Goal: Contribute content: Contribute content

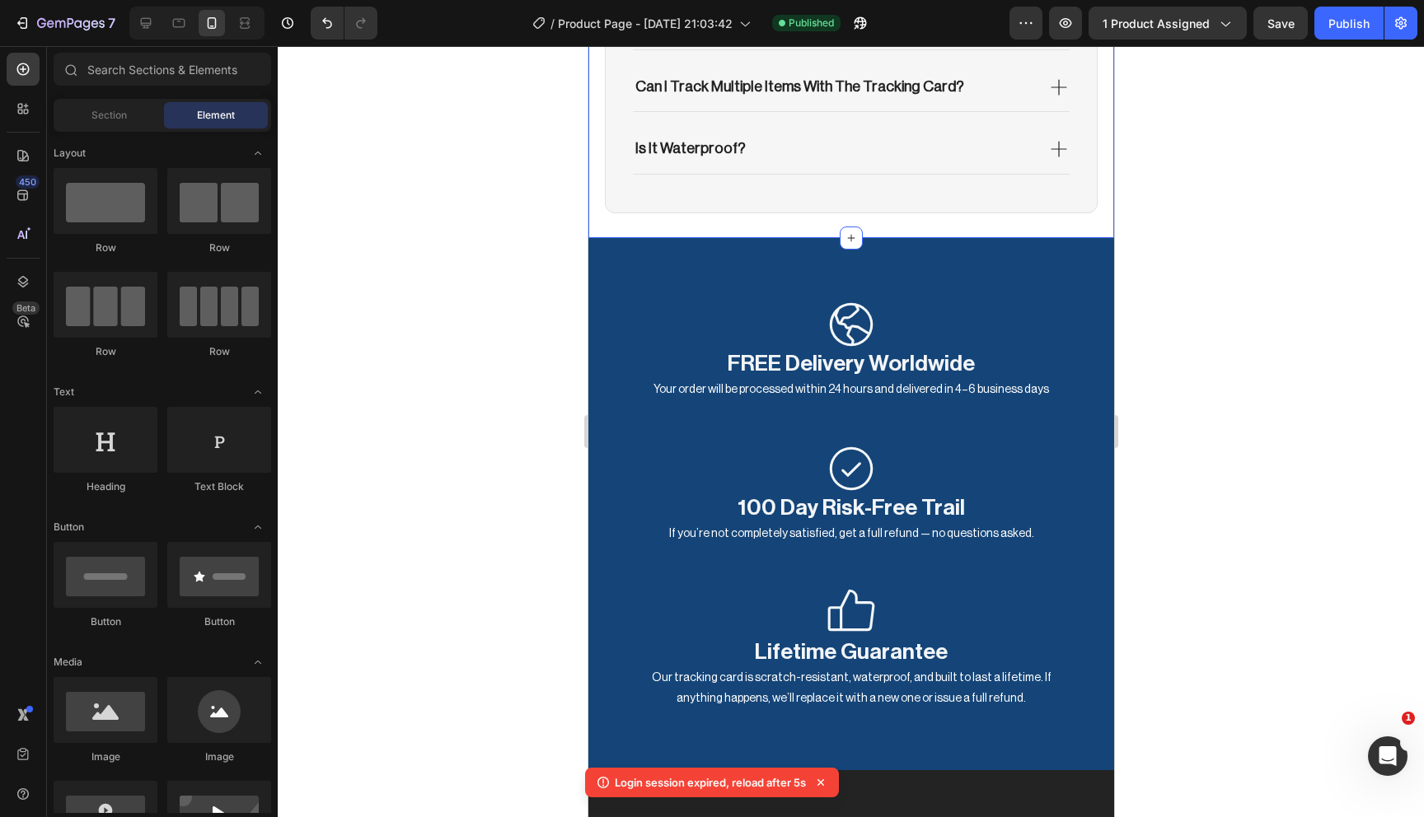
scroll to position [2, 0]
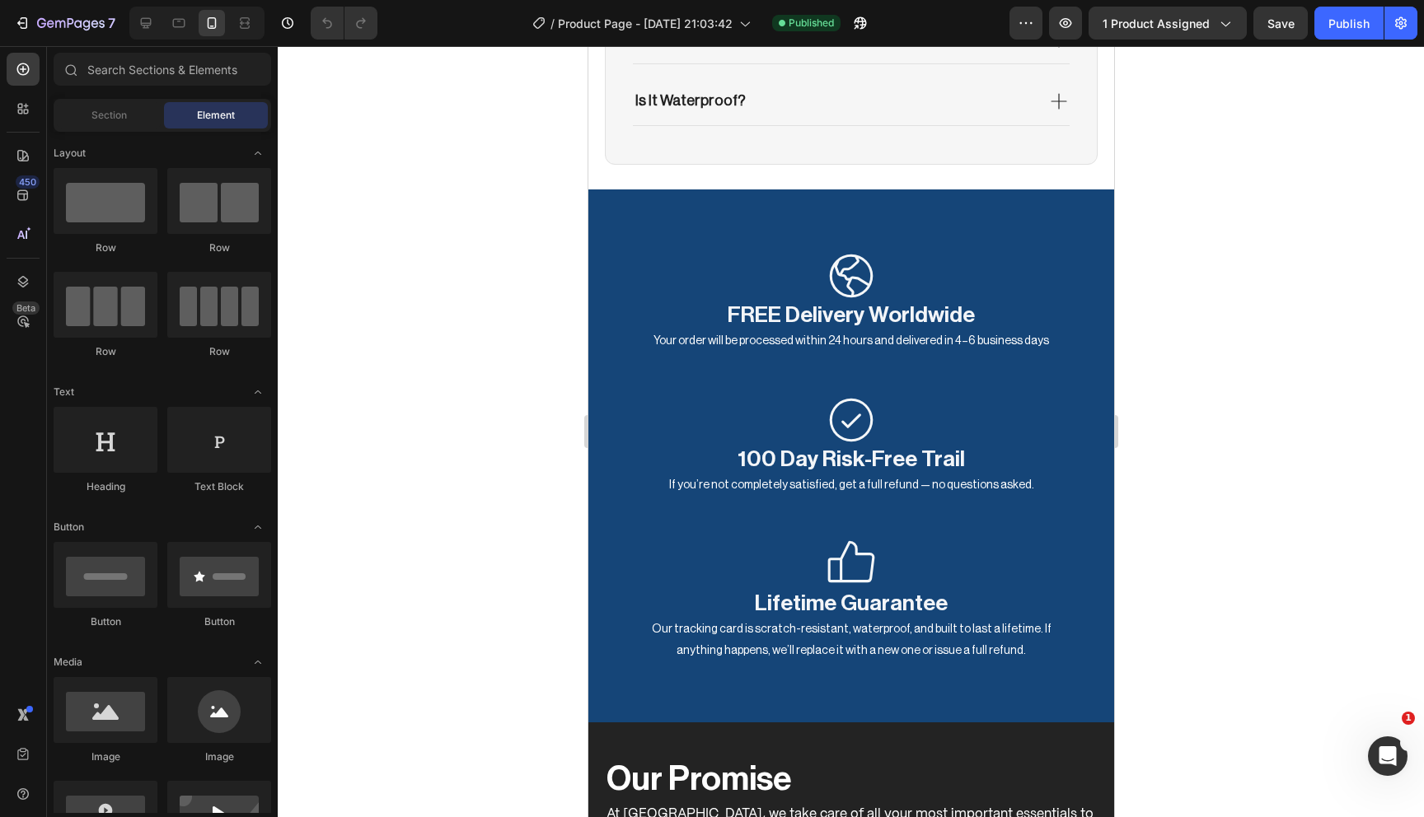
scroll to position [3867, 0]
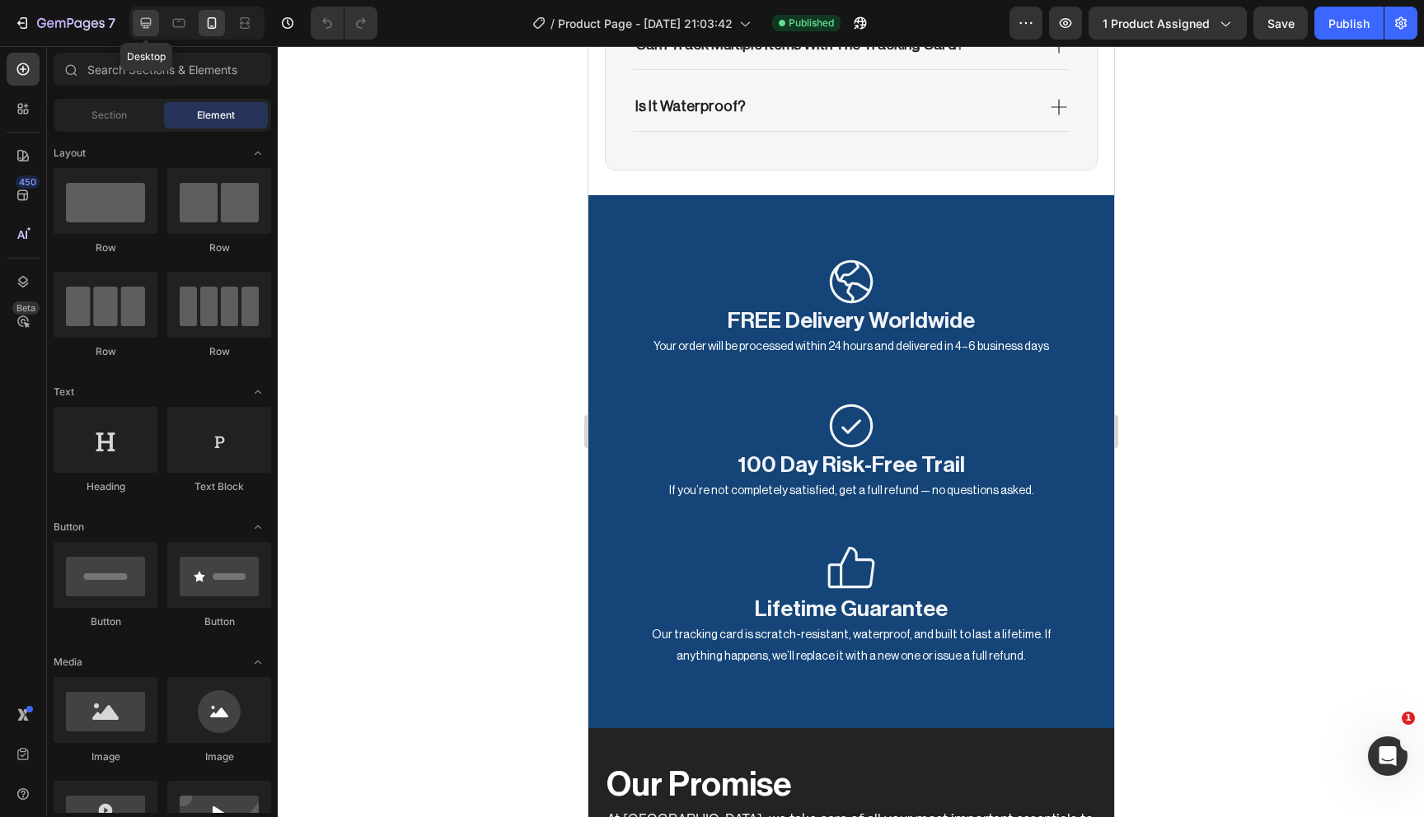
click at [153, 24] on icon at bounding box center [146, 23] width 16 height 16
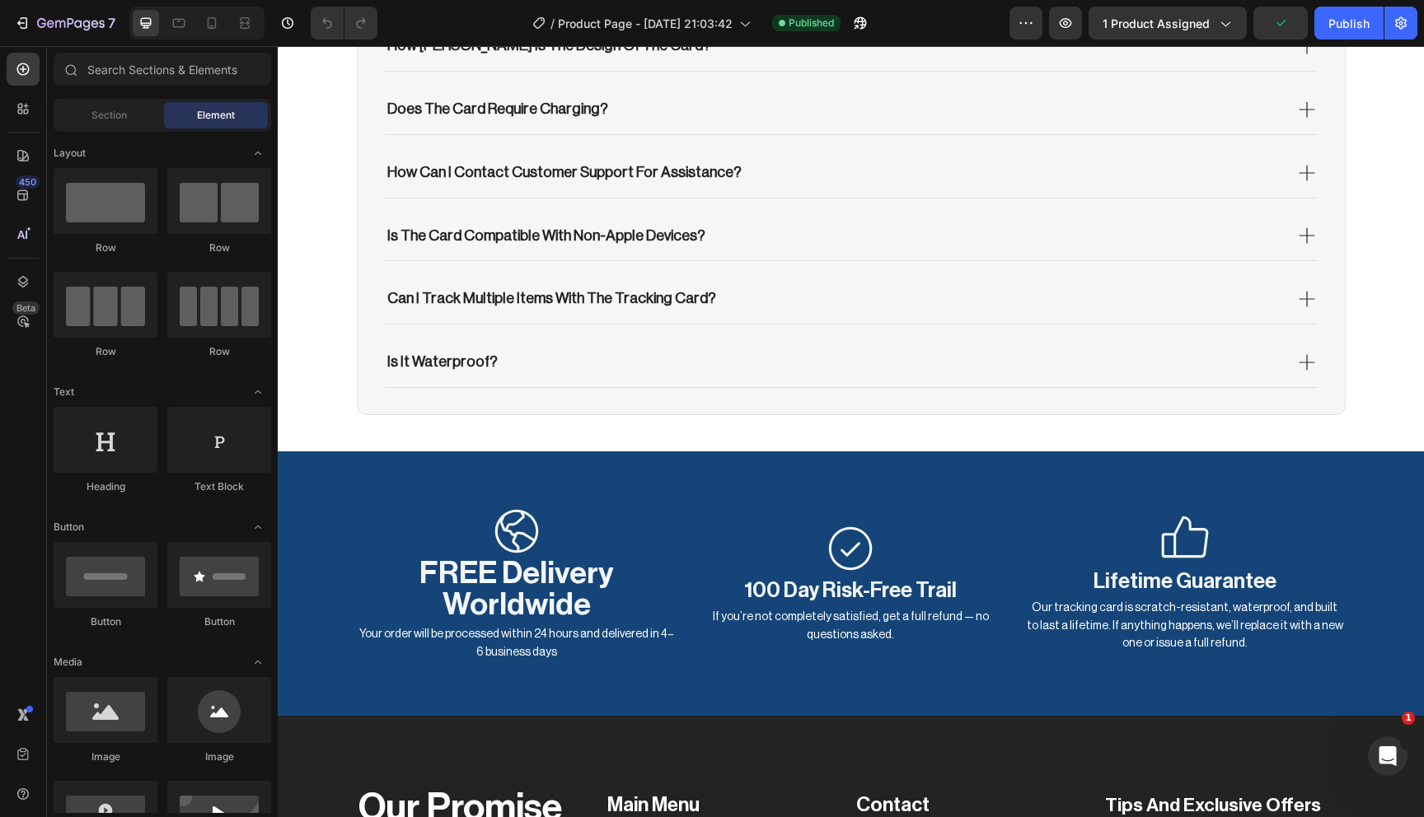
scroll to position [4267, 0]
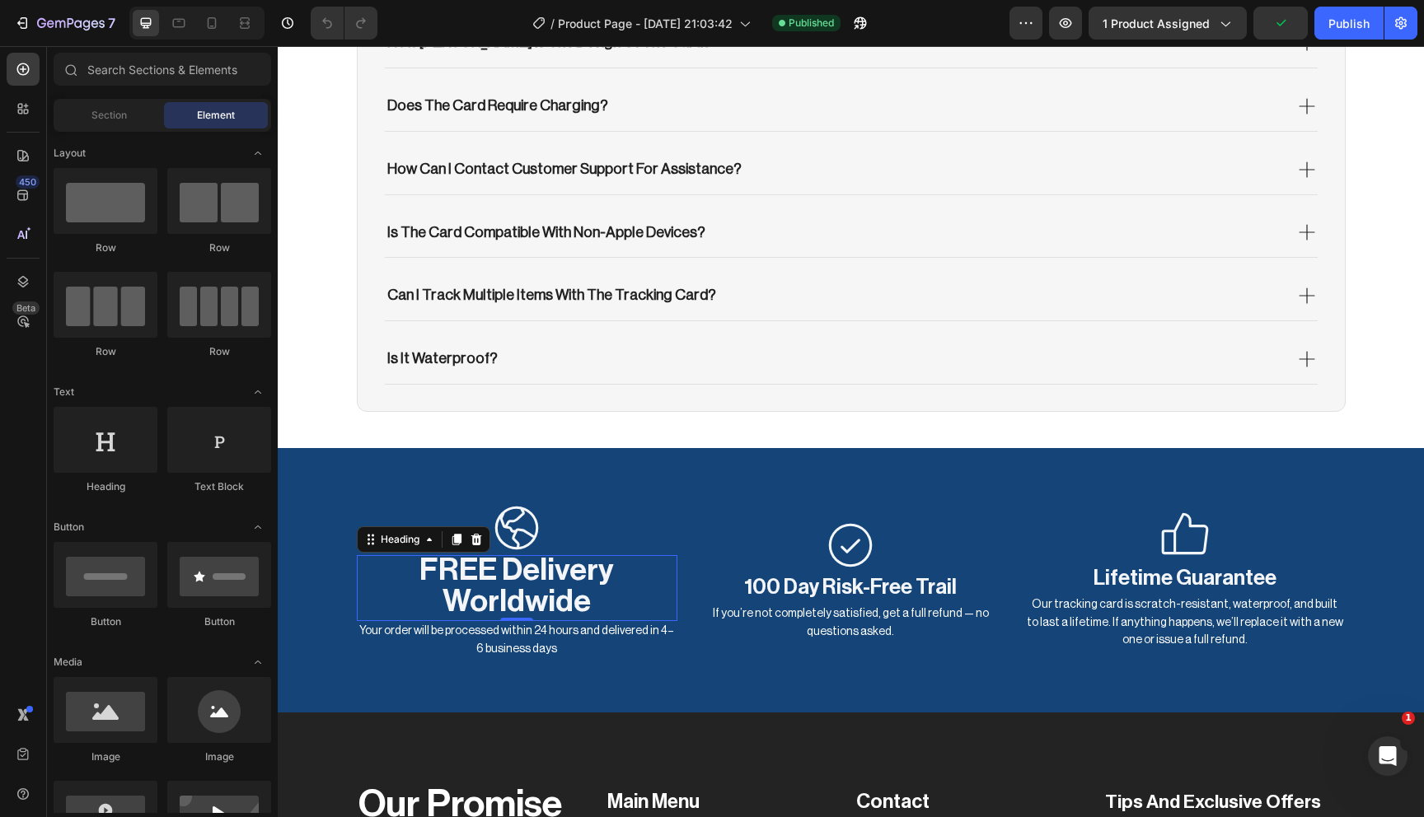
click at [548, 569] on span "FREE Delivery Worldwide" at bounding box center [516, 586] width 194 height 63
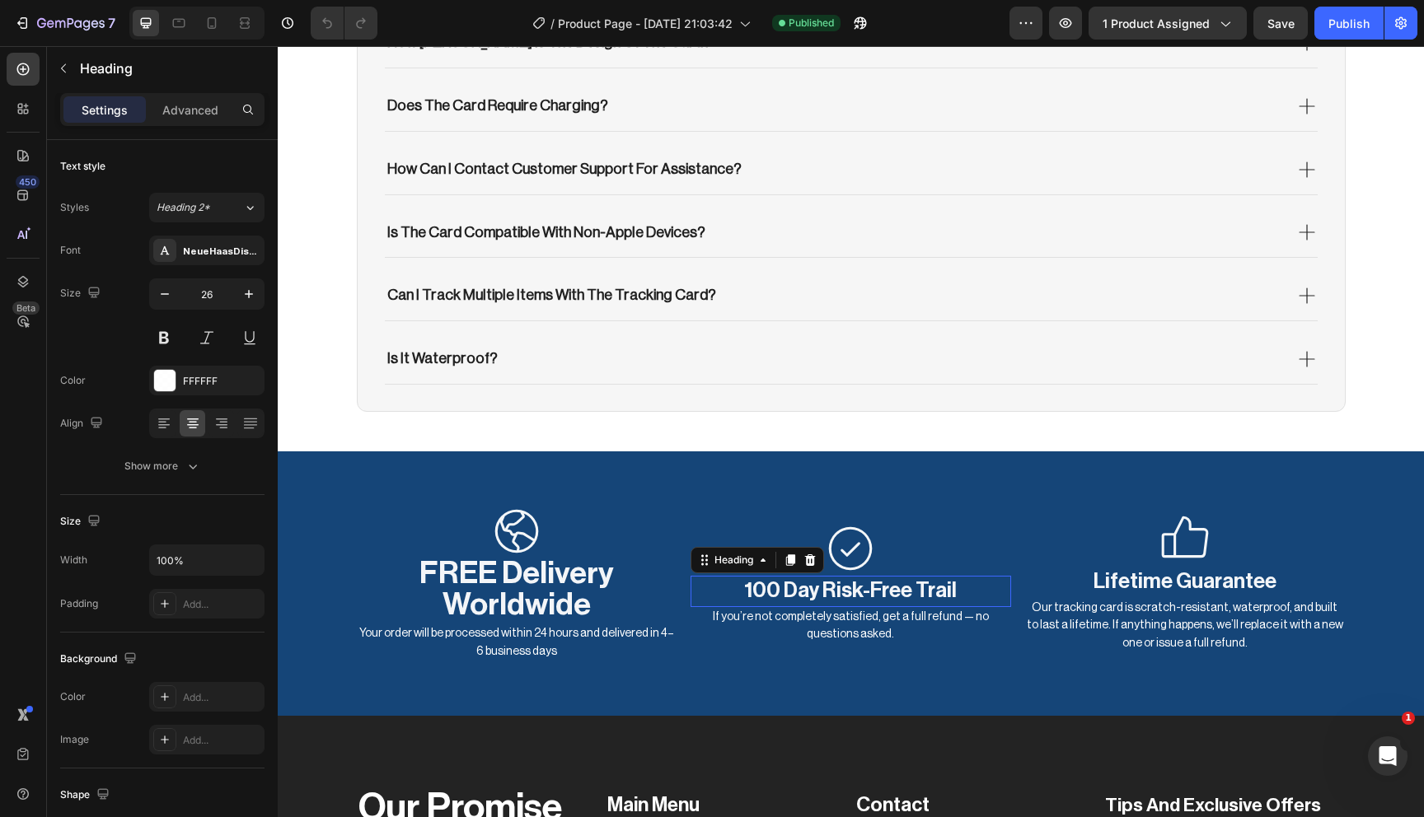
click at [803, 583] on h2 "100 Day Risk-Free Trail" at bounding box center [851, 591] width 321 height 31
click at [803, 582] on h2 "100 Day Risk-Free Trail" at bounding box center [851, 591] width 321 height 31
click at [803, 582] on p "100 Day Risk-Free Trail" at bounding box center [850, 592] width 317 height 28
click at [541, 583] on span "FREE Delivery Worldwide" at bounding box center [516, 589] width 194 height 63
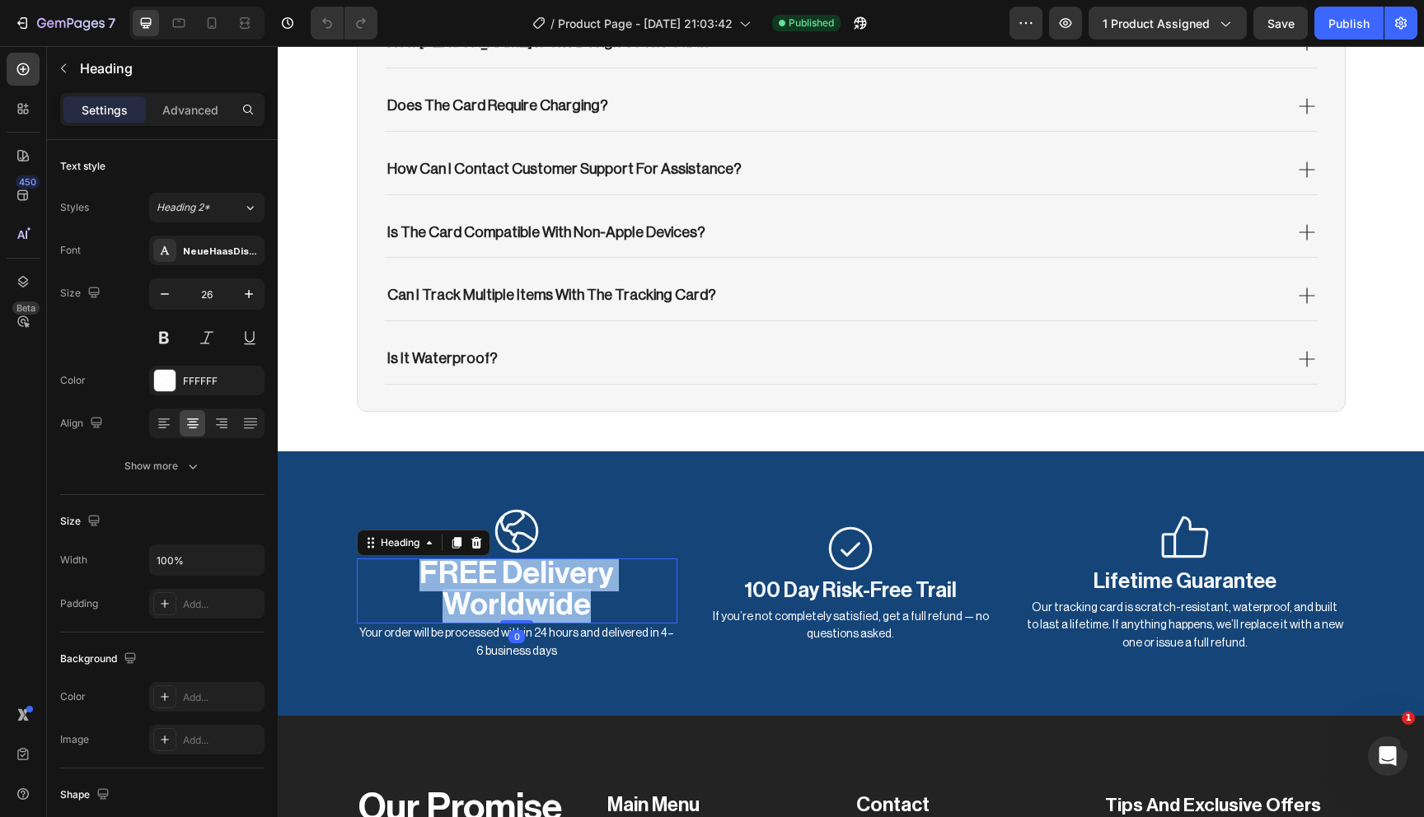
click at [541, 583] on span "FREE Delivery Worldwide" at bounding box center [516, 589] width 194 height 63
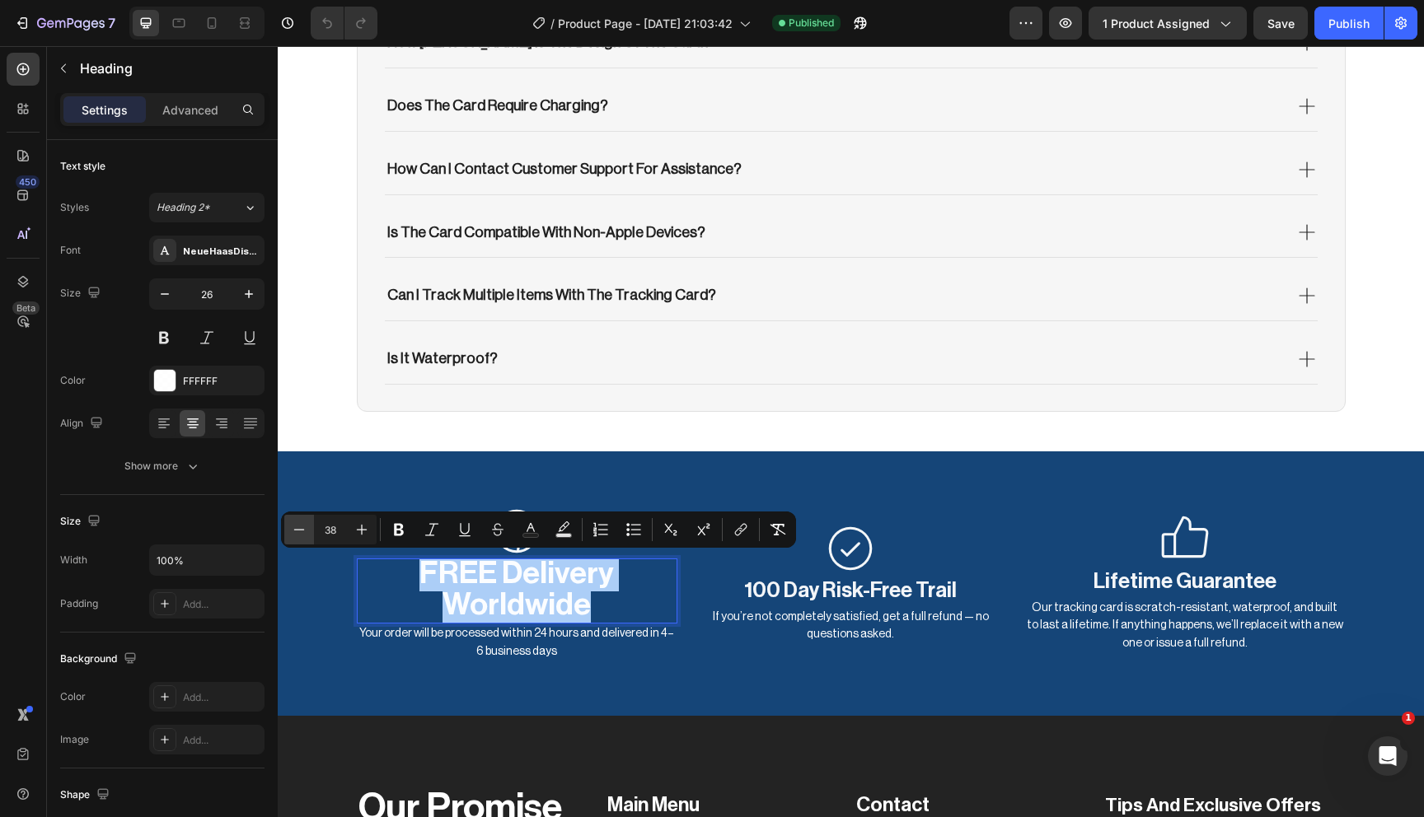
click at [307, 525] on icon "Editor contextual toolbar" at bounding box center [299, 530] width 16 height 16
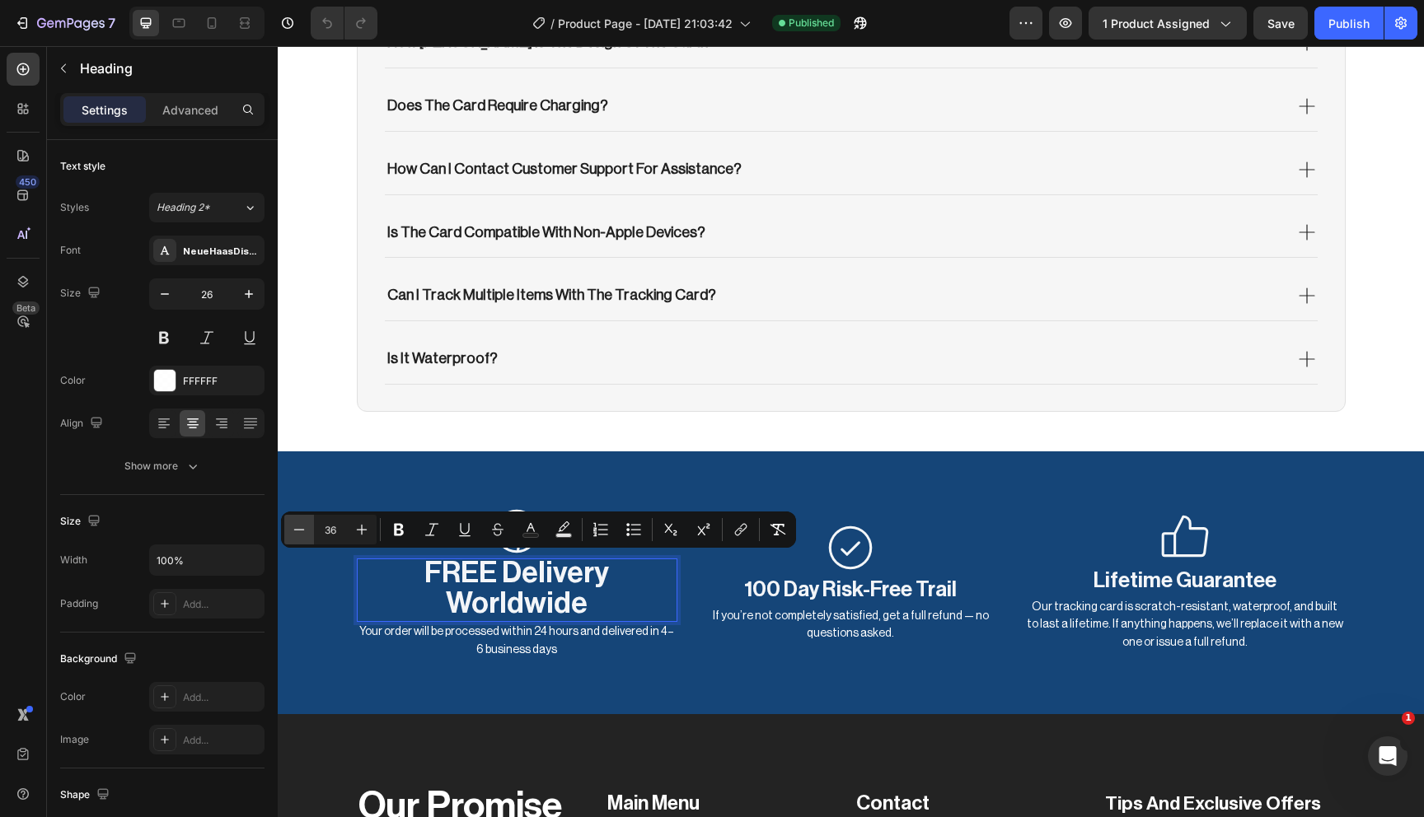
click at [307, 525] on icon "Editor contextual toolbar" at bounding box center [299, 530] width 16 height 16
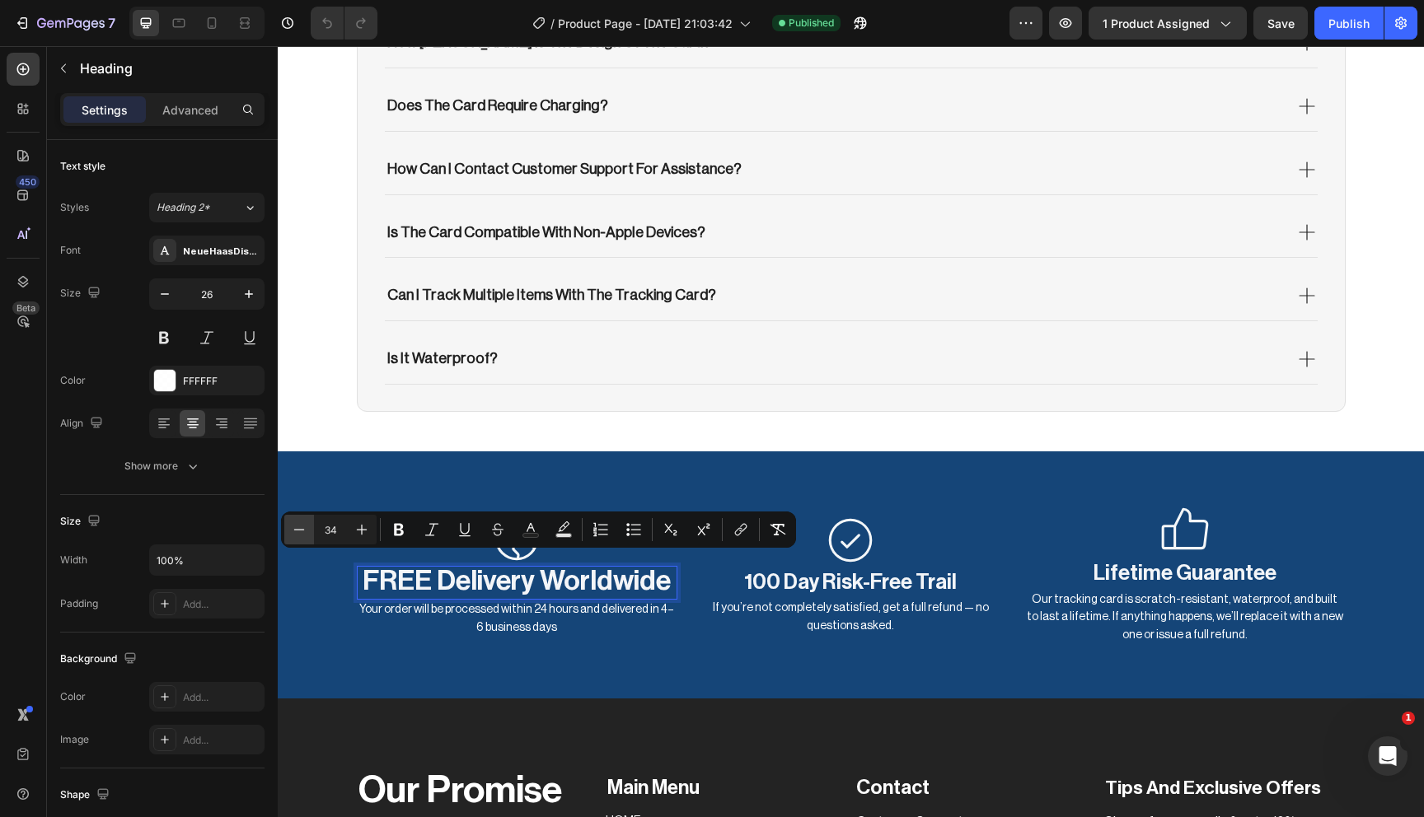
click at [307, 525] on icon "Editor contextual toolbar" at bounding box center [299, 530] width 16 height 16
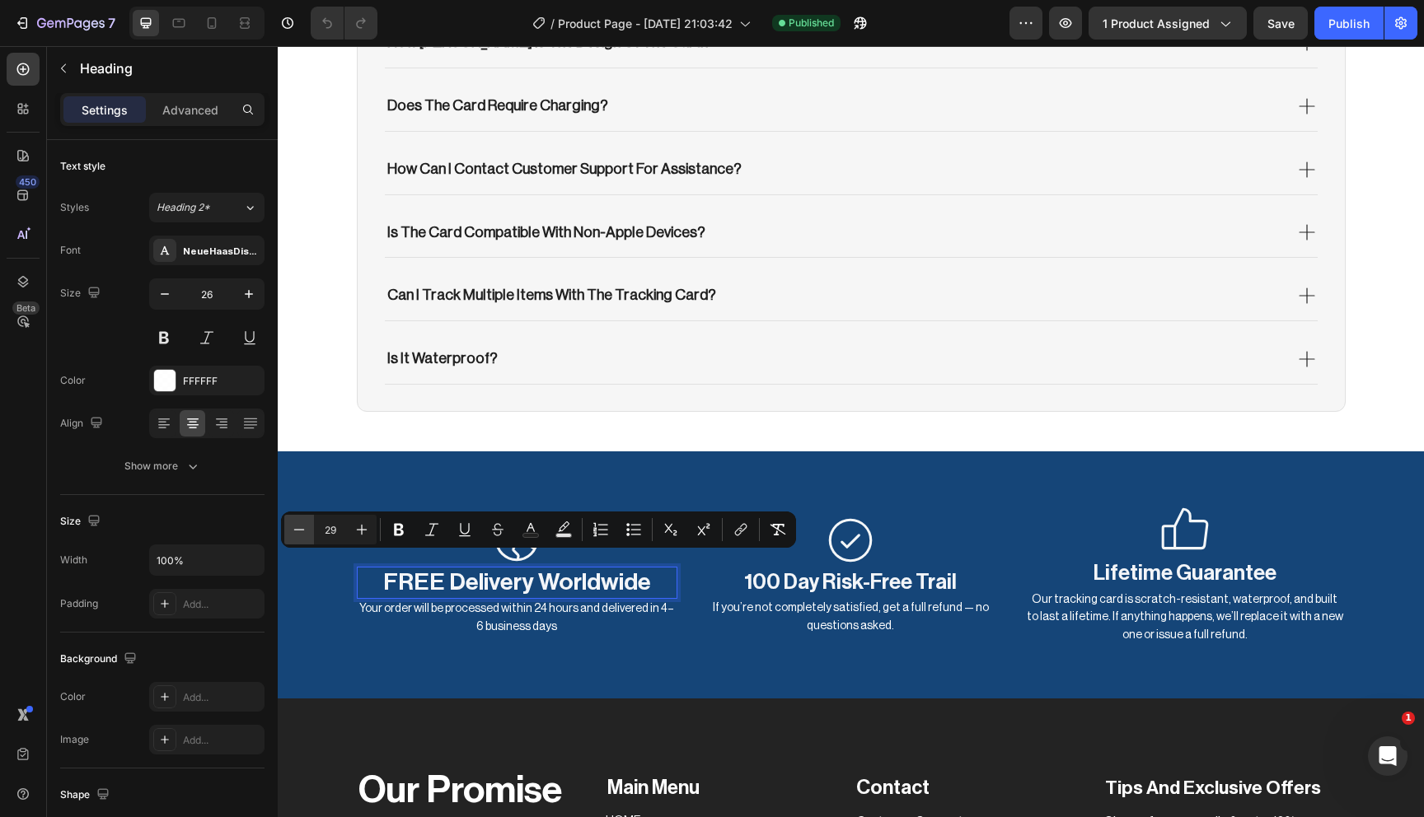
click at [307, 525] on icon "Editor contextual toolbar" at bounding box center [299, 530] width 16 height 16
type input "26"
click at [1355, 19] on div "Publish" at bounding box center [1348, 23] width 41 height 17
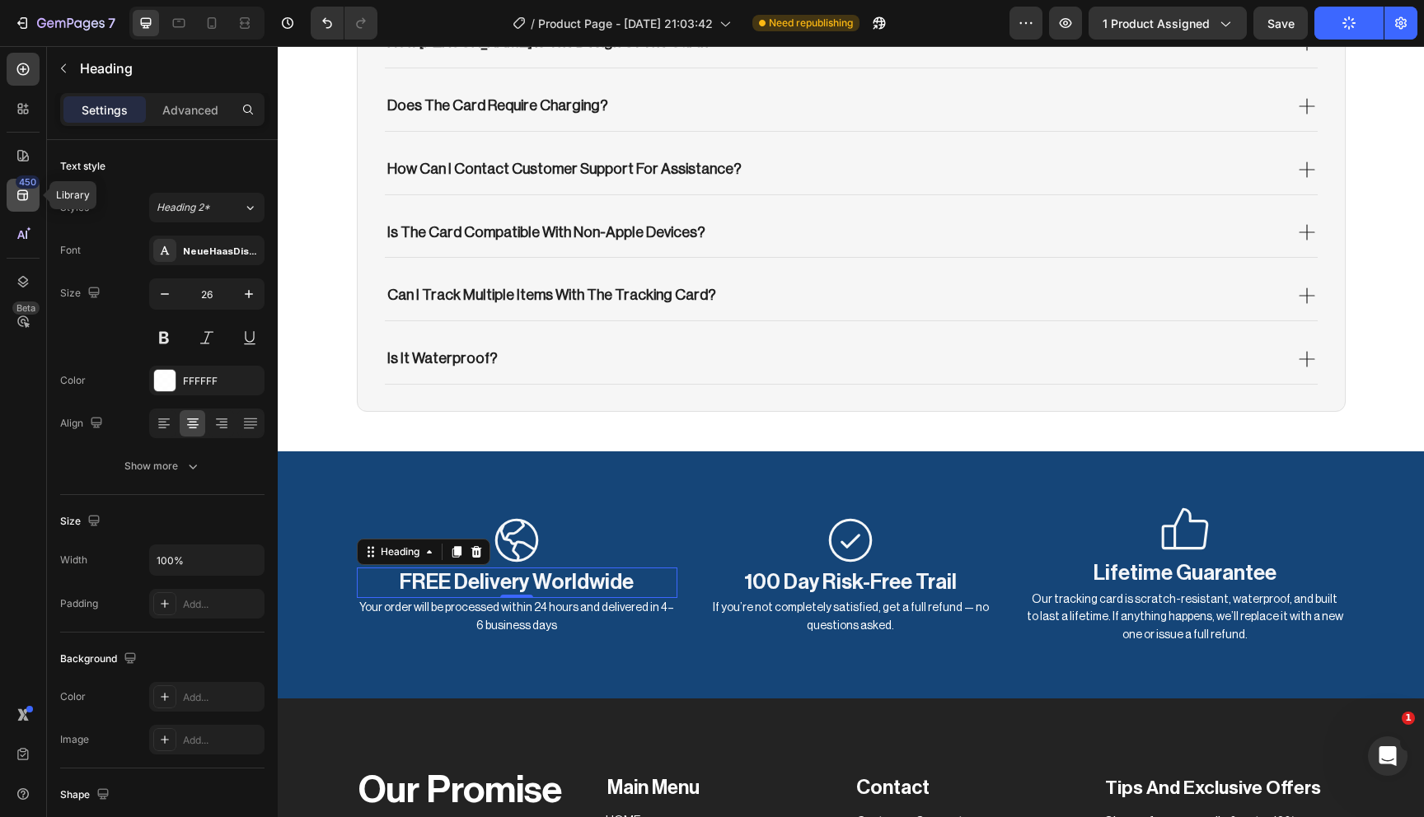
click at [22, 195] on icon at bounding box center [23, 195] width 16 height 16
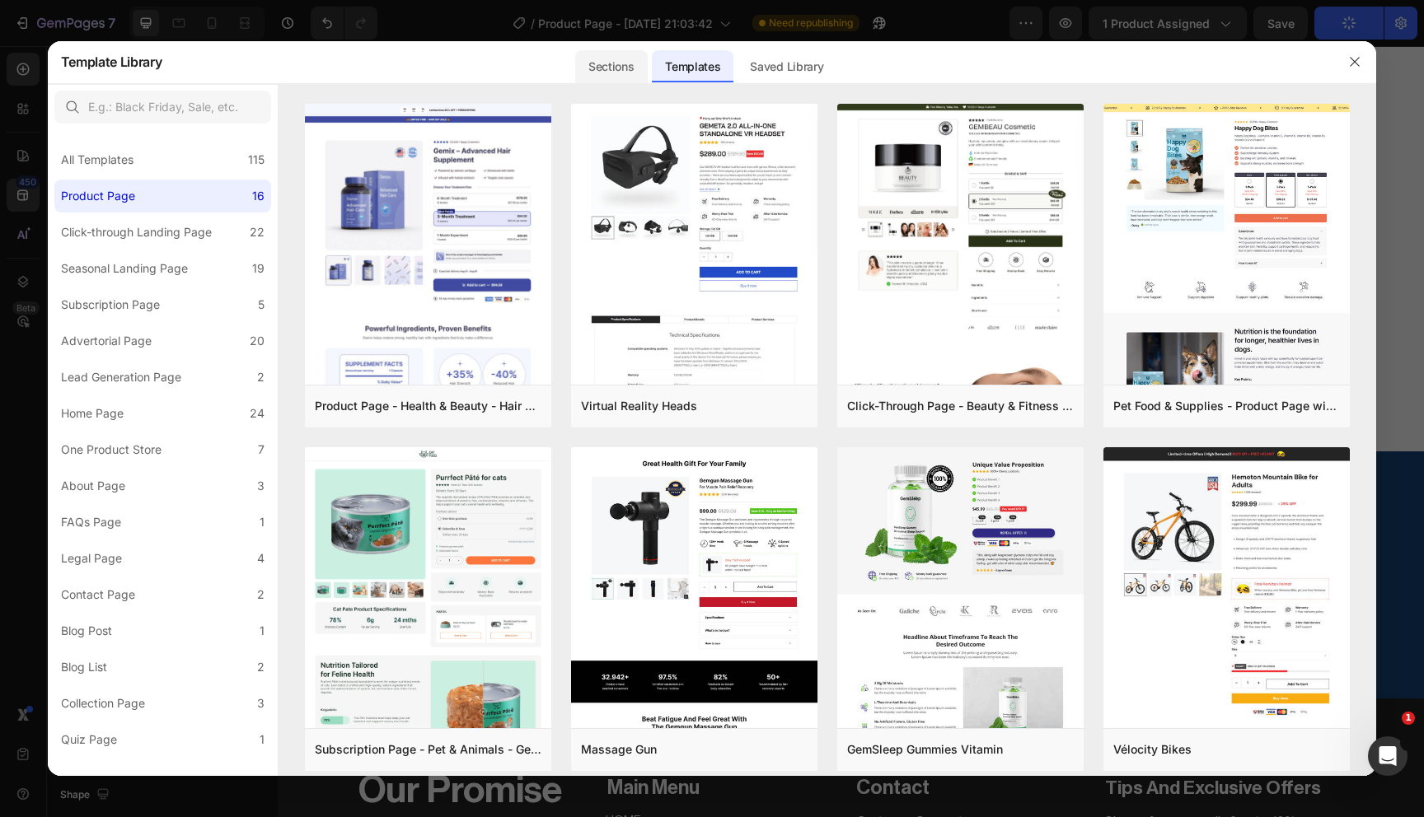
click at [602, 67] on div "Sections" at bounding box center [611, 66] width 72 height 33
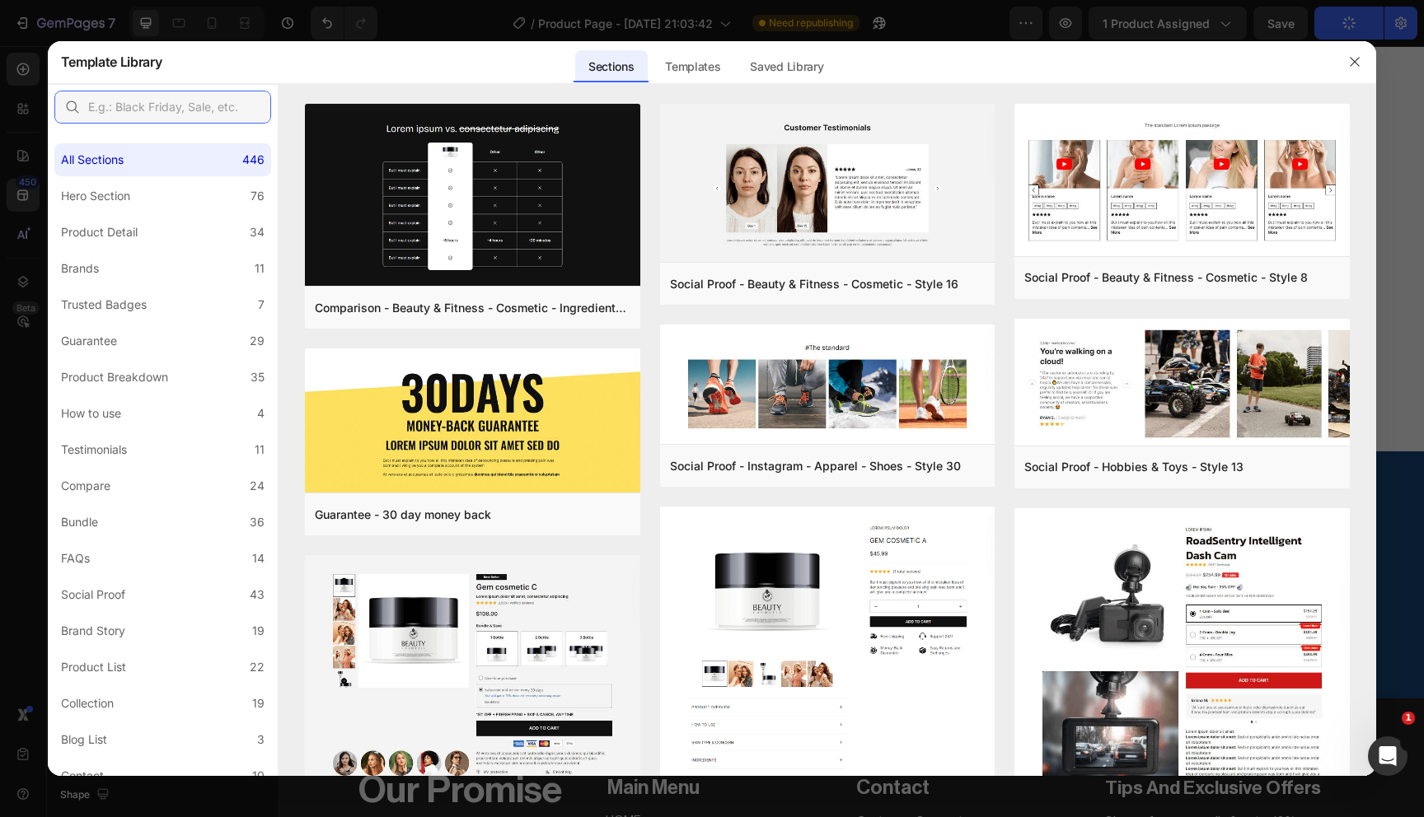
click at [168, 110] on input "text" at bounding box center [162, 107] width 217 height 33
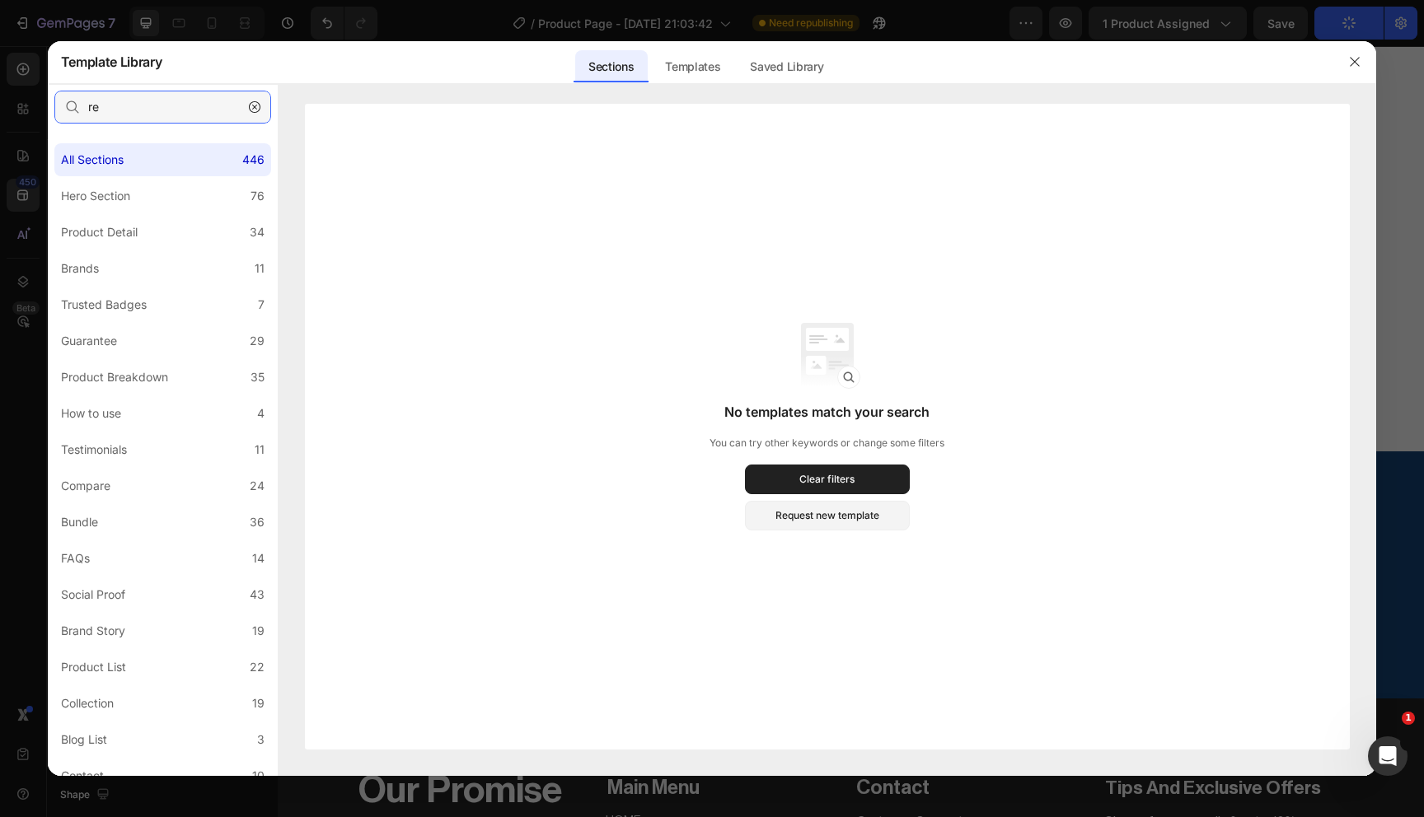
type input "r"
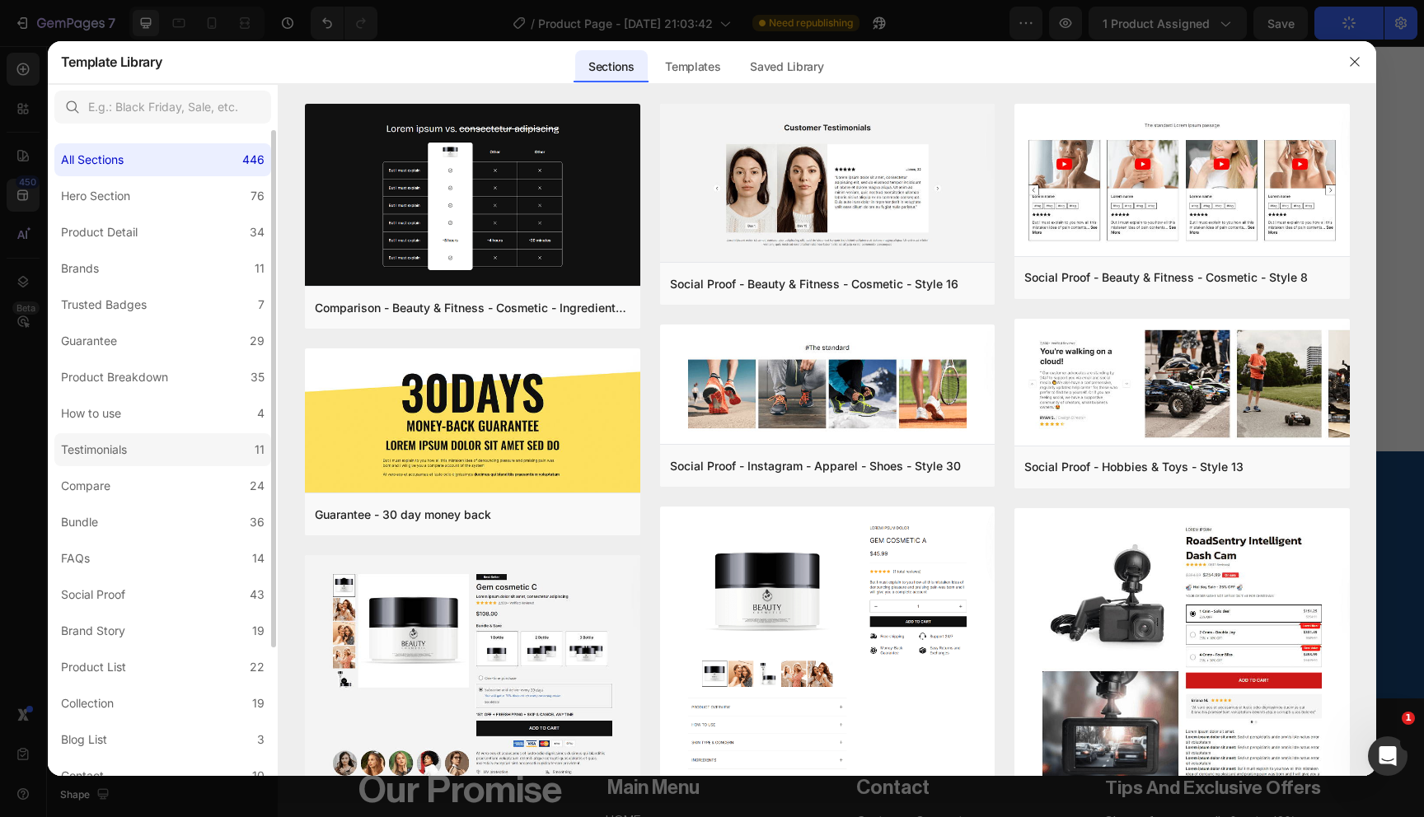
click at [131, 451] on div "Testimonials" at bounding box center [97, 450] width 73 height 20
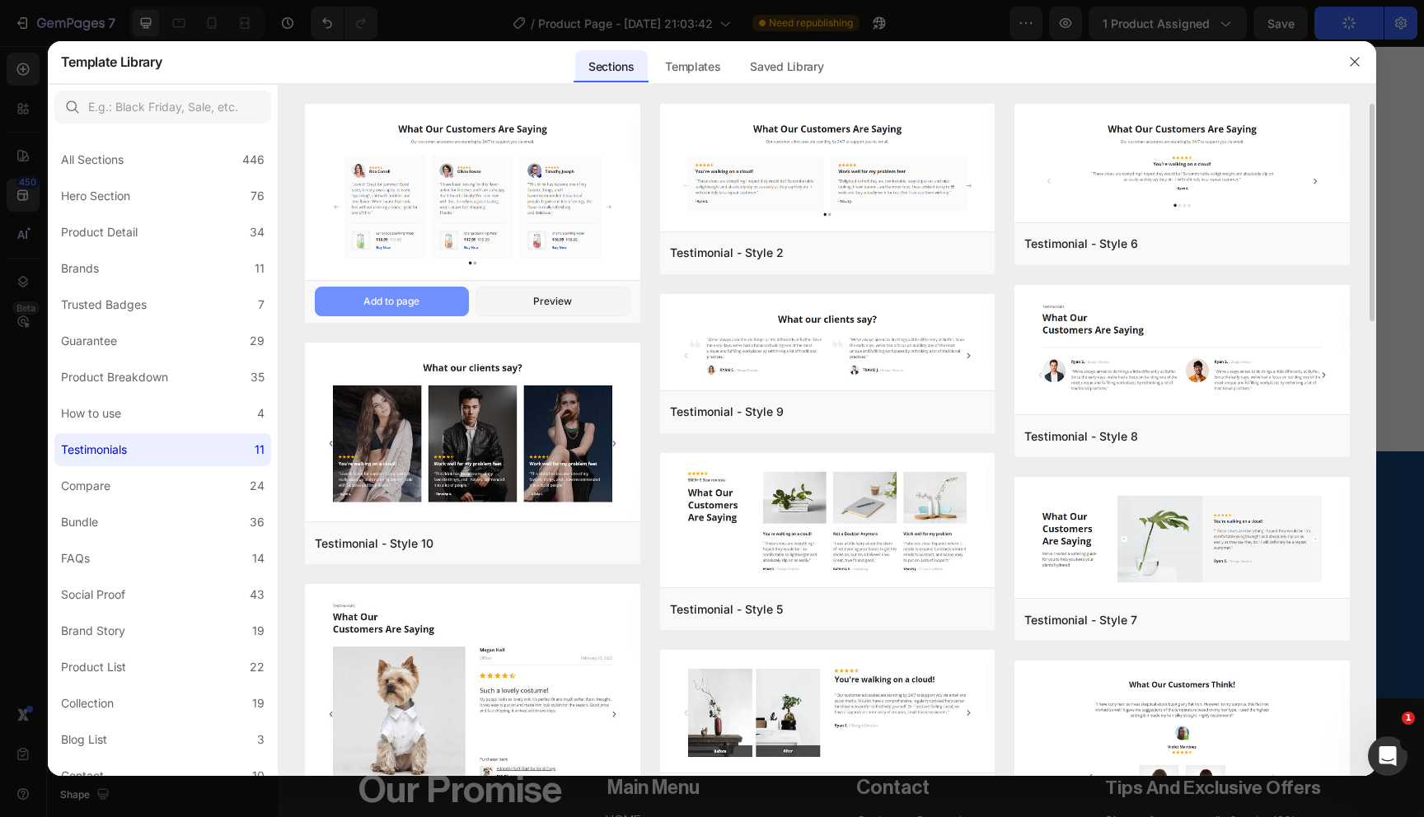
click at [385, 295] on div "Add to page" at bounding box center [391, 301] width 56 height 15
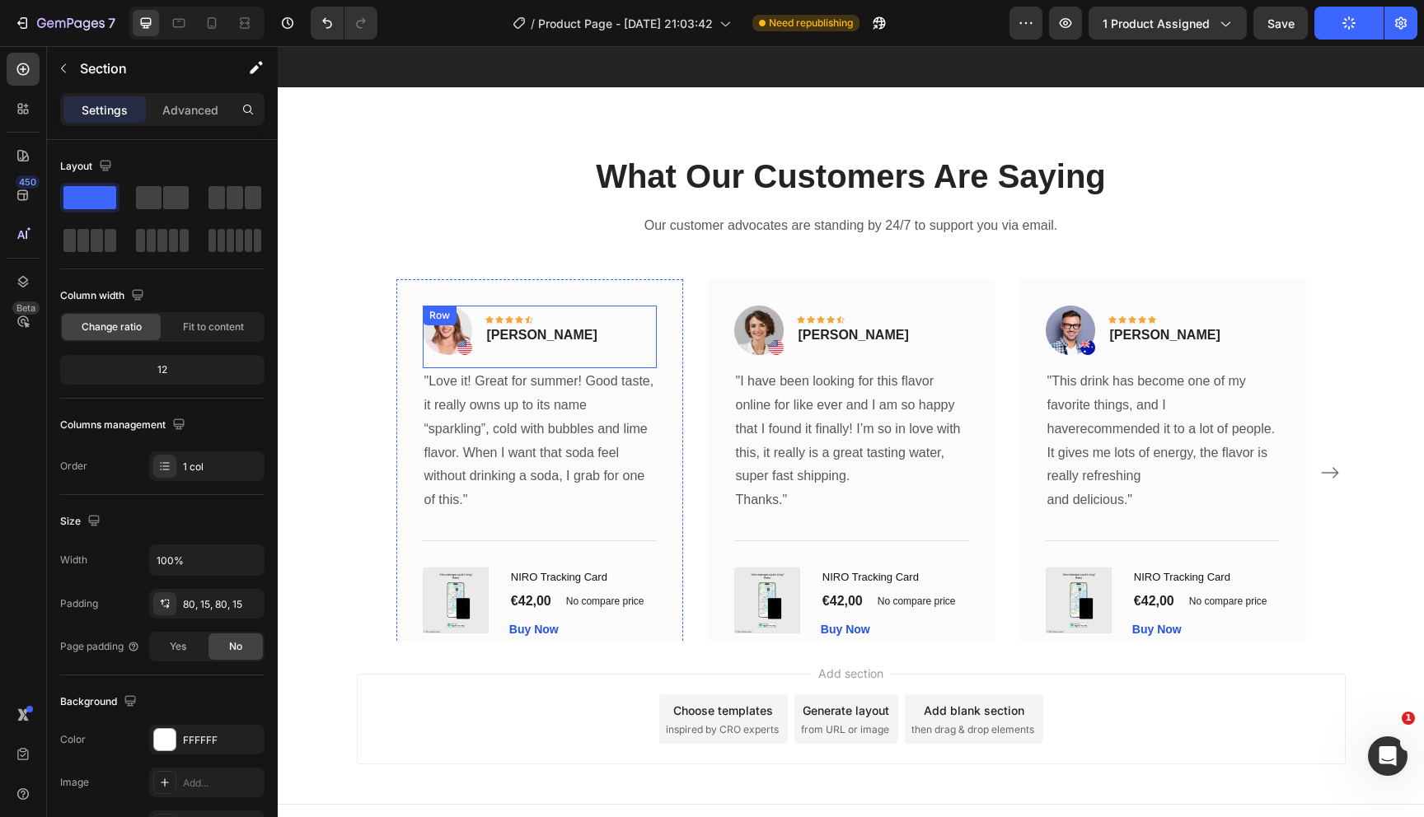
scroll to position [5298, 0]
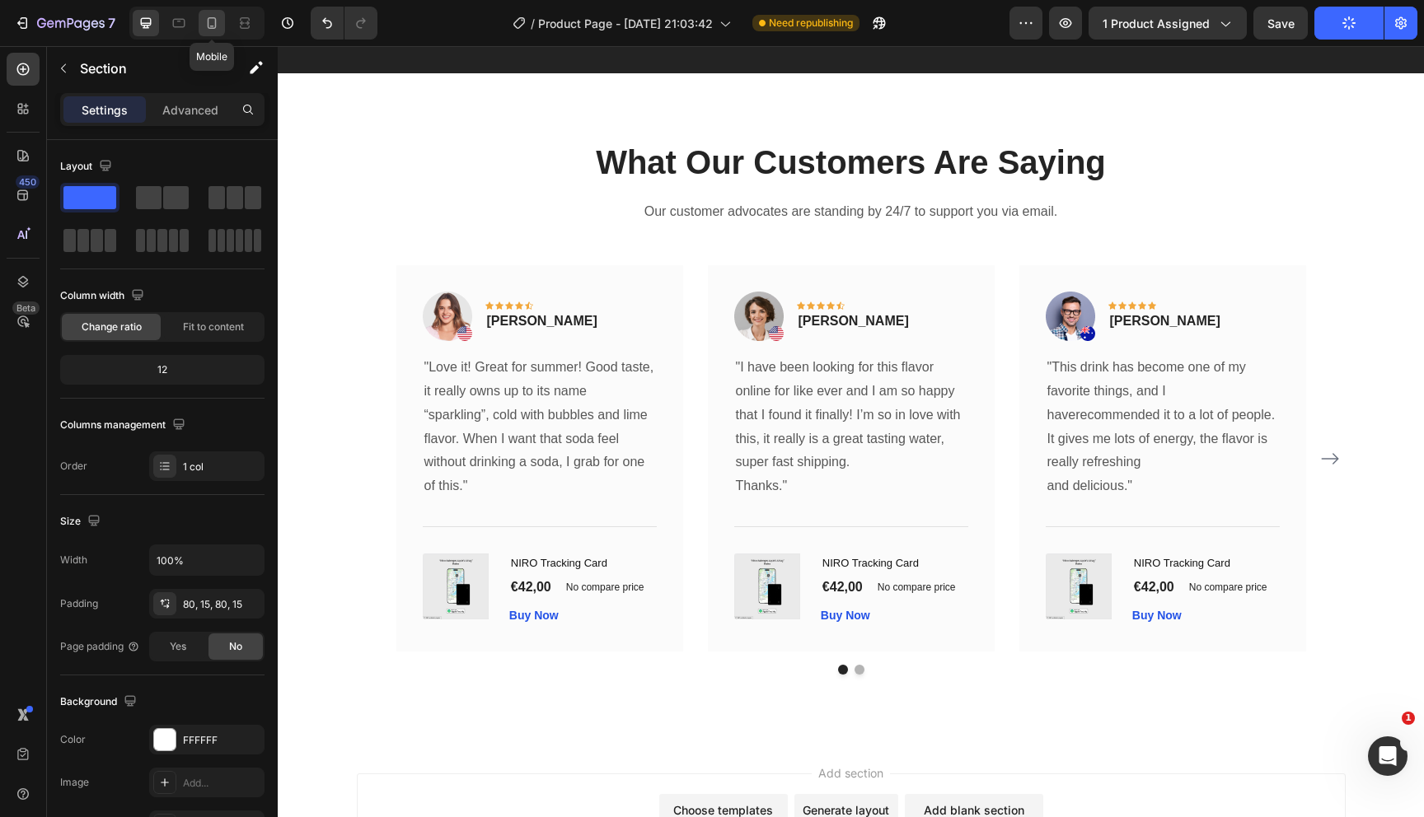
click at [204, 22] on icon at bounding box center [212, 23] width 16 height 16
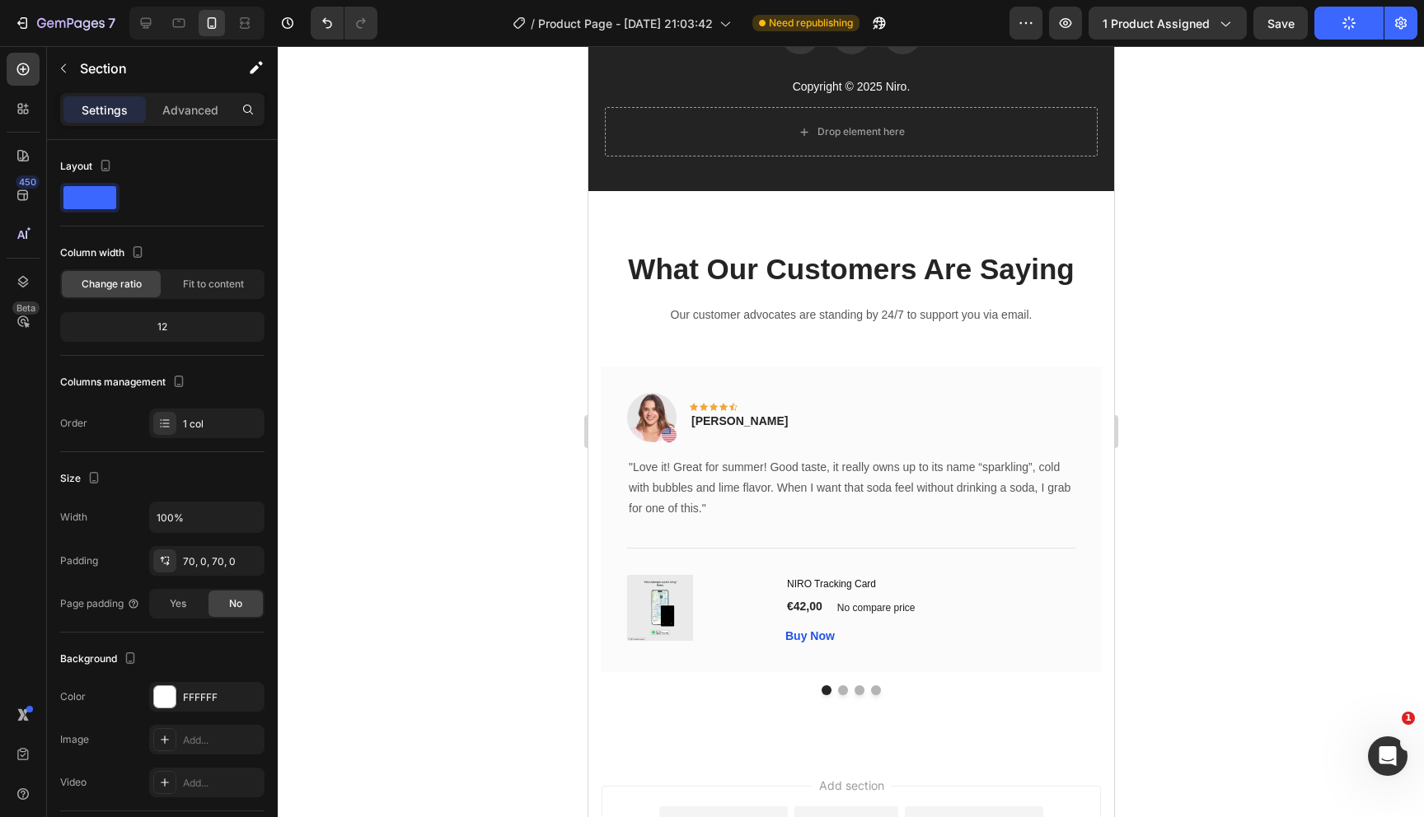
scroll to position [7324, 0]
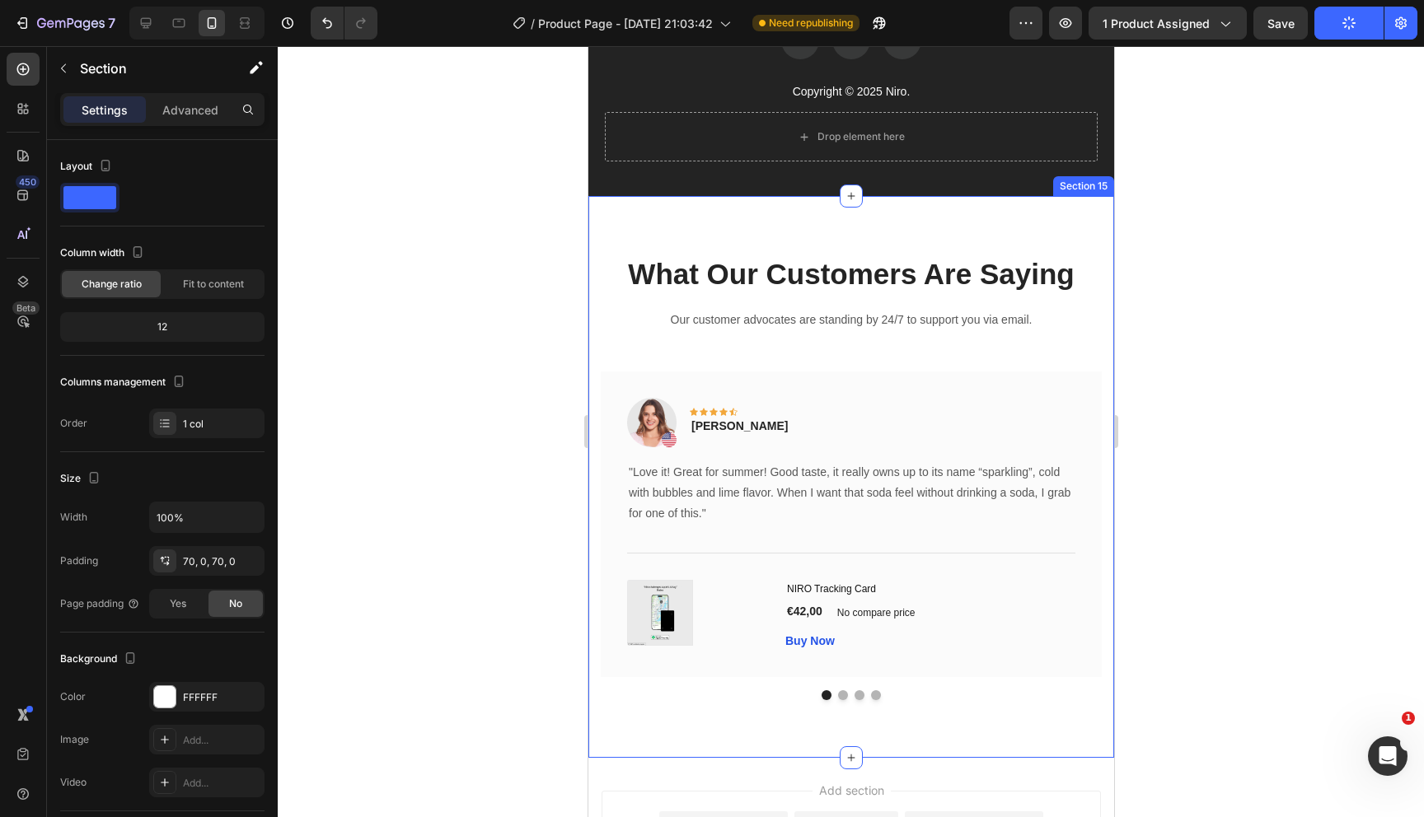
click at [674, 218] on div "What Our Customers Are Saying Heading Our customer advocates are standing by 24…" at bounding box center [851, 476] width 526 height 561
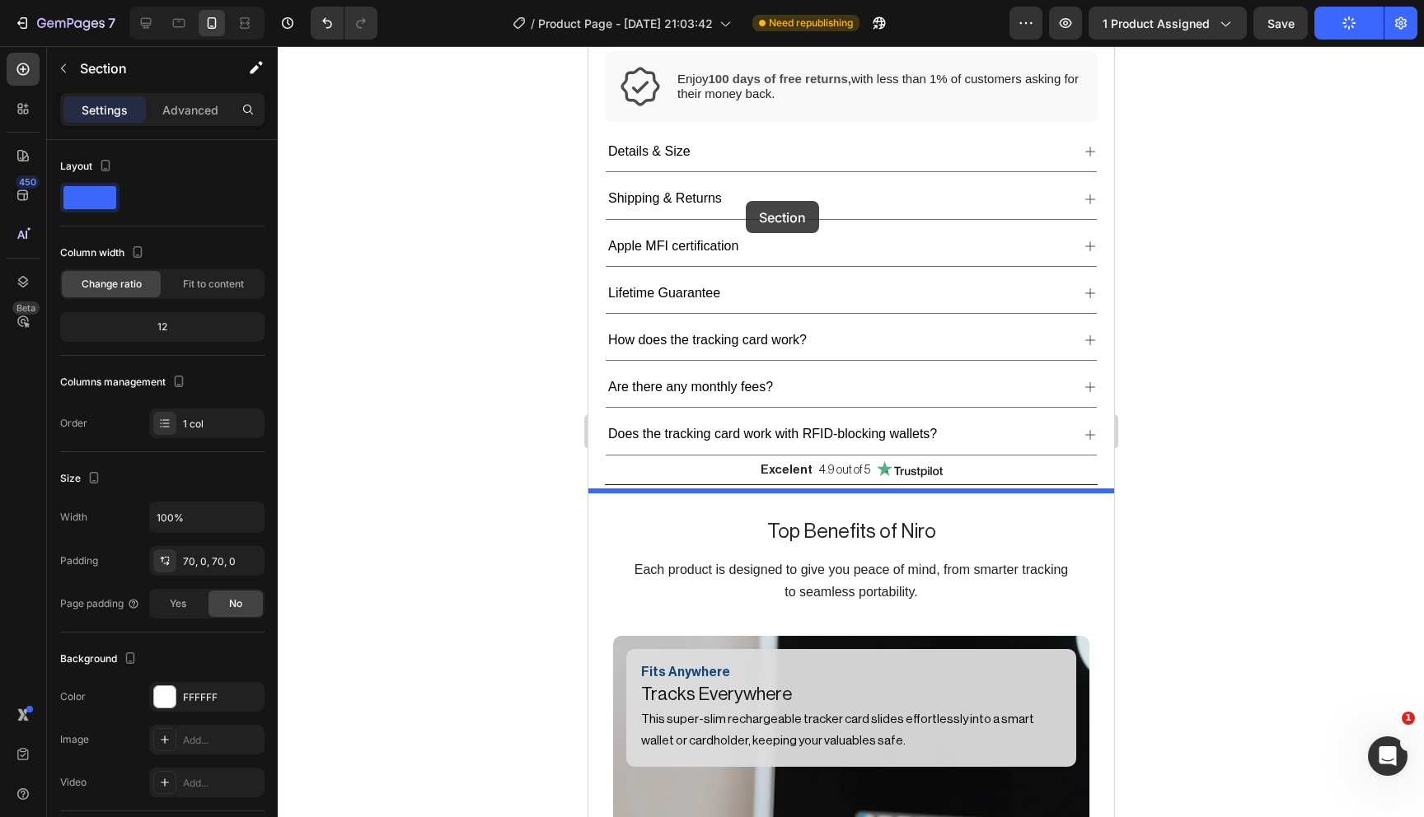
scroll to position [830, 0]
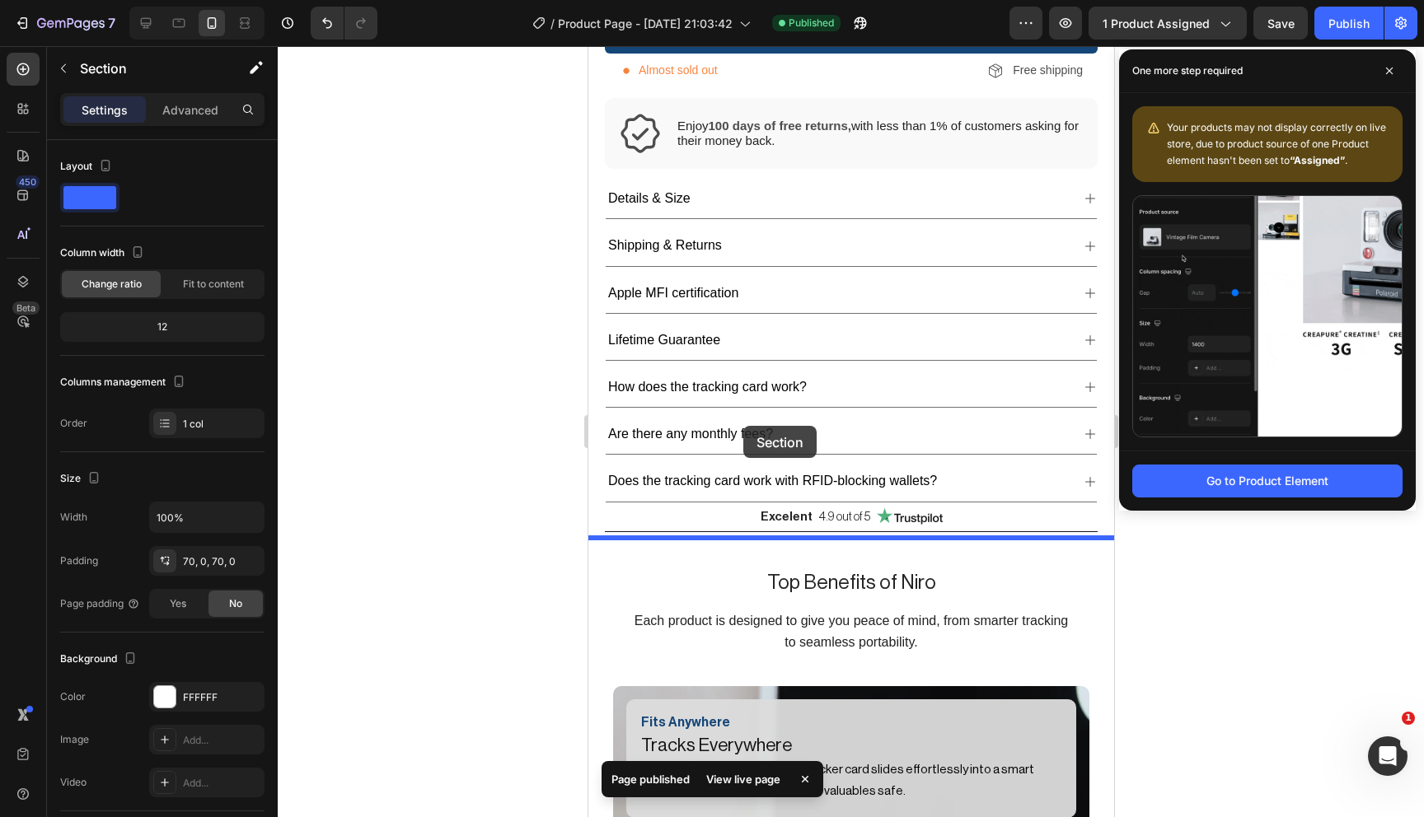
drag, startPoint x: 652, startPoint y: 435, endPoint x: 742, endPoint y: 426, distance: 91.1
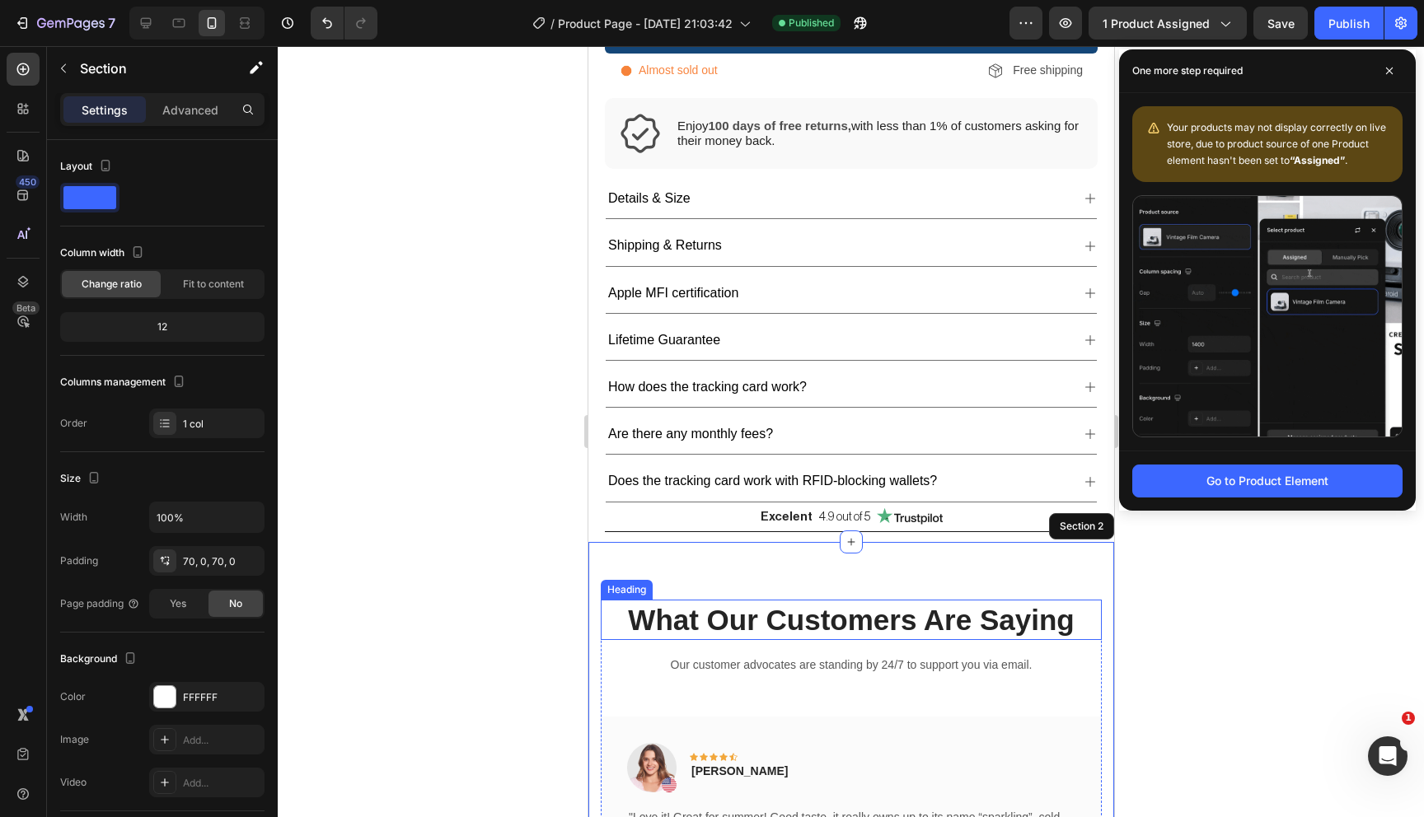
click at [803, 623] on p "What Our Customers Are Saying" at bounding box center [851, 621] width 498 height 38
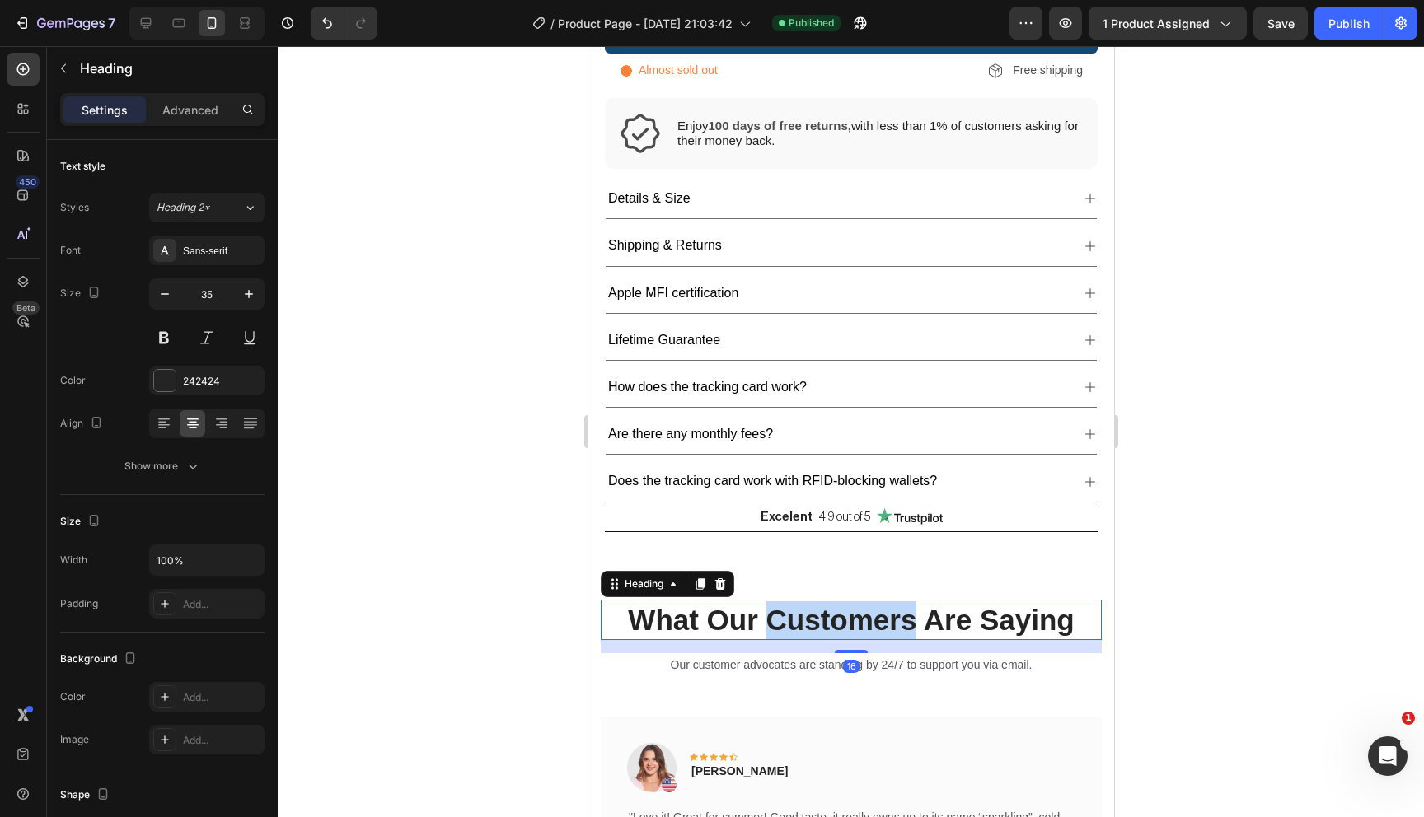
click at [803, 623] on p "What Our Customers Are Saying" at bounding box center [851, 621] width 498 height 38
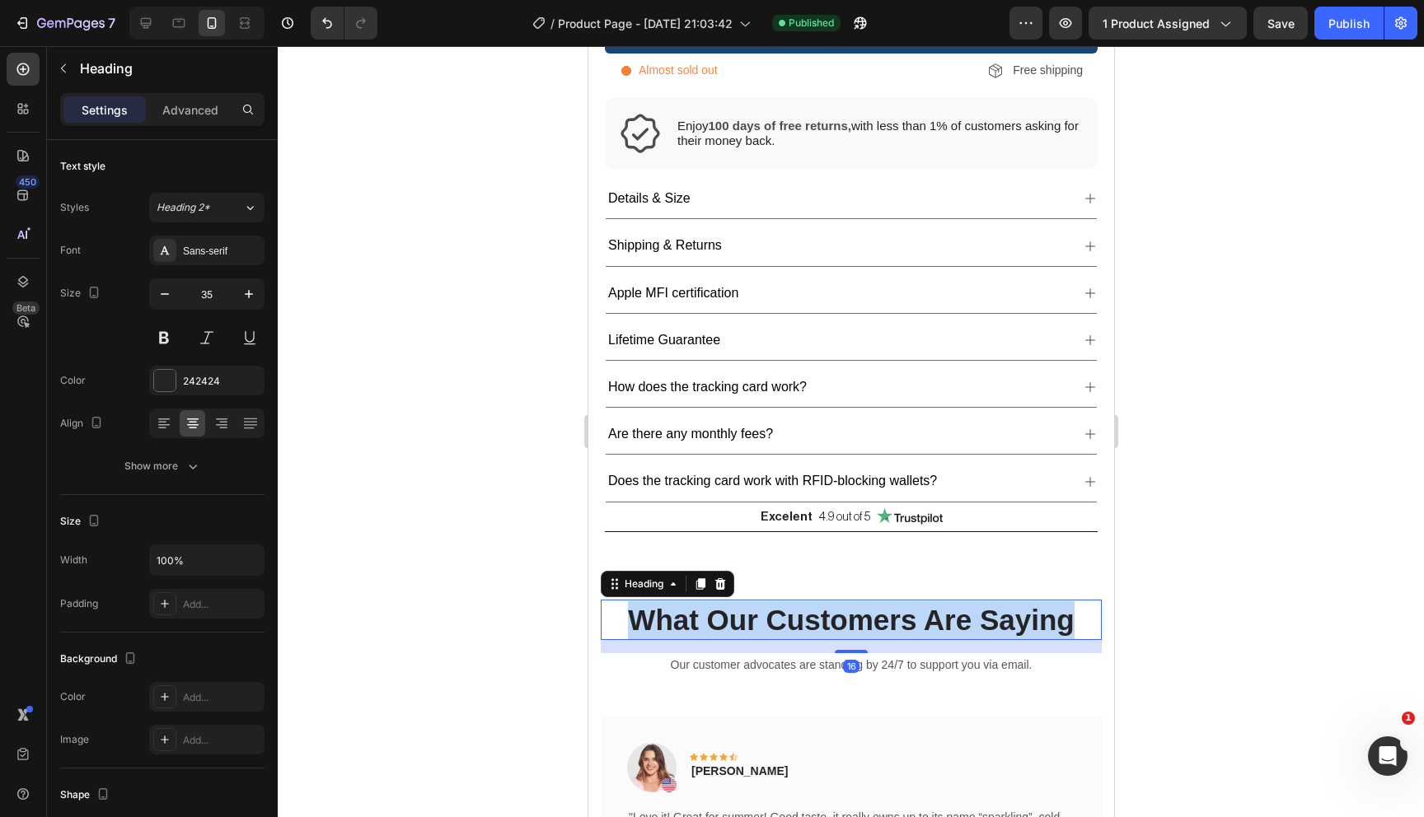
click at [803, 623] on p "What Our Customers Are Saying" at bounding box center [851, 621] width 498 height 38
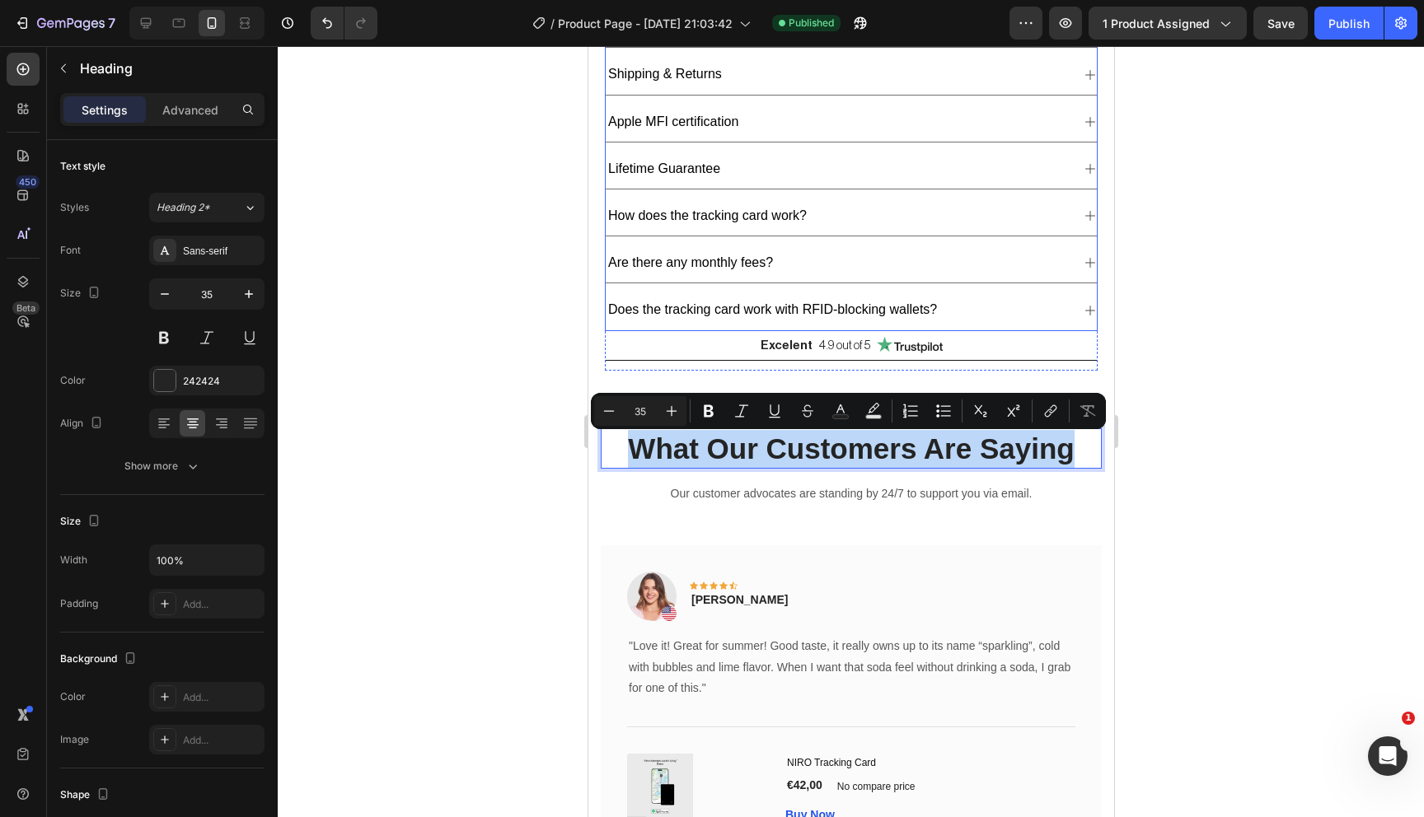
scroll to position [998, 0]
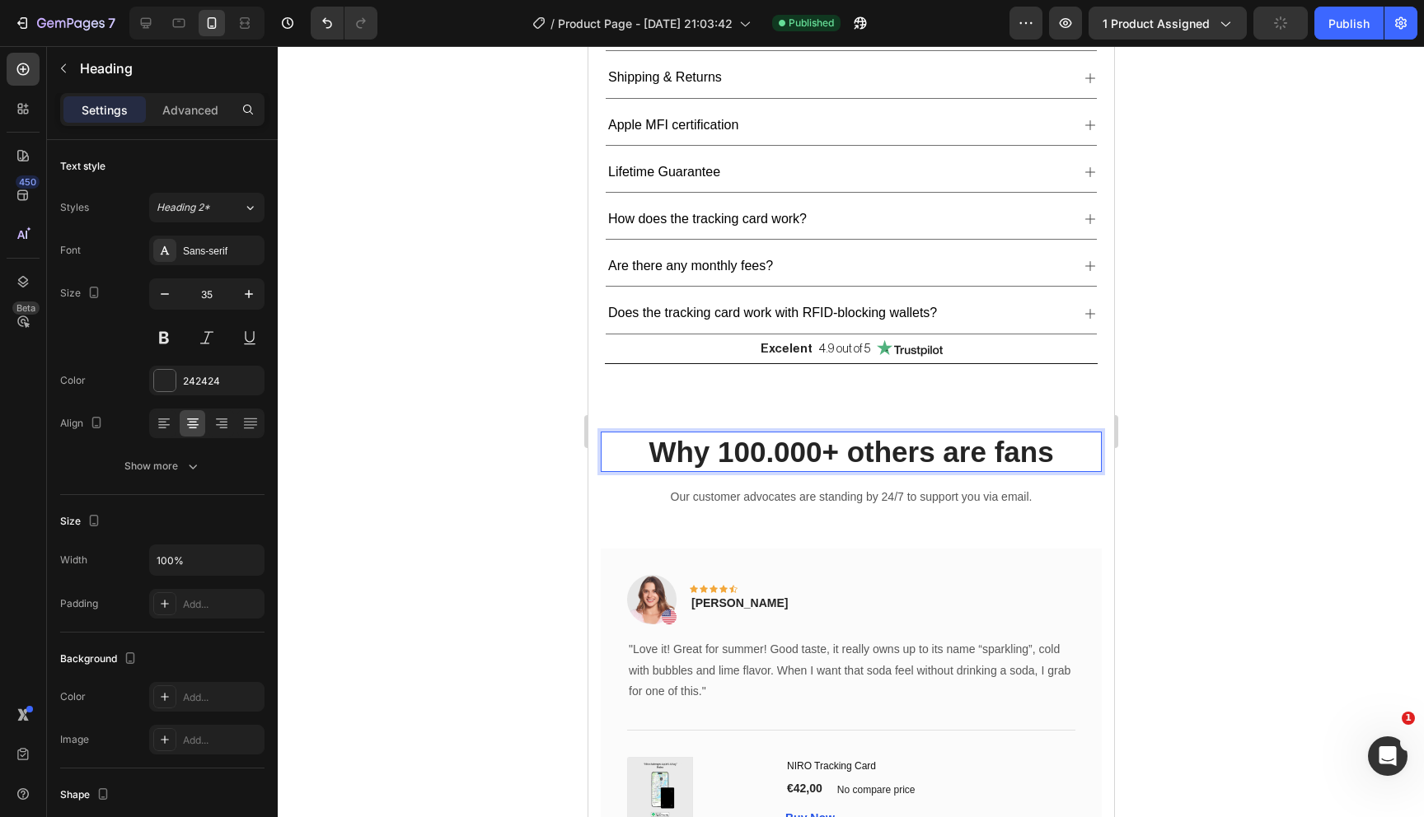
click at [772, 456] on p "Why 100.000+ others are fans" at bounding box center [851, 452] width 498 height 38
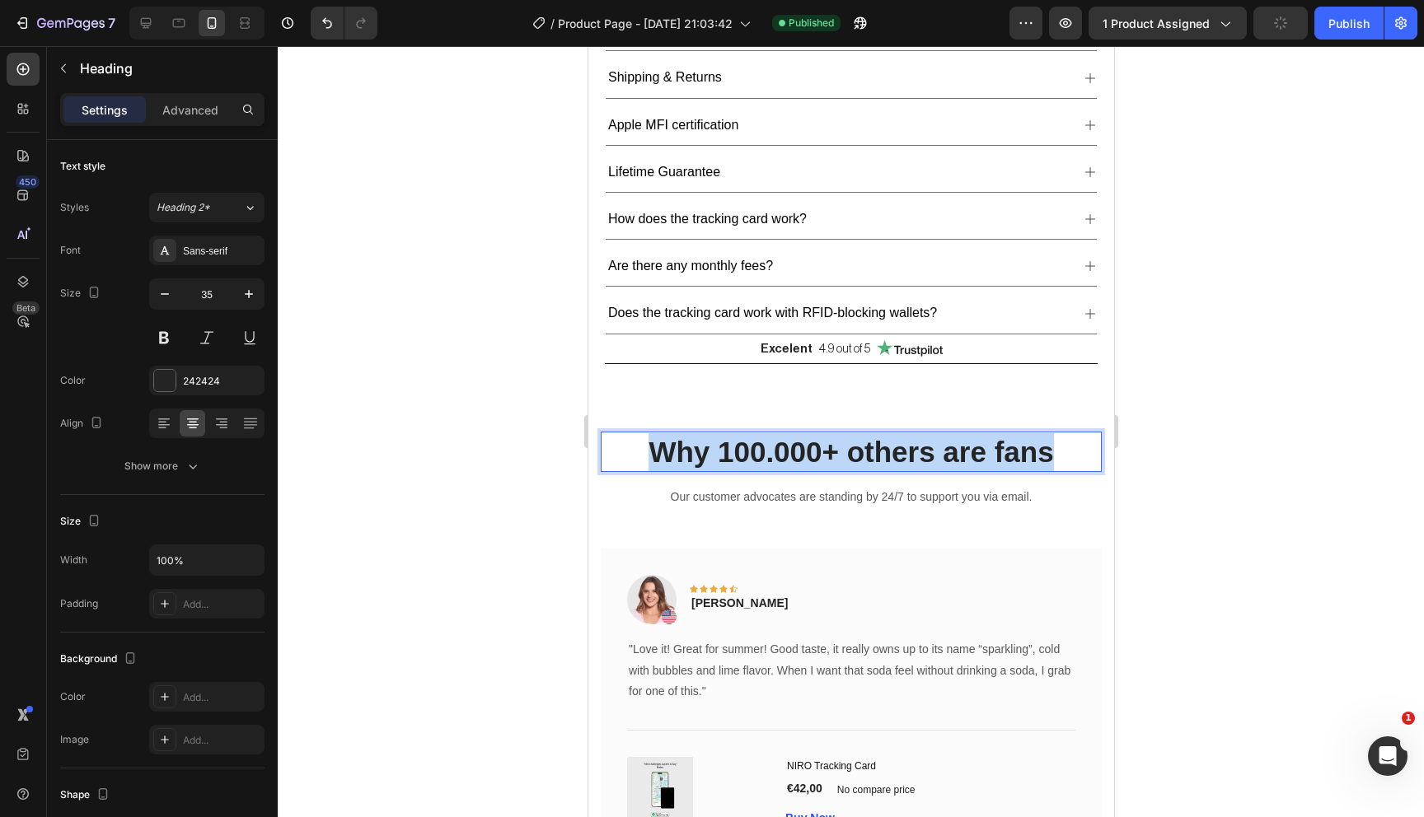
click at [772, 456] on p "Why 100.000+ others are fans" at bounding box center [851, 452] width 498 height 38
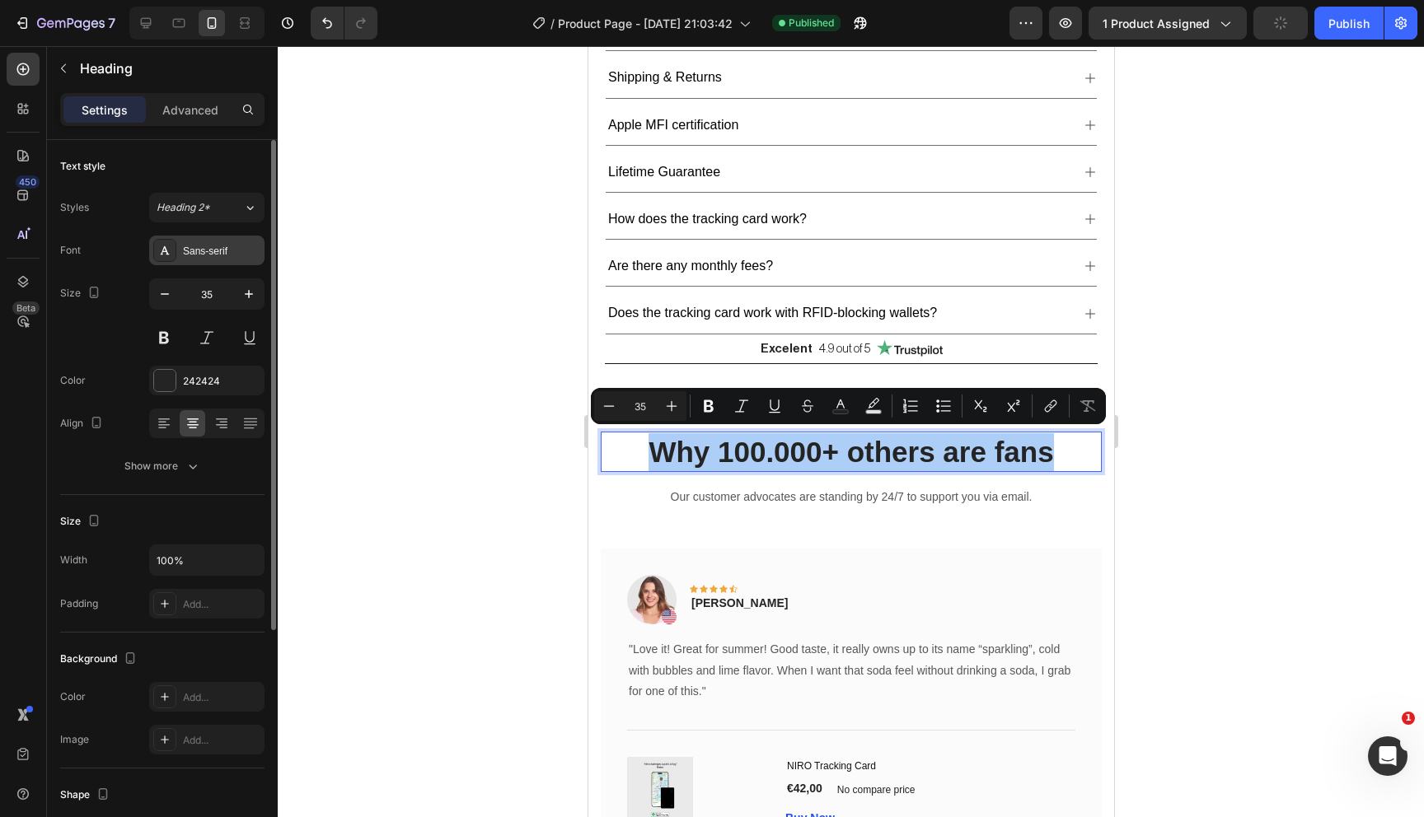
click at [218, 242] on div "Sans-serif" at bounding box center [206, 251] width 115 height 30
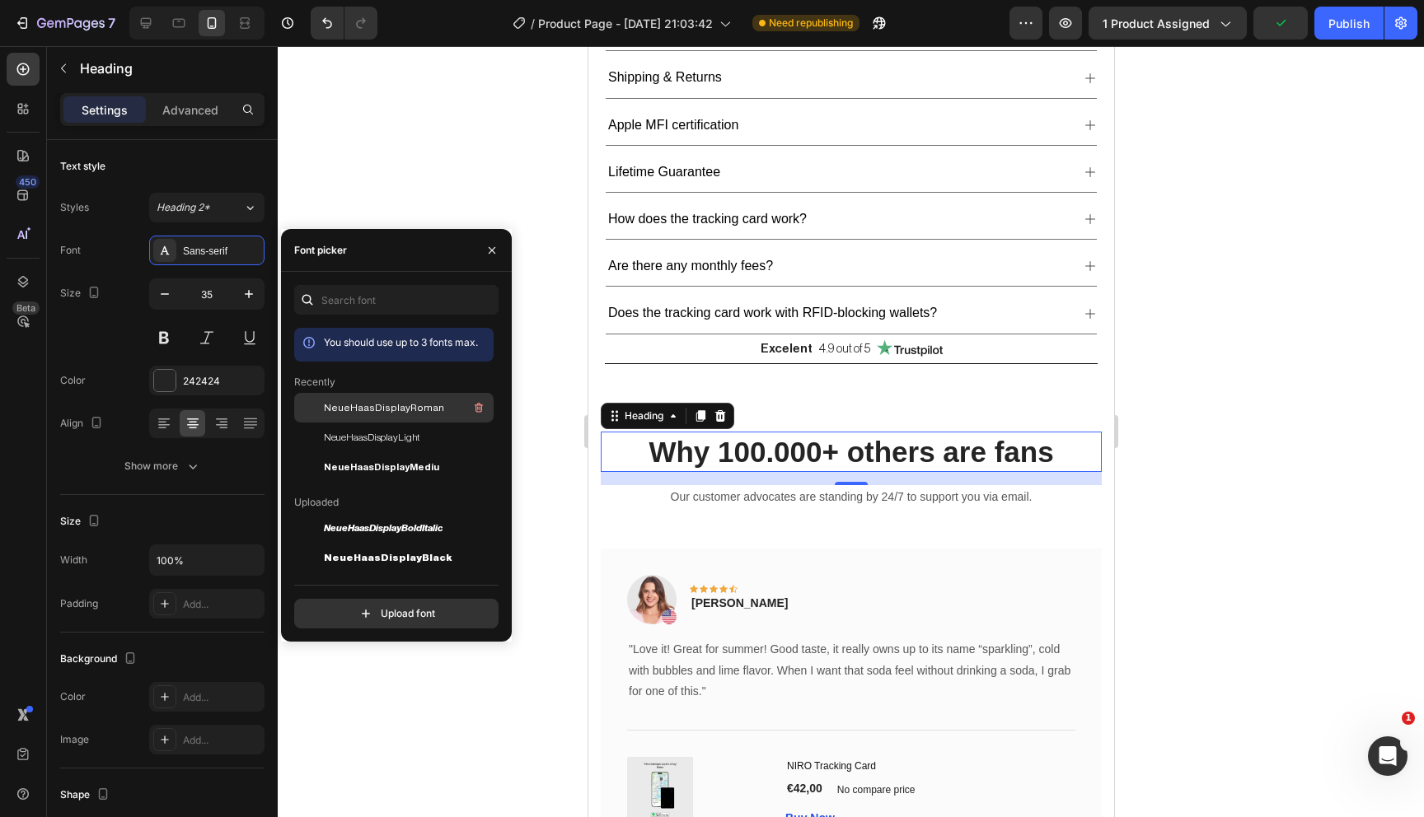
click at [338, 403] on span "NeueHaasDisplayRoman" at bounding box center [384, 407] width 120 height 15
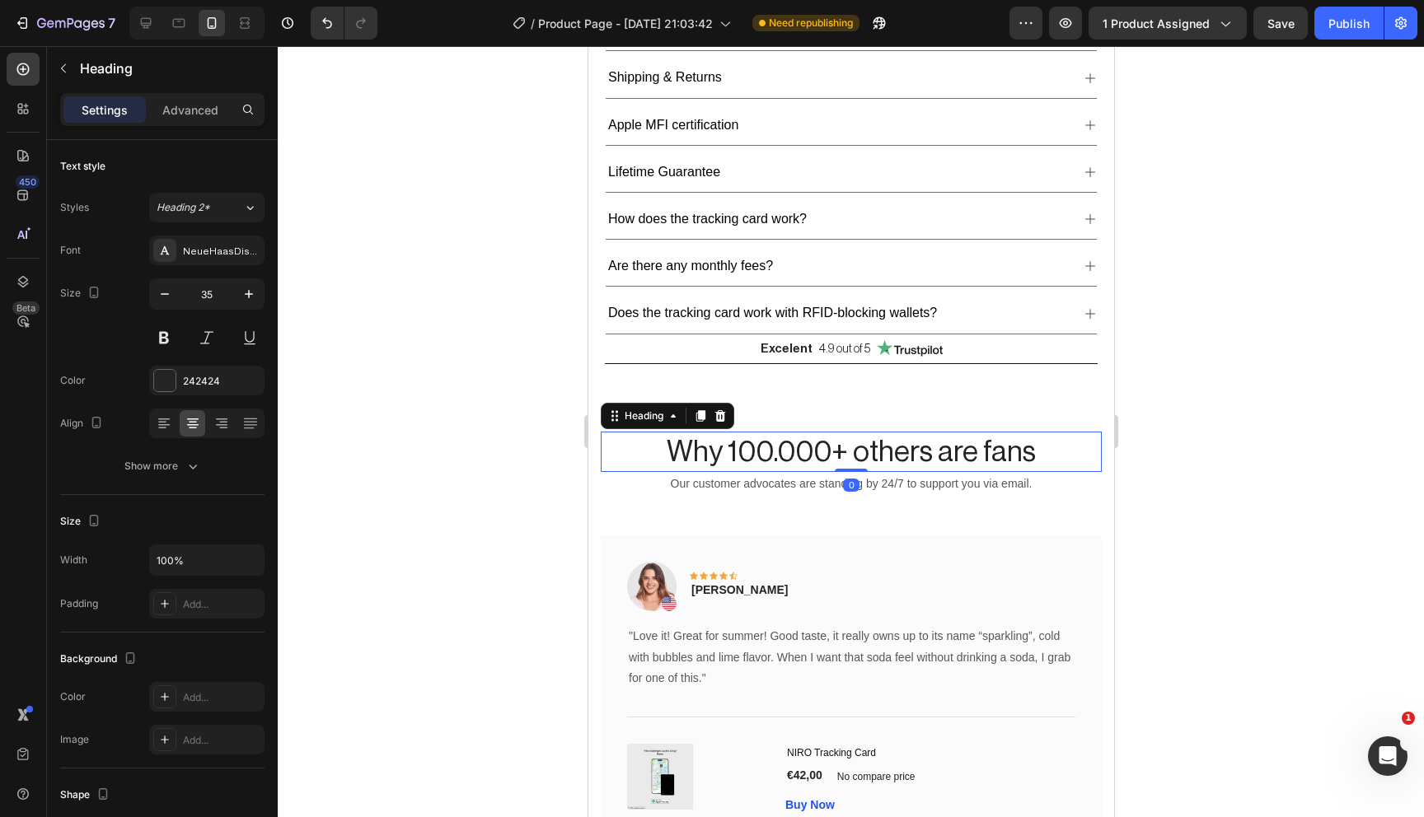
drag, startPoint x: 859, startPoint y: 478, endPoint x: 871, endPoint y: 454, distance: 26.9
click at [871, 454] on div "Why 100.000+ others are fans Heading 0" at bounding box center [850, 452] width 501 height 41
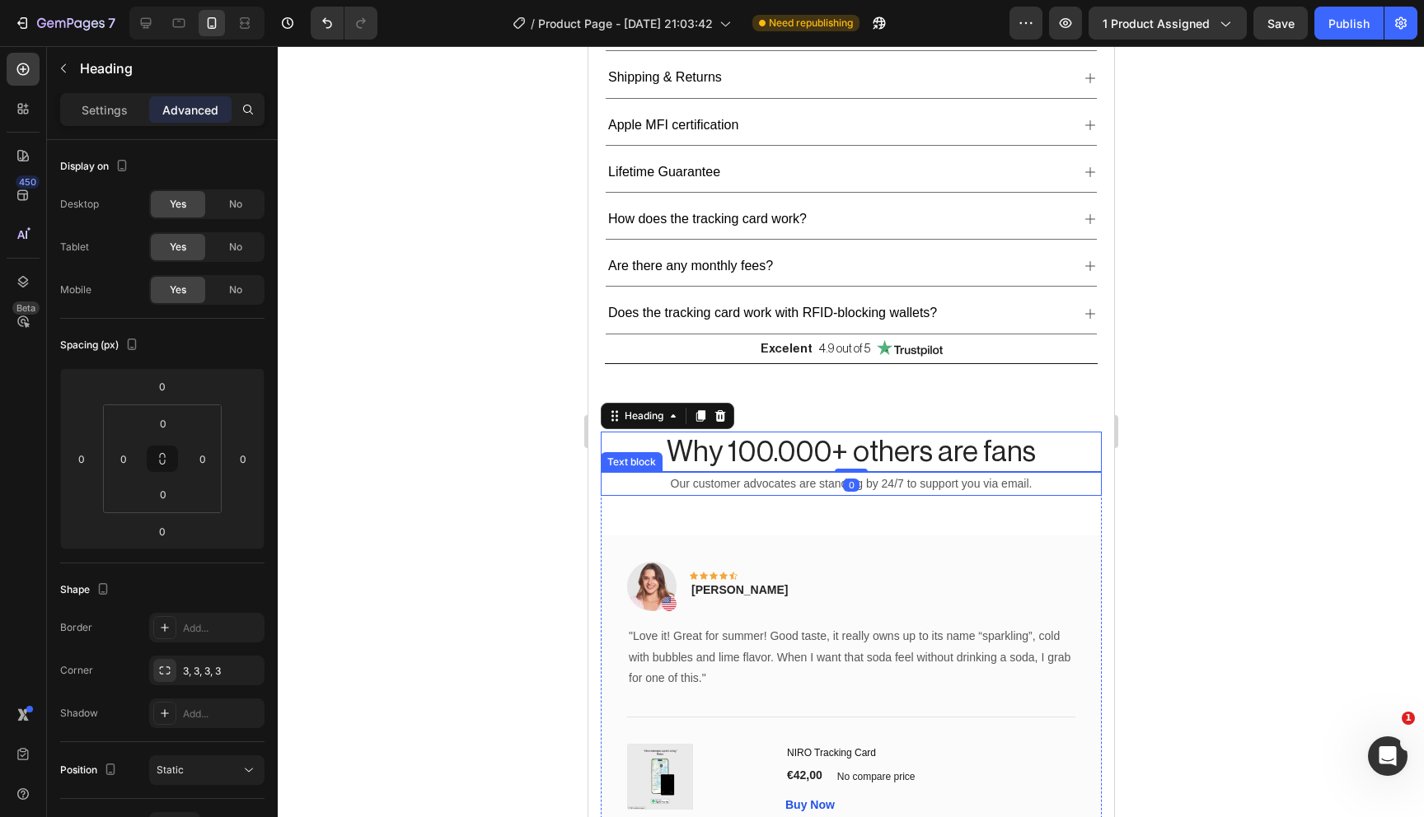
click at [908, 476] on p "Our customer advocates are standing by 24/7 to support you via email." at bounding box center [851, 484] width 498 height 21
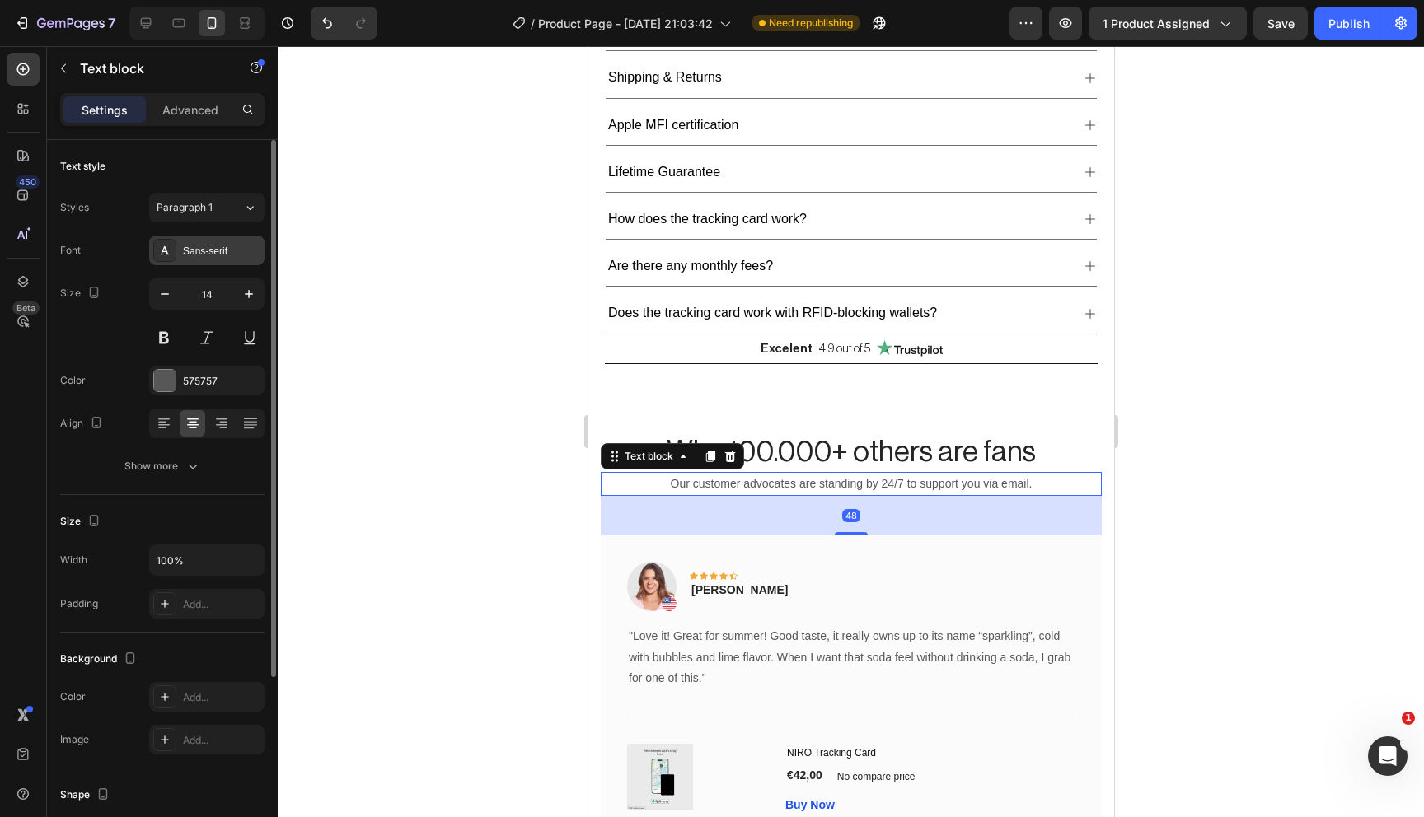
click at [228, 246] on div "Sans-serif" at bounding box center [221, 251] width 77 height 15
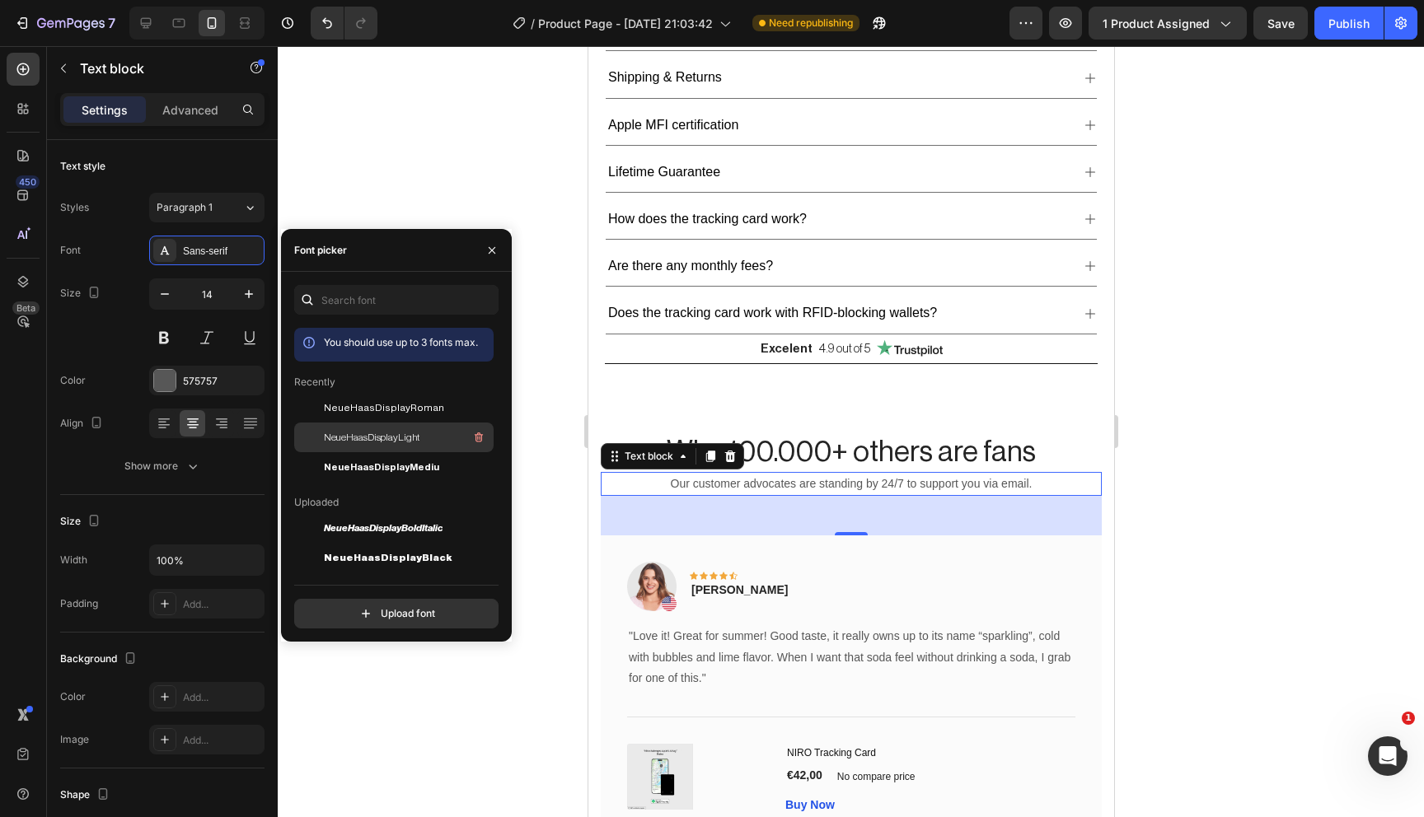
click at [408, 428] on div "NeueHaasDisplayLight" at bounding box center [407, 438] width 166 height 20
click at [1017, 463] on p "Why 100.000+ others are fans" at bounding box center [851, 452] width 498 height 38
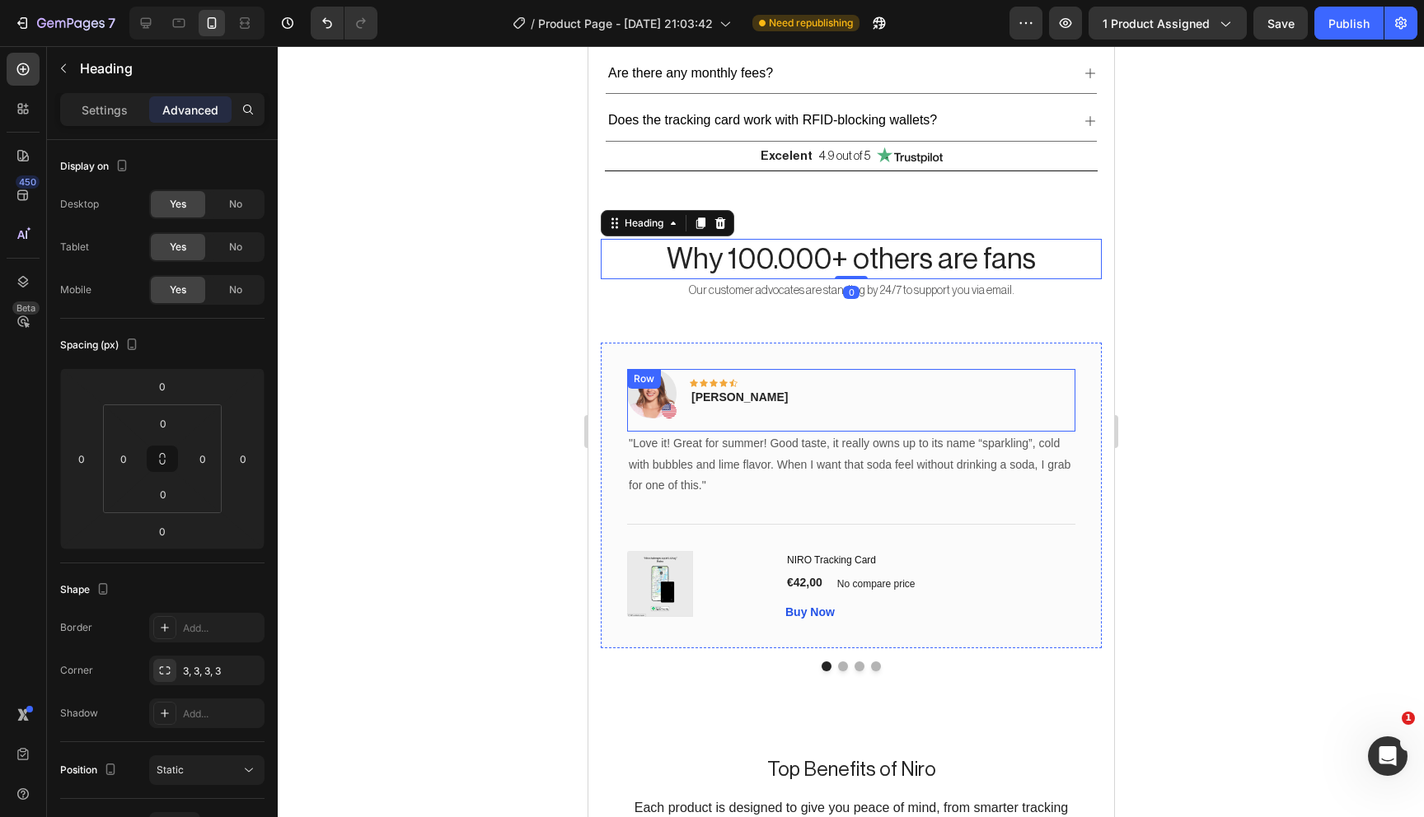
scroll to position [1183, 0]
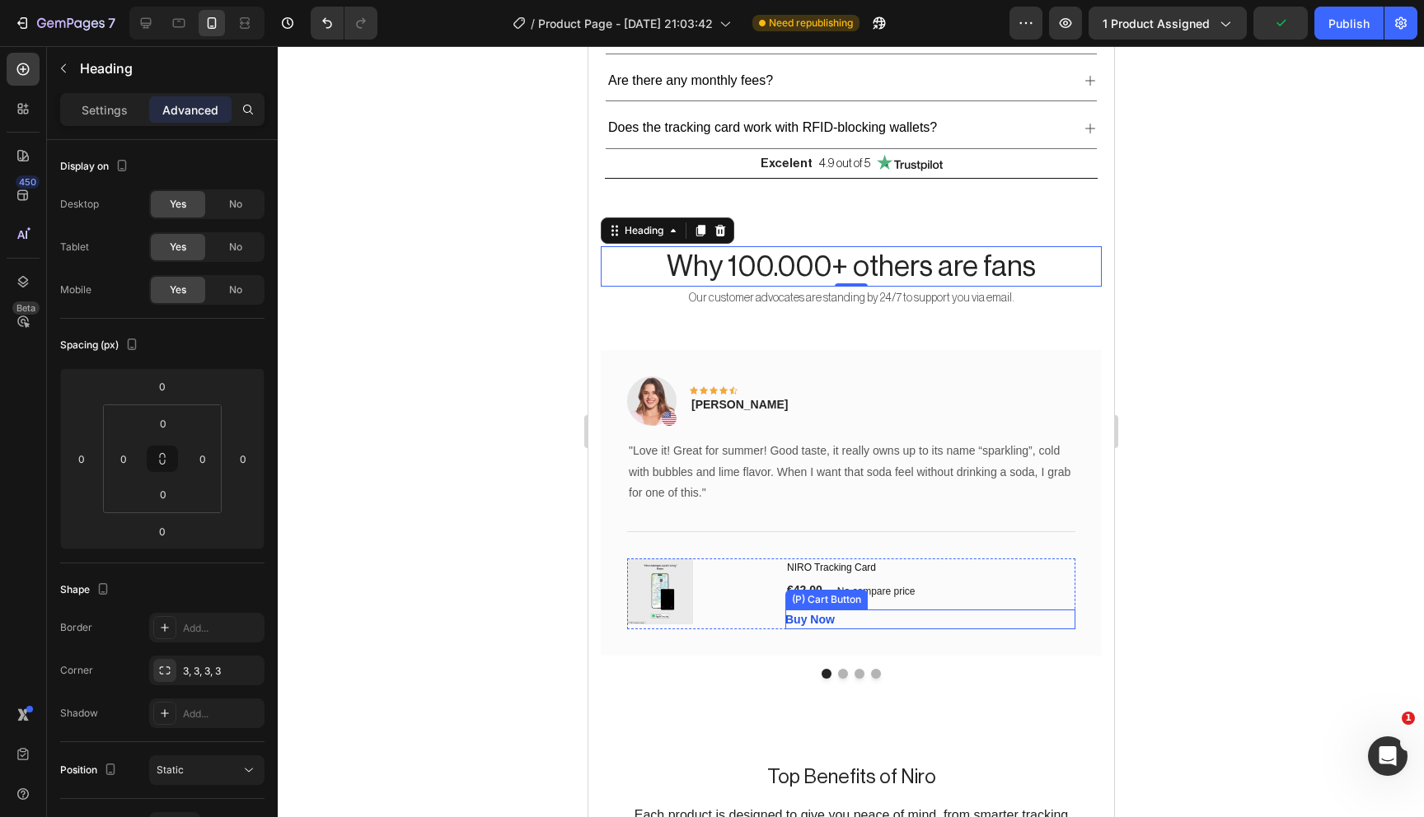
click at [906, 610] on div "Buy Now (P) Cart Button" at bounding box center [929, 620] width 290 height 20
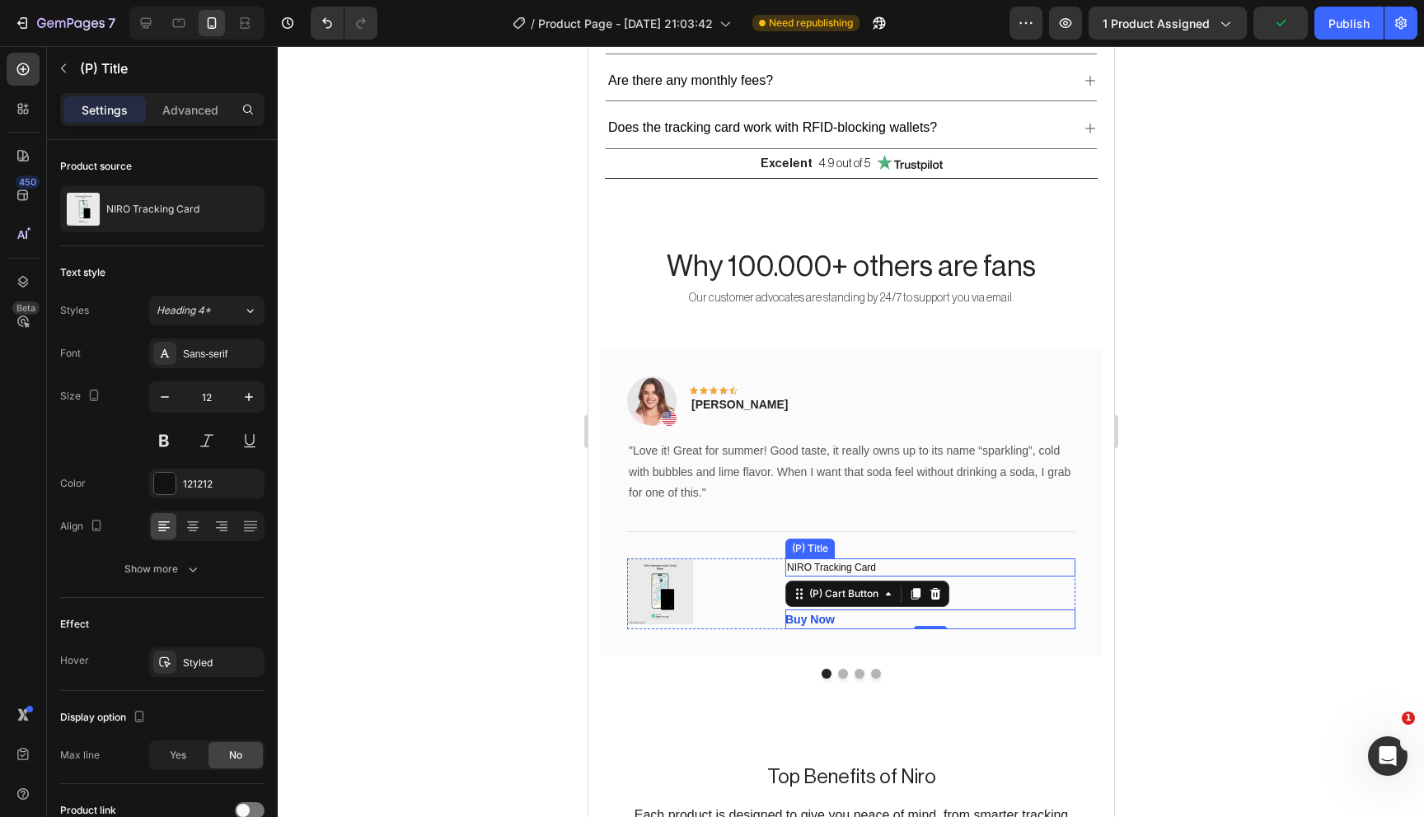
click at [996, 572] on div "NIRO Tracking Card (P) Title" at bounding box center [929, 568] width 290 height 18
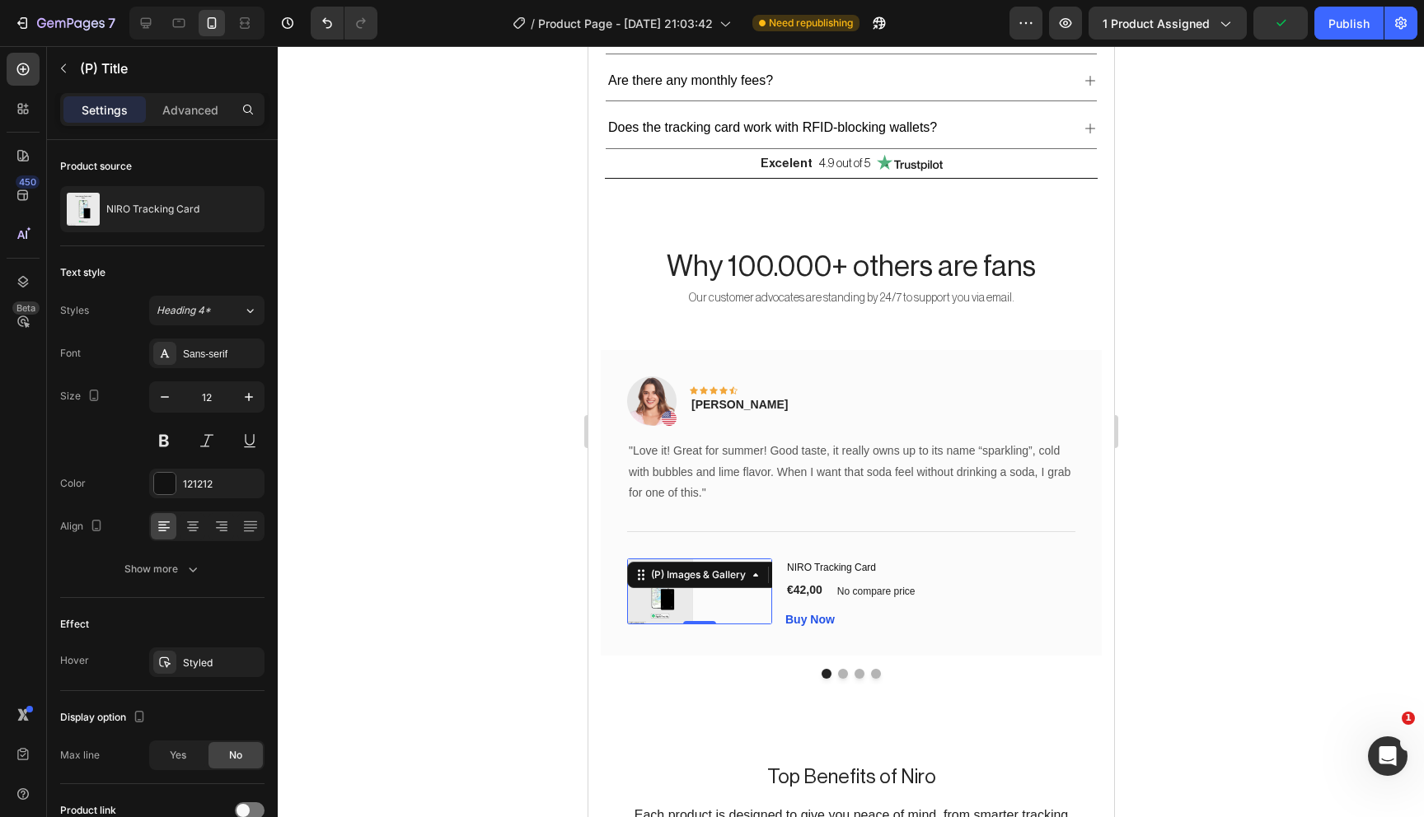
click at [756, 559] on div "(P) Images & Gallery 0" at bounding box center [698, 592] width 145 height 66
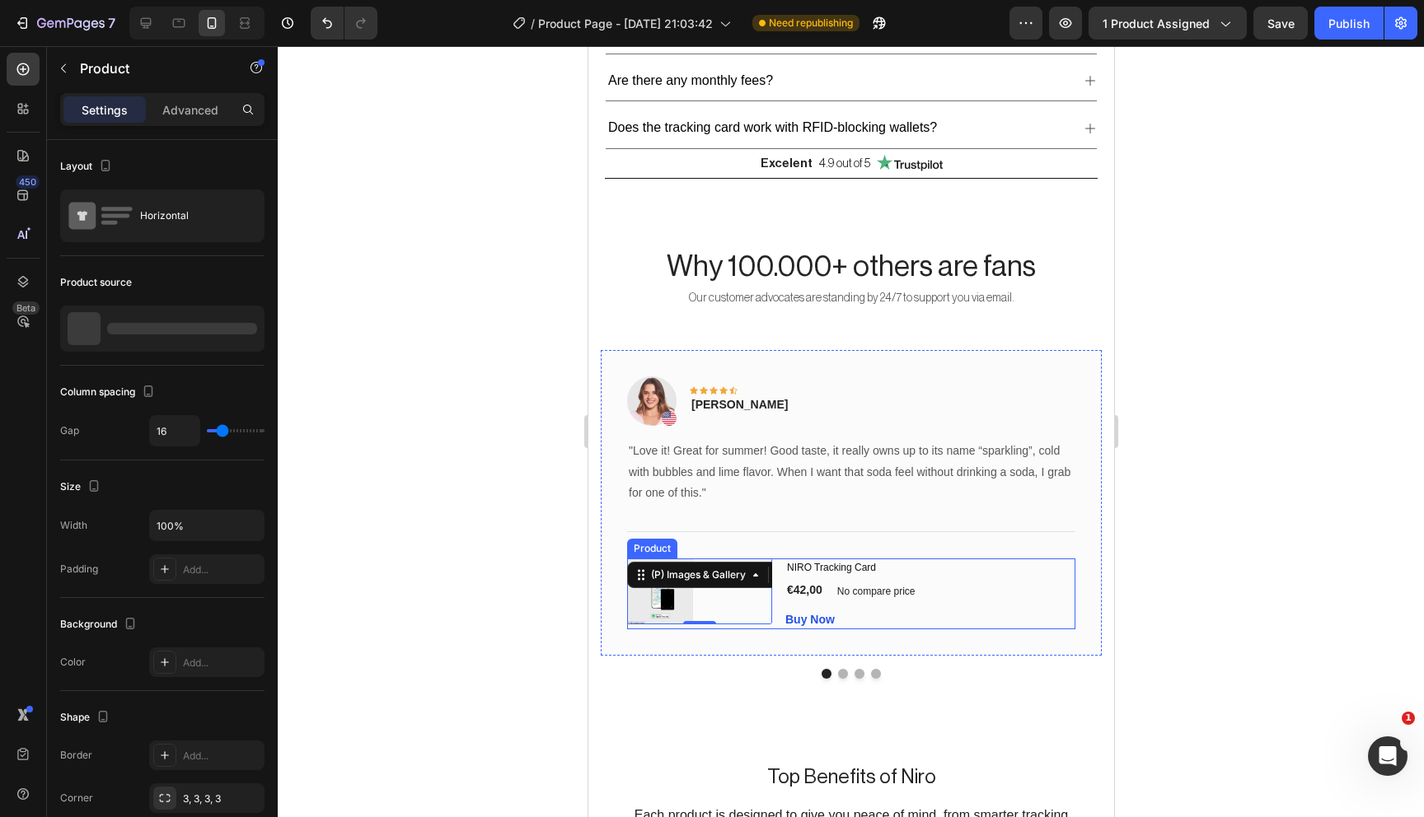
click at [779, 559] on div "(P) Images & Gallery 0 NIRO Tracking Card (P) Title €42,00 (P) Price (P) Price …" at bounding box center [850, 594] width 448 height 71
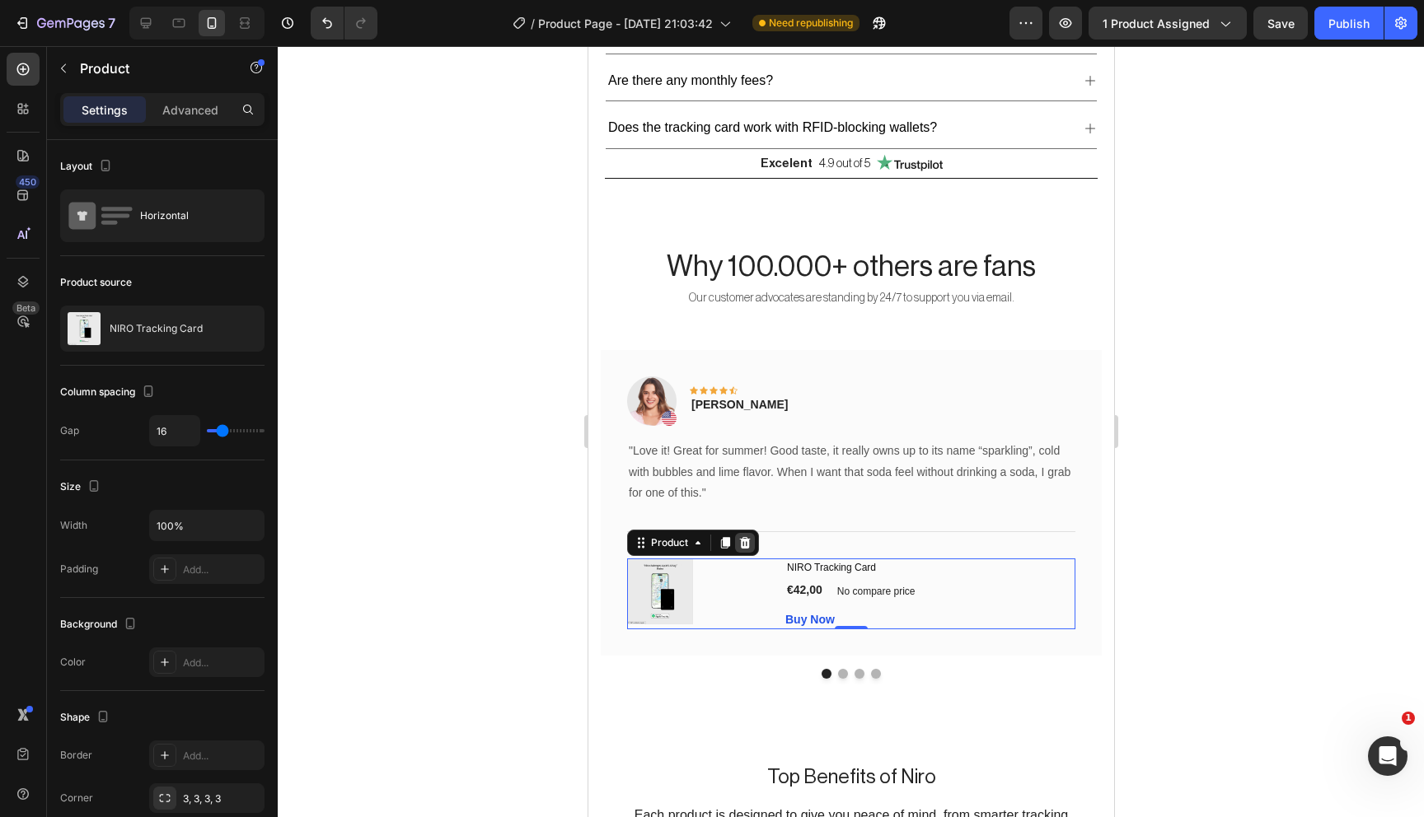
click at [745, 539] on icon at bounding box center [743, 542] width 13 height 13
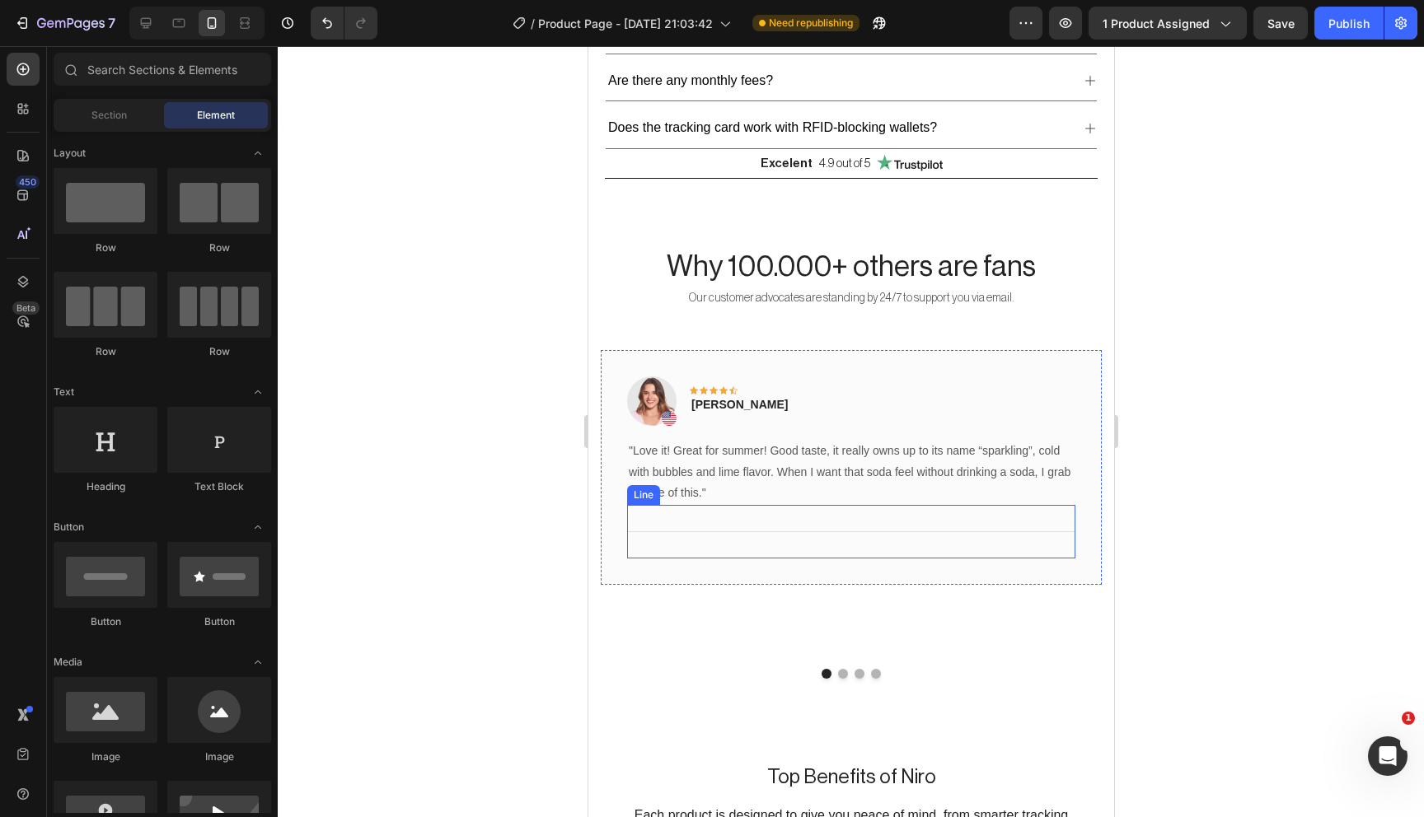
click at [779, 525] on div "Title Line" at bounding box center [850, 532] width 448 height 54
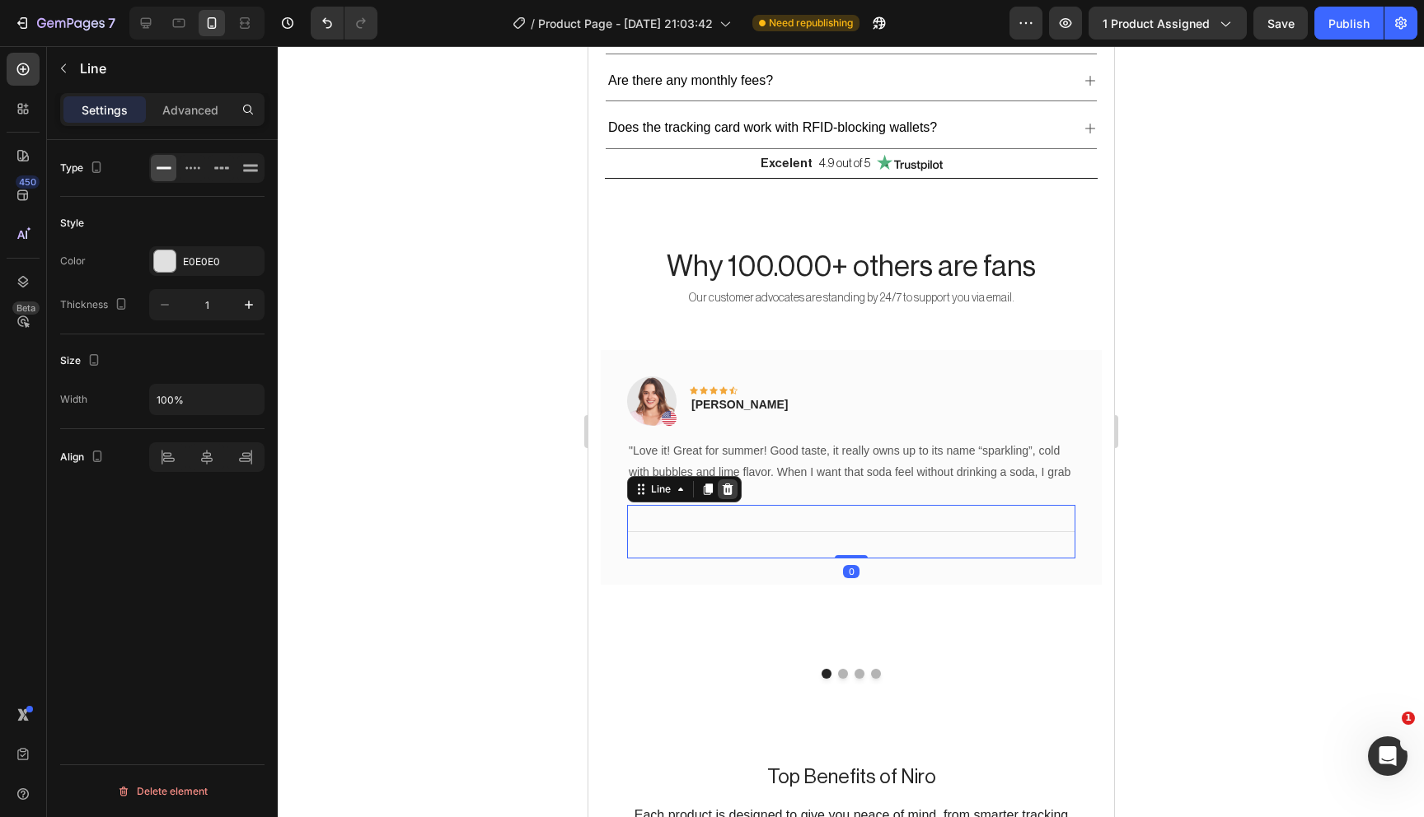
click at [726, 485] on icon at bounding box center [727, 490] width 11 height 12
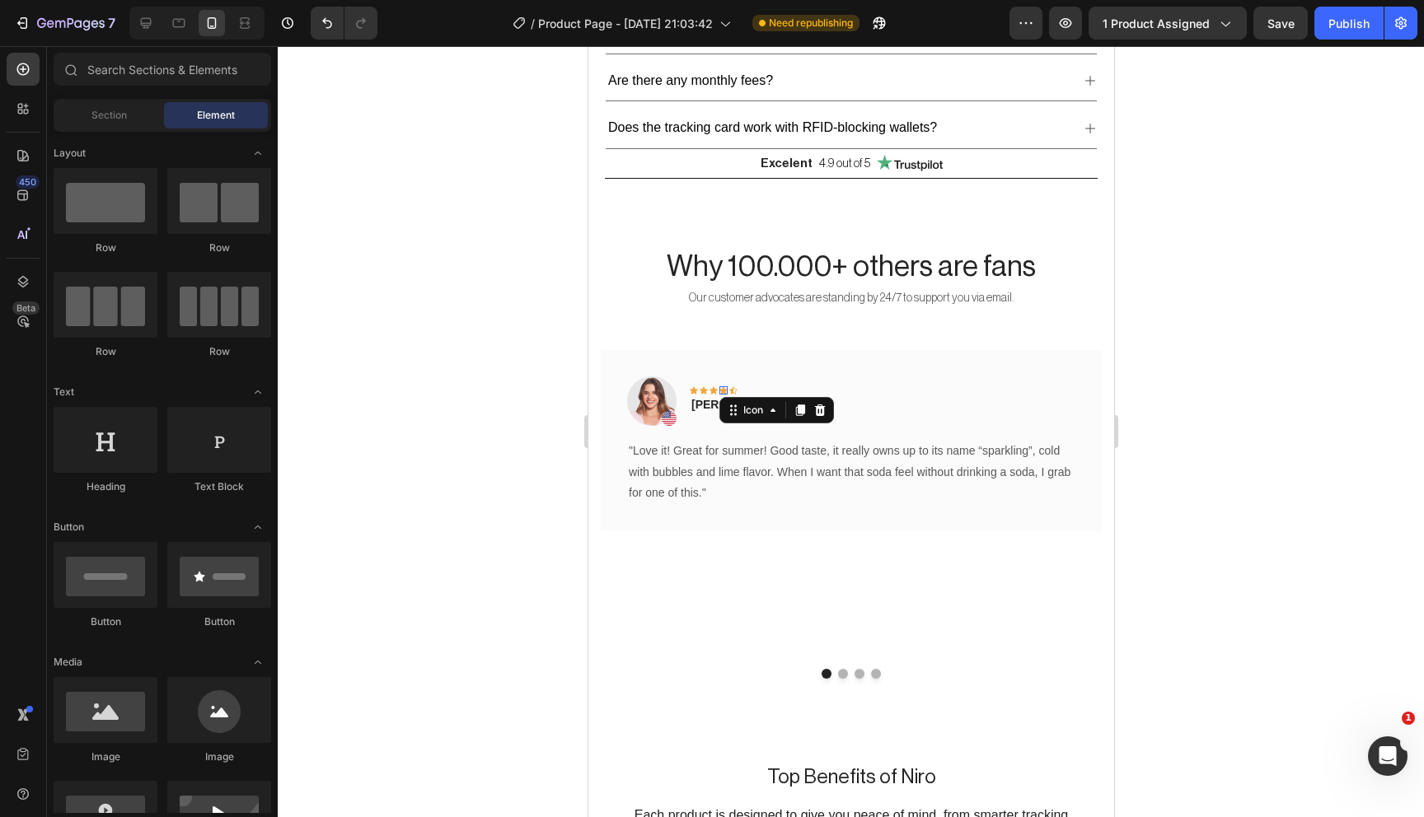
click at [719, 386] on div "Icon 0" at bounding box center [723, 390] width 8 height 8
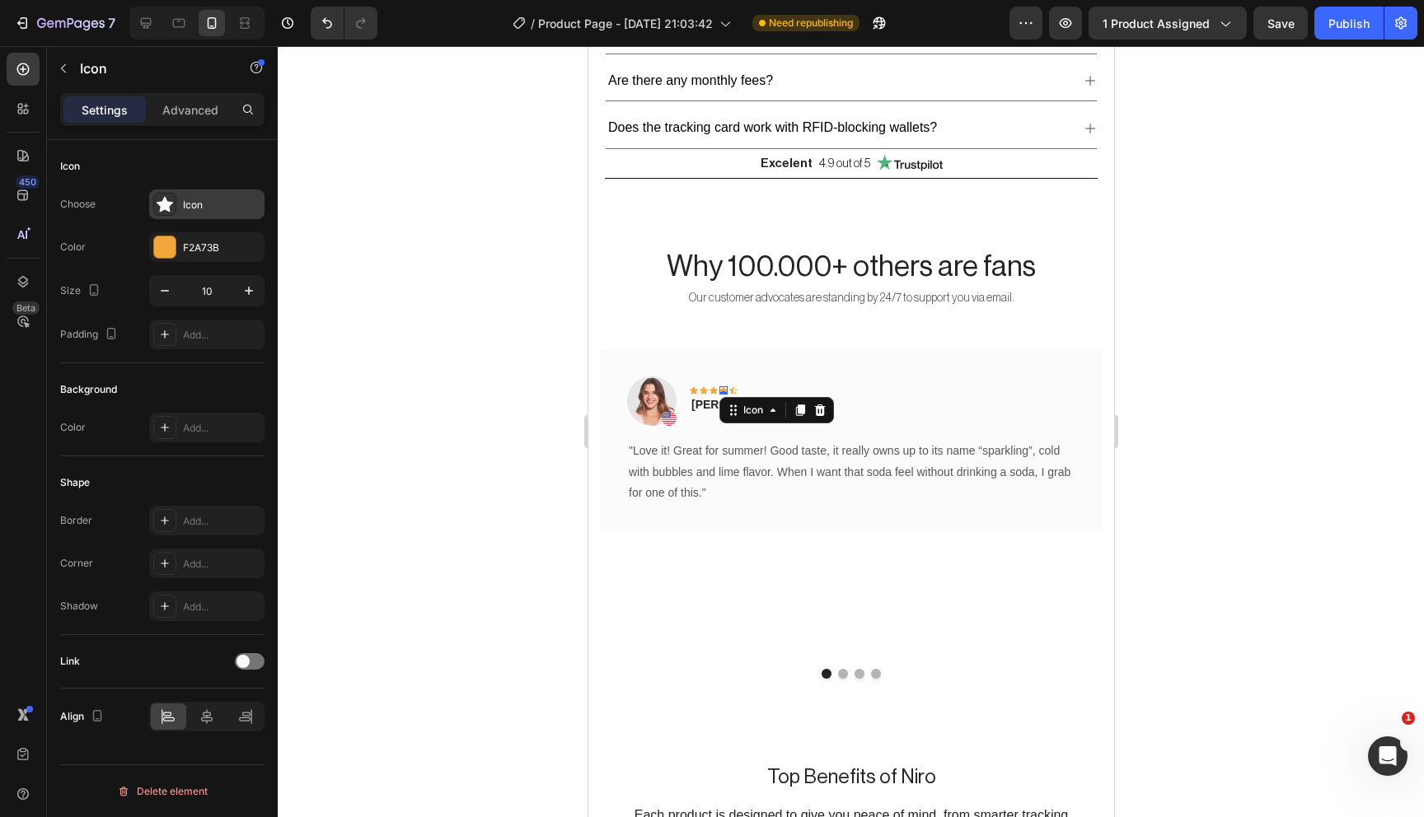
click at [205, 199] on div "Icon" at bounding box center [221, 205] width 77 height 15
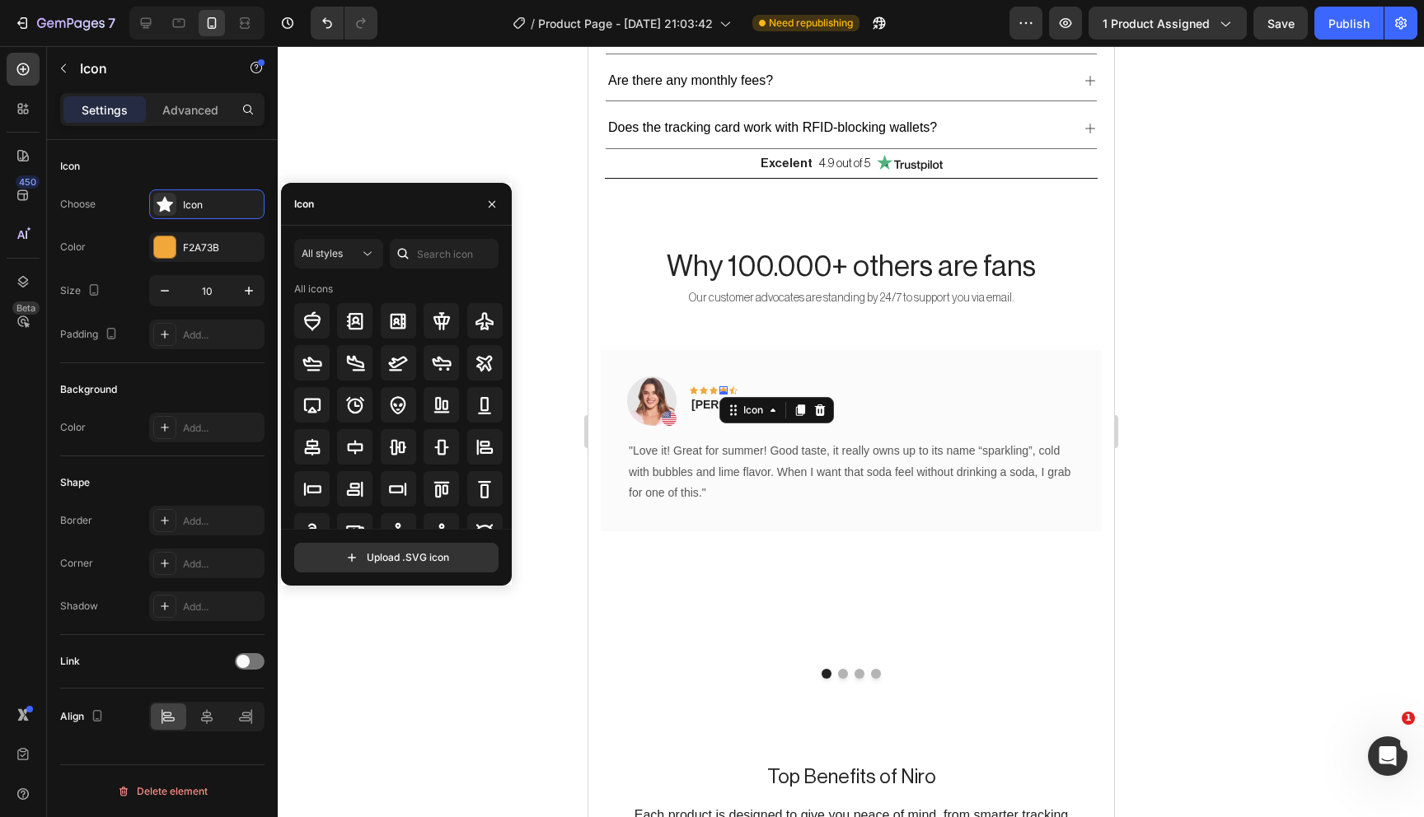
click at [454, 269] on div "All styles All icons" at bounding box center [396, 384] width 204 height 290
click at [454, 255] on input "text" at bounding box center [444, 254] width 109 height 30
type input "star"
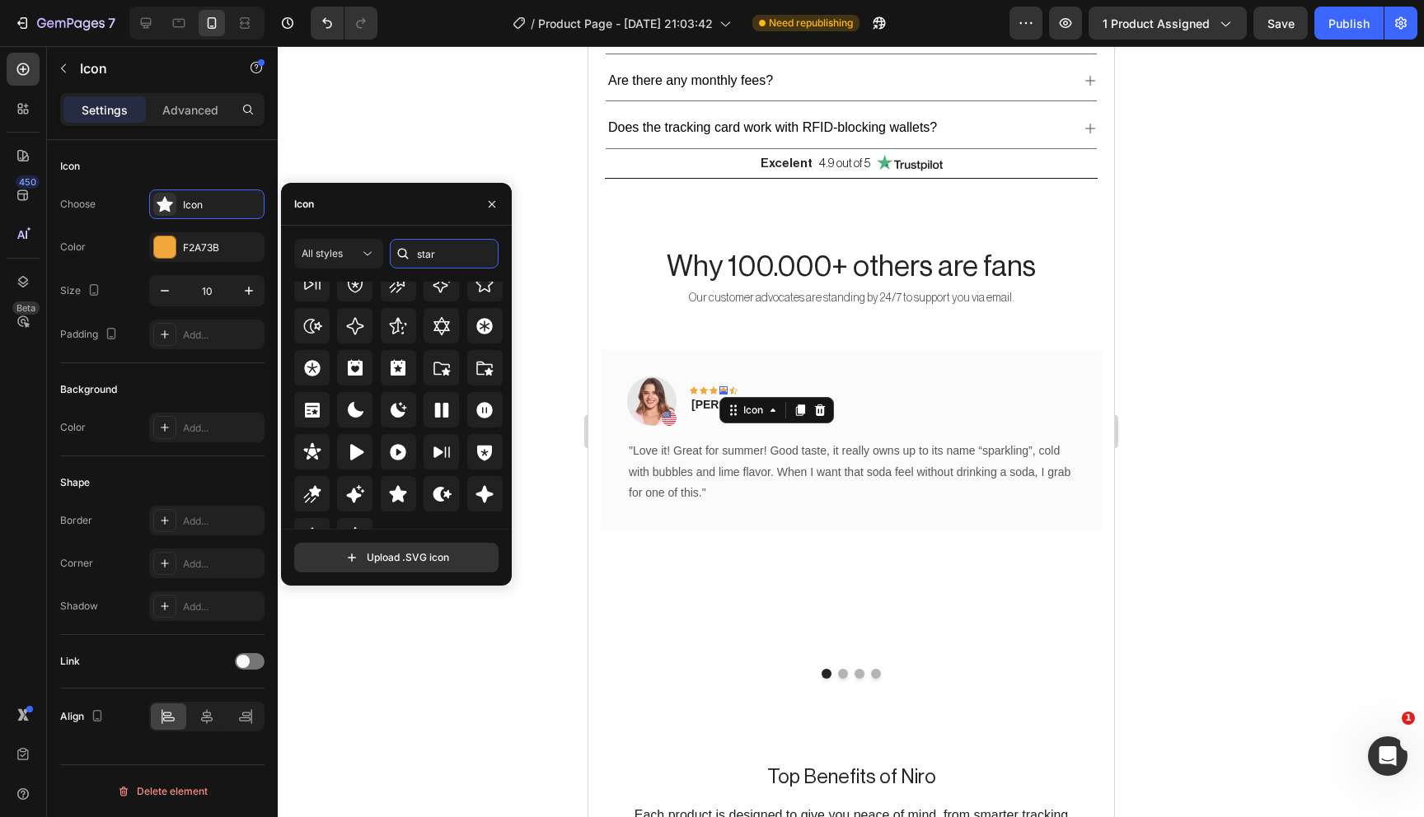
scroll to position [500, 0]
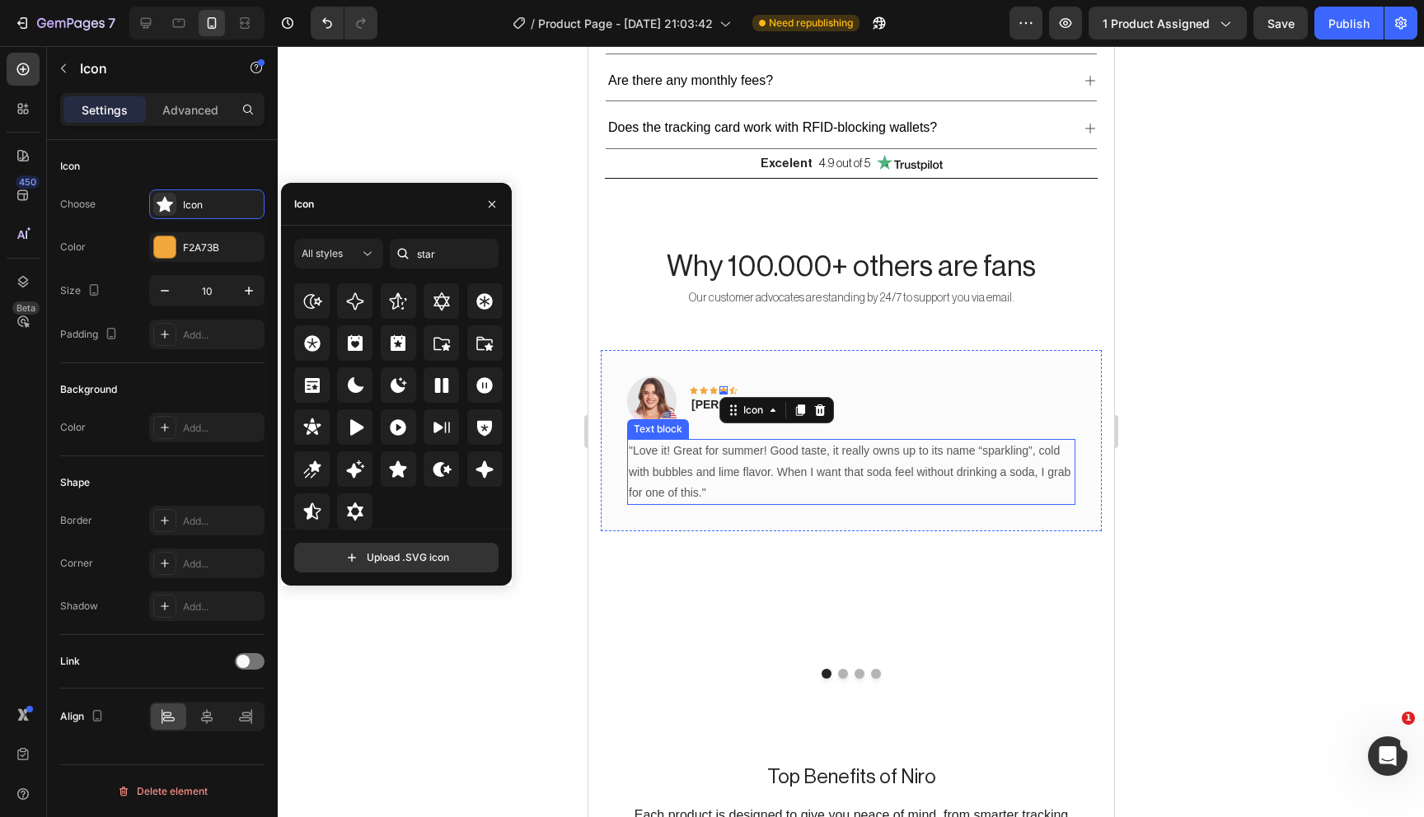
click at [711, 462] on p ""Love it! Great for summer! Good taste, it really owns up to its name “sparklin…" at bounding box center [850, 472] width 445 height 63
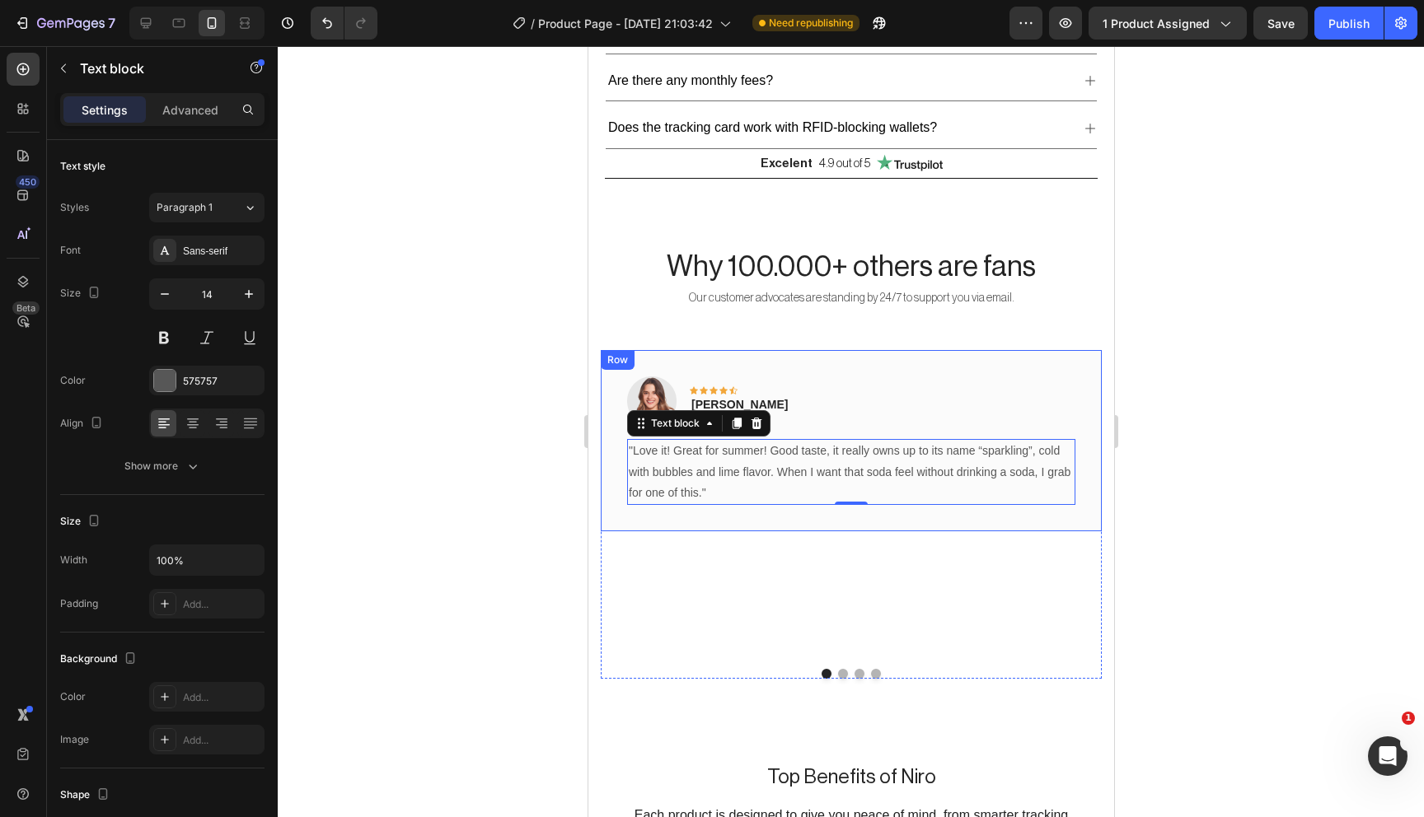
click at [786, 510] on div "Image Icon Icon Icon Icon Icon Row Rita Carroll Text block Row "Love it! Great …" at bounding box center [850, 440] width 501 height 181
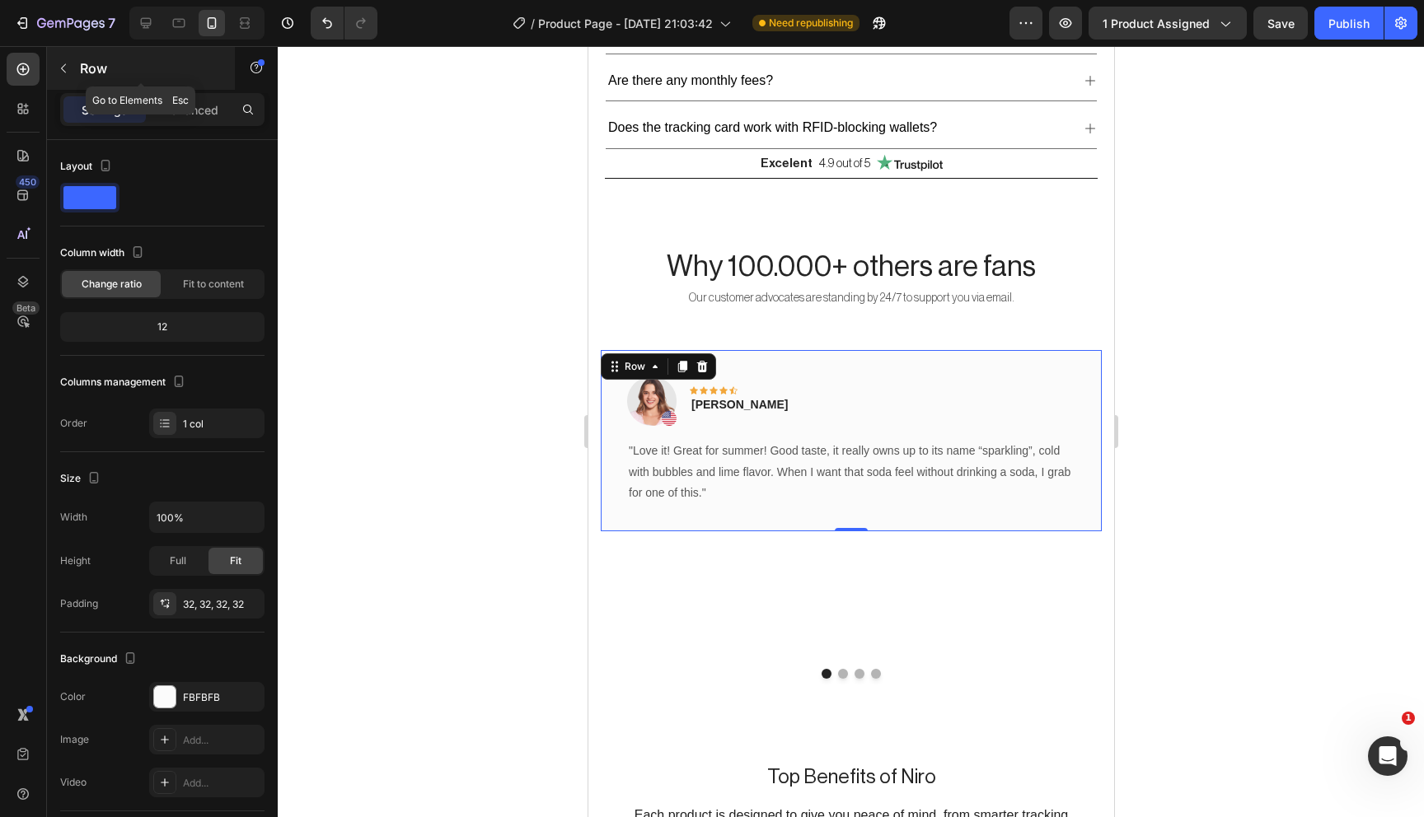
click at [52, 63] on button "button" at bounding box center [63, 68] width 26 height 26
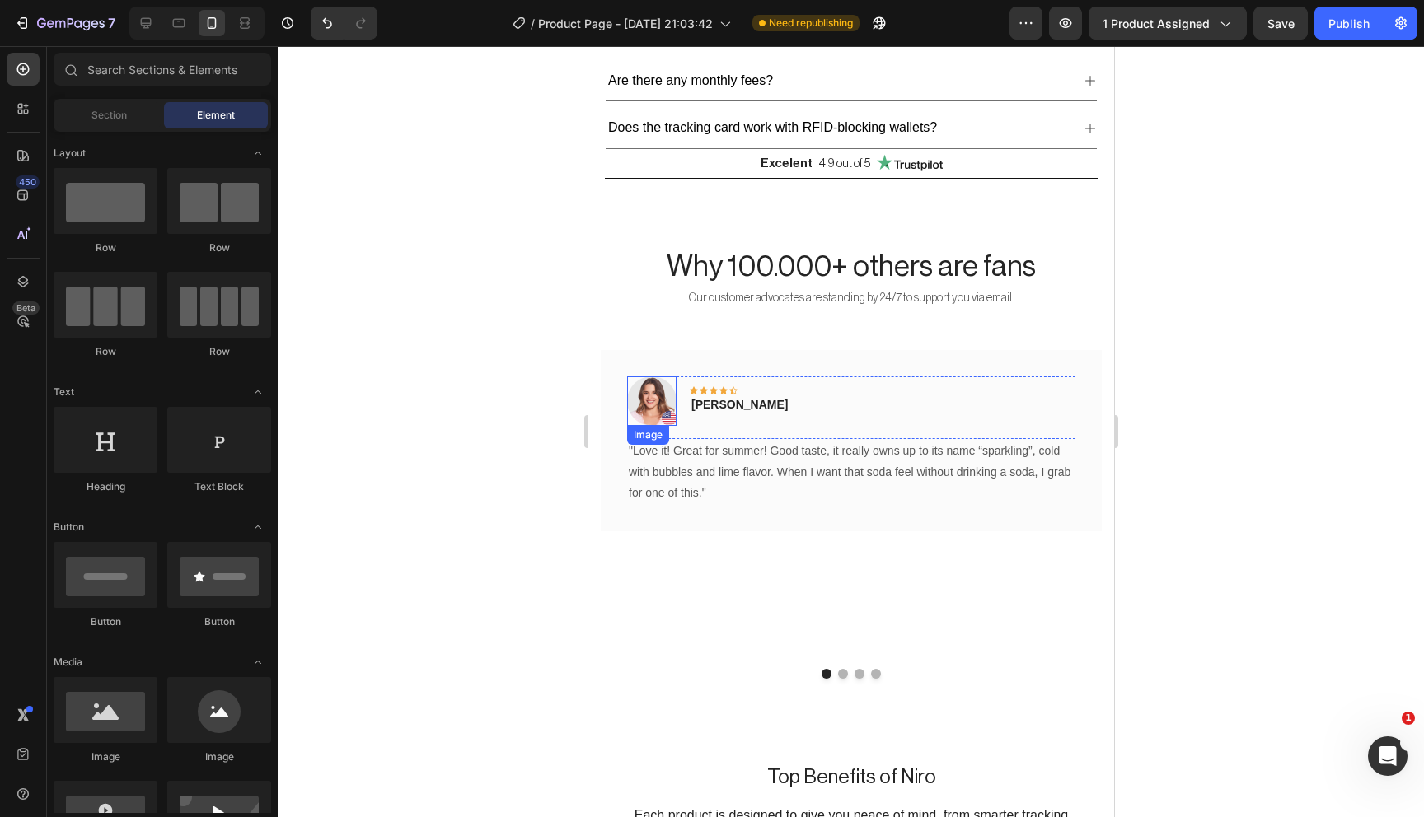
click at [658, 398] on img at bounding box center [650, 401] width 49 height 49
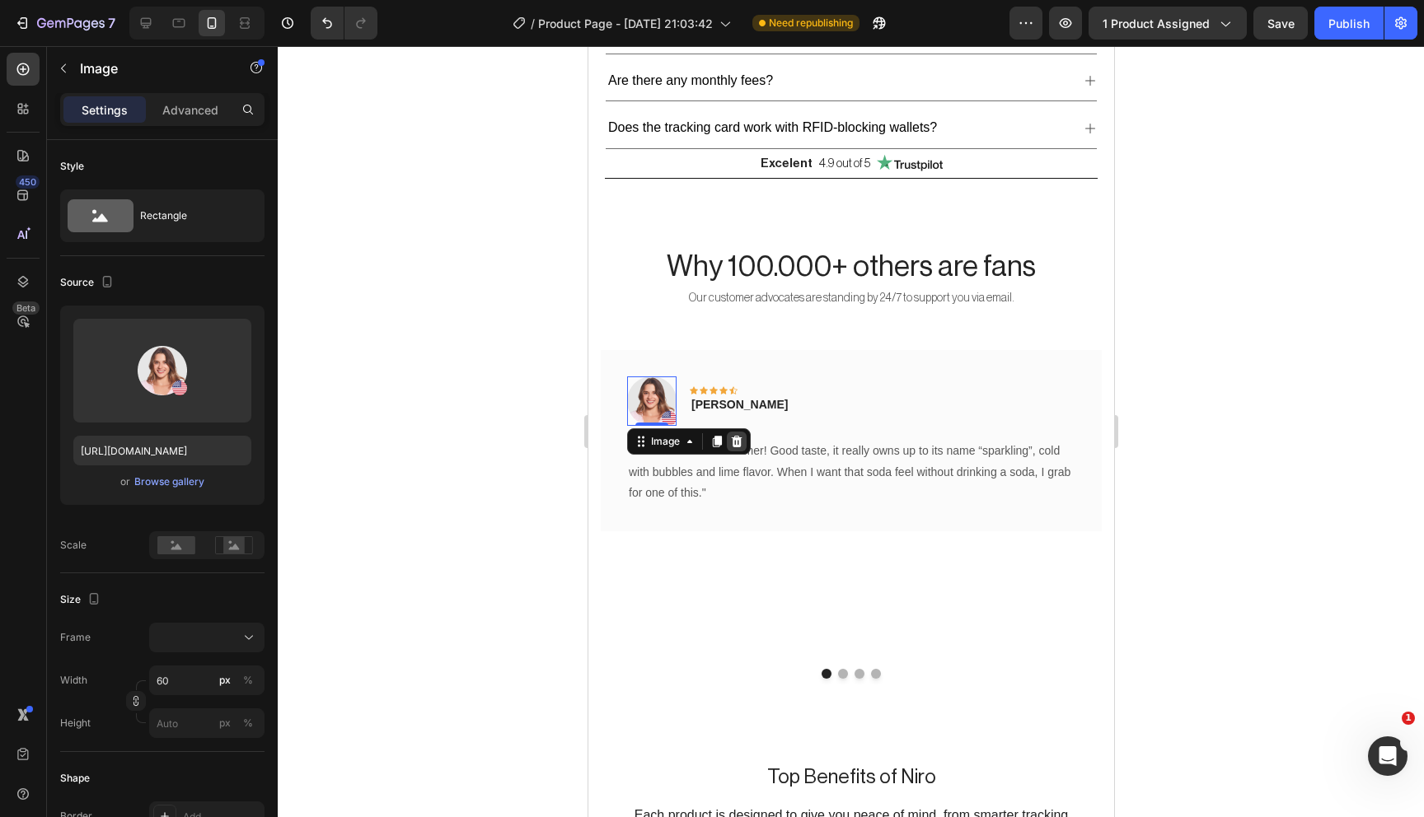
click at [742, 433] on div at bounding box center [736, 442] width 20 height 20
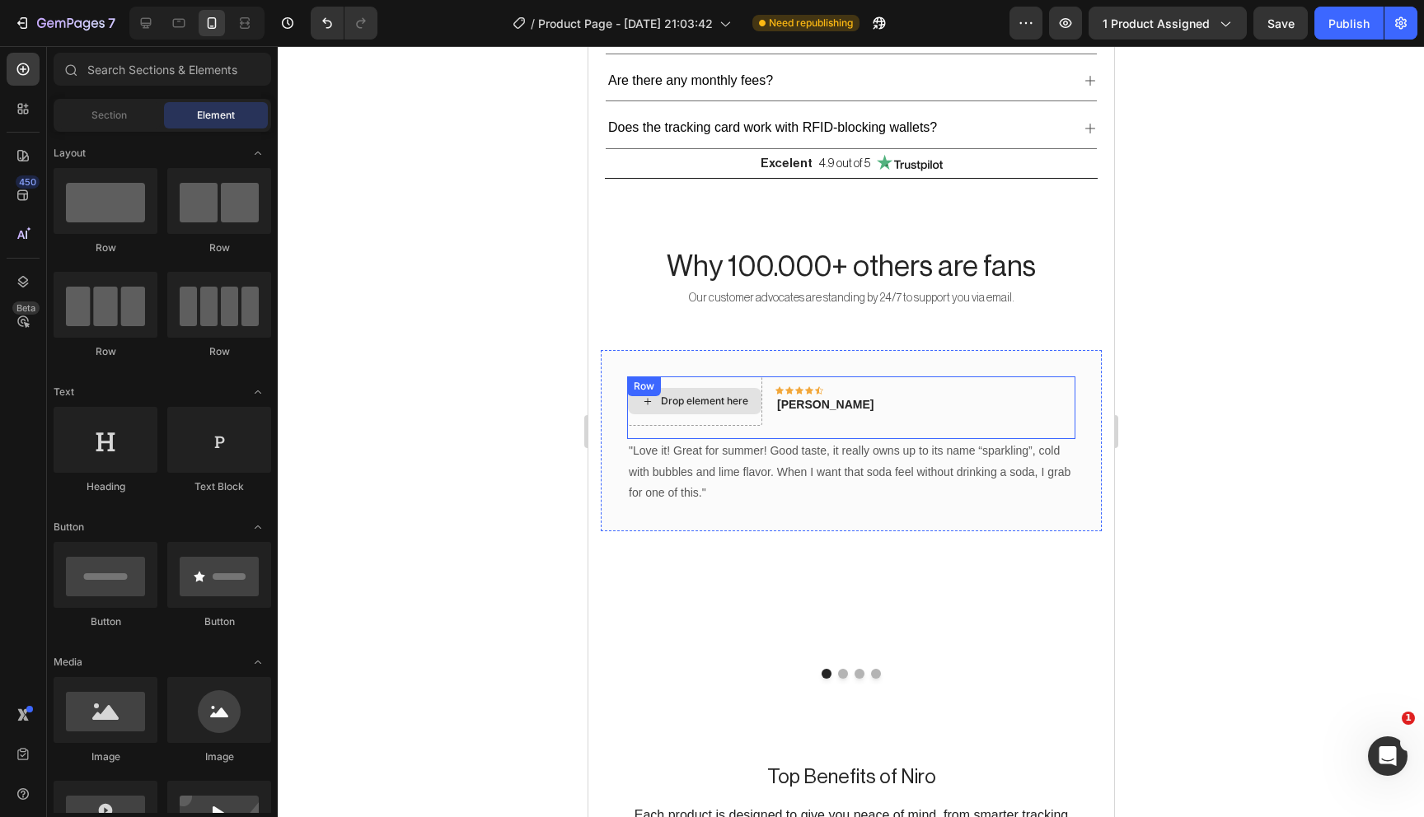
click at [713, 405] on div "Drop element here" at bounding box center [693, 401] width 133 height 26
click at [942, 405] on div "Drop element here Icon Icon Icon Icon Icon Row Rita Carroll Text block Row" at bounding box center [850, 408] width 448 height 63
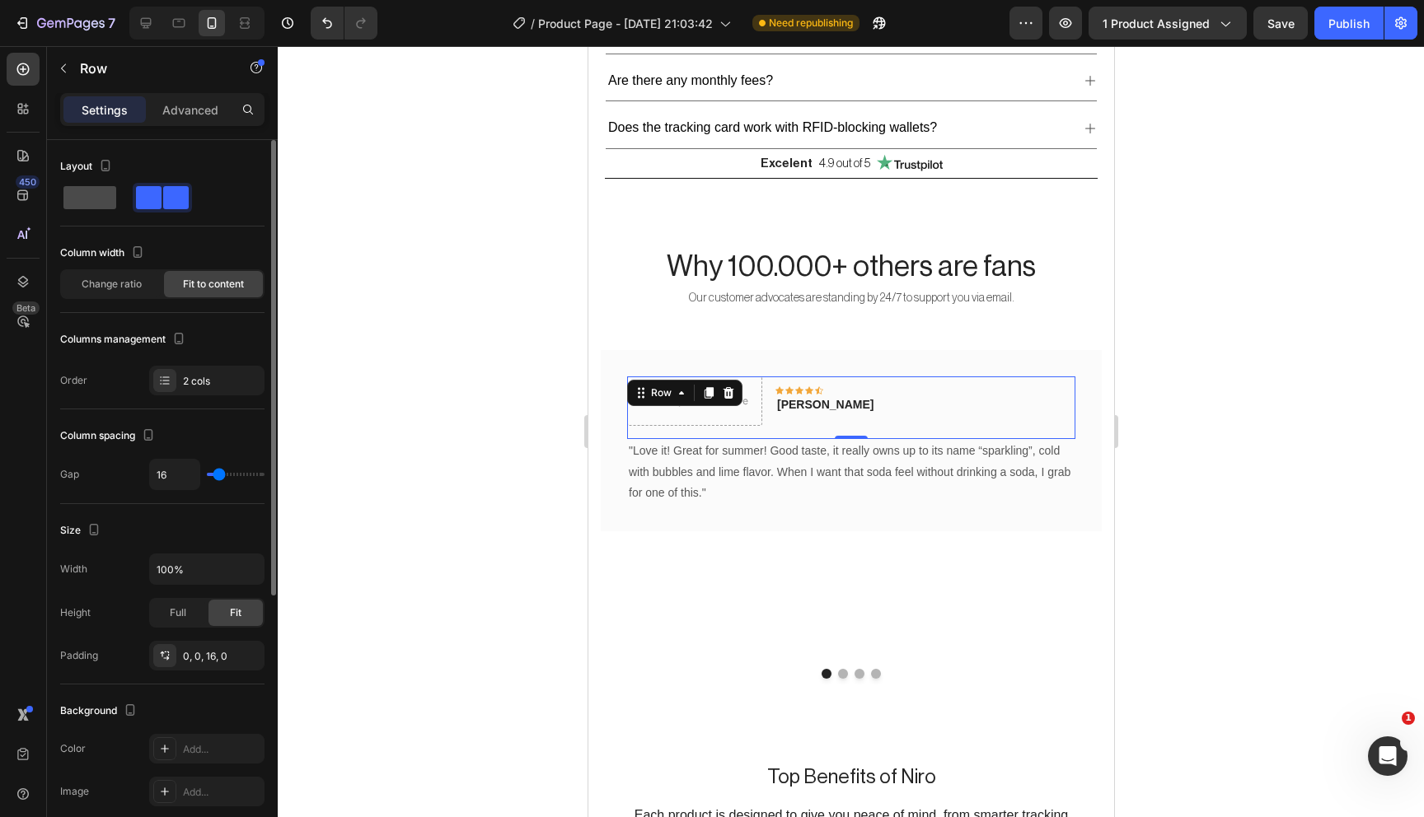
click at [84, 195] on span at bounding box center [89, 197] width 53 height 23
type input "0"
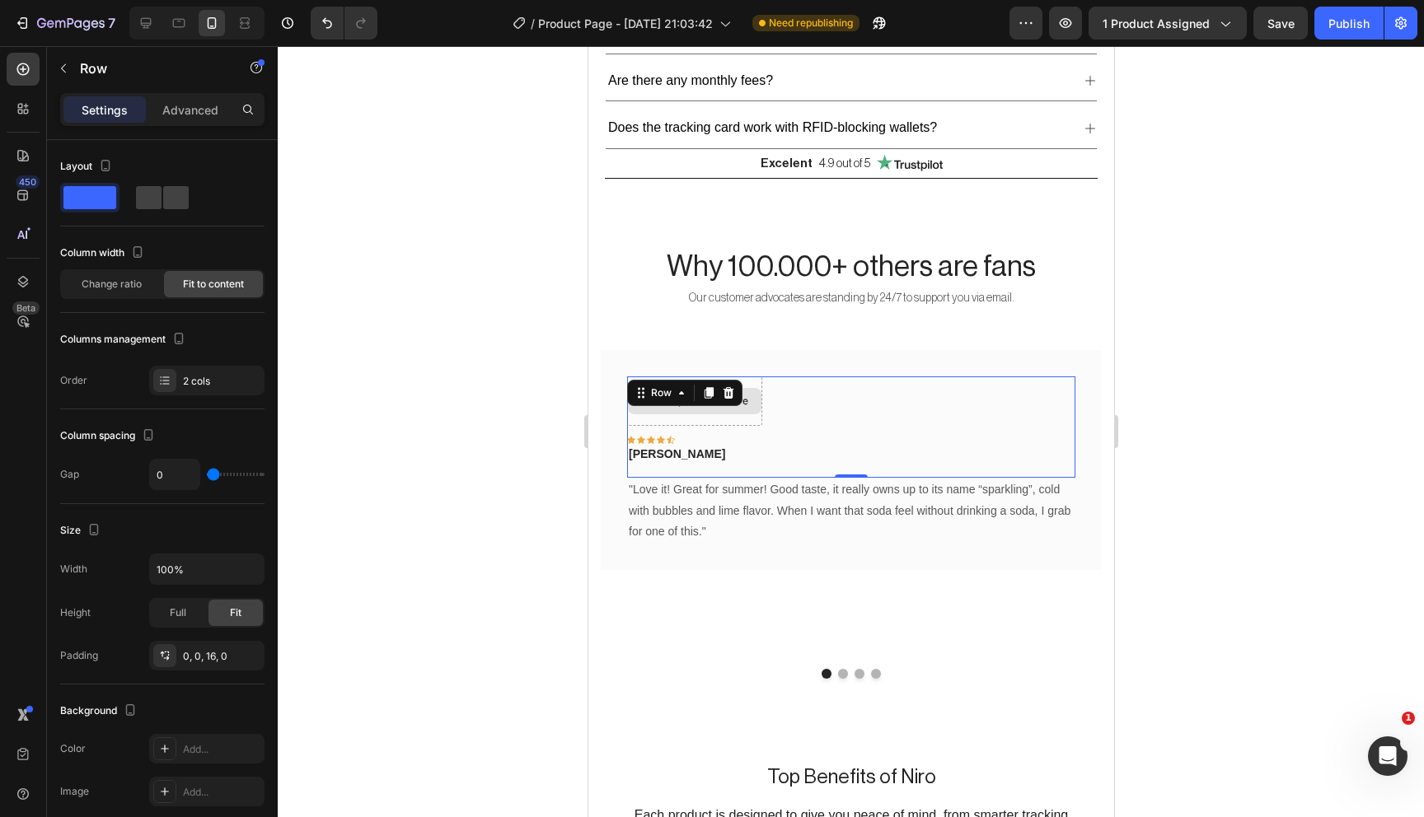
click at [731, 416] on div "Drop element here" at bounding box center [693, 401] width 135 height 49
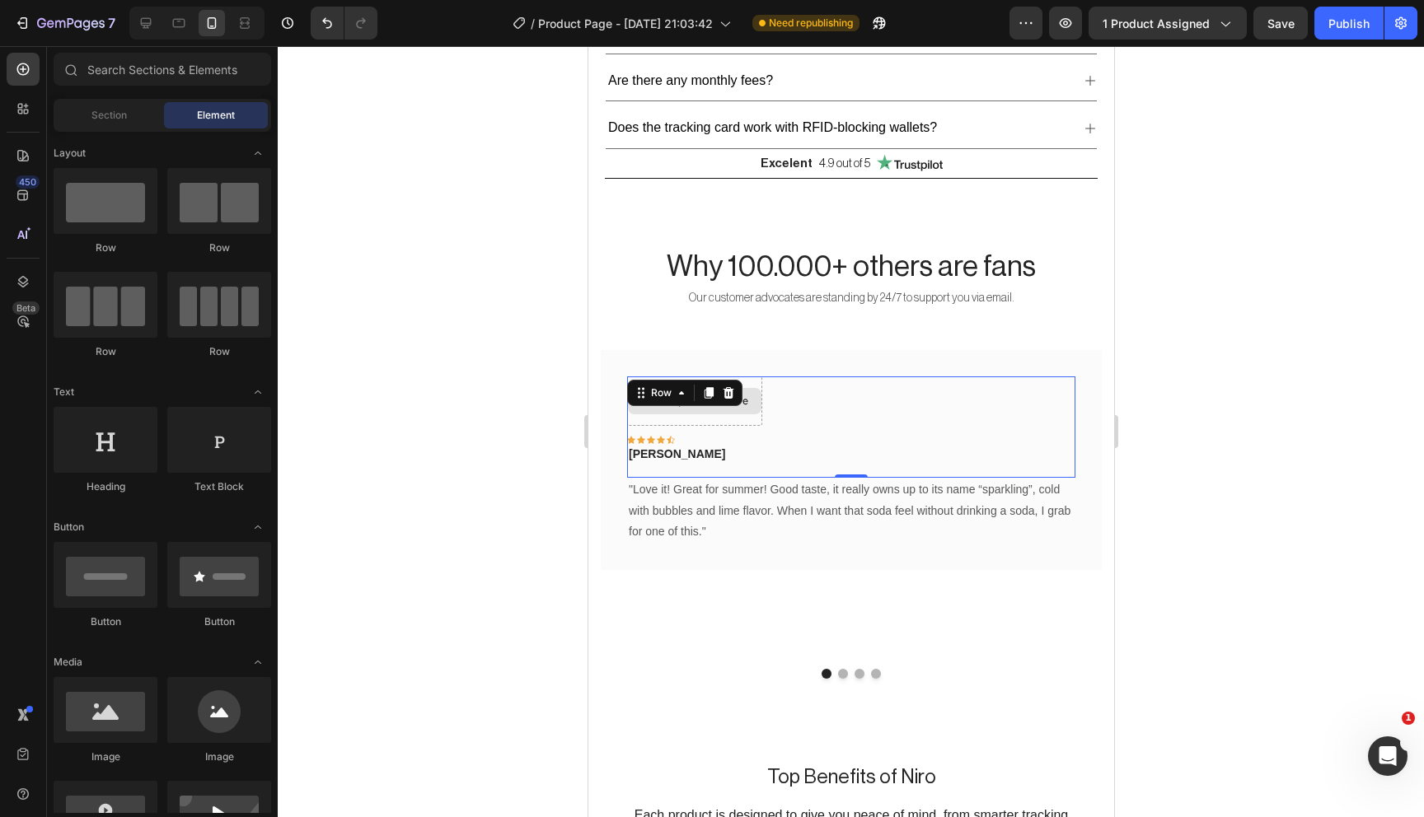
click at [742, 396] on div "Drop element here" at bounding box center [703, 401] width 87 height 13
click at [750, 436] on div "Icon Icon Icon Icon Icon Row" at bounding box center [693, 440] width 135 height 8
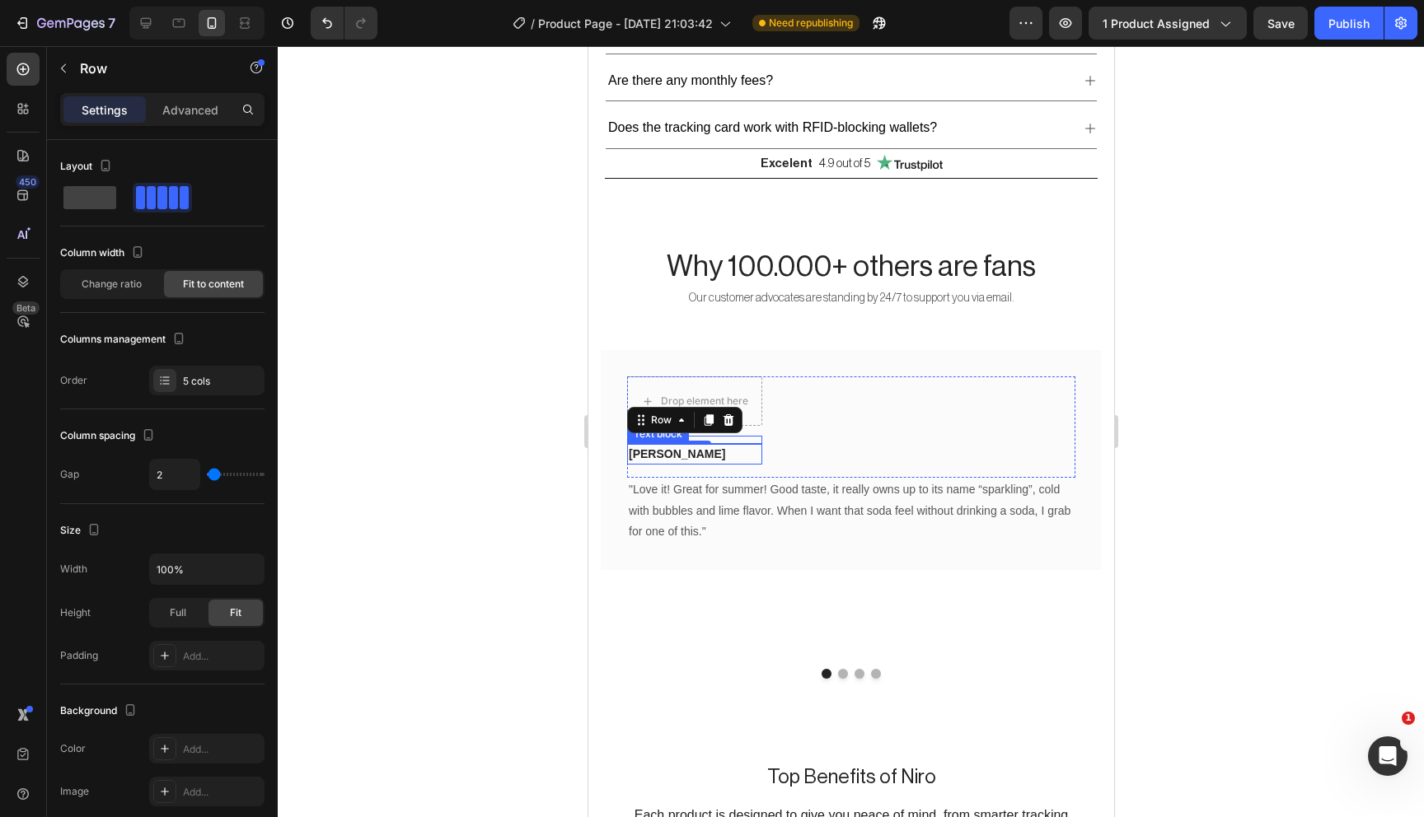
click at [716, 449] on p "Rita Carroll" at bounding box center [694, 454] width 132 height 17
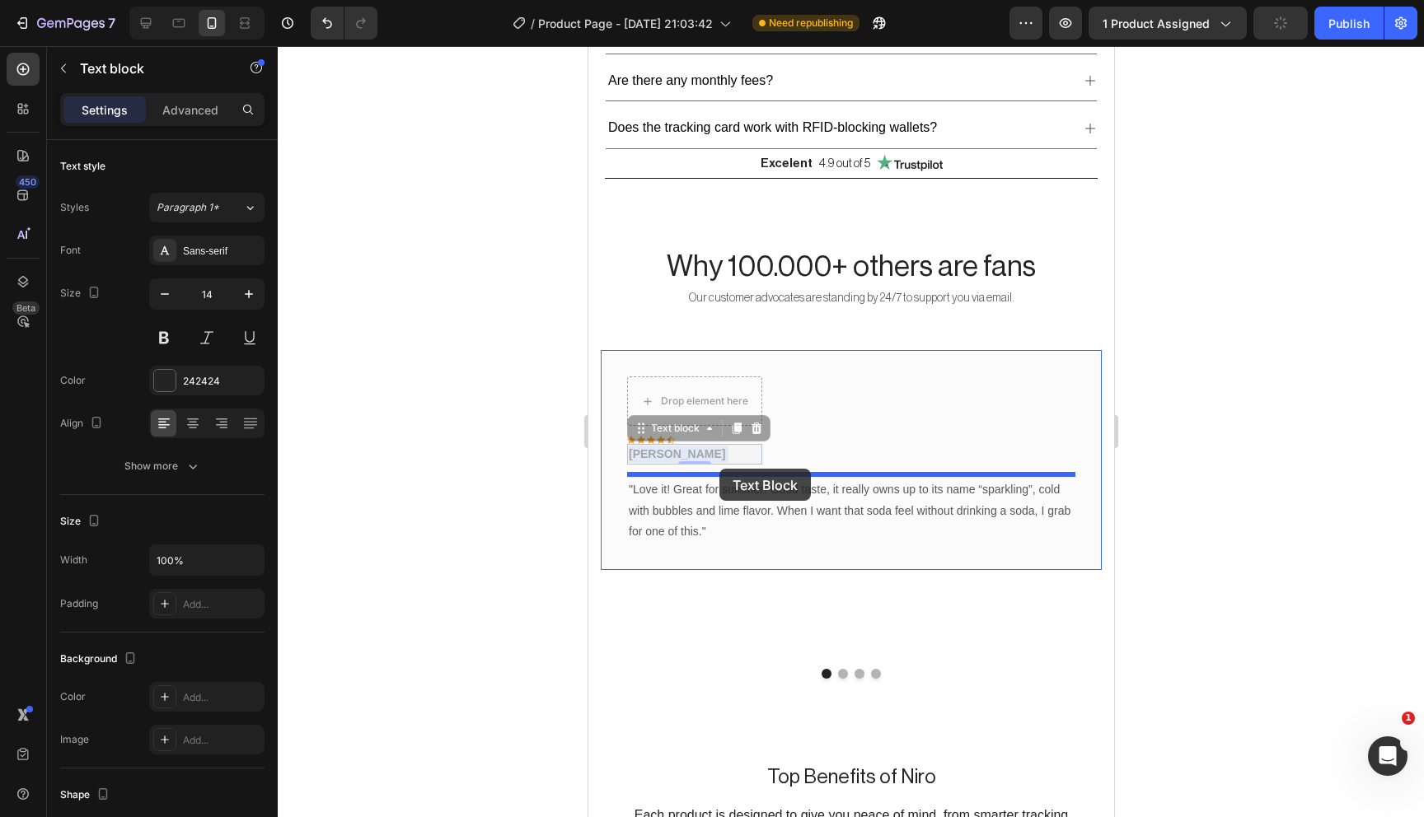
drag, startPoint x: 716, startPoint y: 449, endPoint x: 718, endPoint y: 472, distance: 23.1
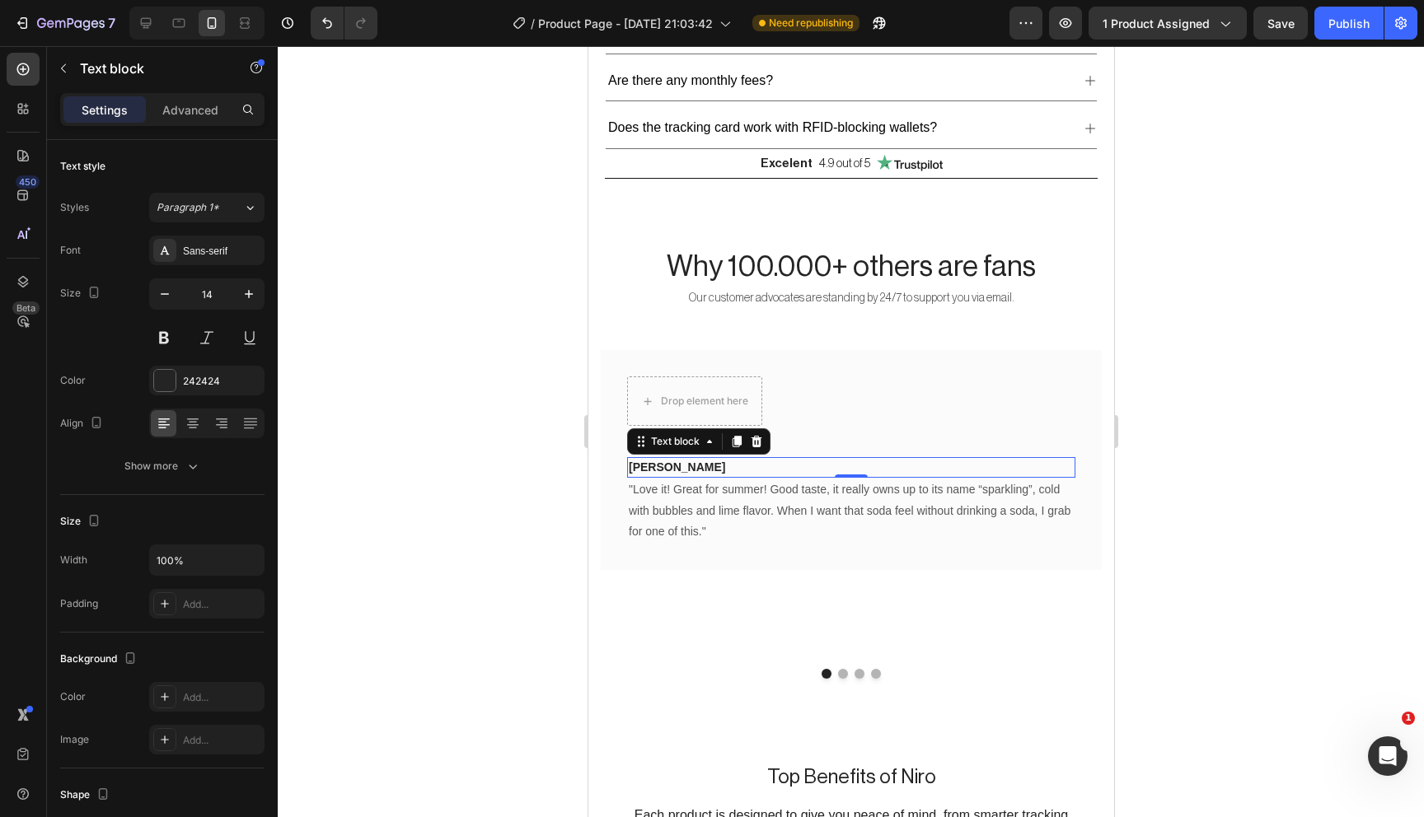
click at [845, 433] on div "Drop element here Icon Icon Icon Icon Icon Row Row" at bounding box center [850, 417] width 448 height 81
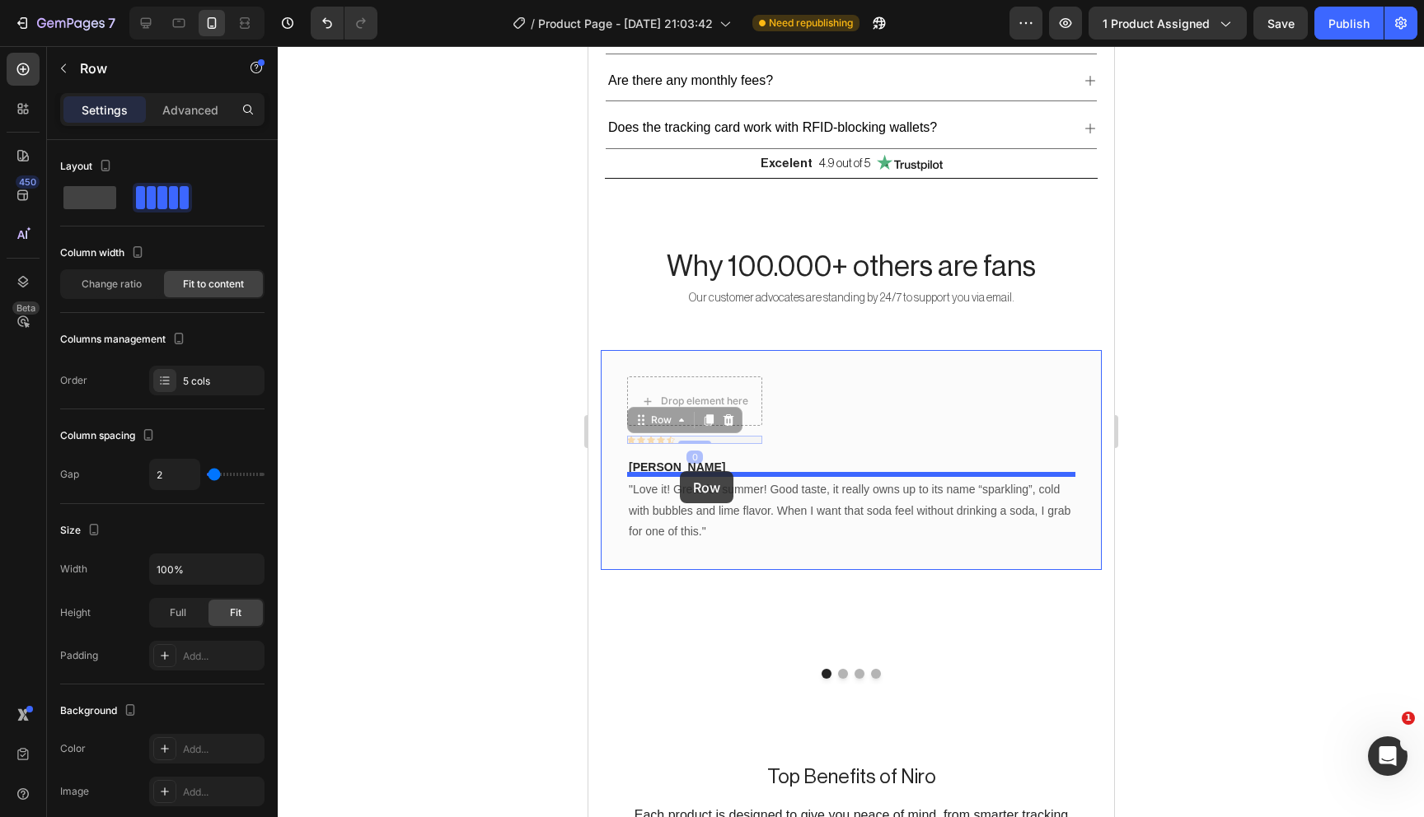
drag, startPoint x: 720, startPoint y: 438, endPoint x: 679, endPoint y: 472, distance: 53.8
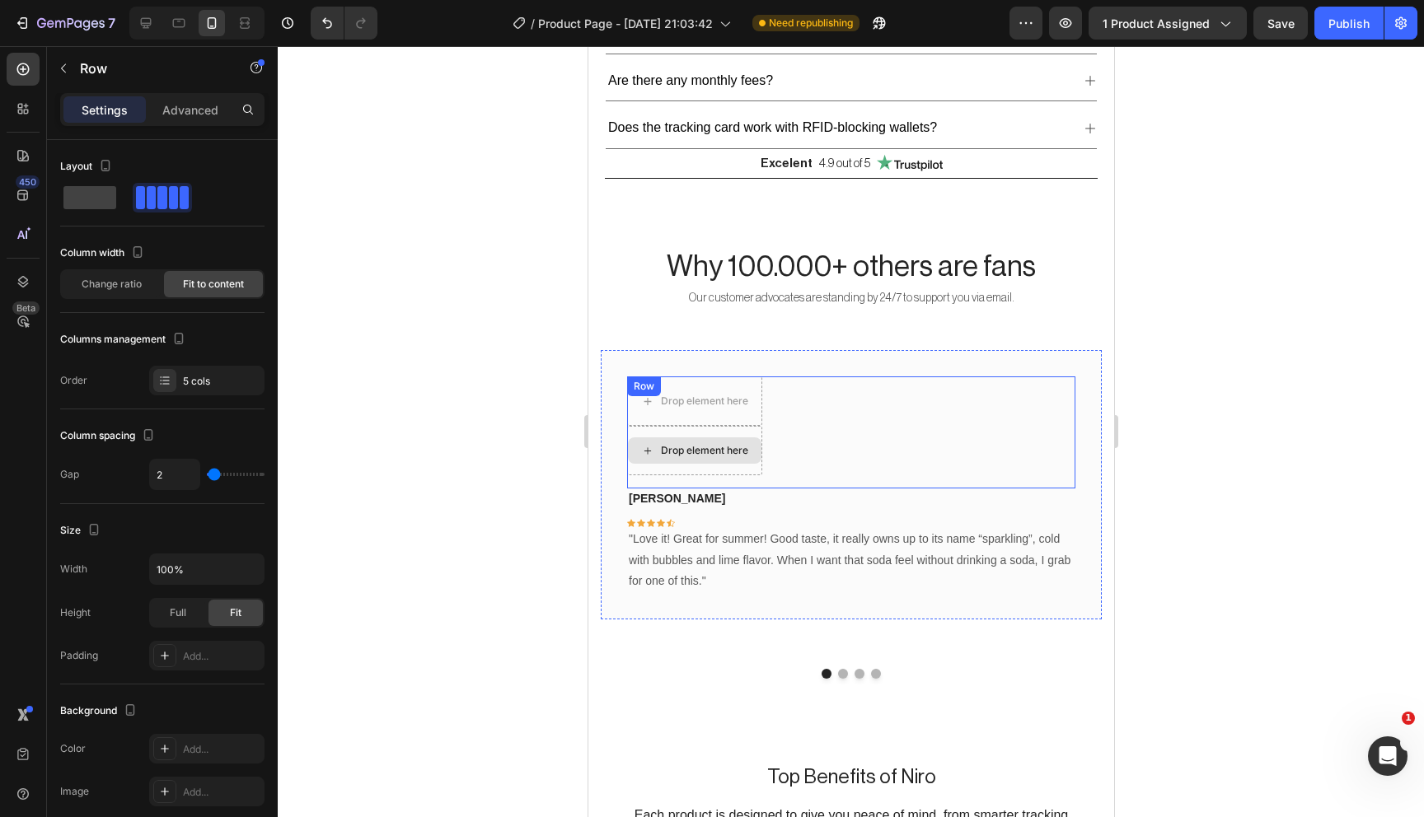
click at [747, 450] on div "Drop element here" at bounding box center [703, 450] width 87 height 13
click at [799, 433] on div "Drop element here Drop element here Row" at bounding box center [850, 433] width 448 height 112
click at [727, 393] on icon at bounding box center [728, 393] width 11 height 12
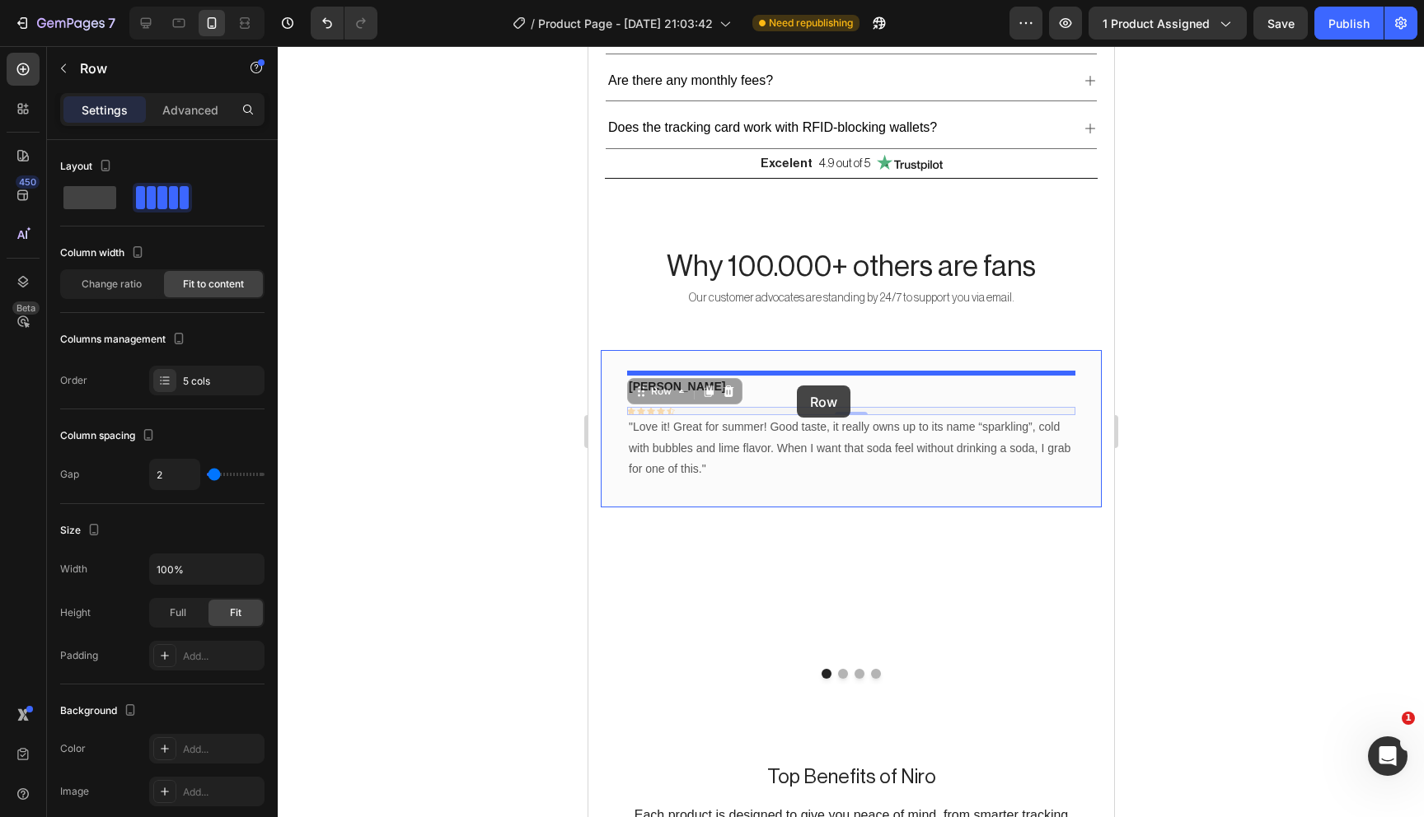
drag, startPoint x: 700, startPoint y: 410, endPoint x: 797, endPoint y: 386, distance: 100.1
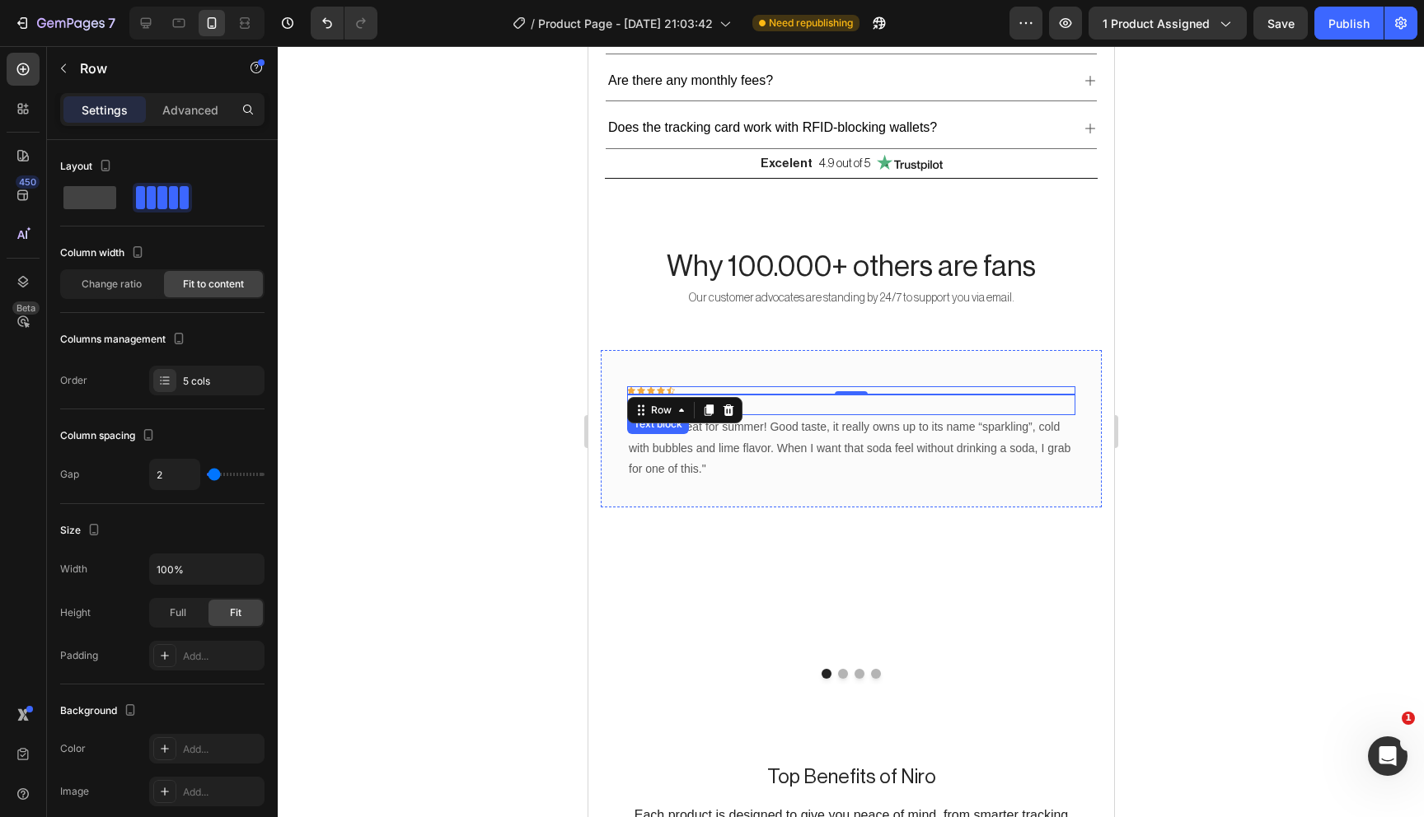
click at [769, 407] on p "Rita Carroll" at bounding box center [850, 404] width 445 height 17
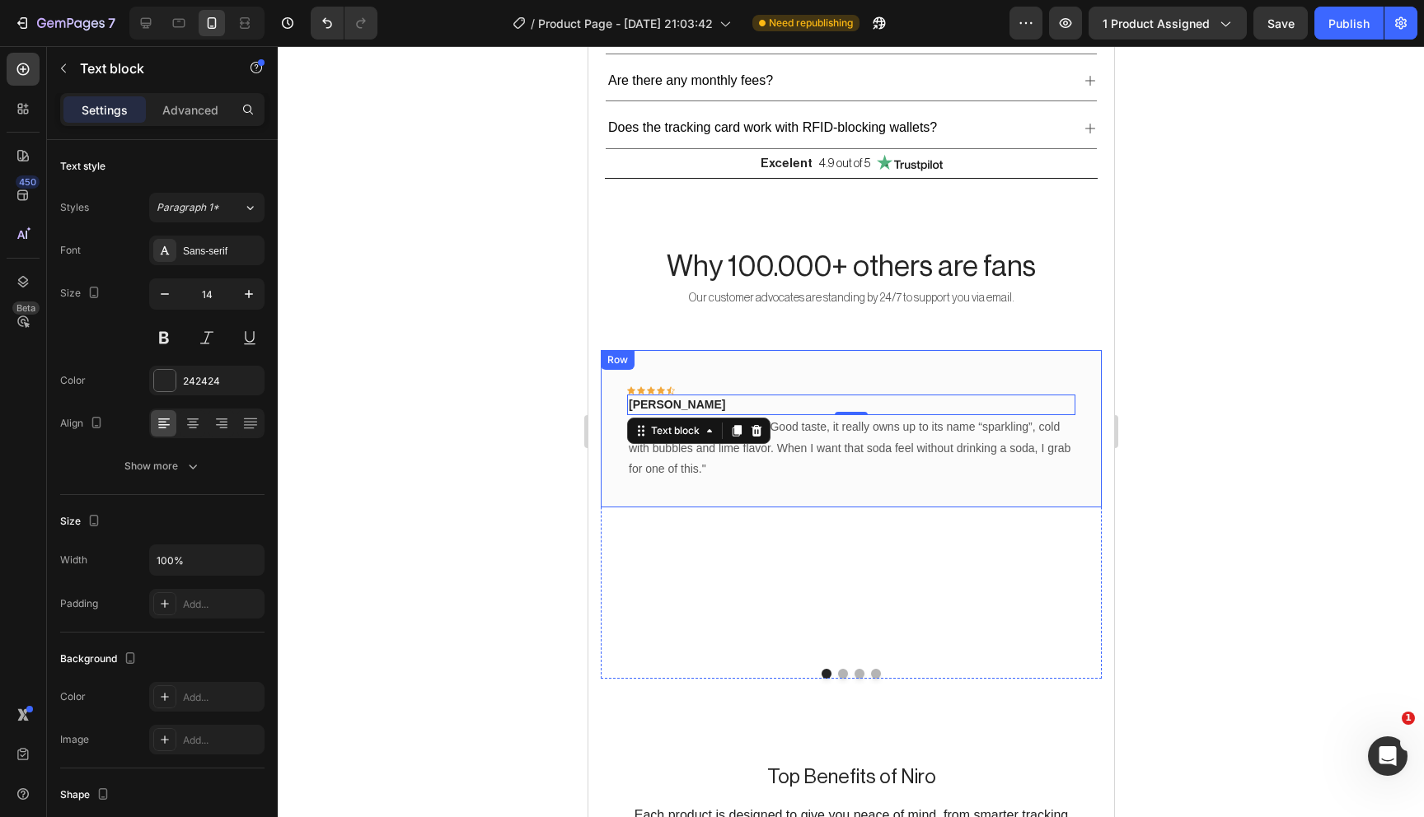
click at [772, 492] on div "Icon Icon Icon Icon Icon Row Rita Carroll Text block 0 "Love it! Great for summ…" at bounding box center [850, 428] width 501 height 157
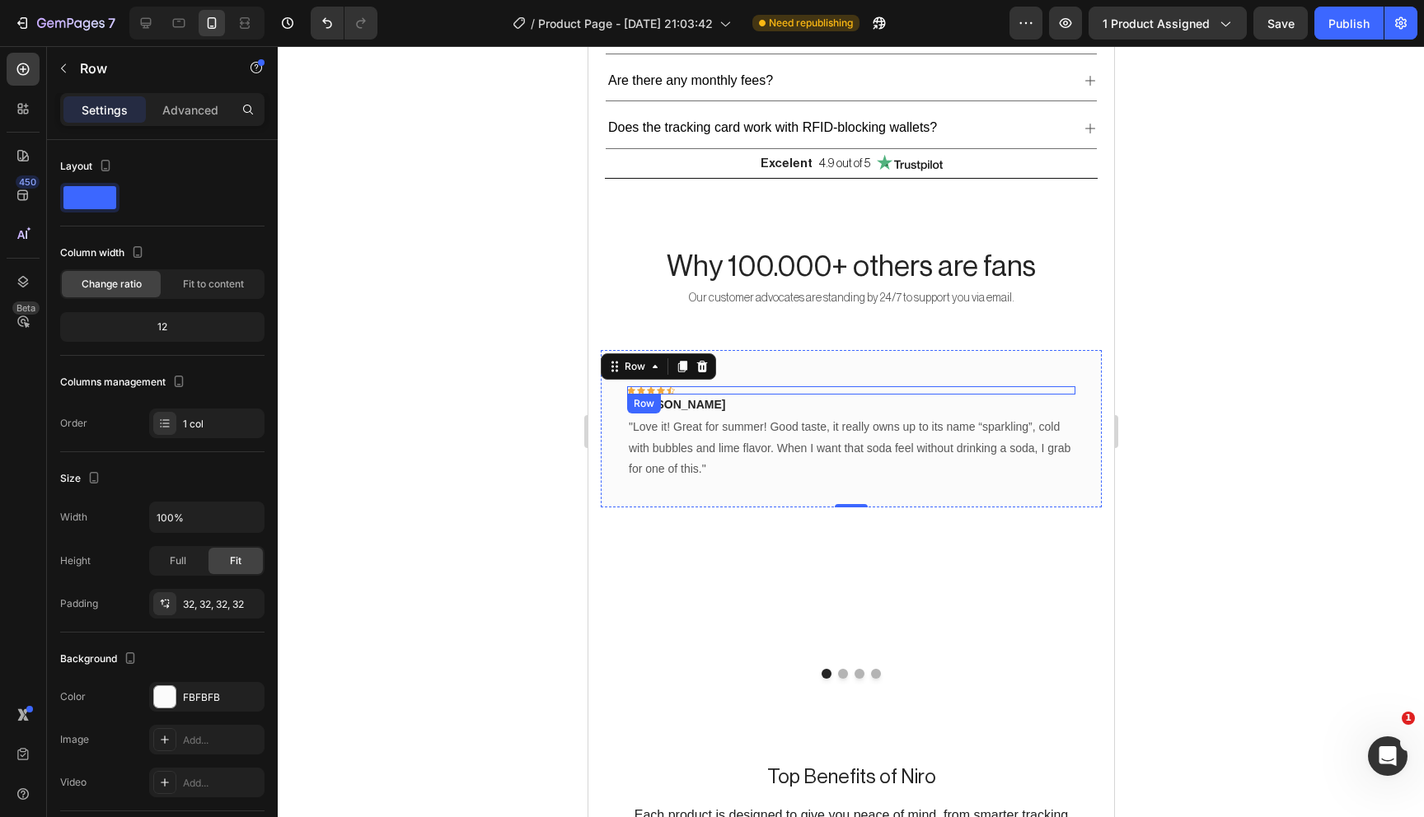
click at [687, 386] on div "Icon Icon Icon Icon Icon Row" at bounding box center [850, 390] width 448 height 8
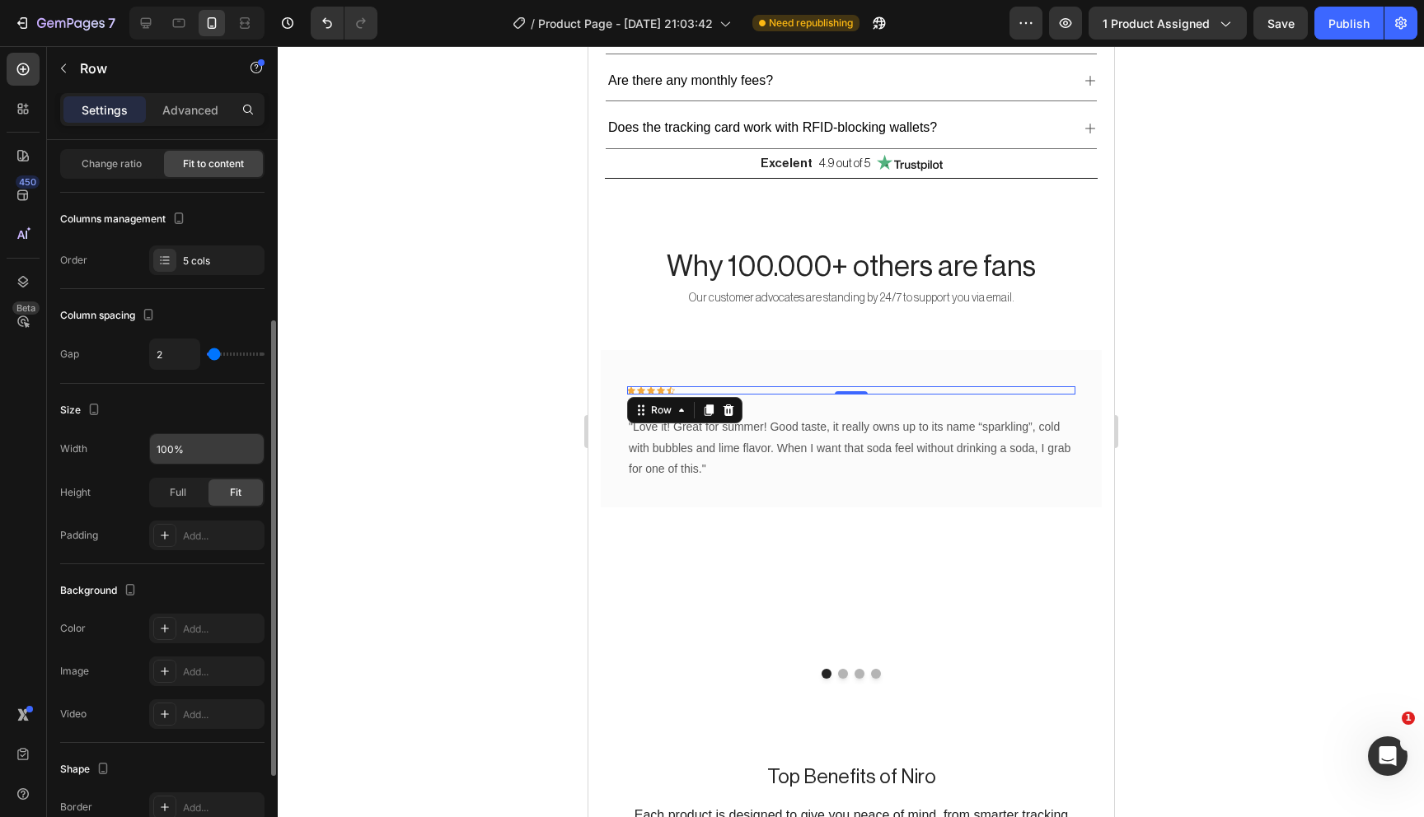
scroll to position [426, 0]
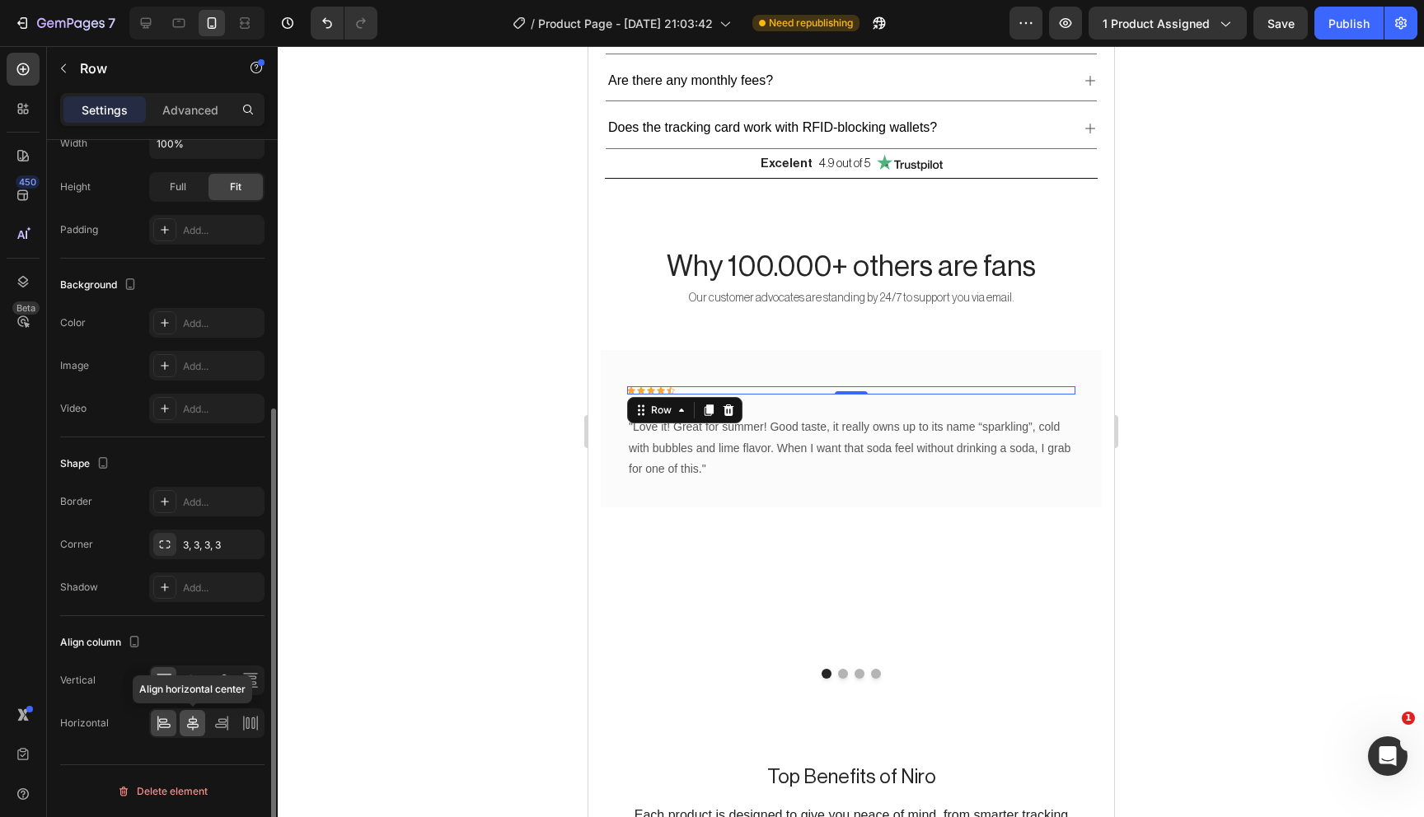
click at [188, 723] on icon at bounding box center [193, 723] width 16 height 16
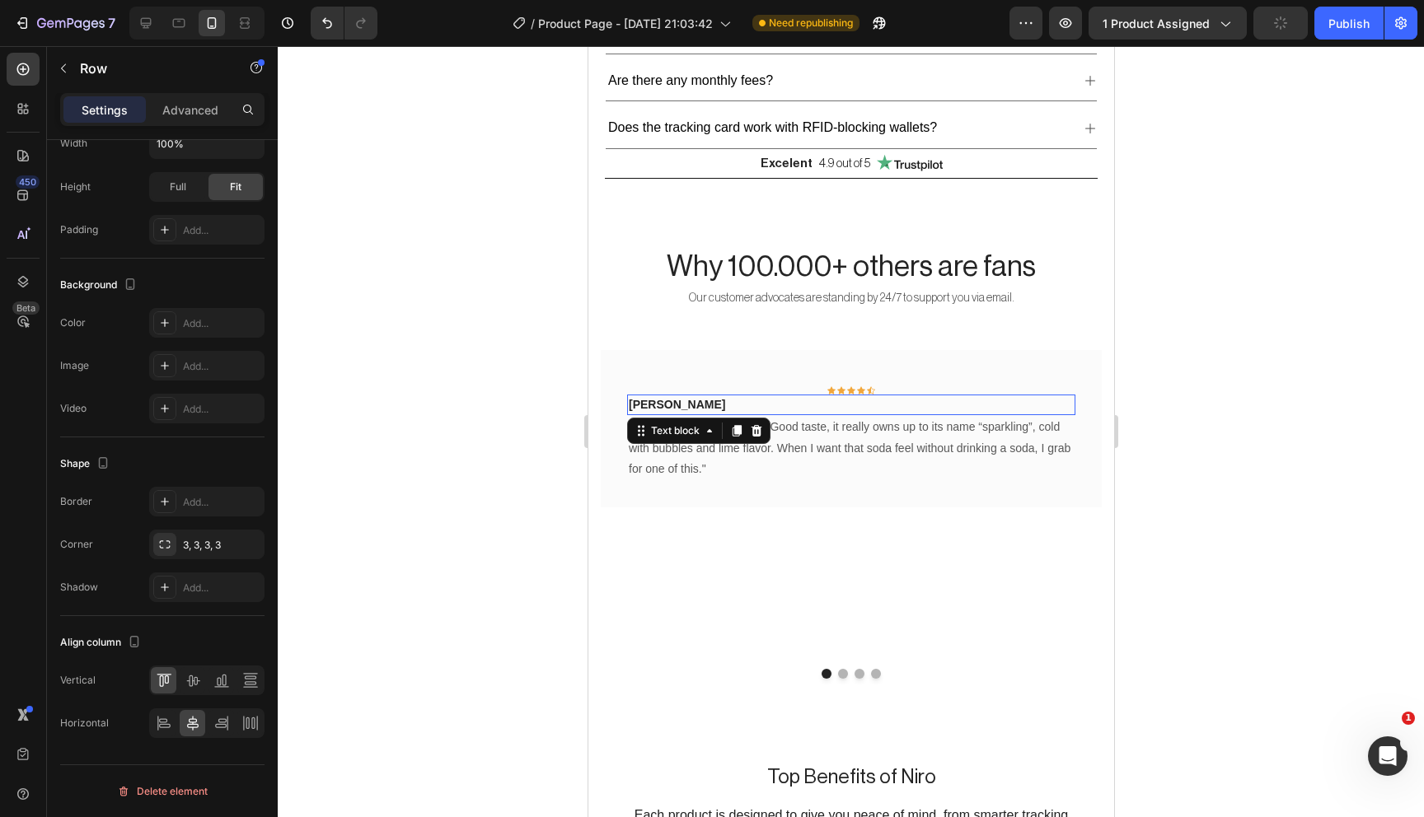
click at [825, 405] on p "Rita Carroll" at bounding box center [850, 404] width 445 height 17
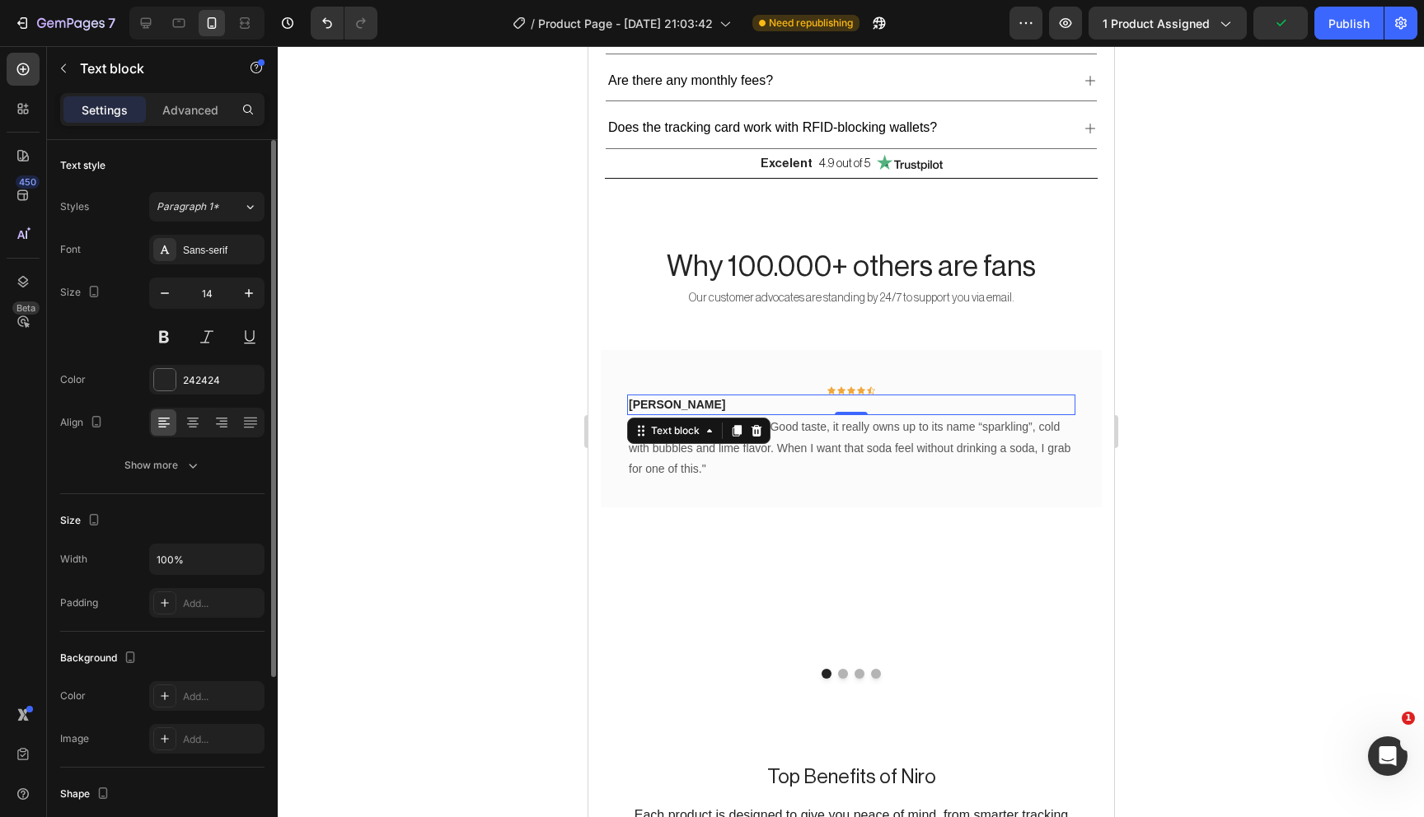
scroll to position [252, 0]
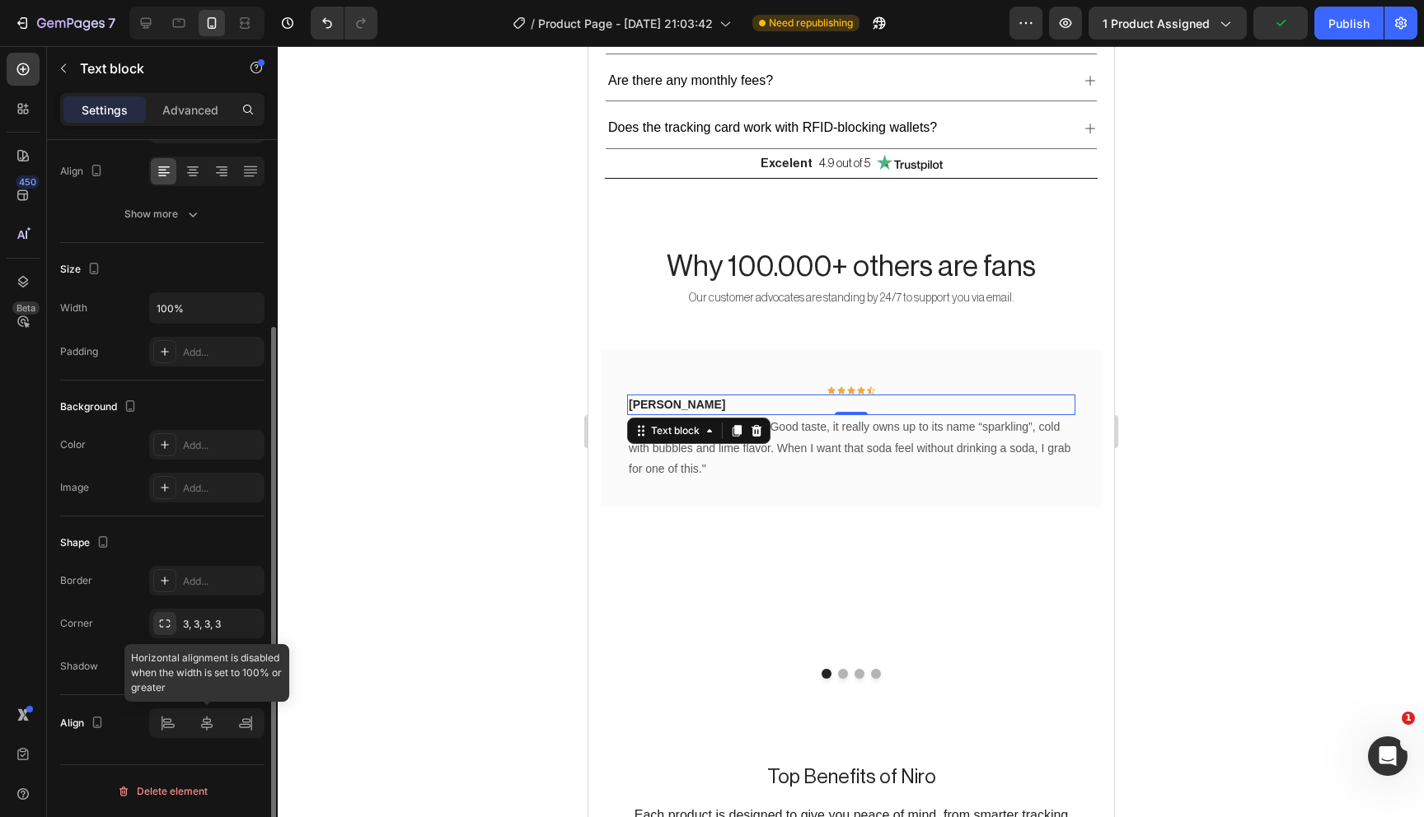
click at [204, 720] on div at bounding box center [206, 724] width 115 height 30
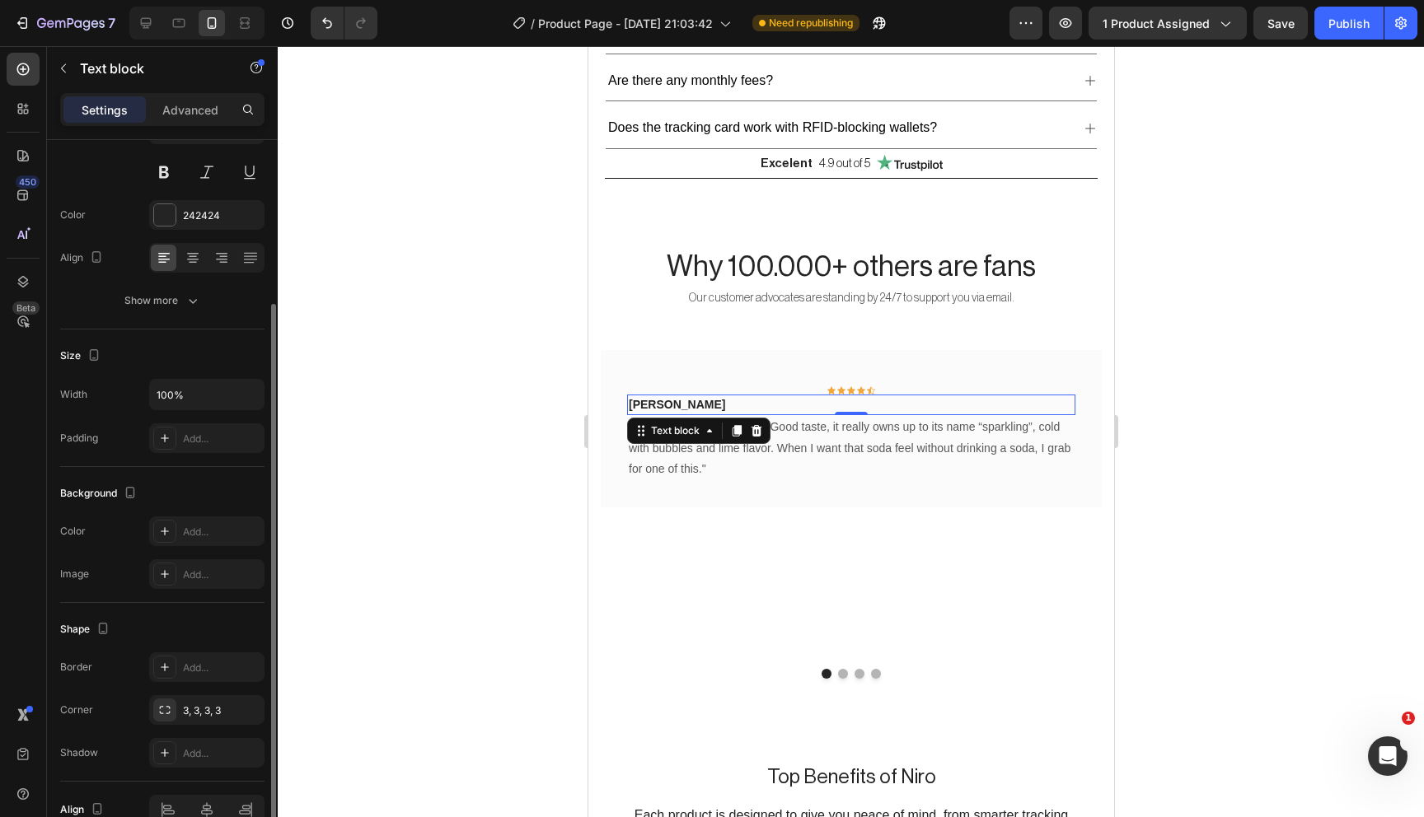
scroll to position [161, 0]
click at [195, 265] on icon at bounding box center [193, 265] width 12 height 2
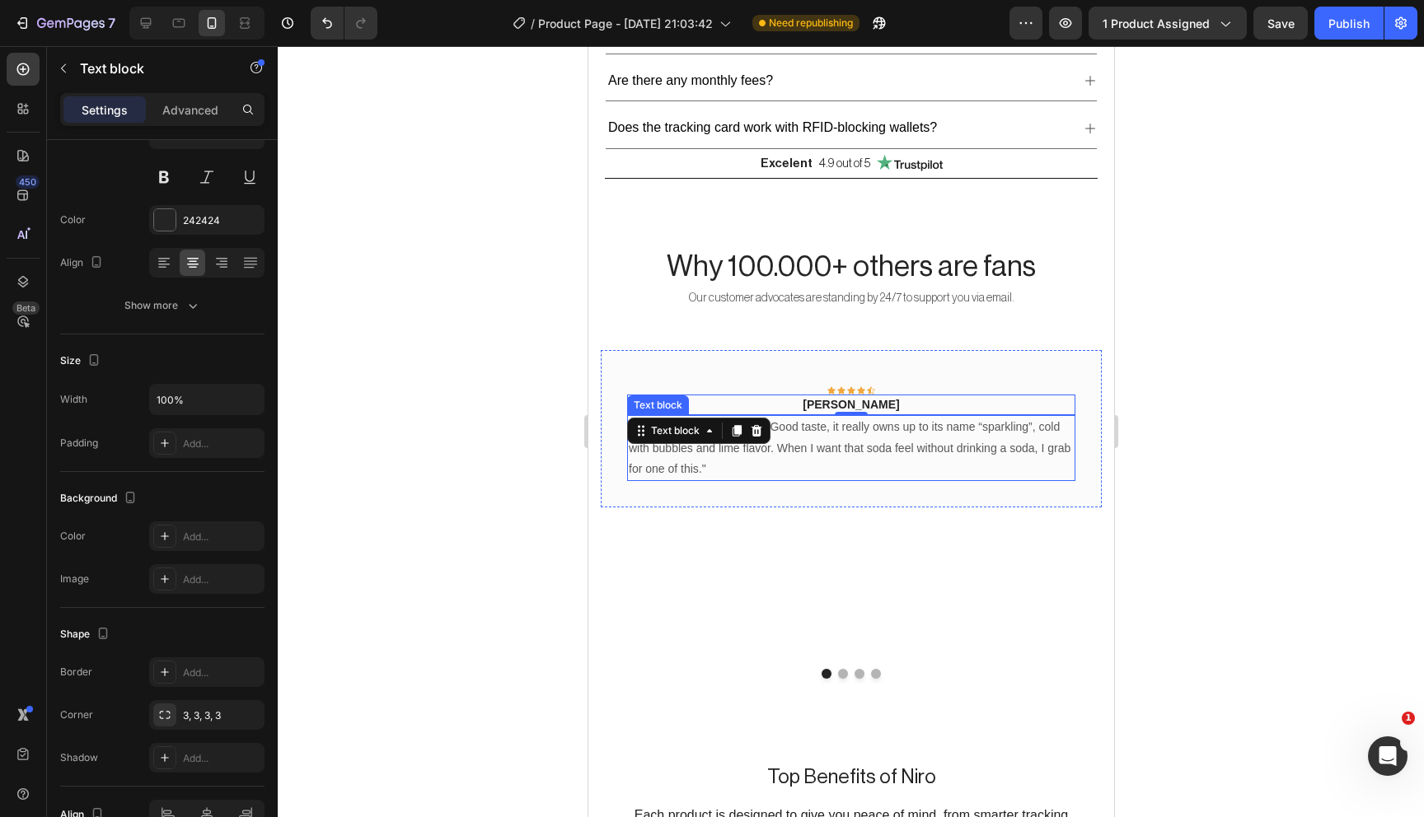
click at [812, 438] on p ""Love it! Great for summer! Good taste, it really owns up to its name “sparklin…" at bounding box center [850, 448] width 445 height 63
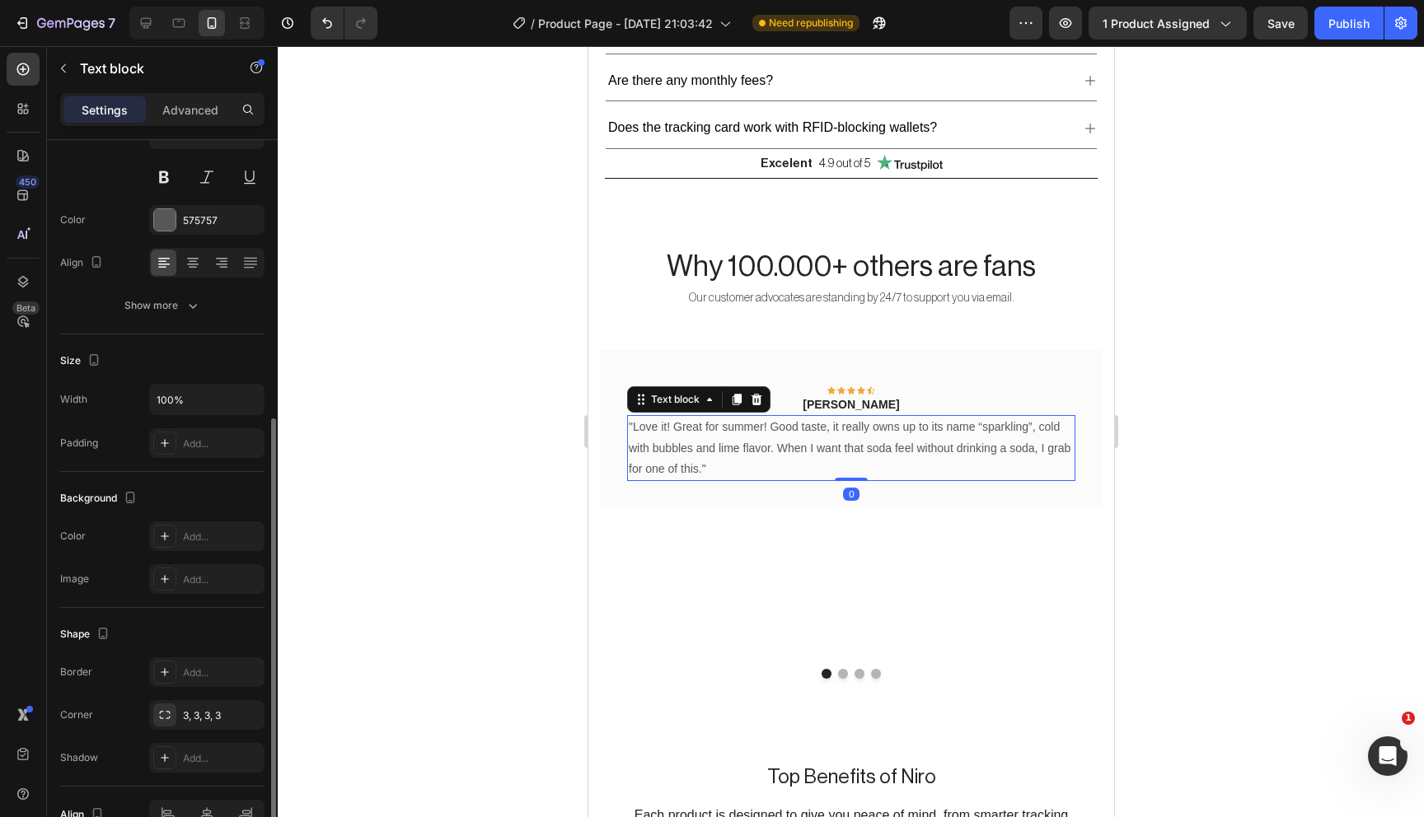
scroll to position [252, 0]
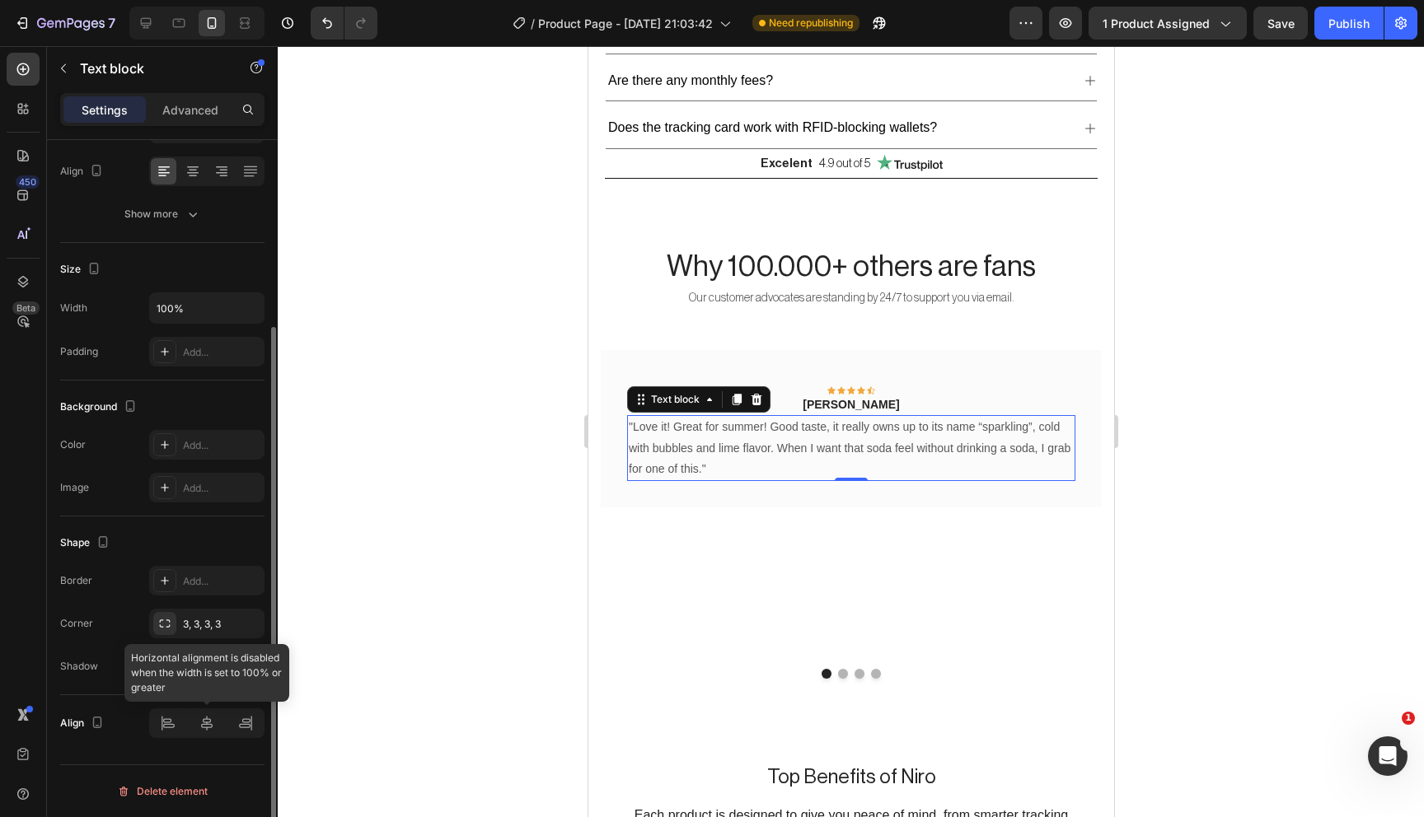
click at [201, 723] on div at bounding box center [206, 724] width 115 height 30
click at [203, 721] on div at bounding box center [206, 724] width 115 height 30
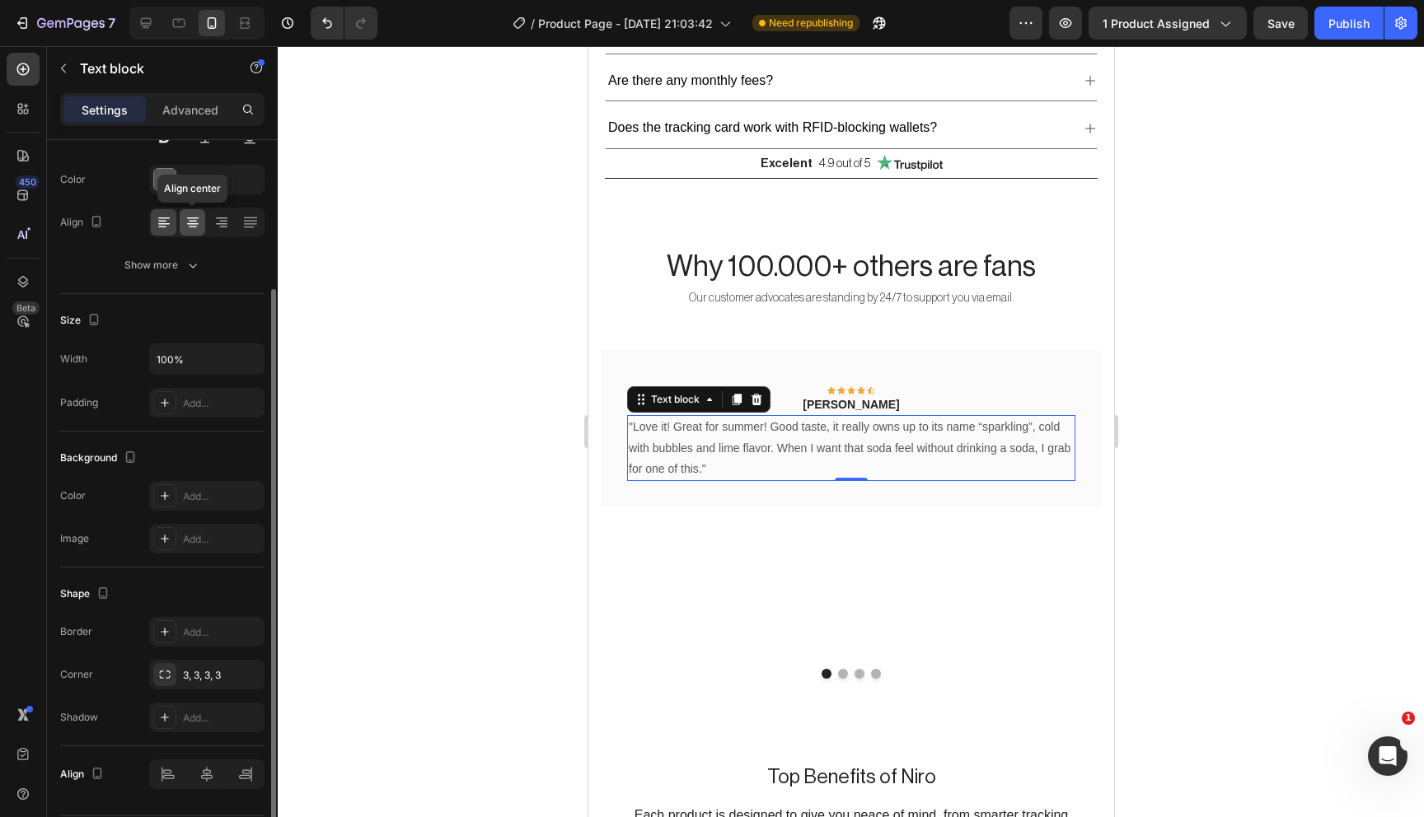
click at [188, 212] on div at bounding box center [193, 222] width 26 height 26
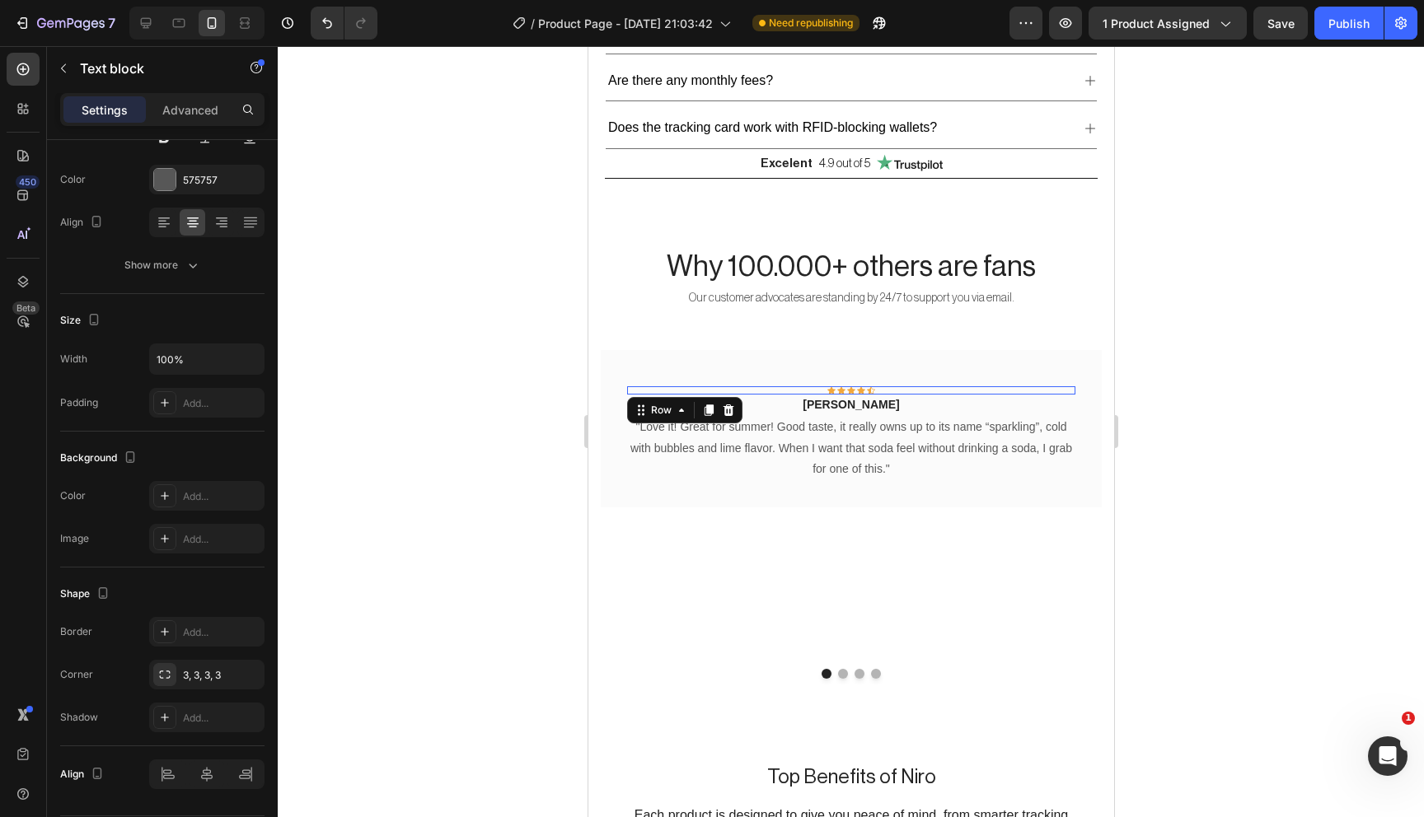
click at [887, 386] on div "Icon Icon Icon Icon Icon Row 0" at bounding box center [850, 390] width 448 height 8
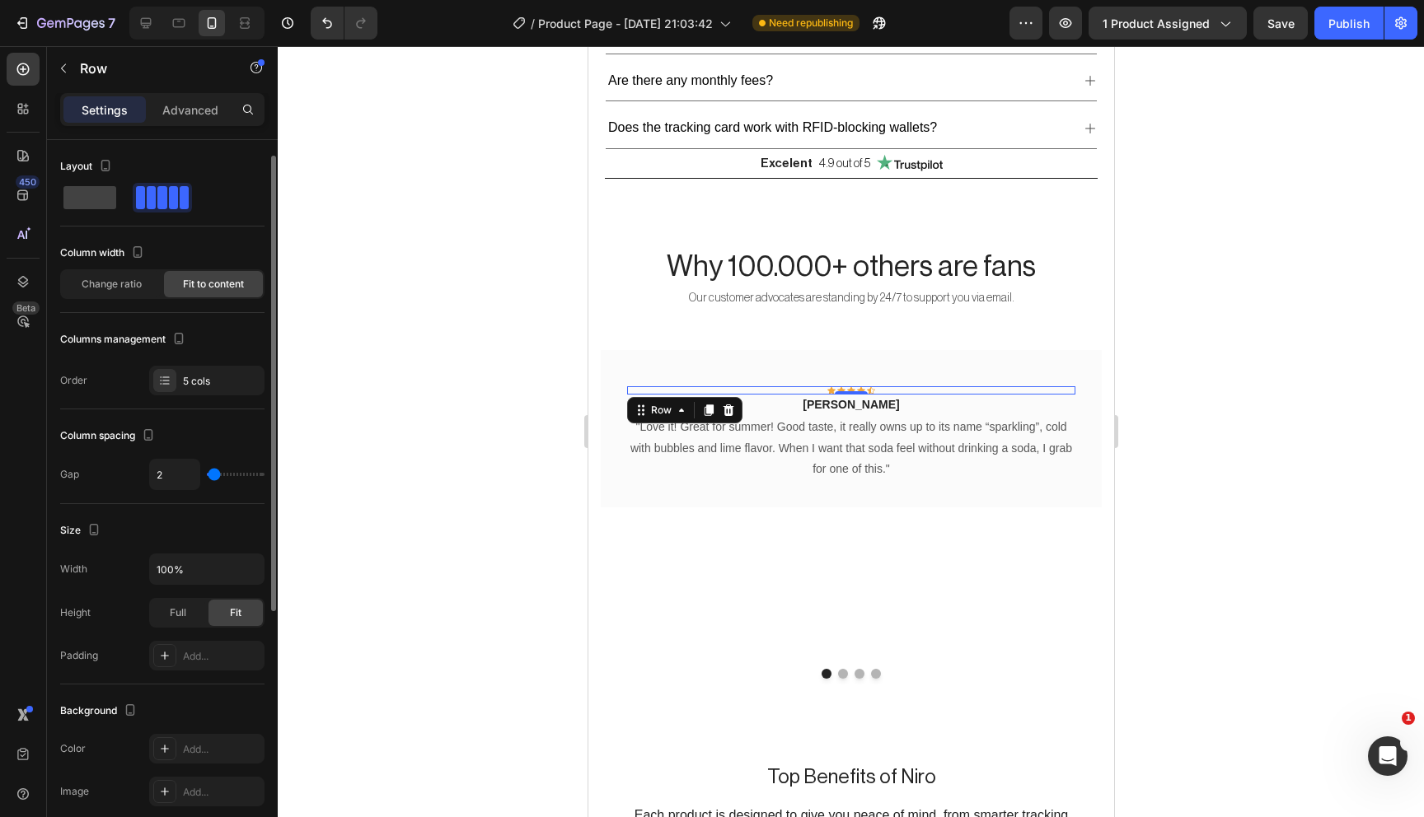
scroll to position [426, 0]
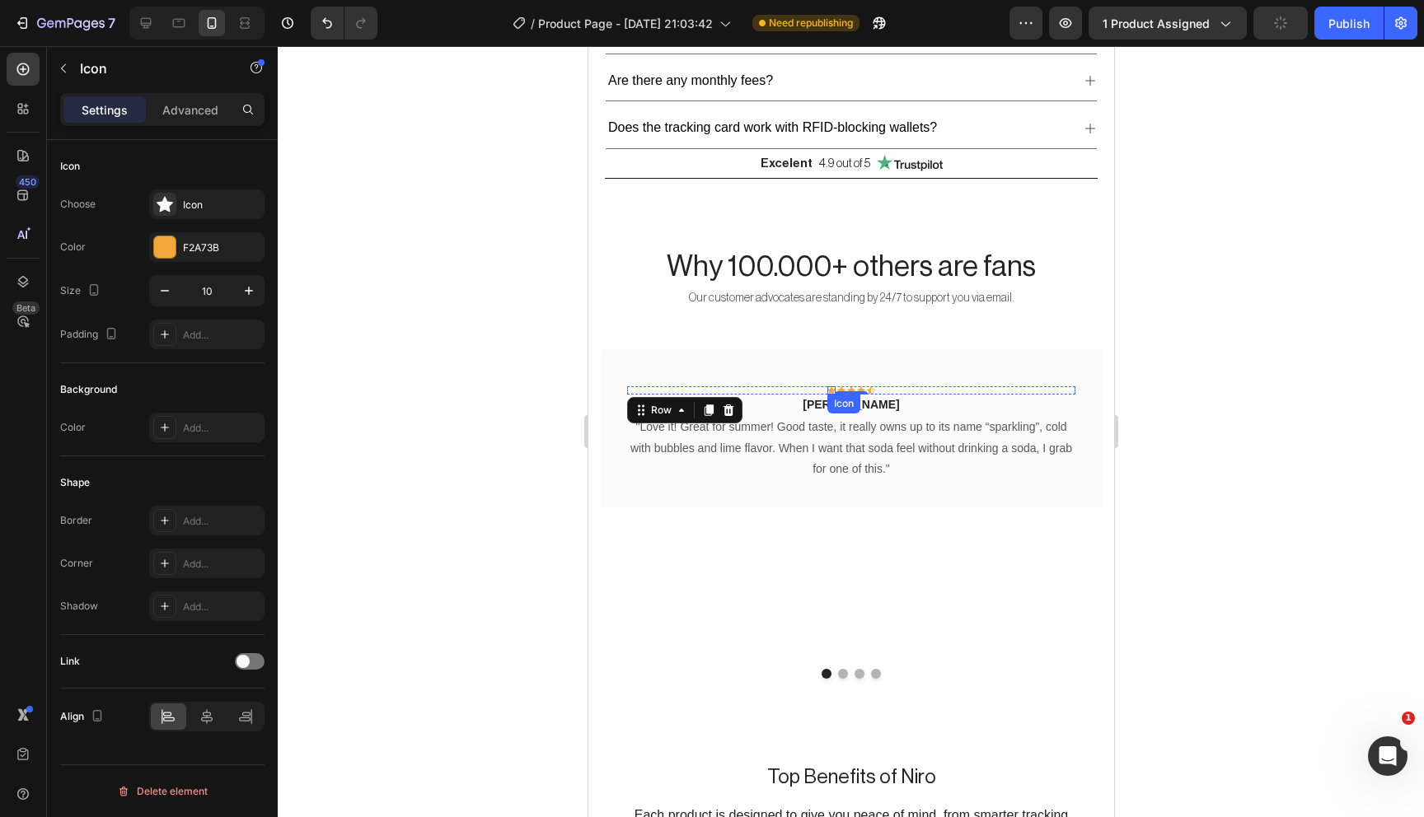
click at [831, 386] on div "Icon" at bounding box center [830, 390] width 8 height 8
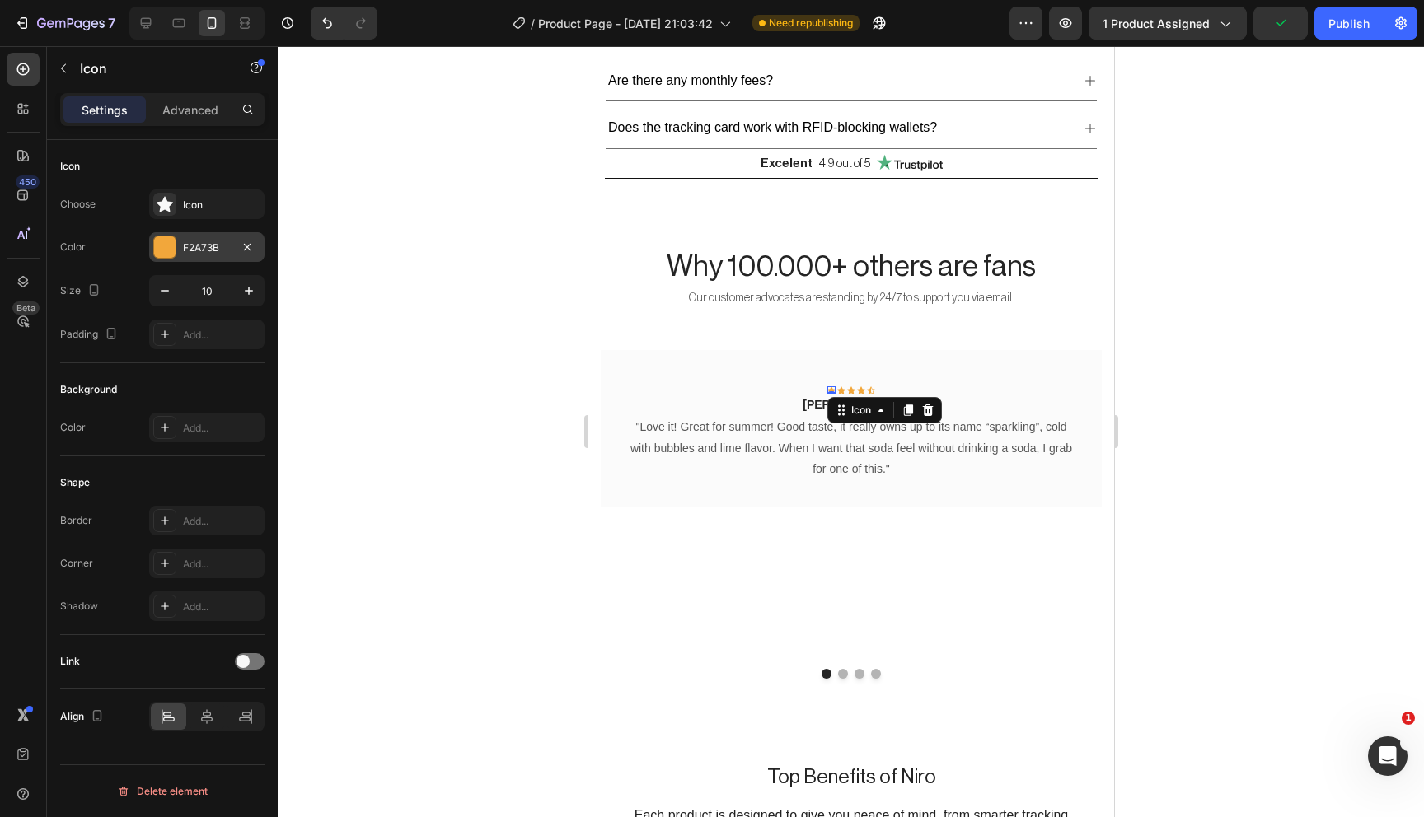
click at [161, 240] on div at bounding box center [164, 246] width 21 height 21
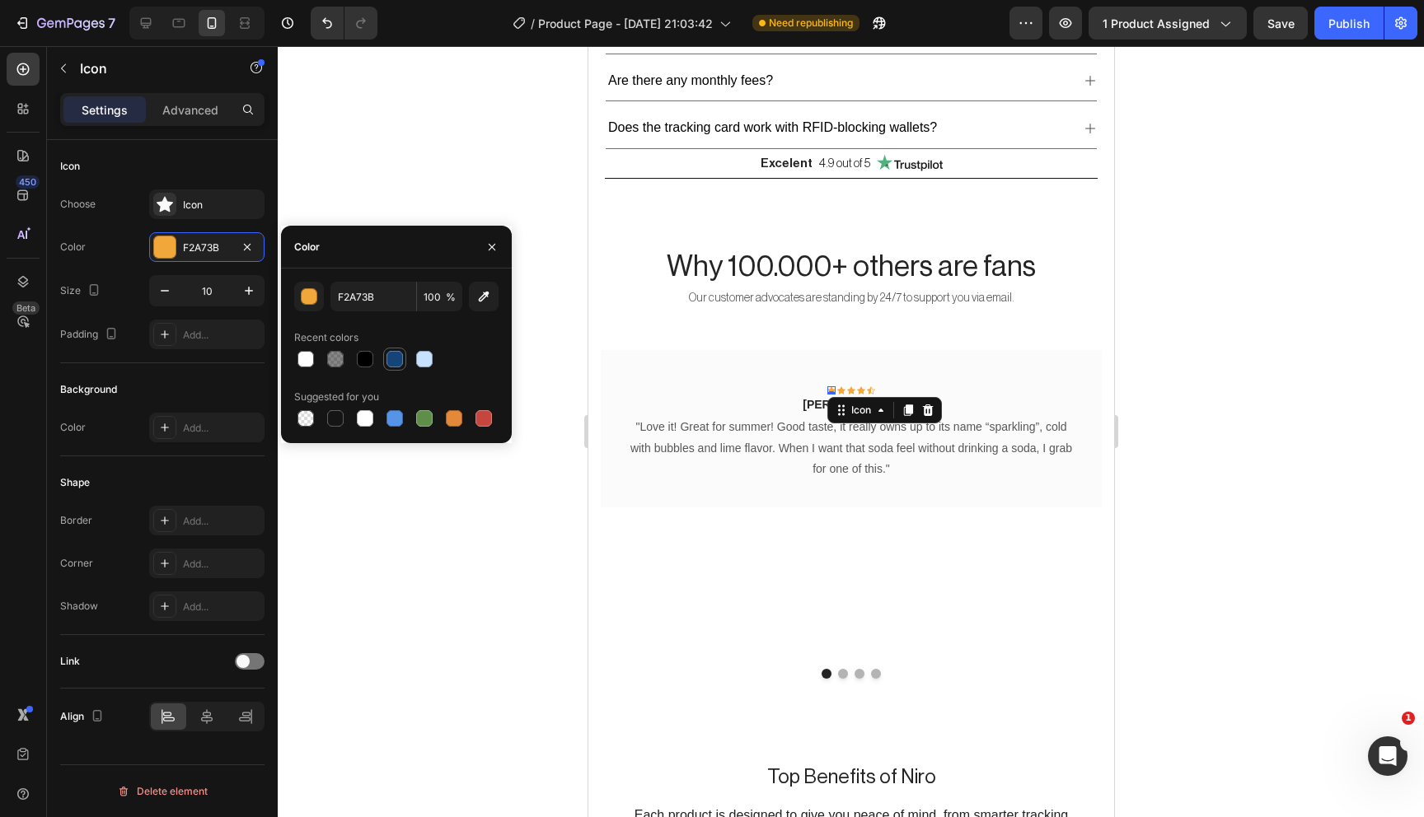
click at [394, 353] on div at bounding box center [394, 359] width 16 height 16
type input "154578"
click at [497, 246] on icon "button" at bounding box center [491, 247] width 13 height 13
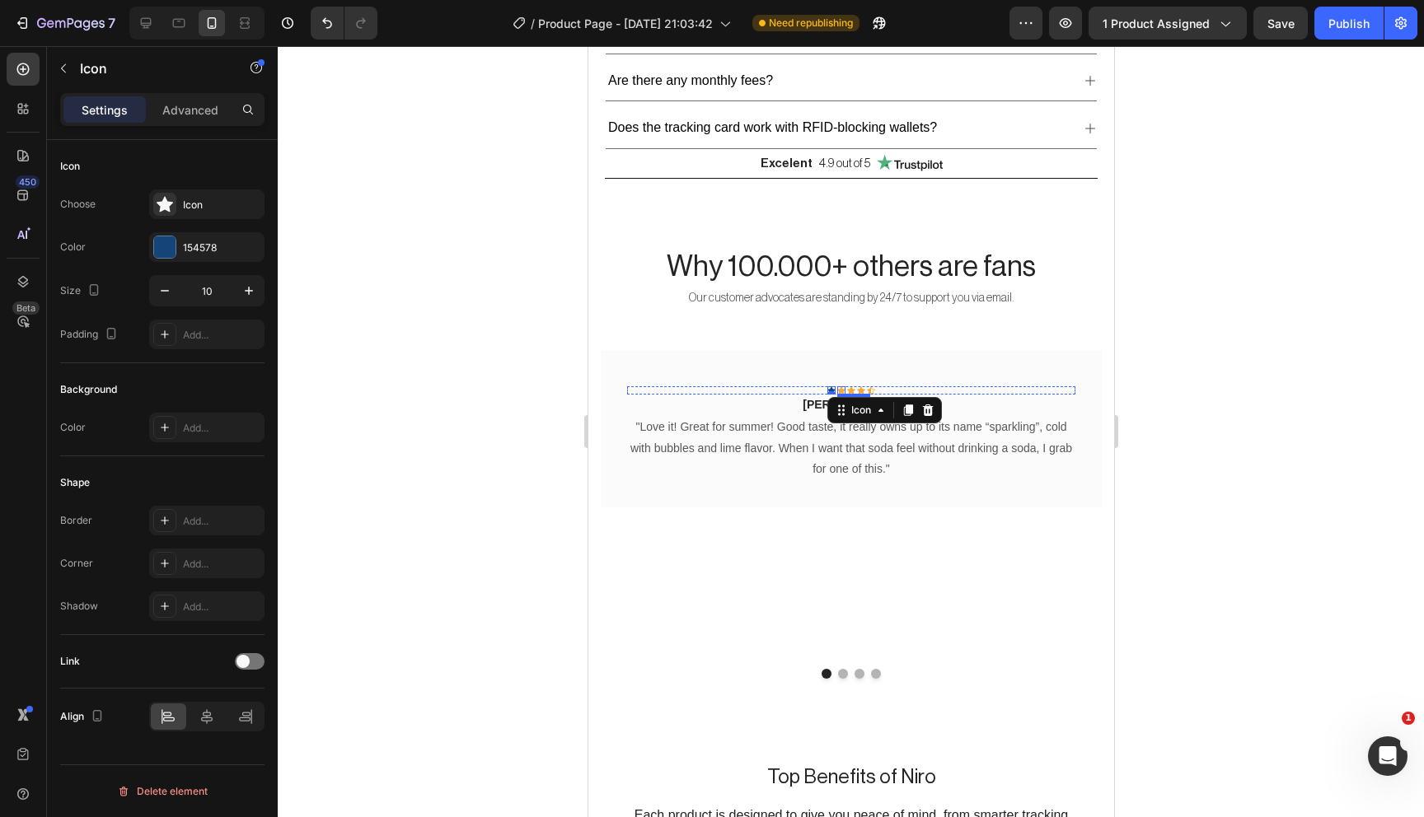
click at [840, 387] on div "Icon" at bounding box center [840, 390] width 8 height 8
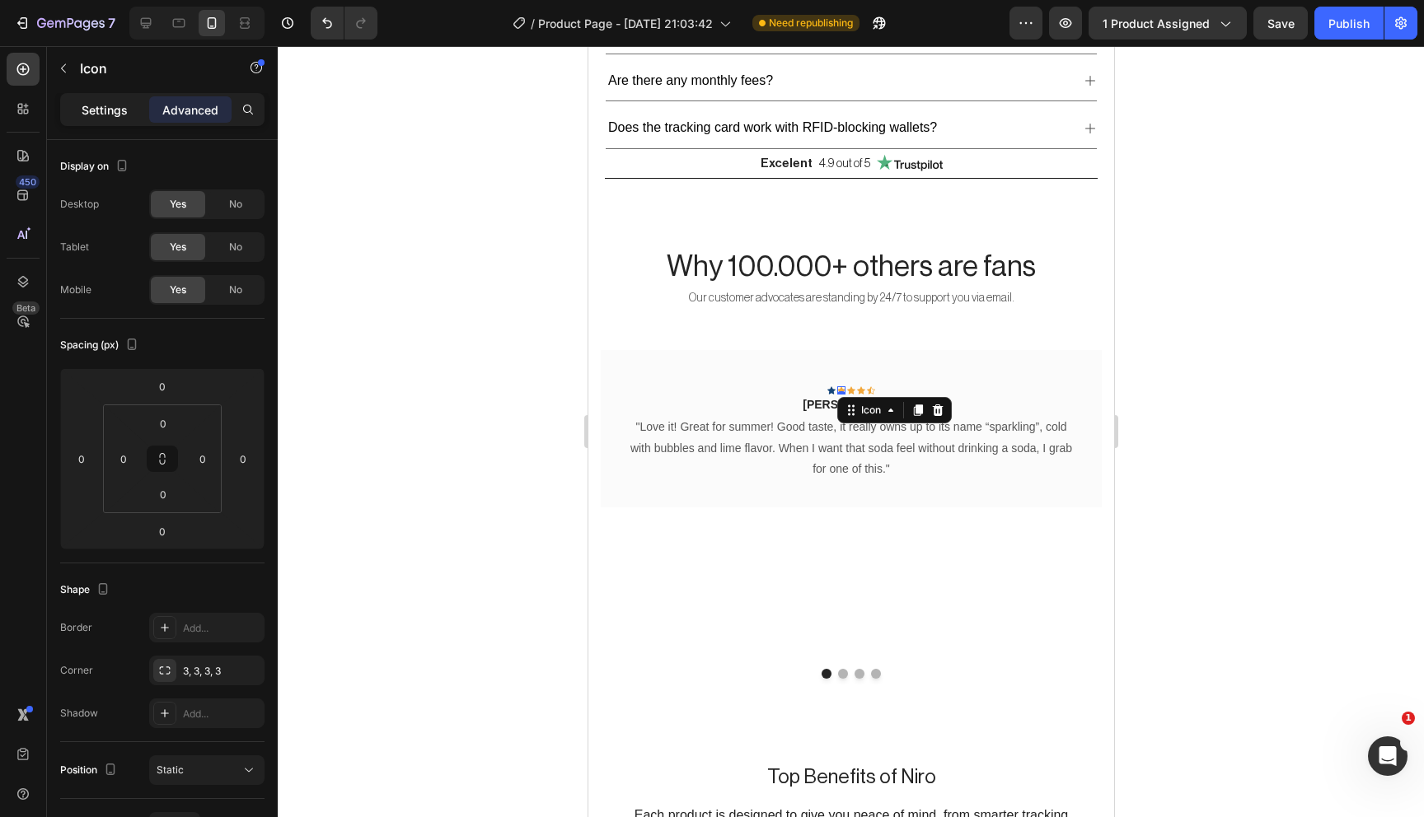
click at [111, 99] on div "Settings" at bounding box center [104, 109] width 82 height 26
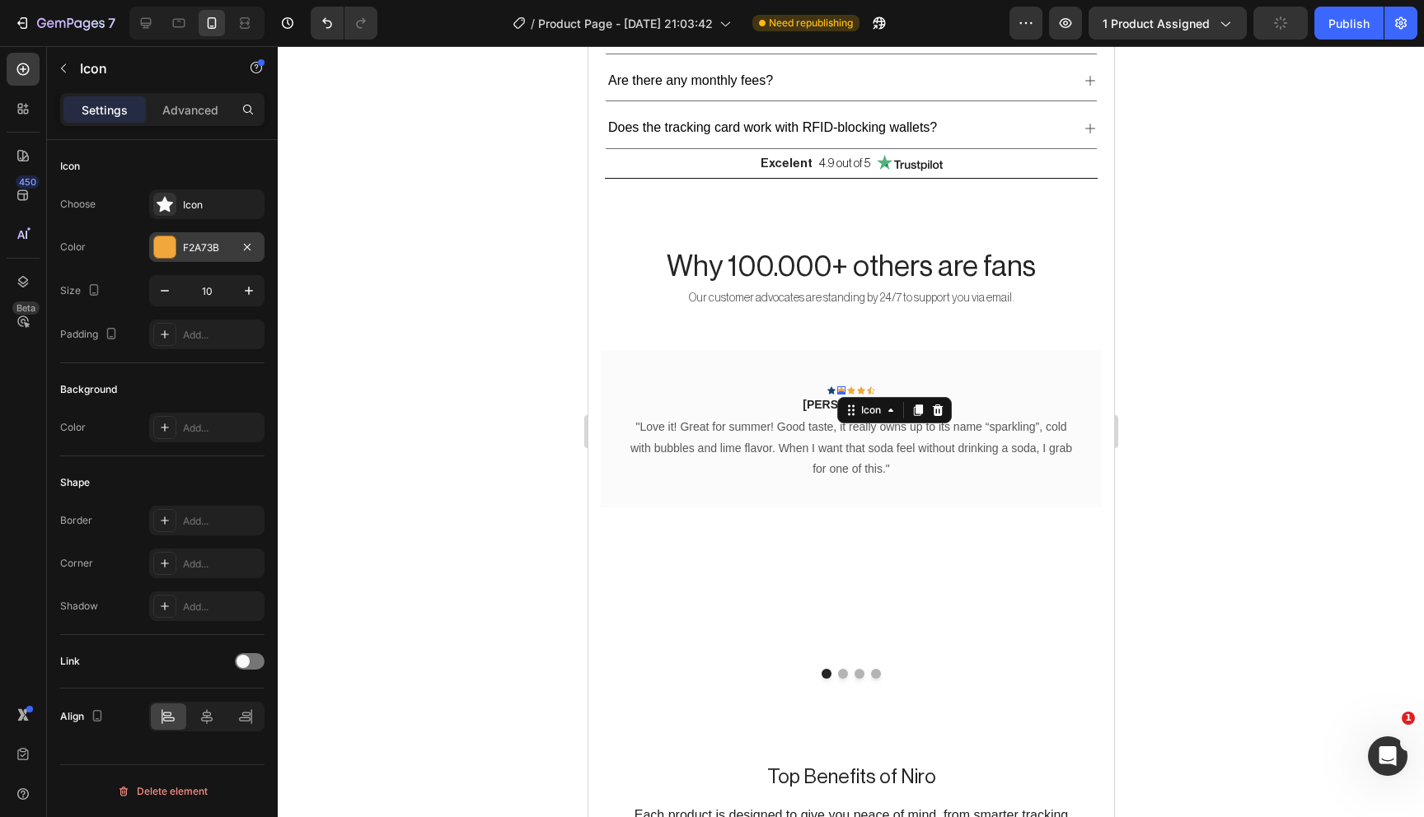
click at [162, 245] on div at bounding box center [164, 246] width 21 height 21
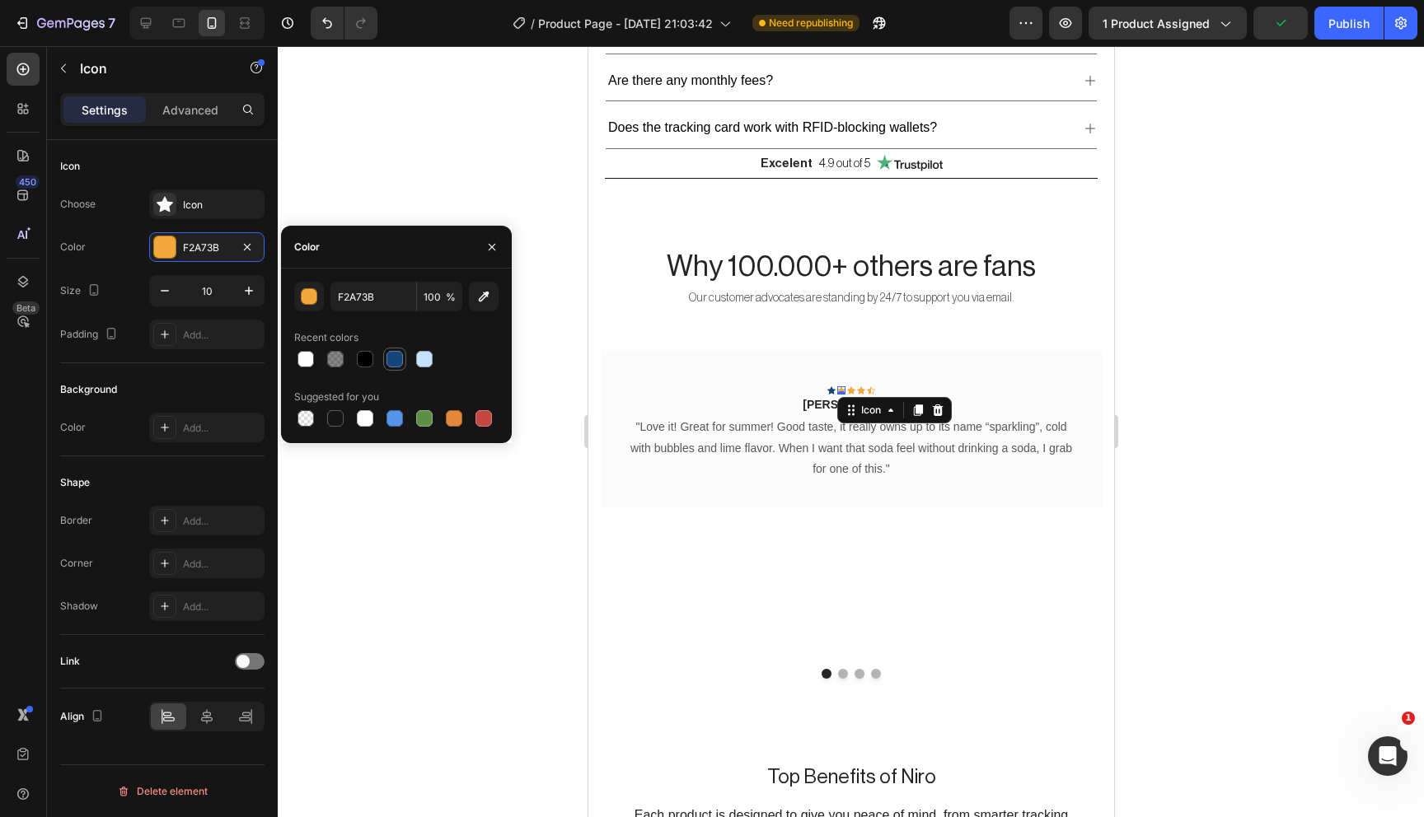
click at [398, 357] on div at bounding box center [394, 359] width 16 height 16
type input "154578"
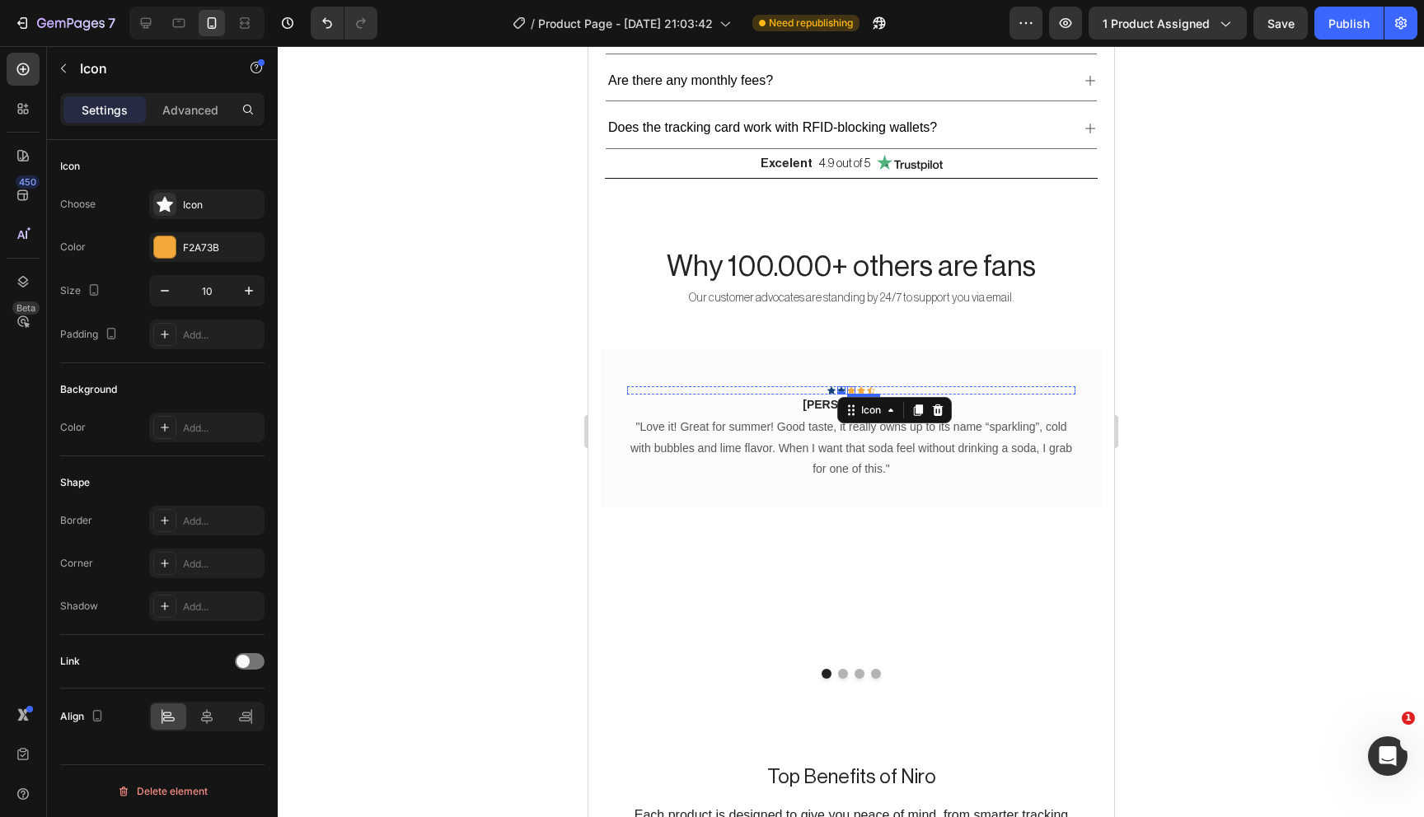
click at [850, 386] on div "Icon" at bounding box center [850, 390] width 8 height 8
click at [161, 251] on div at bounding box center [164, 246] width 21 height 21
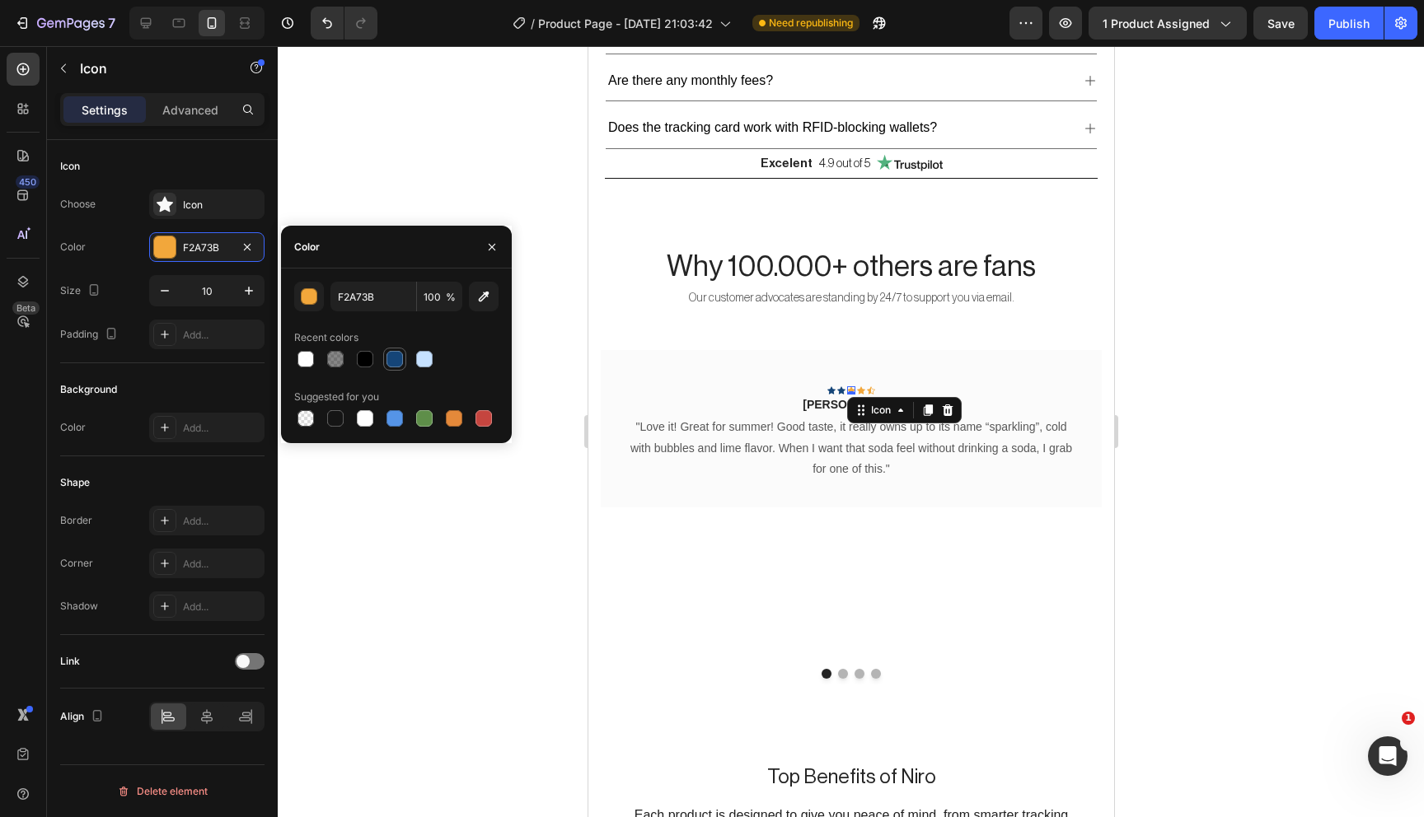
click at [392, 363] on div at bounding box center [394, 359] width 16 height 16
type input "154578"
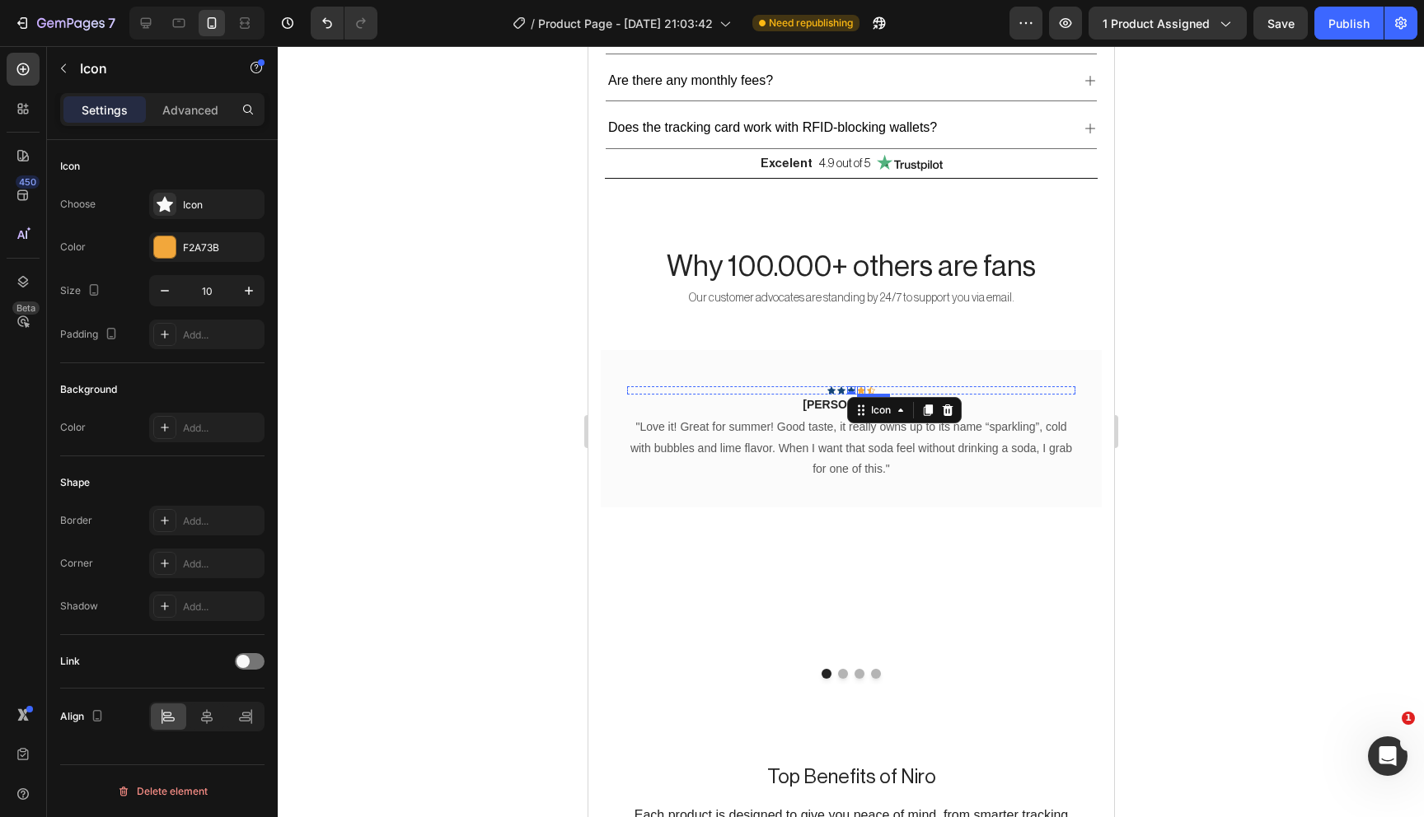
click at [860, 386] on div "Icon" at bounding box center [860, 390] width 8 height 8
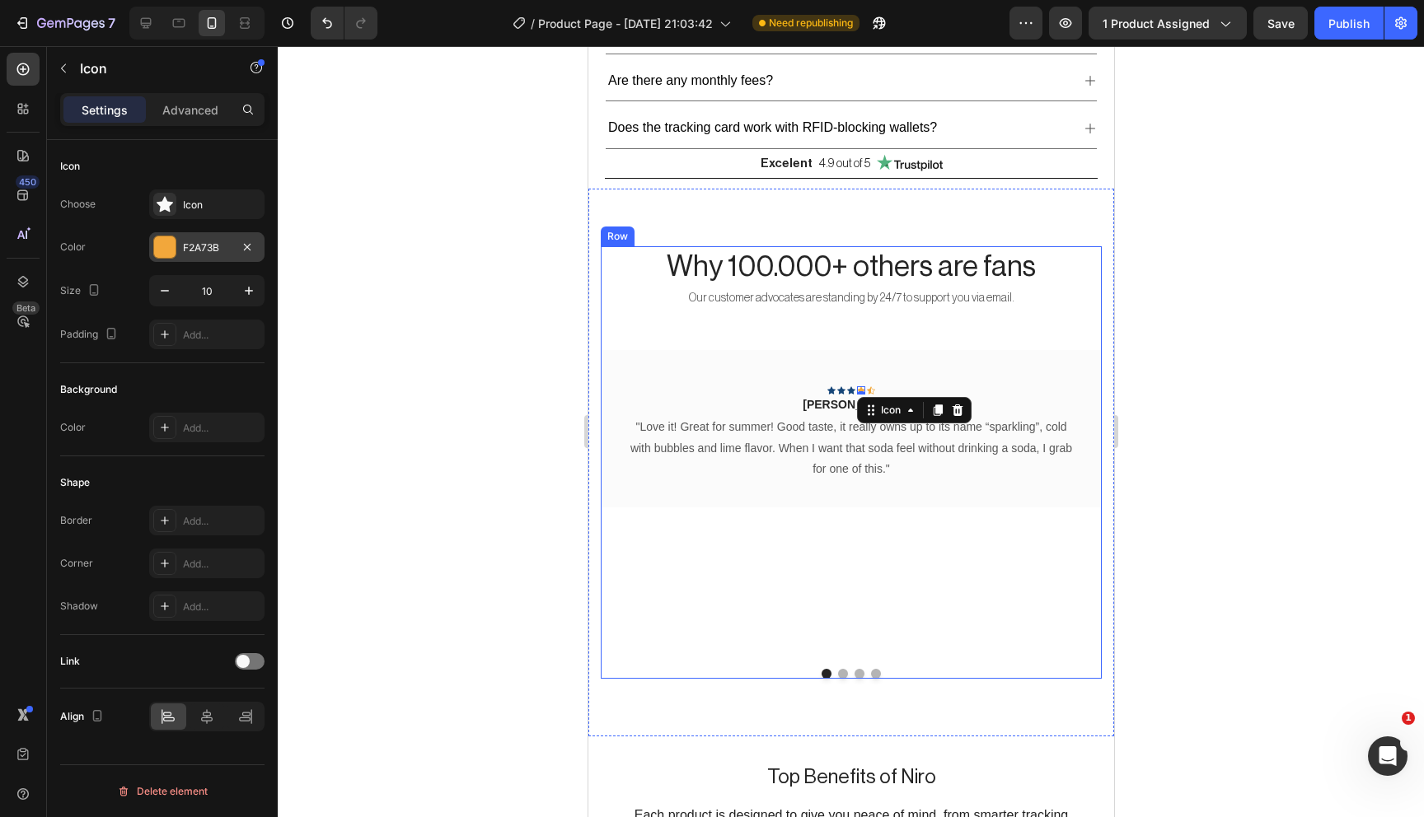
click at [170, 249] on div at bounding box center [164, 246] width 21 height 21
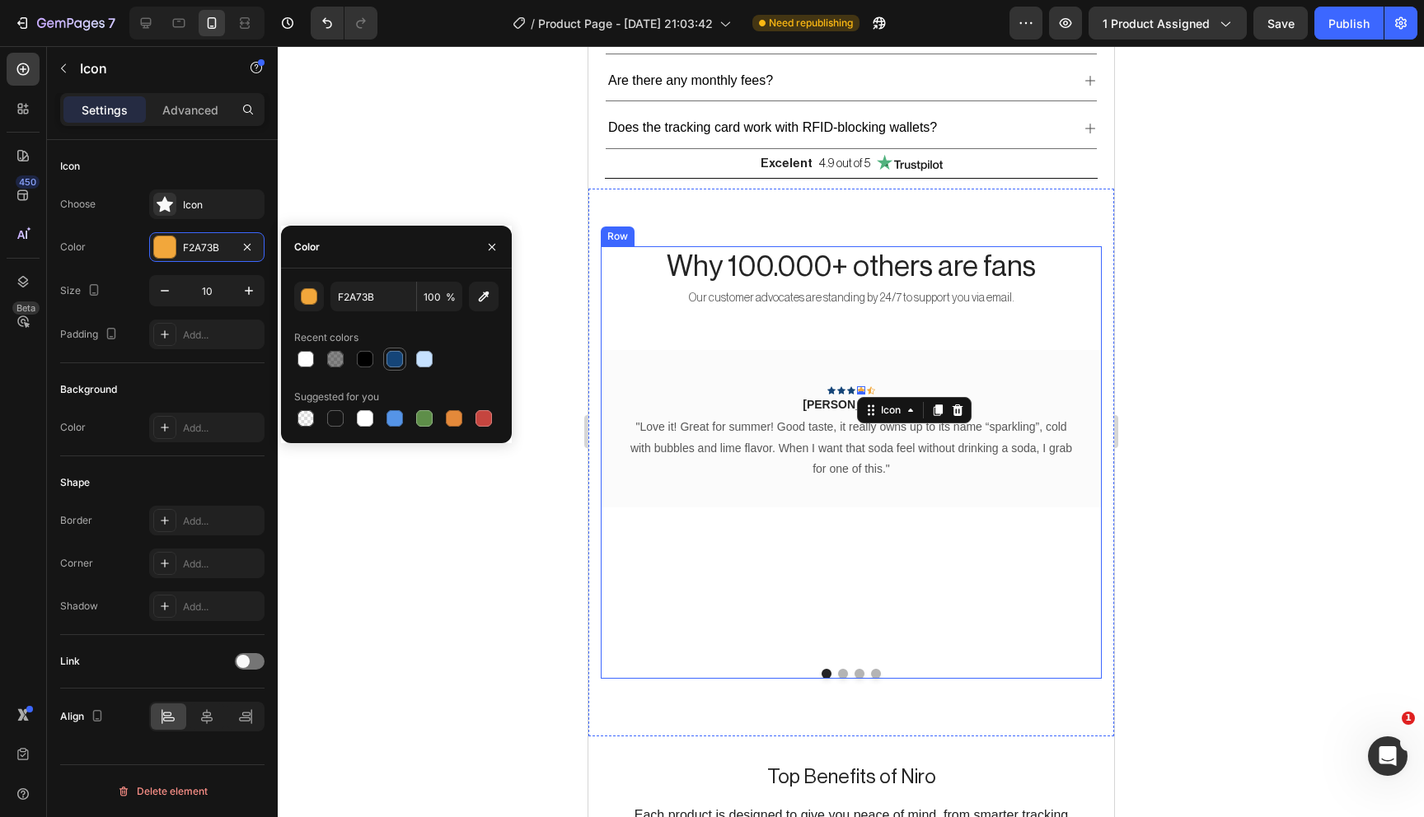
click at [399, 358] on div at bounding box center [394, 359] width 16 height 16
type input "154578"
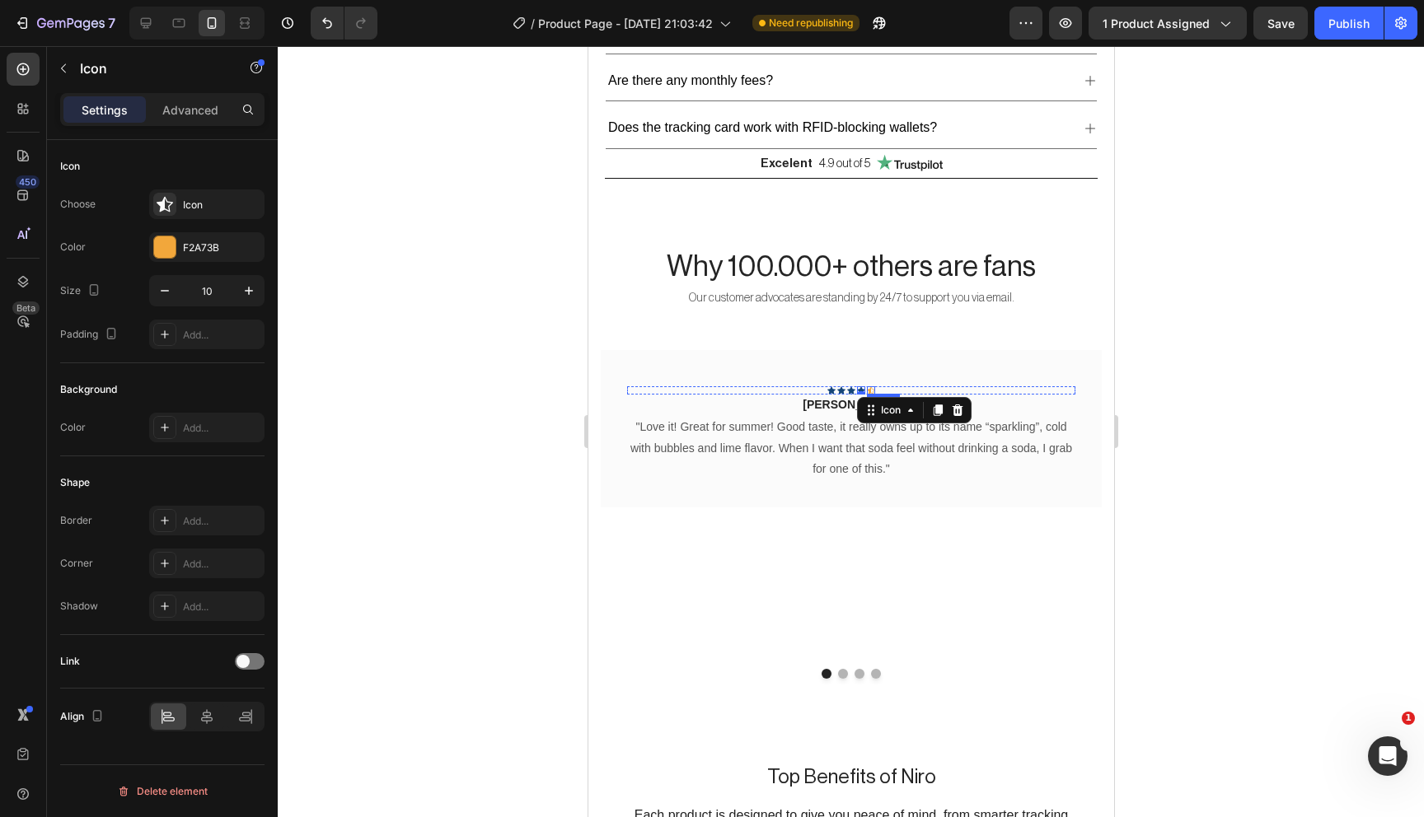
click at [868, 386] on div "Icon" at bounding box center [870, 390] width 8 height 8
click at [185, 248] on div "F2A73B" at bounding box center [207, 248] width 48 height 15
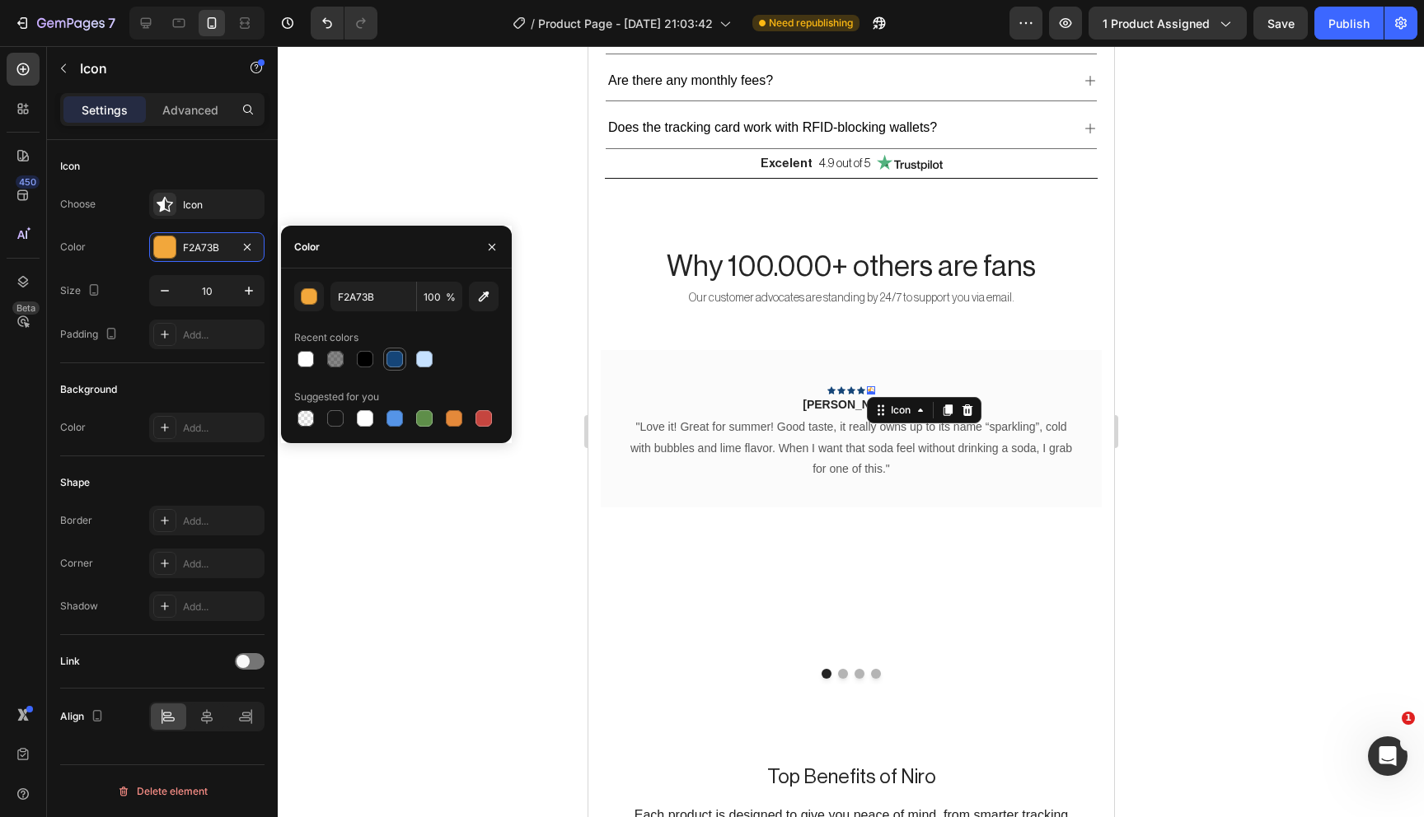
click at [394, 358] on div at bounding box center [394, 359] width 16 height 16
type input "154578"
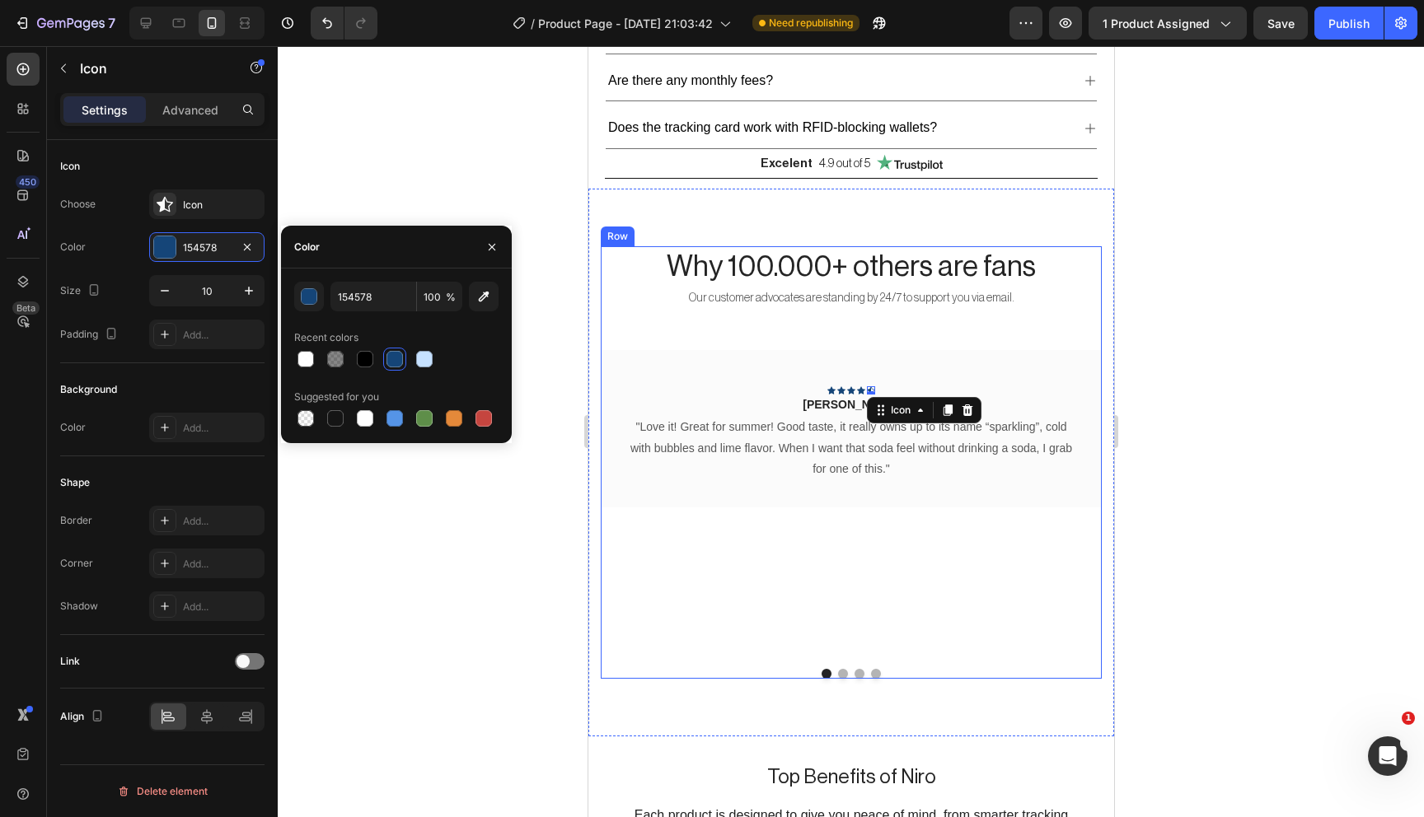
click at [995, 340] on div "Why 100.000+ others are fans Heading Our customer advocates are standing by 24/…" at bounding box center [850, 462] width 501 height 433
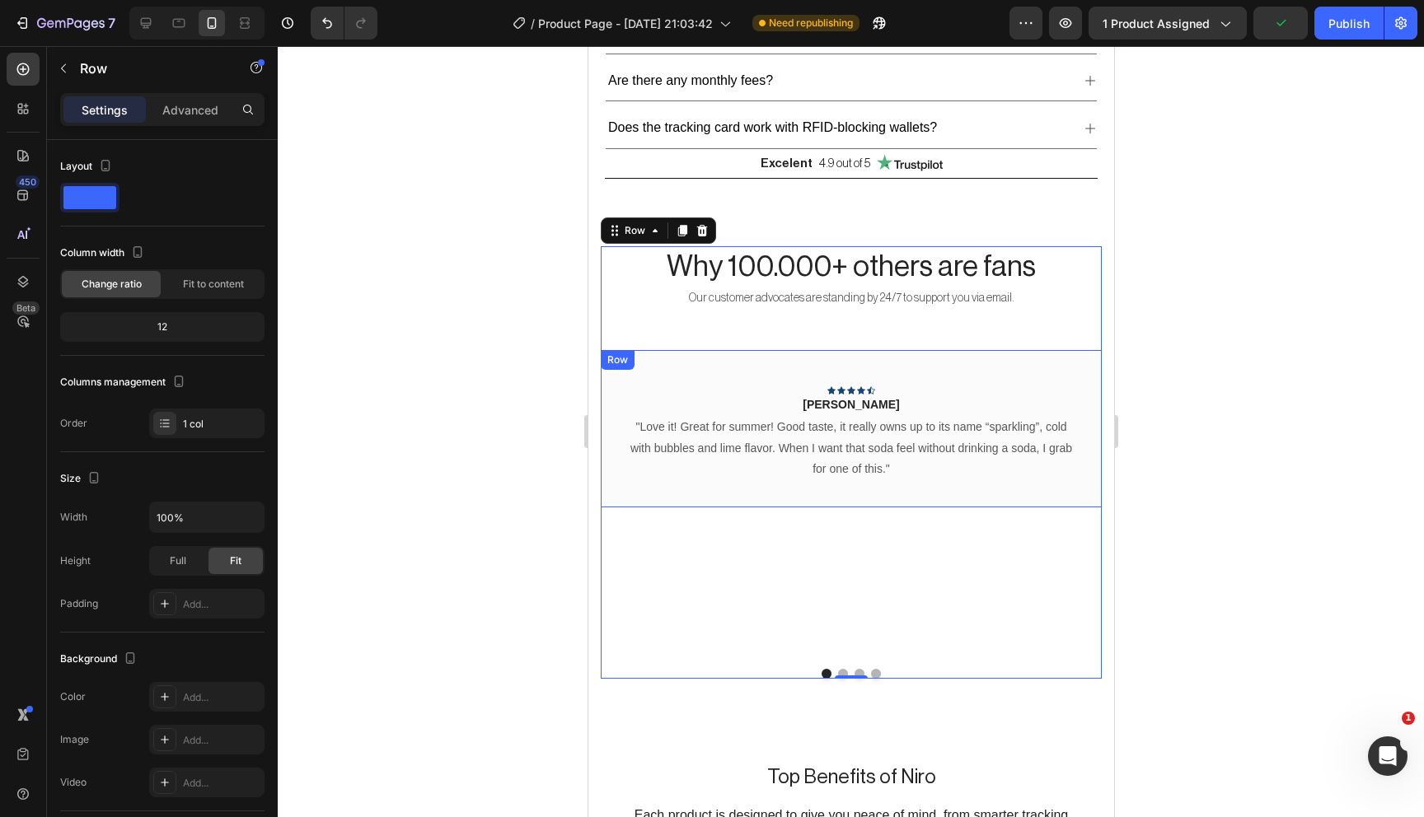
click at [992, 377] on div "Icon Icon Icon Icon Icon Row Rita Carroll Text block "Love it! Great for summer…" at bounding box center [850, 429] width 448 height 105
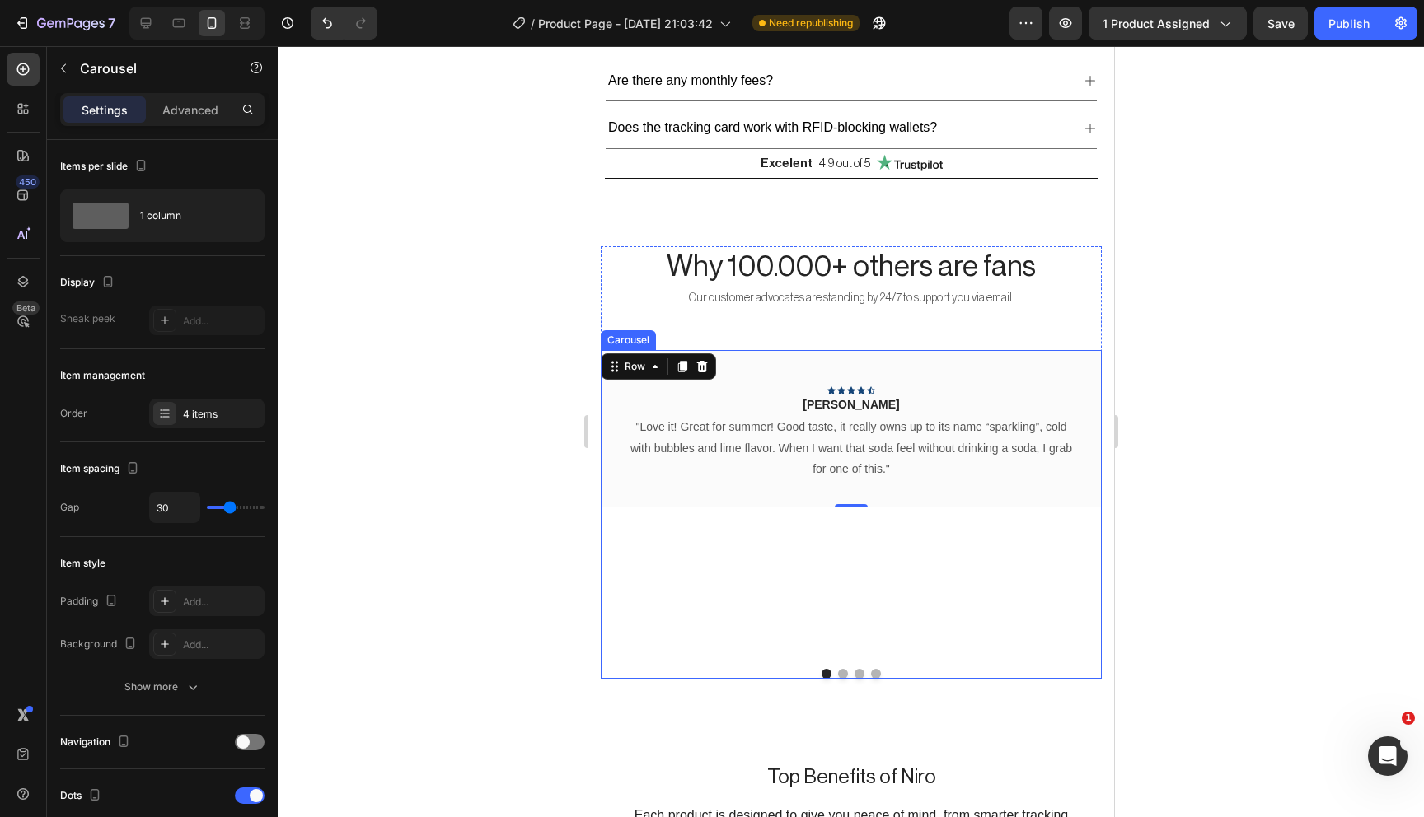
click at [1080, 547] on div "Icon Icon Icon Icon Icon Row Rita Carroll Text block "Love it! Great for summer…" at bounding box center [850, 503] width 501 height 306
click at [185, 106] on p "Advanced" at bounding box center [190, 109] width 56 height 17
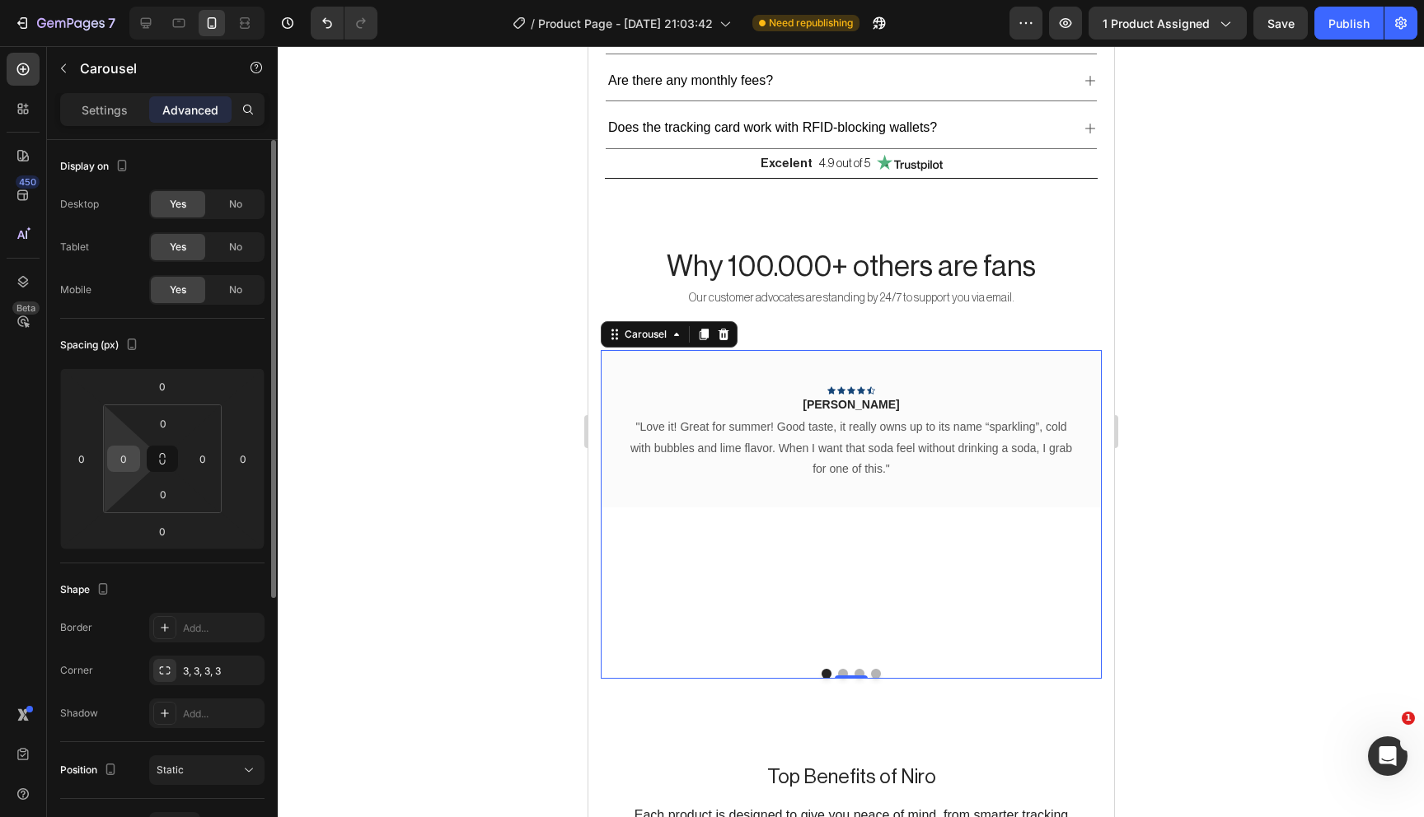
click at [125, 461] on input "0" at bounding box center [123, 459] width 25 height 25
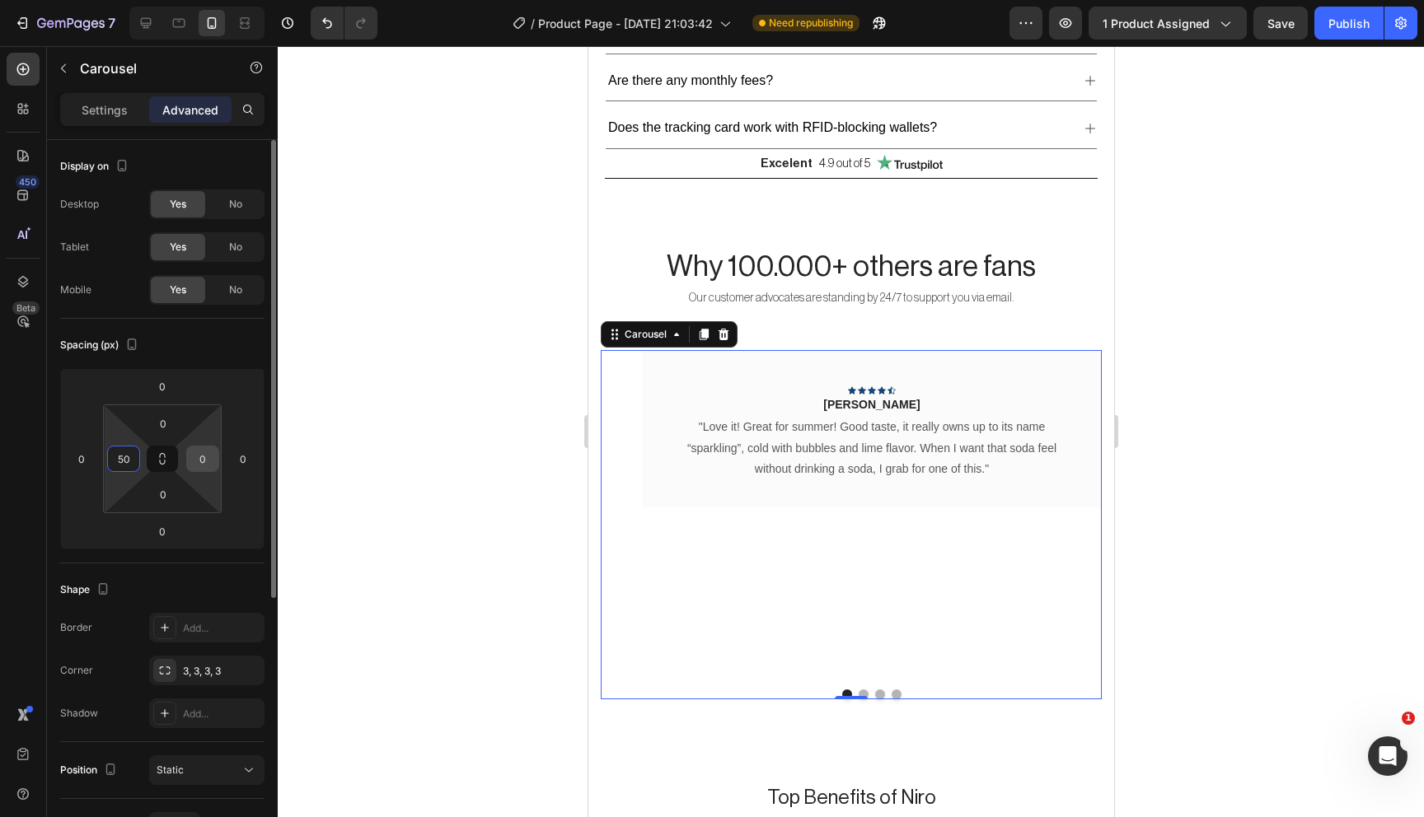
type input "50"
click at [205, 460] on input "0" at bounding box center [202, 459] width 25 height 25
type input "50"
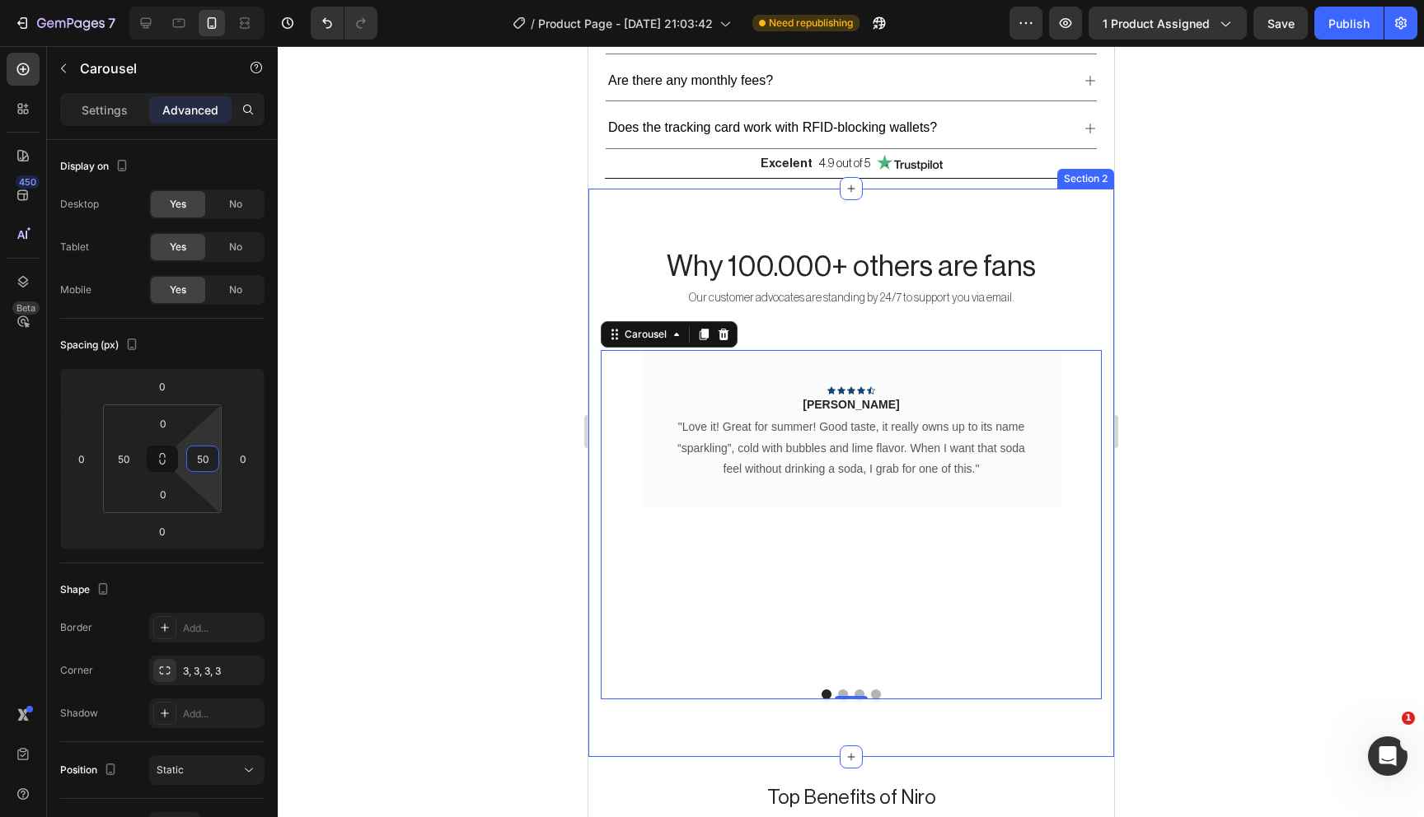
click at [1253, 522] on div at bounding box center [851, 431] width 1146 height 771
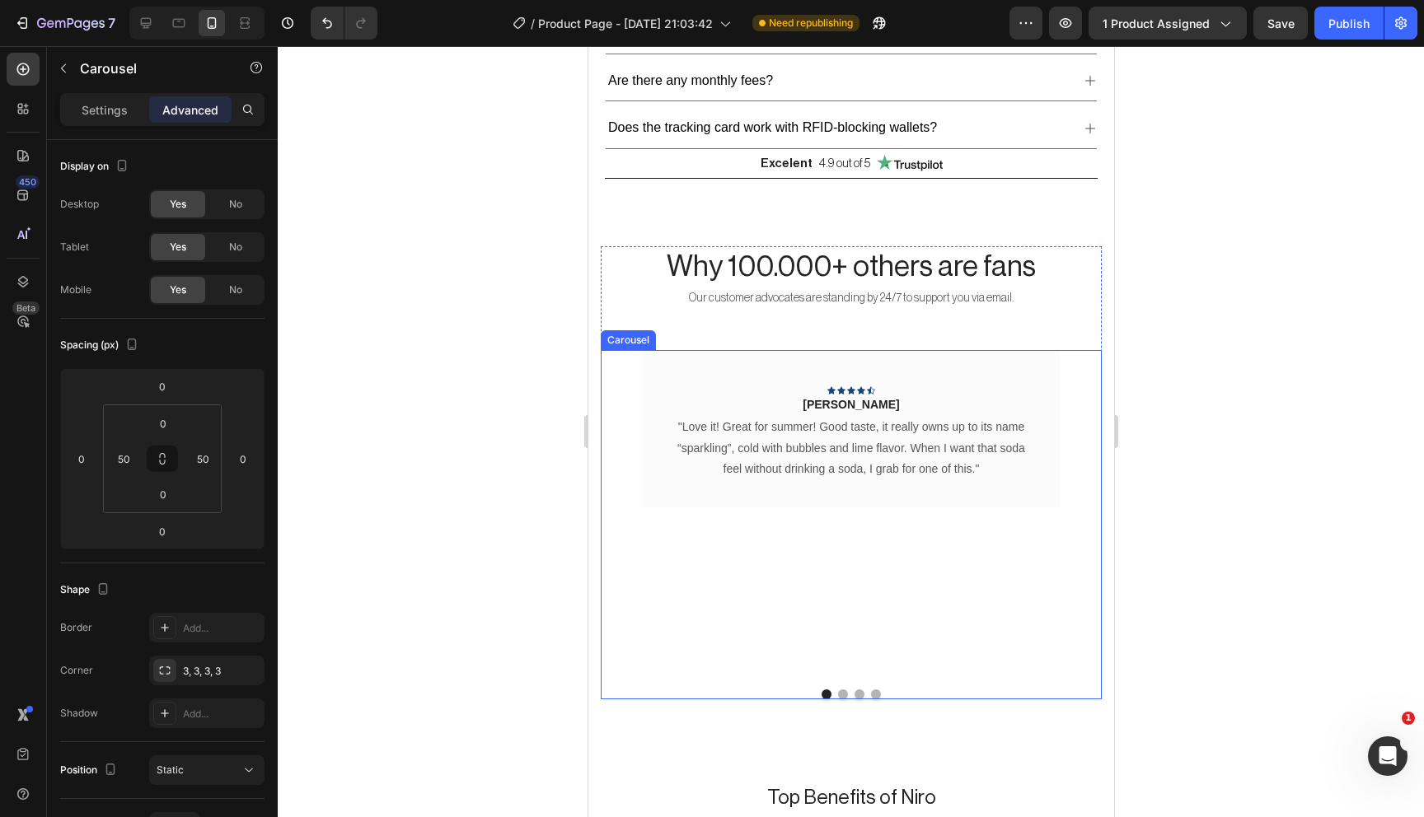
click at [841, 657] on div "Icon Icon Icon Icon Icon Row Rita Carroll Text block "Love it! Great for summer…" at bounding box center [850, 513] width 419 height 326
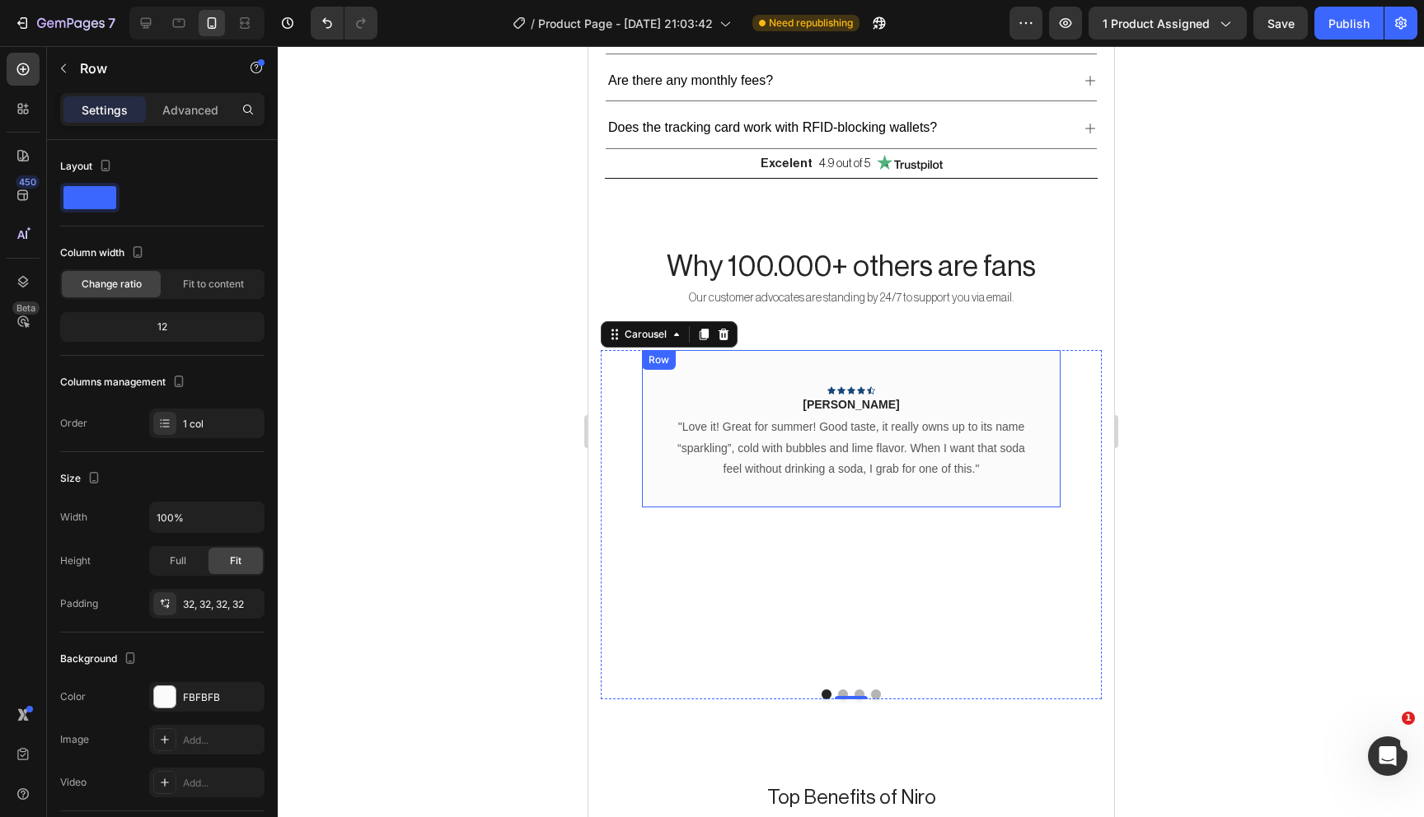
click at [869, 495] on div "Icon Icon Icon Icon Icon Row Rita Carroll Text block "Love it! Great for summer…" at bounding box center [850, 428] width 419 height 157
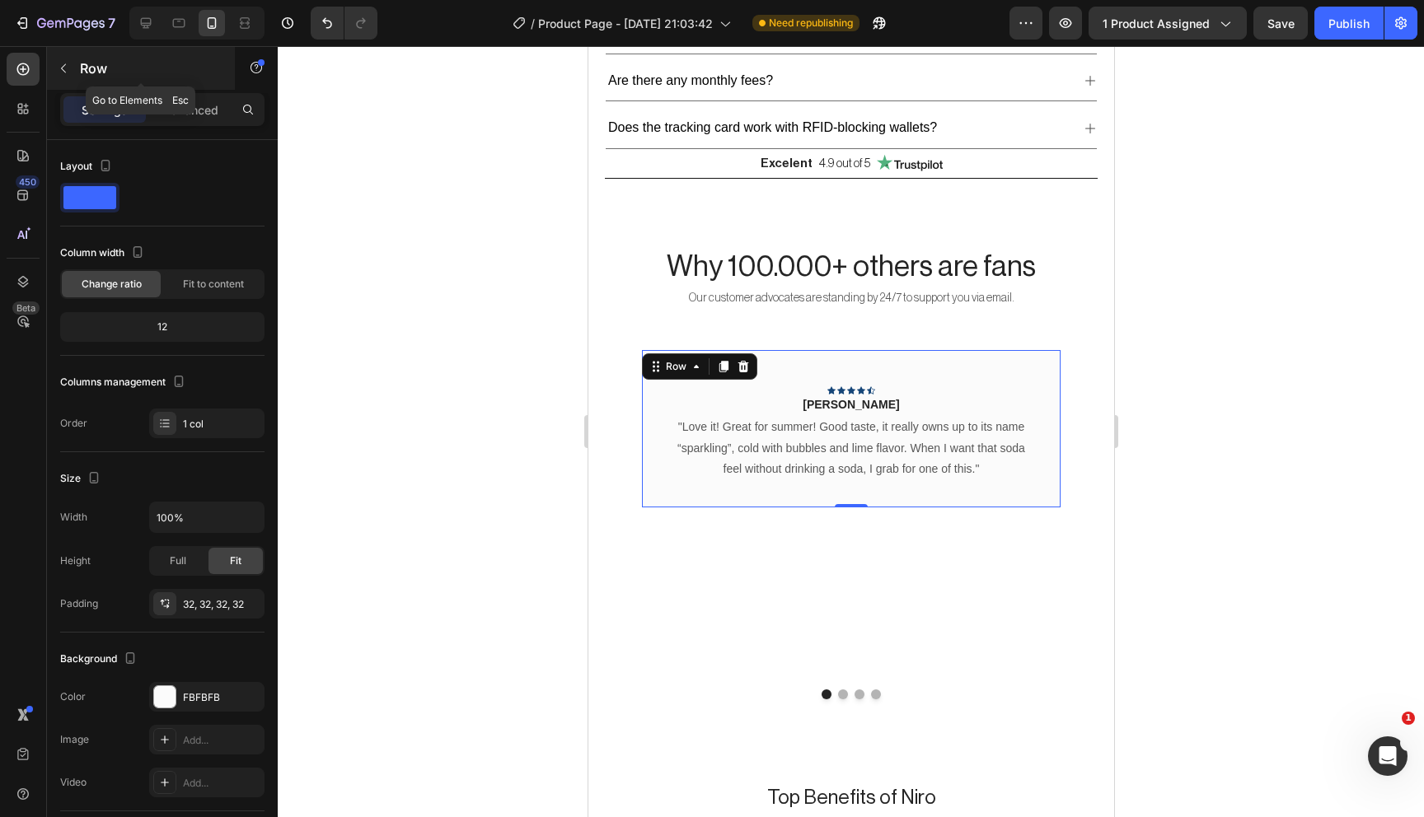
click at [64, 69] on icon "button" at bounding box center [63, 68] width 13 height 13
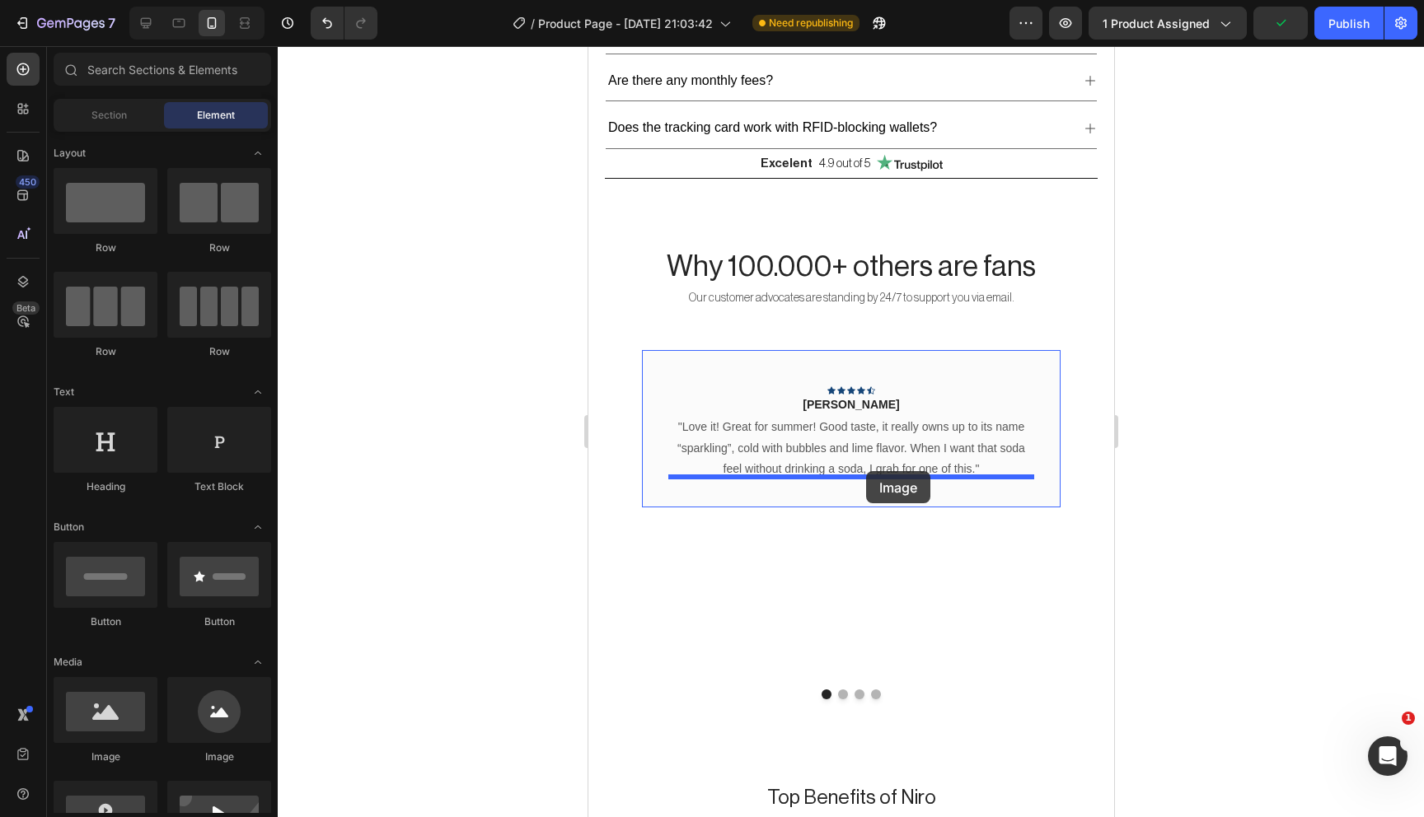
drag, startPoint x: 691, startPoint y: 755, endPoint x: 865, endPoint y: 471, distance: 333.0
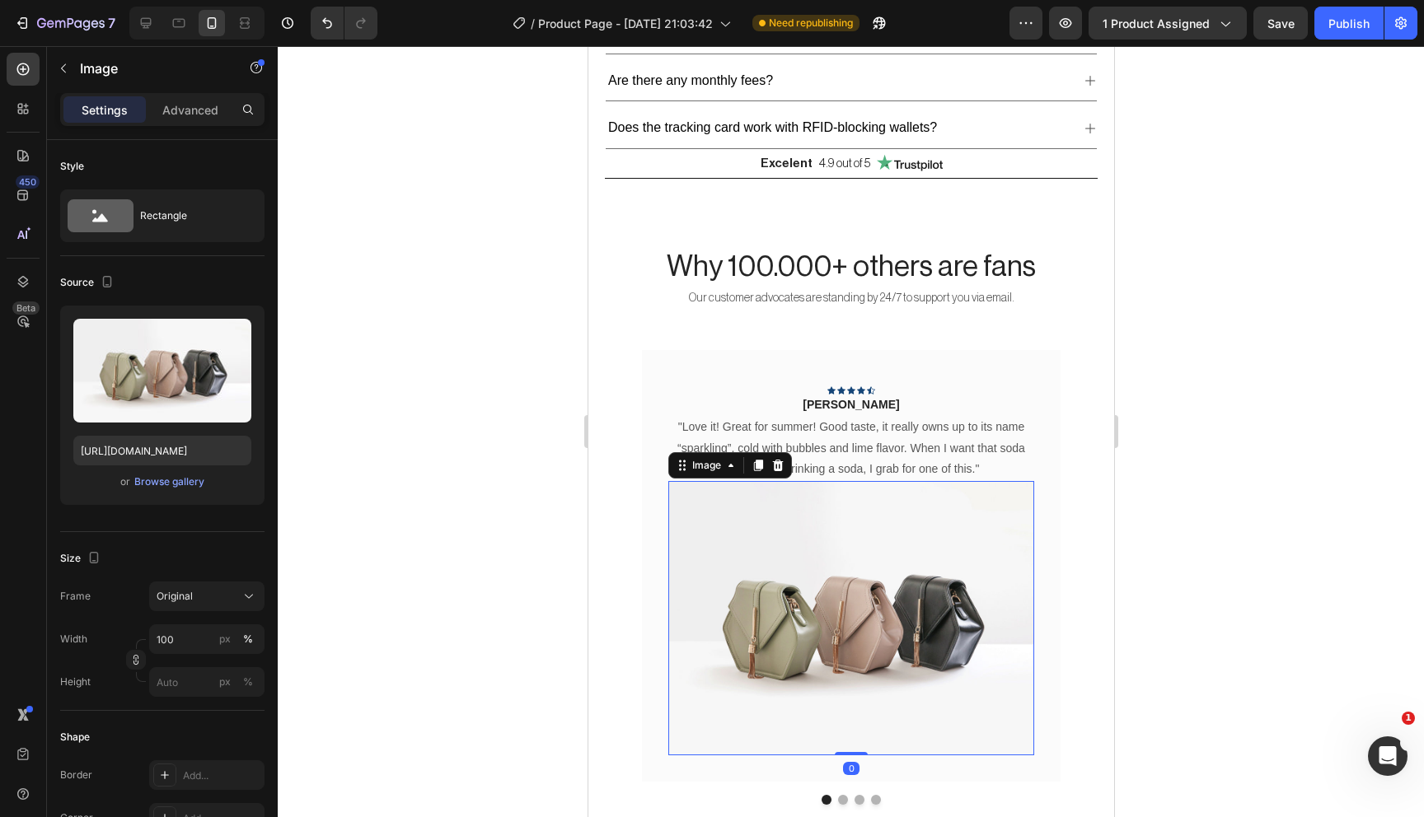
click at [1189, 536] on div at bounding box center [851, 431] width 1146 height 771
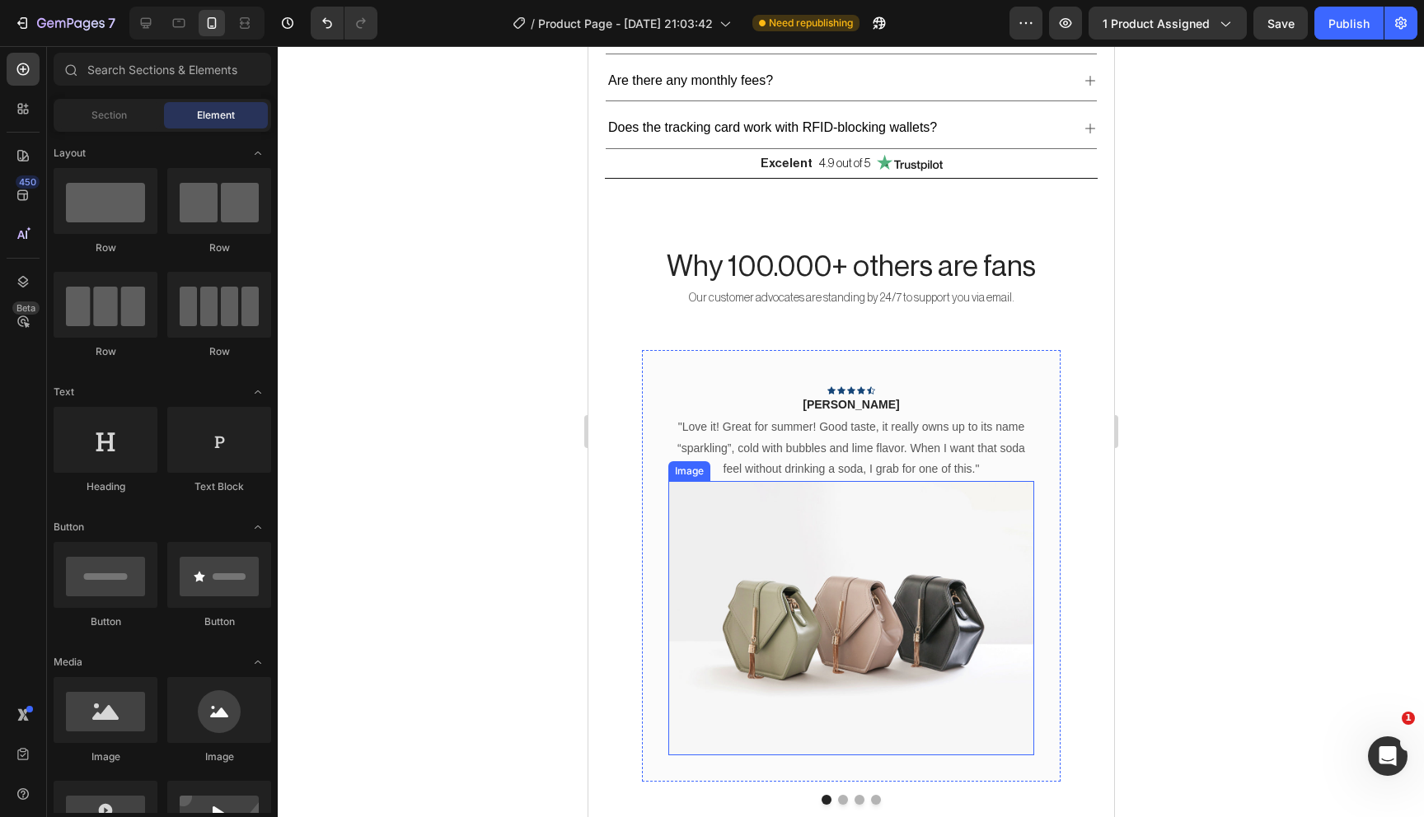
click at [832, 570] on img at bounding box center [850, 618] width 366 height 274
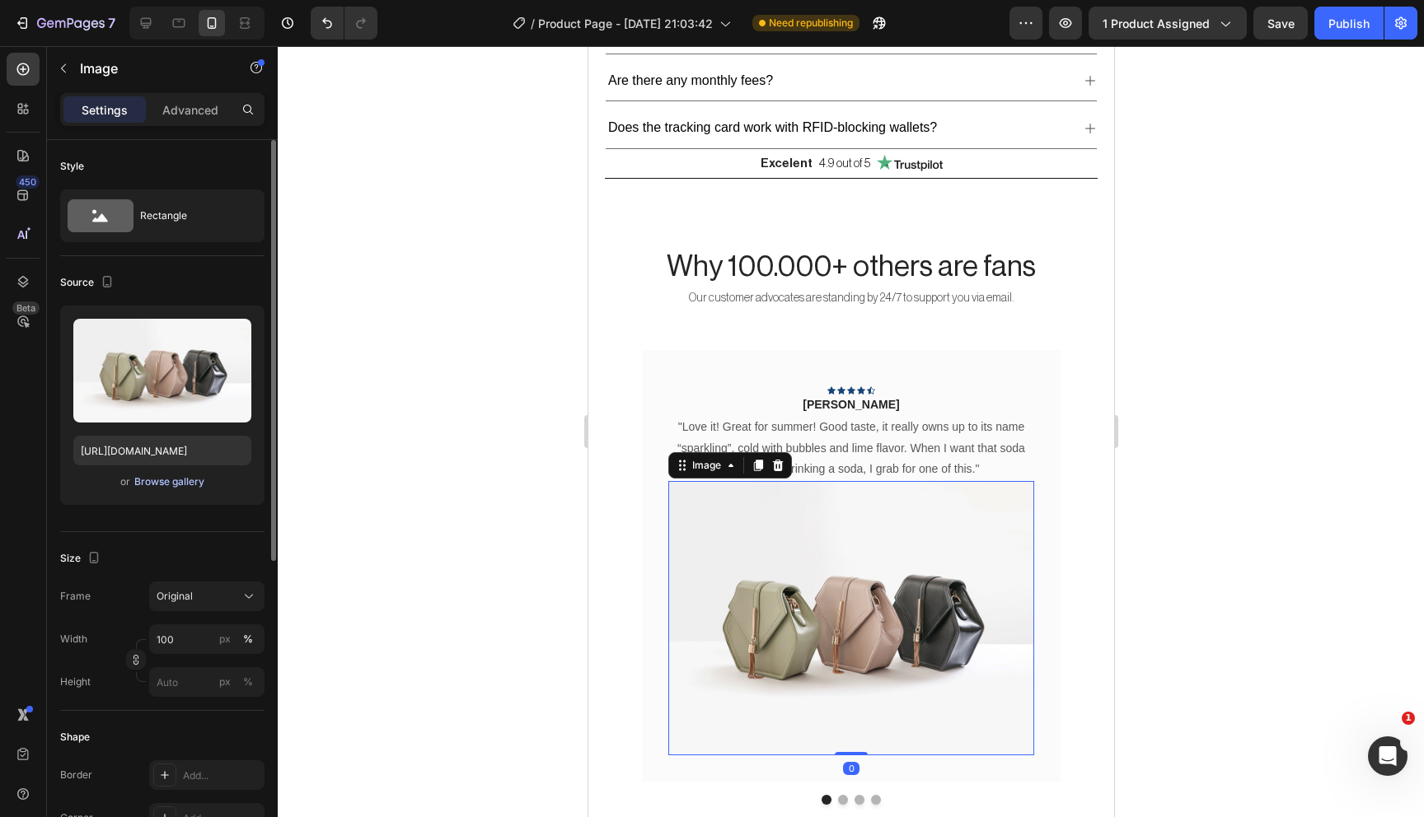
click at [177, 479] on div "Browse gallery" at bounding box center [169, 482] width 70 height 15
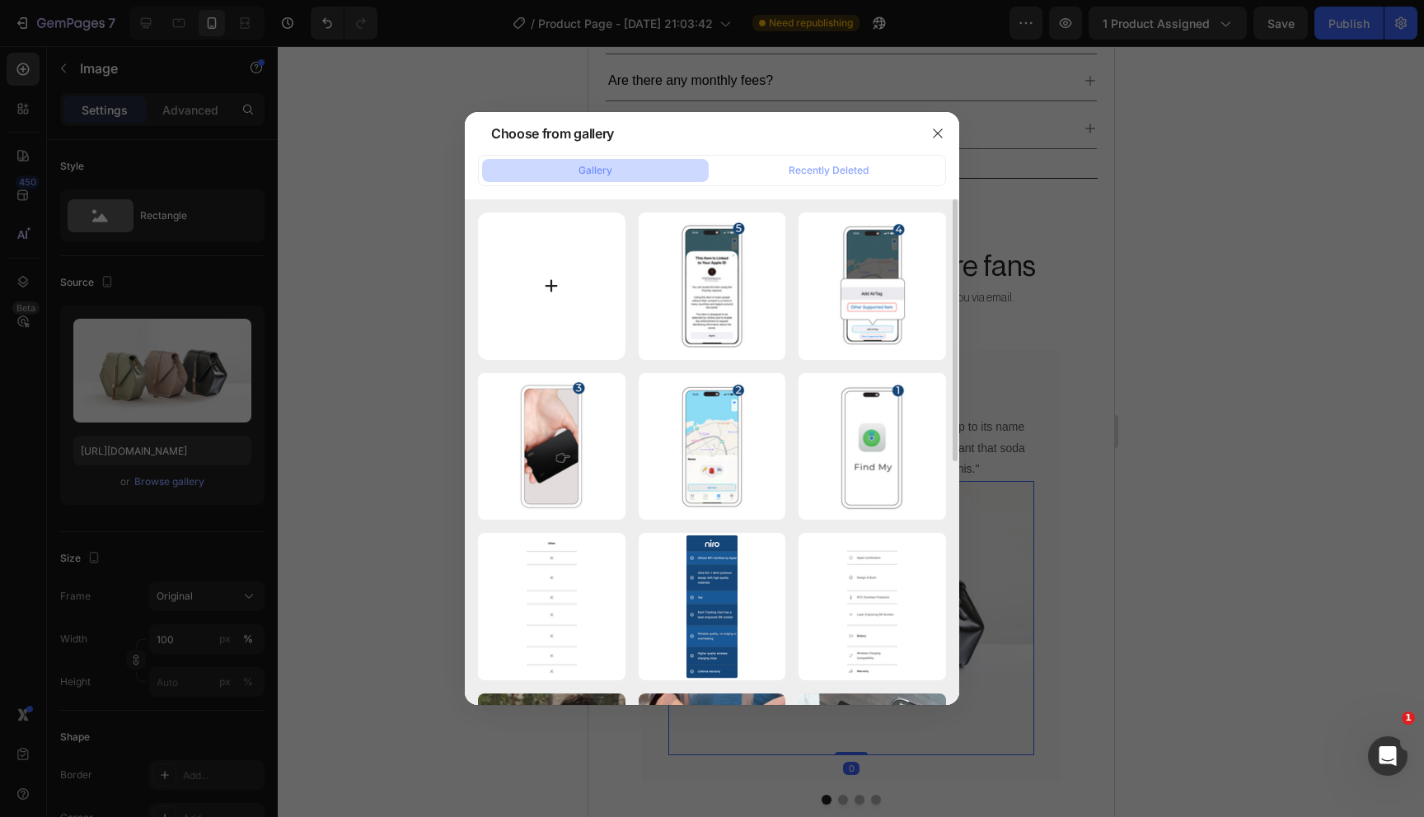
click at [564, 267] on input "file" at bounding box center [551, 286] width 147 height 147
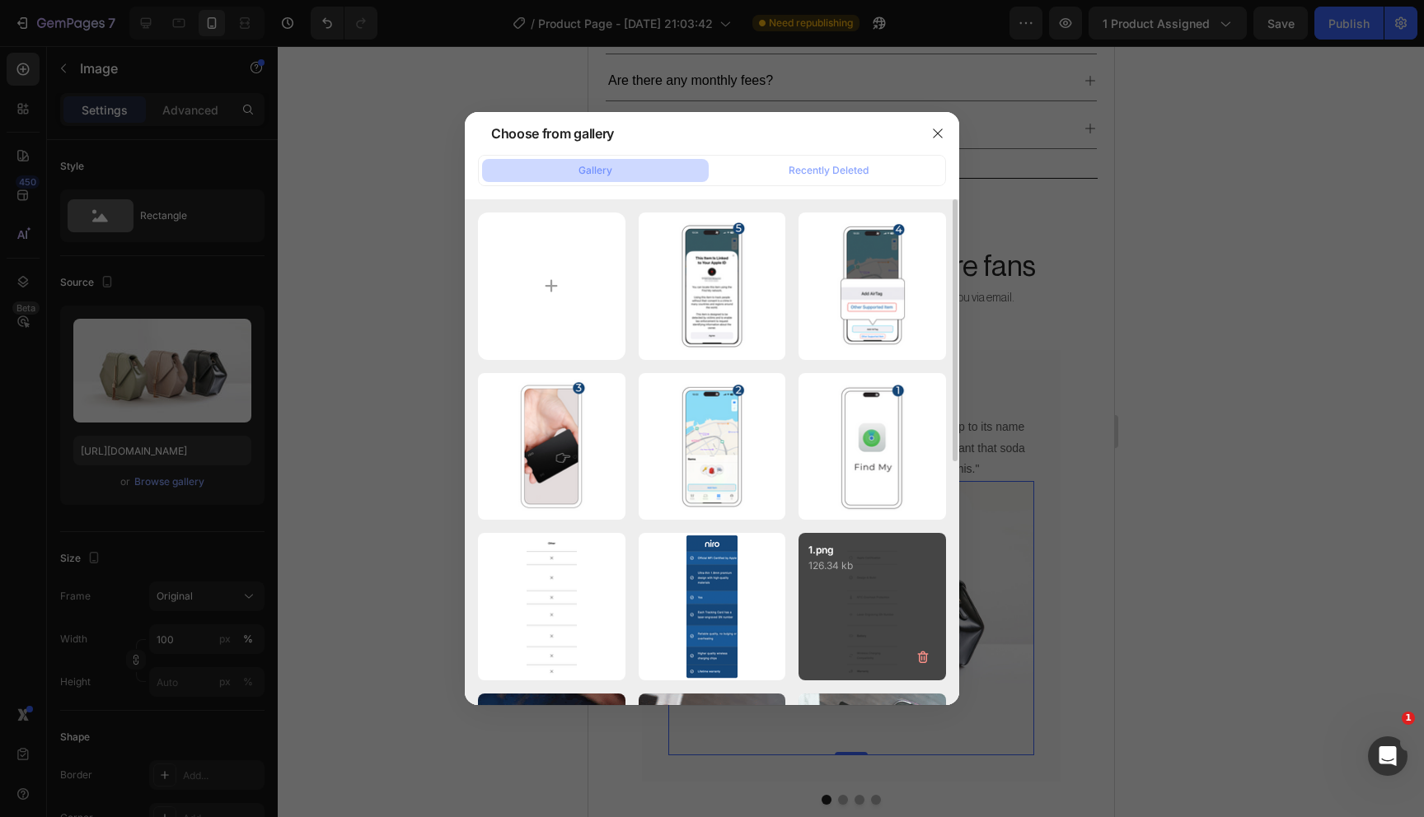
type input "C:\fakepath\review1.png"
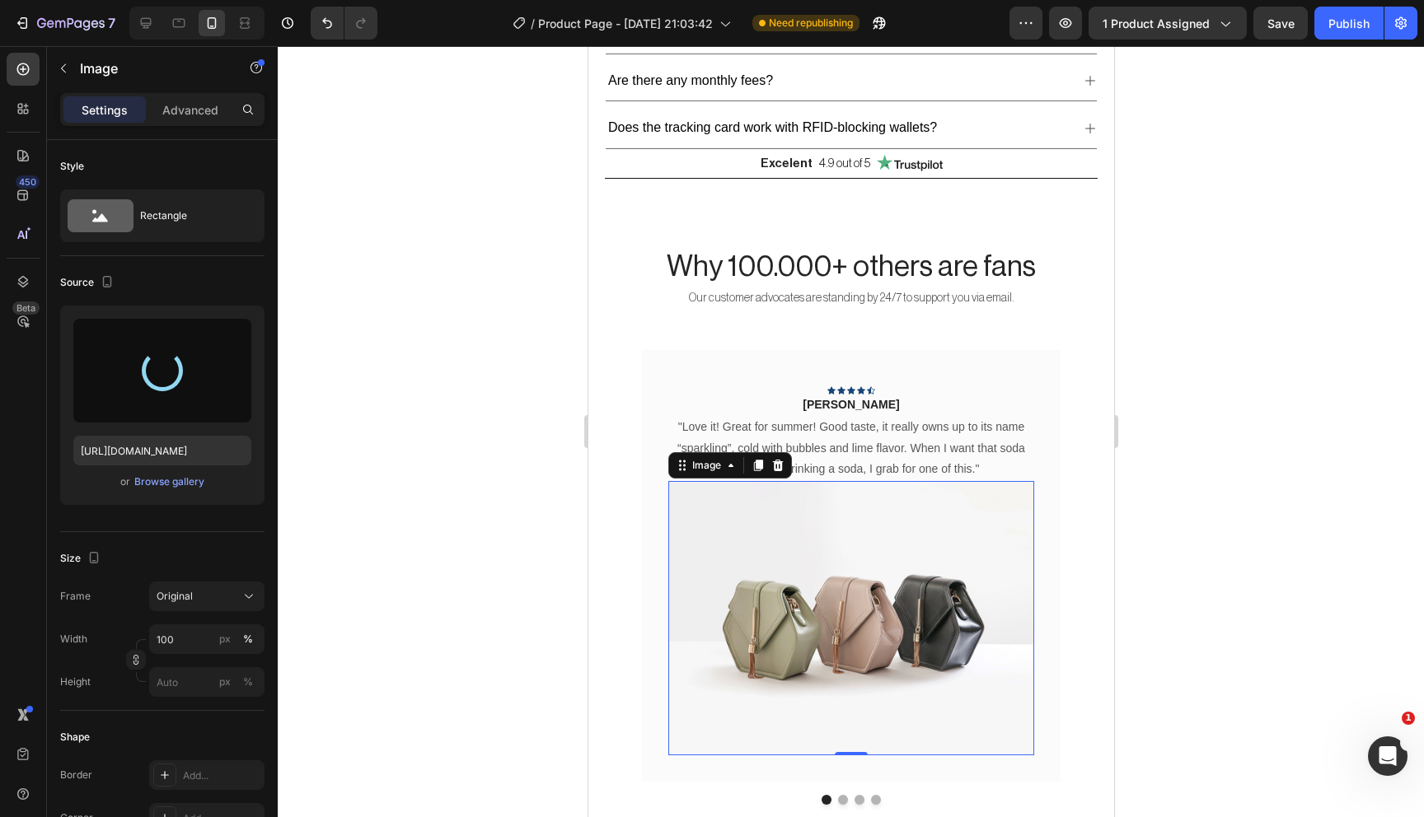
scroll to position [1276, 0]
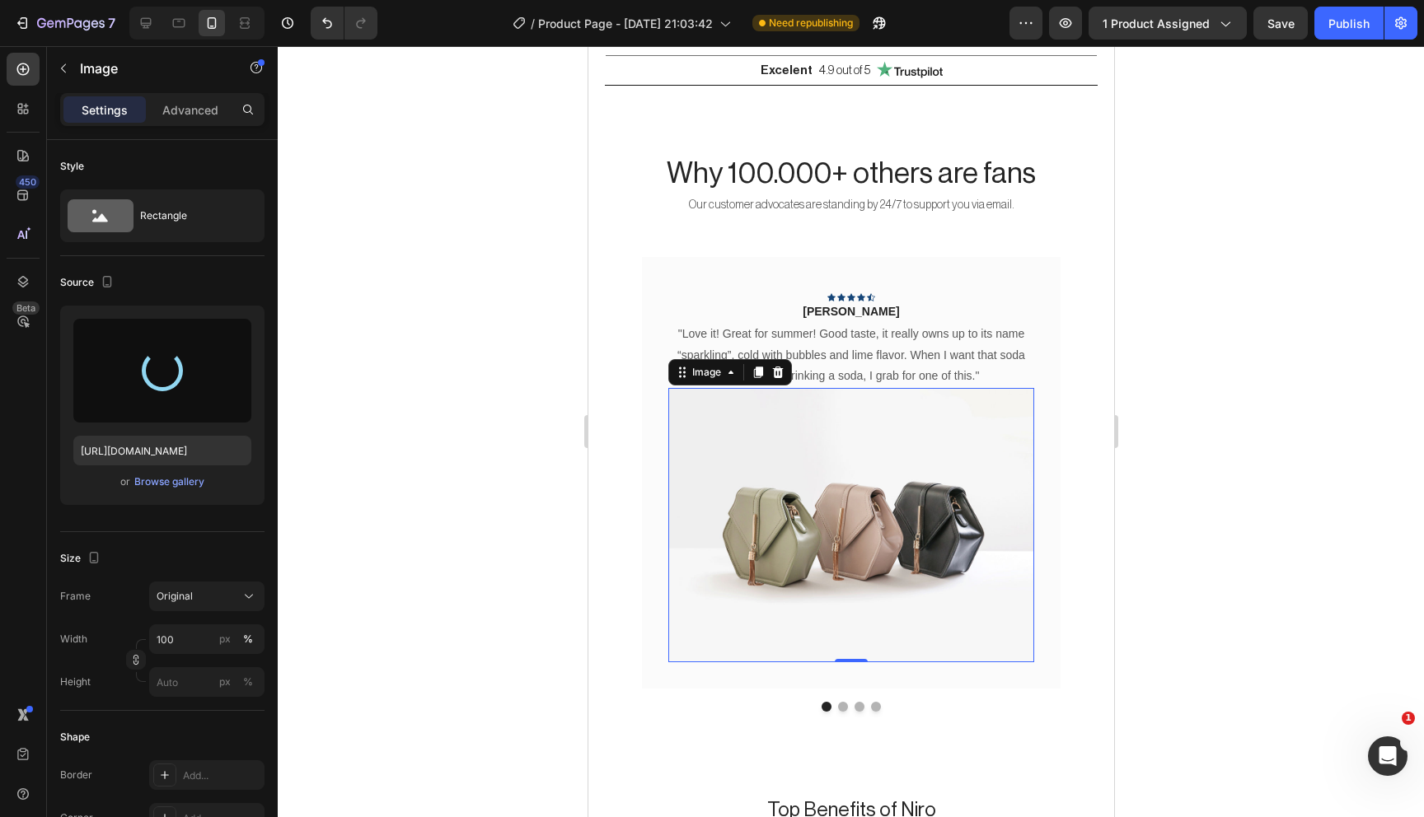
type input "https://cdn.shopify.com/s/files/1/0909/3303/5388/files/gempages_558198249018623…"
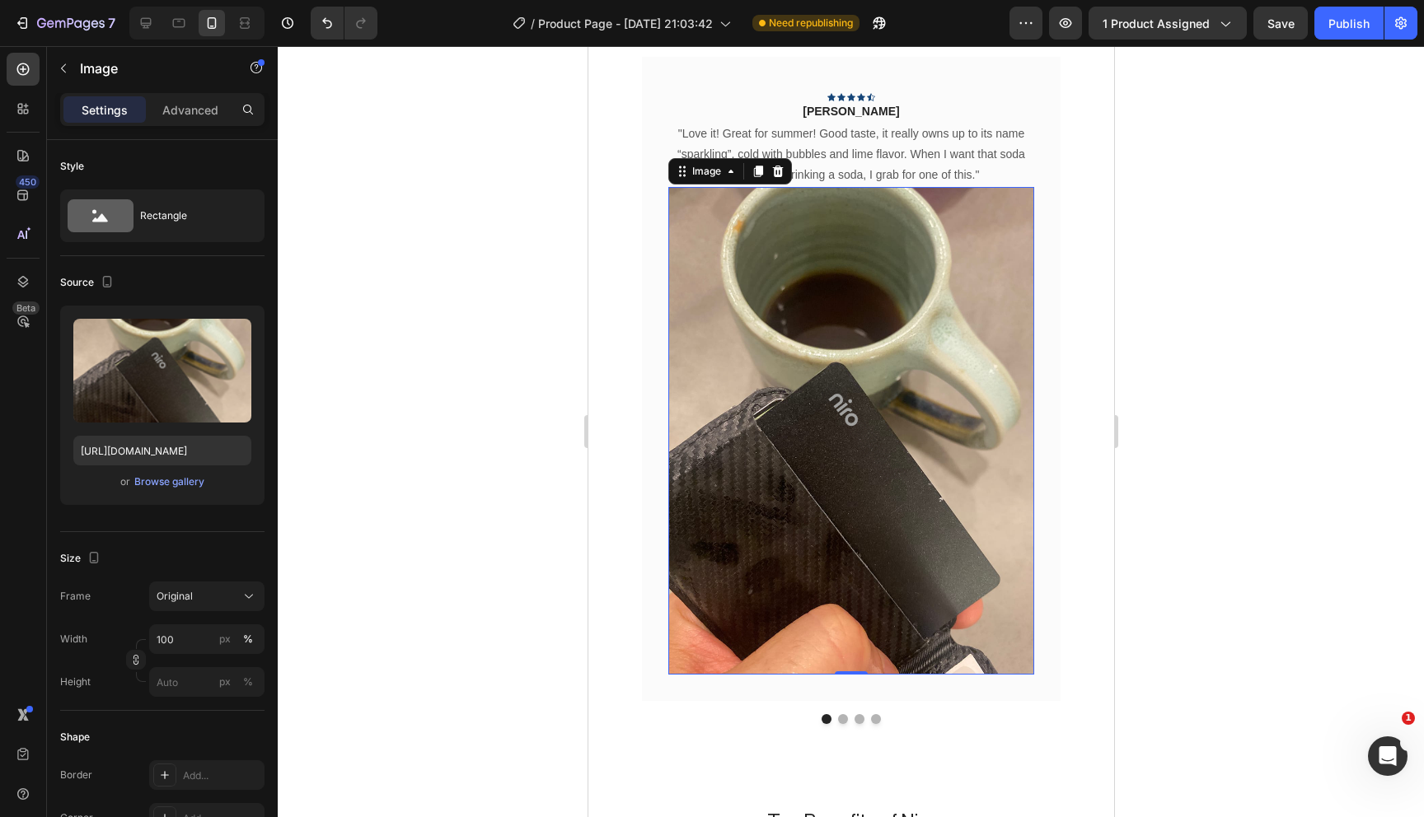
scroll to position [1471, 0]
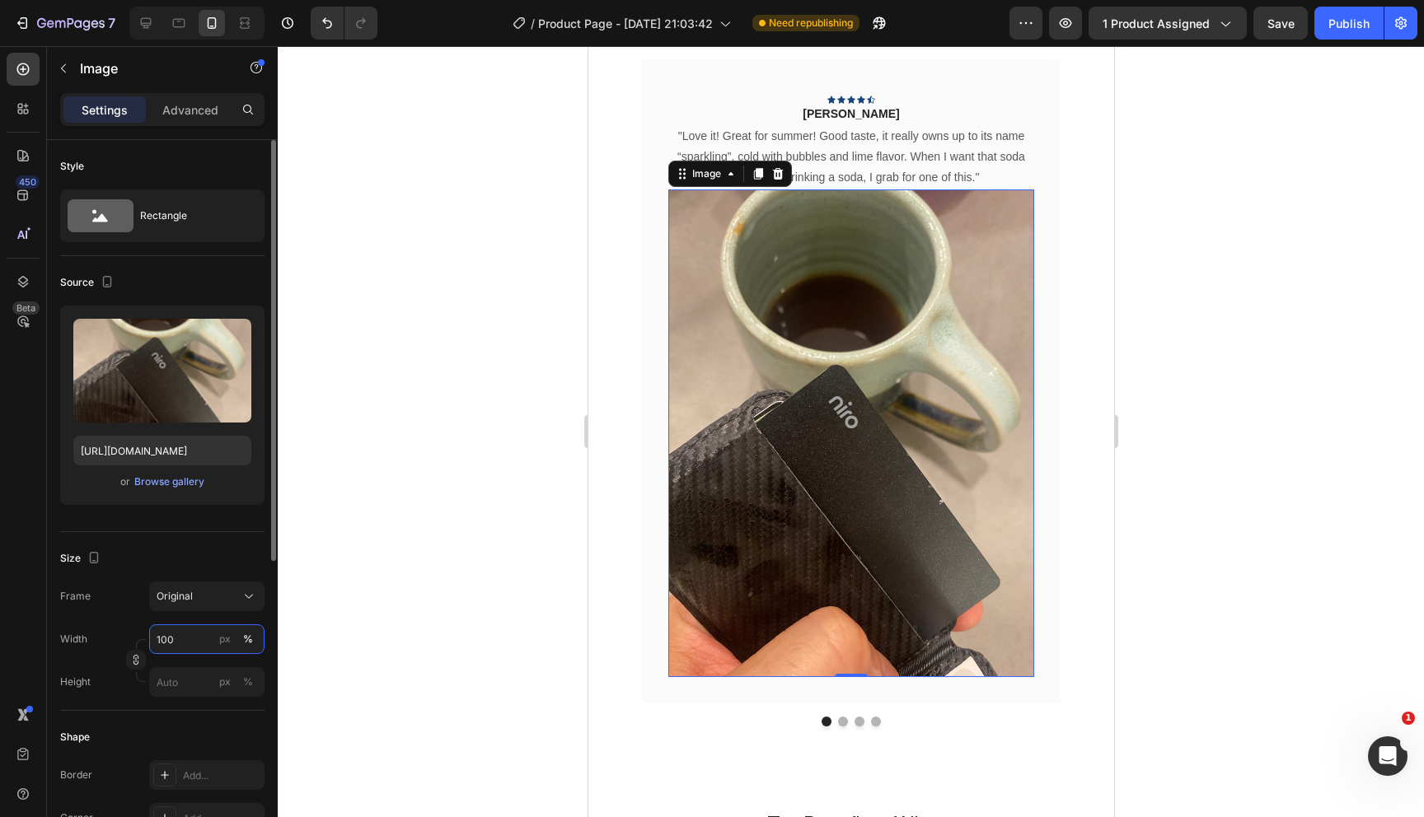
click at [169, 634] on input "100" at bounding box center [206, 640] width 115 height 30
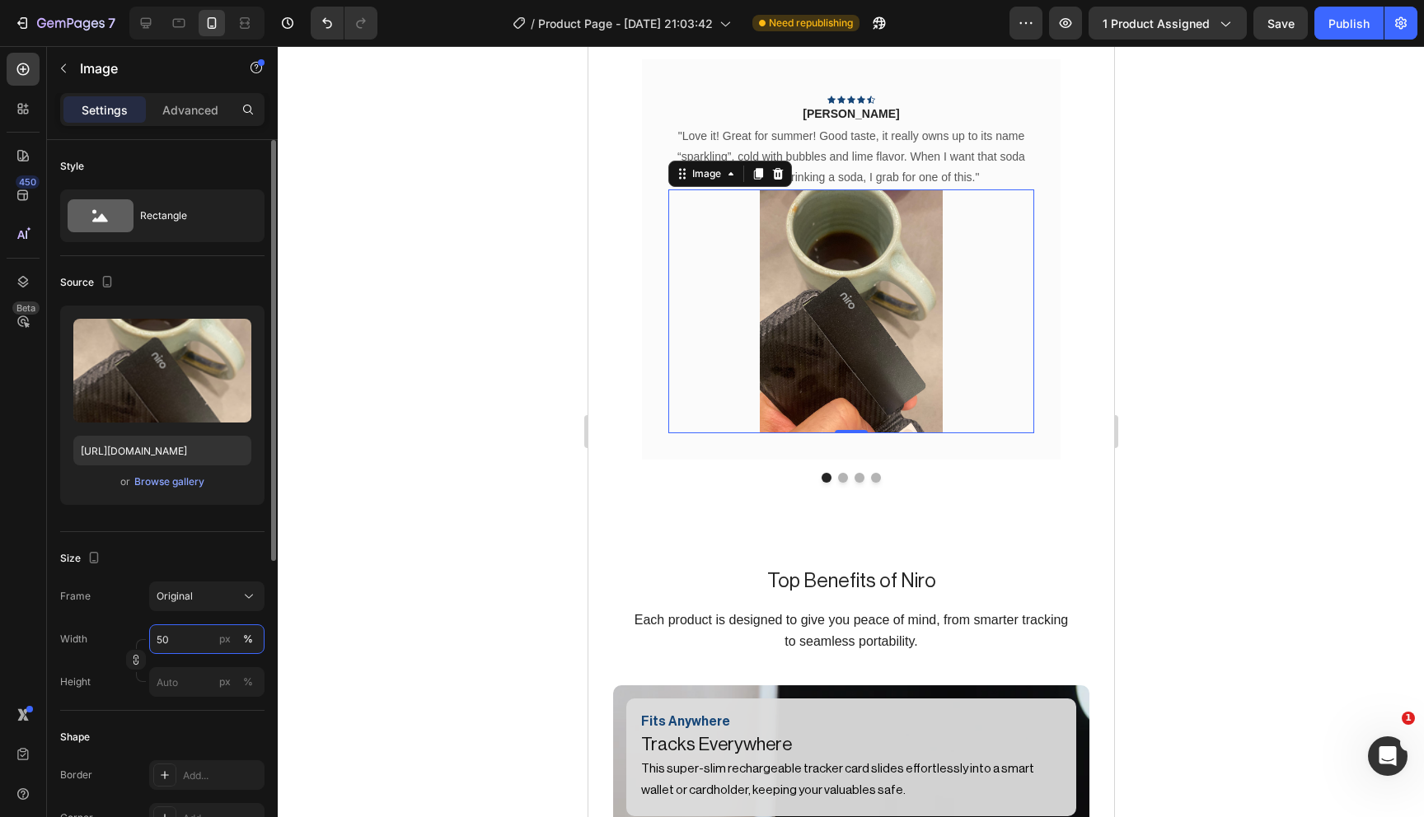
click at [172, 639] on input "50" at bounding box center [206, 640] width 115 height 30
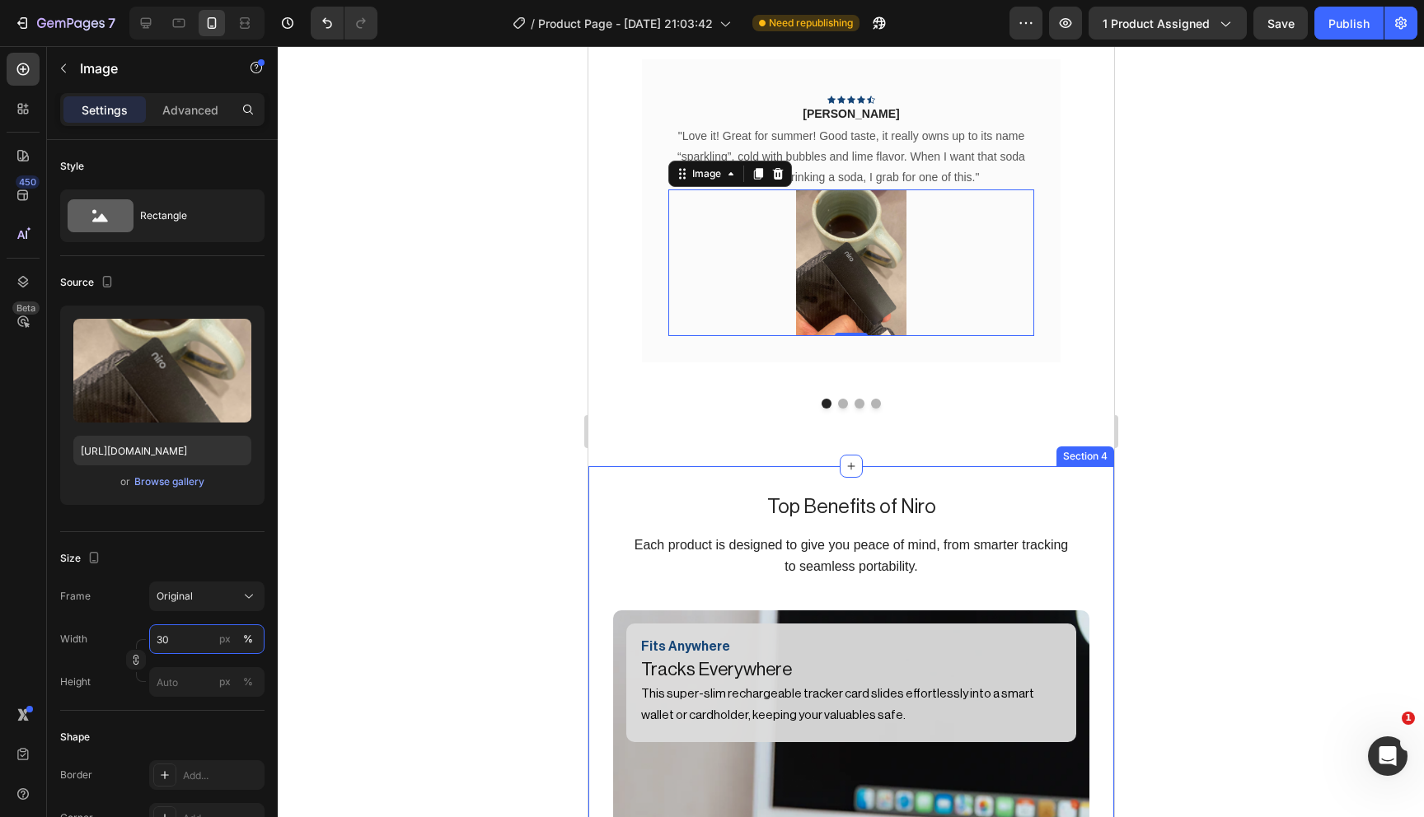
type input "30"
click at [1164, 401] on div at bounding box center [851, 431] width 1146 height 771
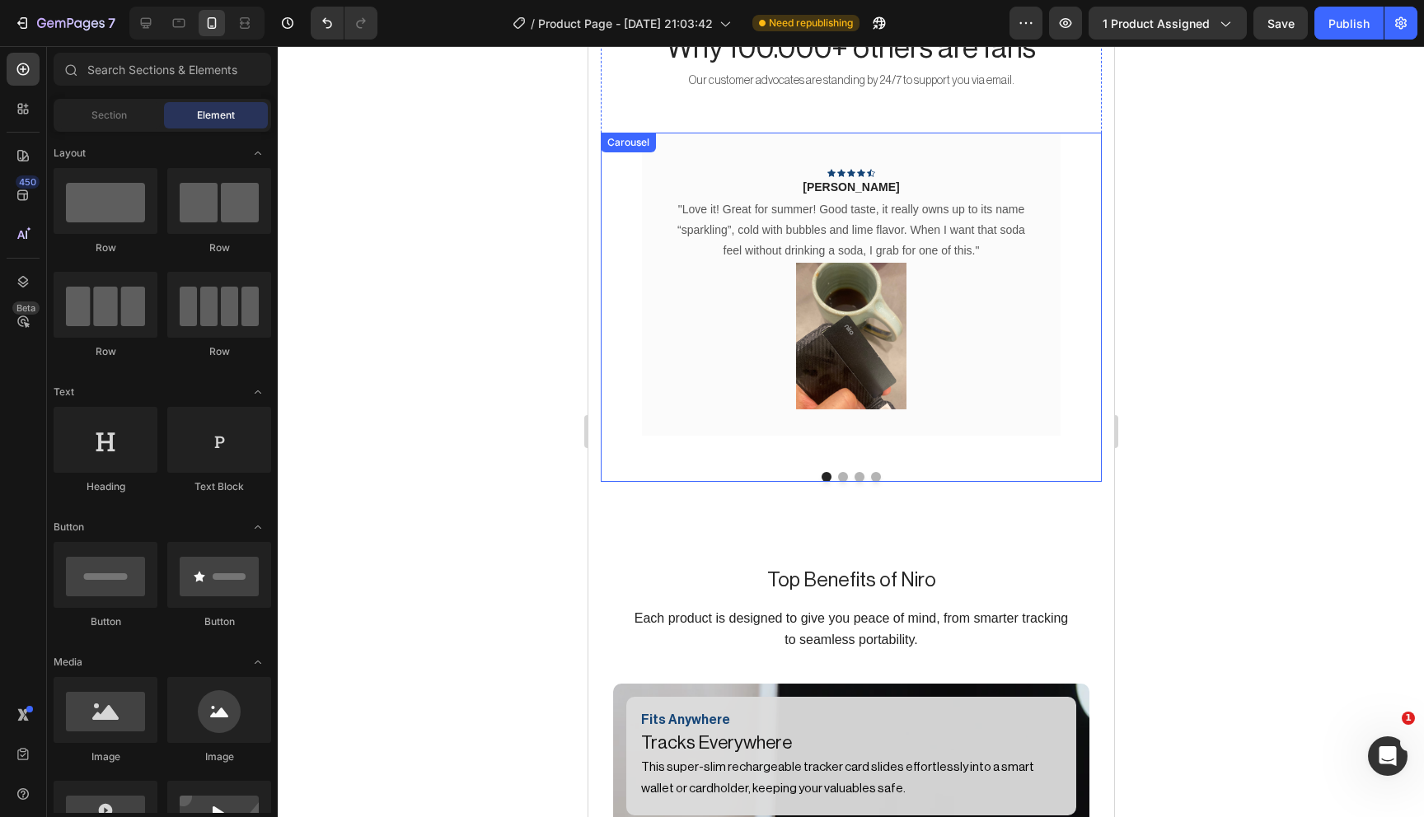
scroll to position [1397, 0]
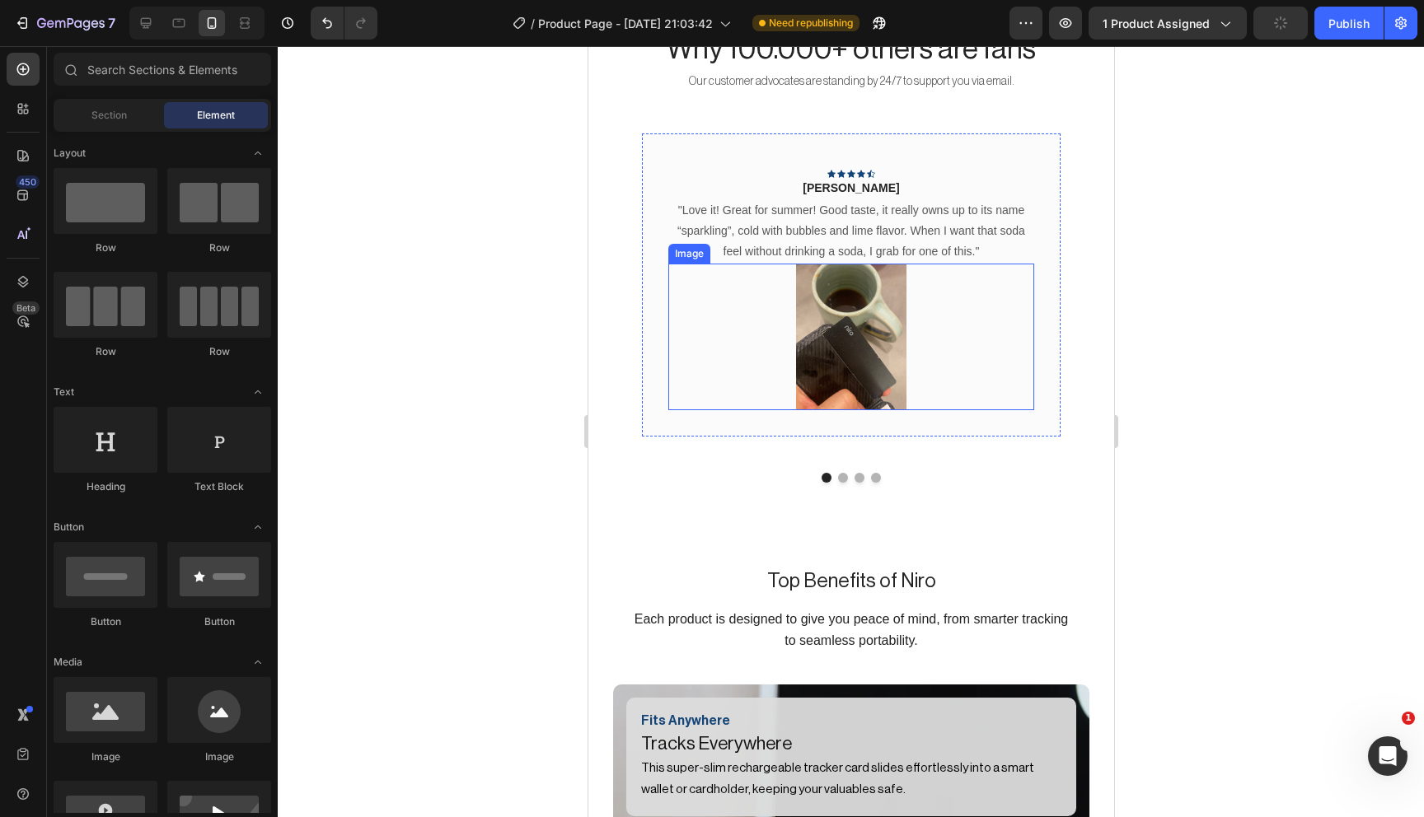
click at [837, 343] on img at bounding box center [850, 337] width 110 height 147
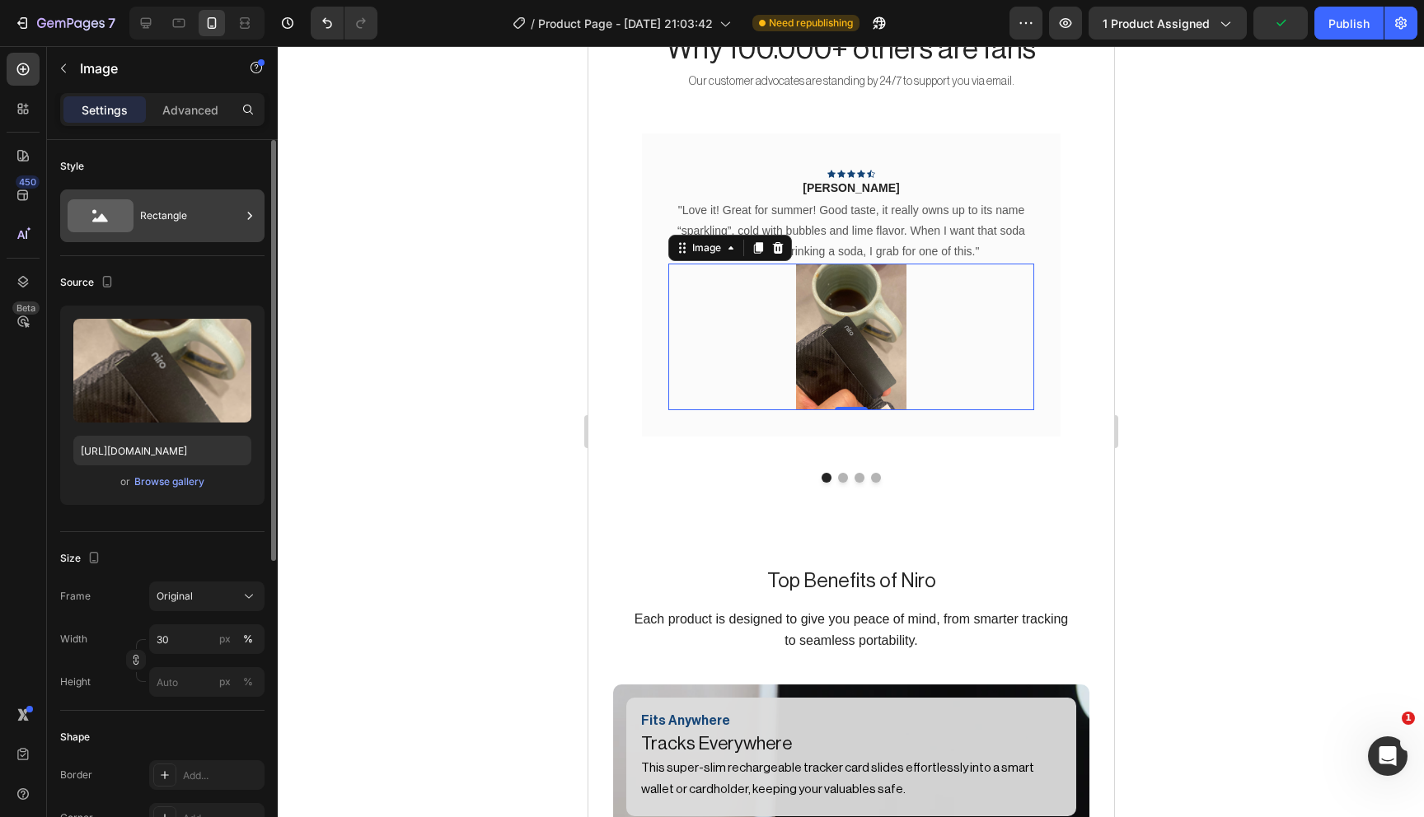
click at [175, 201] on div "Rectangle" at bounding box center [190, 216] width 101 height 38
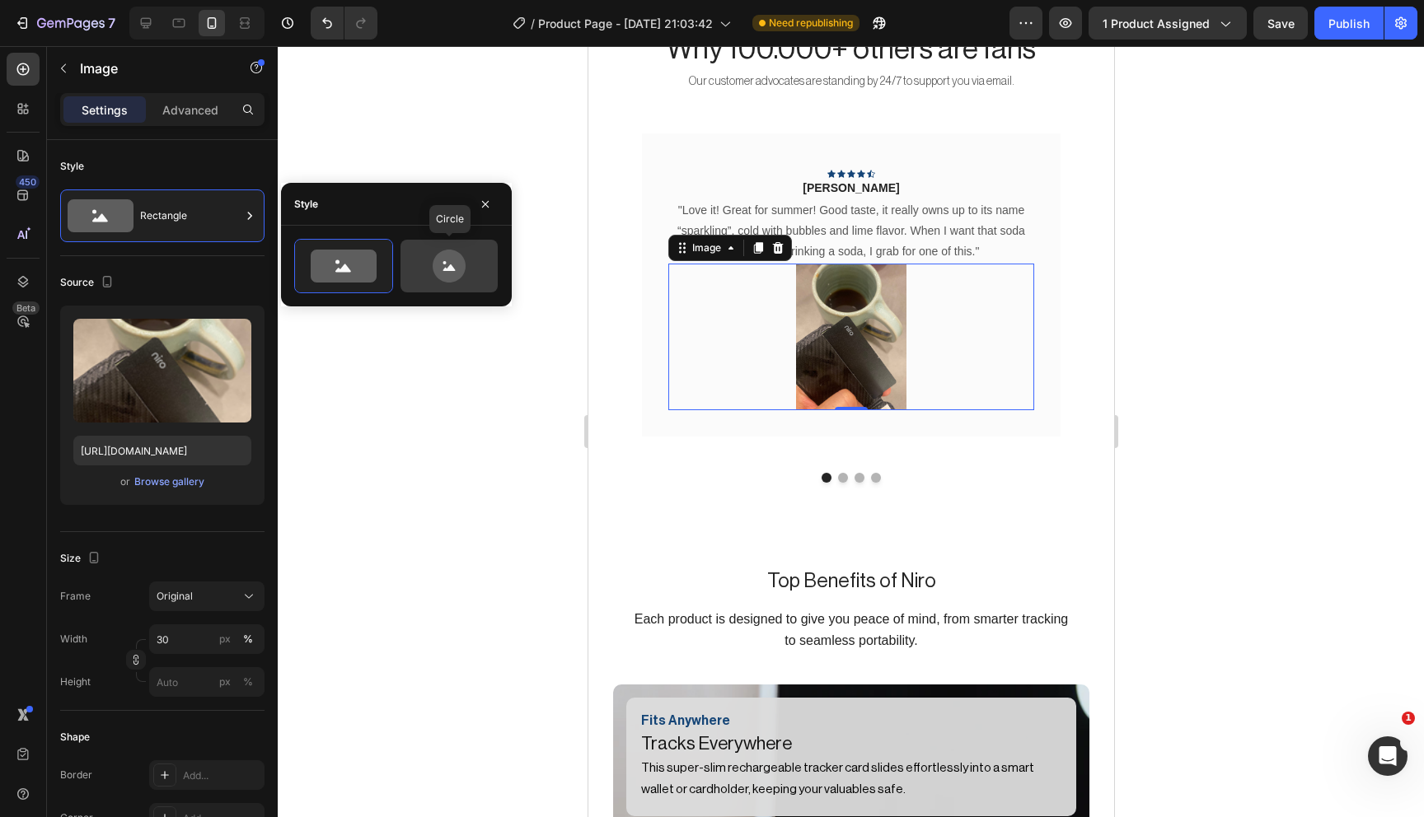
click at [441, 279] on icon at bounding box center [449, 266] width 33 height 33
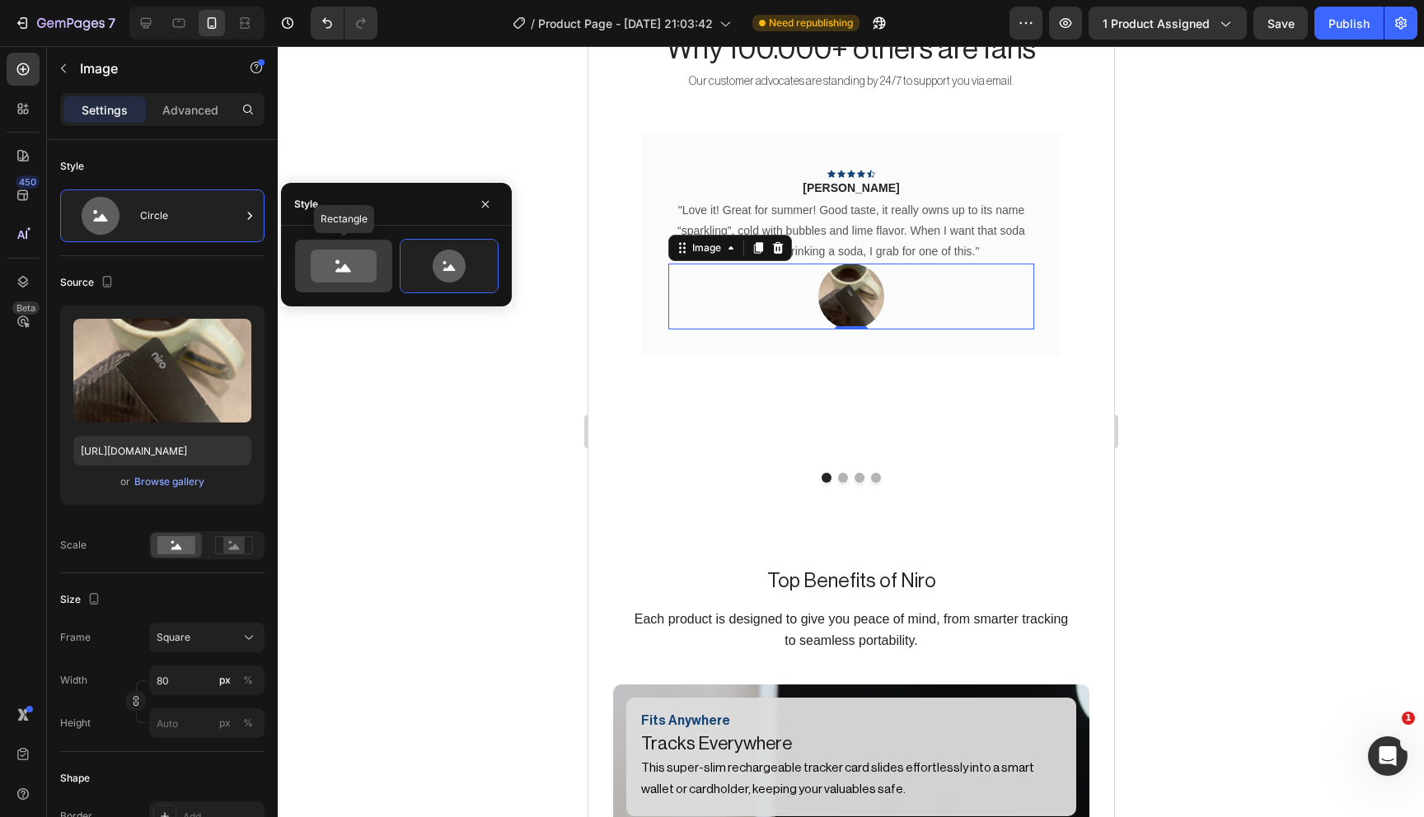
click at [345, 274] on icon at bounding box center [344, 266] width 66 height 33
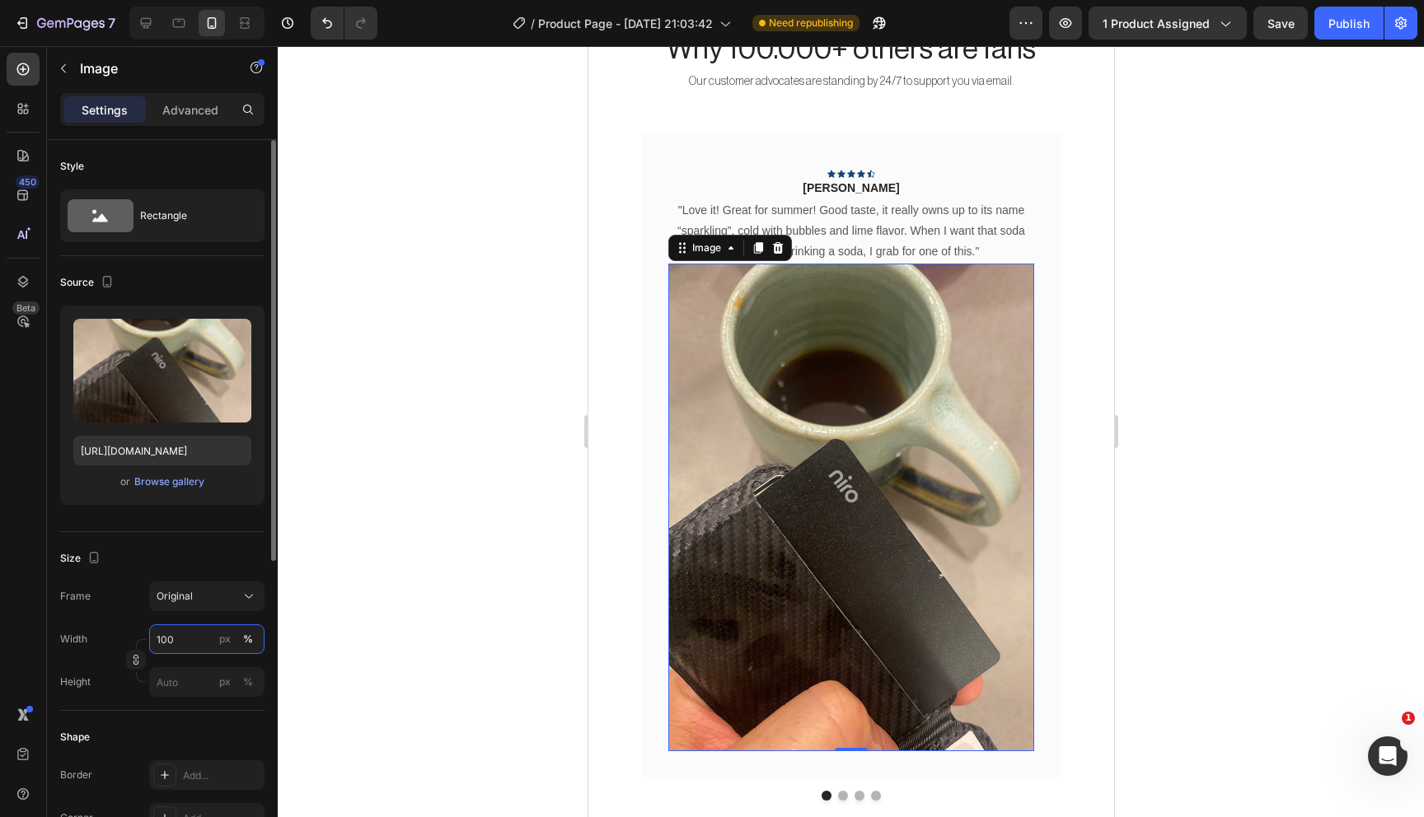
click at [188, 625] on input "100" at bounding box center [206, 640] width 115 height 30
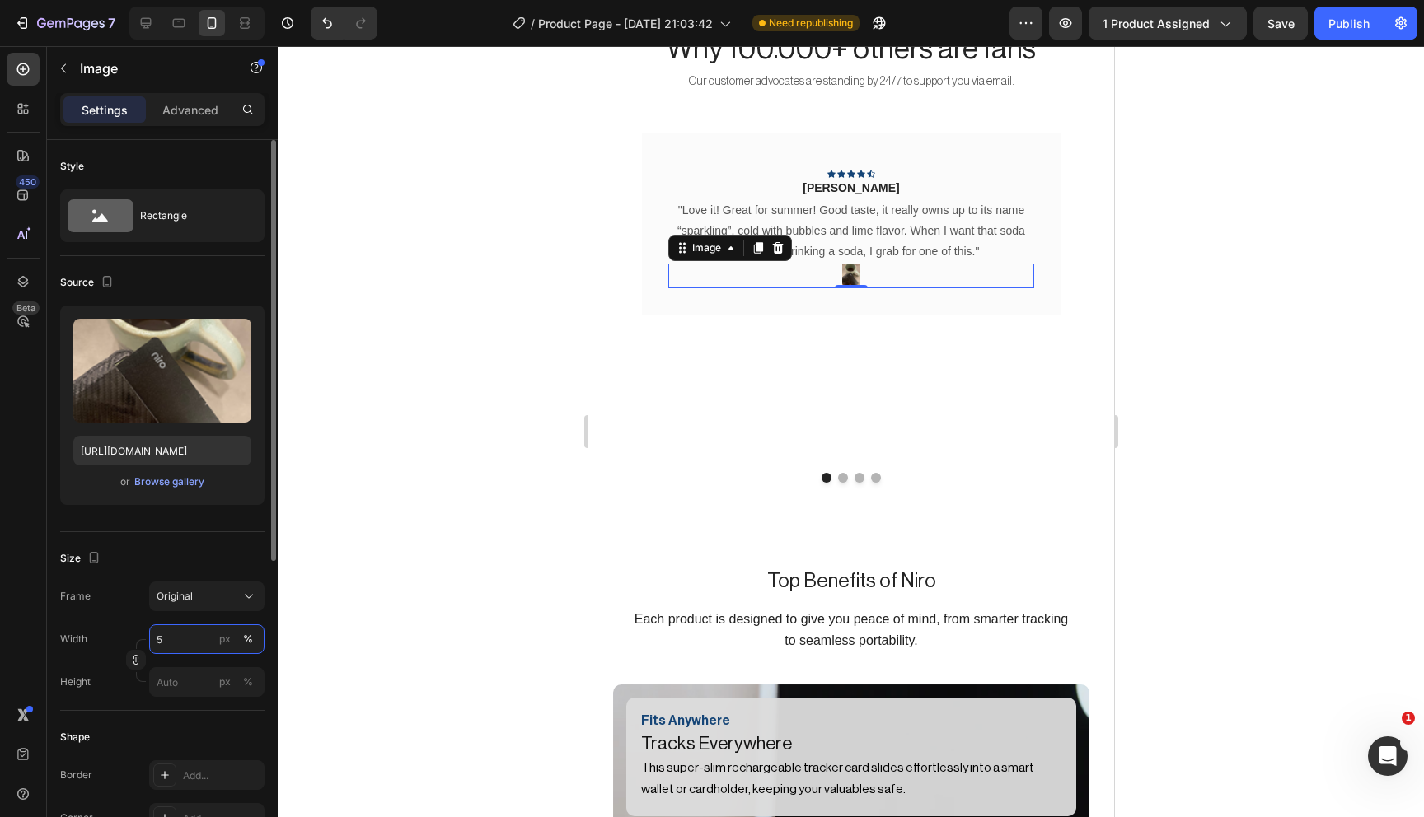
type input "50"
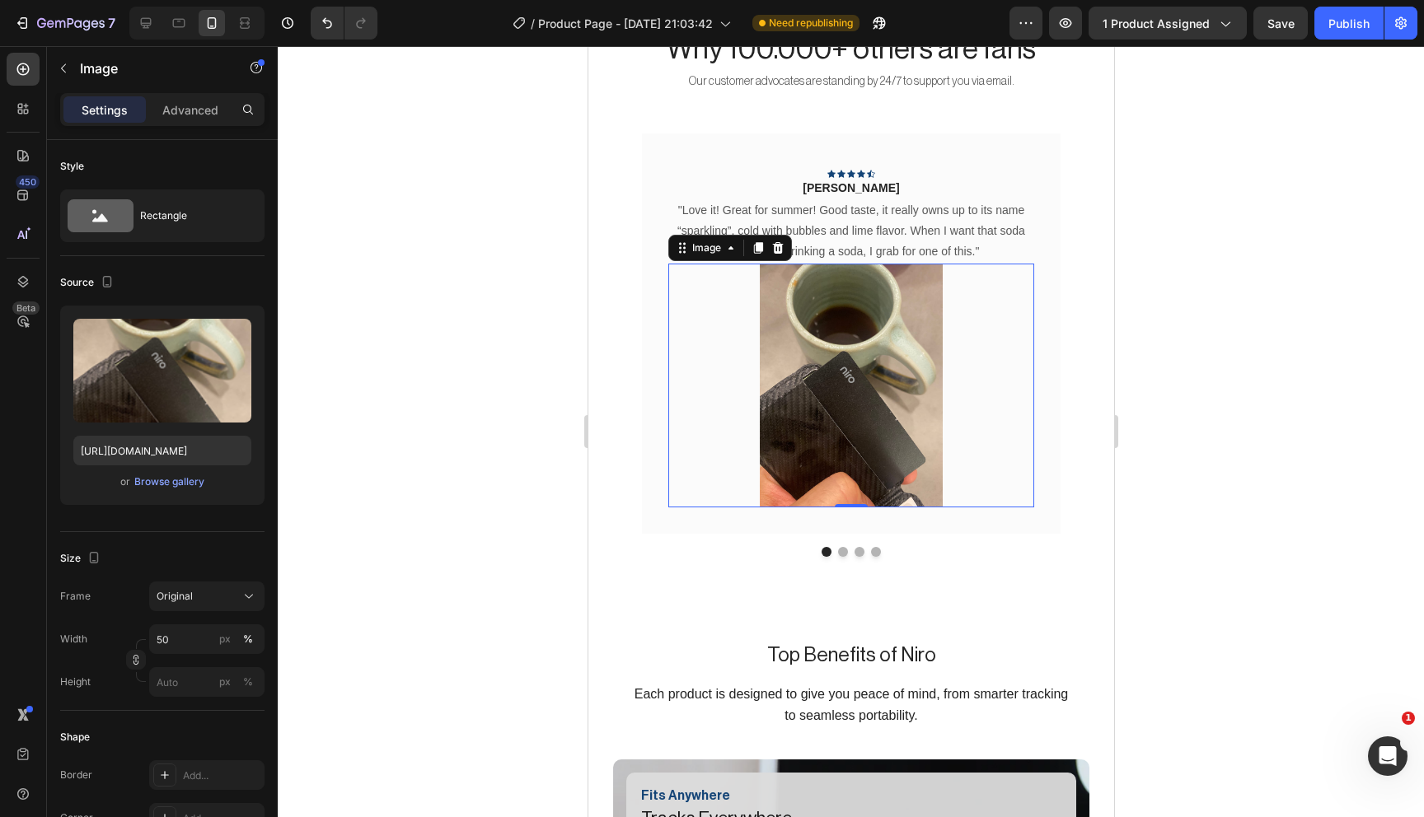
click at [405, 541] on div at bounding box center [851, 431] width 1146 height 771
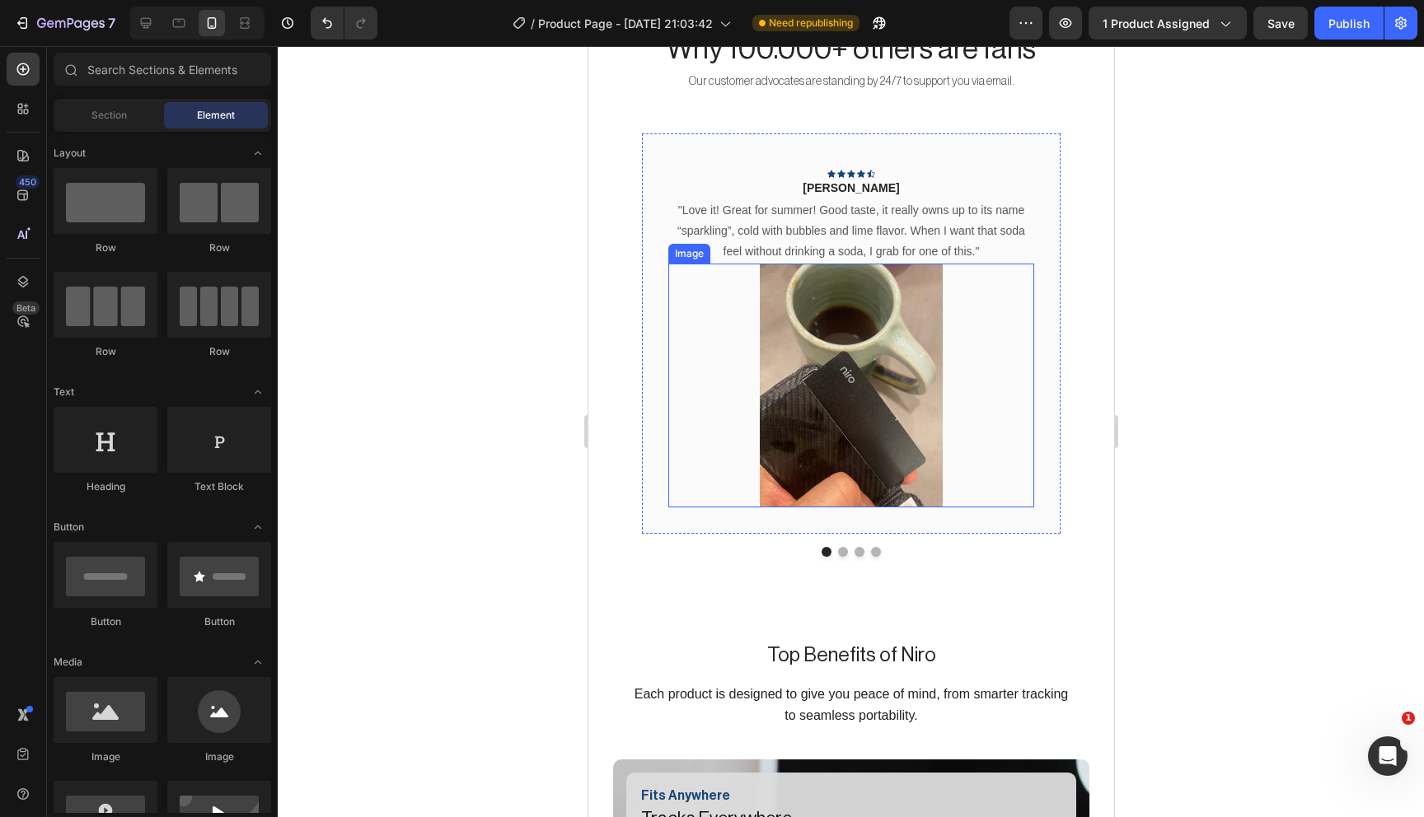
click at [742, 382] on div at bounding box center [850, 386] width 366 height 244
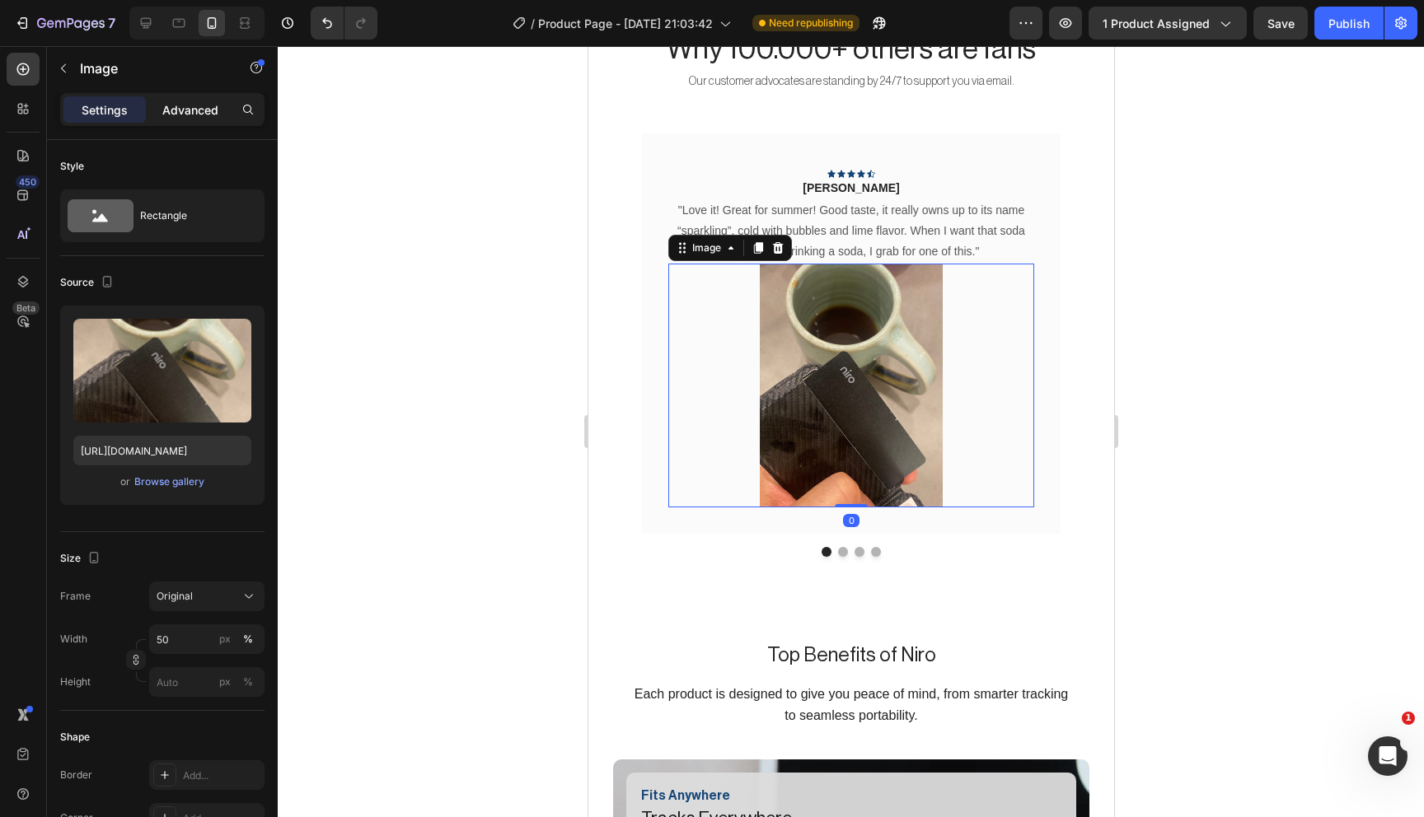
click at [158, 115] on div "Advanced" at bounding box center [190, 109] width 82 height 26
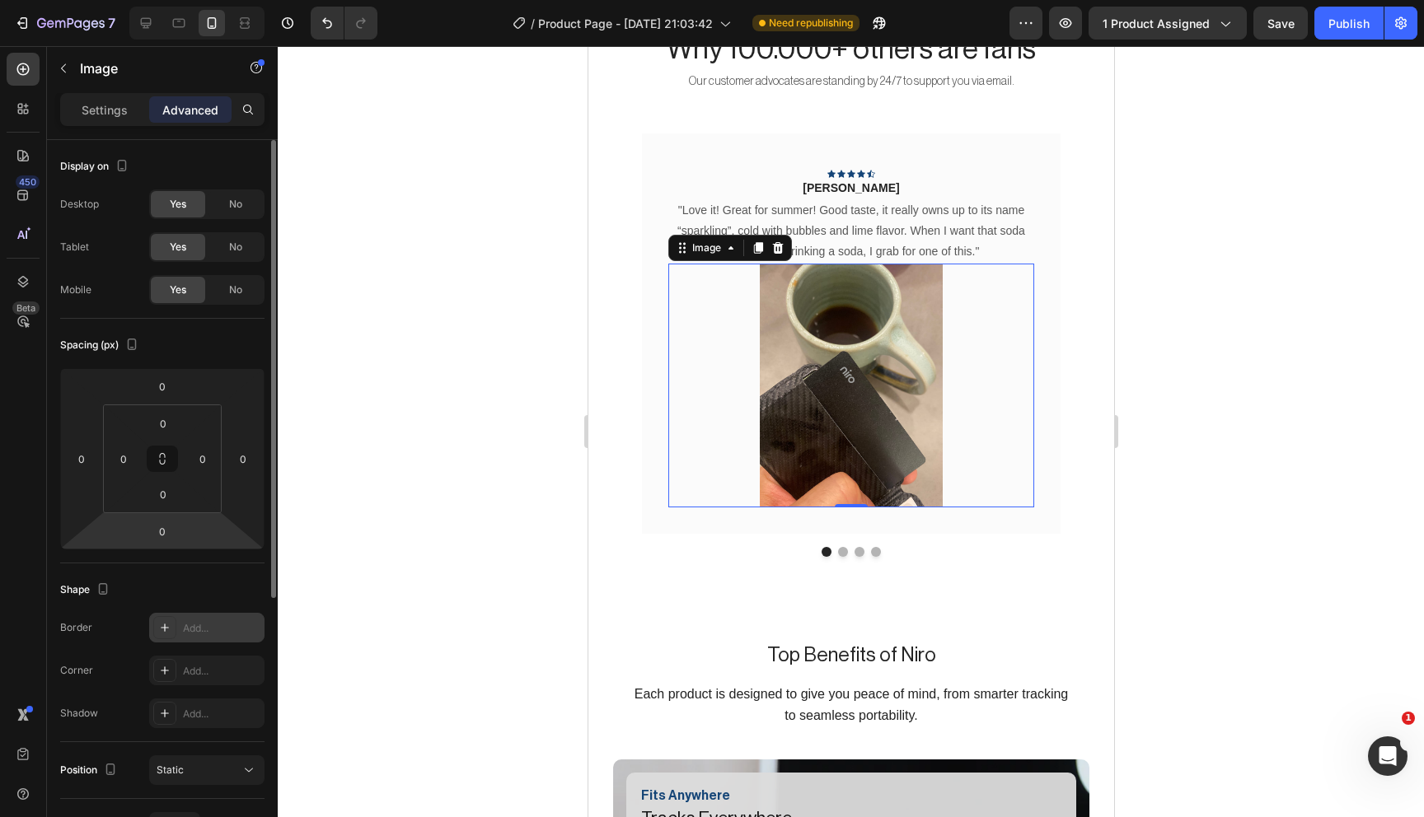
click at [201, 634] on div "Add..." at bounding box center [221, 628] width 77 height 15
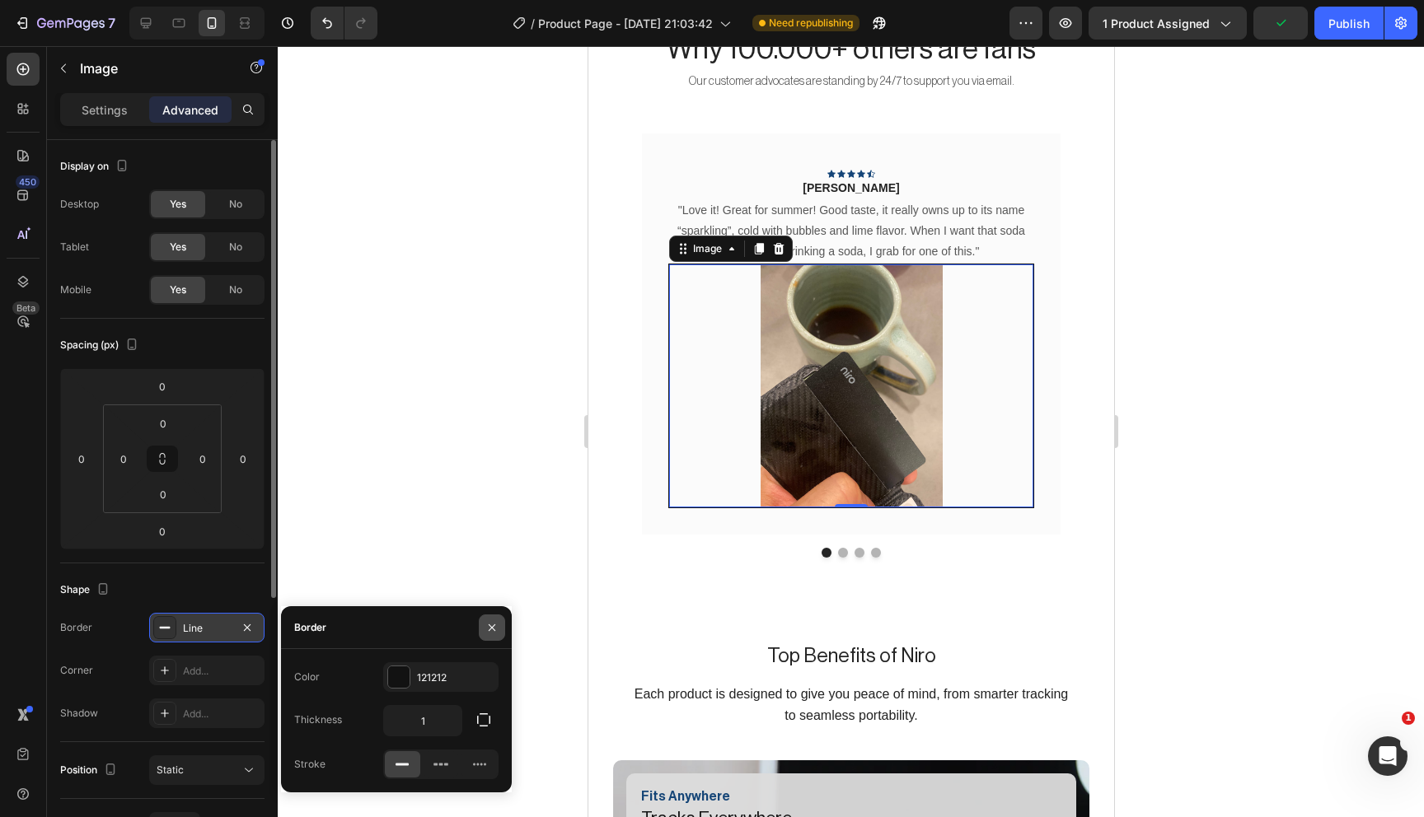
click at [489, 623] on icon "button" at bounding box center [491, 627] width 13 height 13
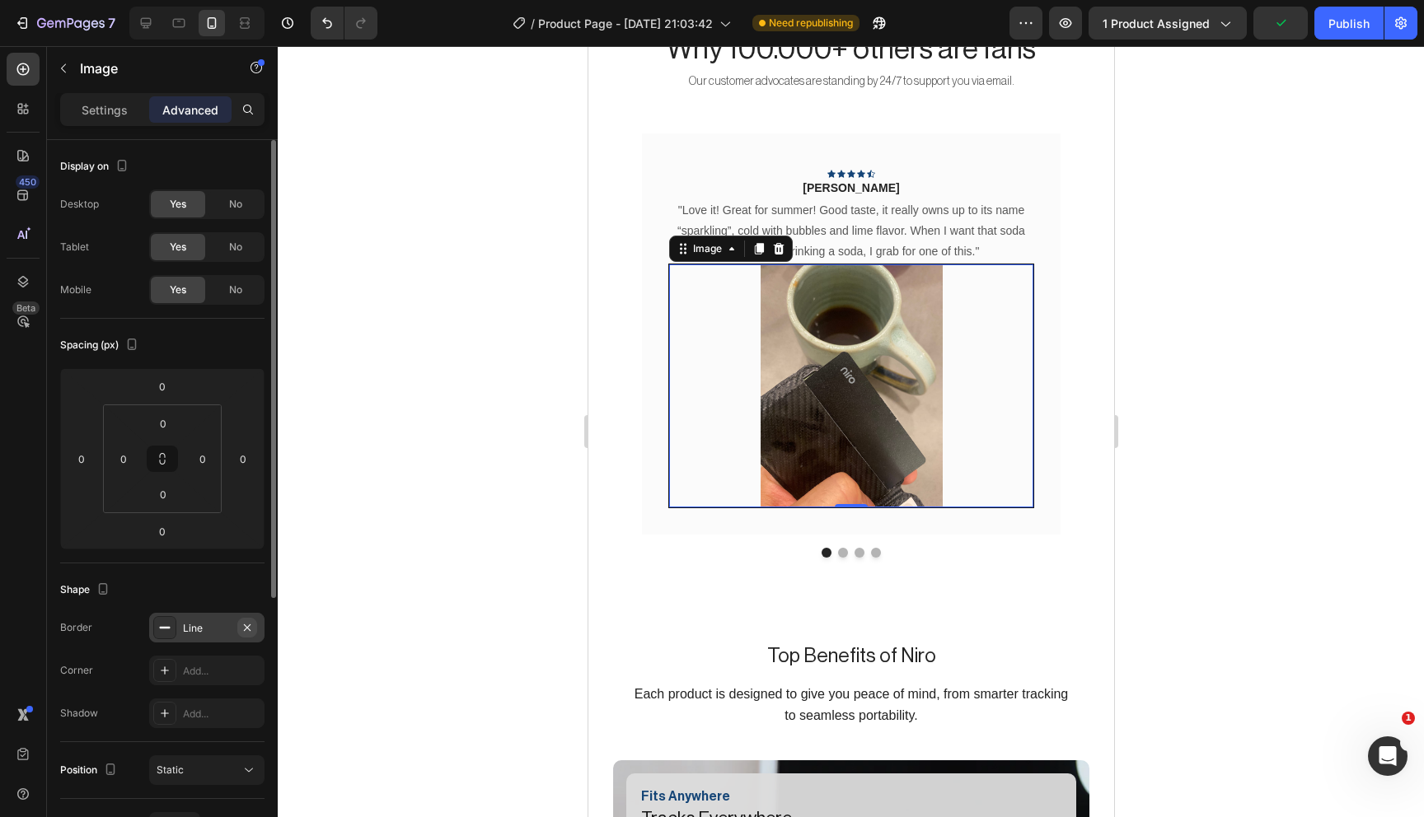
click at [250, 624] on icon "button" at bounding box center [247, 627] width 13 height 13
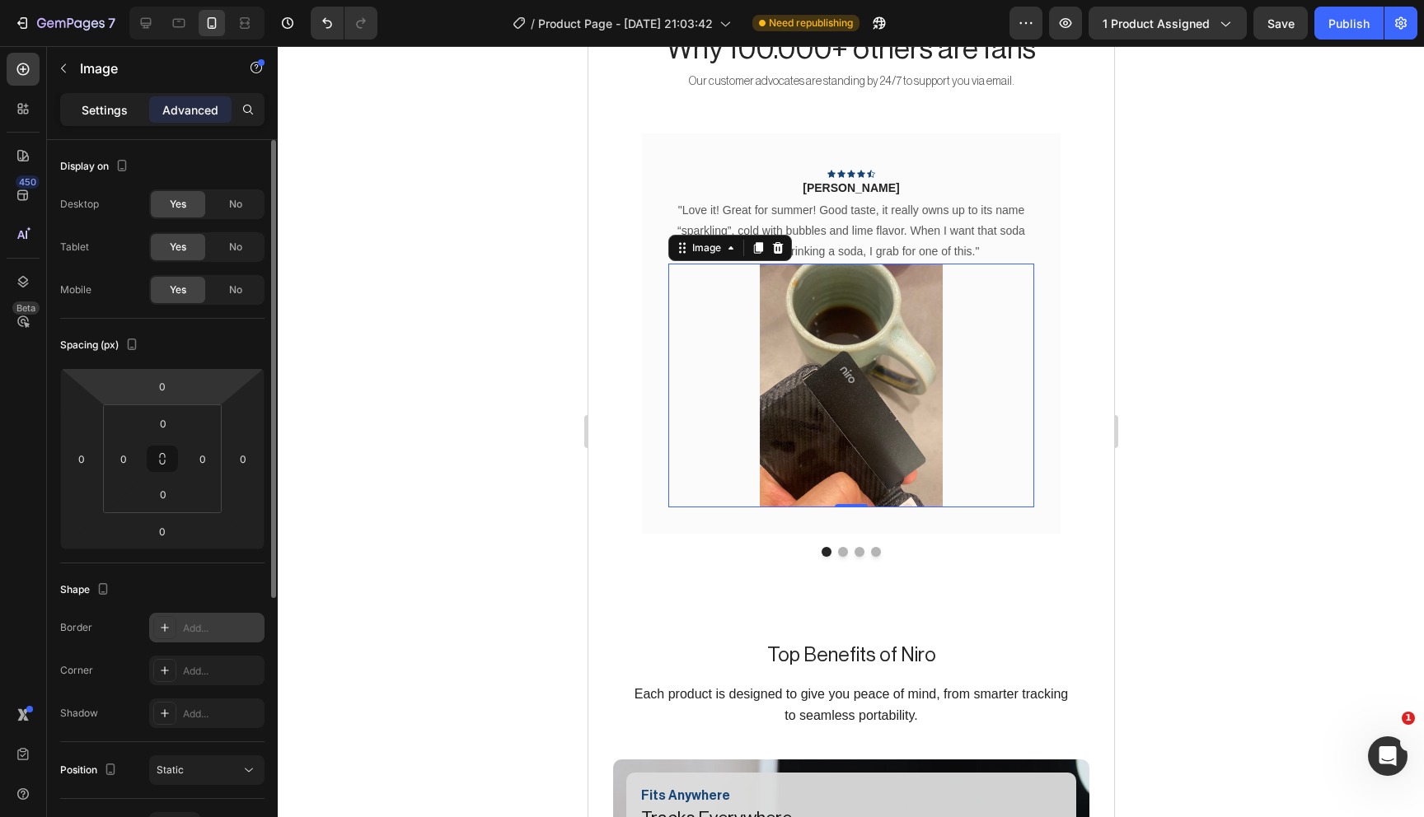
click at [122, 109] on p "Settings" at bounding box center [105, 109] width 46 height 17
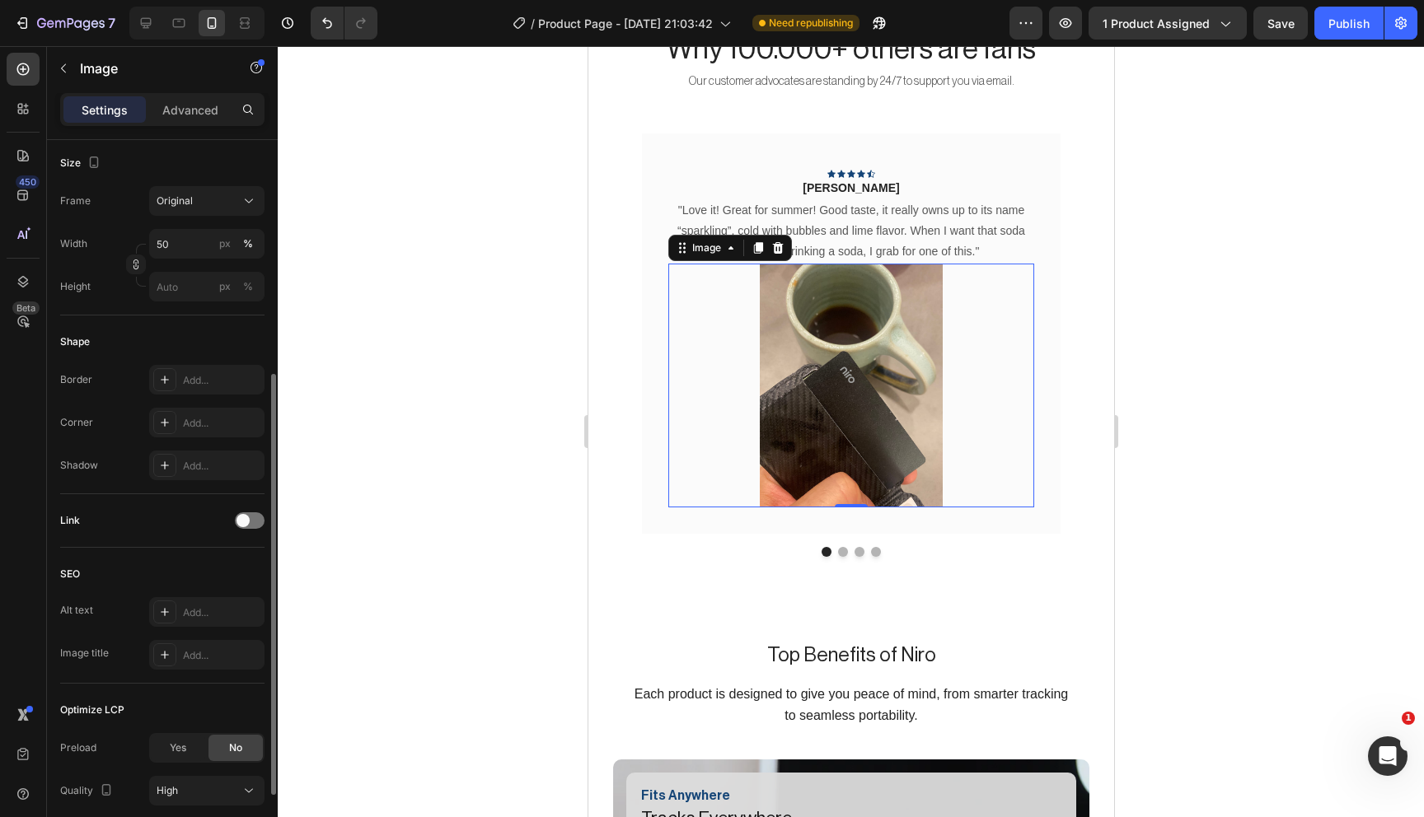
scroll to position [381, 0]
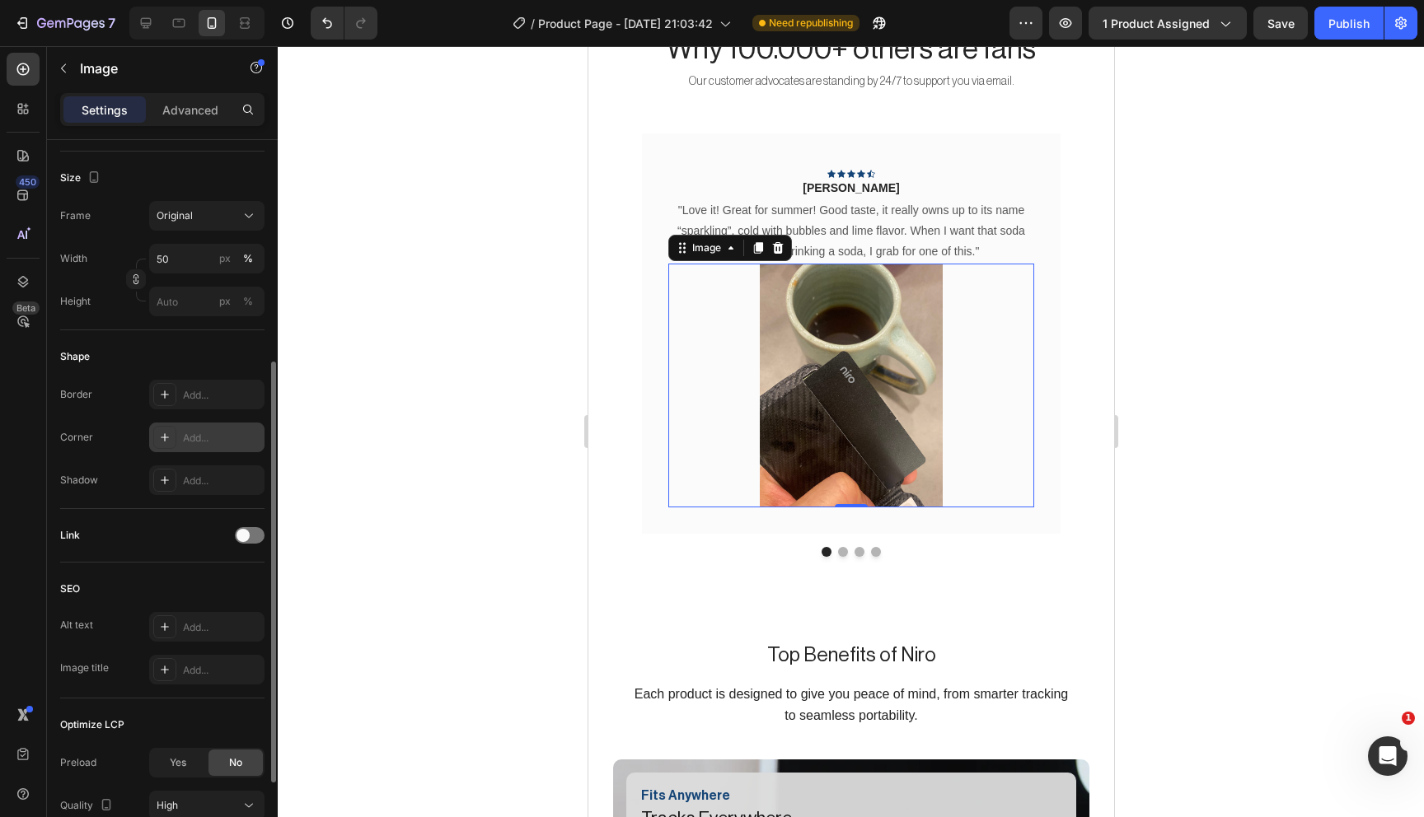
click at [193, 436] on div "Add..." at bounding box center [221, 438] width 77 height 15
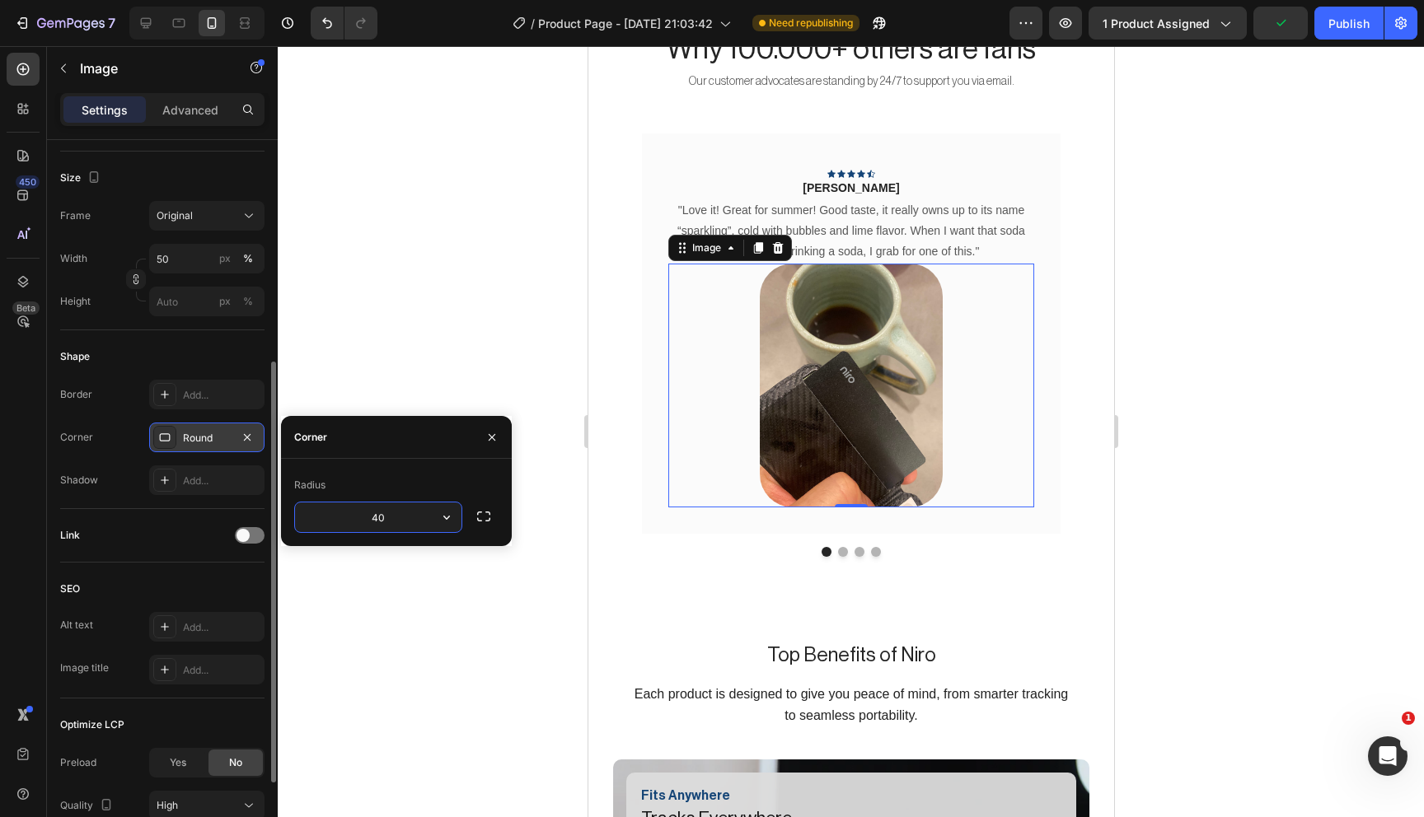
type input "4"
type input "15"
click at [552, 329] on div at bounding box center [851, 431] width 1146 height 771
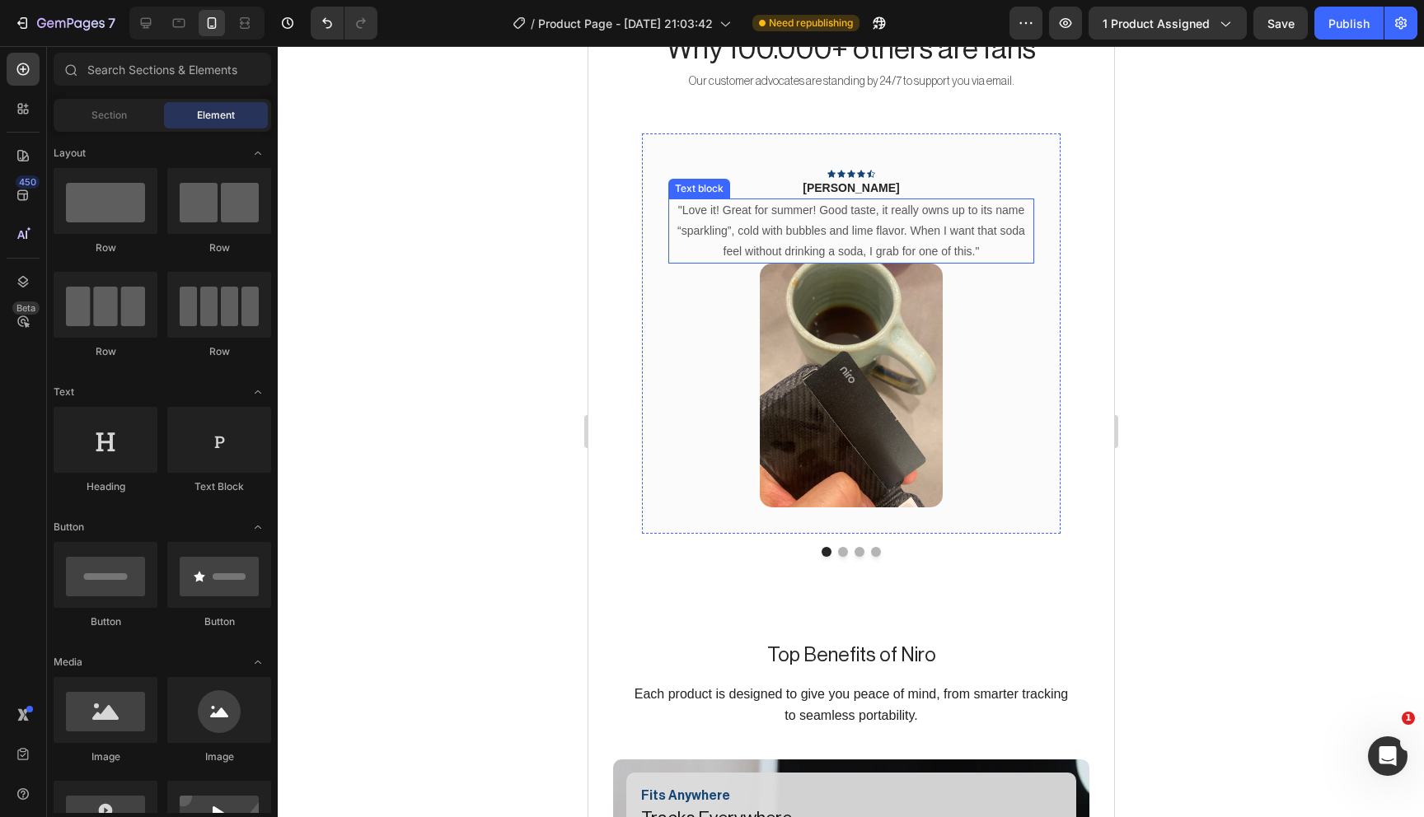
click at [869, 248] on p ""Love it! Great for summer! Good taste, it really owns up to its name “sparklin…" at bounding box center [850, 231] width 363 height 63
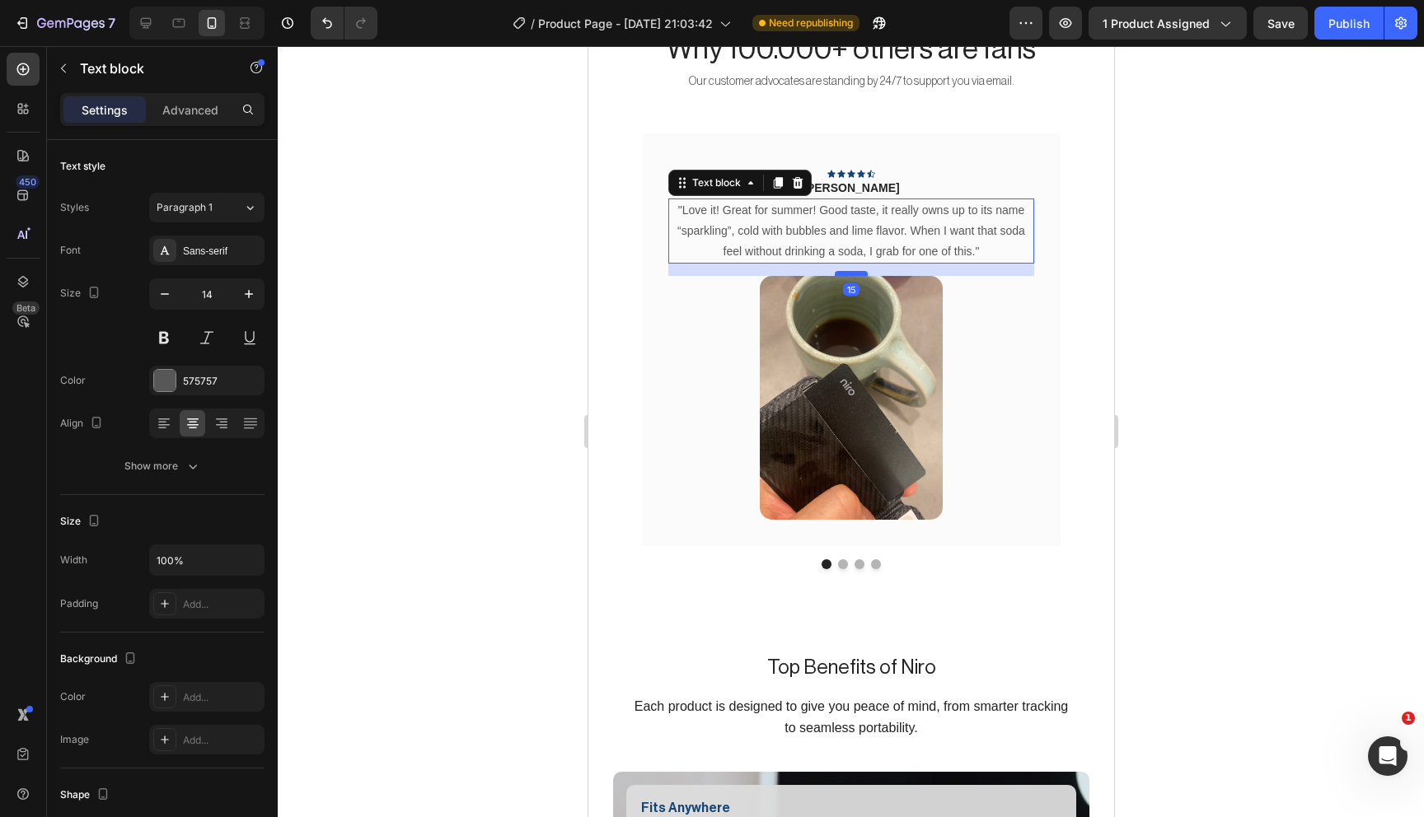
drag, startPoint x: 852, startPoint y: 261, endPoint x: 853, endPoint y: 274, distance: 13.2
click at [853, 274] on div at bounding box center [850, 273] width 33 height 5
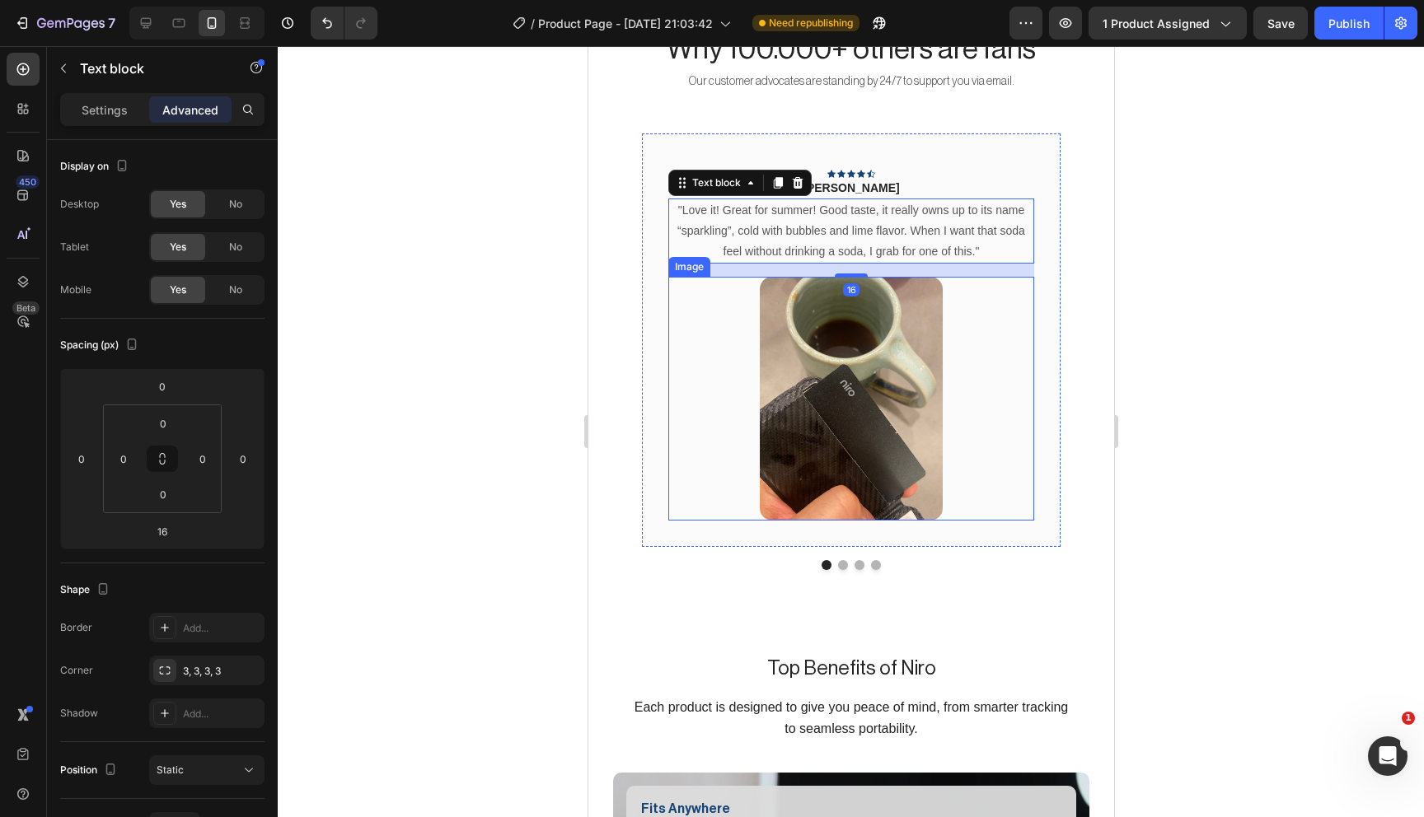
click at [1018, 321] on div at bounding box center [850, 399] width 366 height 244
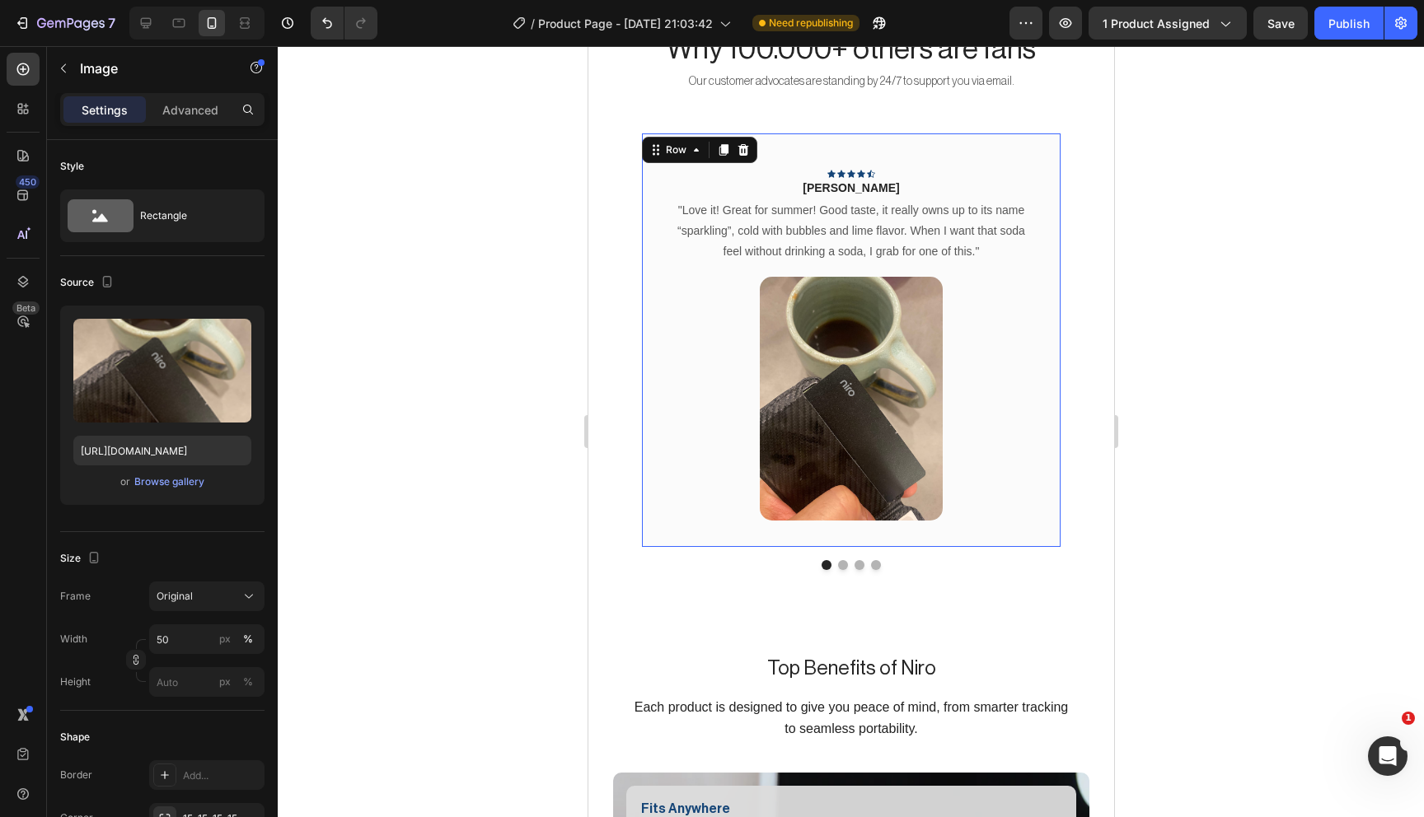
click at [1052, 354] on div "Icon Icon Icon Icon Icon Row Rita Carroll Text block "Love it! Great for summer…" at bounding box center [850, 340] width 419 height 414
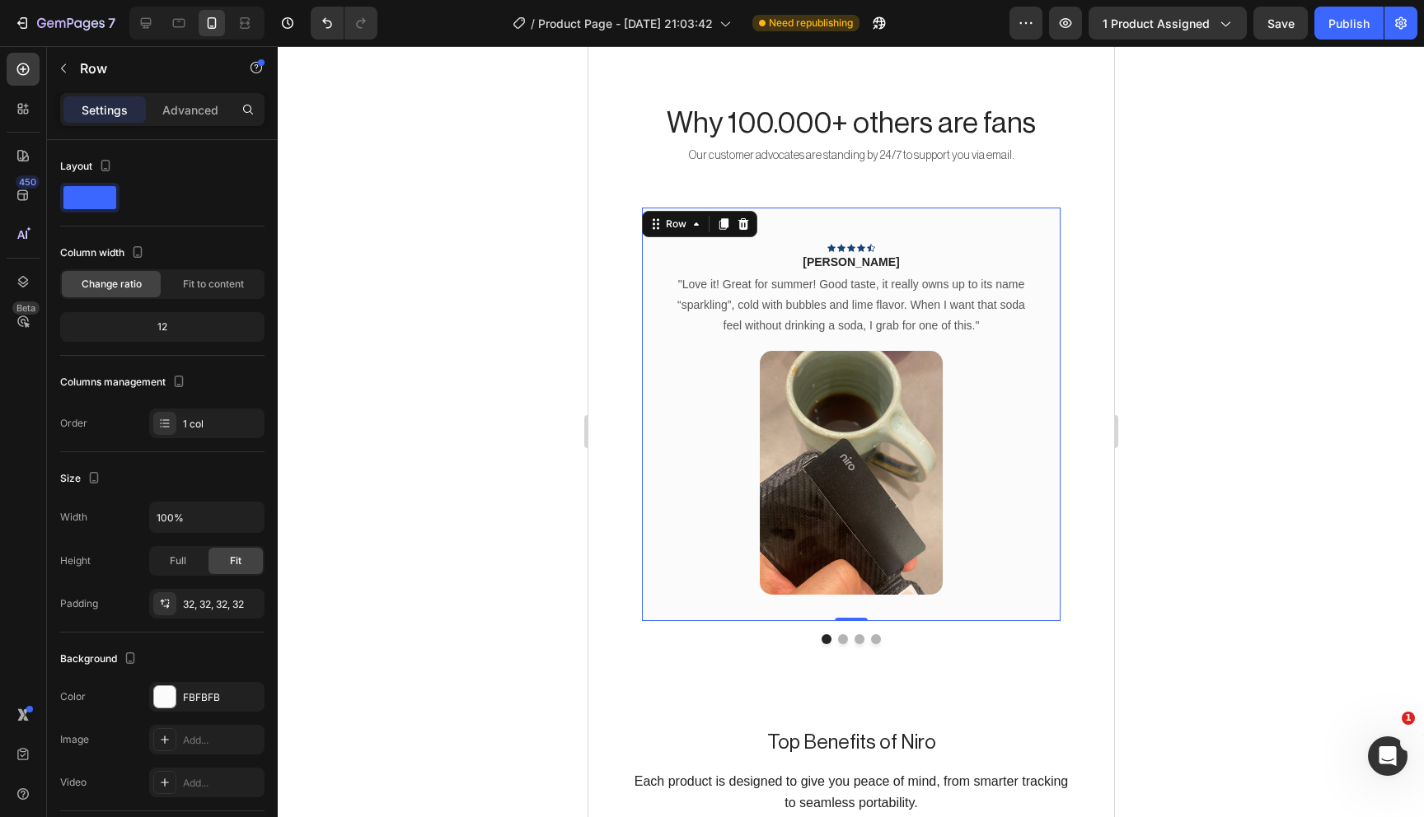
scroll to position [1325, 0]
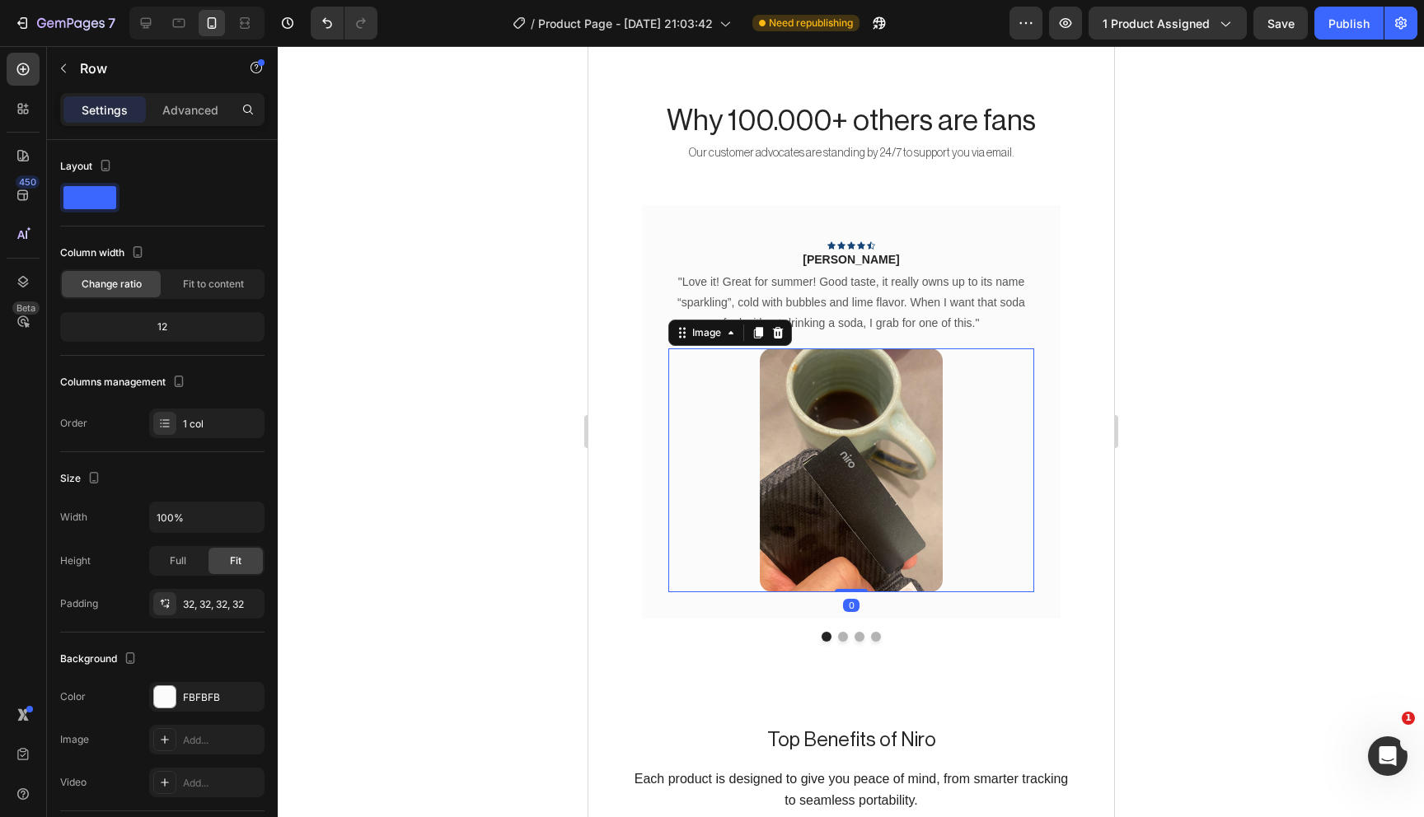
click at [1030, 576] on div at bounding box center [850, 471] width 366 height 244
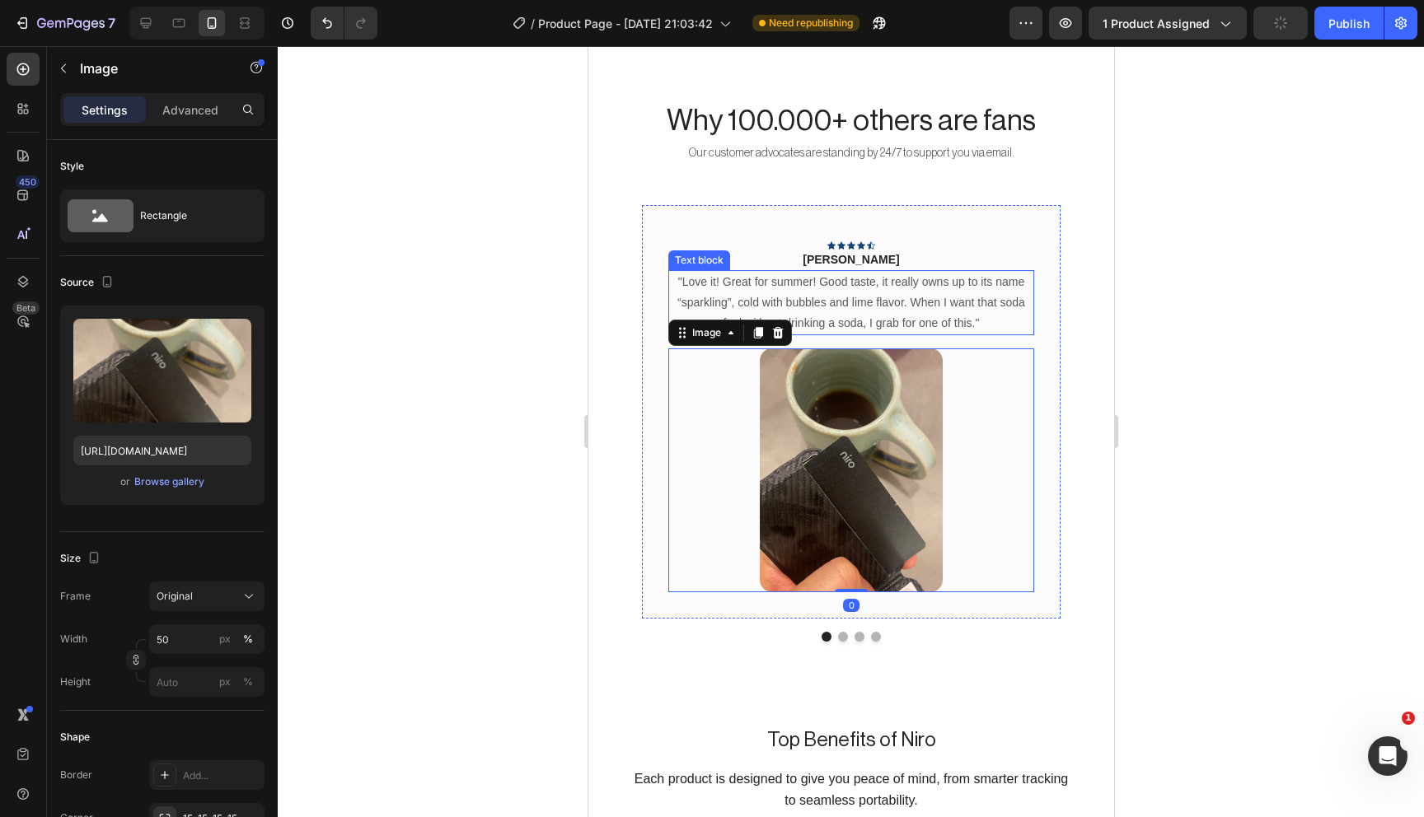
click at [1024, 327] on p ""Love it! Great for summer! Good taste, it really owns up to its name “sparklin…" at bounding box center [850, 303] width 363 height 63
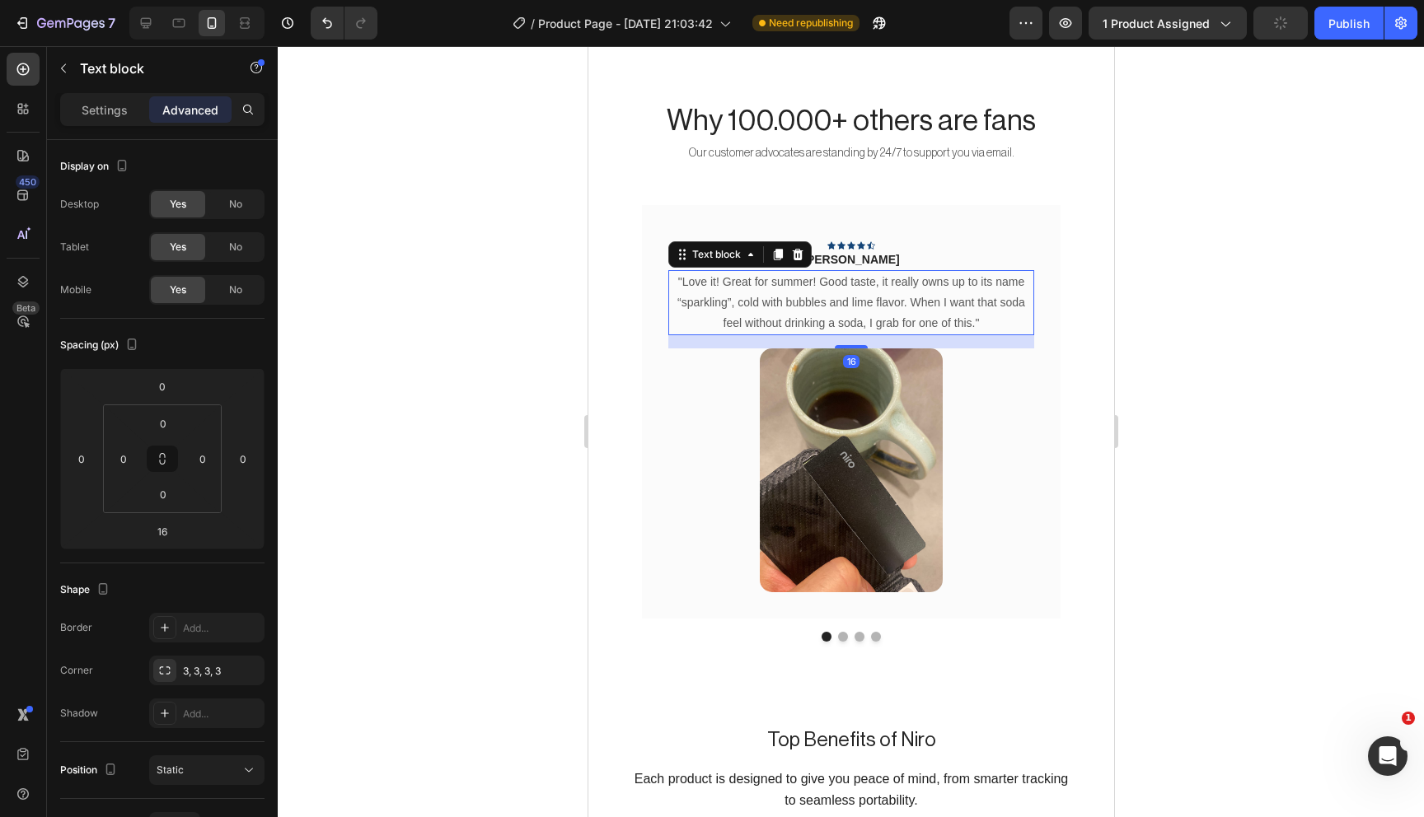
click at [1023, 343] on div "16" at bounding box center [850, 341] width 366 height 13
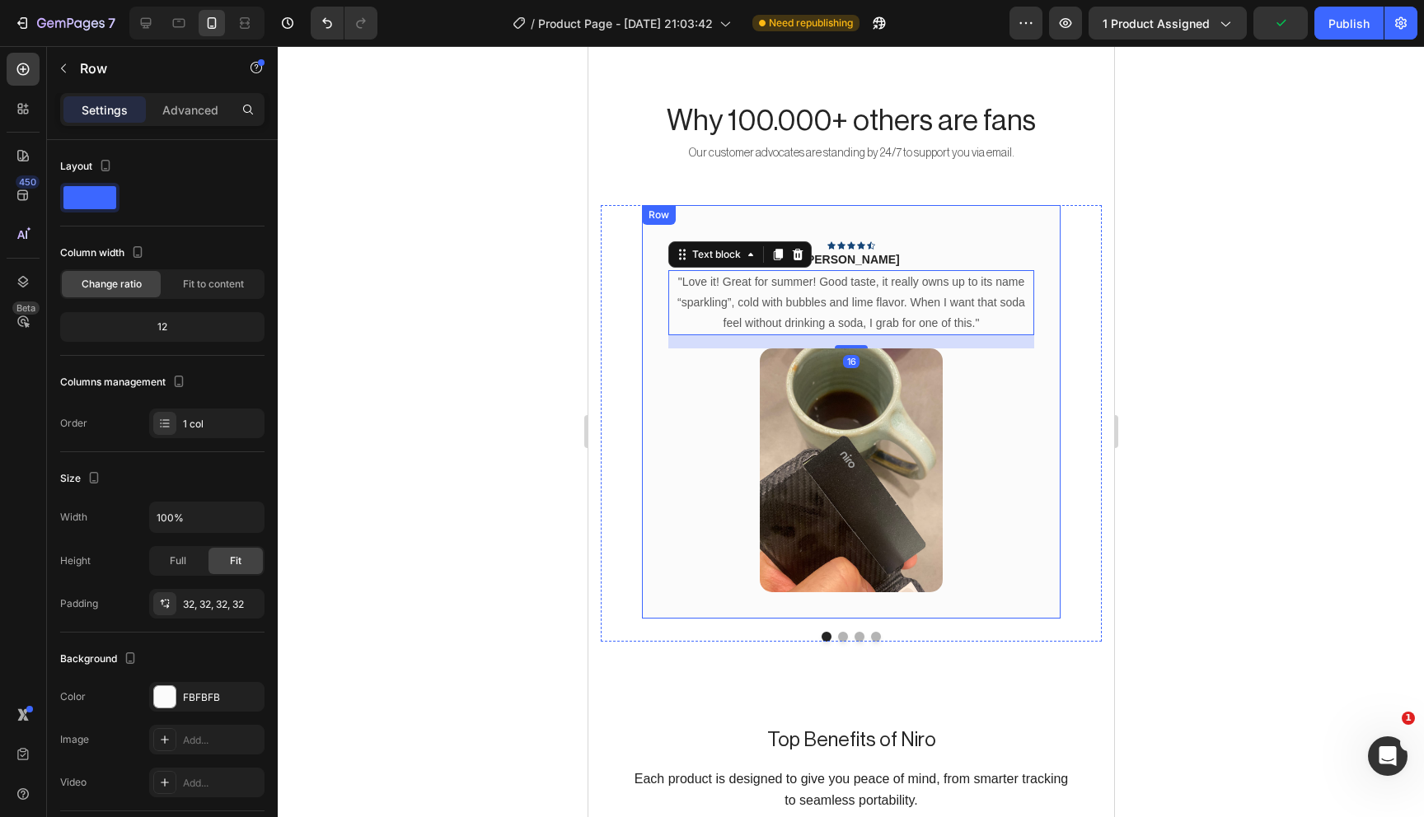
click at [1005, 240] on div "Icon Icon Icon Icon Icon Row Rita Carroll Text block "Love it! Great for summer…" at bounding box center [850, 413] width 366 height 362
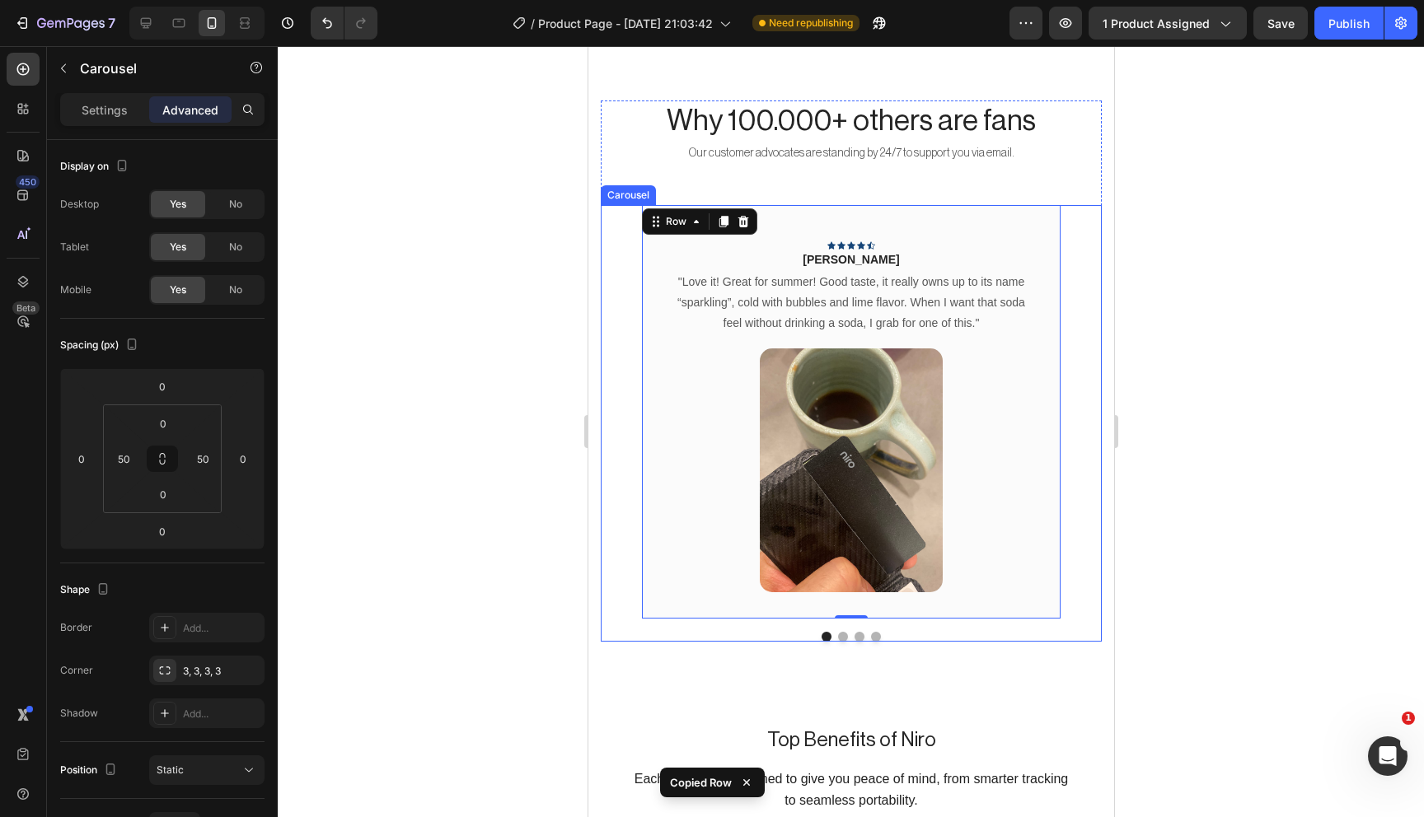
click at [840, 634] on button "Dot" at bounding box center [842, 637] width 10 height 10
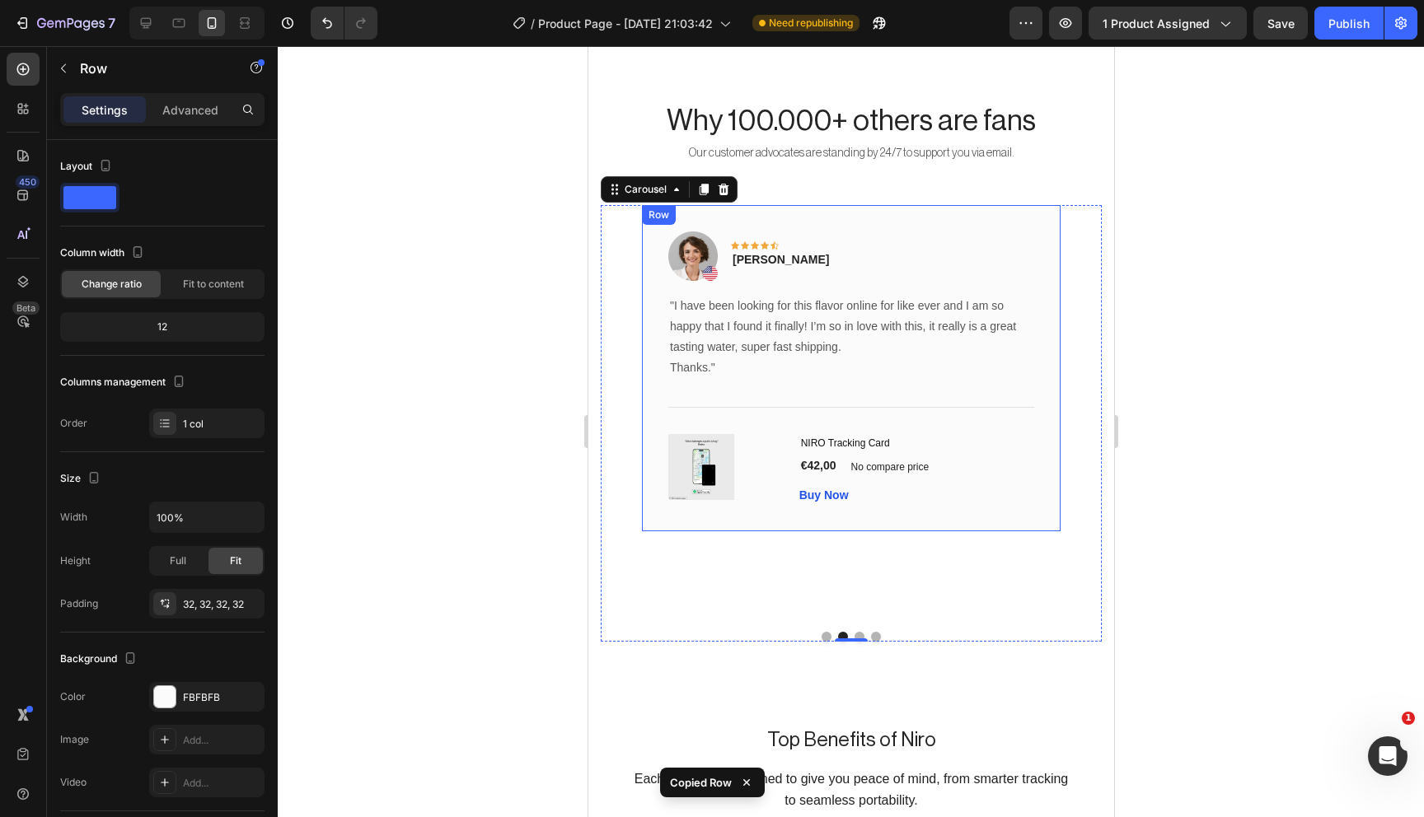
click at [916, 515] on div "Image Icon Icon Icon Icon Icon Row Olivia Rowse Text block Row "I have been loo…" at bounding box center [850, 368] width 419 height 326
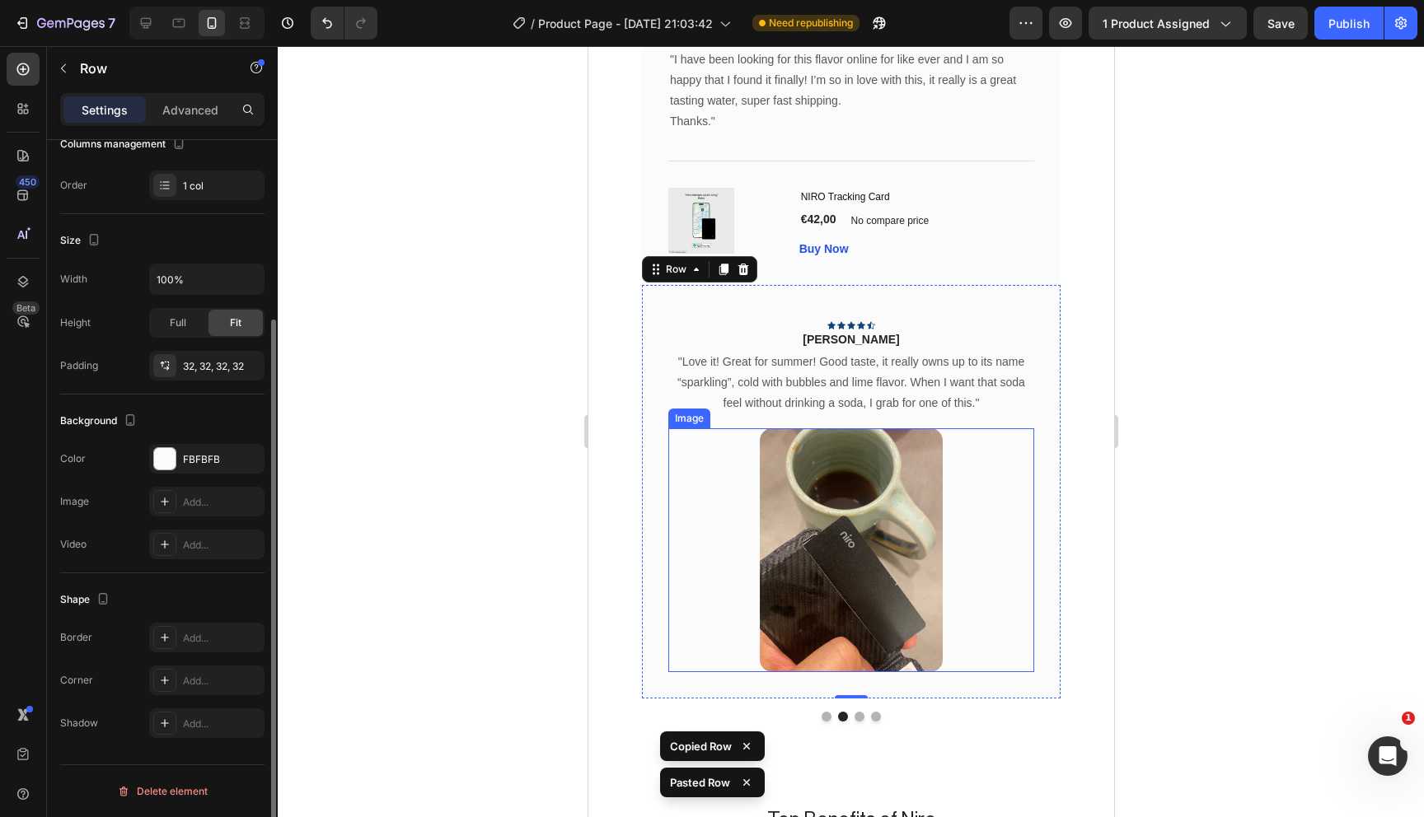
scroll to position [1568, 0]
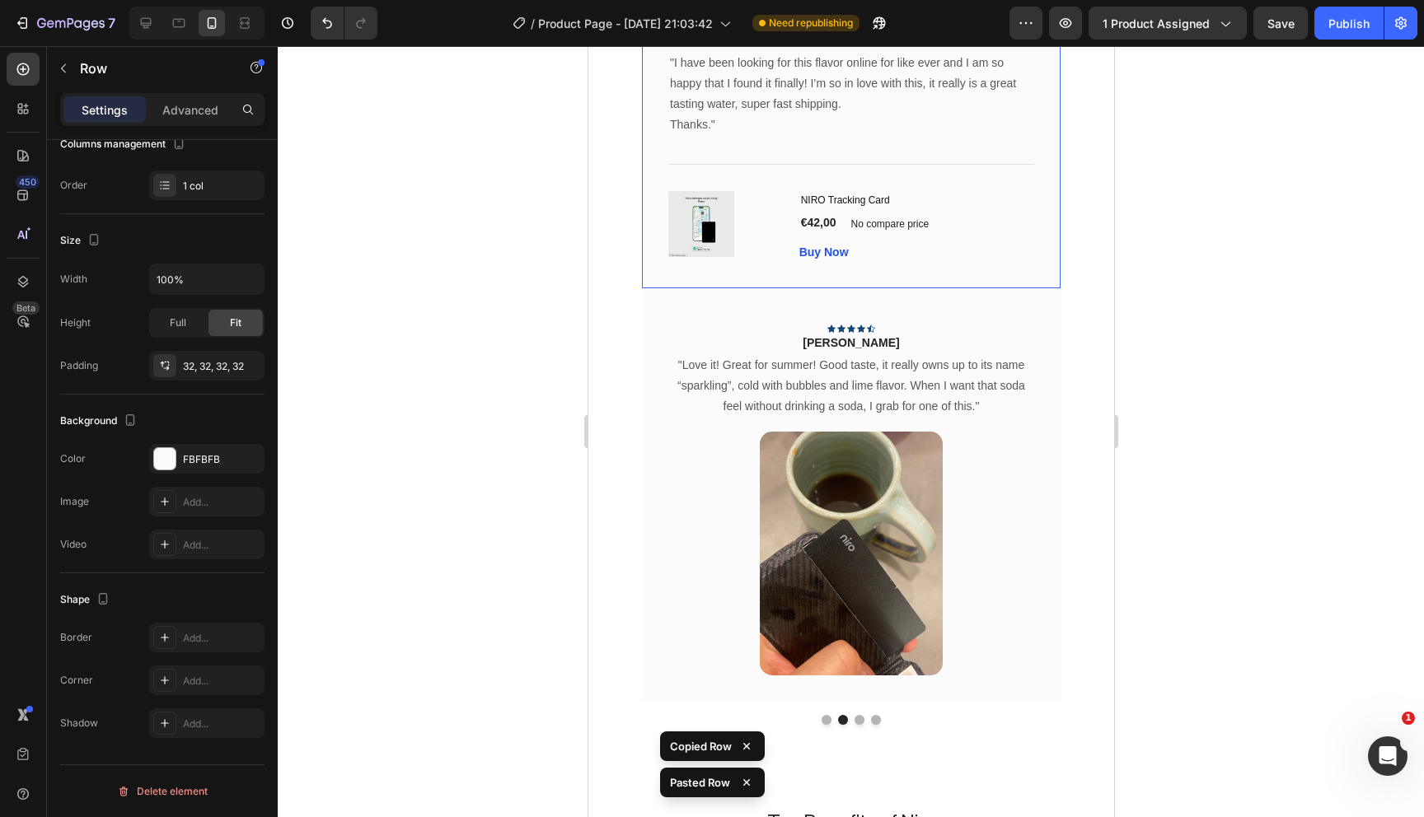
click at [915, 279] on div "Image Icon Icon Icon Icon Icon Row Olivia Rowse Text block Row "I have been loo…" at bounding box center [850, 125] width 419 height 326
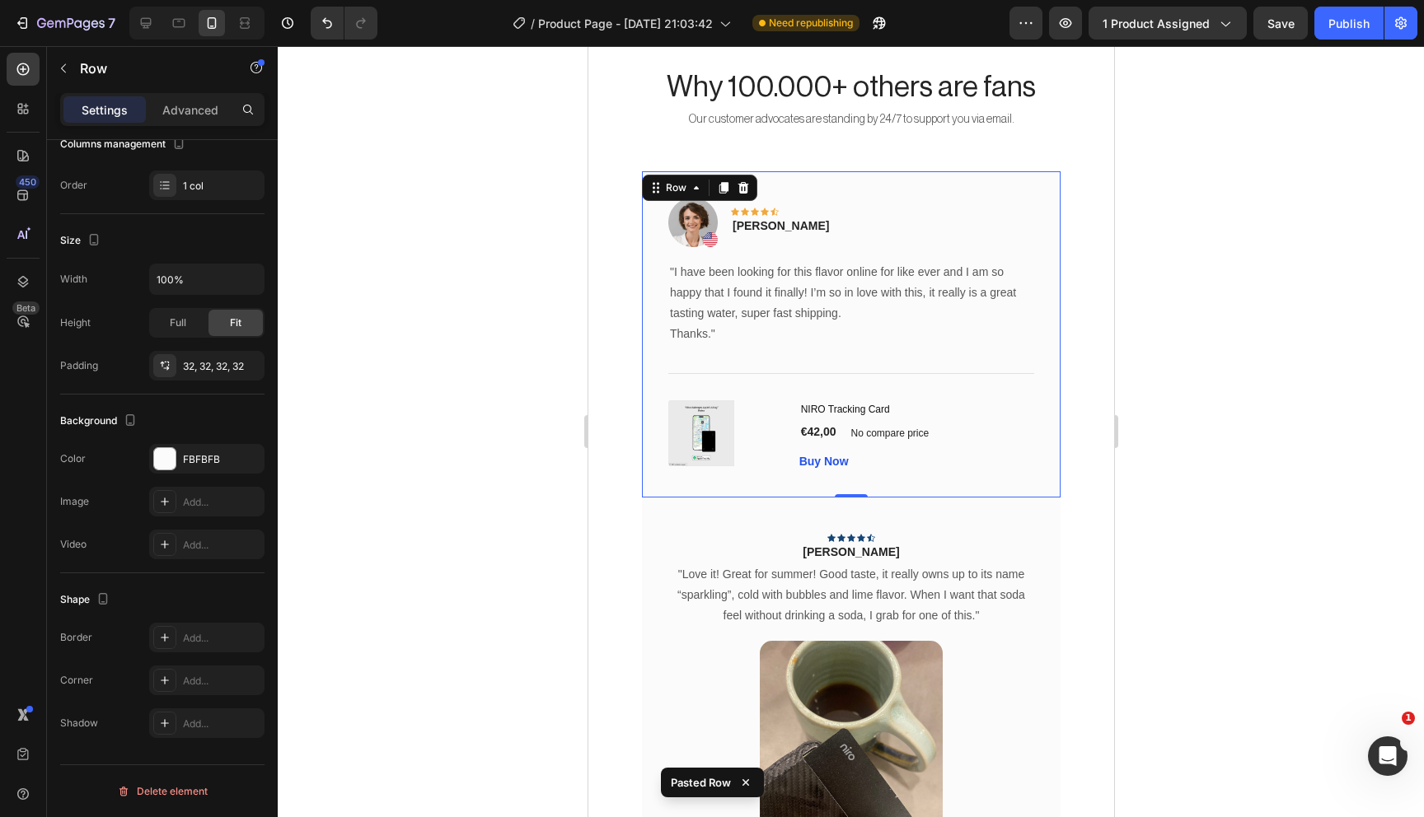
scroll to position [1360, 0]
click at [741, 182] on icon at bounding box center [742, 186] width 11 height 12
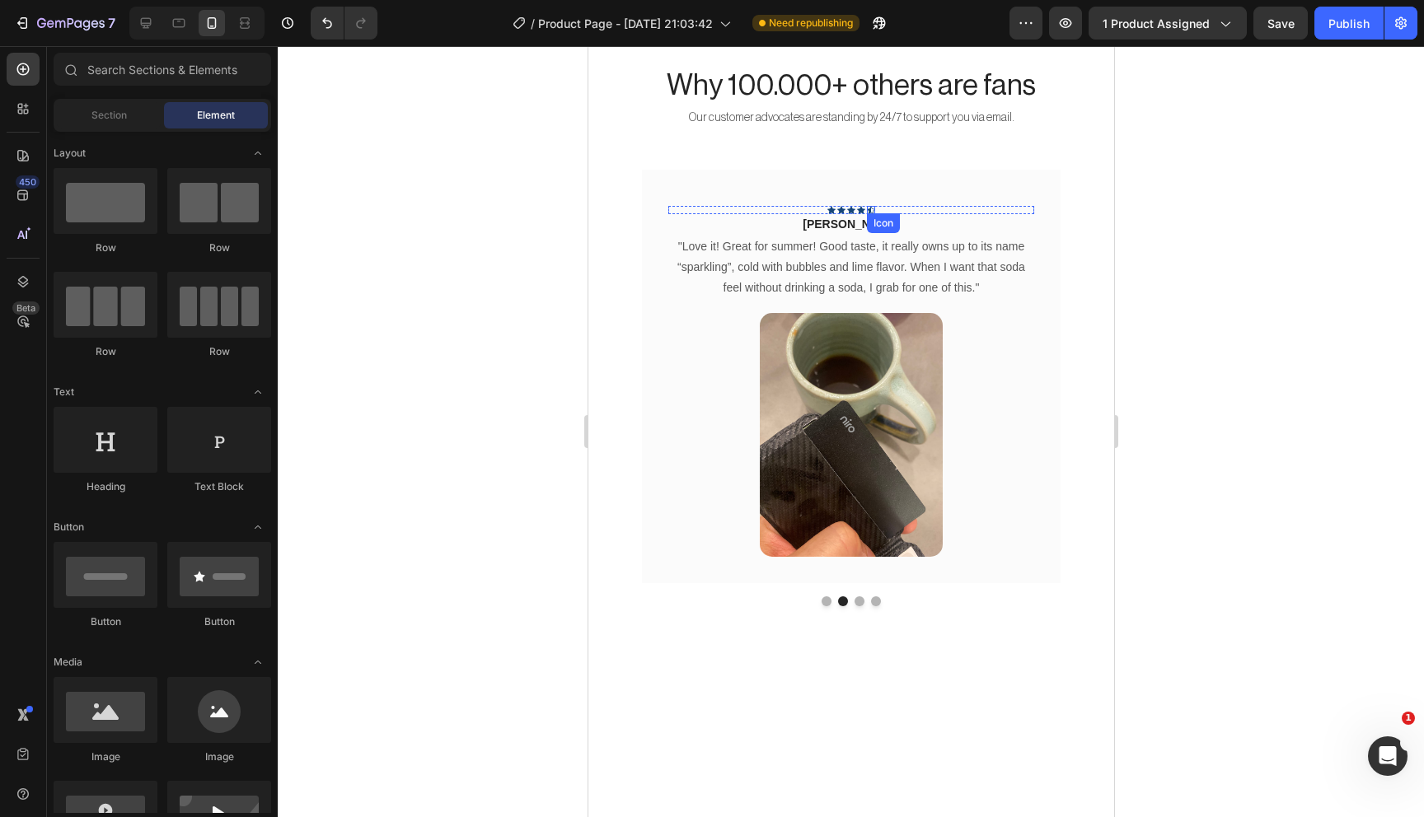
click at [868, 206] on div "Icon" at bounding box center [870, 210] width 8 height 8
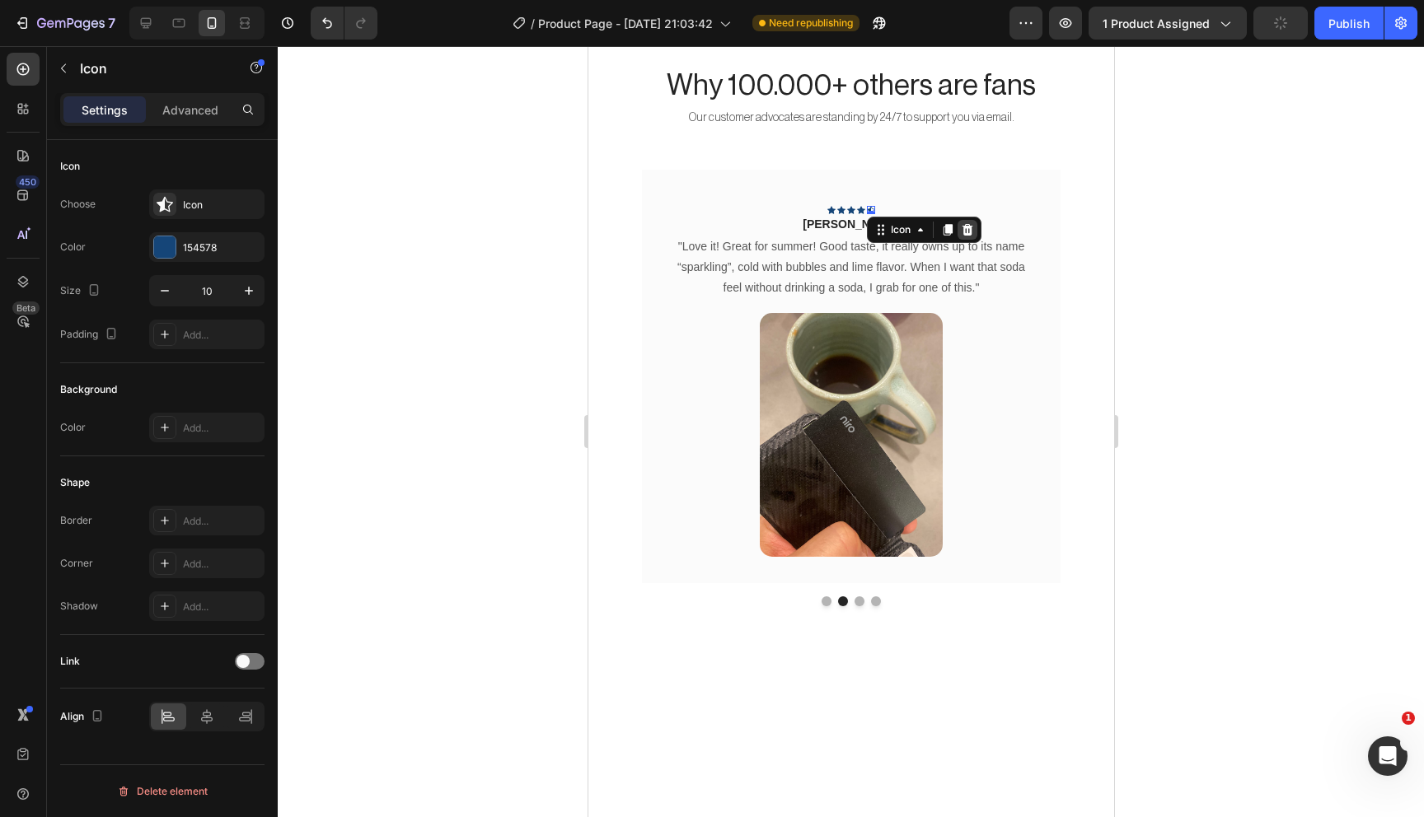
click at [969, 224] on icon at bounding box center [967, 230] width 11 height 12
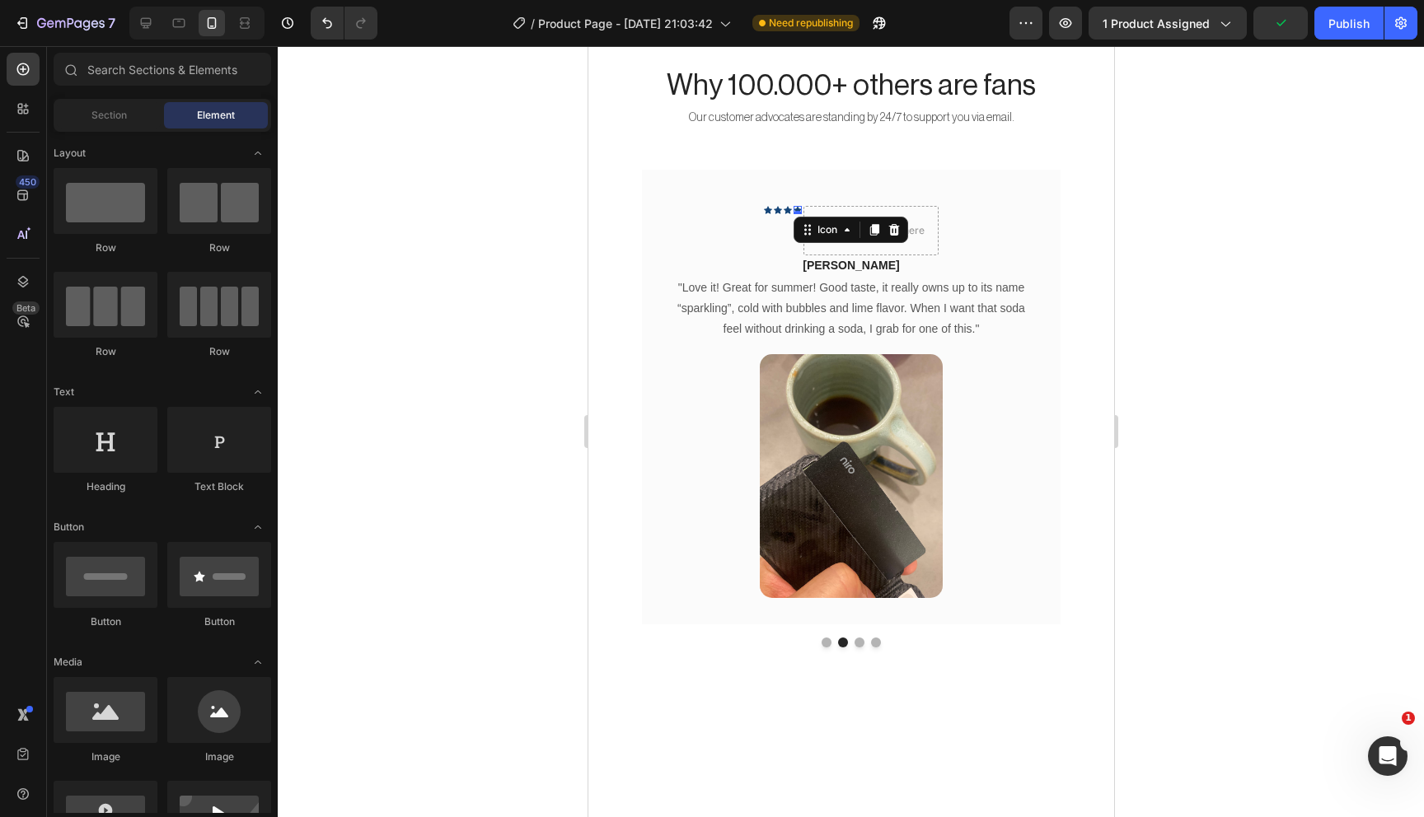
click at [798, 209] on div "Icon 0" at bounding box center [797, 210] width 8 height 8
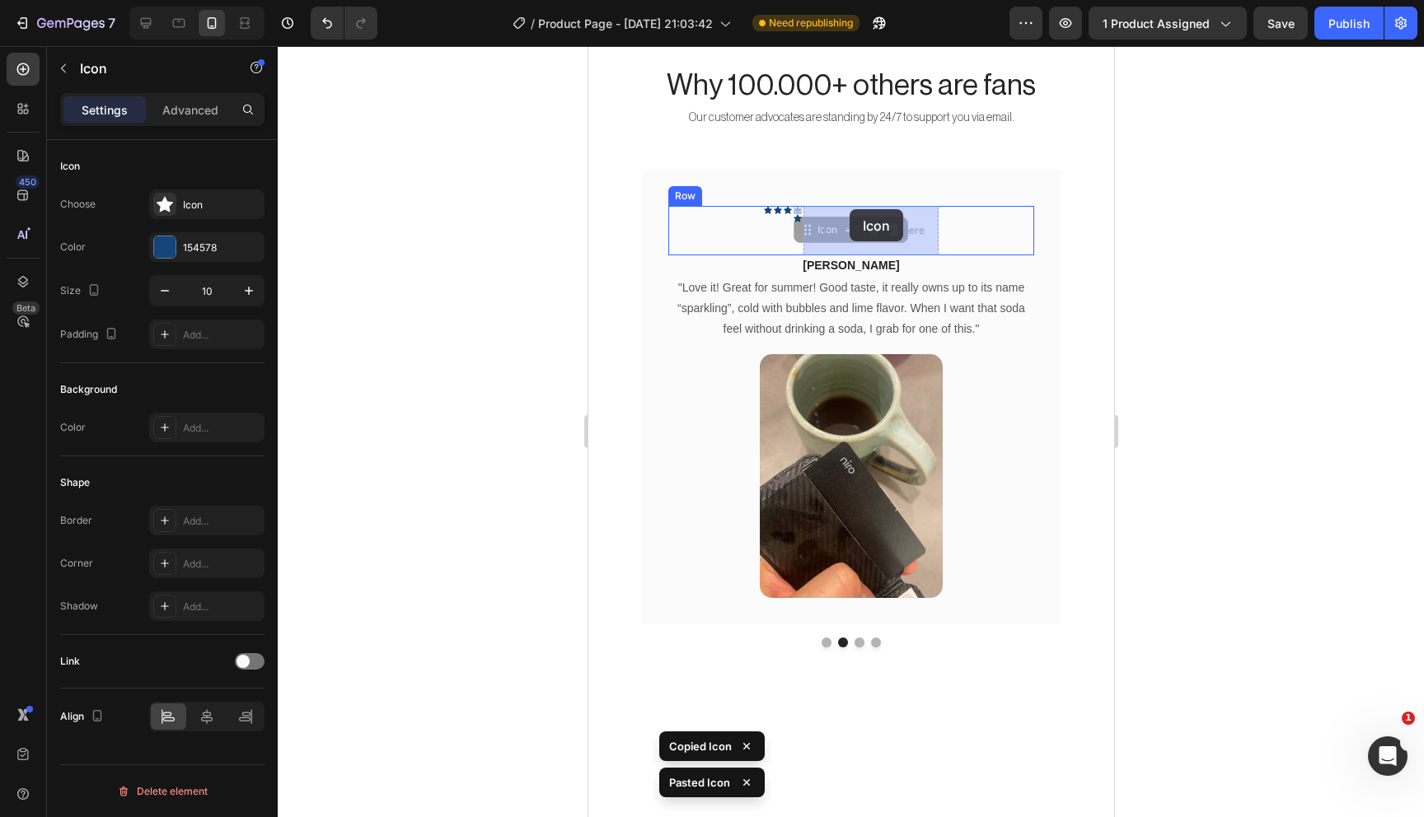
drag, startPoint x: 797, startPoint y: 208, endPoint x: 849, endPoint y: 209, distance: 51.9
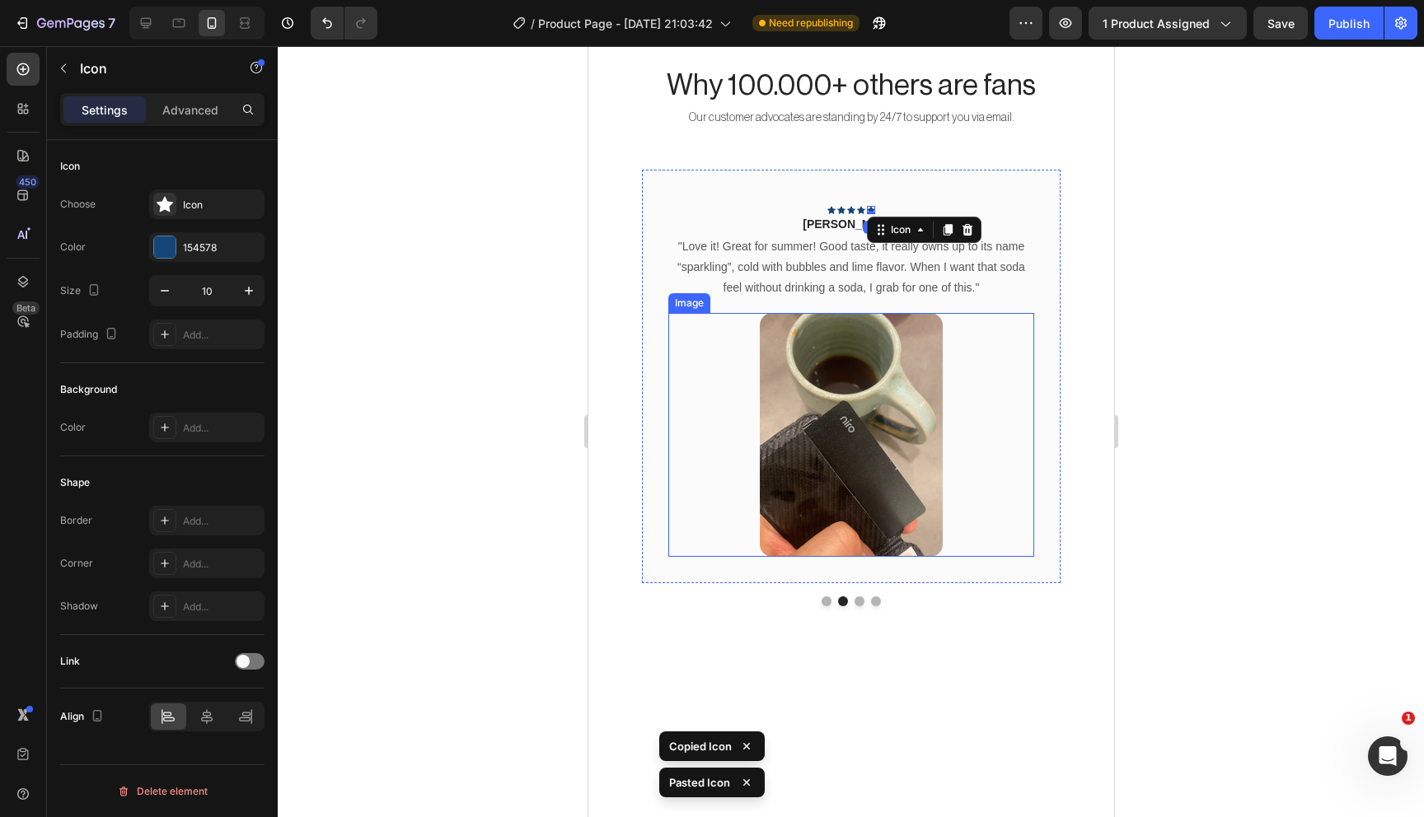
click at [826, 349] on img at bounding box center [850, 435] width 183 height 244
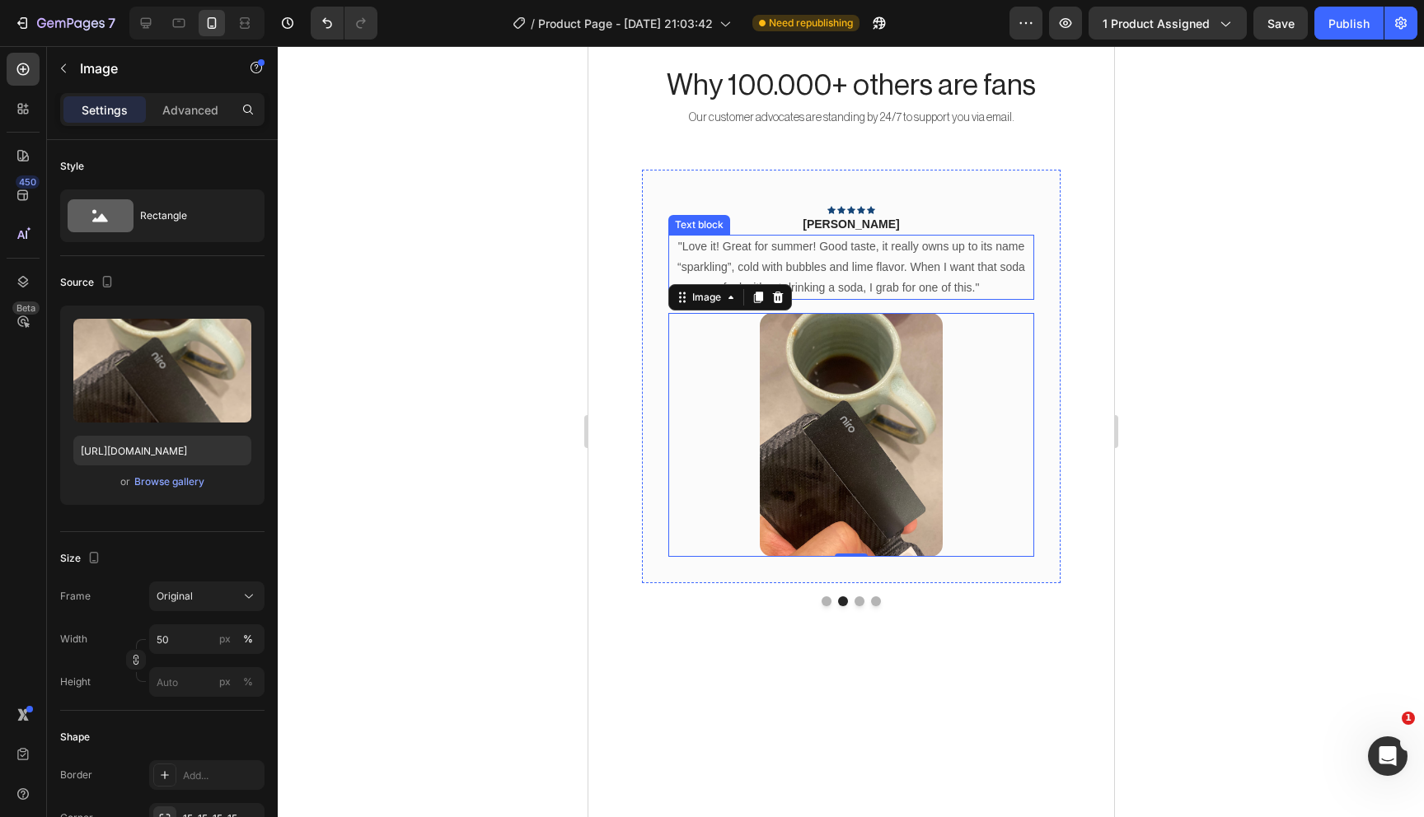
click at [860, 283] on p ""Love it! Great for summer! Good taste, it really owns up to its name “sparklin…" at bounding box center [850, 267] width 363 height 63
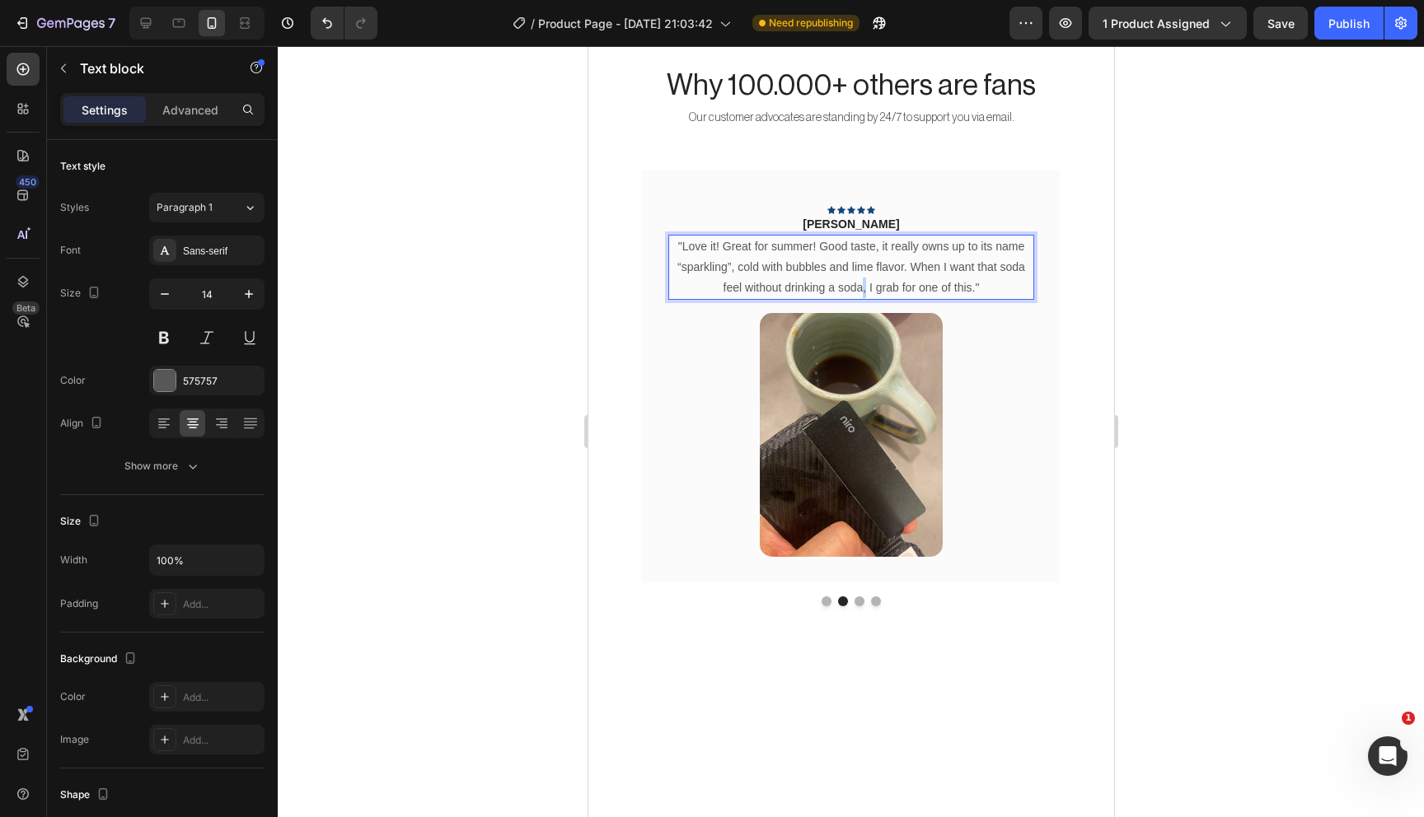
click at [860, 283] on p ""Love it! Great for summer! Good taste, it really owns up to its name “sparklin…" at bounding box center [850, 267] width 363 height 63
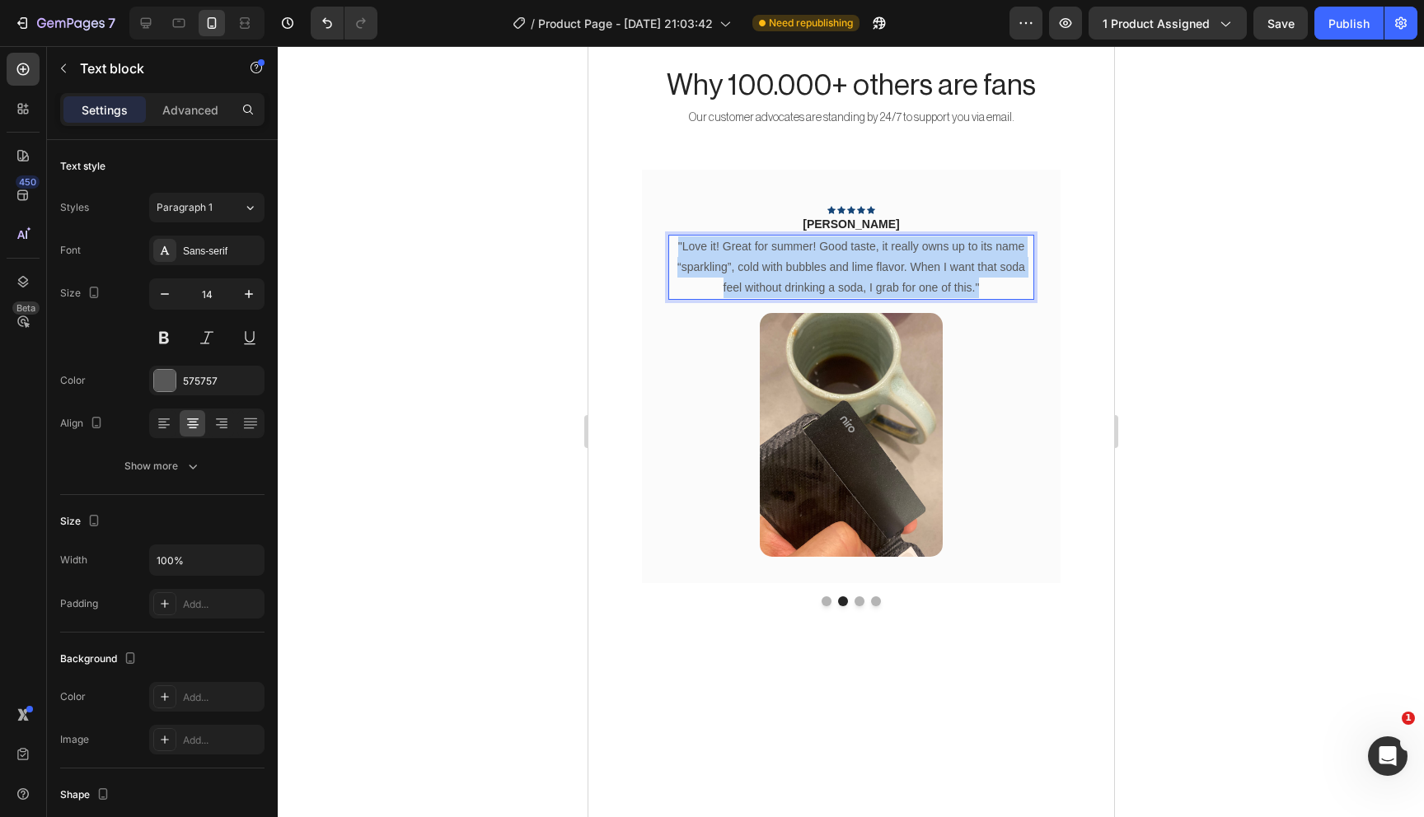
click at [860, 283] on p ""Love it! Great for summer! Good taste, it really owns up to its name “sparklin…" at bounding box center [850, 267] width 363 height 63
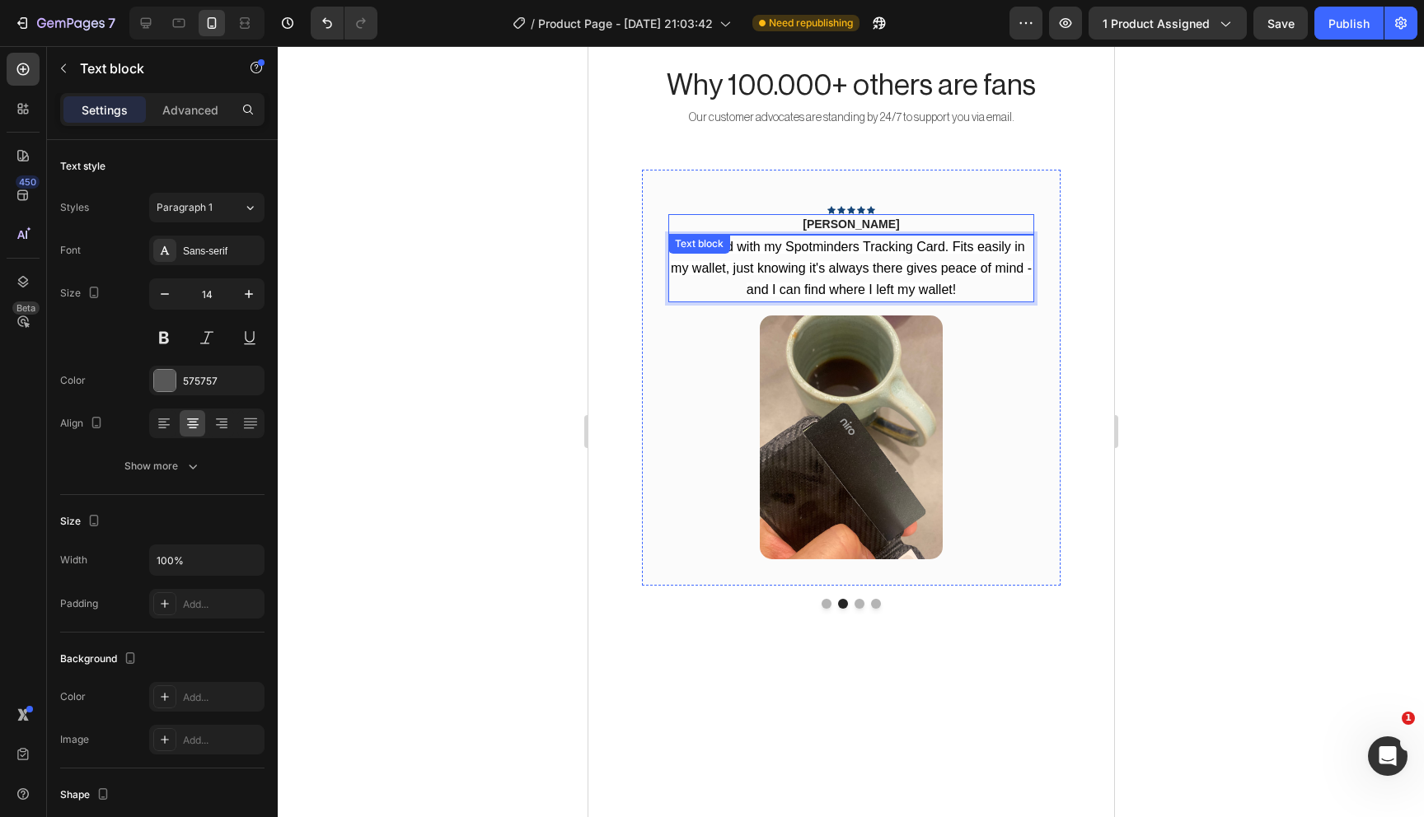
click at [857, 222] on p "Rita Carroll" at bounding box center [850, 224] width 363 height 17
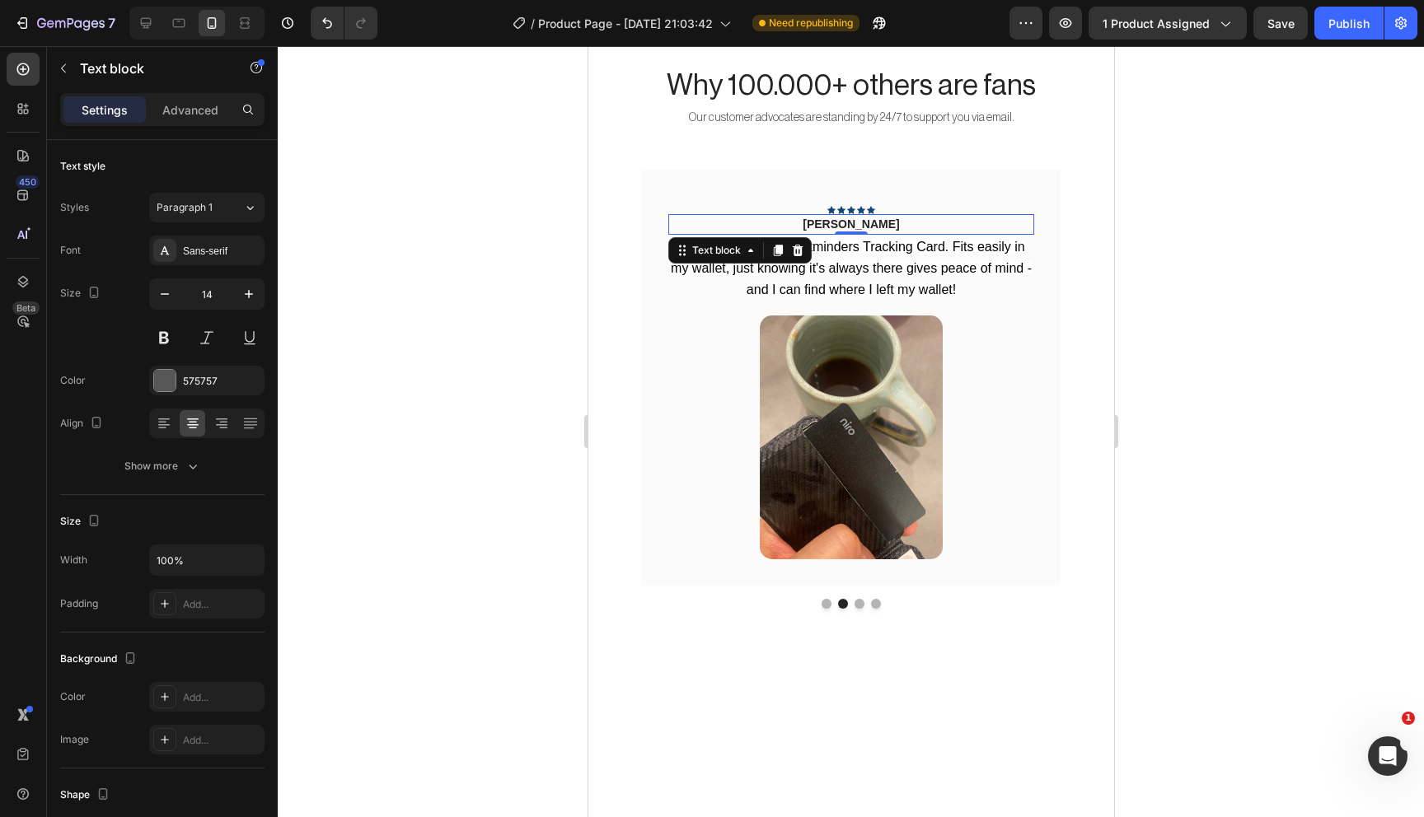
scroll to position [238, 0]
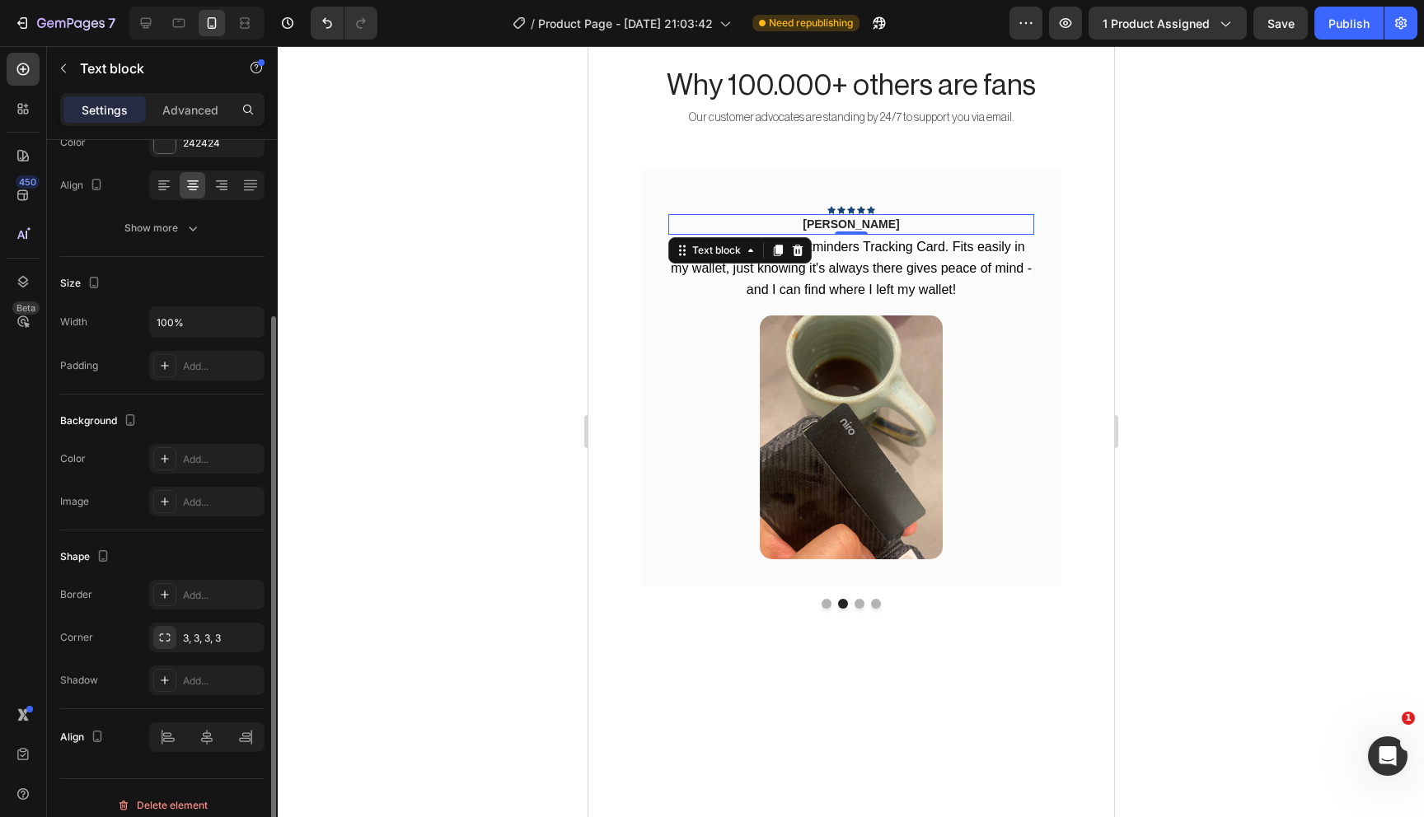
click at [857, 222] on p "Rita Carroll" at bounding box center [850, 224] width 363 height 17
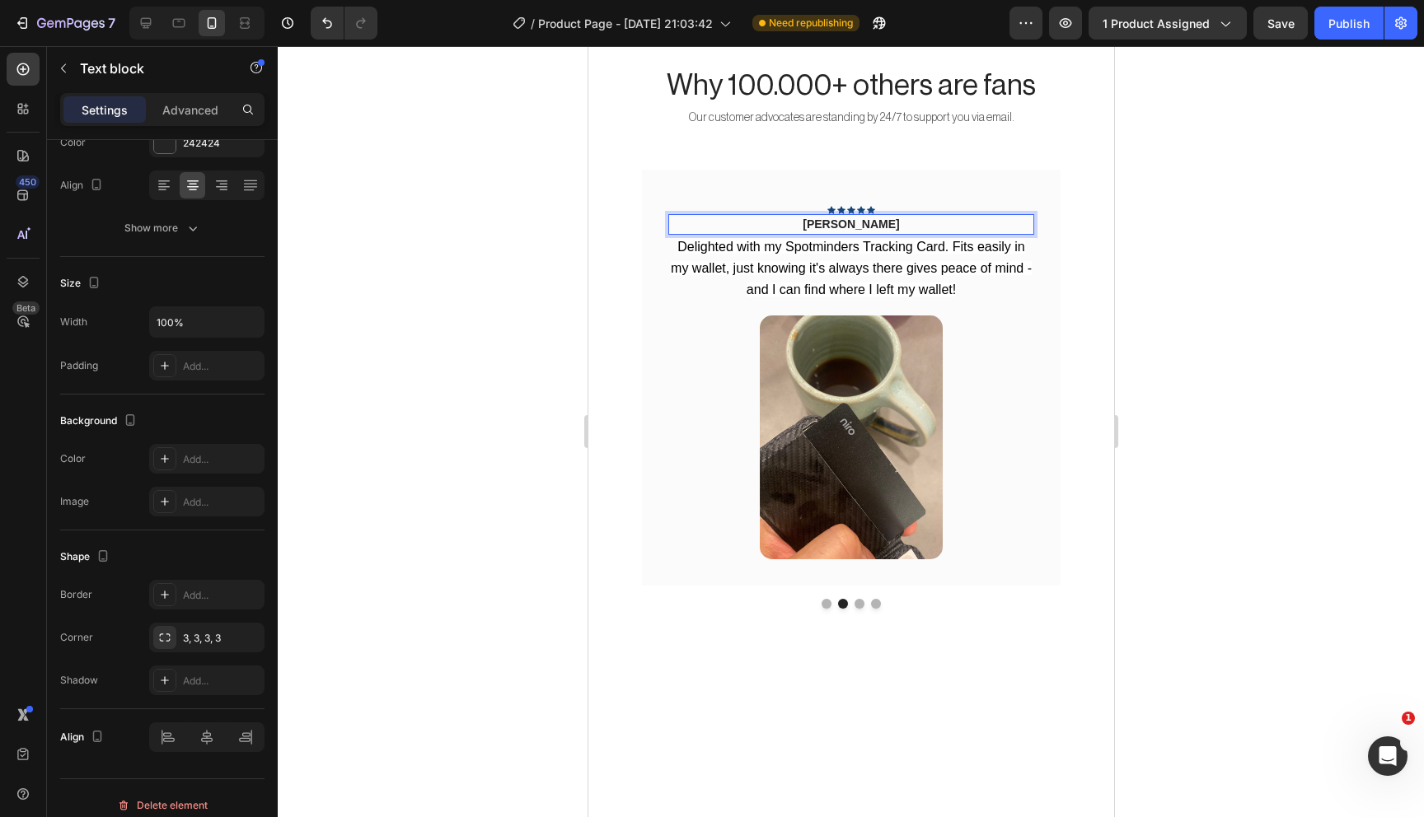
click at [859, 223] on p "Richard S" at bounding box center [850, 224] width 363 height 17
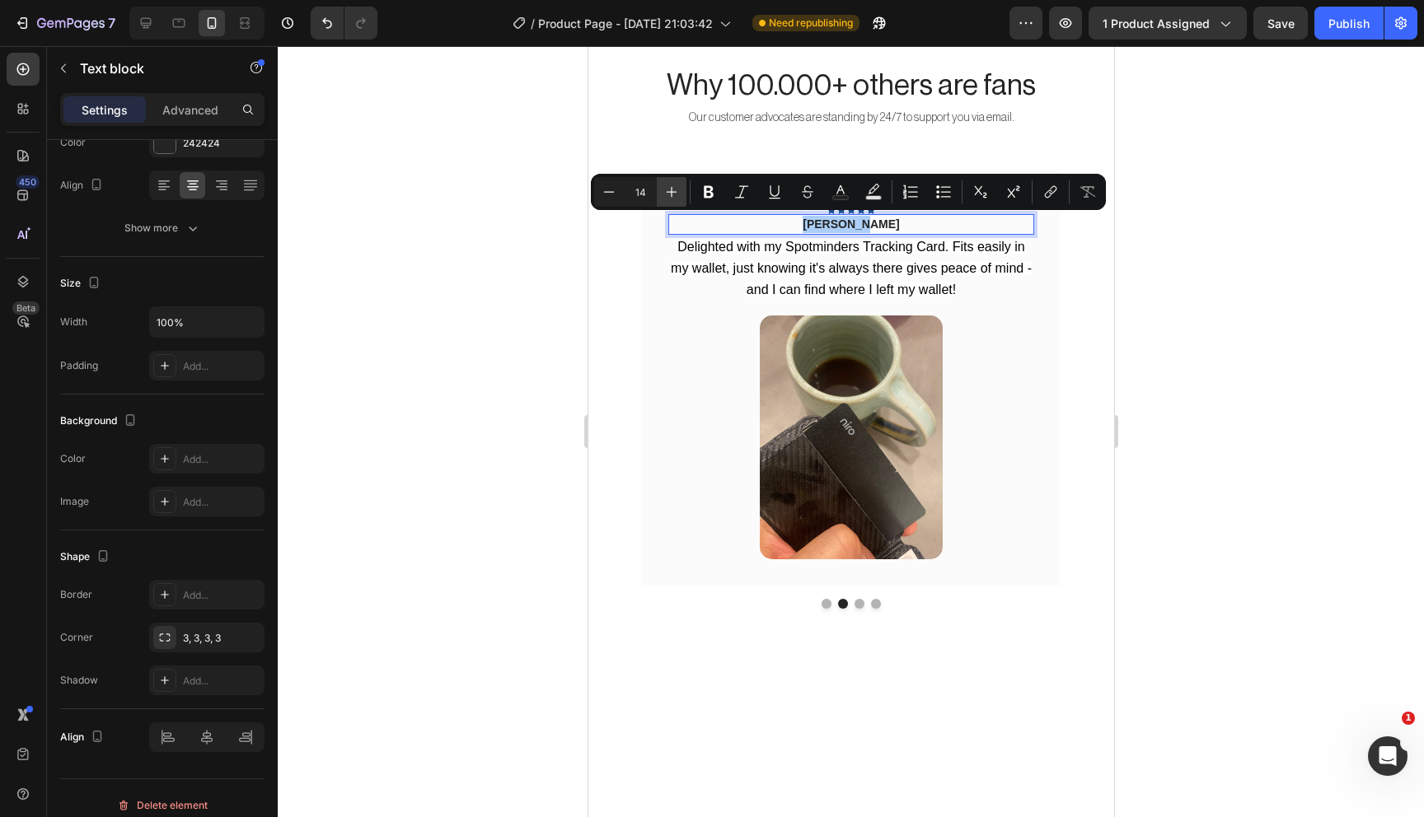
click at [681, 196] on button "Plus" at bounding box center [672, 192] width 30 height 30
type input "17"
click at [1041, 408] on div "Icon Icon Icon Icon Icon Row Richard S Text block 0 Delighted with my Spotminde…" at bounding box center [850, 379] width 419 height 418
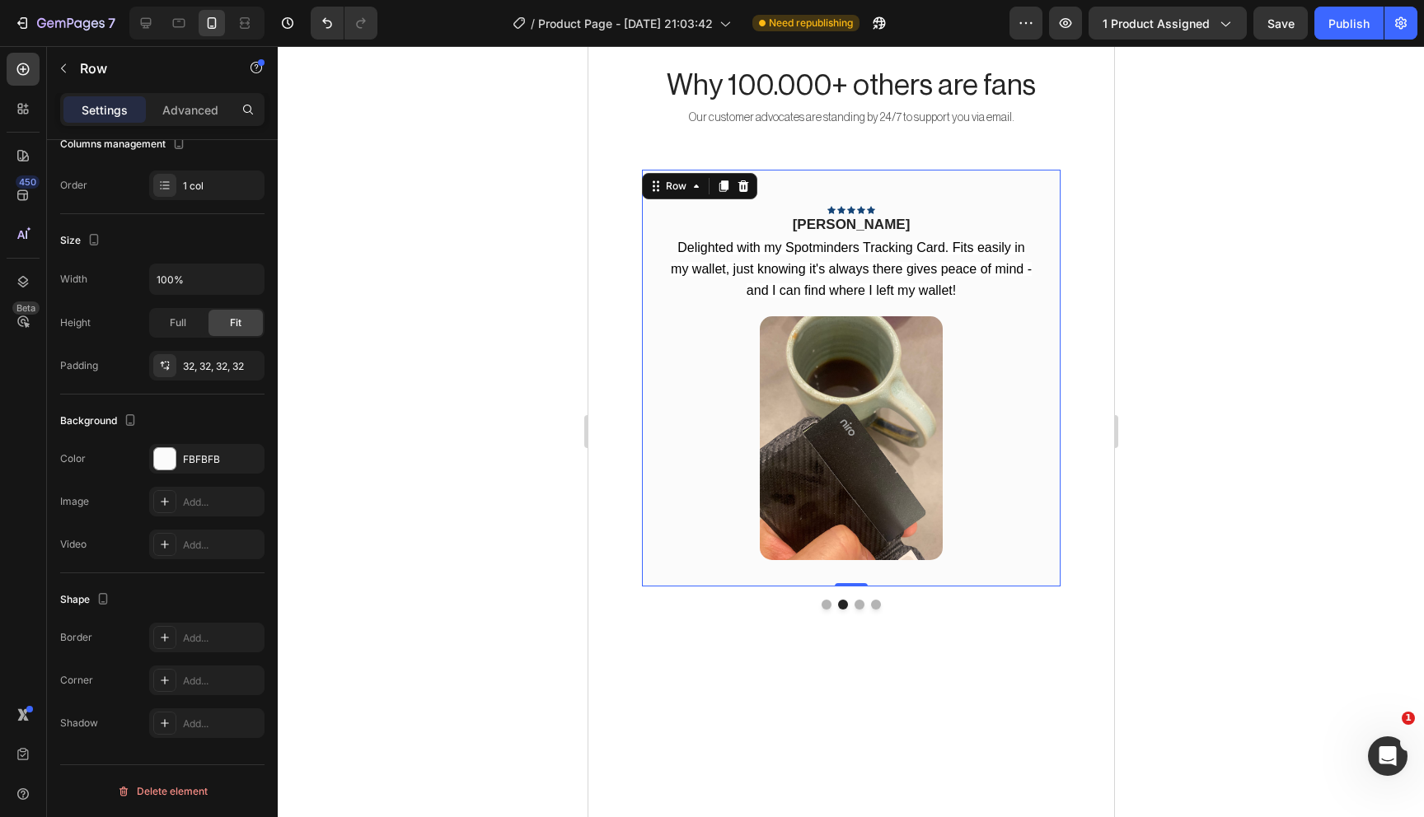
scroll to position [0, 0]
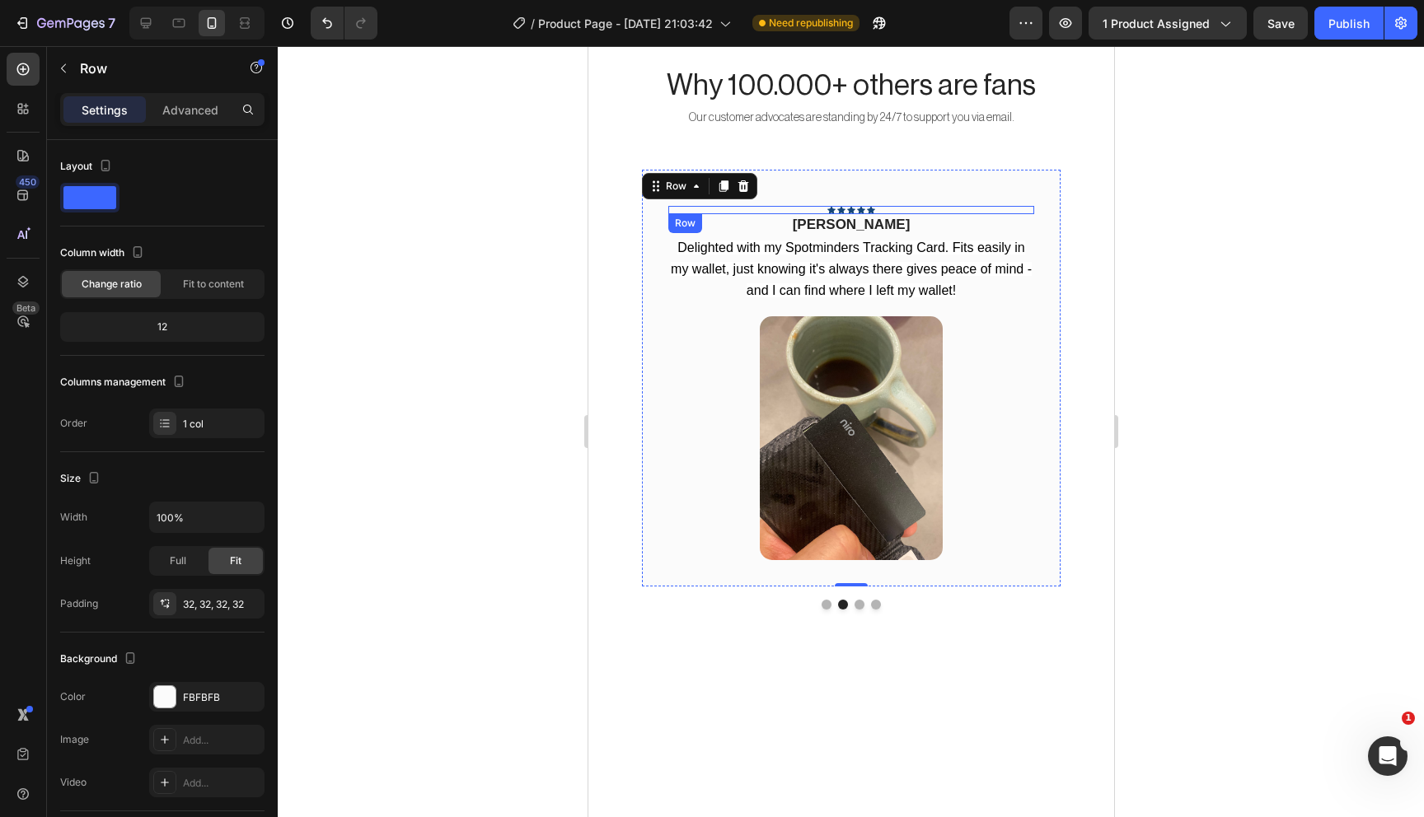
click at [898, 210] on div "Icon Icon Icon Icon Icon Row" at bounding box center [850, 210] width 366 height 8
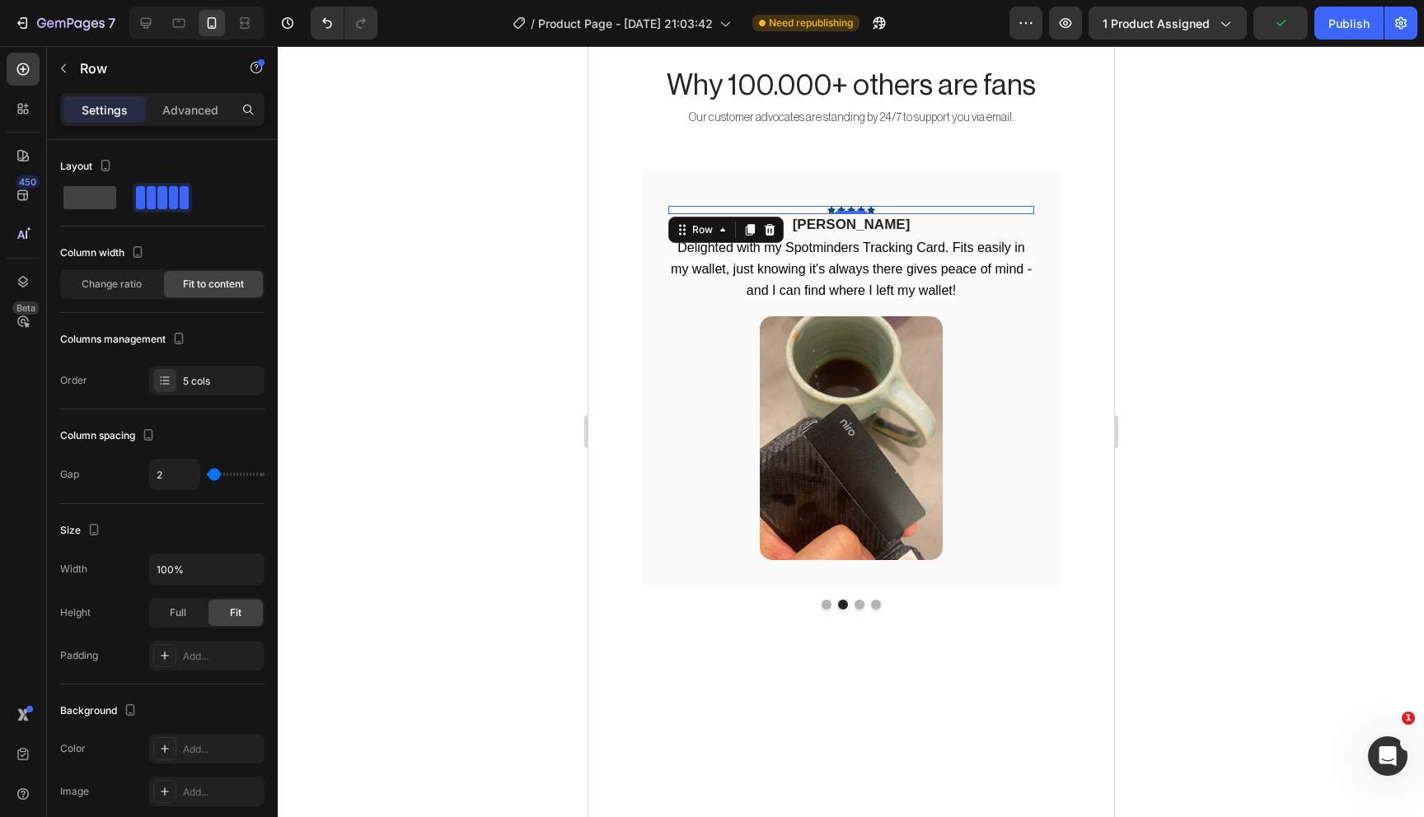
click at [856, 217] on div "0" at bounding box center [850, 214] width 16 height 13
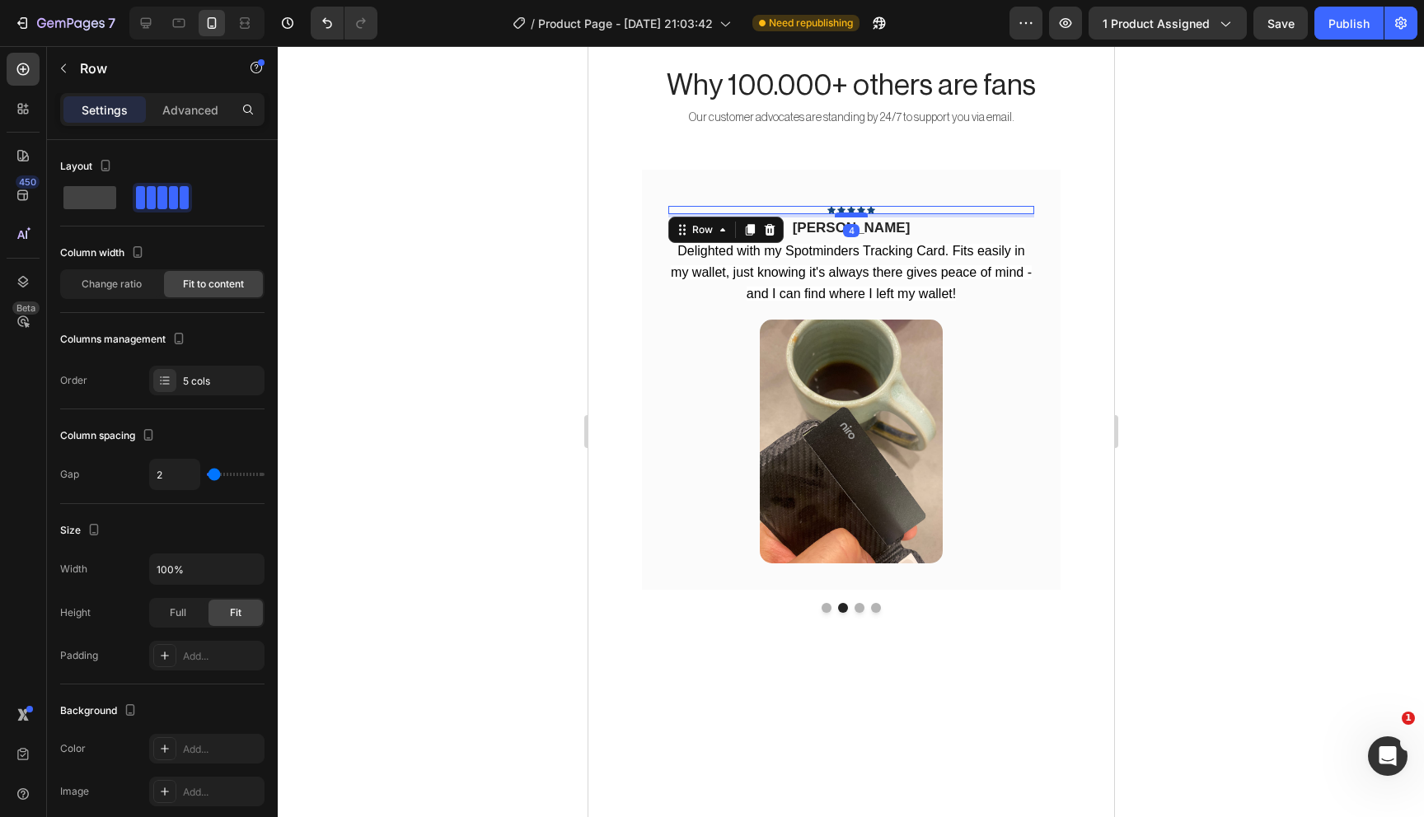
click at [855, 214] on div at bounding box center [850, 215] width 33 height 5
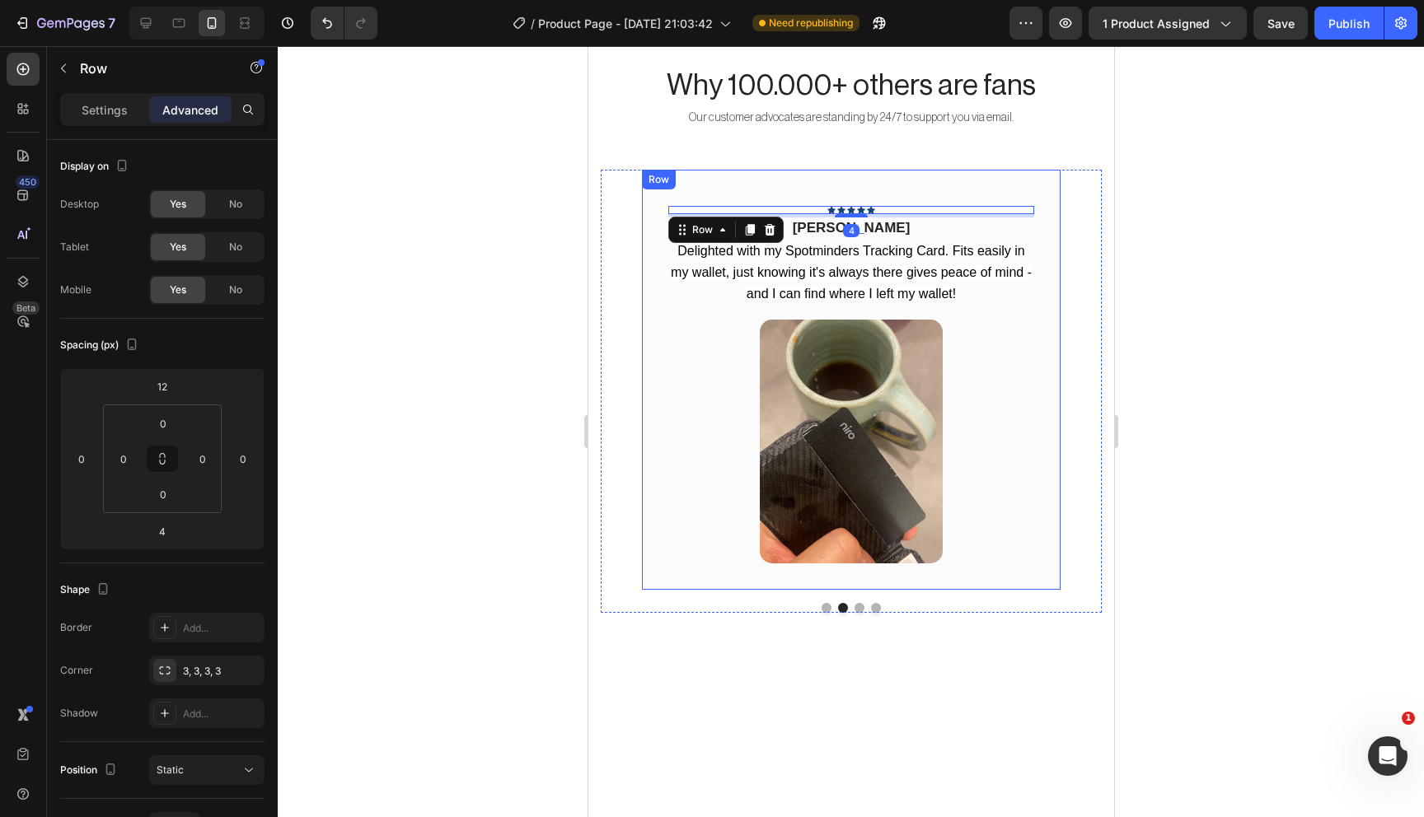
click at [1019, 453] on div at bounding box center [850, 442] width 366 height 244
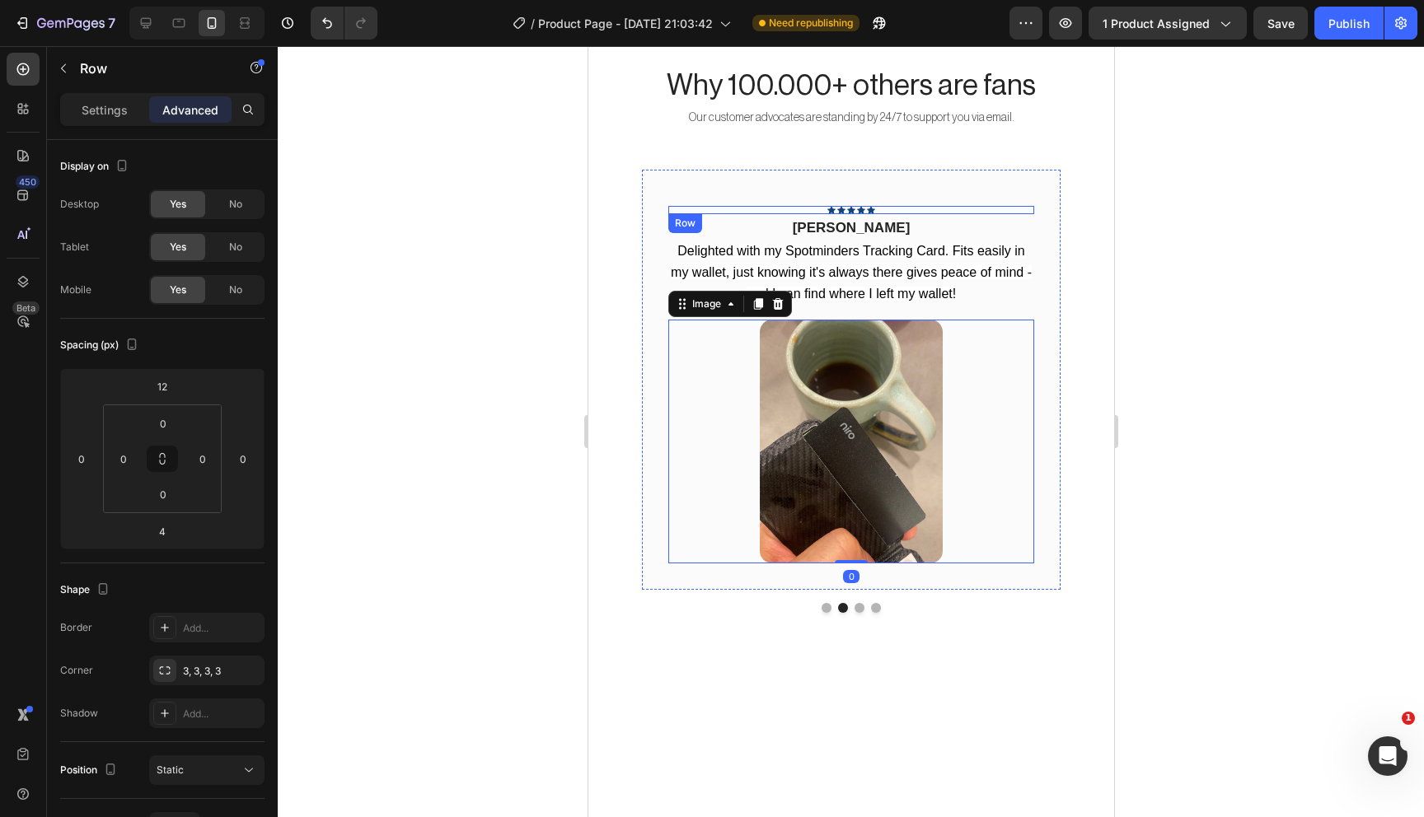
click at [900, 208] on div "Icon Icon Icon Icon Icon Row" at bounding box center [850, 210] width 366 height 8
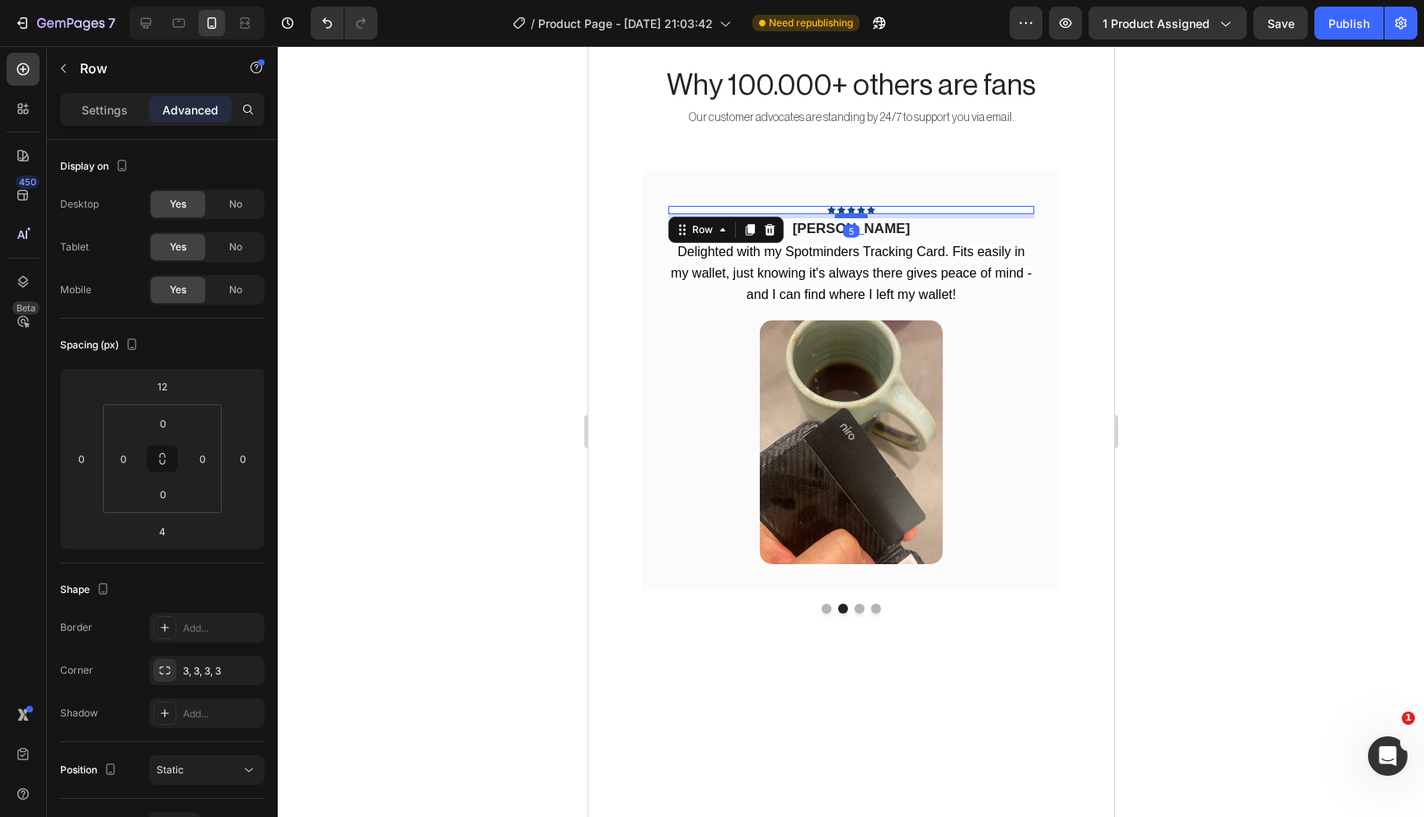
click at [856, 216] on div at bounding box center [850, 215] width 33 height 5
type input "5"
click at [826, 609] on button "Dot" at bounding box center [826, 609] width 10 height 10
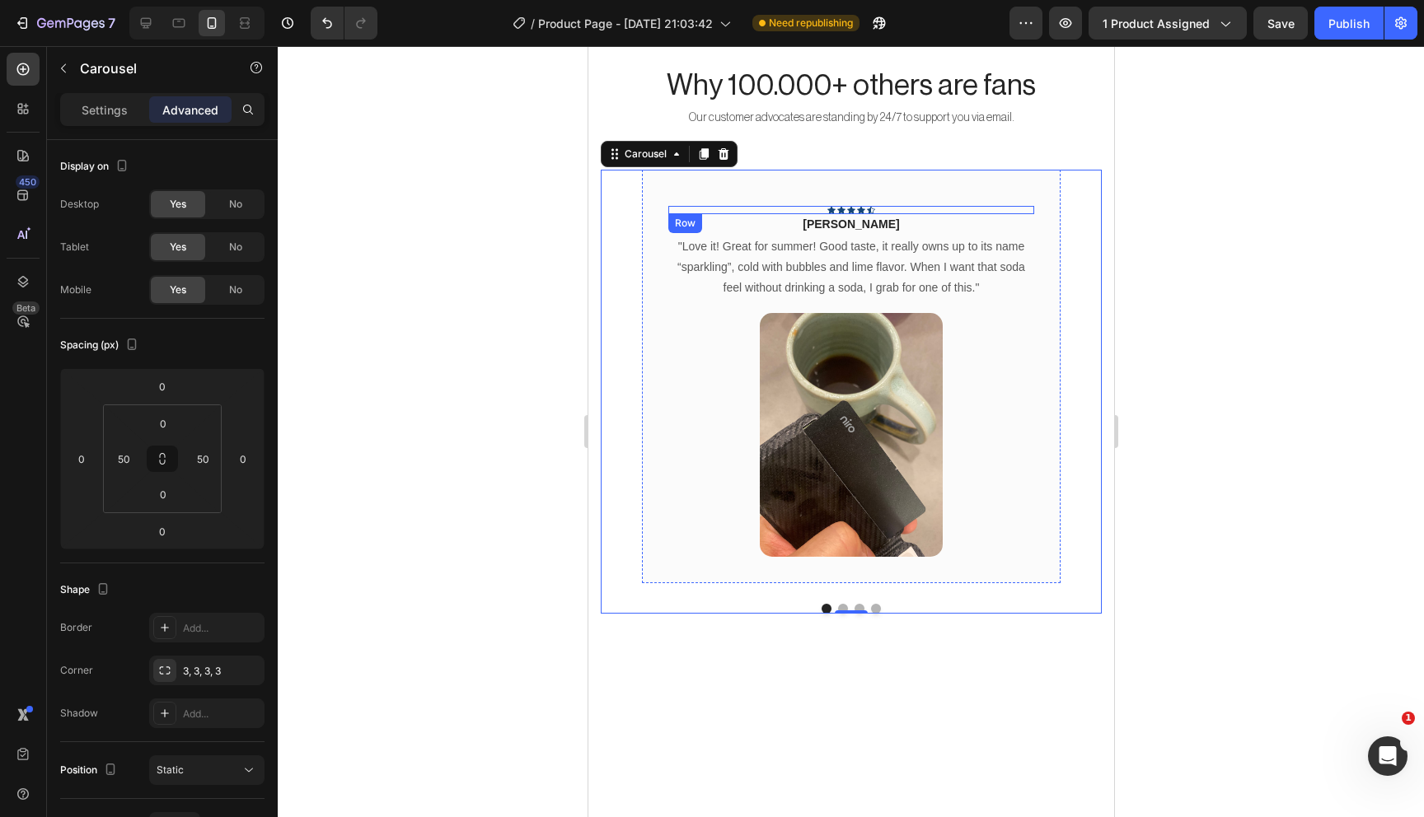
click at [886, 211] on div "Icon Icon Icon Icon Icon Row" at bounding box center [850, 210] width 366 height 8
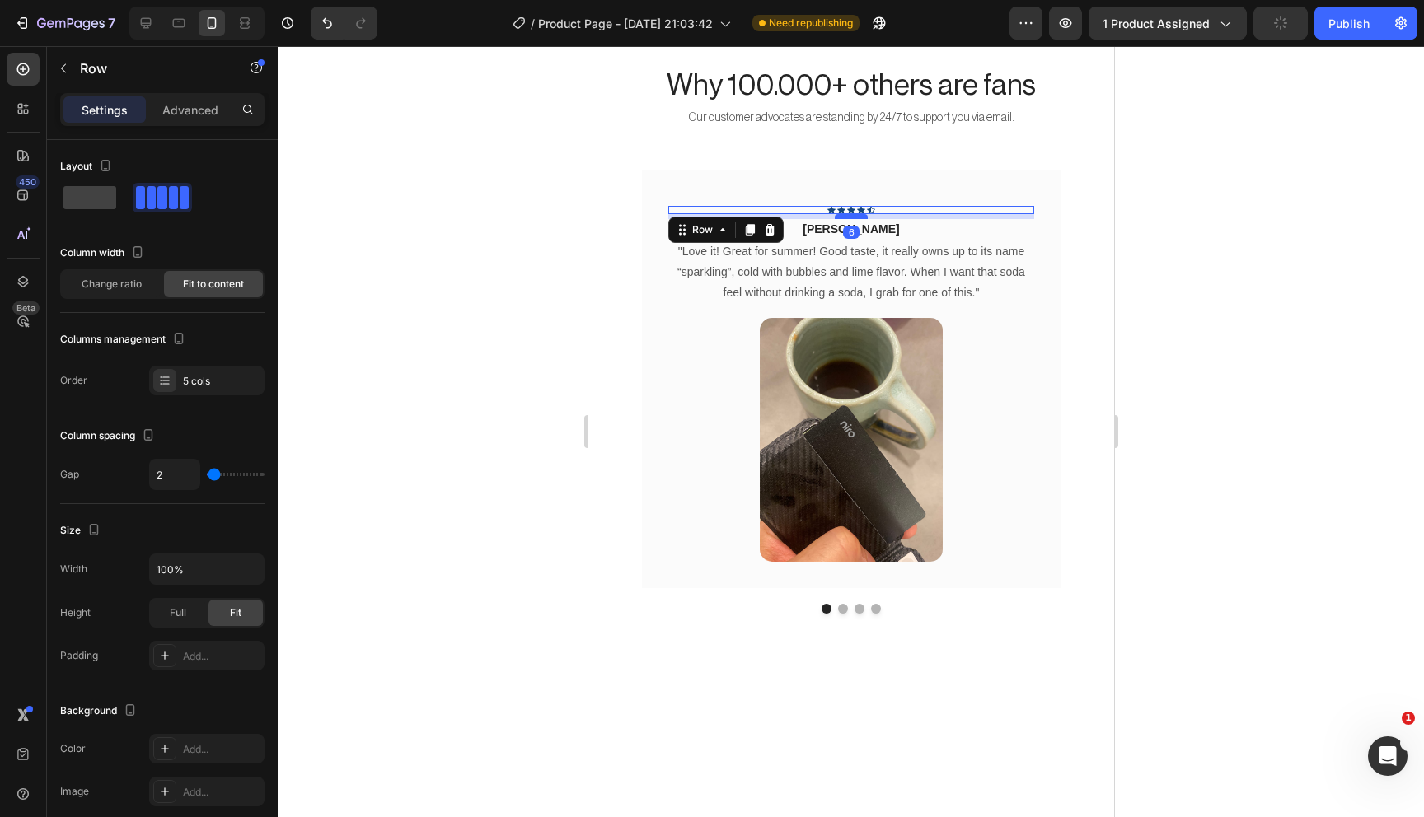
click at [858, 217] on div at bounding box center [850, 216] width 33 height 5
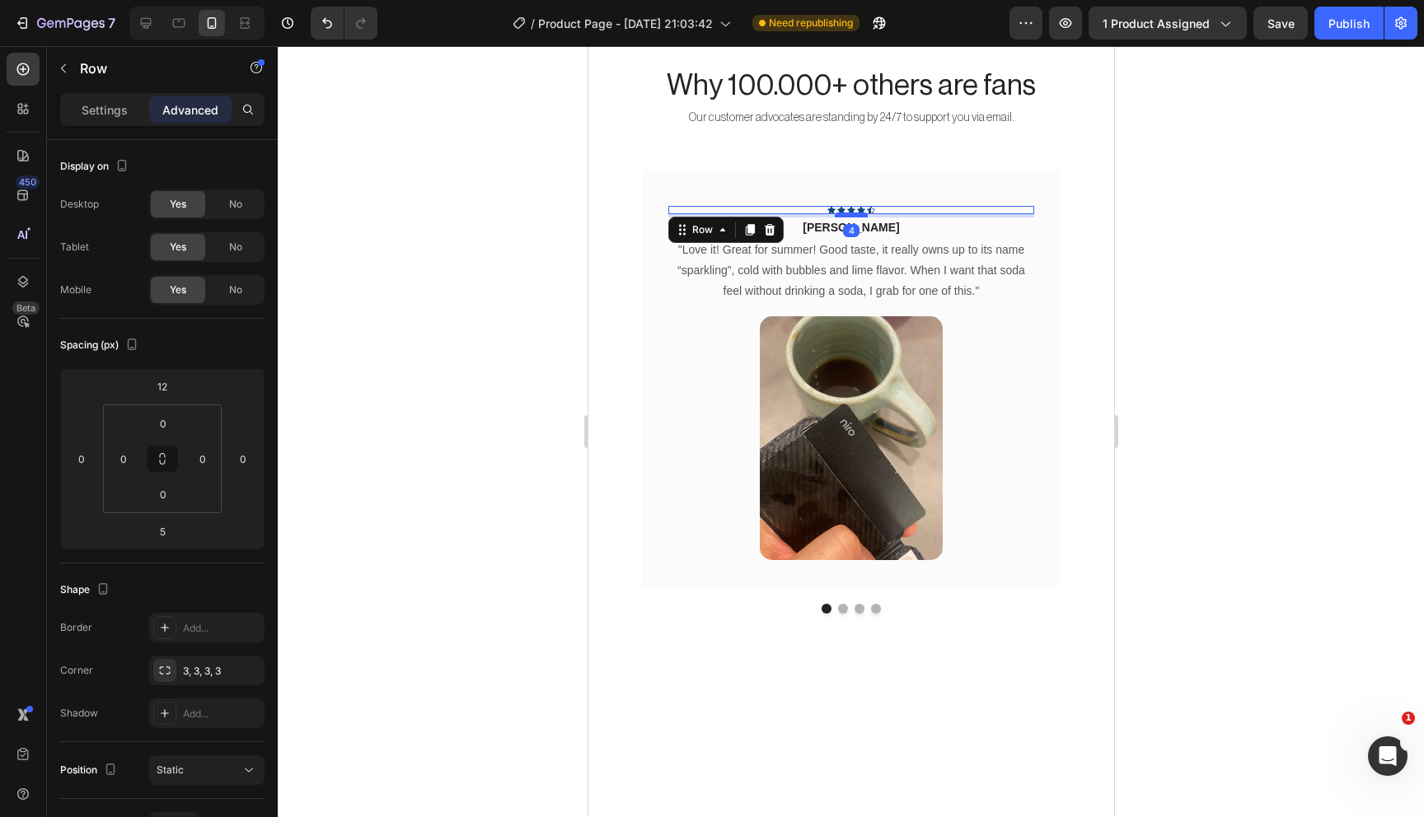
click at [848, 216] on div at bounding box center [850, 215] width 33 height 5
type input "4"
click at [896, 240] on p ""Love it! Great for summer! Good taste, it really owns up to its name “sparklin…" at bounding box center [850, 271] width 363 height 63
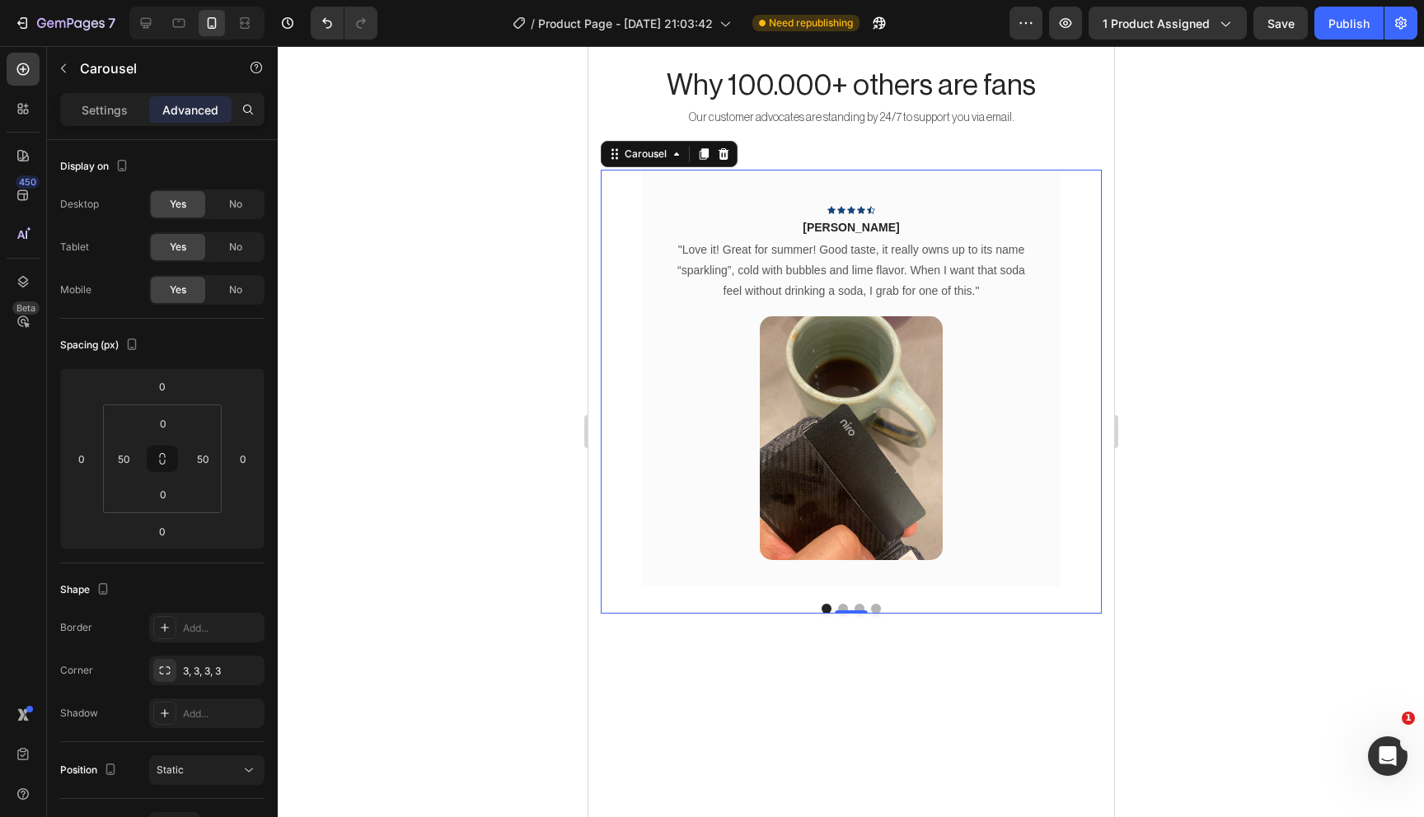
click at [839, 608] on button "Dot" at bounding box center [842, 609] width 10 height 10
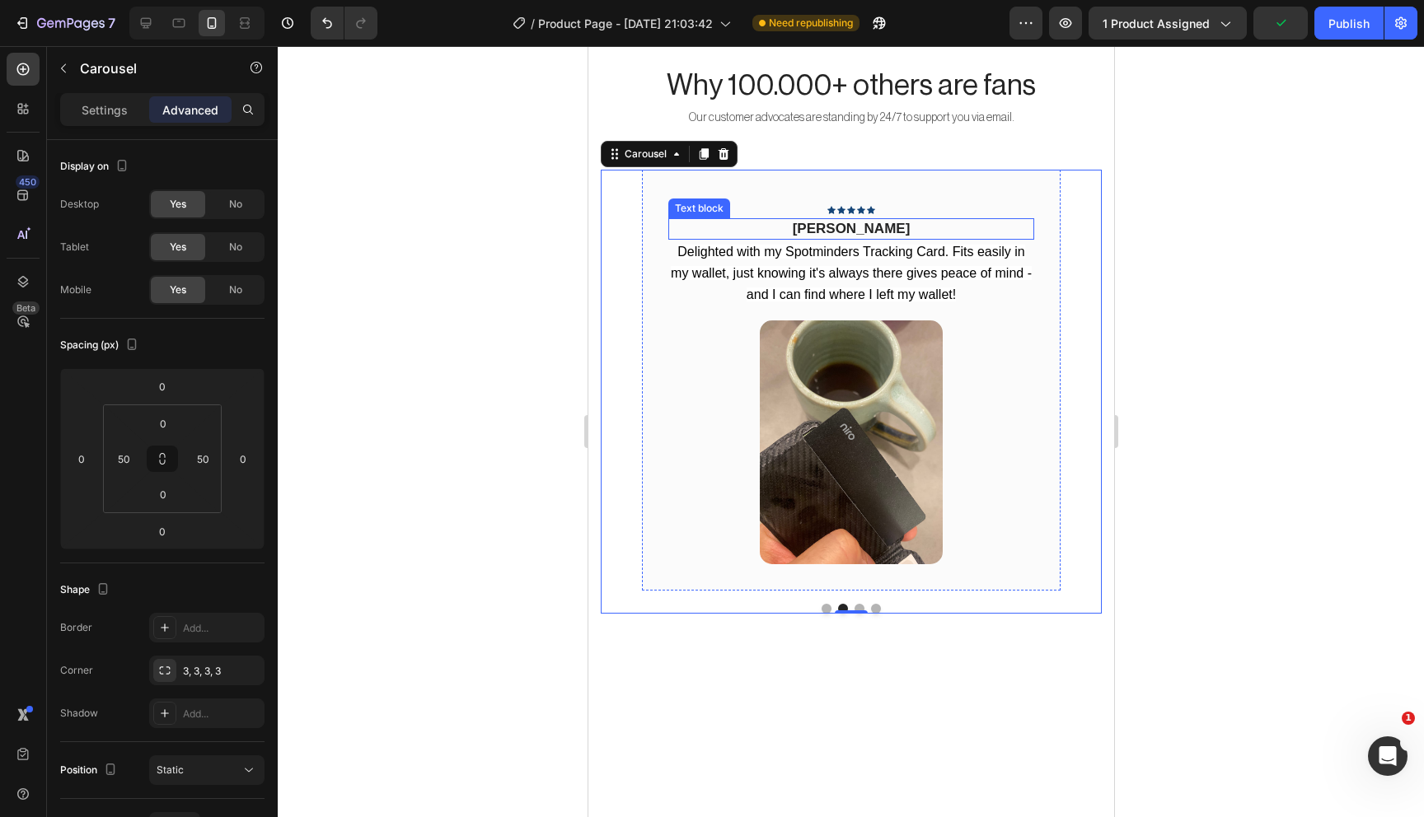
click at [851, 221] on span "Richard S" at bounding box center [851, 229] width 118 height 16
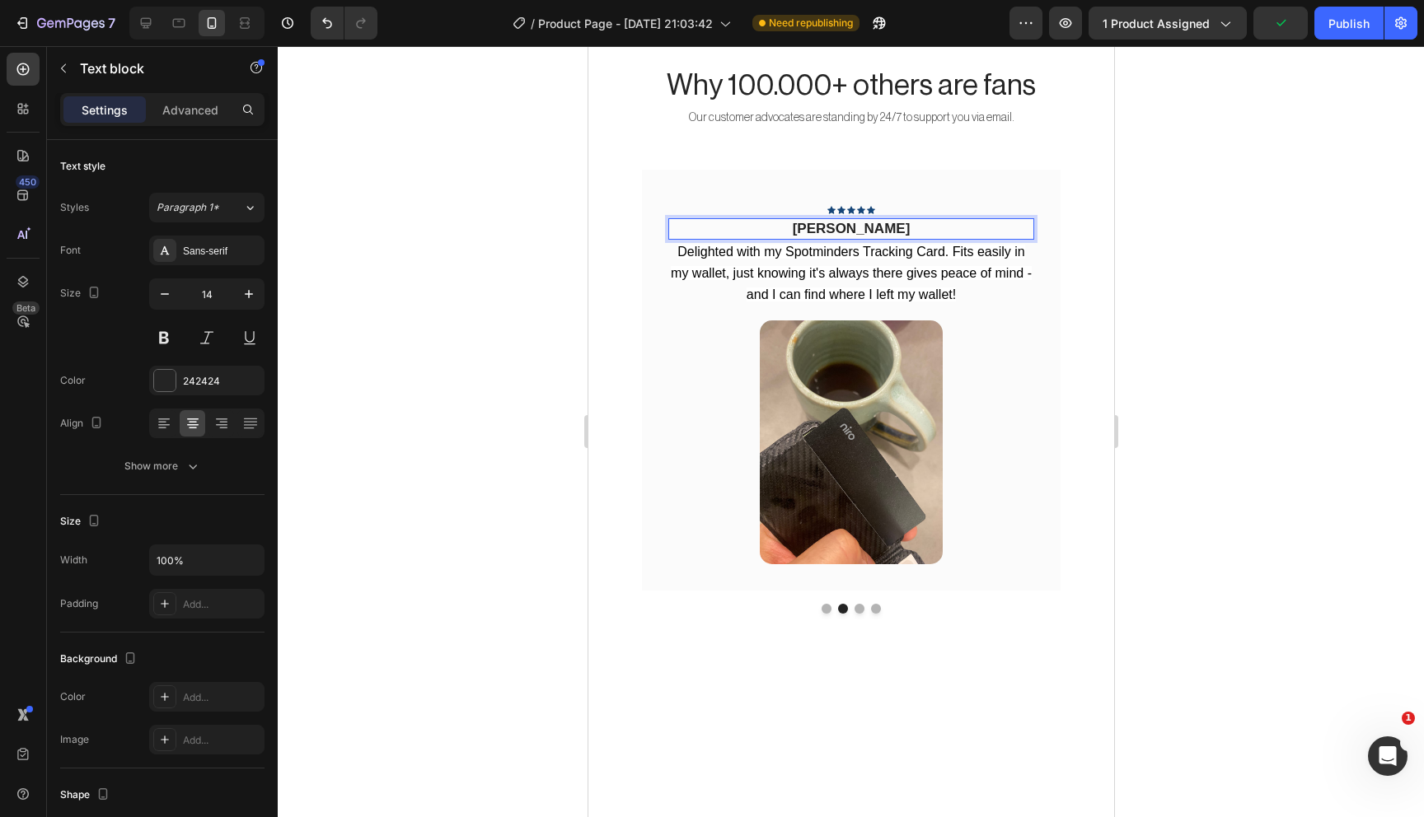
click at [859, 227] on span "Richard S" at bounding box center [851, 229] width 118 height 16
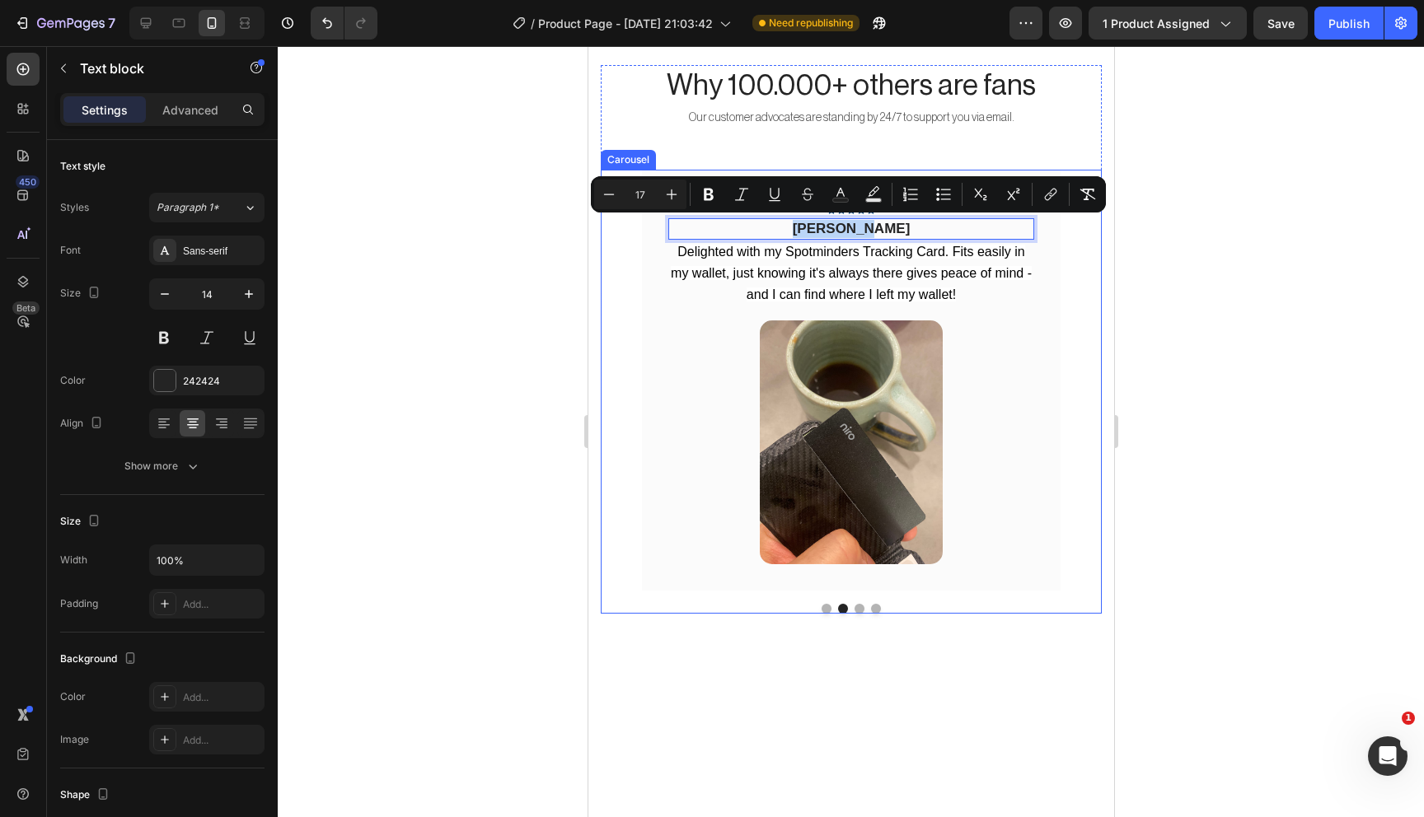
click at [826, 607] on button "Dot" at bounding box center [826, 609] width 10 height 10
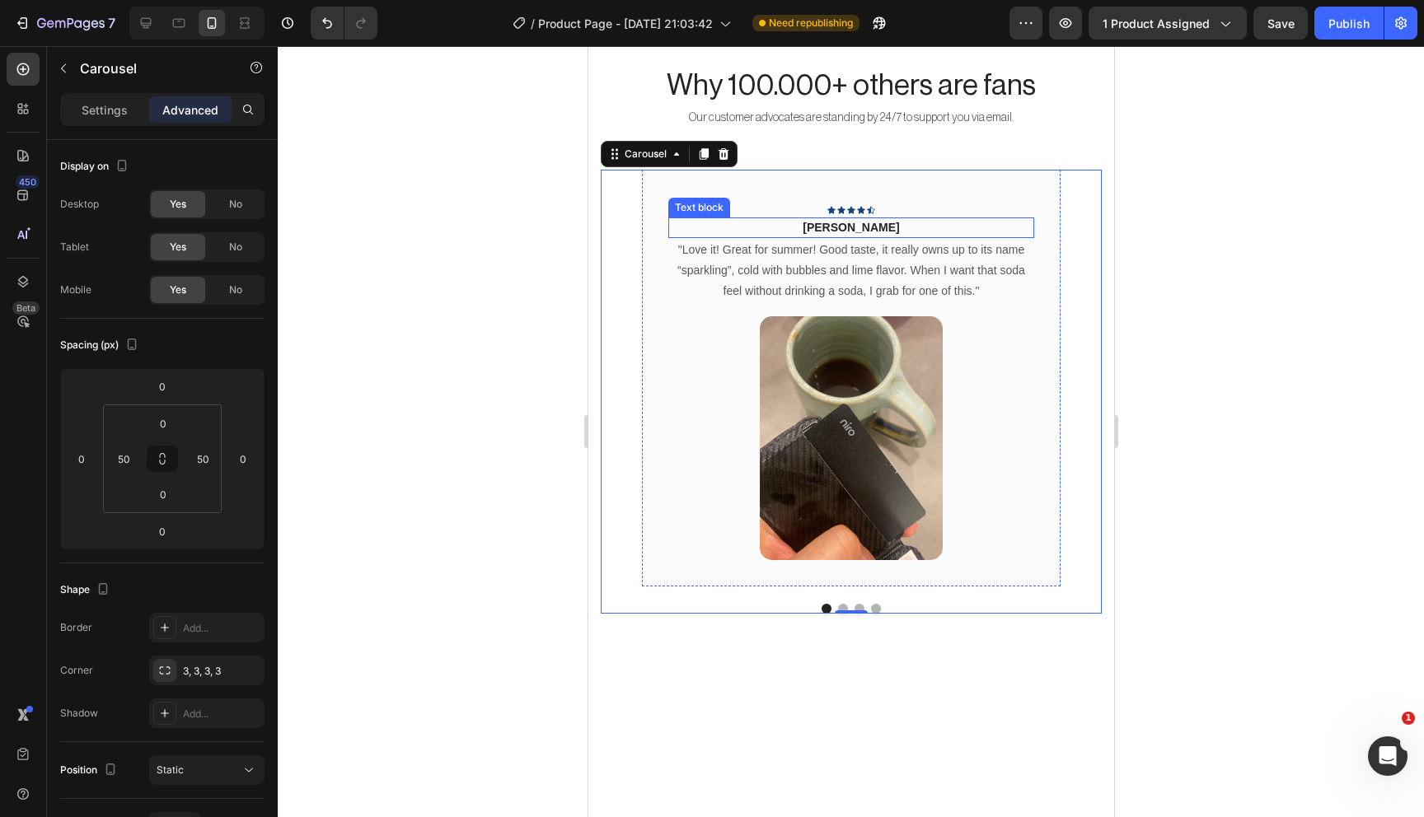
click at [856, 224] on p "Rita Carroll" at bounding box center [850, 227] width 363 height 17
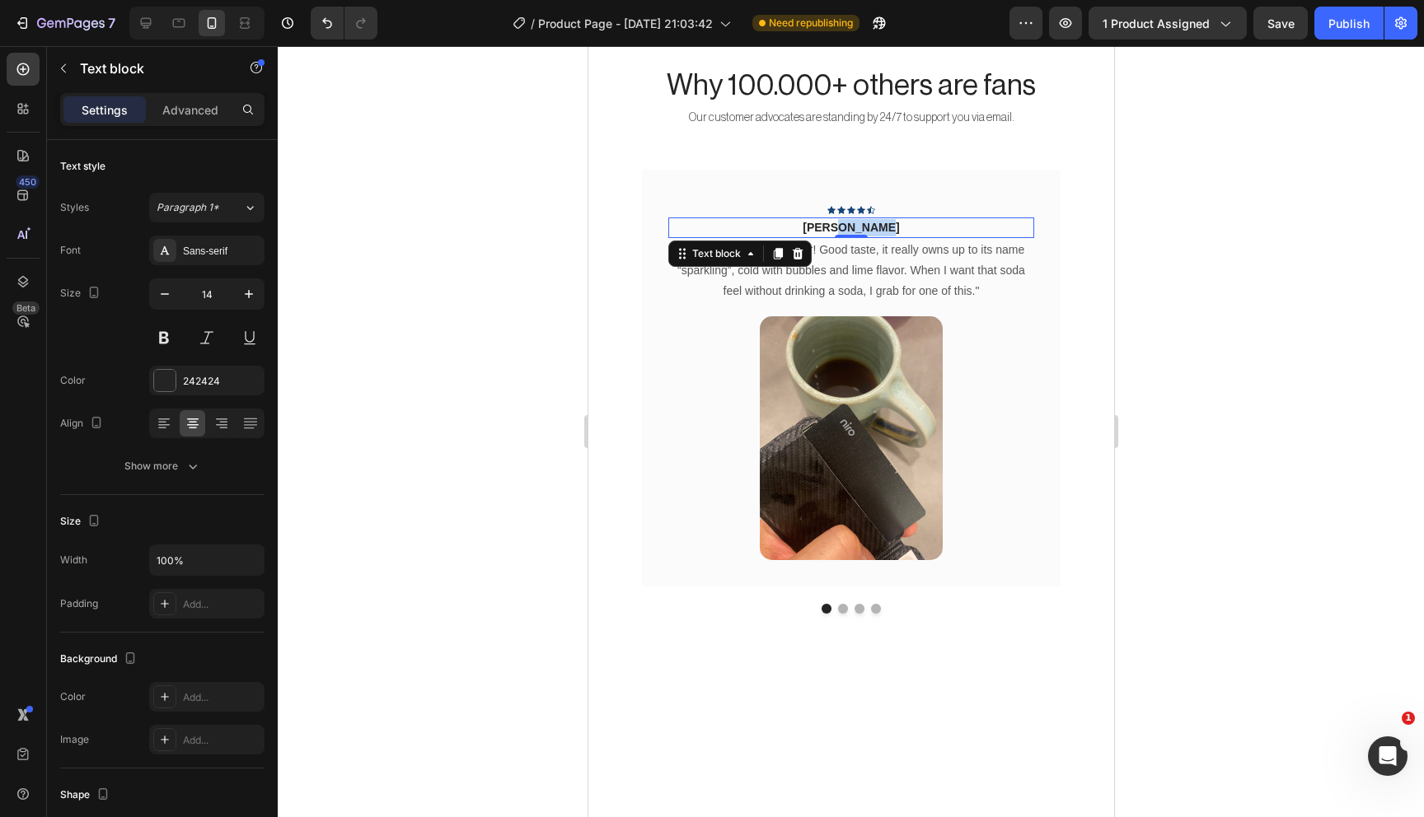
click at [856, 224] on p "Rita Carroll" at bounding box center [850, 227] width 363 height 17
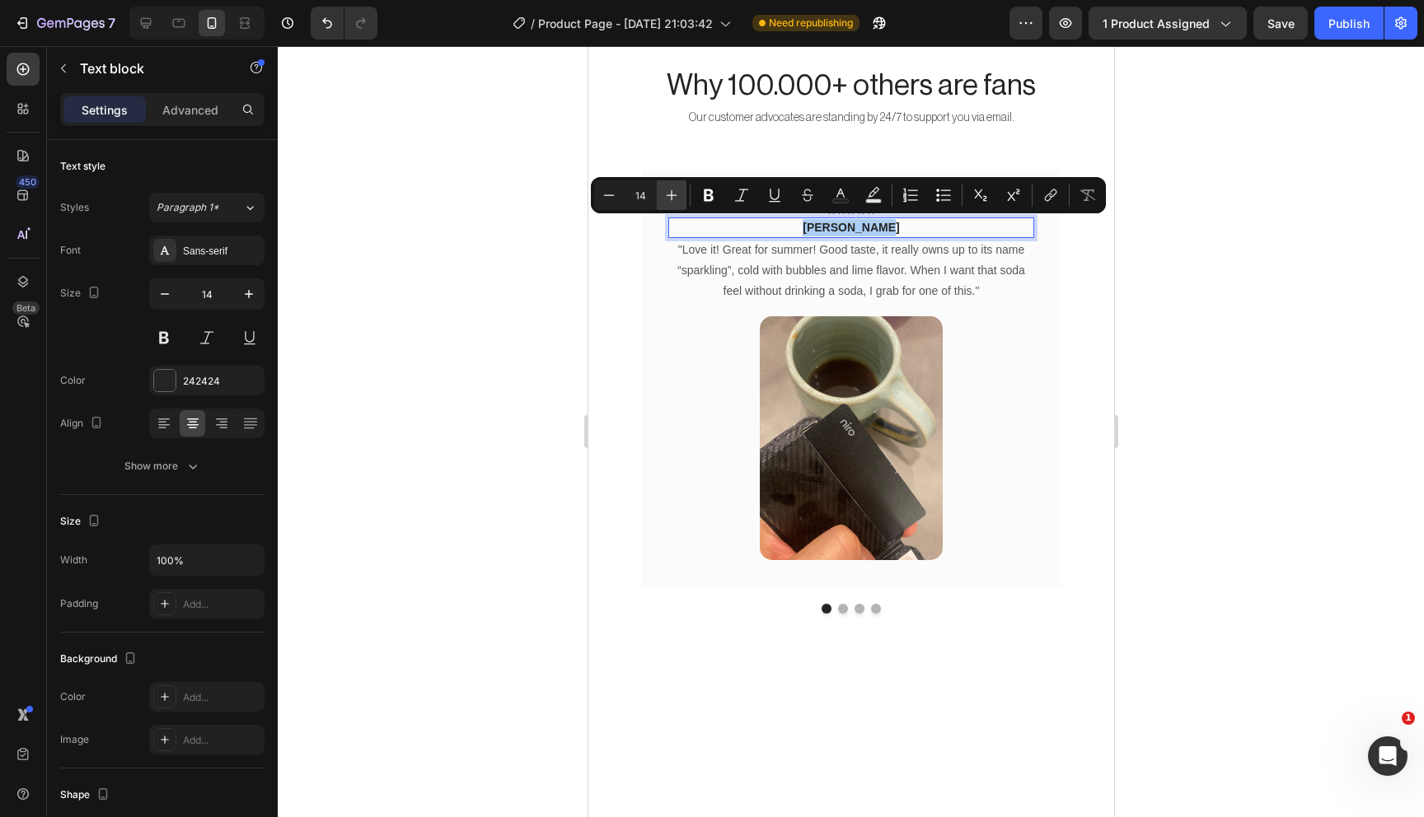
click at [676, 196] on icon "Editor contextual toolbar" at bounding box center [671, 195] width 16 height 16
click at [602, 196] on icon "Editor contextual toolbar" at bounding box center [609, 195] width 16 height 16
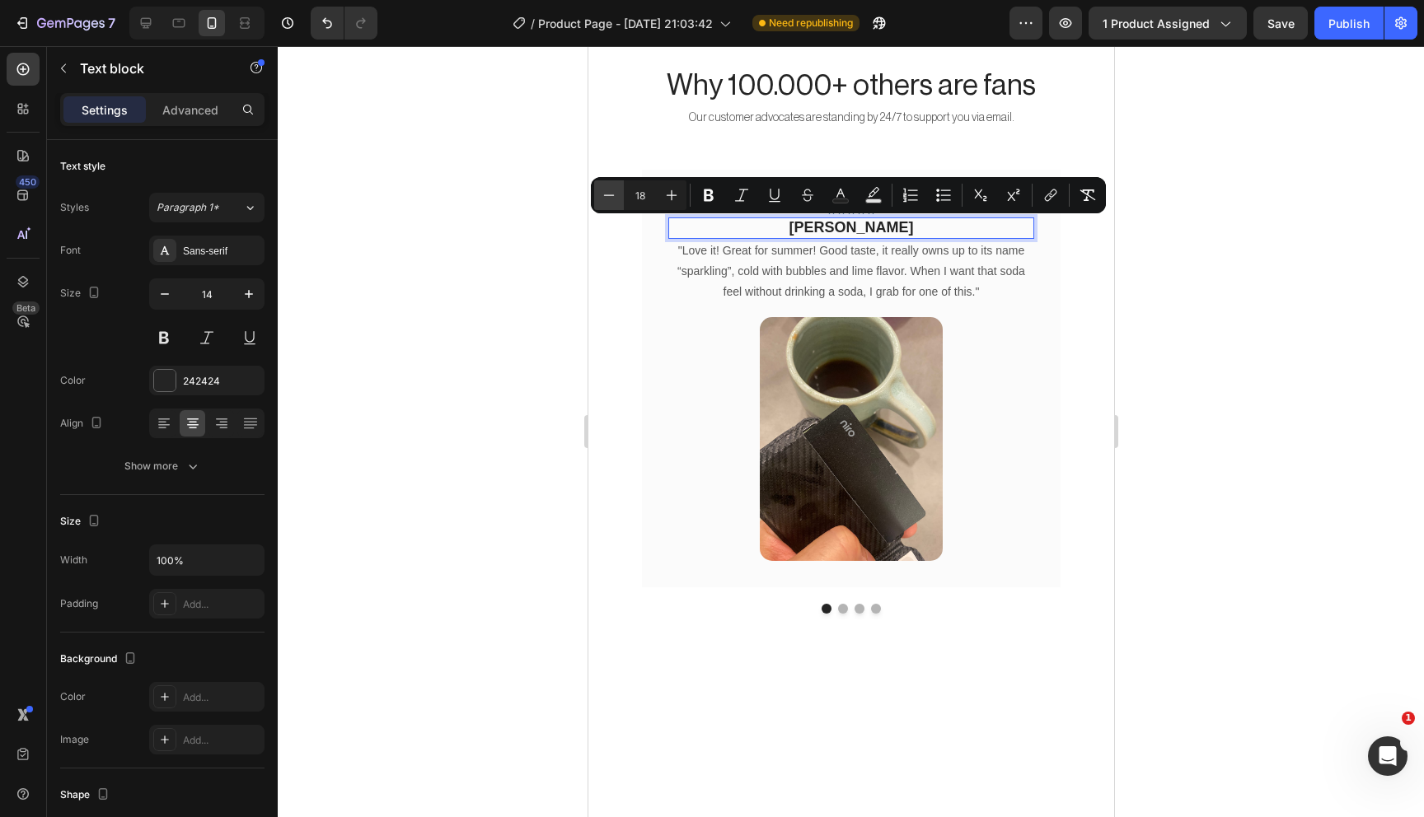
type input "17"
click at [869, 265] on p ""Love it! Great for summer! Good taste, it really owns up to its name “sparklin…" at bounding box center [850, 272] width 363 height 63
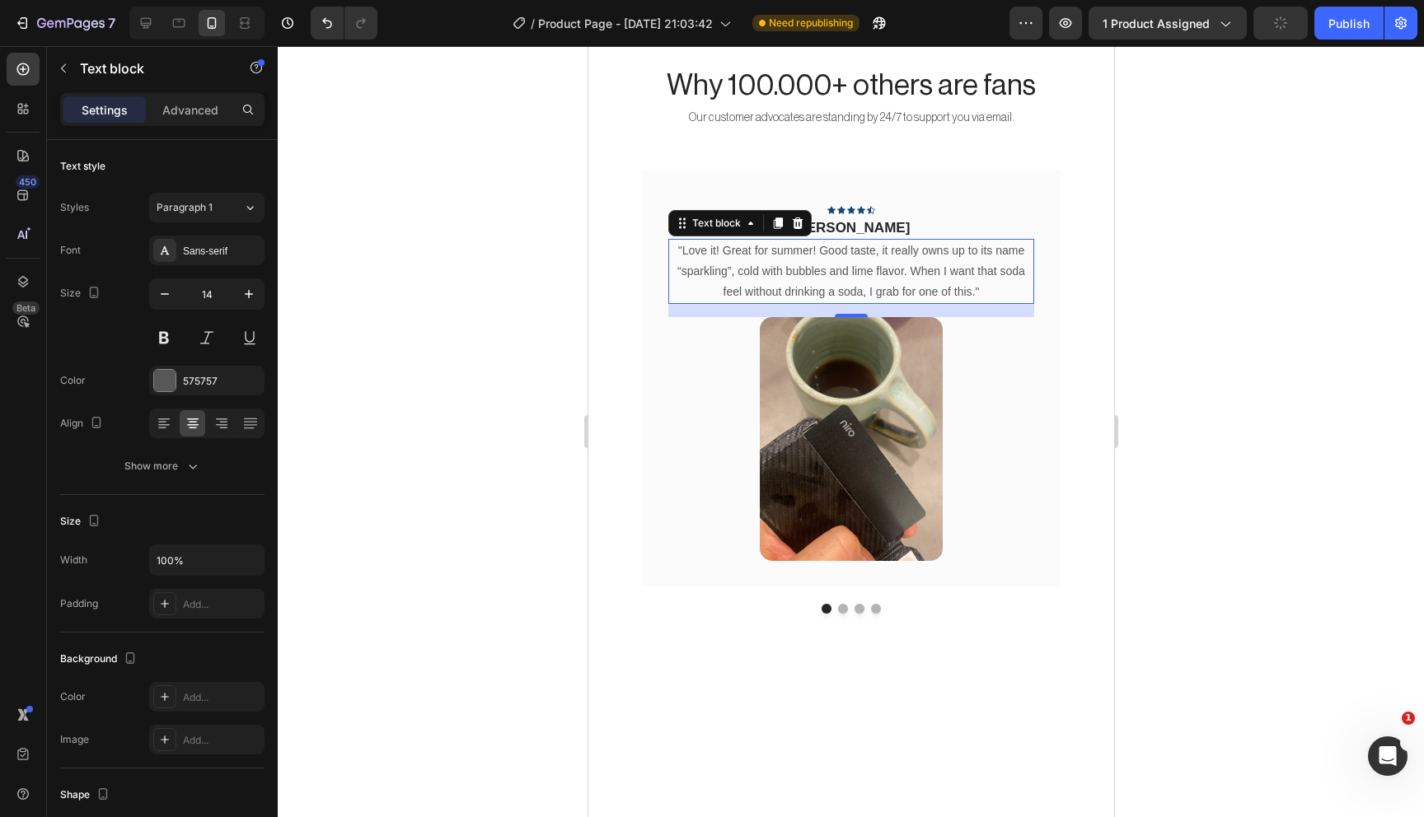
click at [800, 269] on p ""Love it! Great for summer! Good taste, it really owns up to its name “sparklin…" at bounding box center [850, 272] width 363 height 63
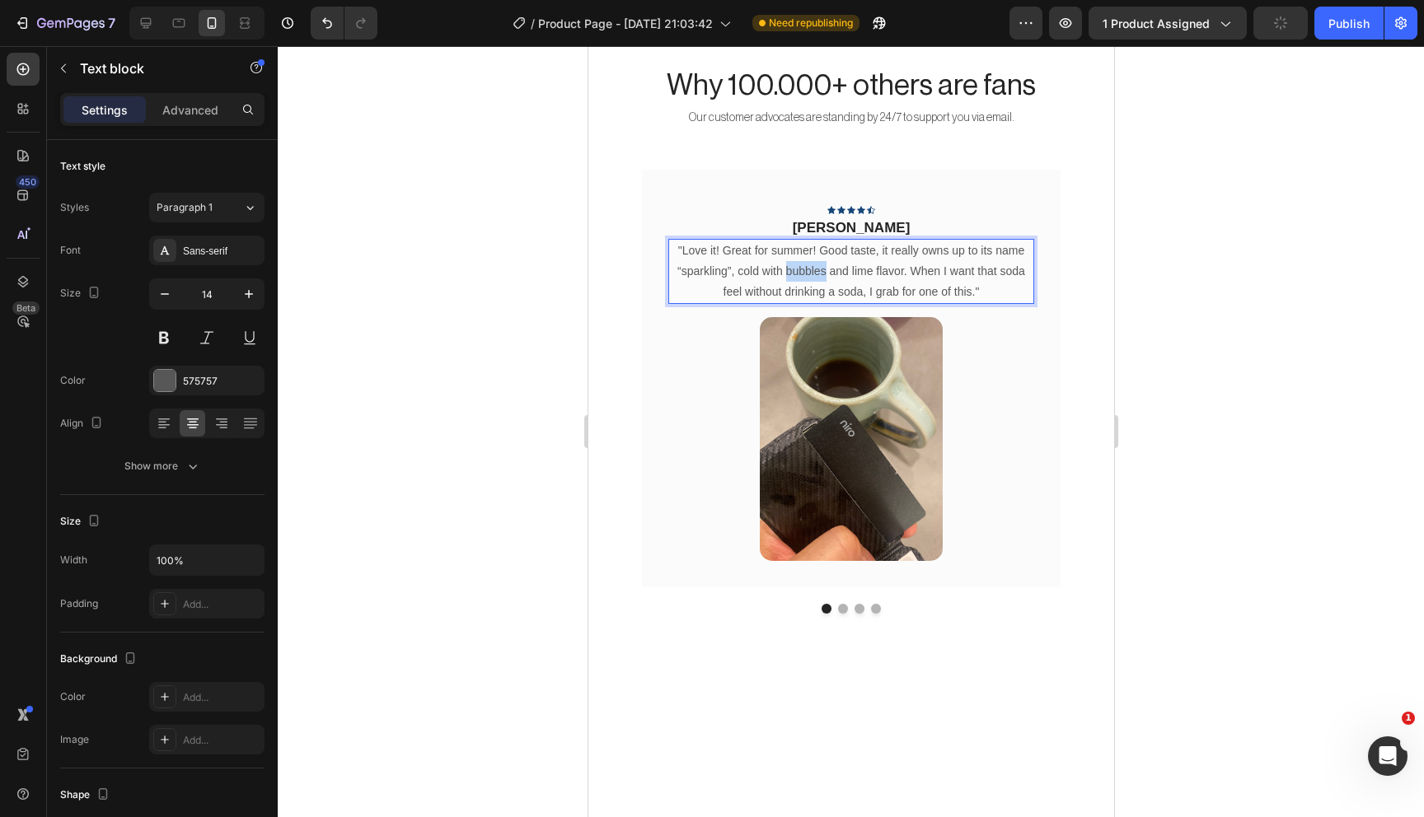
click at [800, 269] on p ""Love it! Great for summer! Good taste, it really owns up to its name “sparklin…" at bounding box center [850, 272] width 363 height 63
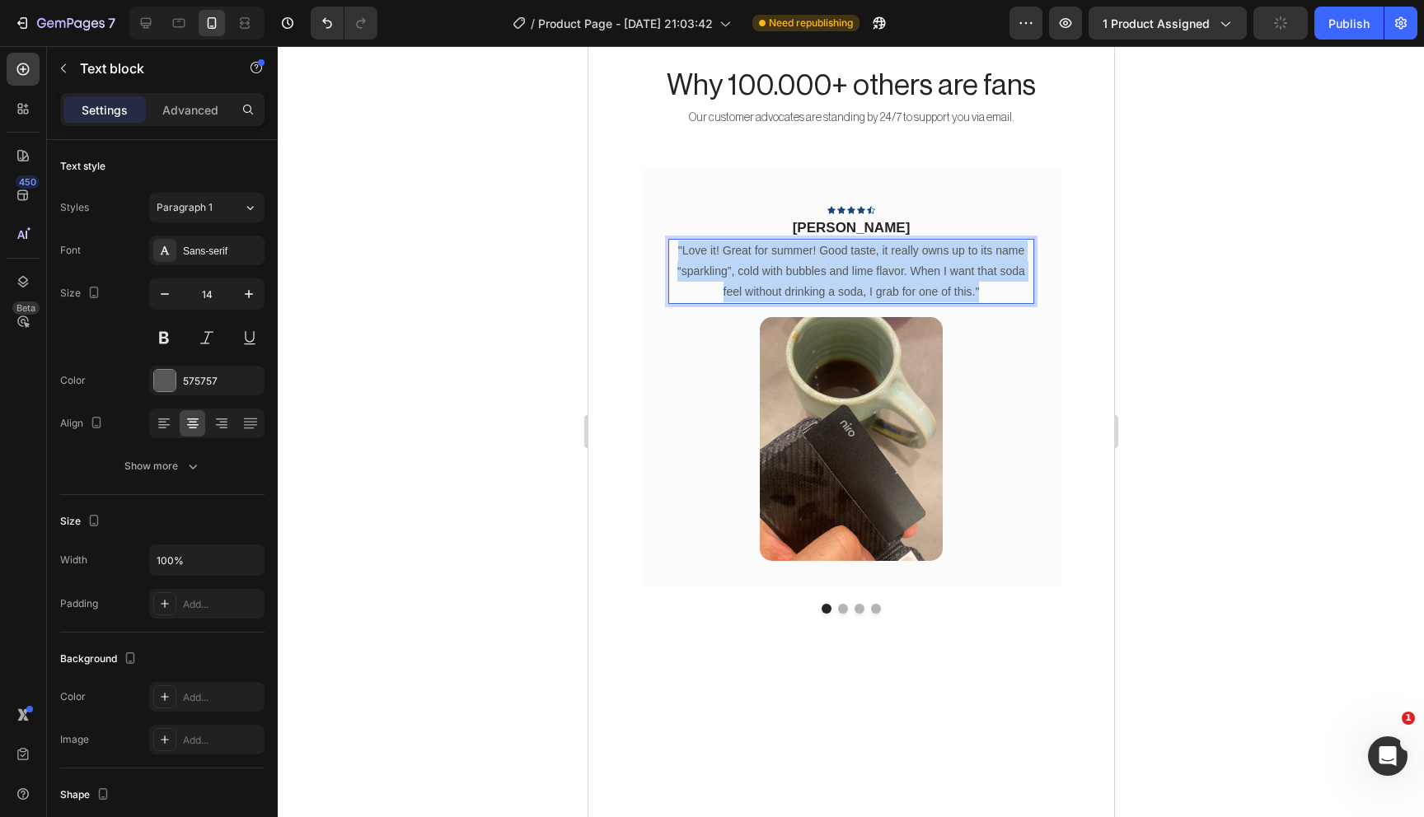
click at [800, 269] on p ""Love it! Great for summer! Good taste, it really owns up to its name “sparklin…" at bounding box center [850, 272] width 363 height 63
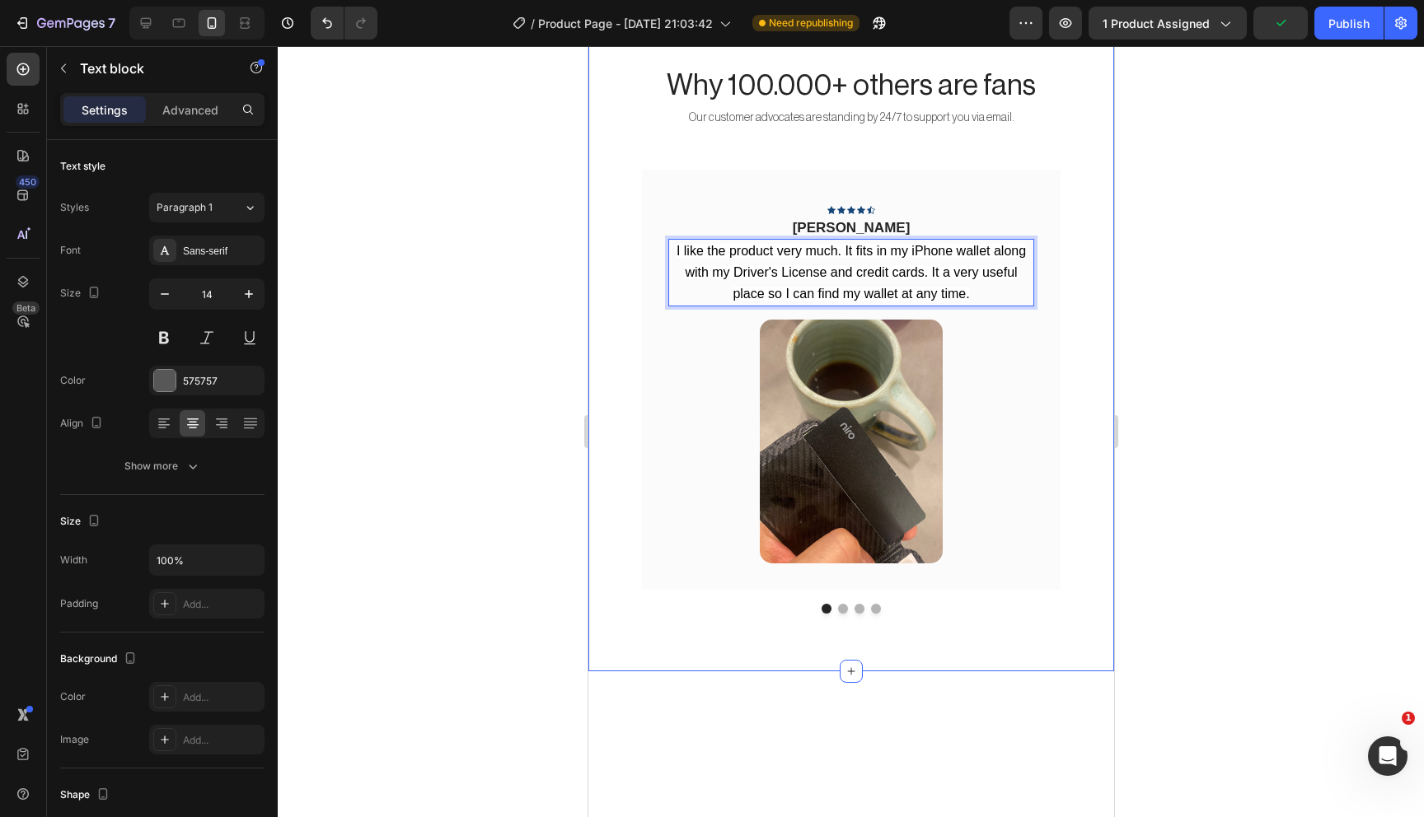
click at [1165, 389] on div at bounding box center [851, 431] width 1146 height 771
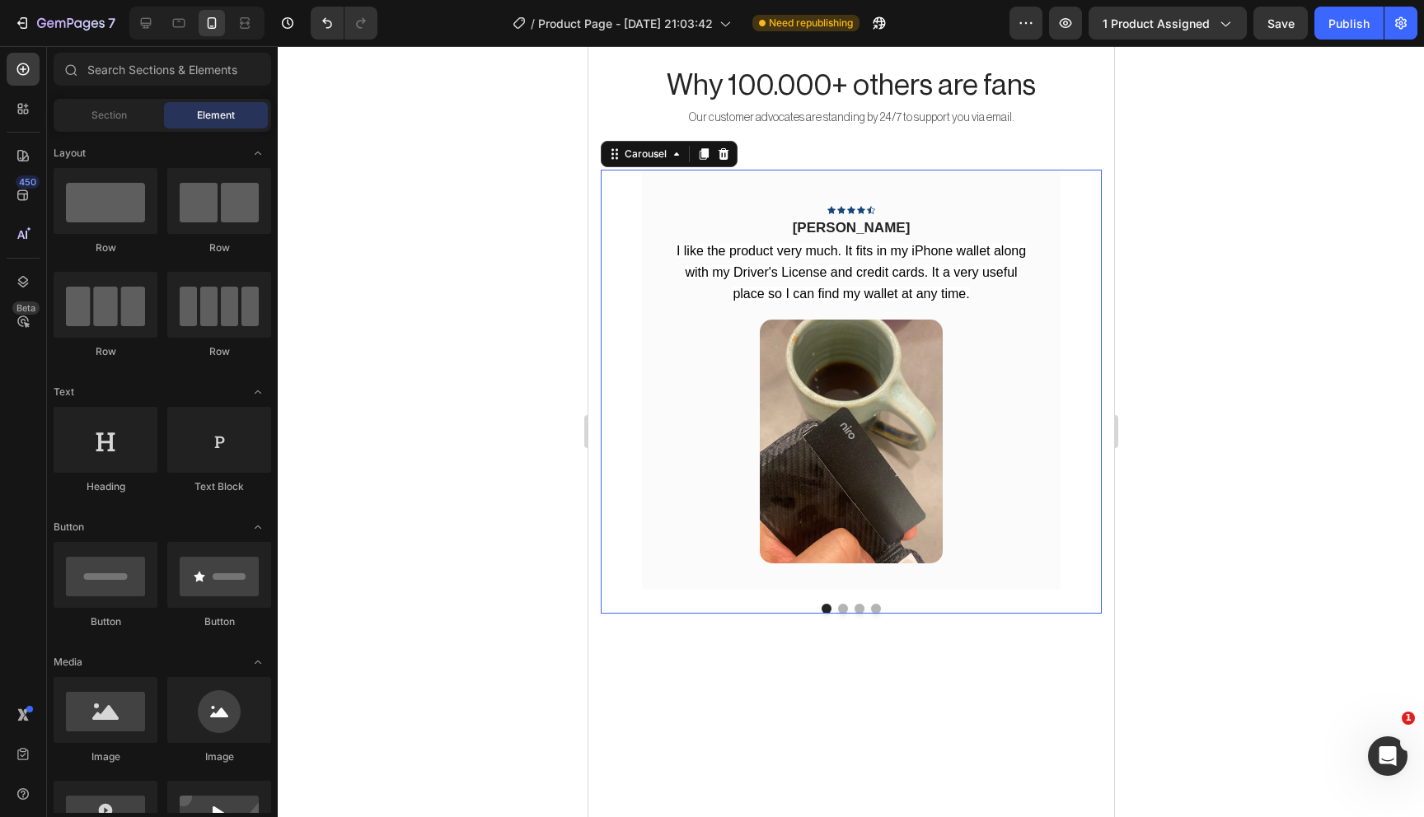
click at [839, 604] on button "Dot" at bounding box center [842, 609] width 10 height 10
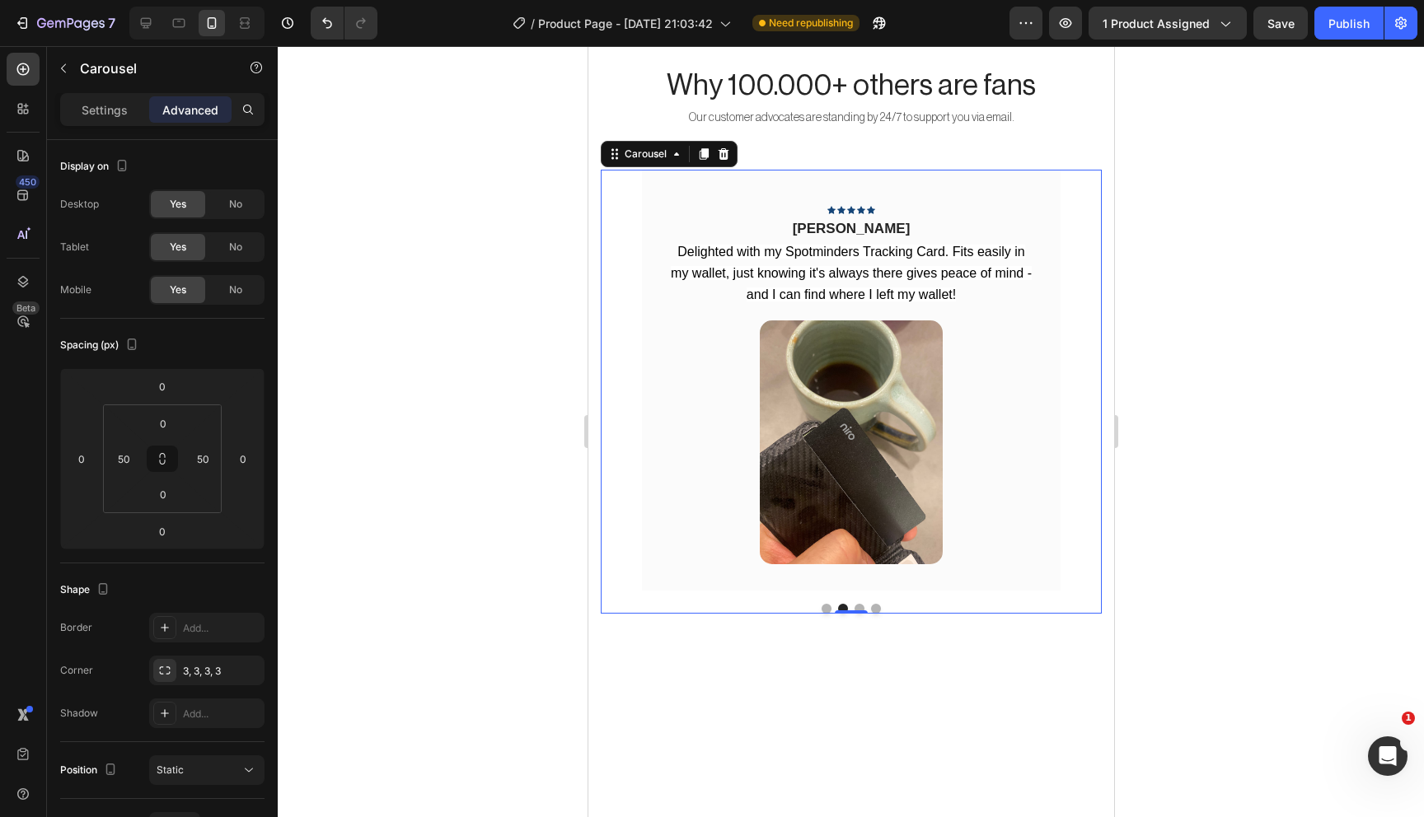
click at [824, 605] on button "Dot" at bounding box center [826, 609] width 10 height 10
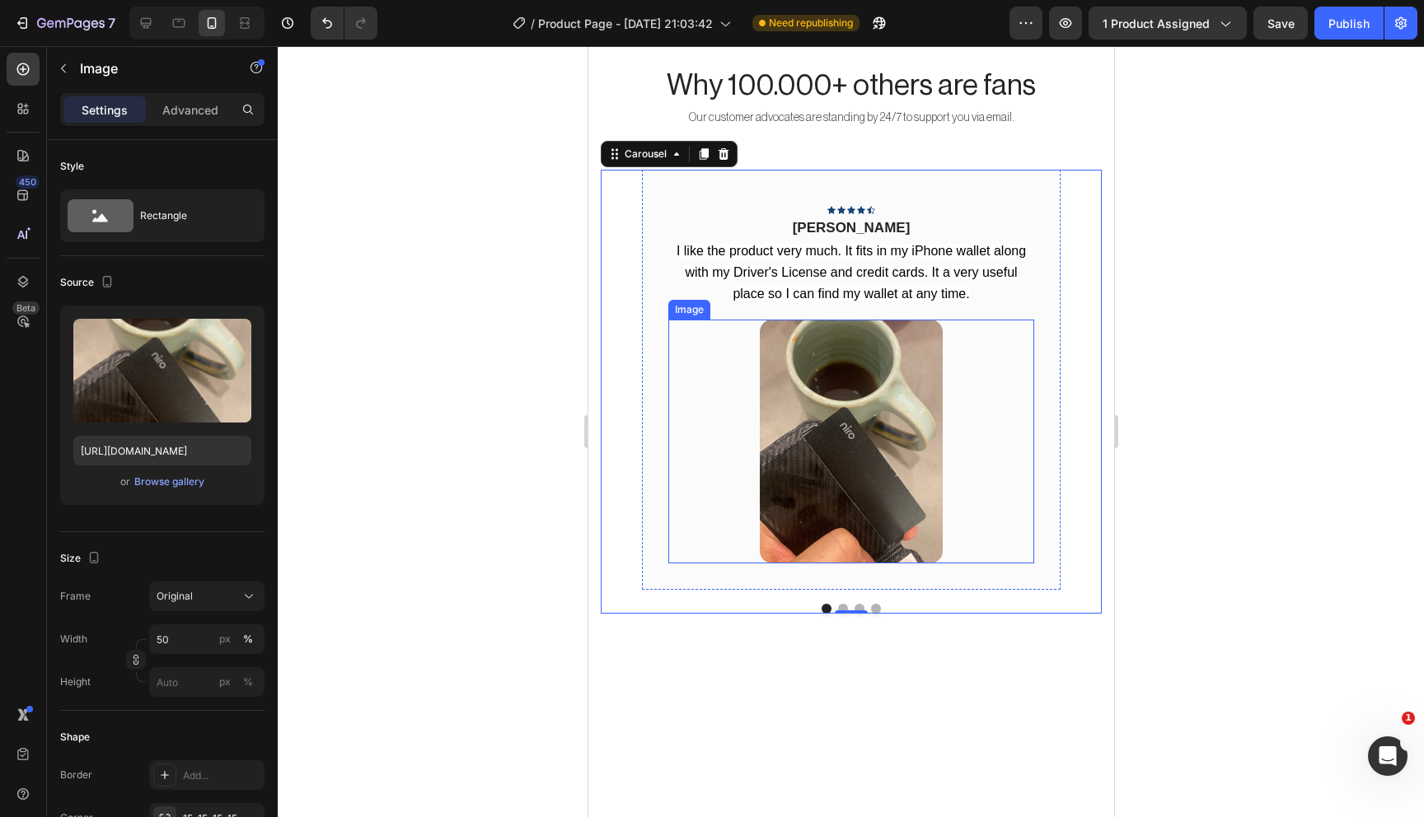
click at [809, 493] on img at bounding box center [850, 442] width 183 height 244
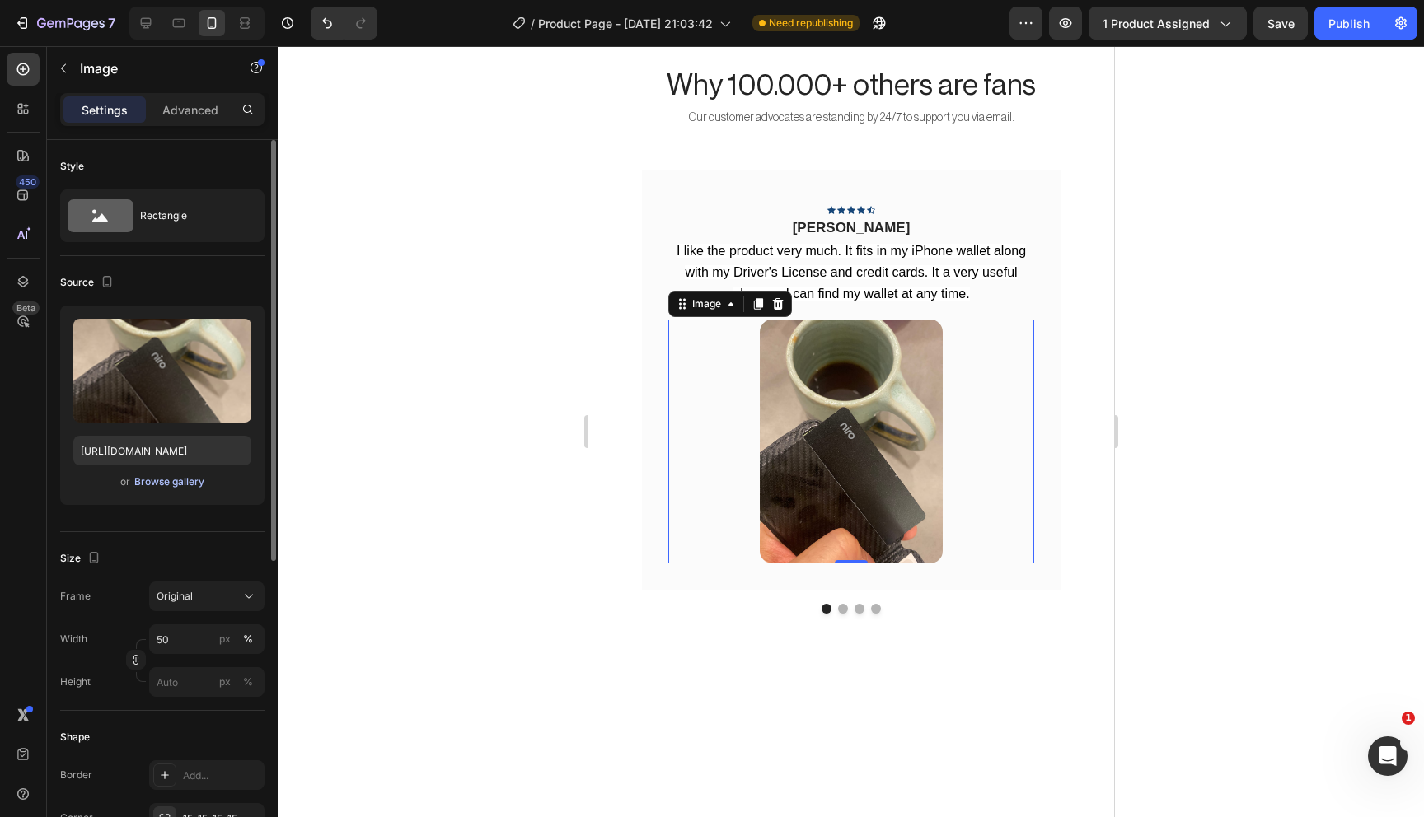
click at [176, 479] on div "Browse gallery" at bounding box center [169, 482] width 70 height 15
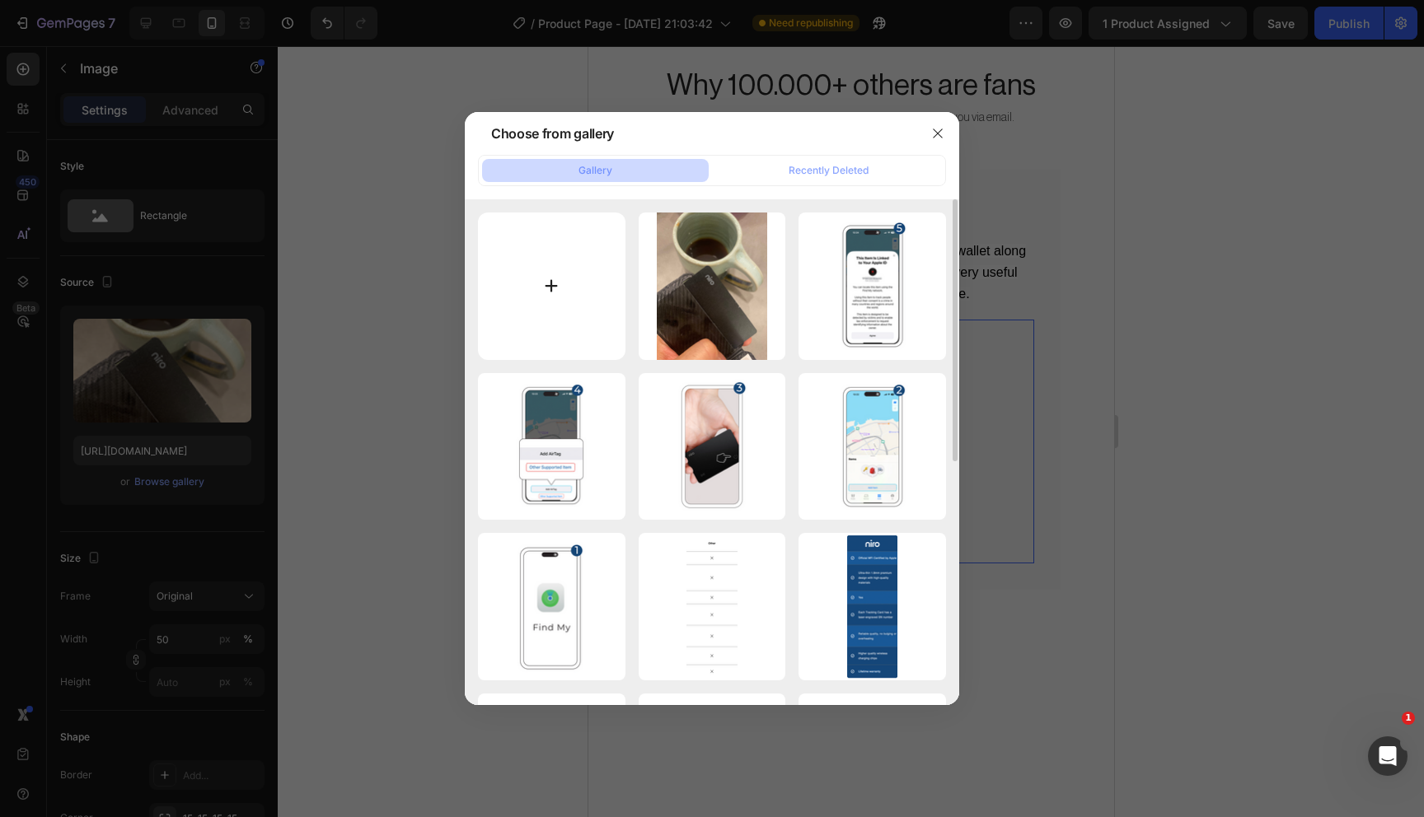
click at [574, 259] on input "file" at bounding box center [551, 286] width 147 height 147
type input "C:\fakepath\review2.png"
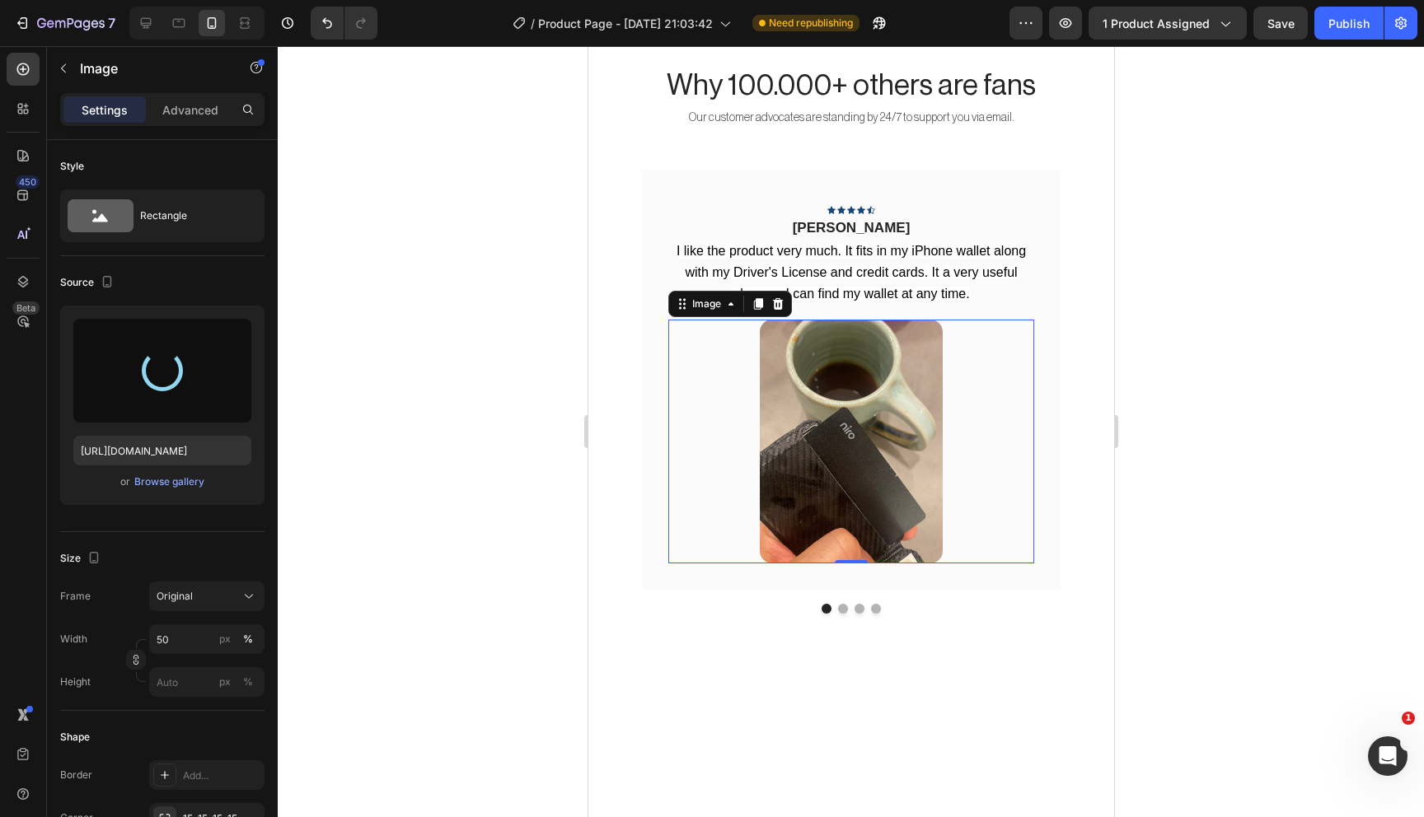
type input "https://cdn.shopify.com/s/files/1/0909/3303/5388/files/gempages_558198249018623…"
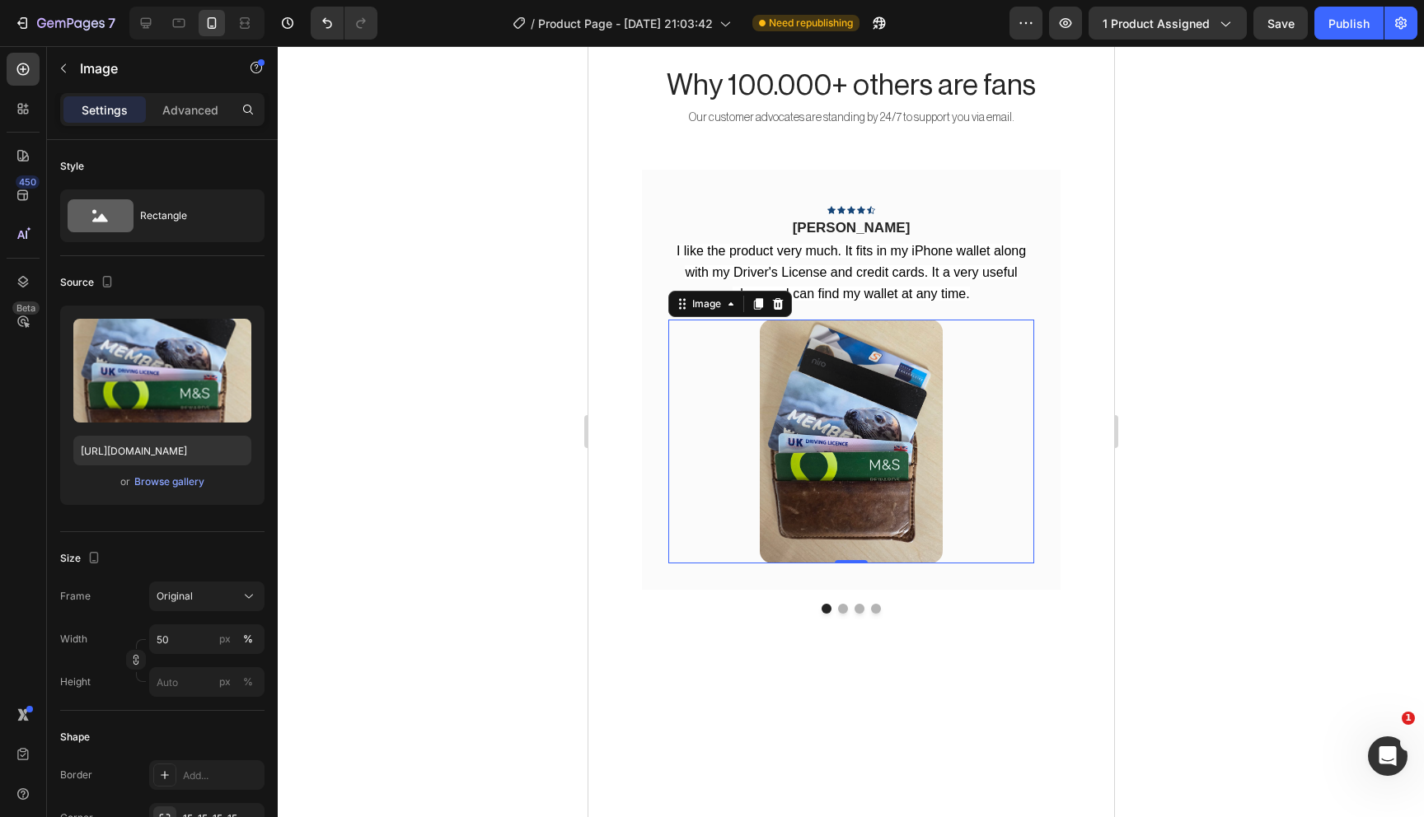
click at [1233, 609] on div at bounding box center [851, 431] width 1146 height 771
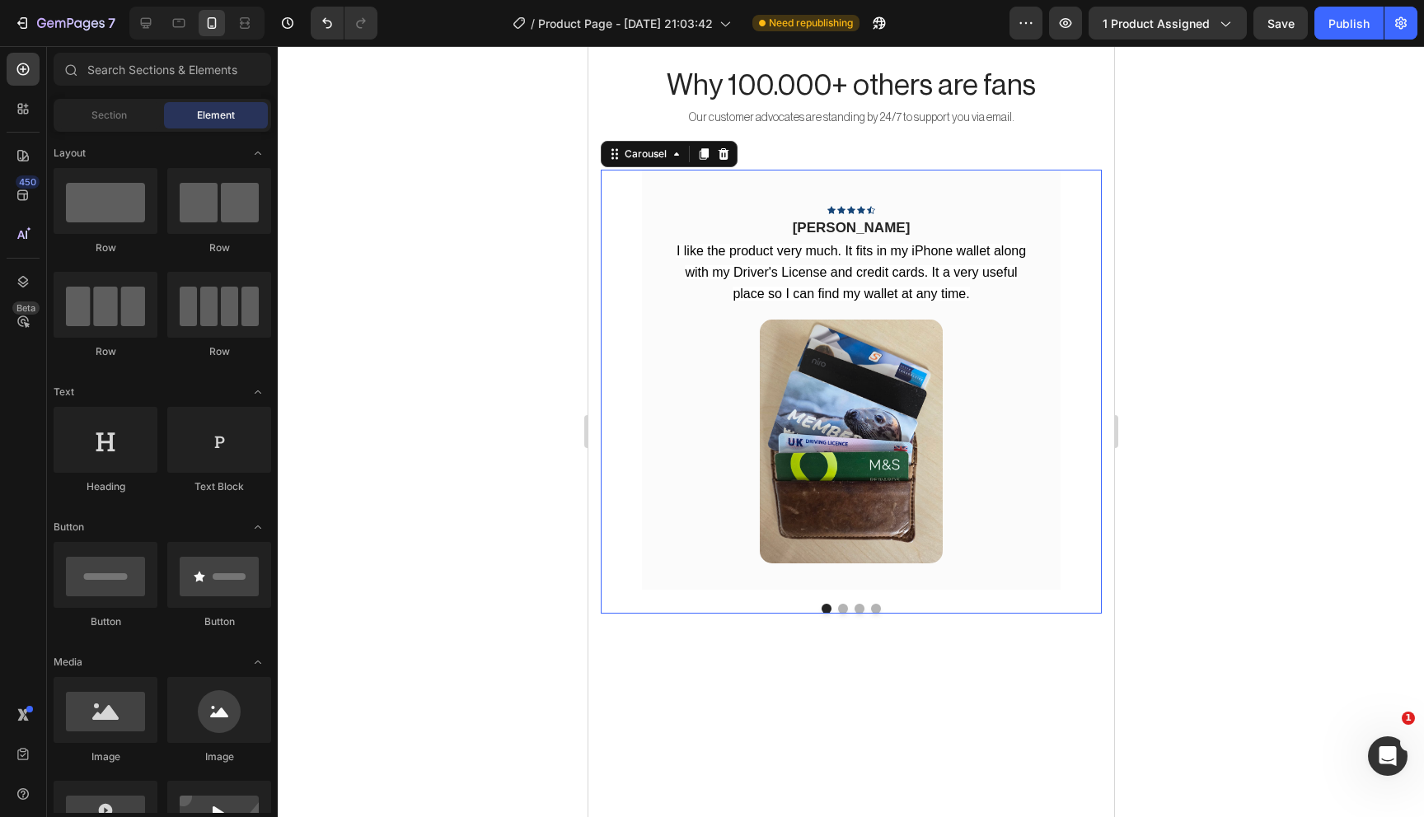
click at [844, 607] on div "Icon Icon Icon Icon Icon Row Rita Carroll Text block I like the product very mu…" at bounding box center [850, 392] width 501 height 445
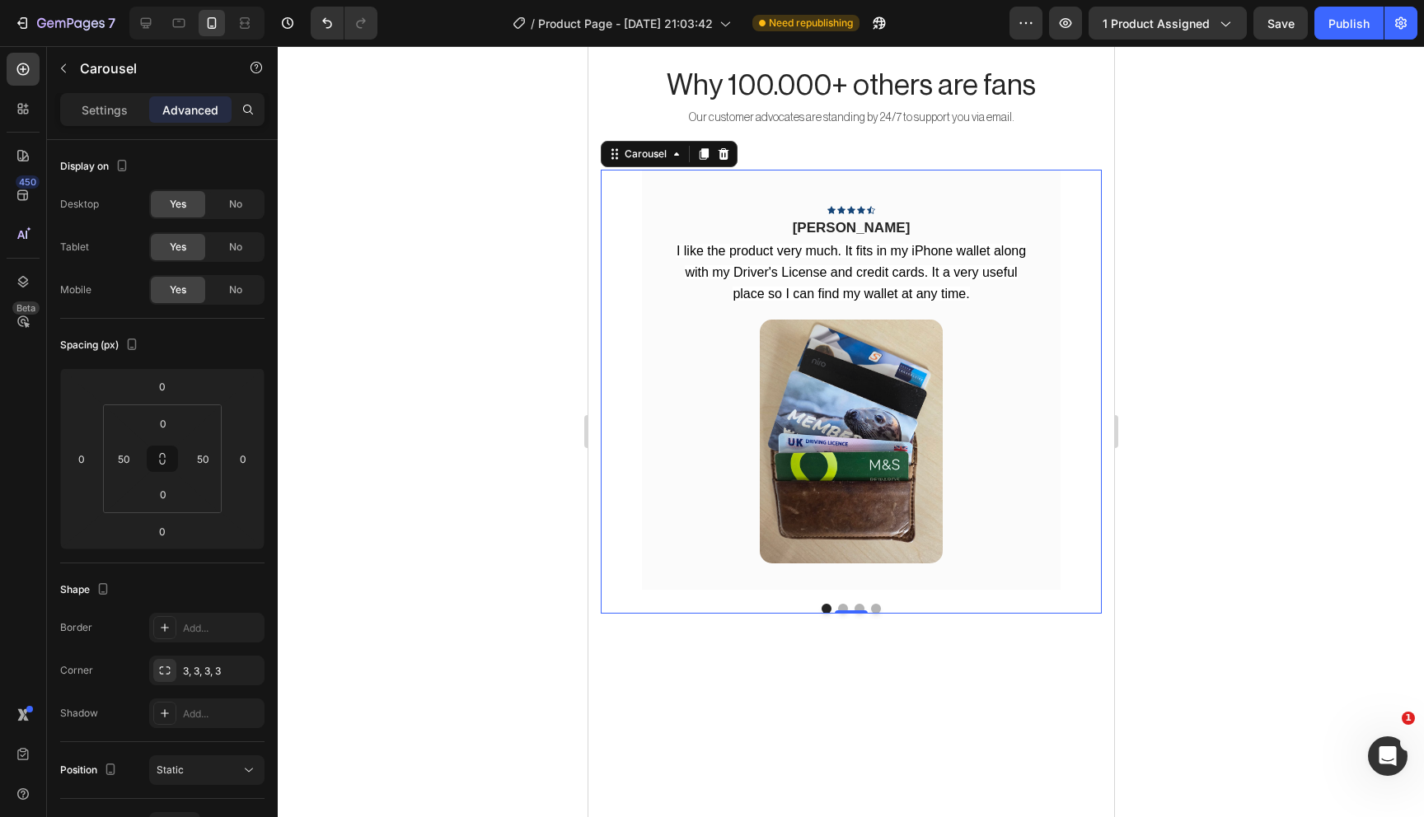
click at [840, 604] on button "Dot" at bounding box center [842, 609] width 10 height 10
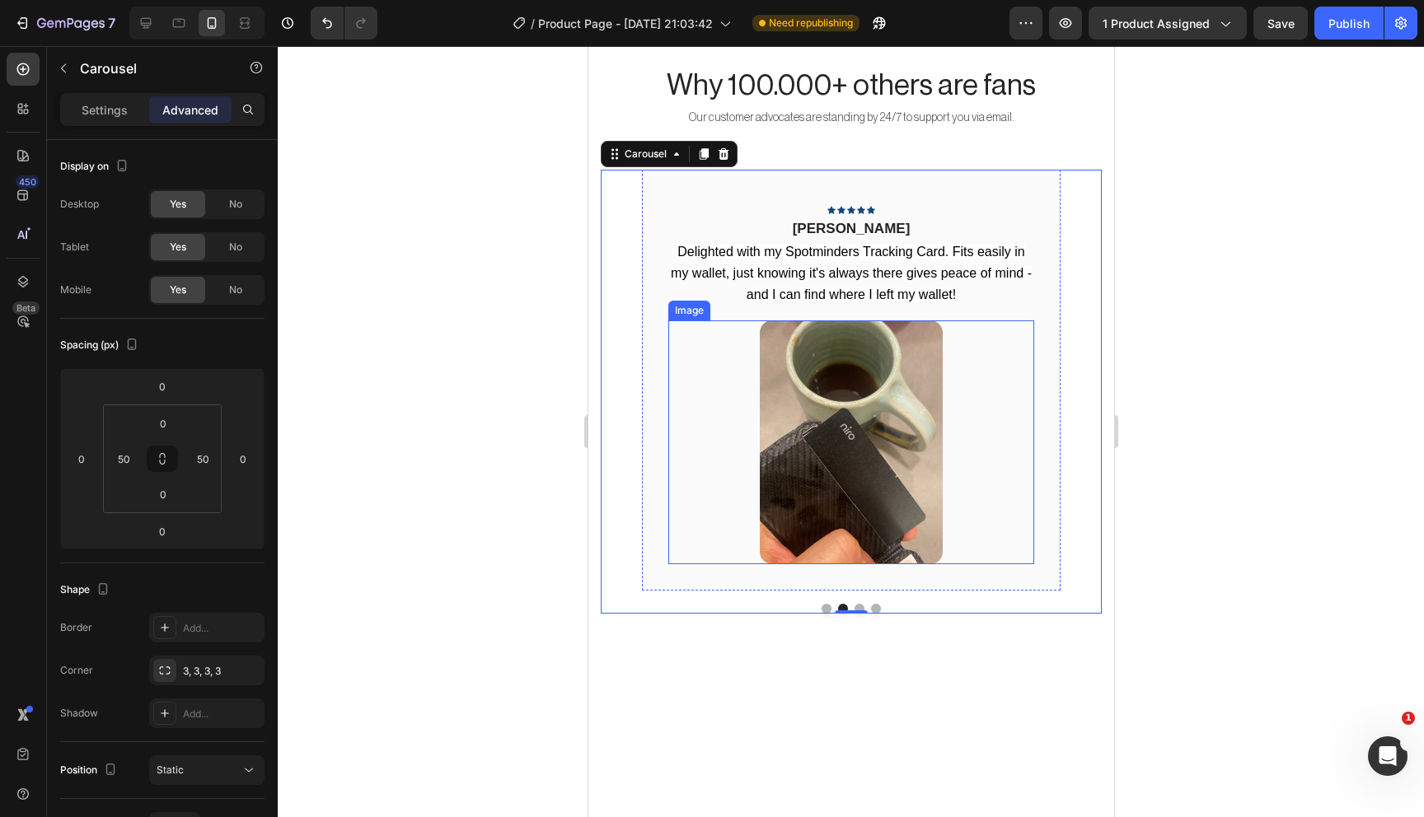
click at [992, 551] on div at bounding box center [850, 443] width 366 height 244
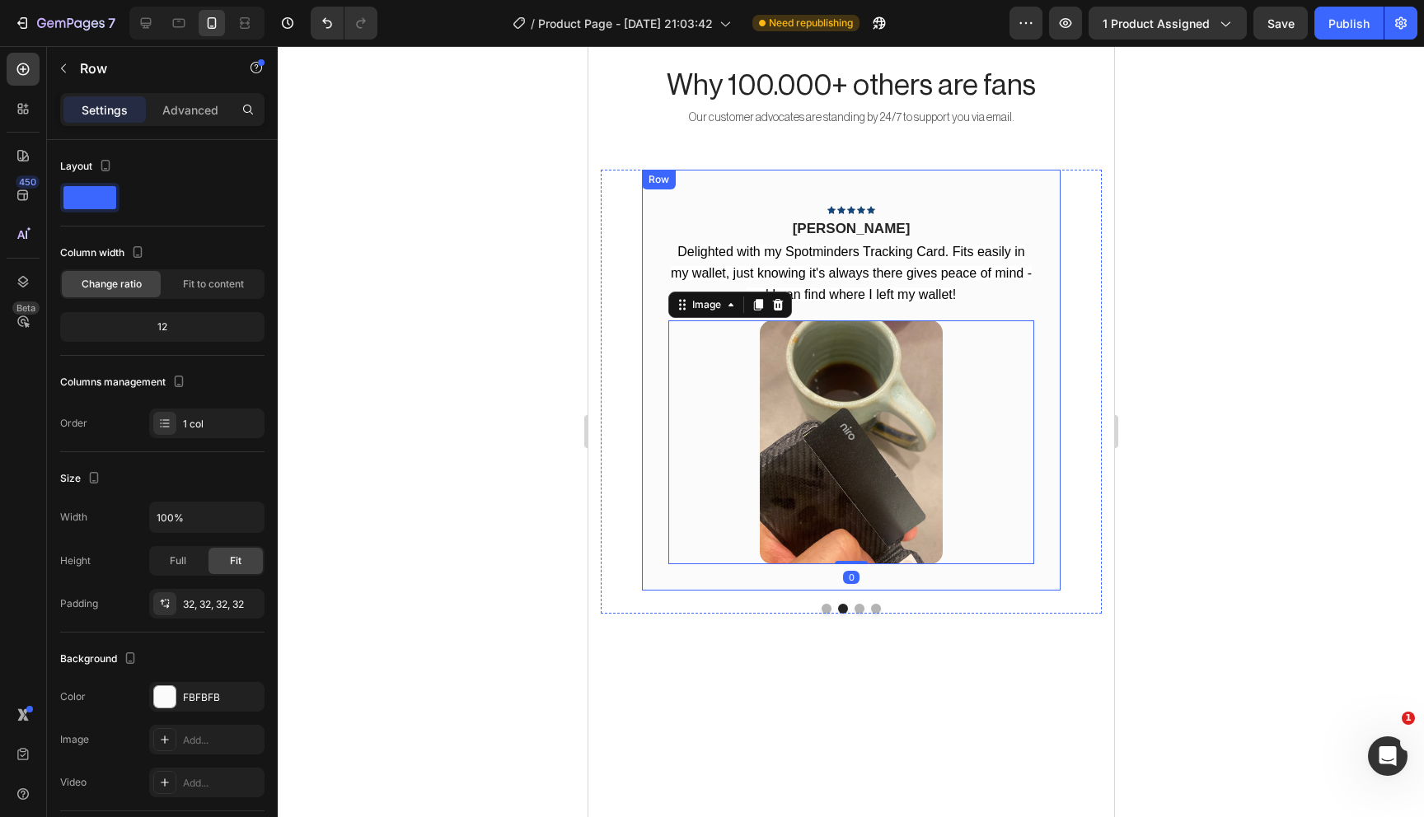
click at [1018, 578] on div "Icon Icon Icon Icon Icon Row Richard S Text block Delighted with my Spotminders…" at bounding box center [850, 381] width 419 height 422
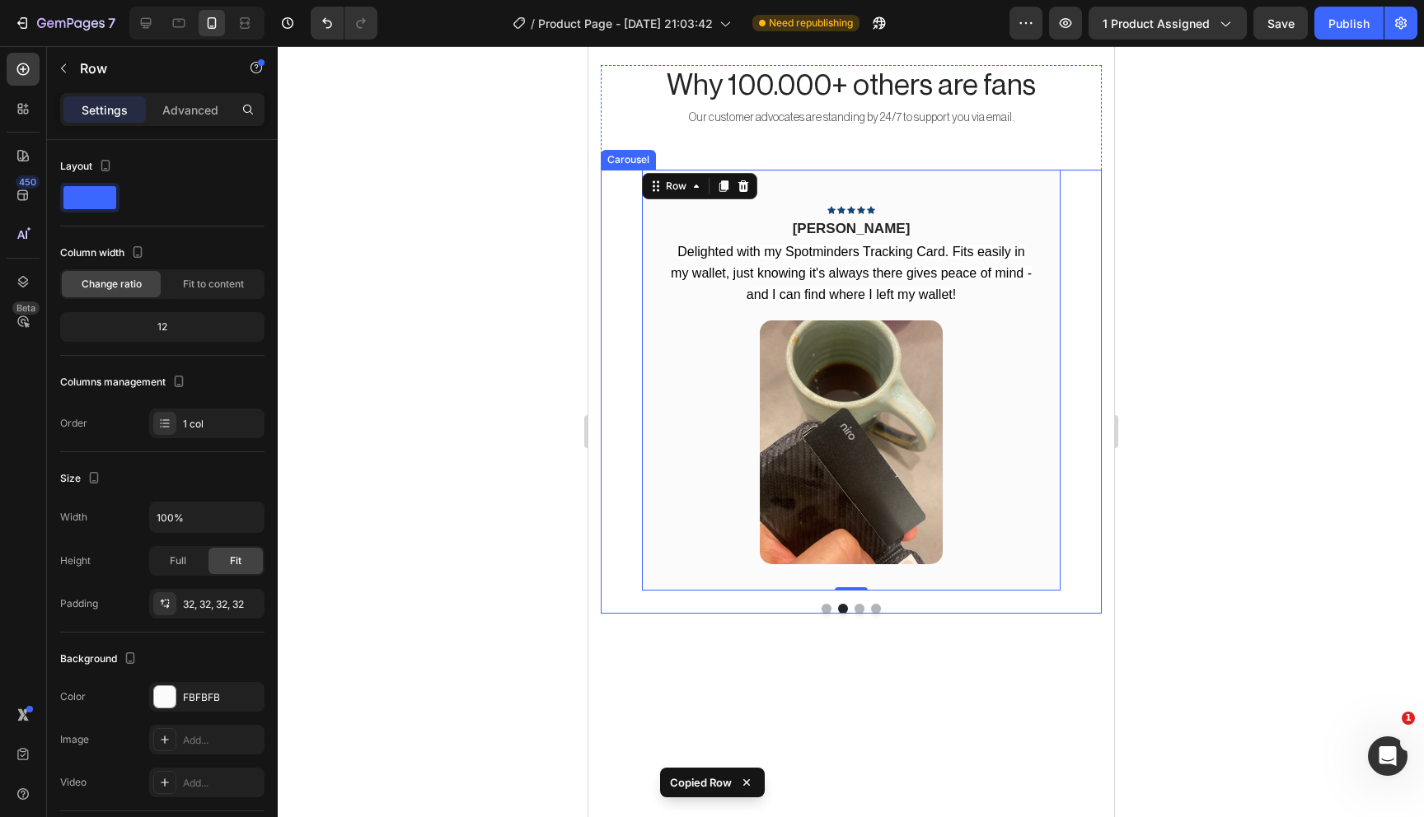
click at [859, 605] on button "Dot" at bounding box center [859, 609] width 10 height 10
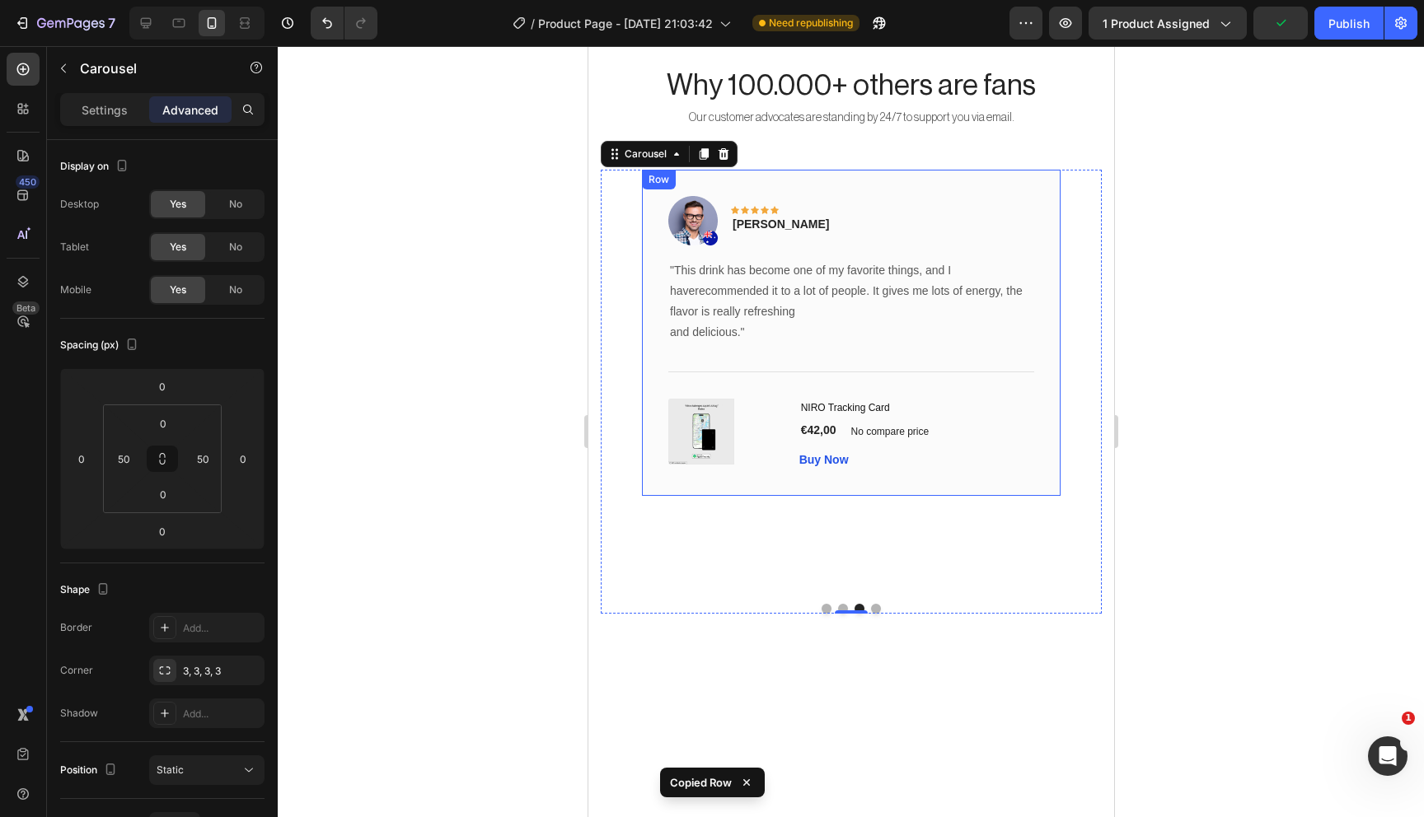
click at [942, 475] on div "Image Icon Icon Icon Icon Icon Row Timothy Joseph Text block Row "This drink ha…" at bounding box center [850, 333] width 419 height 326
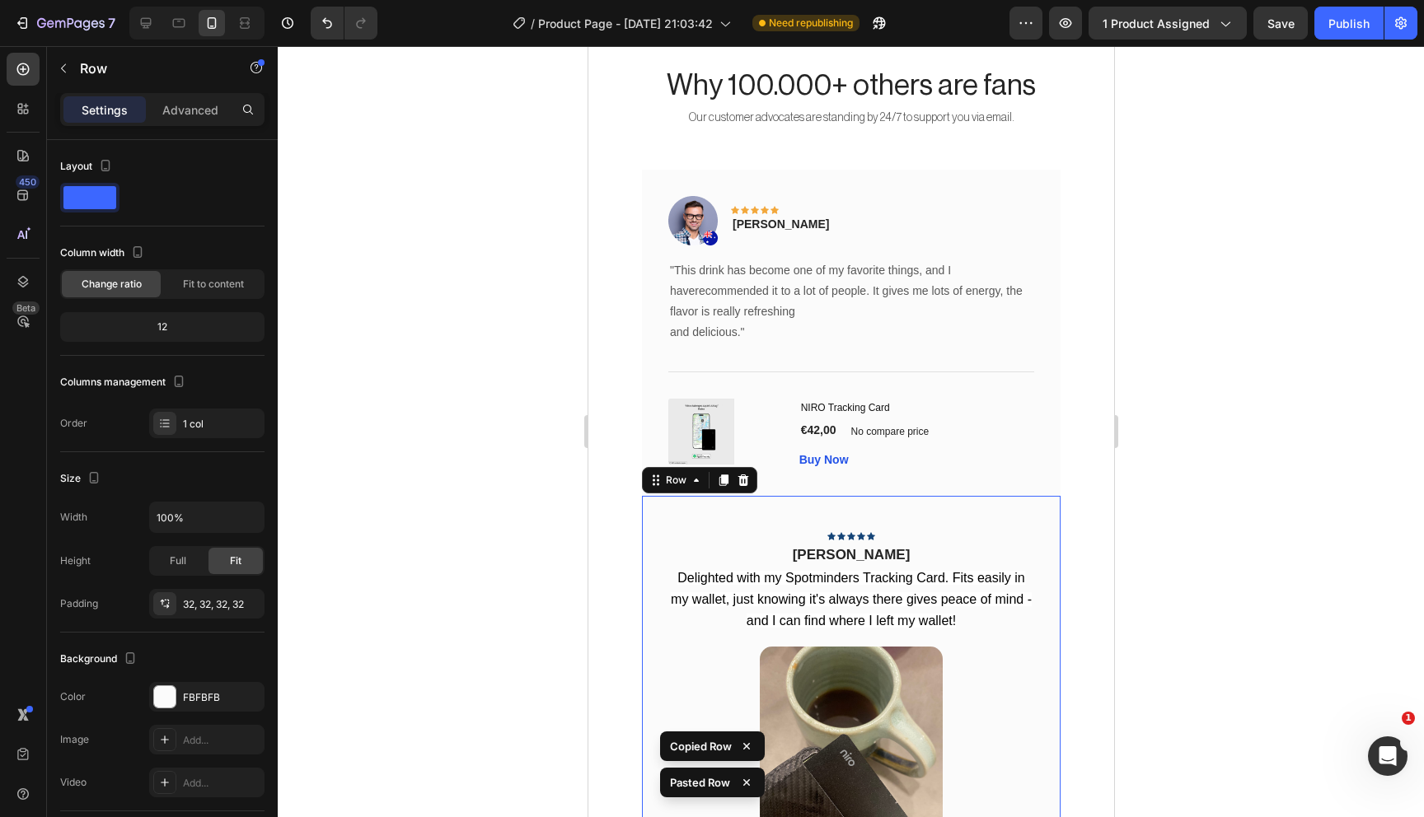
click at [942, 475] on div "Image Icon Icon Icon Icon Icon Row Timothy Joseph Text block Row "This drink ha…" at bounding box center [850, 333] width 419 height 326
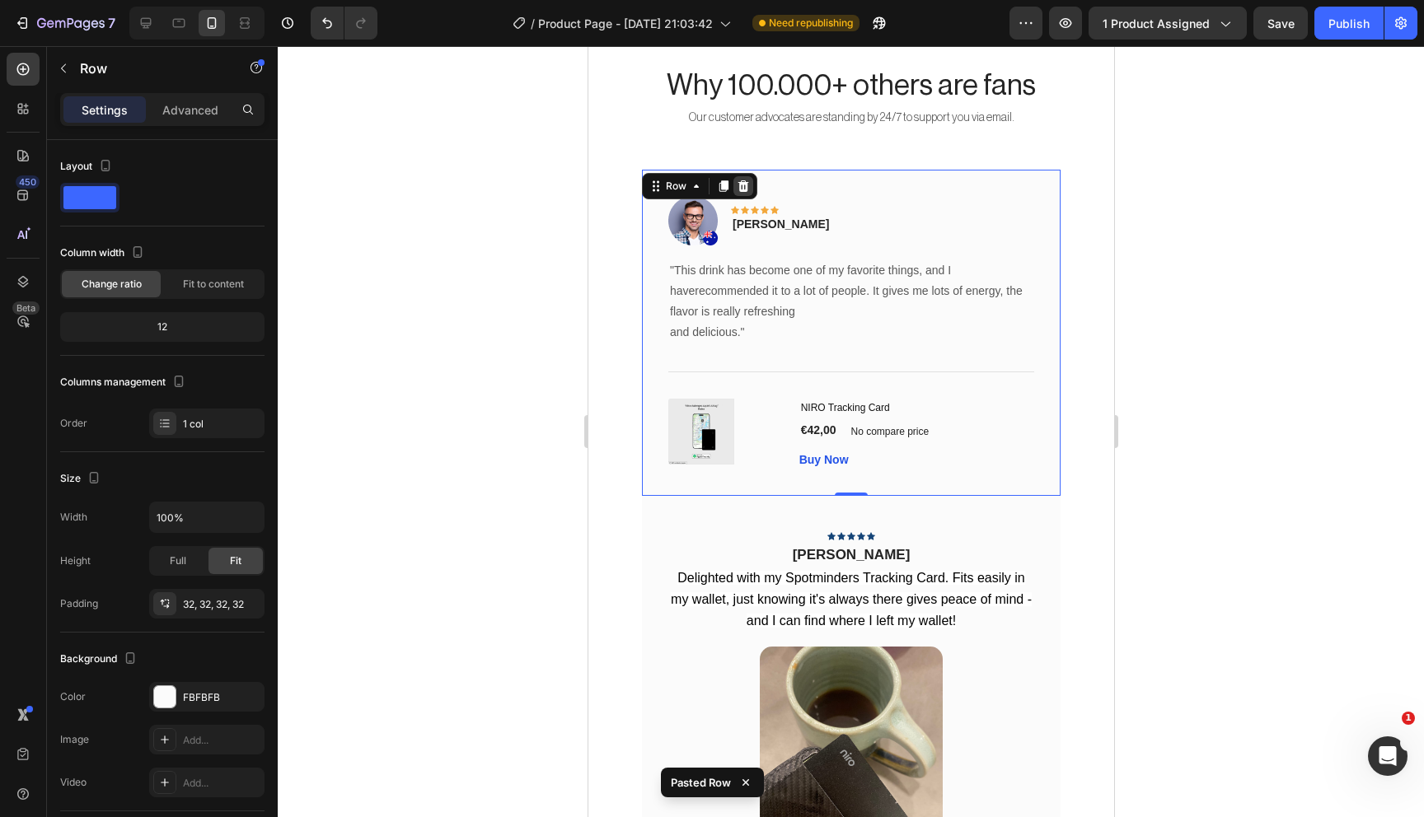
click at [741, 183] on icon at bounding box center [742, 186] width 11 height 12
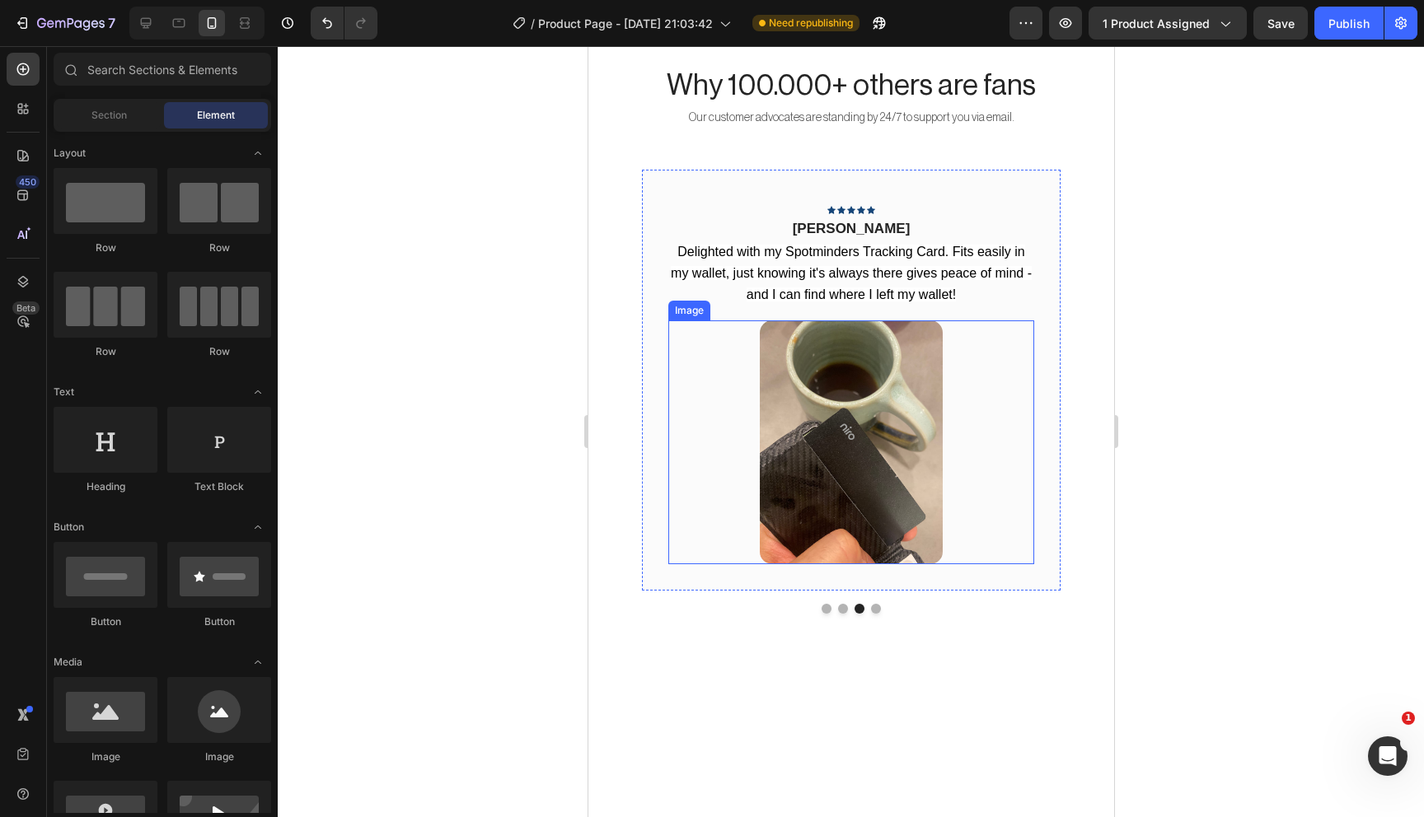
click at [894, 485] on img at bounding box center [850, 443] width 183 height 244
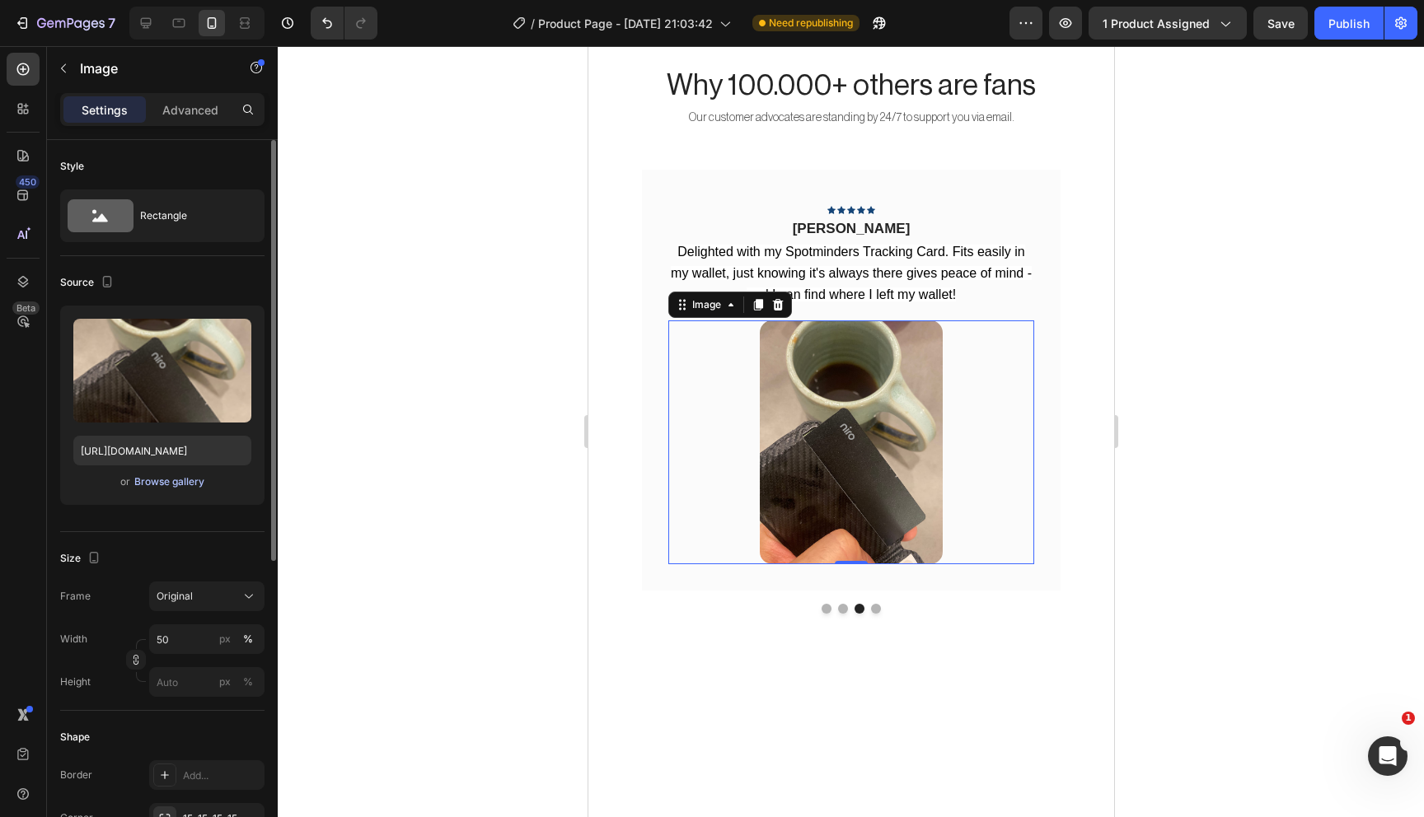
click at [166, 485] on div "Browse gallery" at bounding box center [169, 482] width 70 height 15
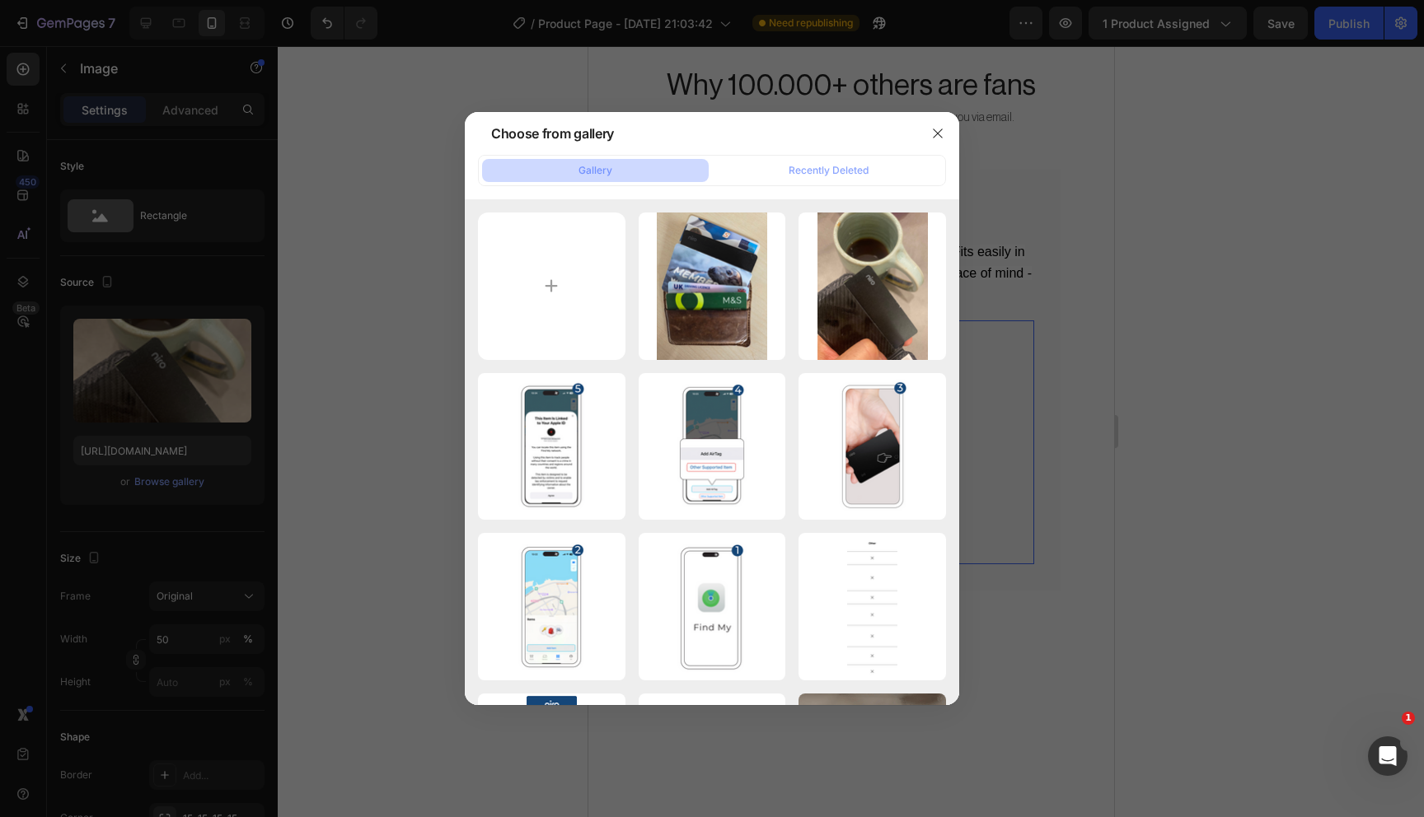
type input "C:\fakepath\lOsFfHZ3y_mid.jpg"
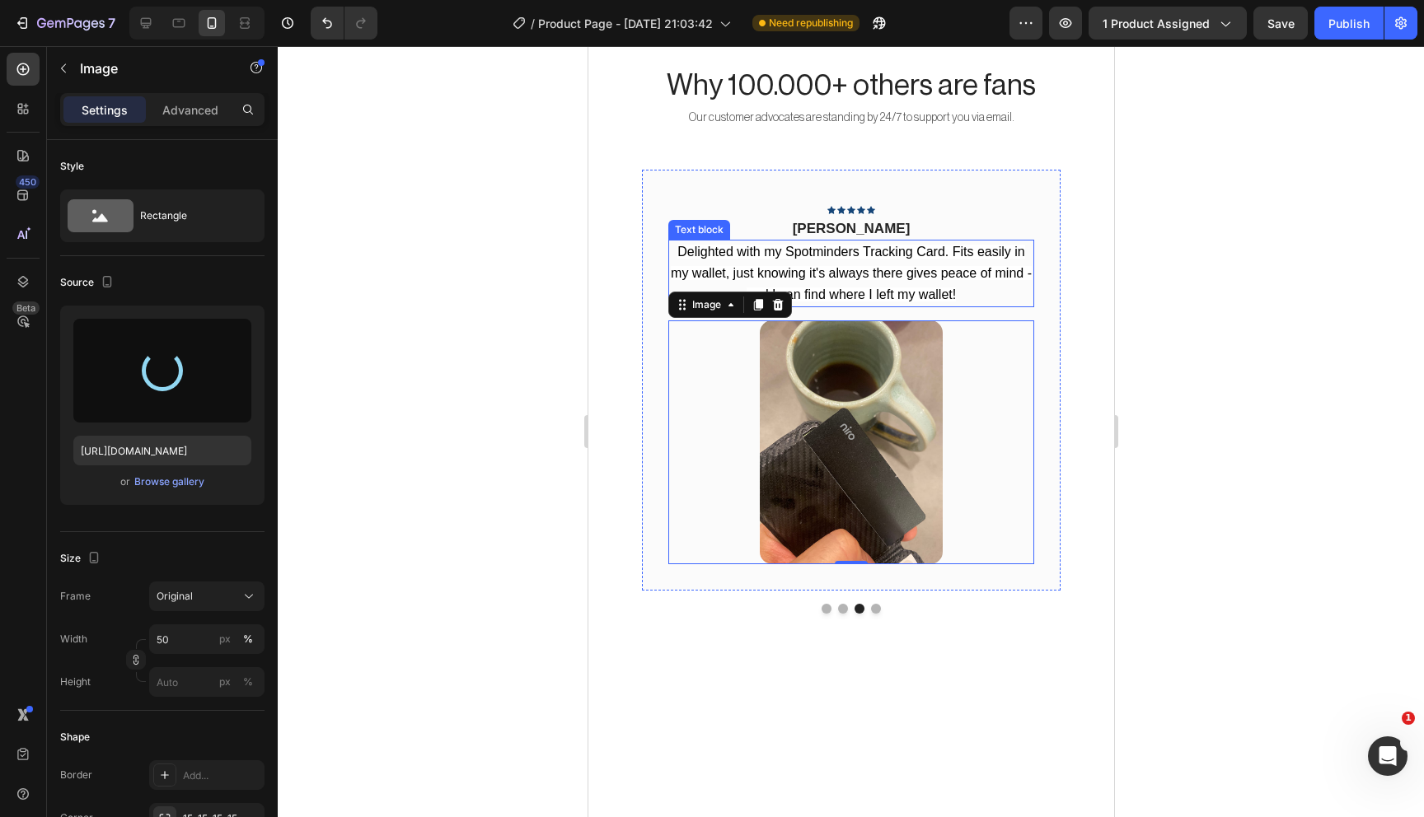
click at [881, 267] on span "Delighted with my Spotminders Tracking Card. Fits easily in my wallet, just kno…" at bounding box center [850, 273] width 361 height 57
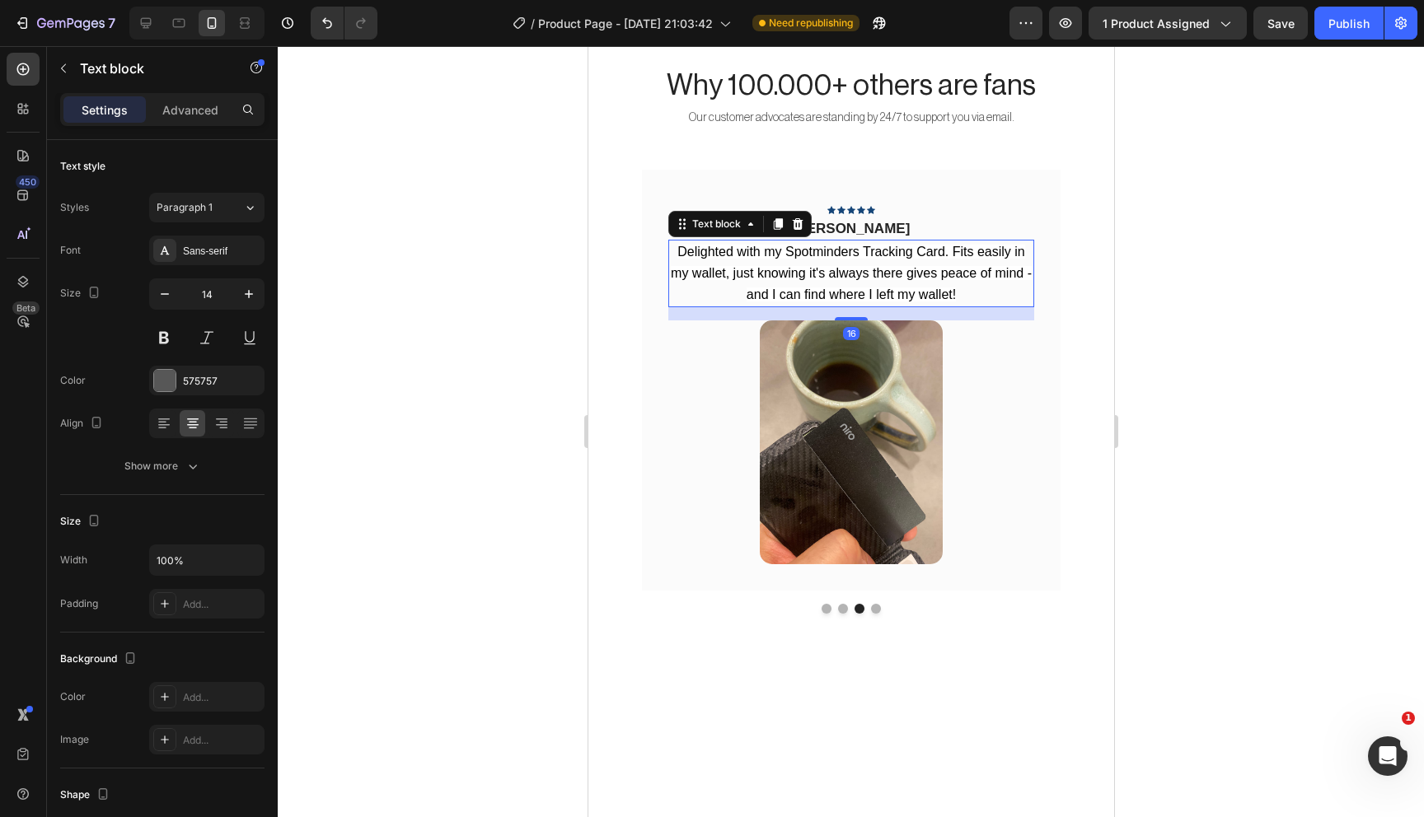
click at [881, 267] on span "Delighted with my Spotminders Tracking Card. Fits easily in my wallet, just kno…" at bounding box center [850, 273] width 361 height 57
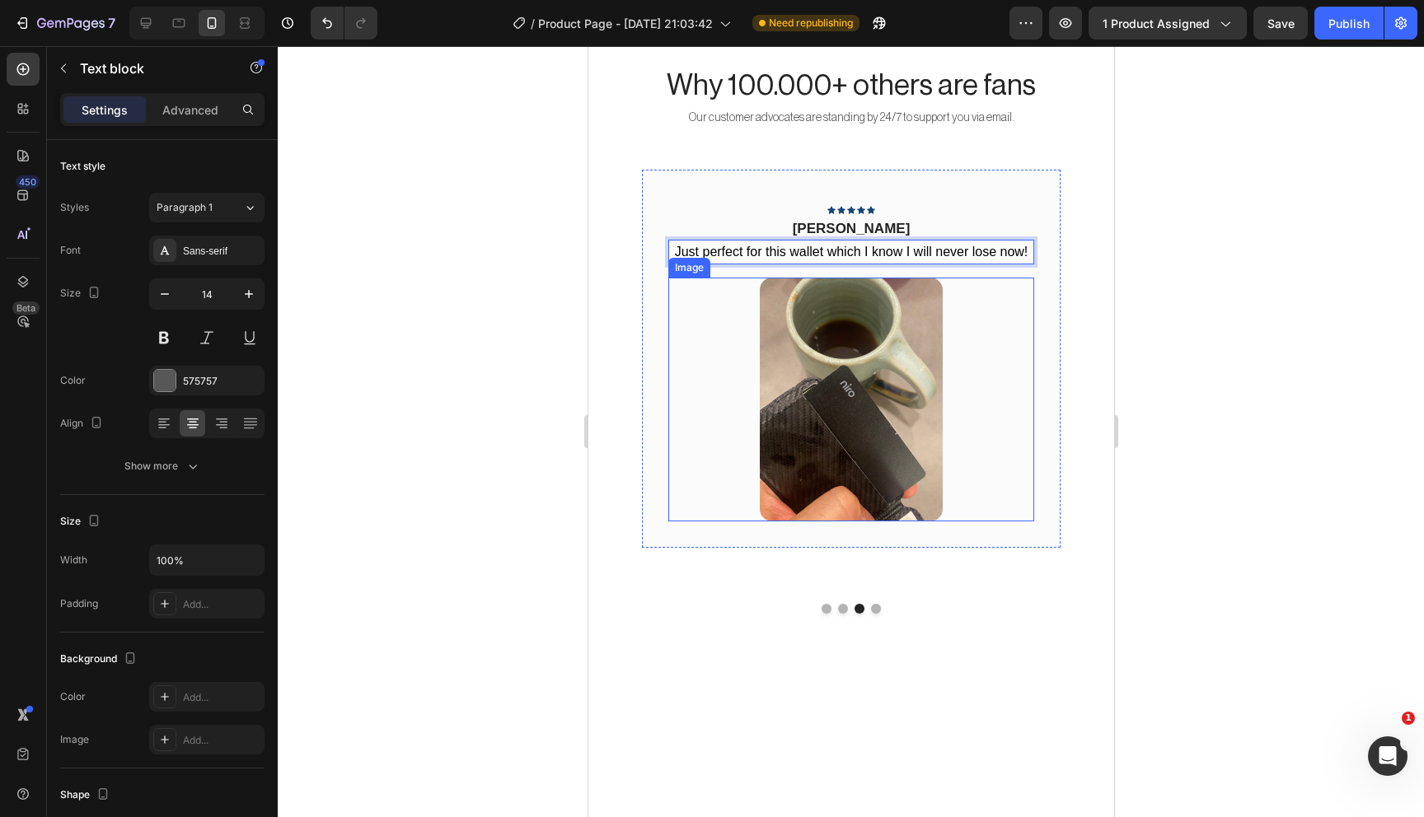
click at [872, 372] on img at bounding box center [850, 400] width 183 height 244
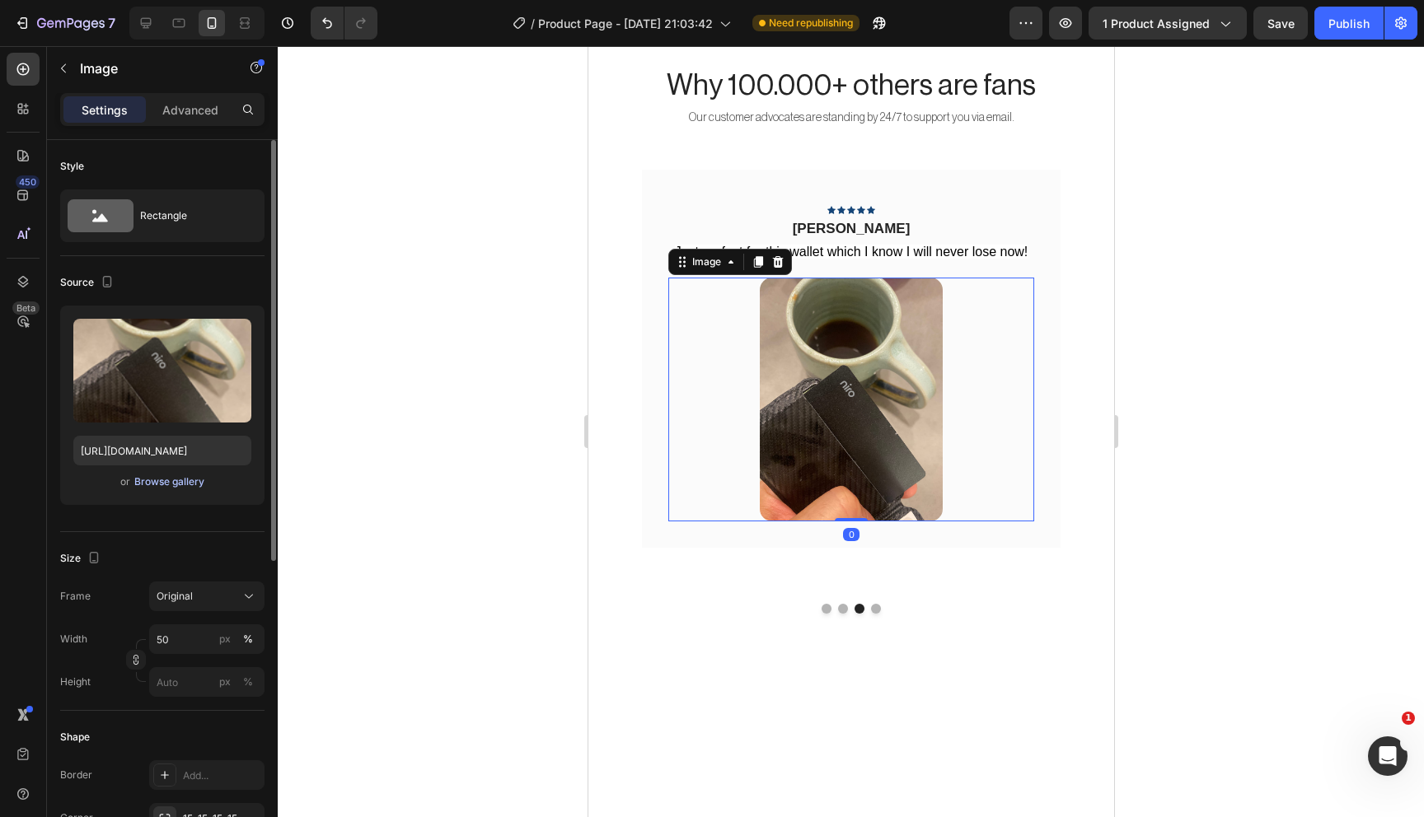
click at [180, 485] on div "Browse gallery" at bounding box center [169, 482] width 70 height 15
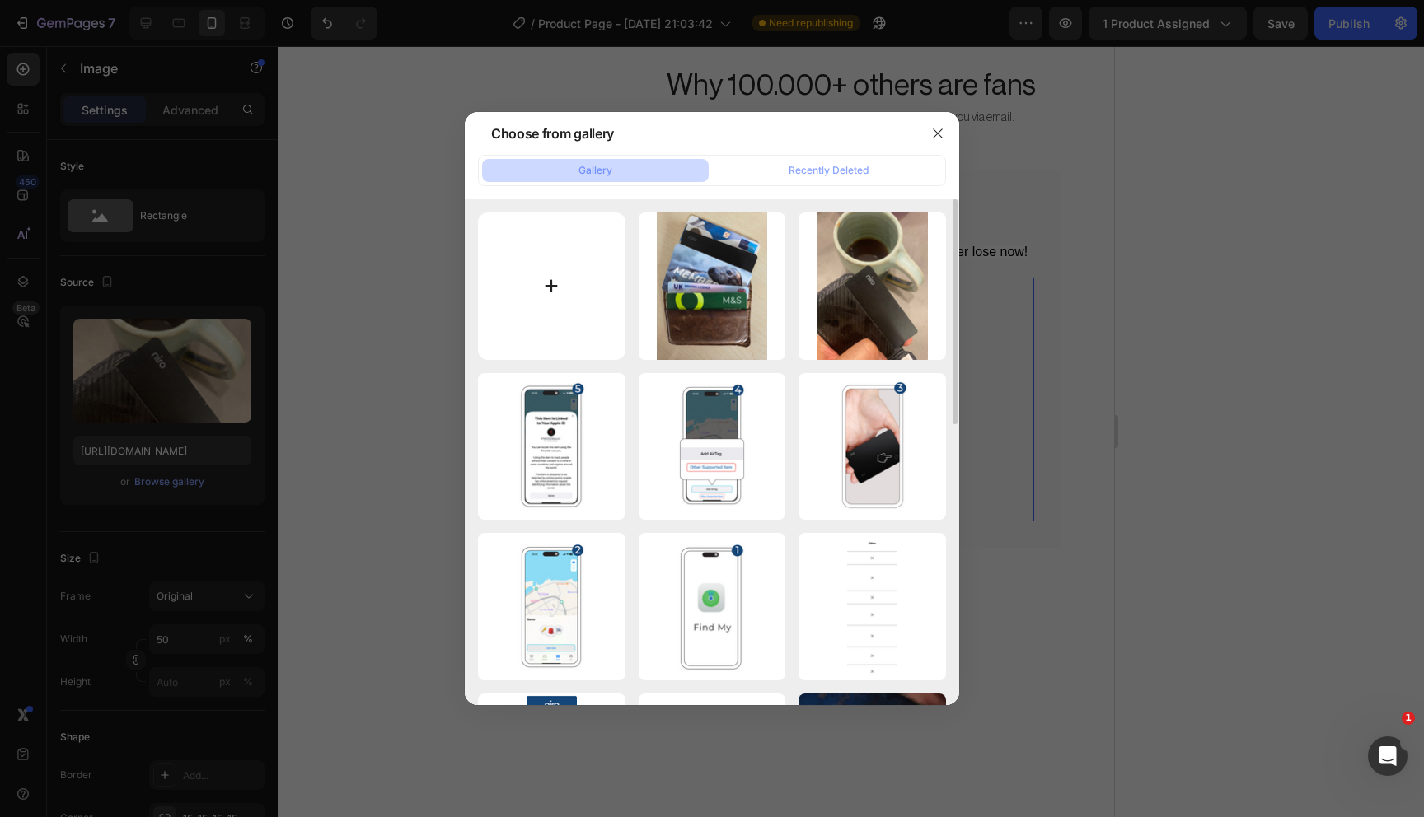
click at [535, 297] on input "file" at bounding box center [551, 286] width 147 height 147
type input "C:\fakepath\lOsFfHZ3y_mid.jpg"
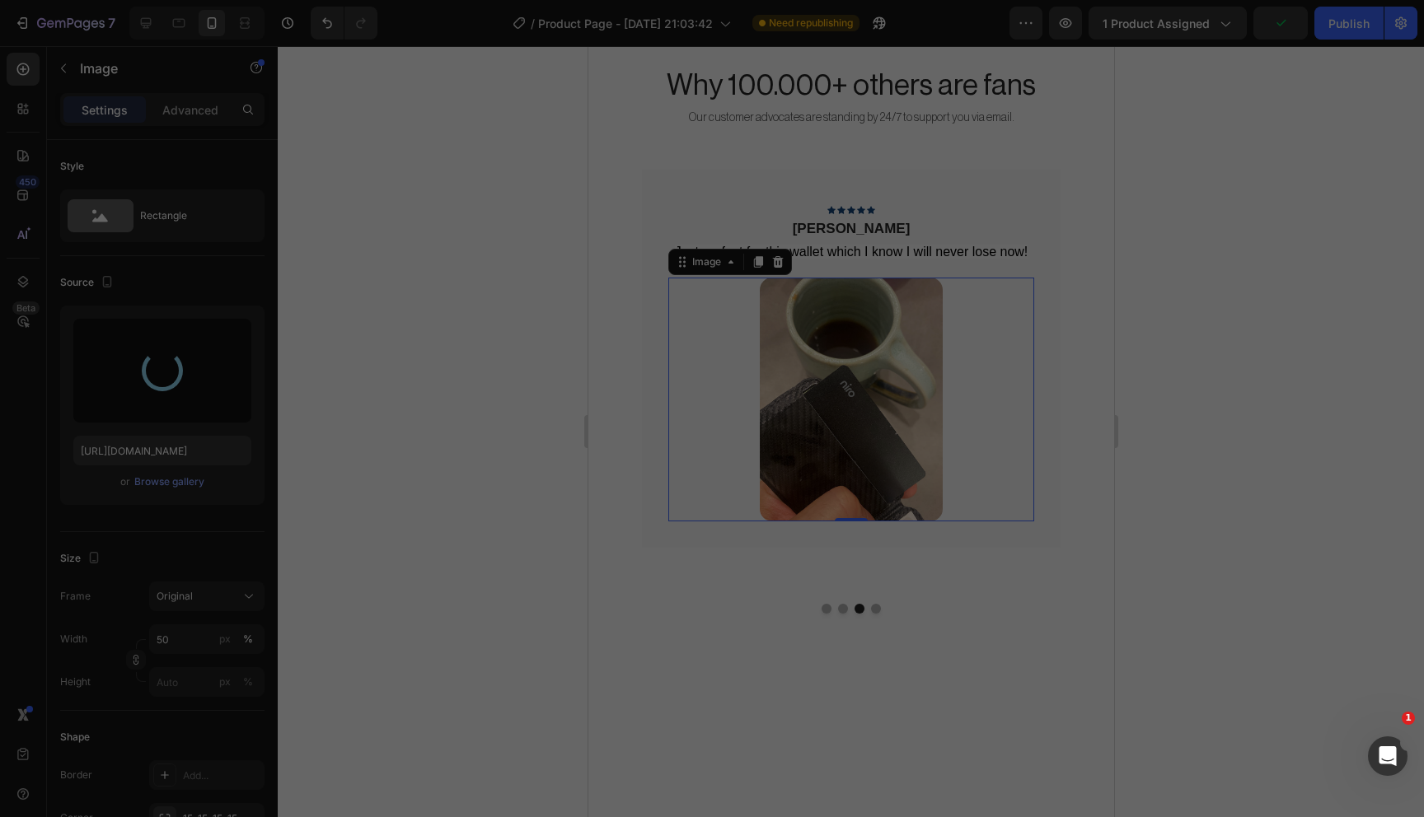
type input "https://cdn.shopify.com/s/files/1/0909/3303/5388/files/gempages_558198249018623…"
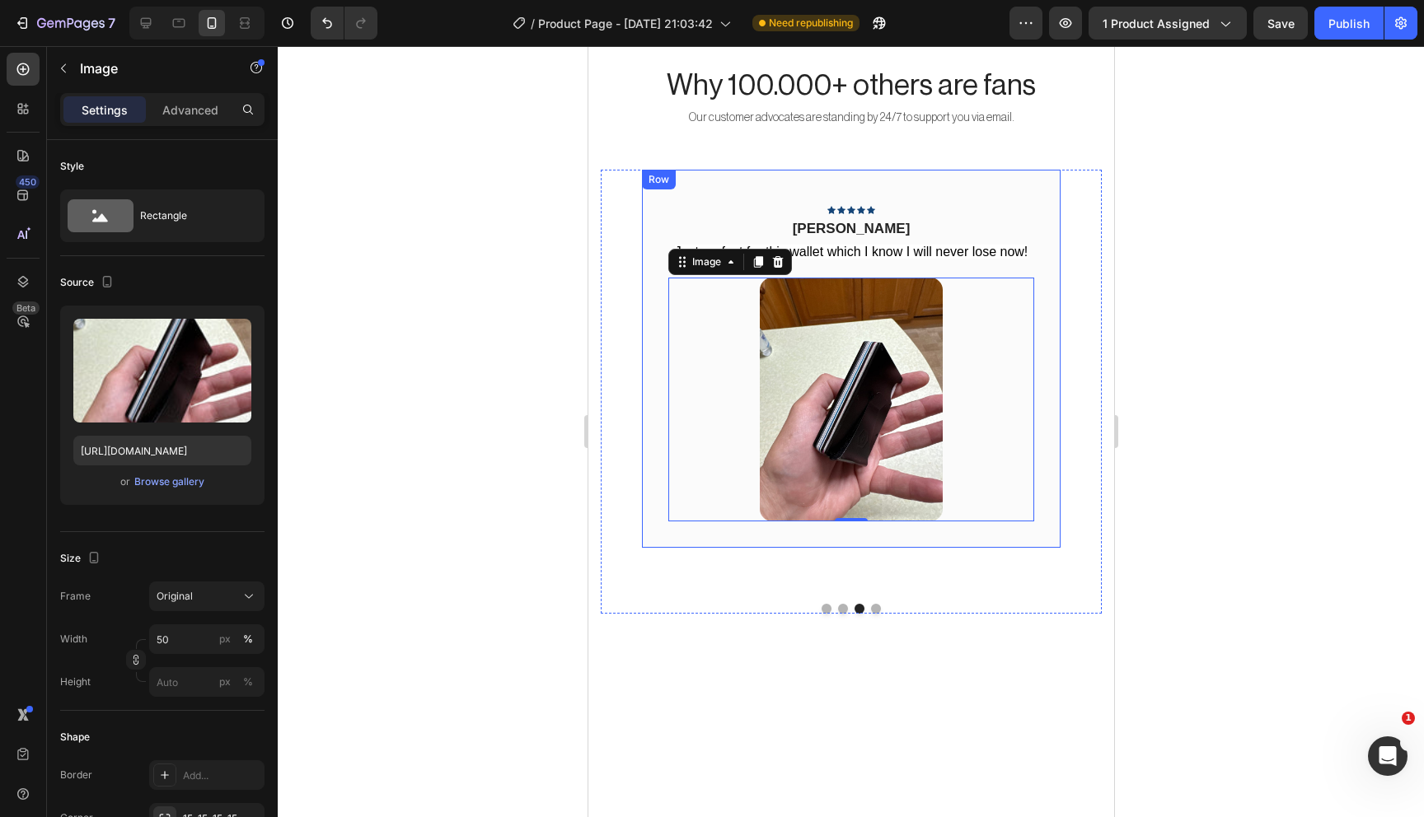
click at [887, 531] on div "Icon Icon Icon Icon Icon Row Richard S Text block Just perfect for this wallet …" at bounding box center [850, 359] width 419 height 378
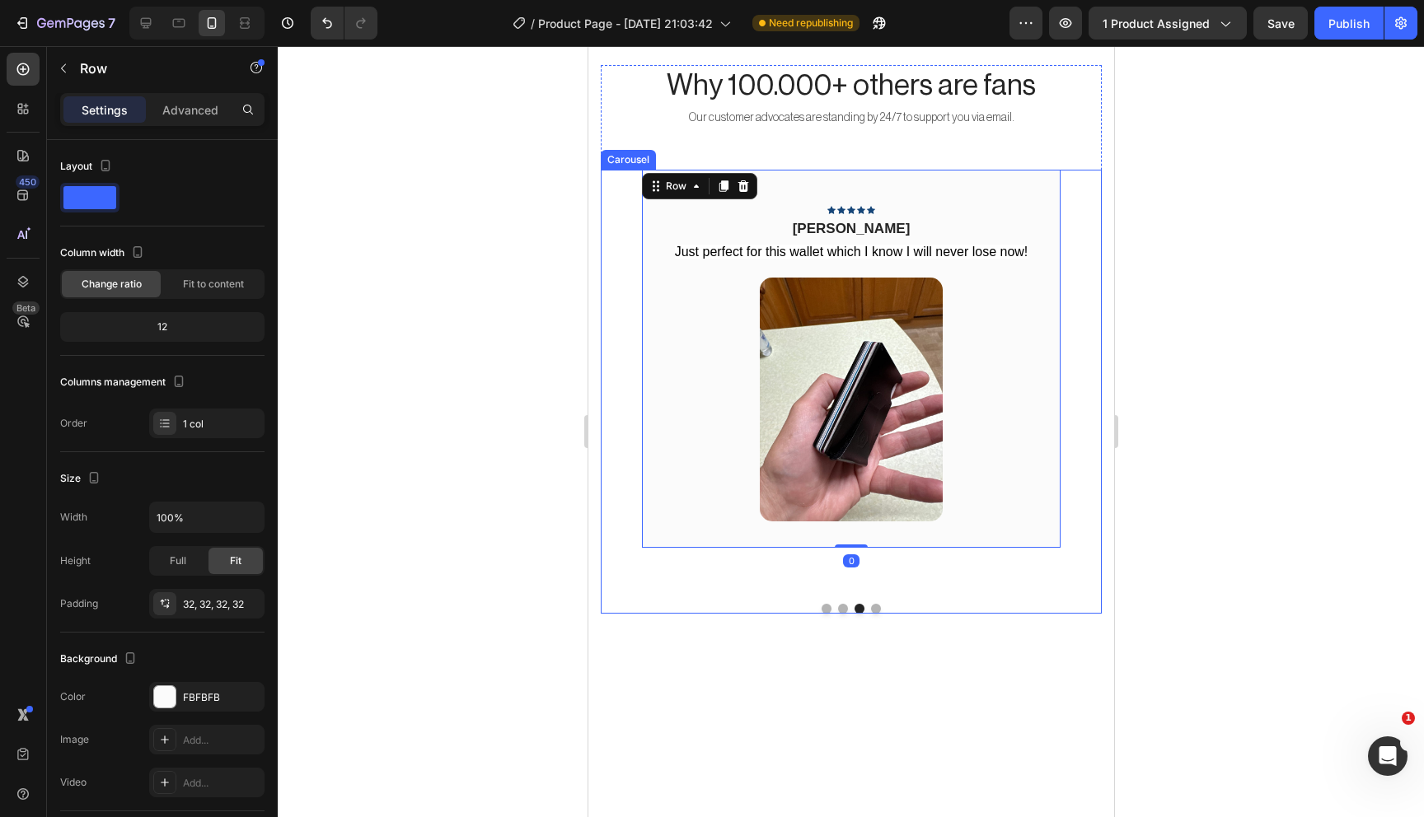
click at [876, 604] on button "Dot" at bounding box center [875, 609] width 10 height 10
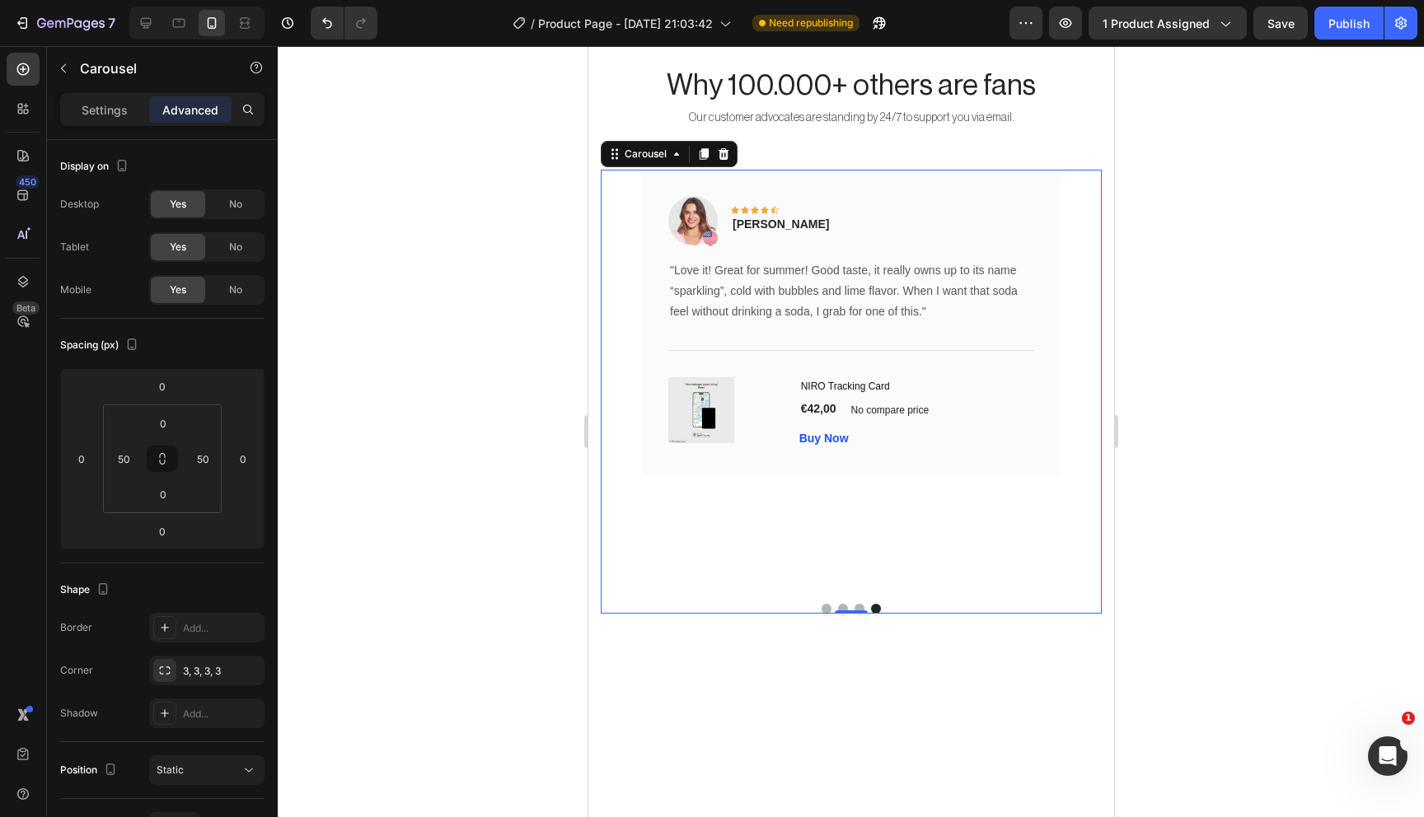
click at [831, 471] on div "Image Icon Icon Icon Icon Icon Row Rita Carroll Text block Row "Love it! Great …" at bounding box center [850, 323] width 419 height 306
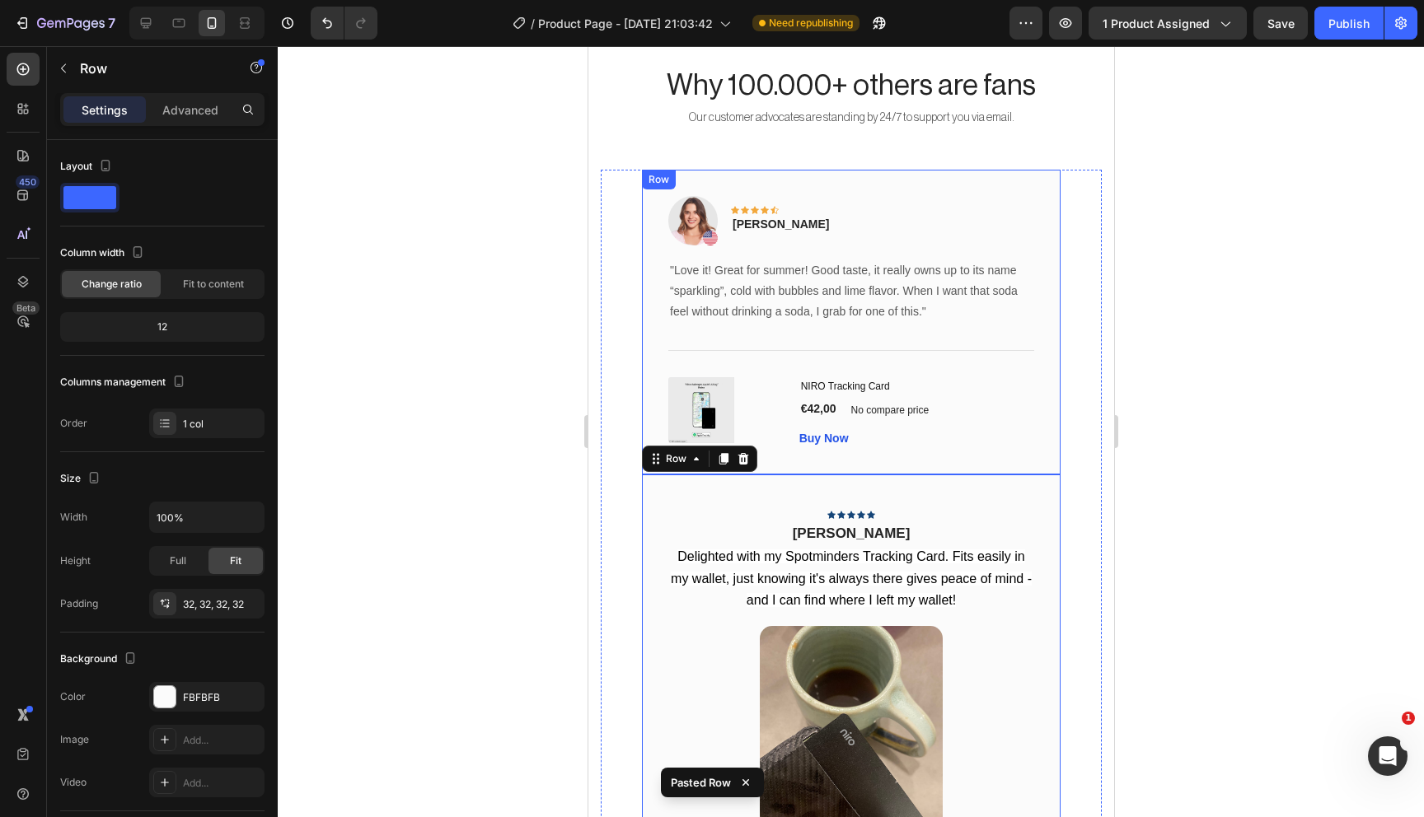
click at [988, 459] on div "Image Icon Icon Icon Icon Icon Row Rita Carroll Text block Row "Love it! Great …" at bounding box center [850, 323] width 419 height 306
click at [748, 180] on icon at bounding box center [742, 186] width 13 height 13
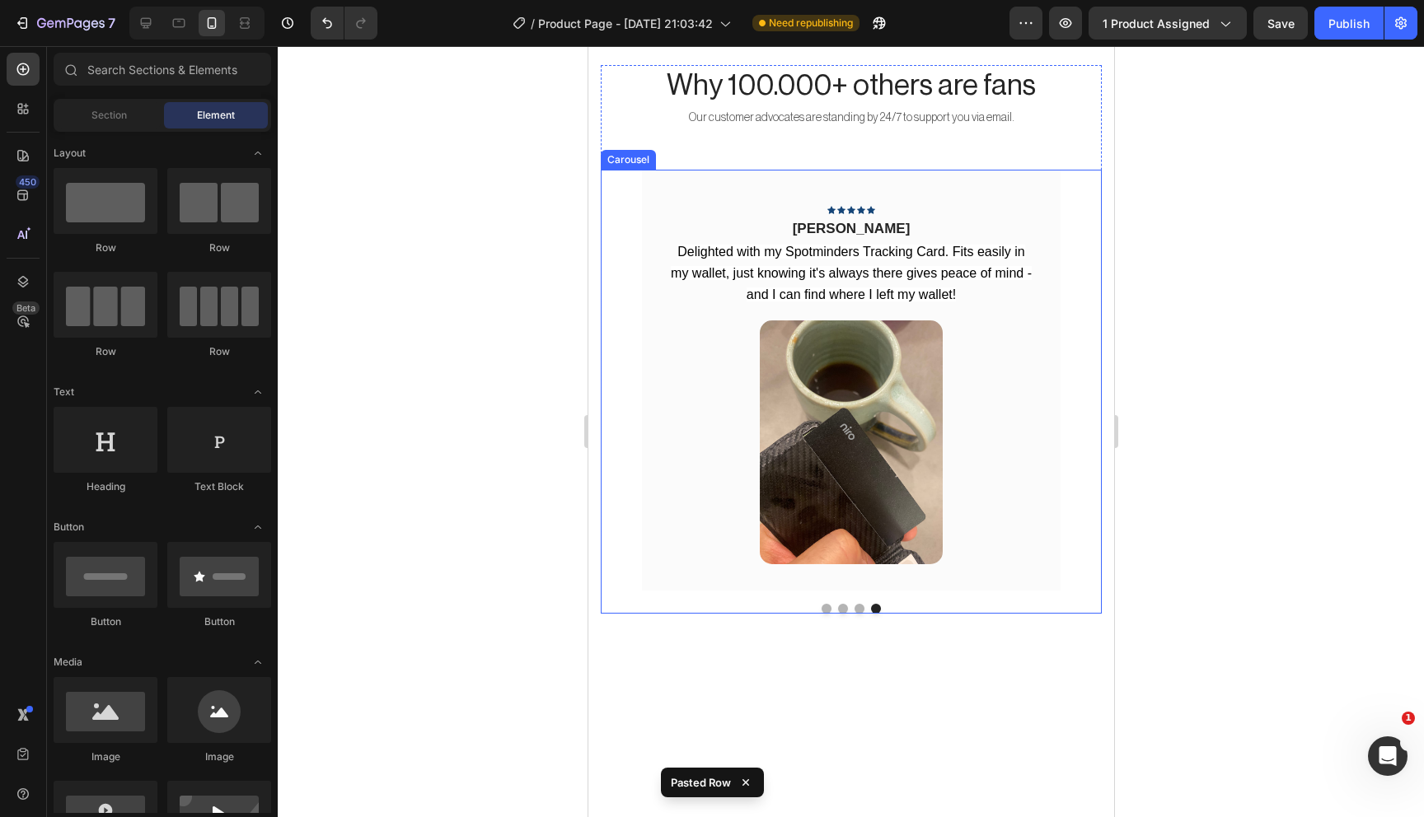
click at [856, 607] on button "Dot" at bounding box center [859, 609] width 10 height 10
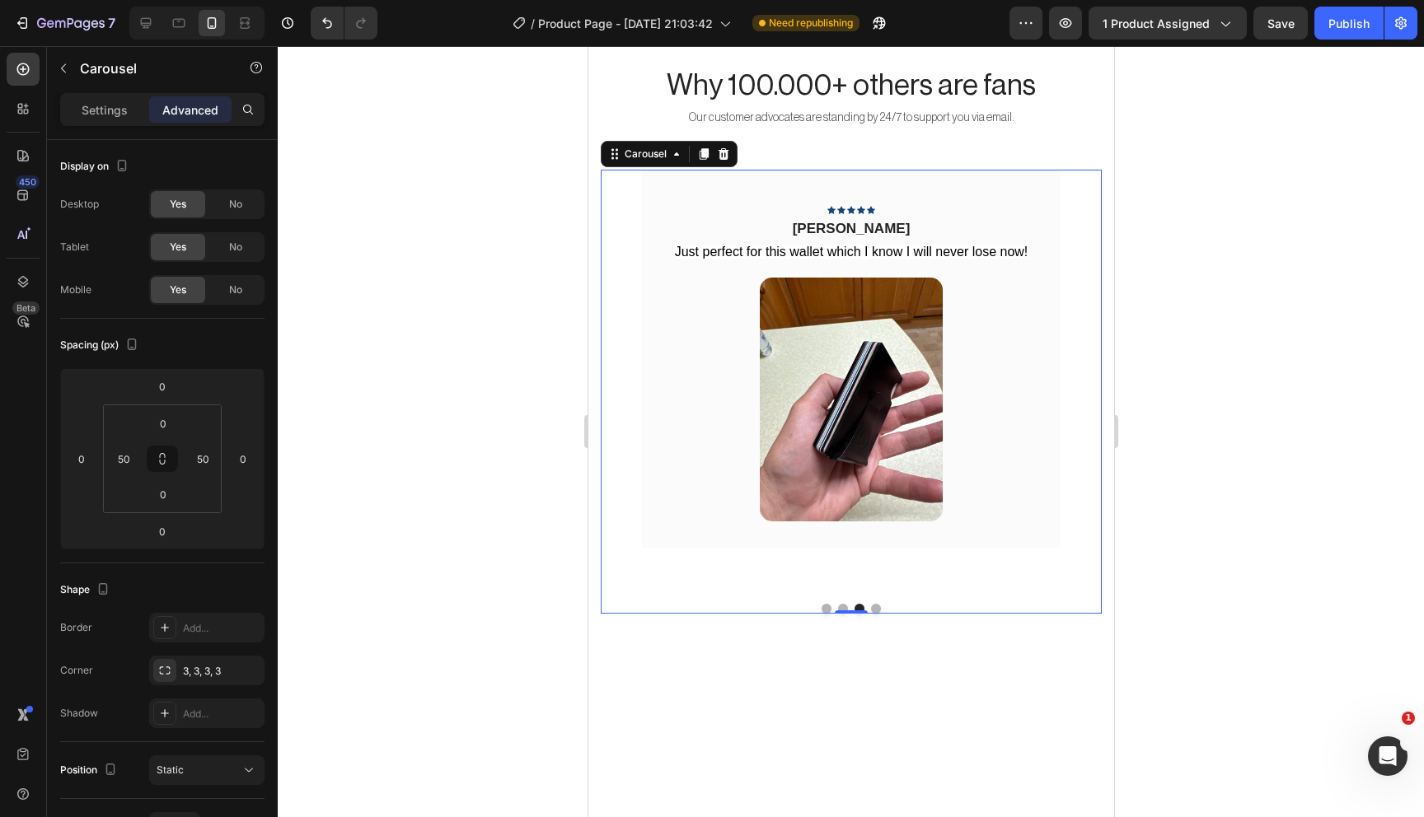
click at [841, 604] on button "Dot" at bounding box center [842, 609] width 10 height 10
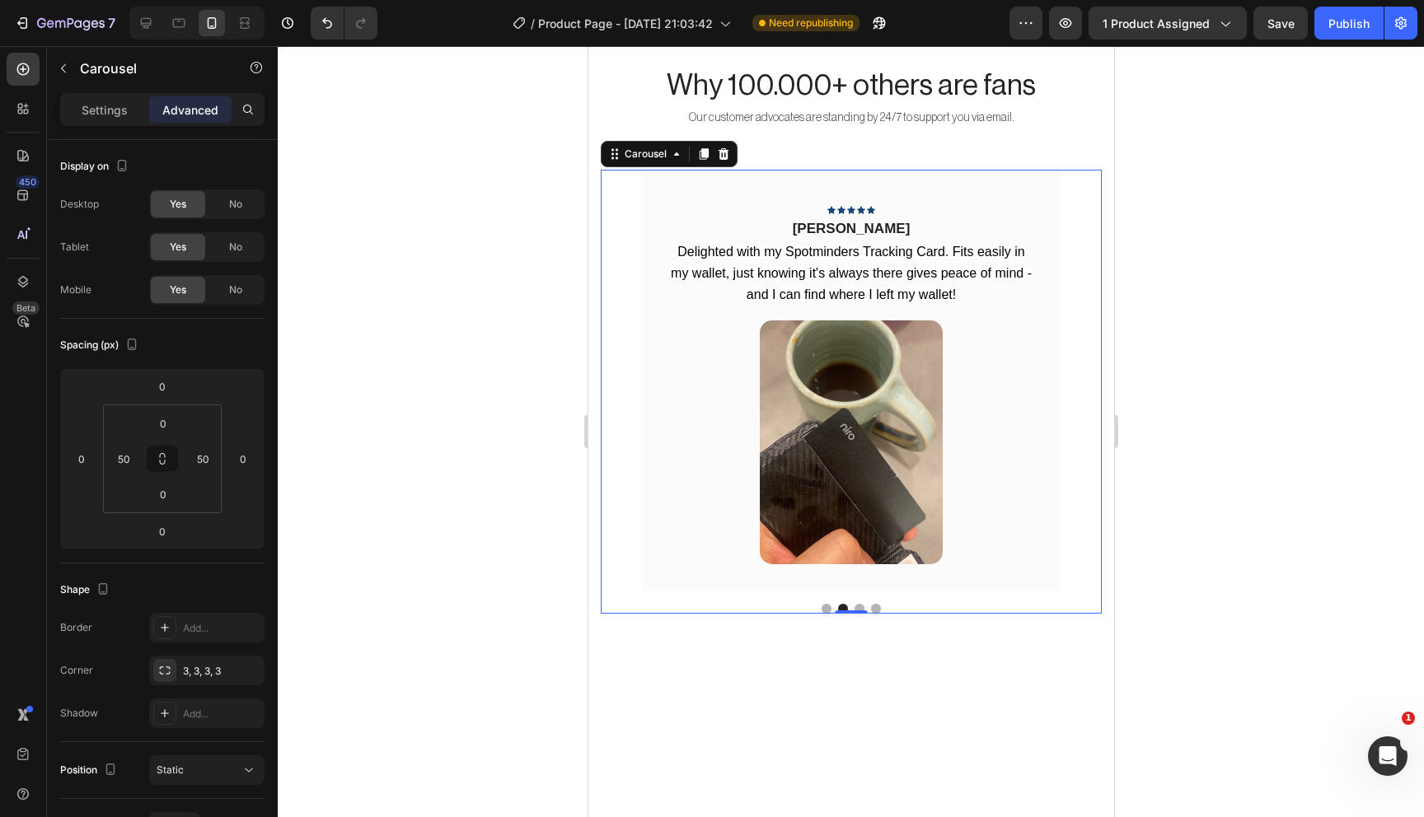
click at [823, 606] on button "Dot" at bounding box center [826, 609] width 10 height 10
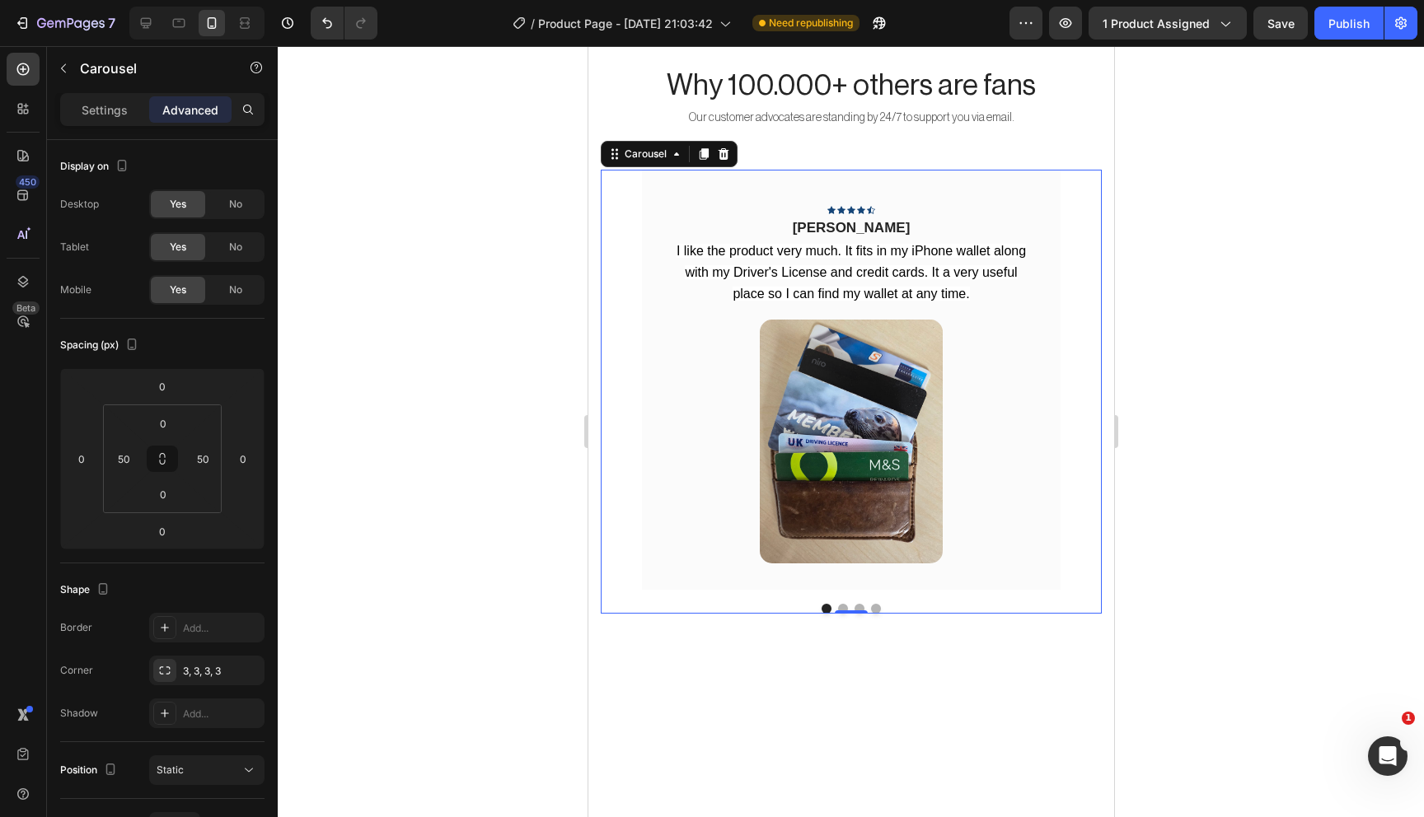
click at [845, 604] on div at bounding box center [850, 609] width 419 height 10
click at [850, 604] on div at bounding box center [850, 609] width 419 height 10
click at [842, 604] on button "Dot" at bounding box center [842, 609] width 10 height 10
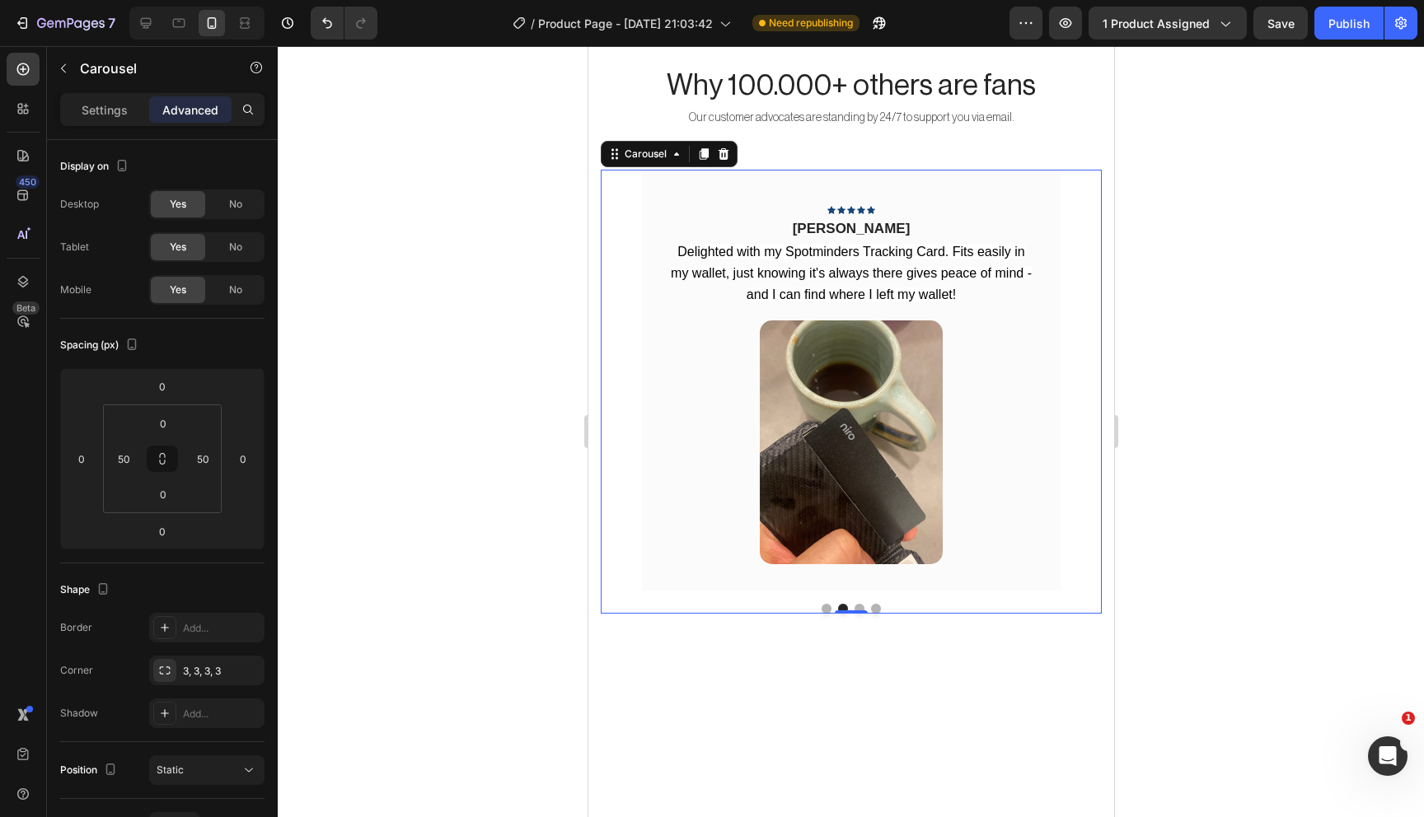
click at [856, 605] on button "Dot" at bounding box center [859, 609] width 10 height 10
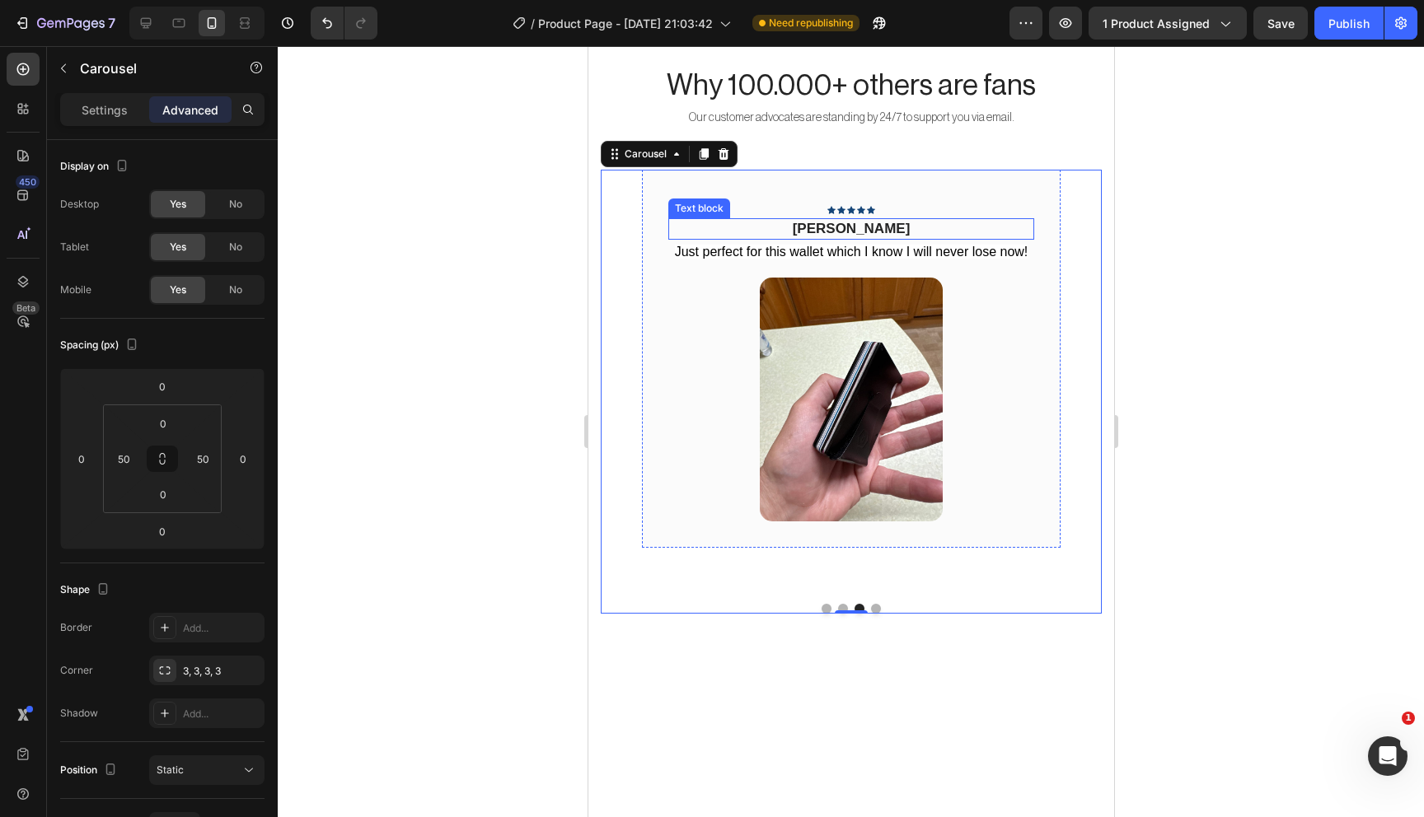
click at [847, 223] on span "Richard S" at bounding box center [851, 229] width 118 height 16
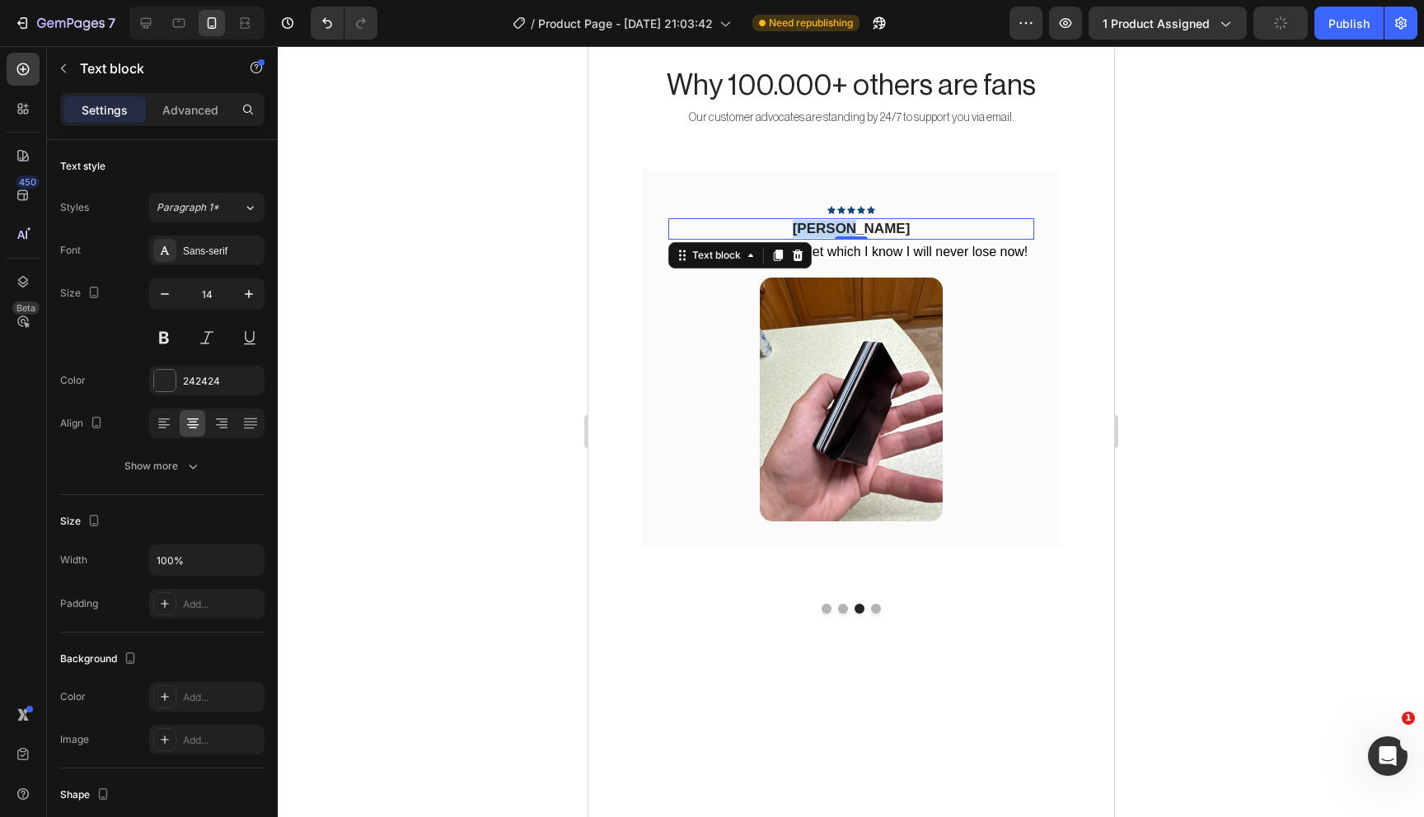
click at [847, 223] on span "Richard S" at bounding box center [851, 229] width 118 height 16
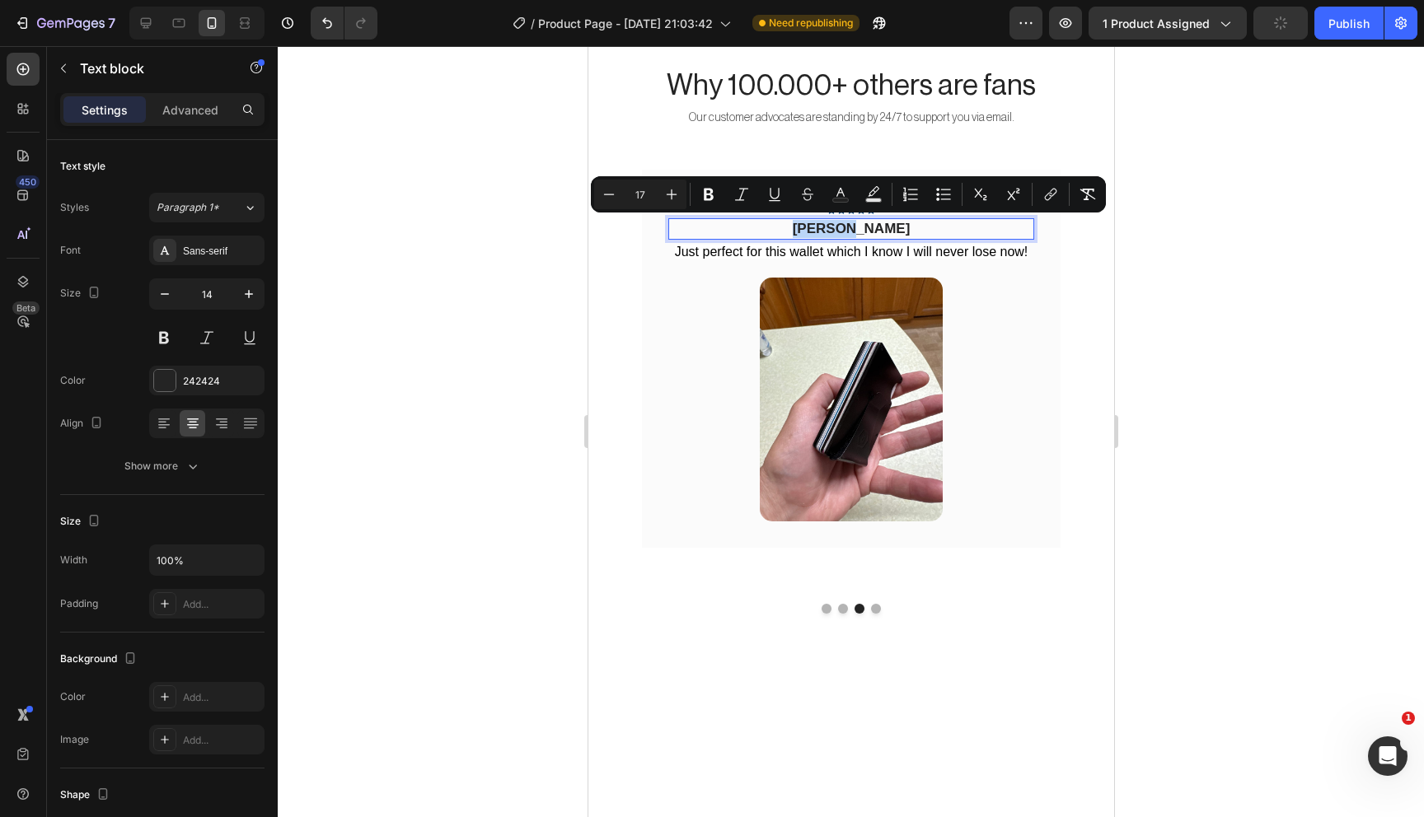
click at [846, 217] on div "Icon Icon Icon Icon Icon Row Richard S Text block 0 Just perfect for this walle…" at bounding box center [850, 358] width 366 height 325
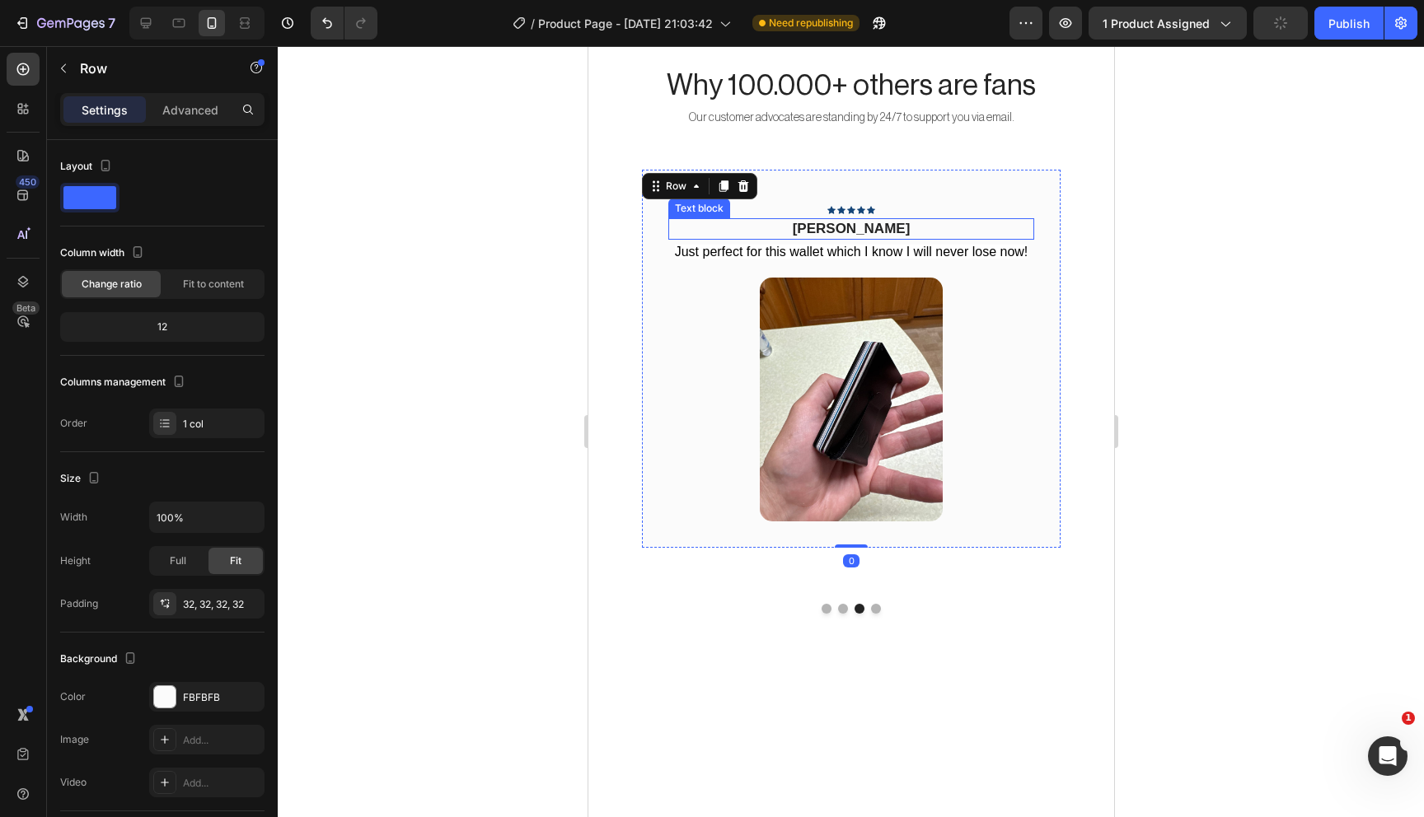
click at [846, 218] on div "Richard S" at bounding box center [850, 228] width 366 height 21
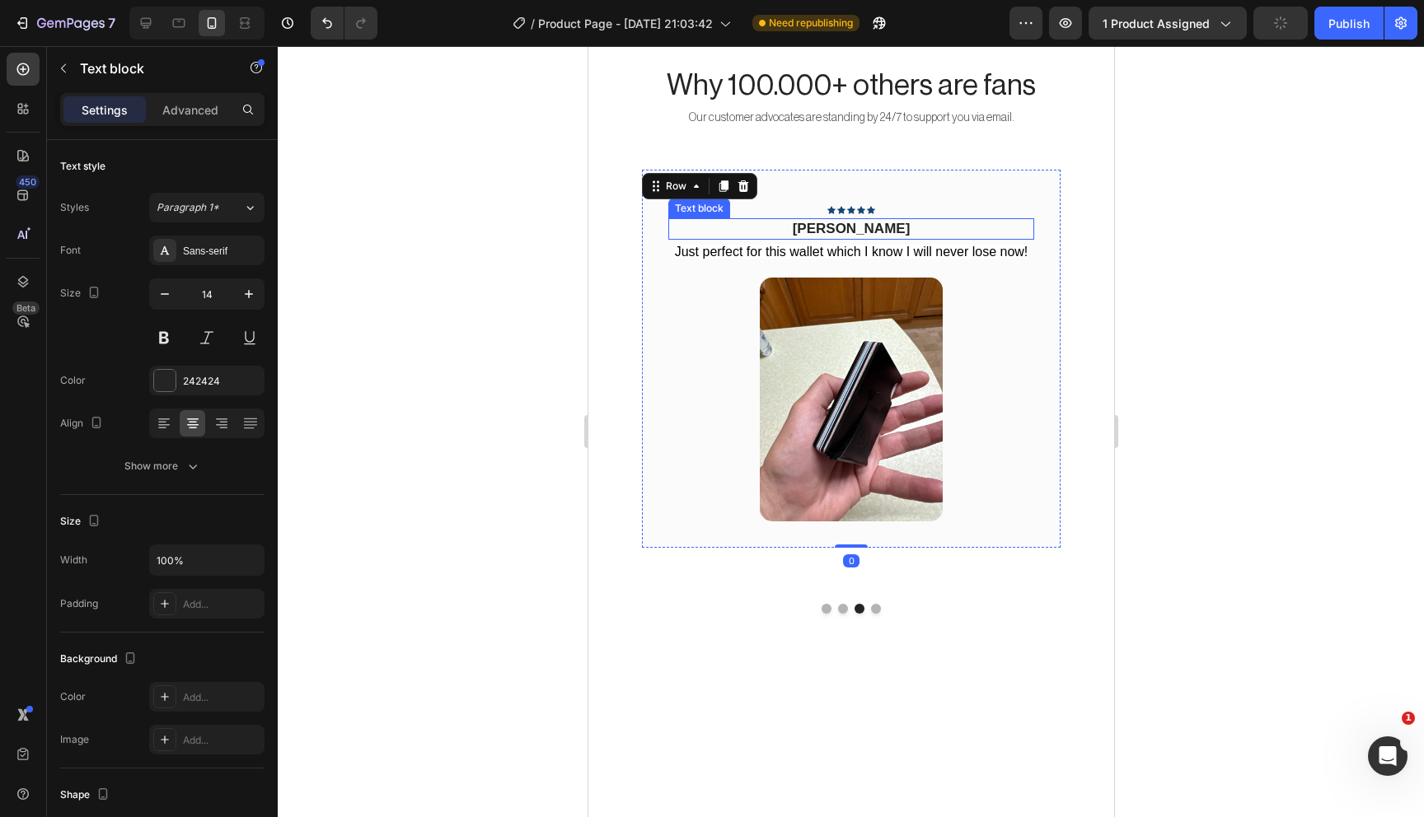
click at [846, 218] on div "Richard S" at bounding box center [850, 228] width 366 height 21
click at [873, 605] on button "Dot" at bounding box center [875, 609] width 10 height 10
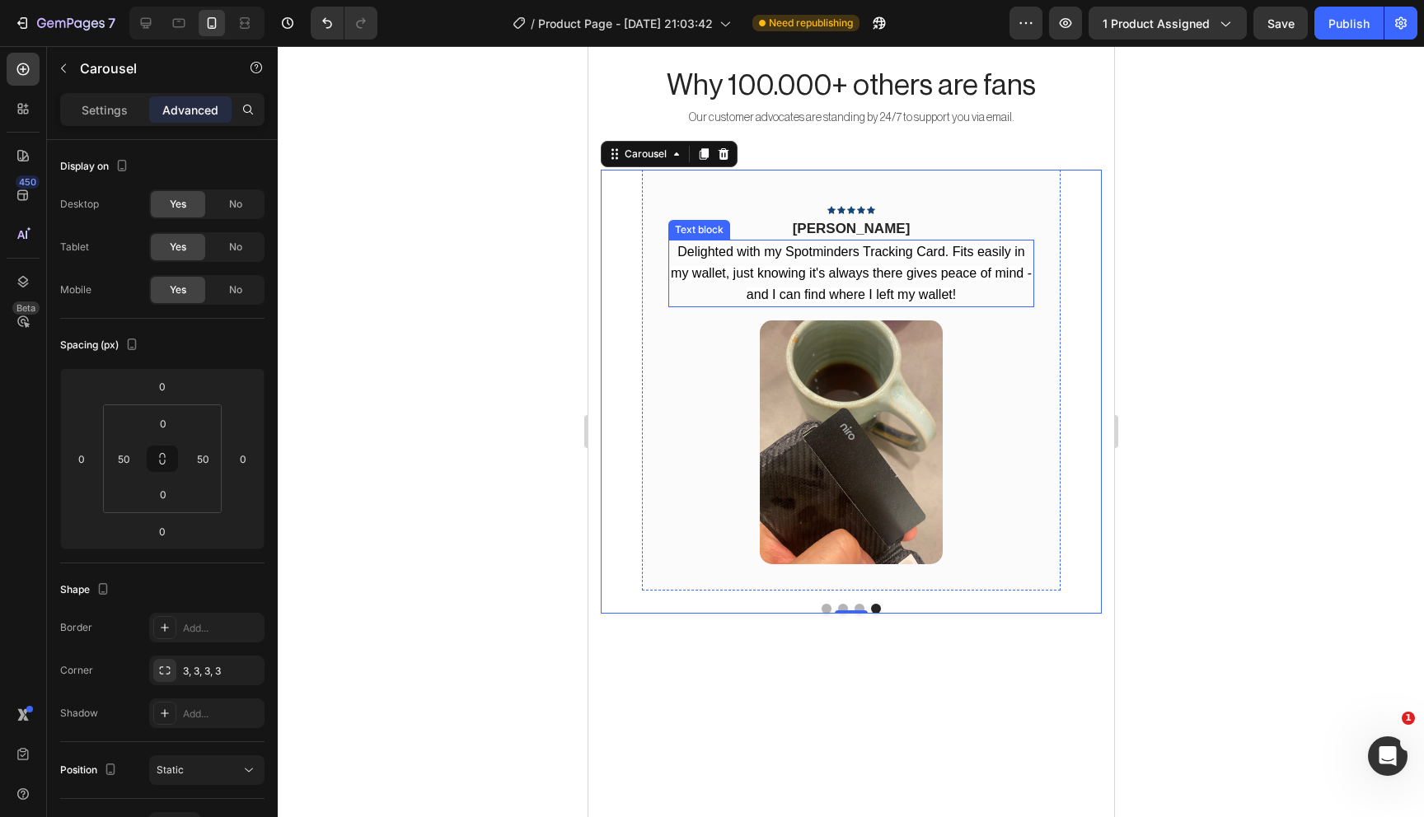
click at [900, 270] on span "Delighted with my Spotminders Tracking Card. Fits easily in my wallet, just kno…" at bounding box center [850, 273] width 361 height 57
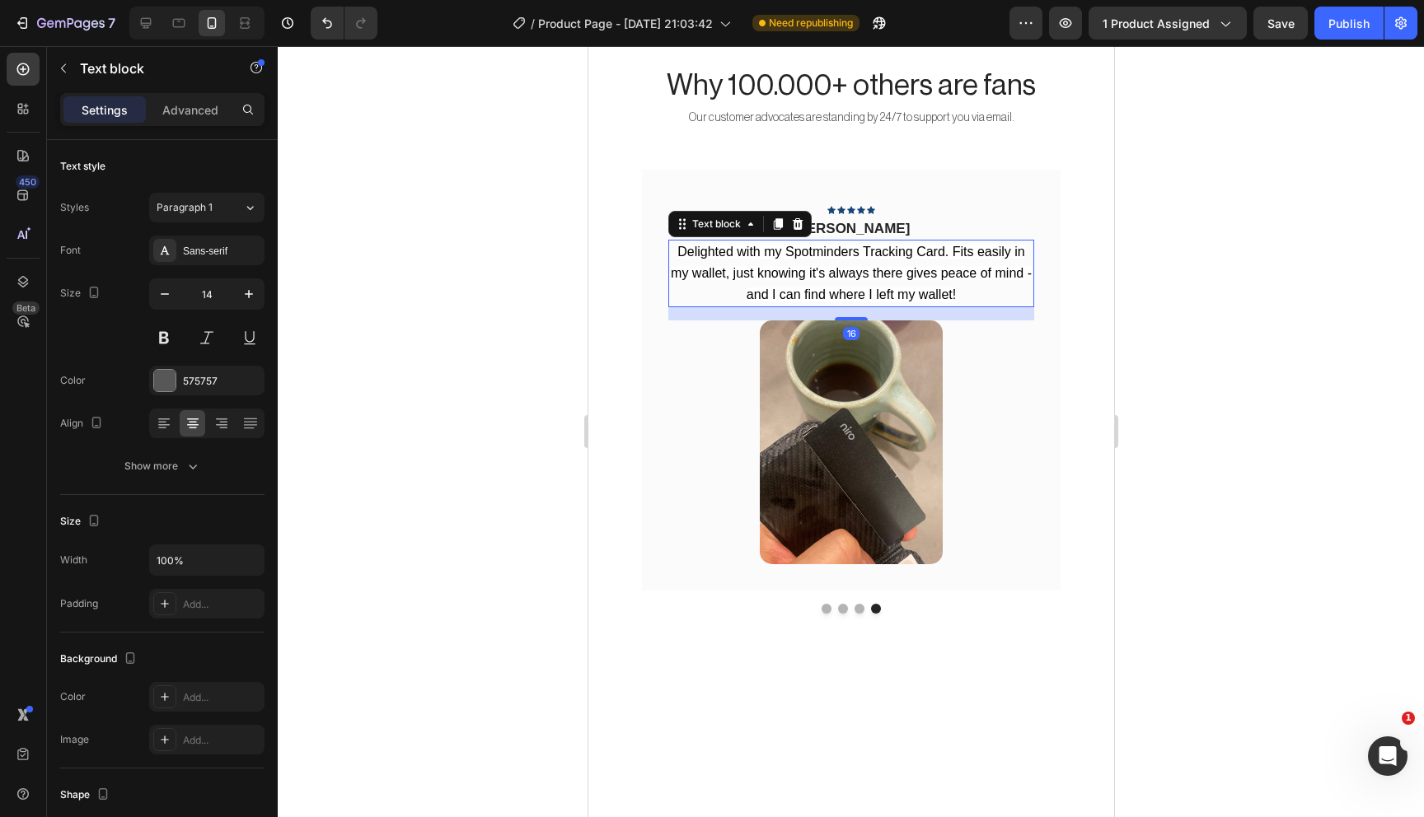
click at [900, 270] on span "Delighted with my Spotminders Tracking Card. Fits easily in my wallet, just kno…" at bounding box center [850, 273] width 361 height 57
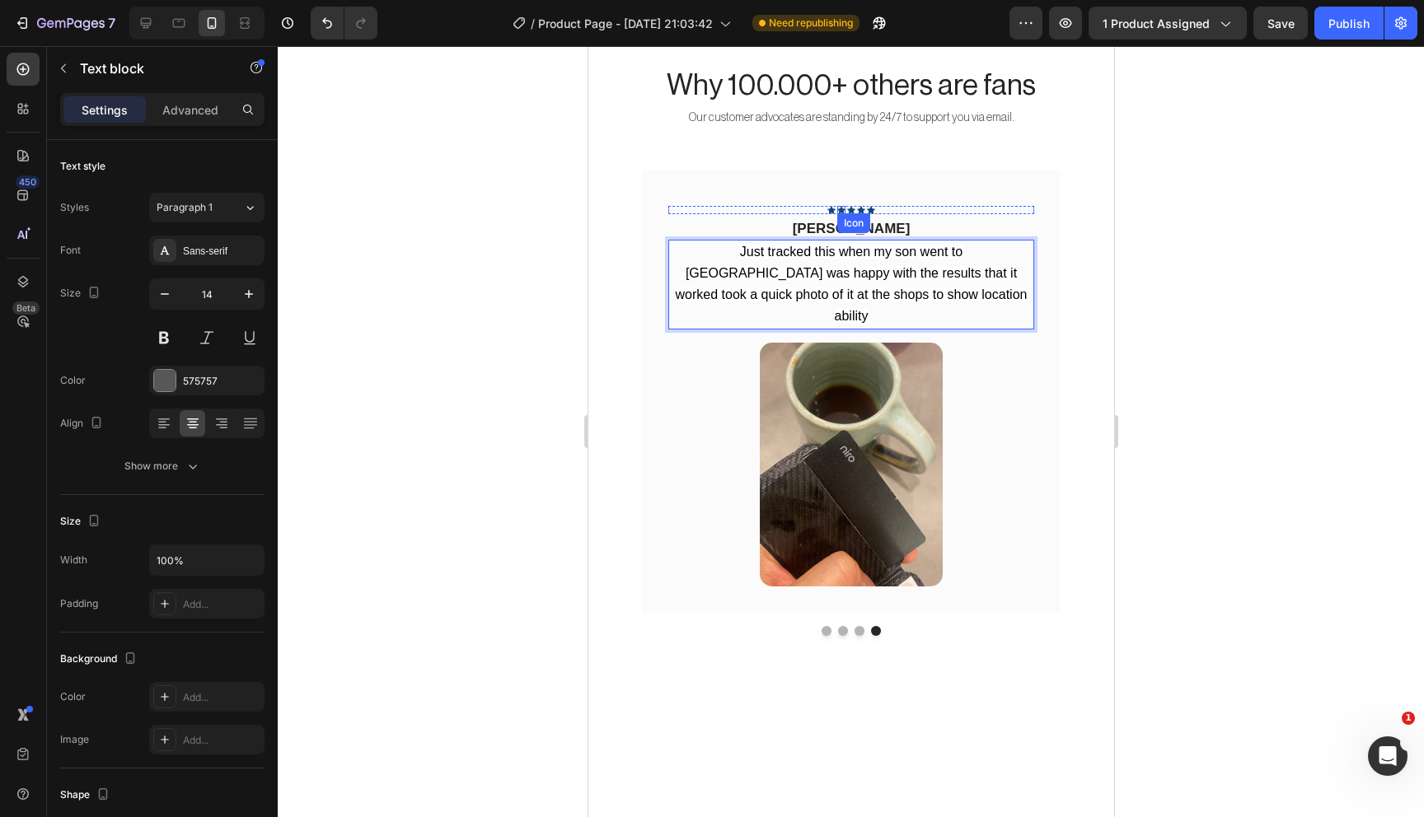
click at [849, 223] on div "Icon" at bounding box center [853, 223] width 26 height 0
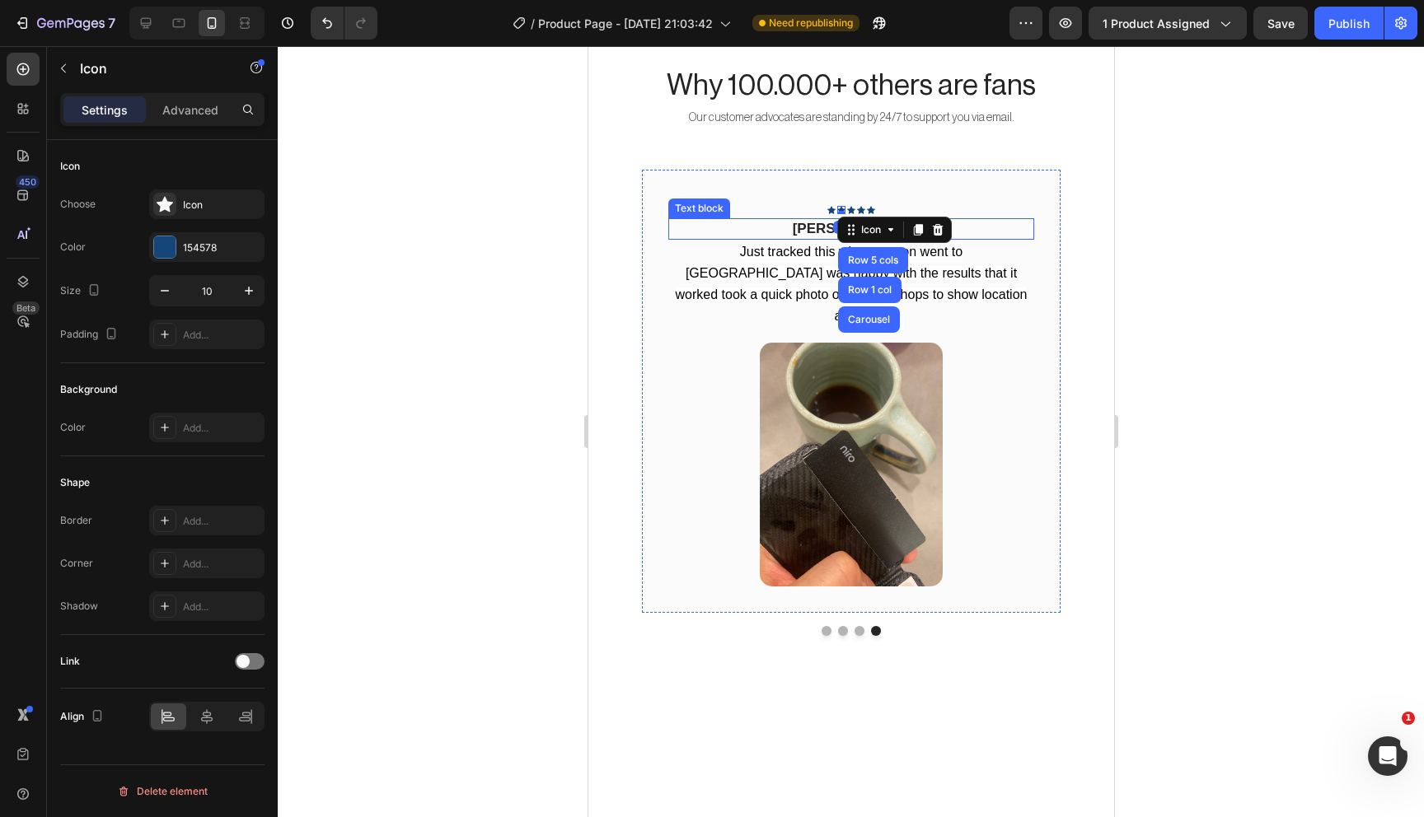
click at [814, 222] on p "Richard S" at bounding box center [850, 229] width 363 height 18
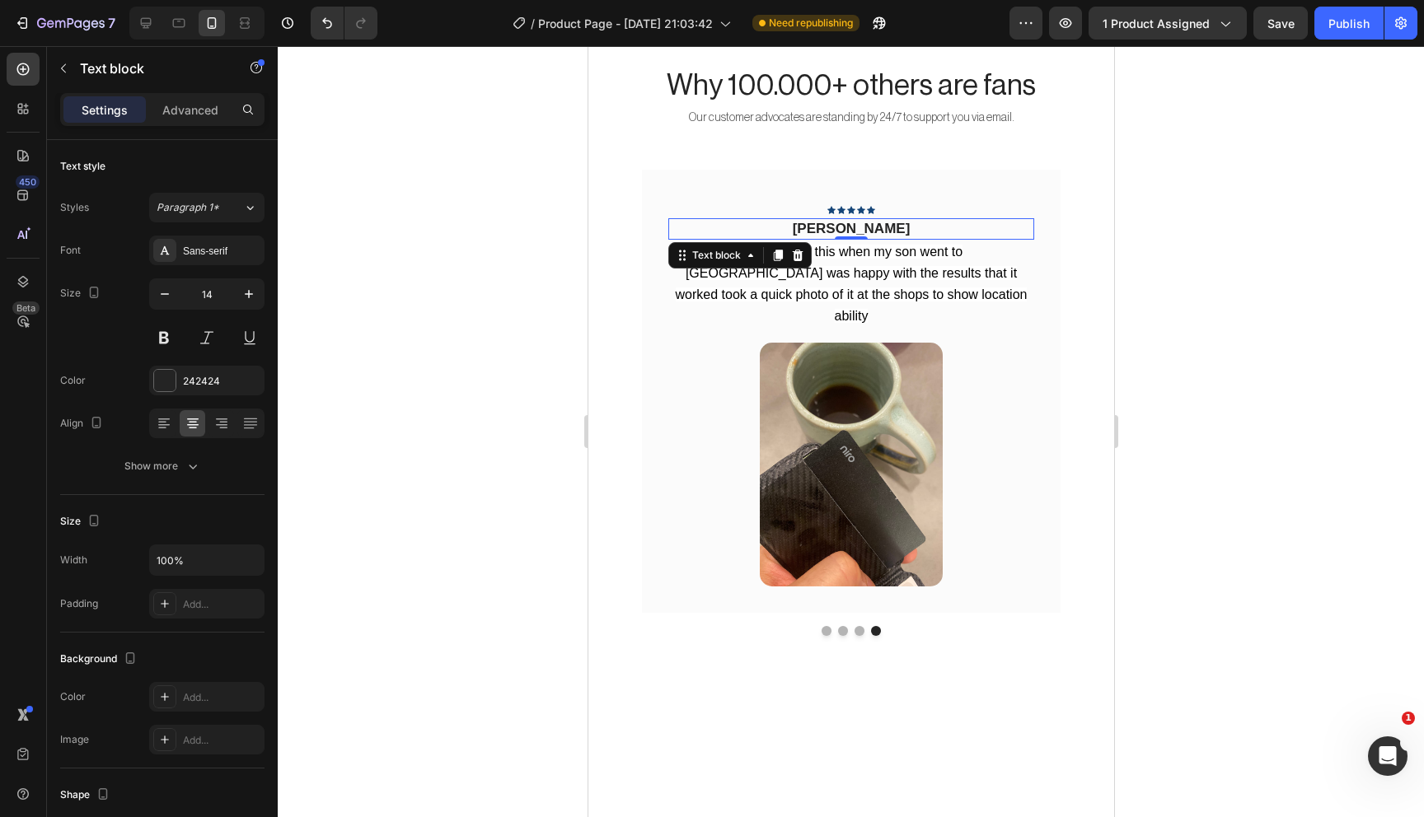
click at [832, 222] on span "Richard S" at bounding box center [851, 229] width 118 height 16
click at [850, 226] on p "Desiree B." at bounding box center [850, 228] width 363 height 17
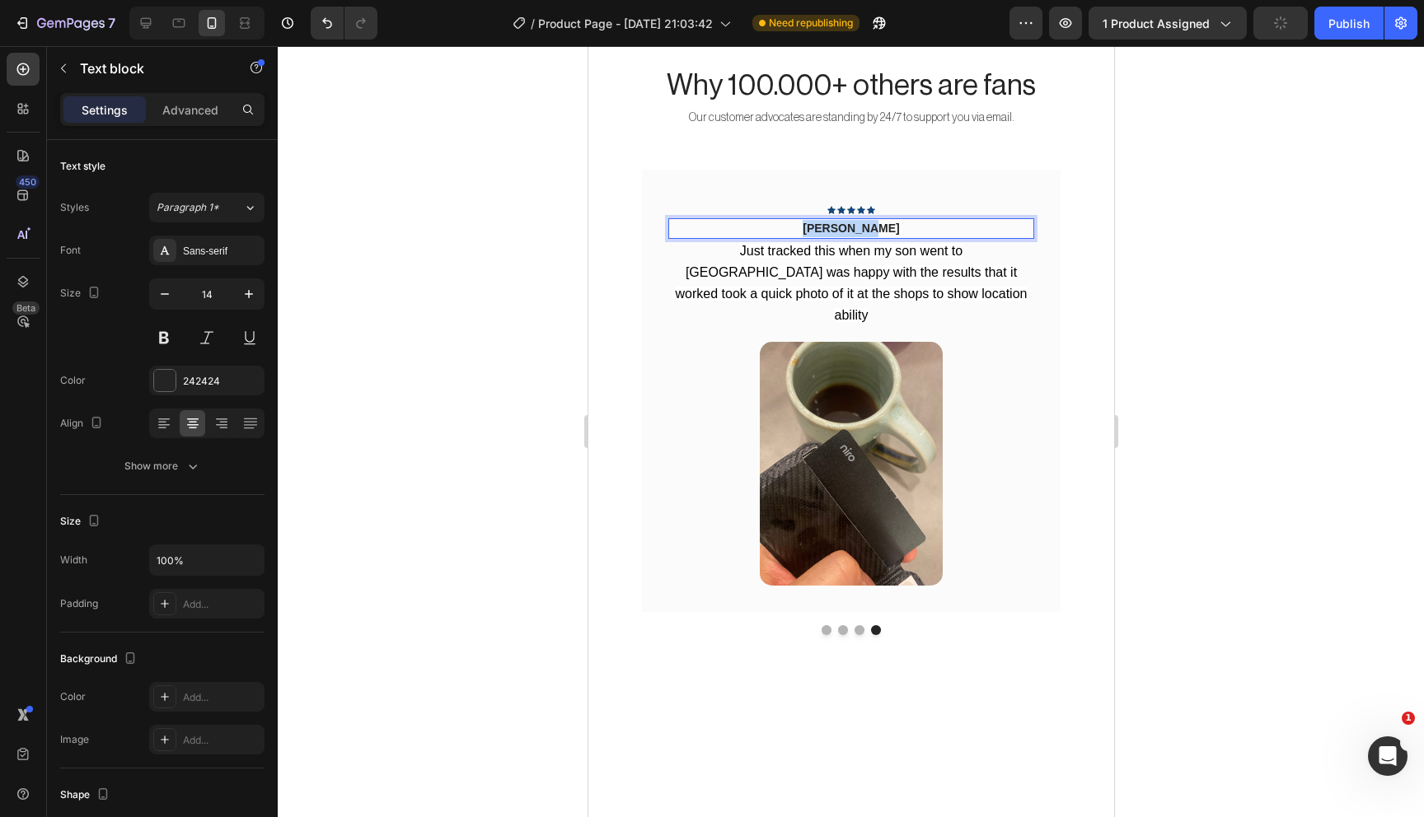
click at [850, 226] on p "Desiree B." at bounding box center [850, 228] width 363 height 17
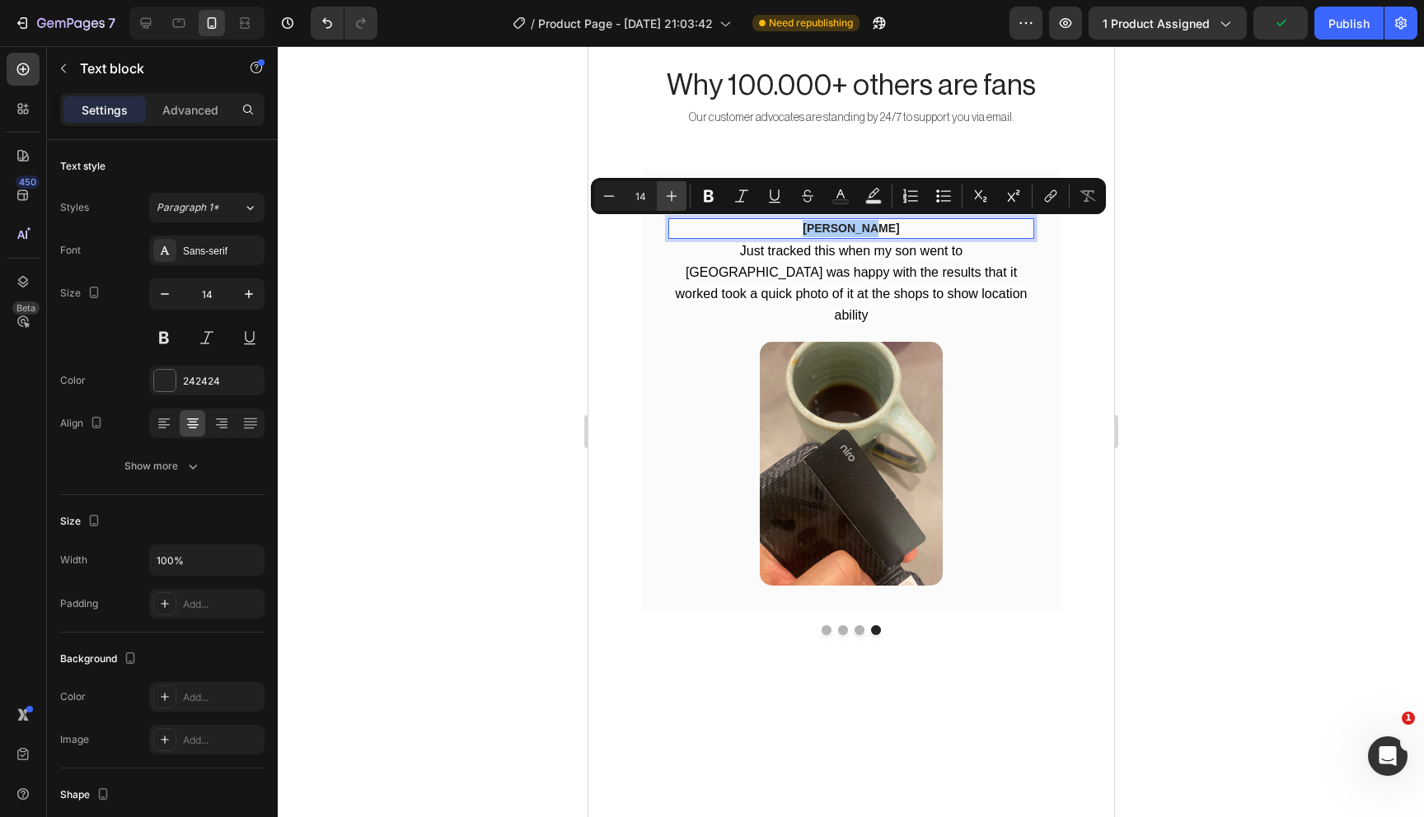
click at [669, 196] on icon "Editor contextual toolbar" at bounding box center [672, 196] width 11 height 11
type input "17"
click at [216, 247] on div "Sans-serif" at bounding box center [221, 251] width 77 height 15
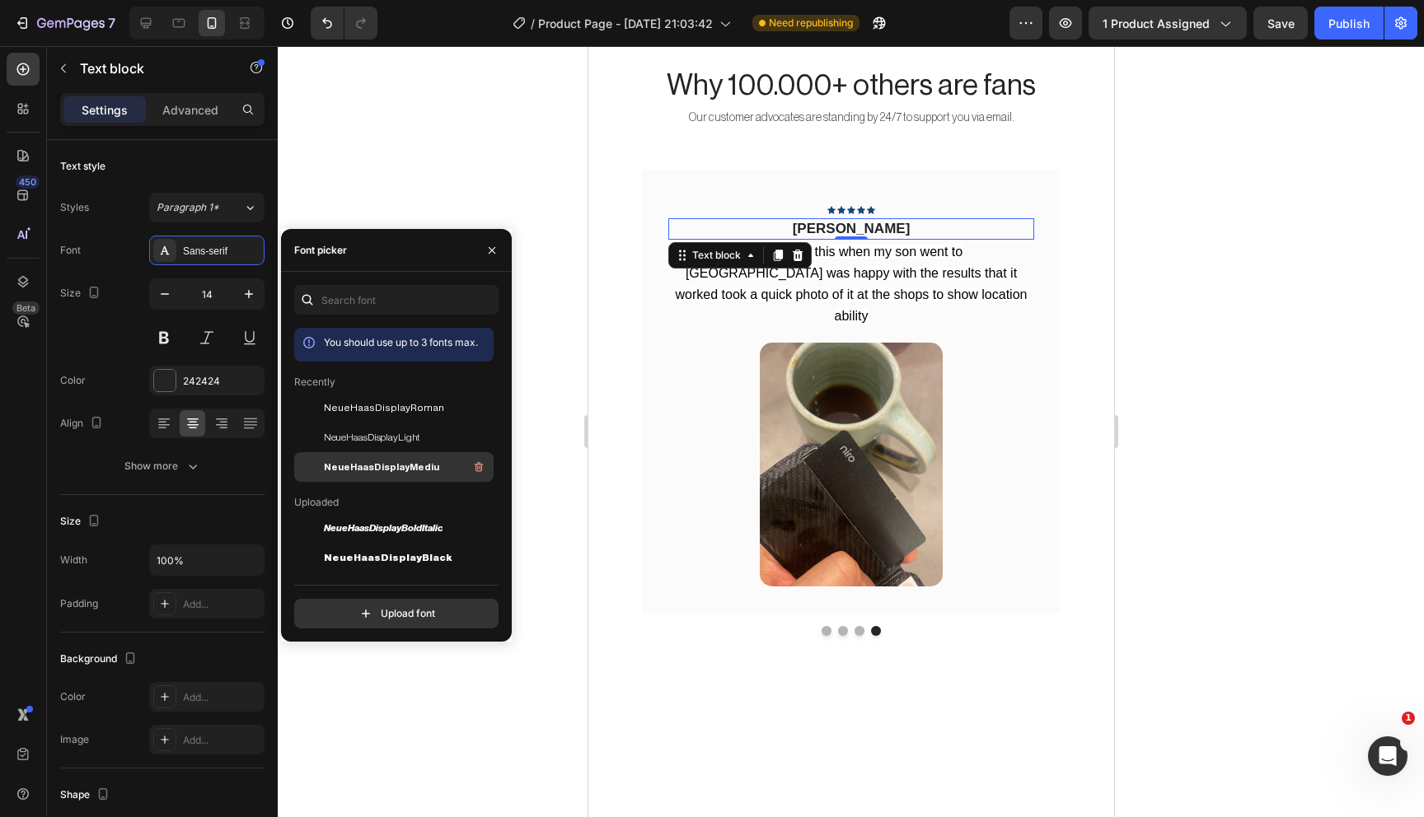
click at [361, 467] on span "NeueHaasDisplayMediu" at bounding box center [381, 467] width 115 height 15
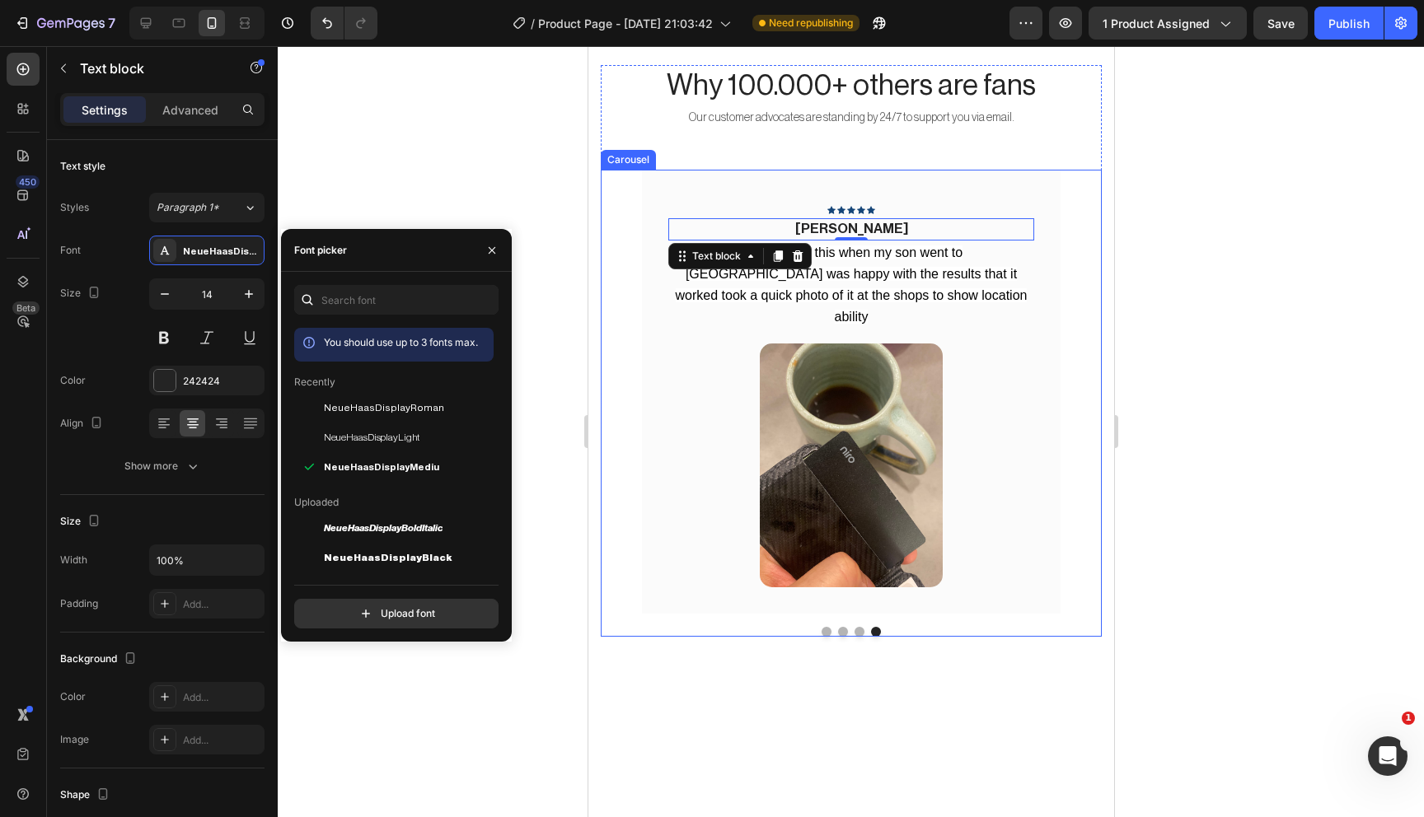
click at [915, 627] on div at bounding box center [850, 632] width 419 height 10
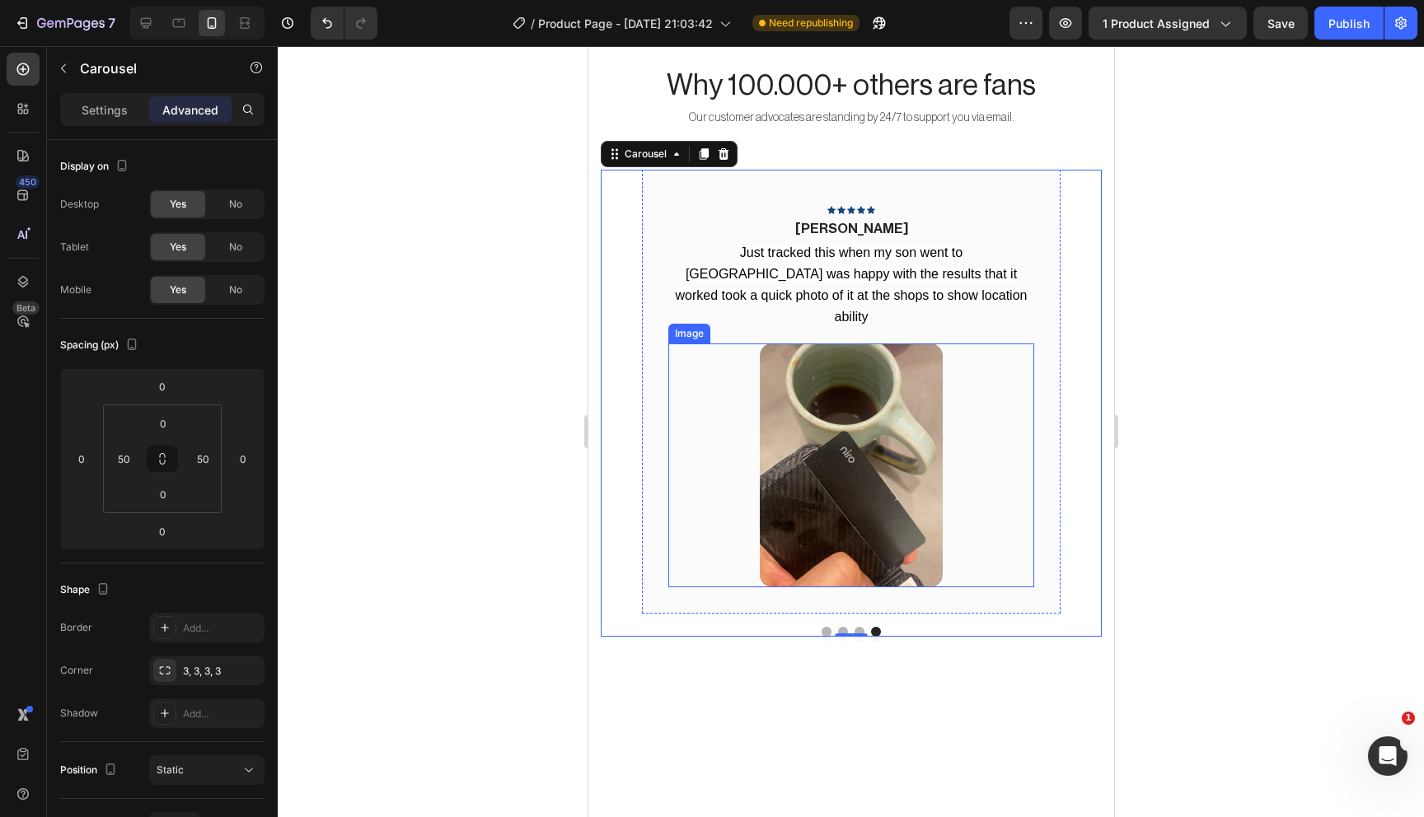
click at [850, 480] on img at bounding box center [850, 466] width 183 height 244
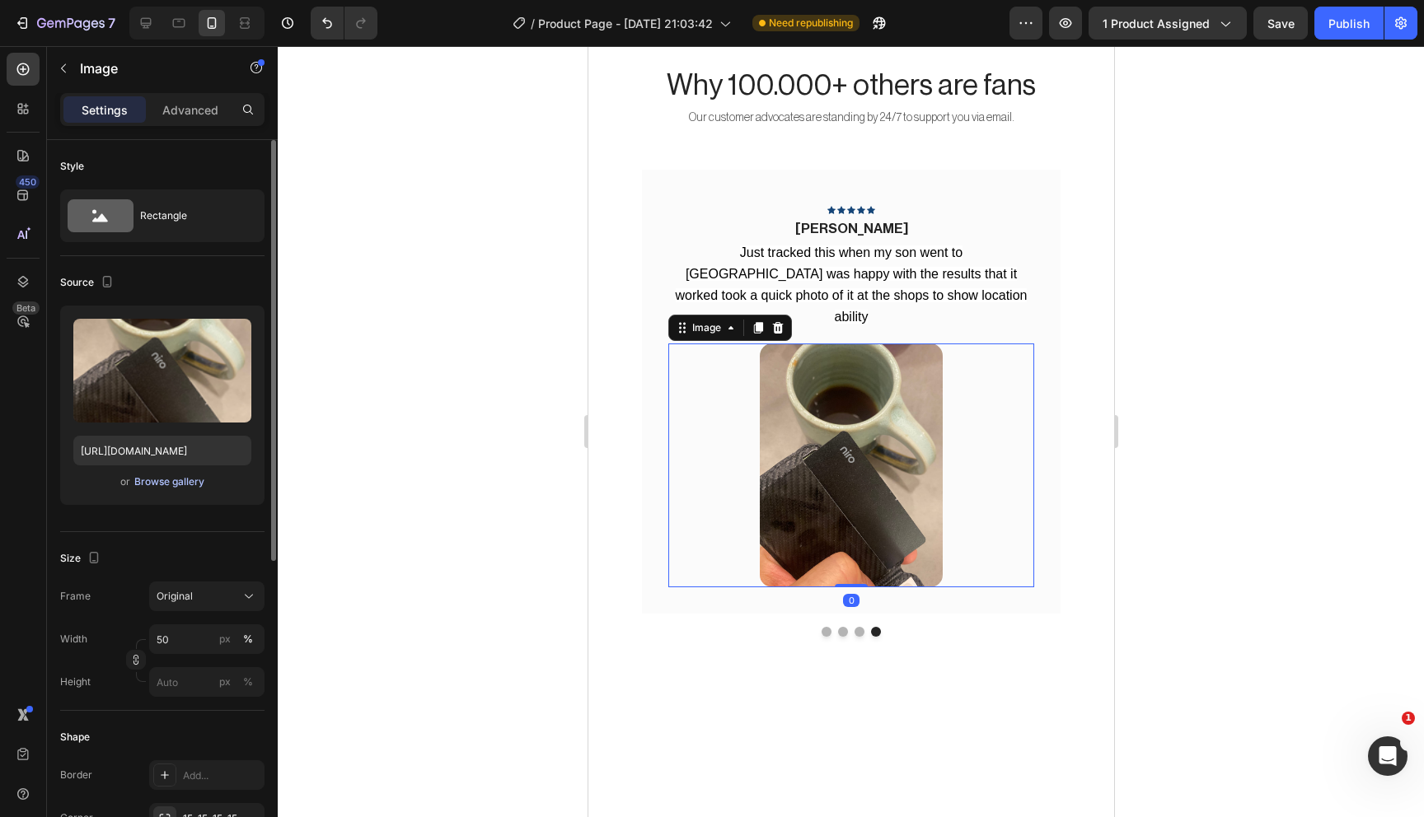
click at [159, 481] on div "Browse gallery" at bounding box center [169, 482] width 70 height 15
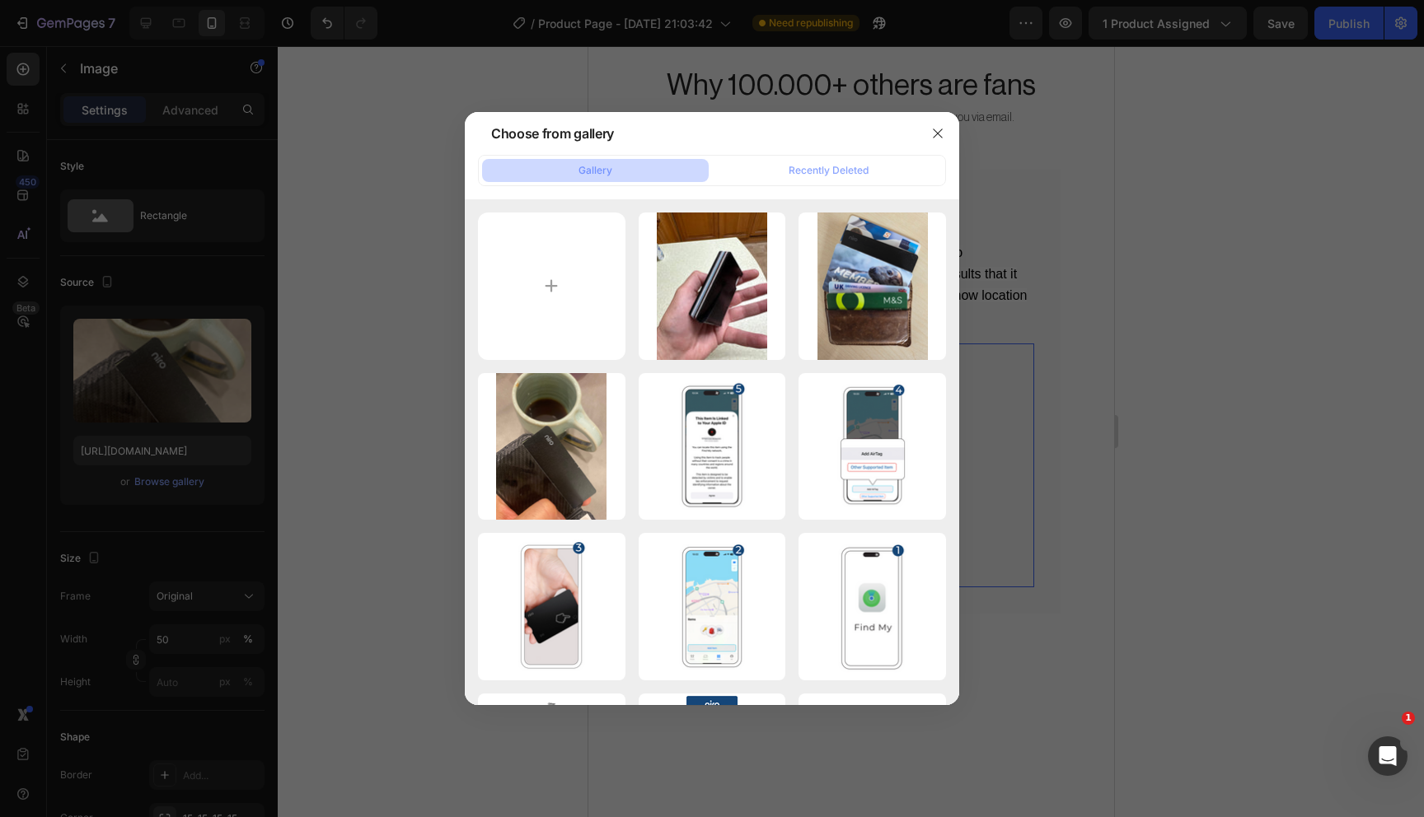
type input "C:\fakepath\ICJ_3jFuh_mid.jpg"
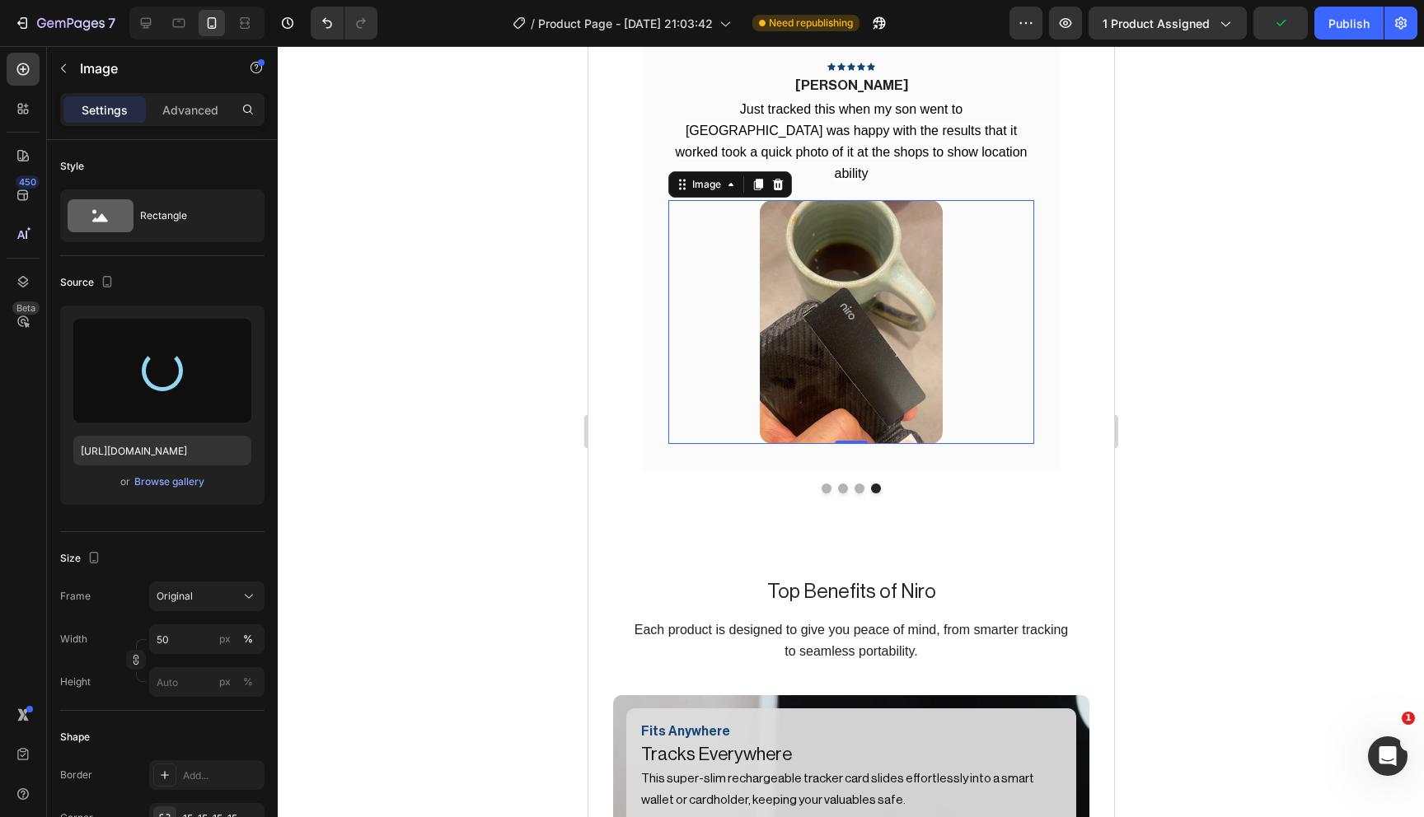
scroll to position [1461, 0]
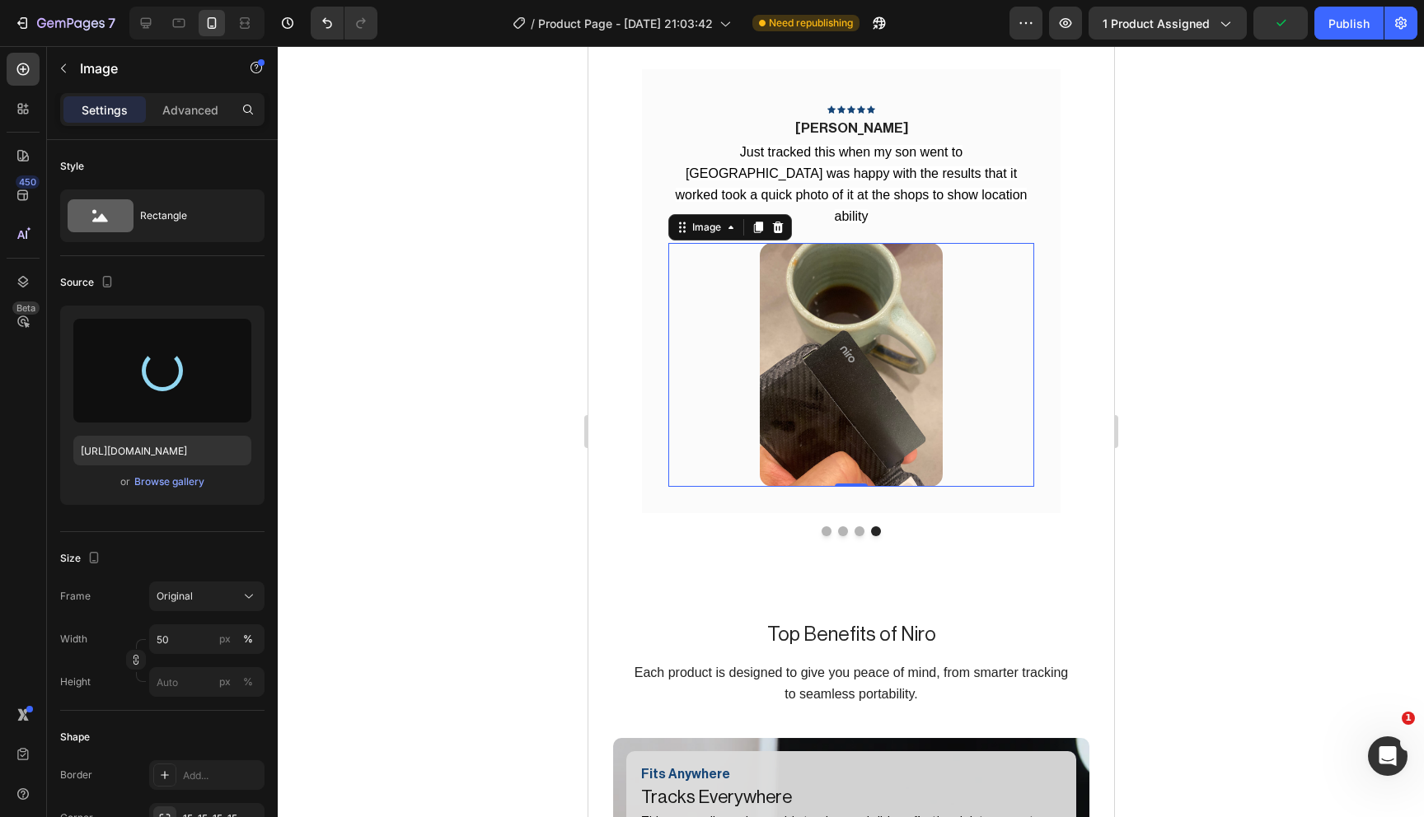
type input "https://cdn.shopify.com/s/files/1/0909/3303/5388/files/gempages_558198249018623…"
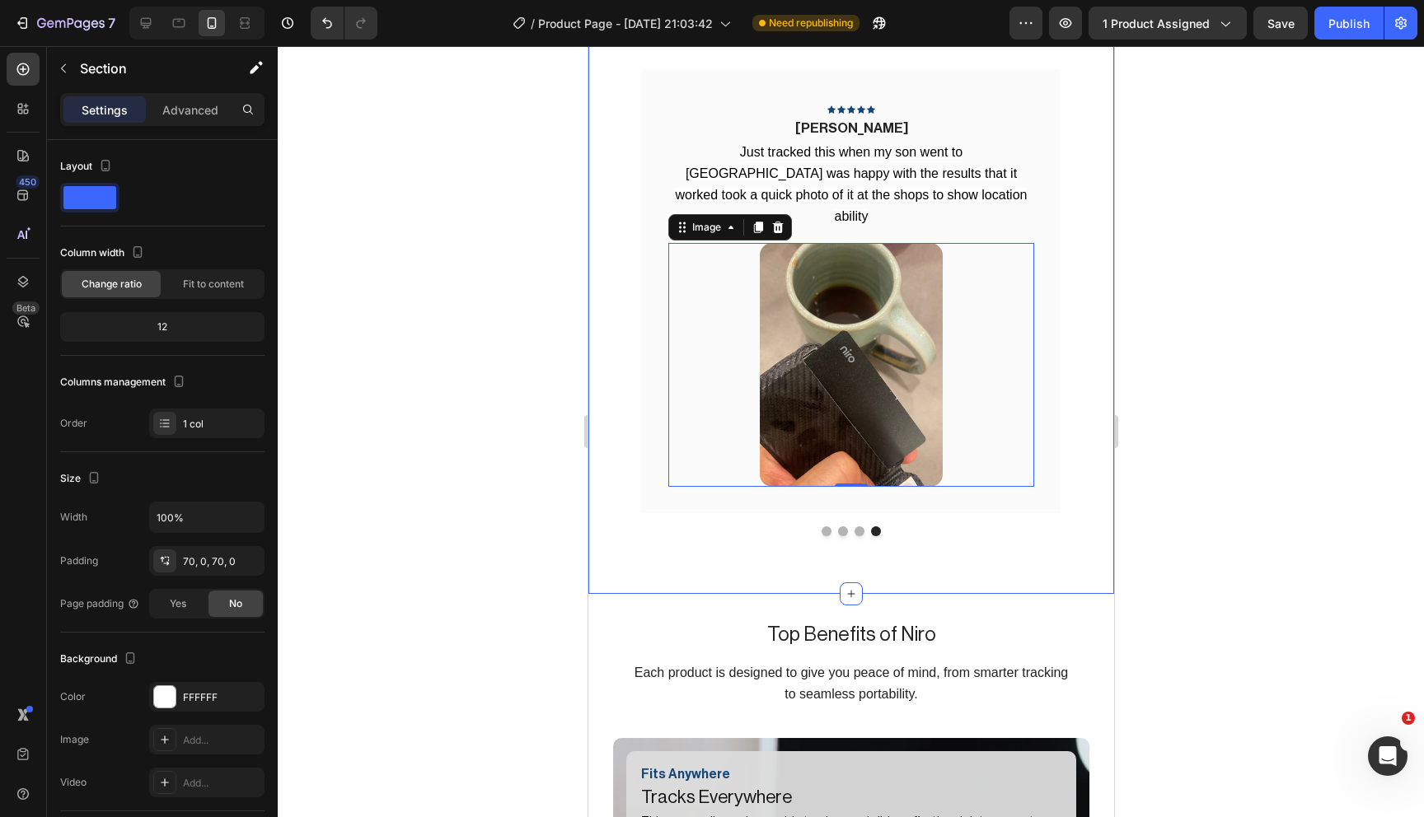
click at [940, 534] on div "Why 100.000+ others are fans Heading Our customer advocates are standing by 24/…" at bounding box center [851, 326] width 526 height 839
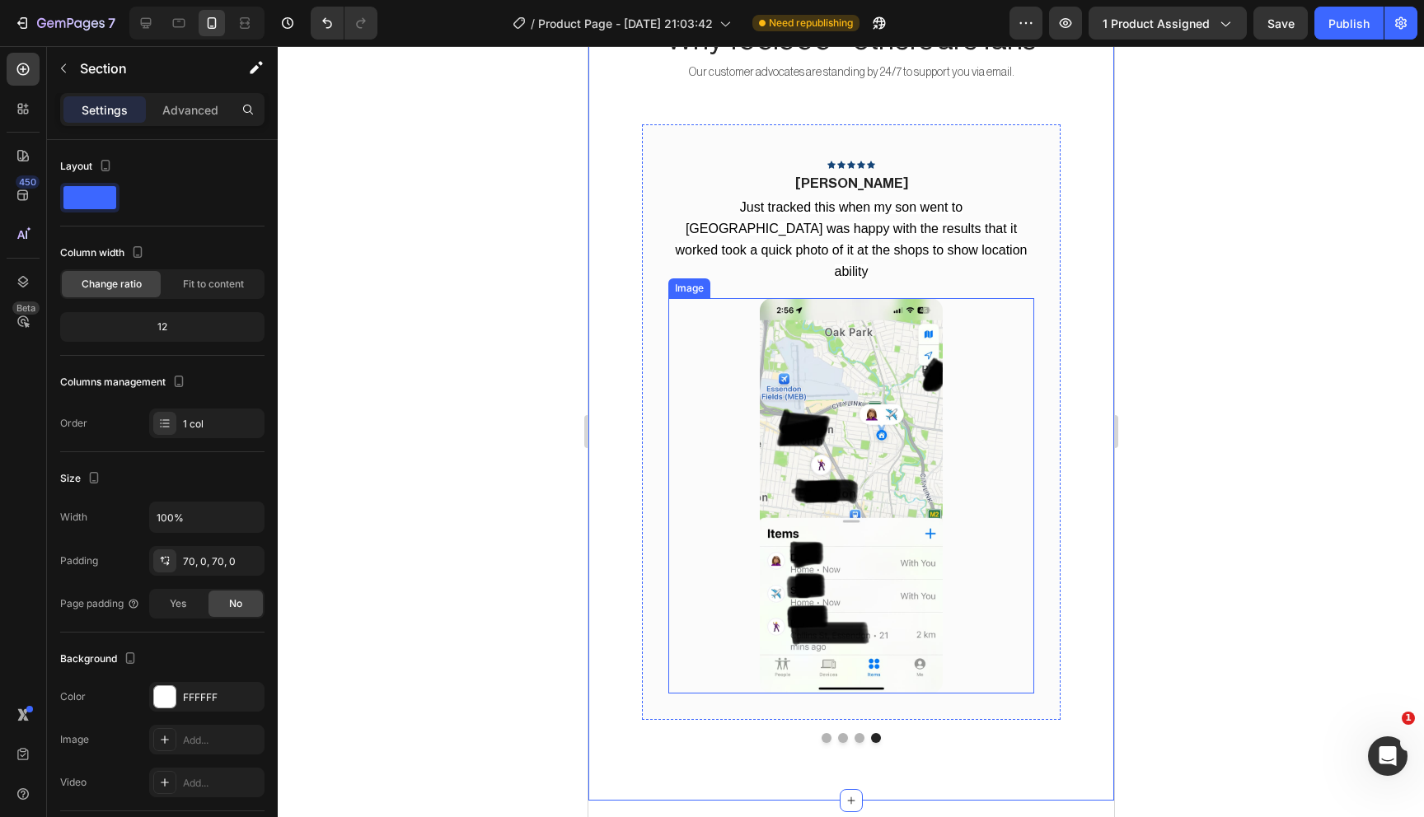
scroll to position [1407, 0]
click at [859, 733] on button "Dot" at bounding box center [859, 738] width 10 height 10
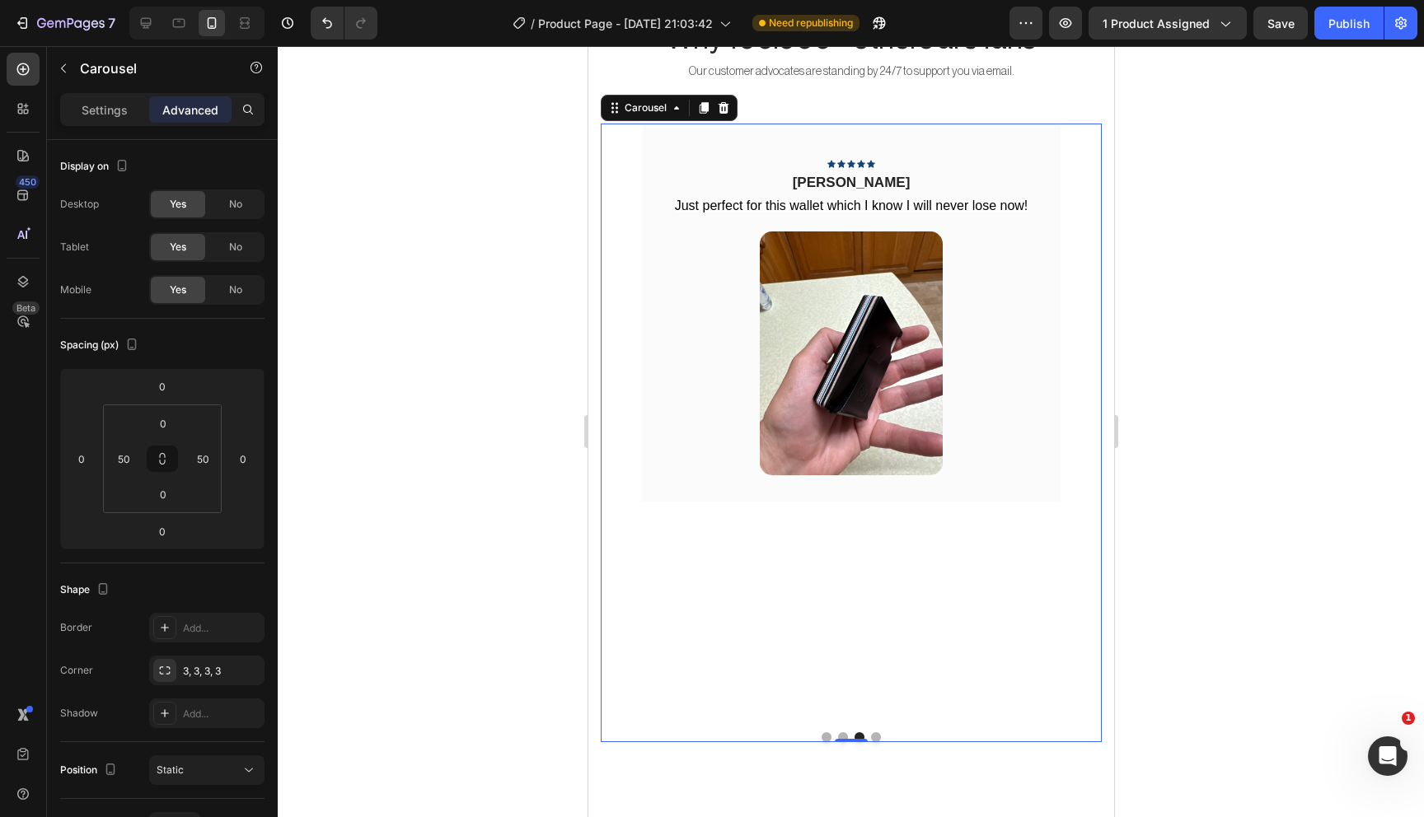
click at [873, 733] on button "Dot" at bounding box center [875, 738] width 10 height 10
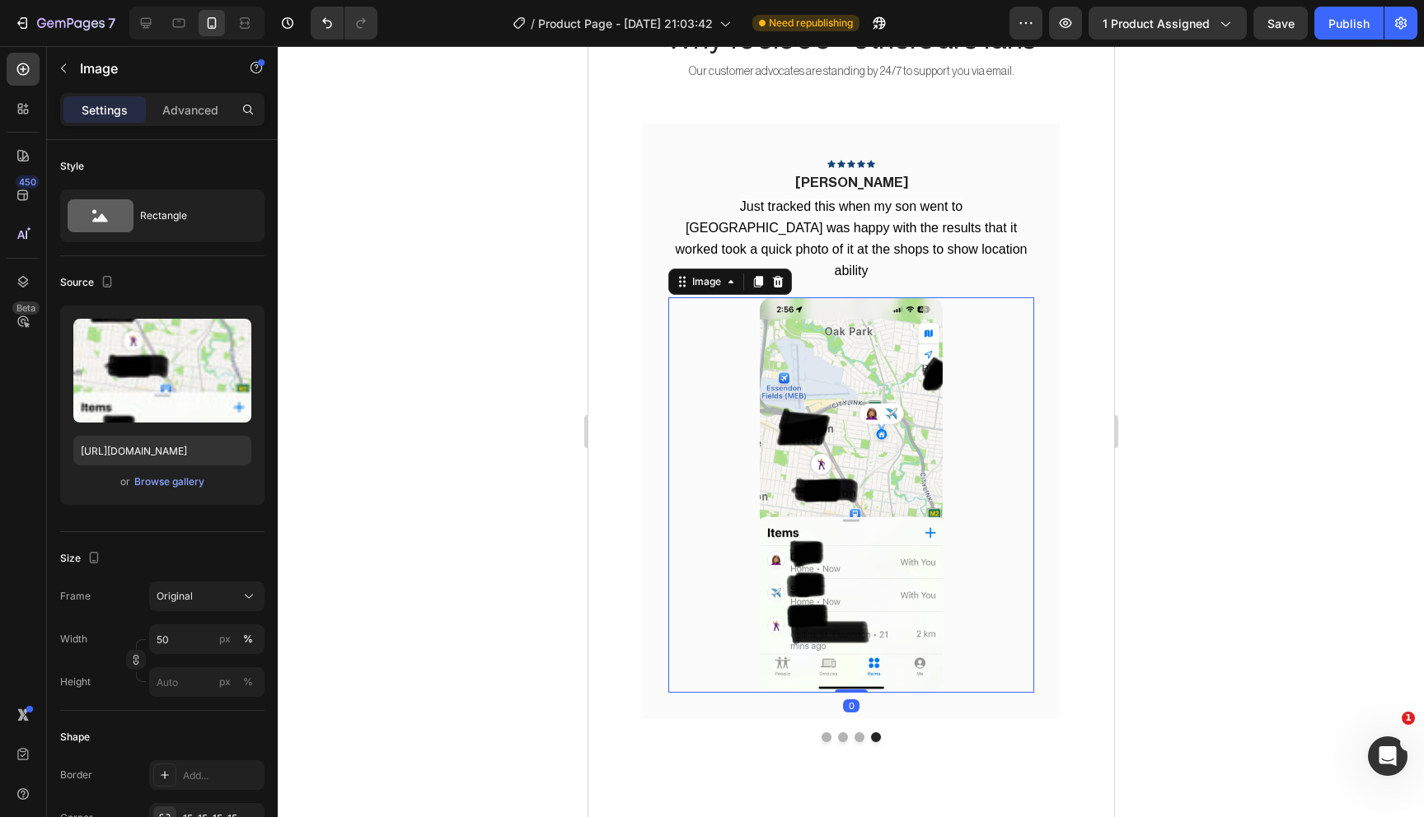
click at [850, 466] on img at bounding box center [850, 495] width 183 height 396
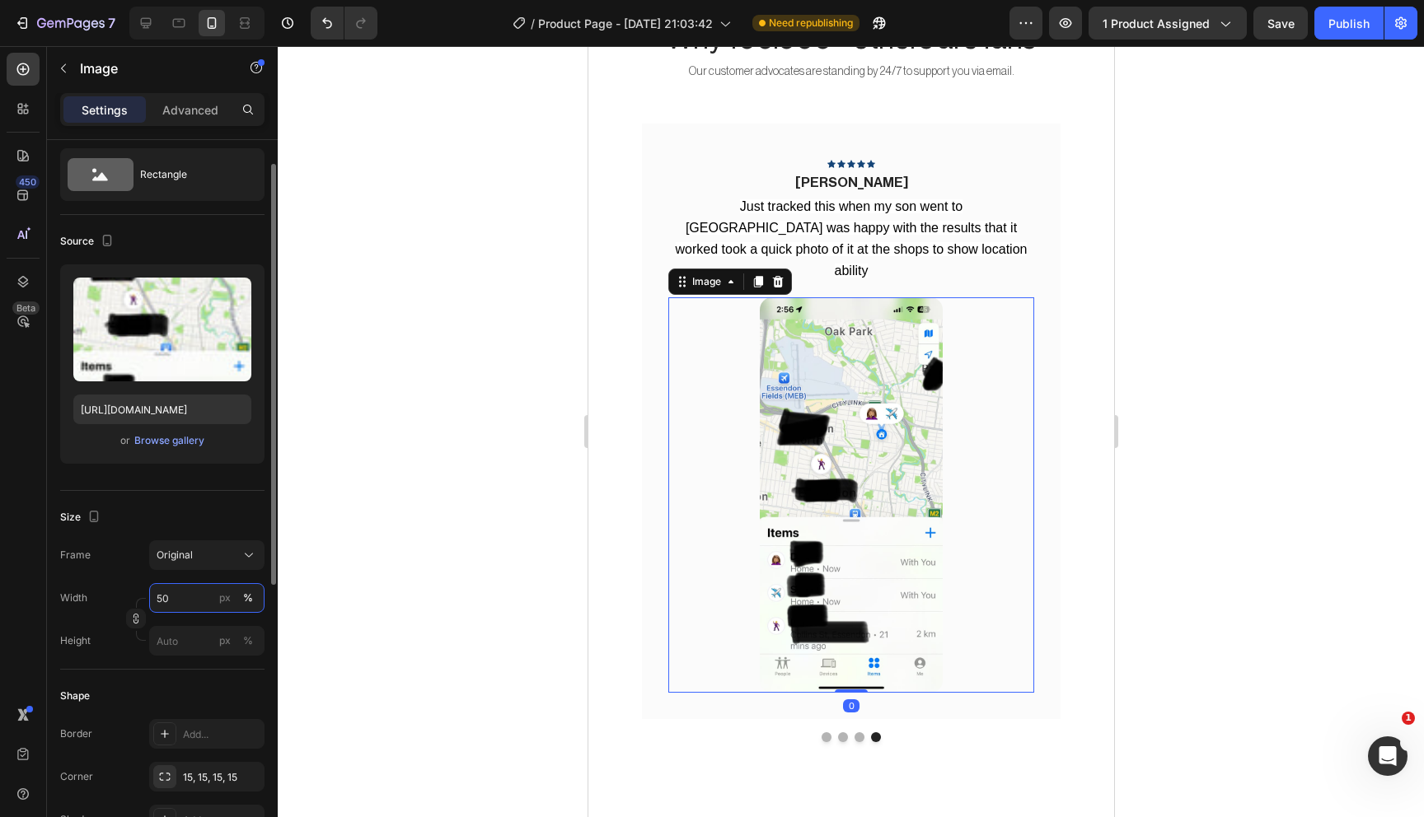
click at [174, 598] on input "50" at bounding box center [206, 598] width 115 height 30
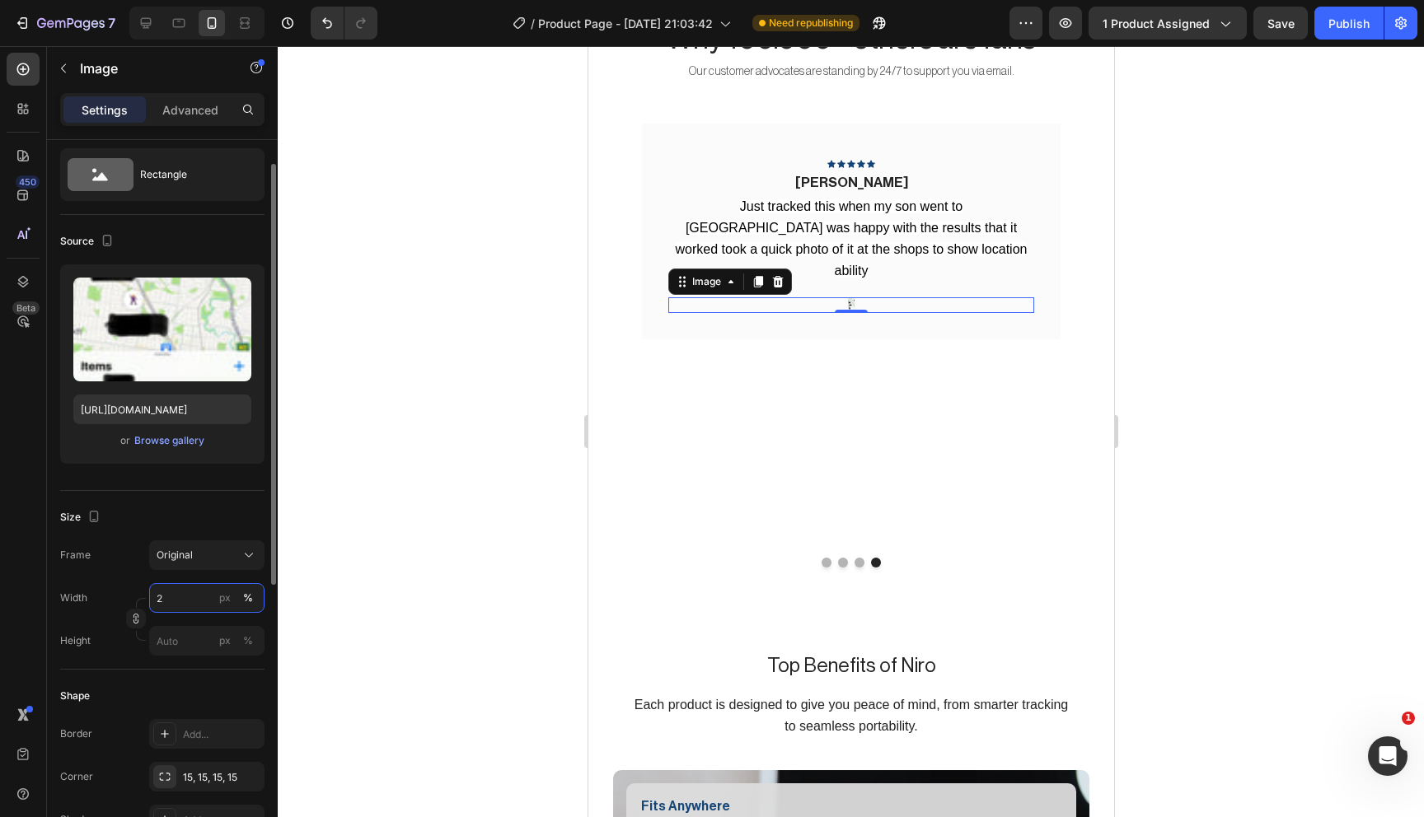
type input "25"
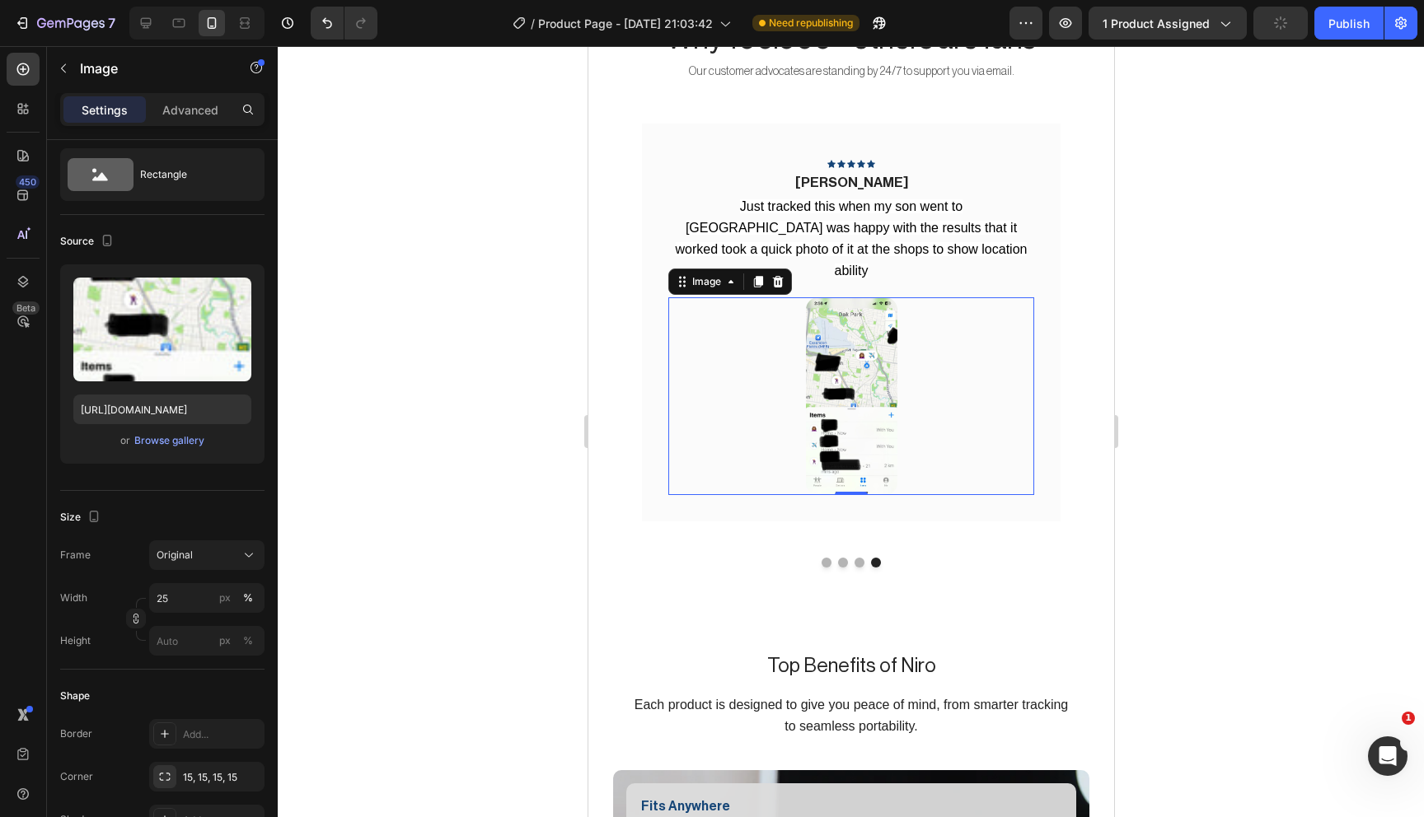
click at [460, 502] on div at bounding box center [851, 431] width 1146 height 771
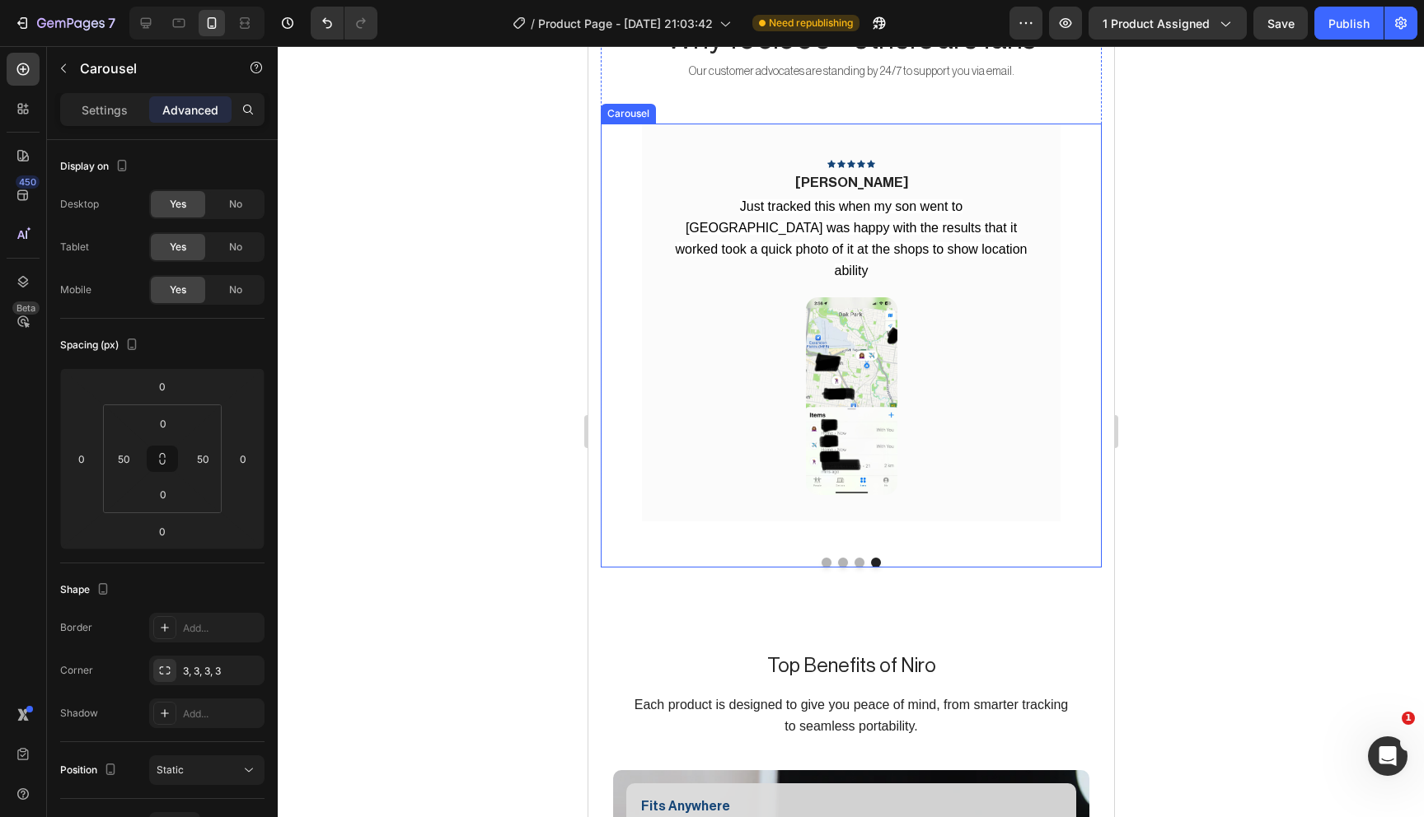
click at [857, 559] on button "Dot" at bounding box center [859, 563] width 10 height 10
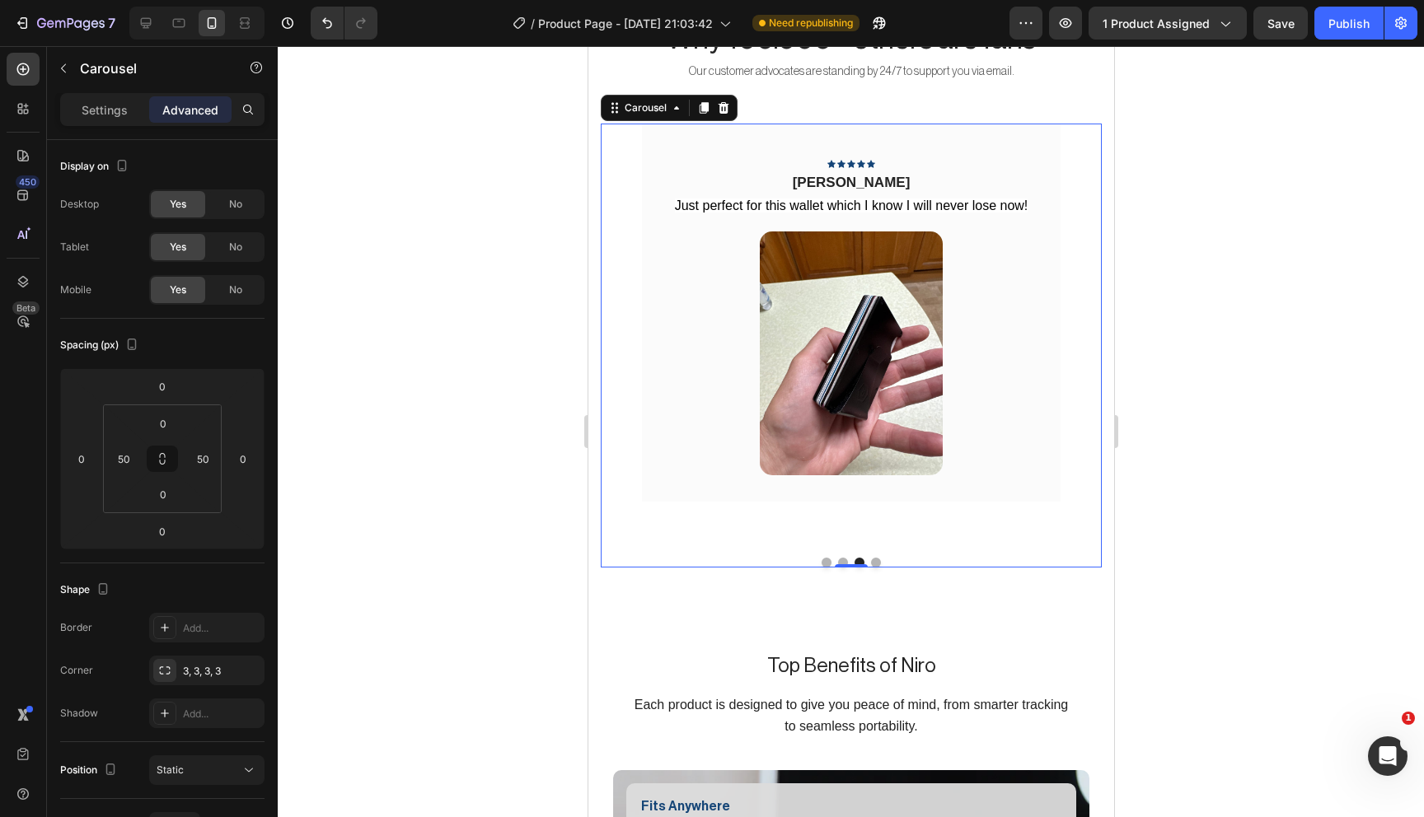
click at [876, 559] on button "Dot" at bounding box center [875, 563] width 10 height 10
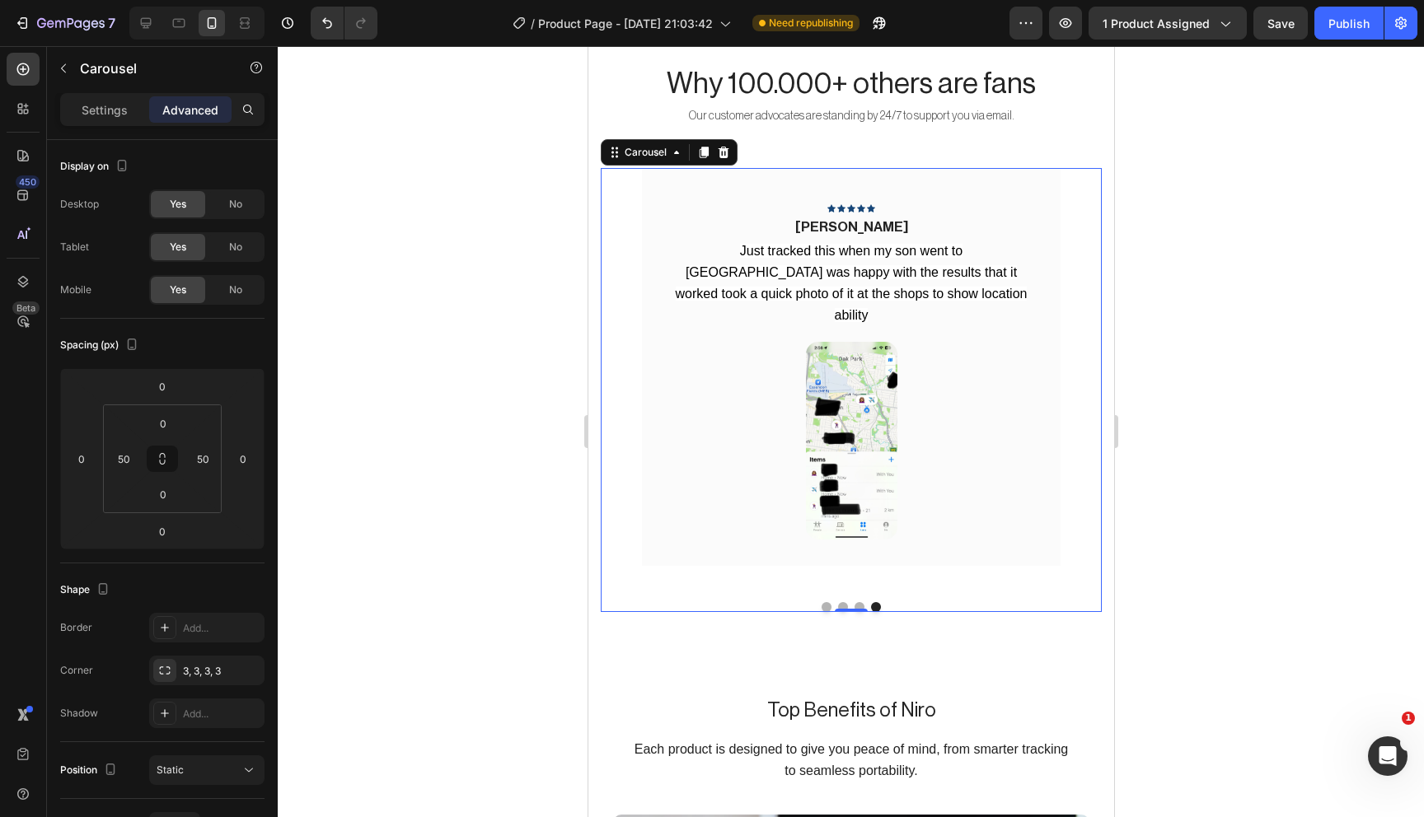
scroll to position [1363, 0]
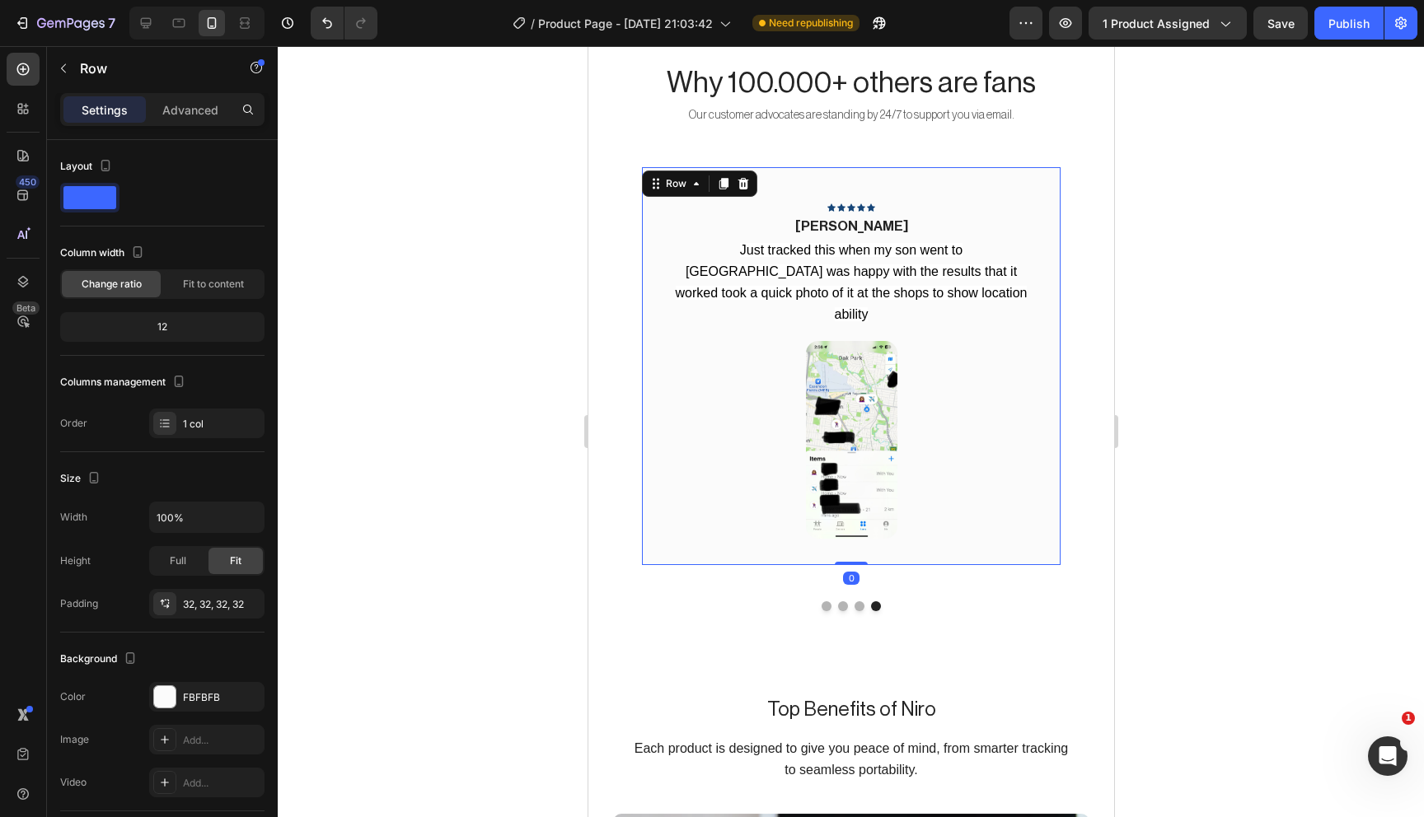
click at [779, 527] on div "Icon Icon Icon Icon Icon Row Desiree B. Text block Just tracked this when my so…" at bounding box center [850, 366] width 419 height 398
click at [198, 105] on p "Advanced" at bounding box center [190, 109] width 56 height 17
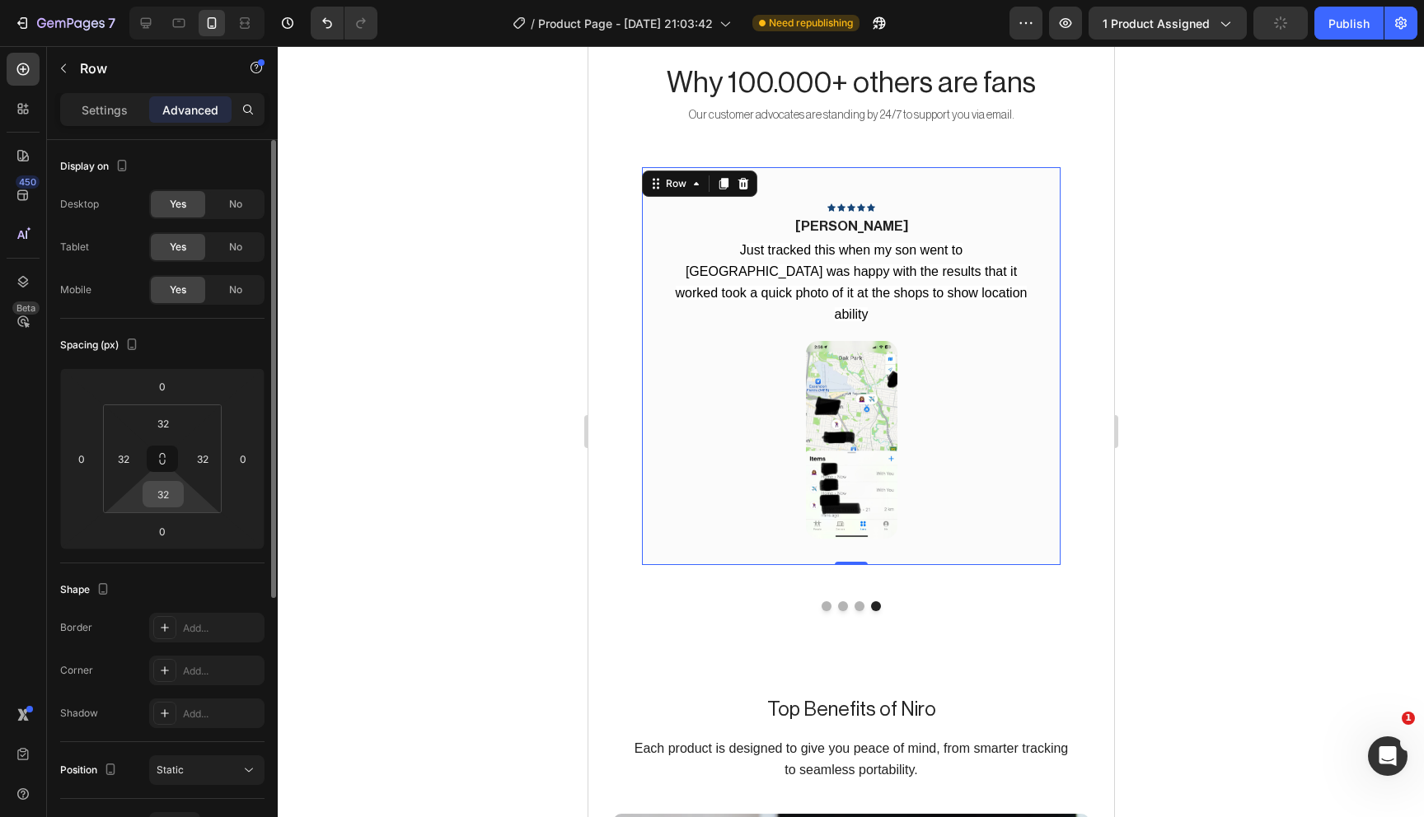
click at [166, 493] on input "32" at bounding box center [163, 494] width 33 height 25
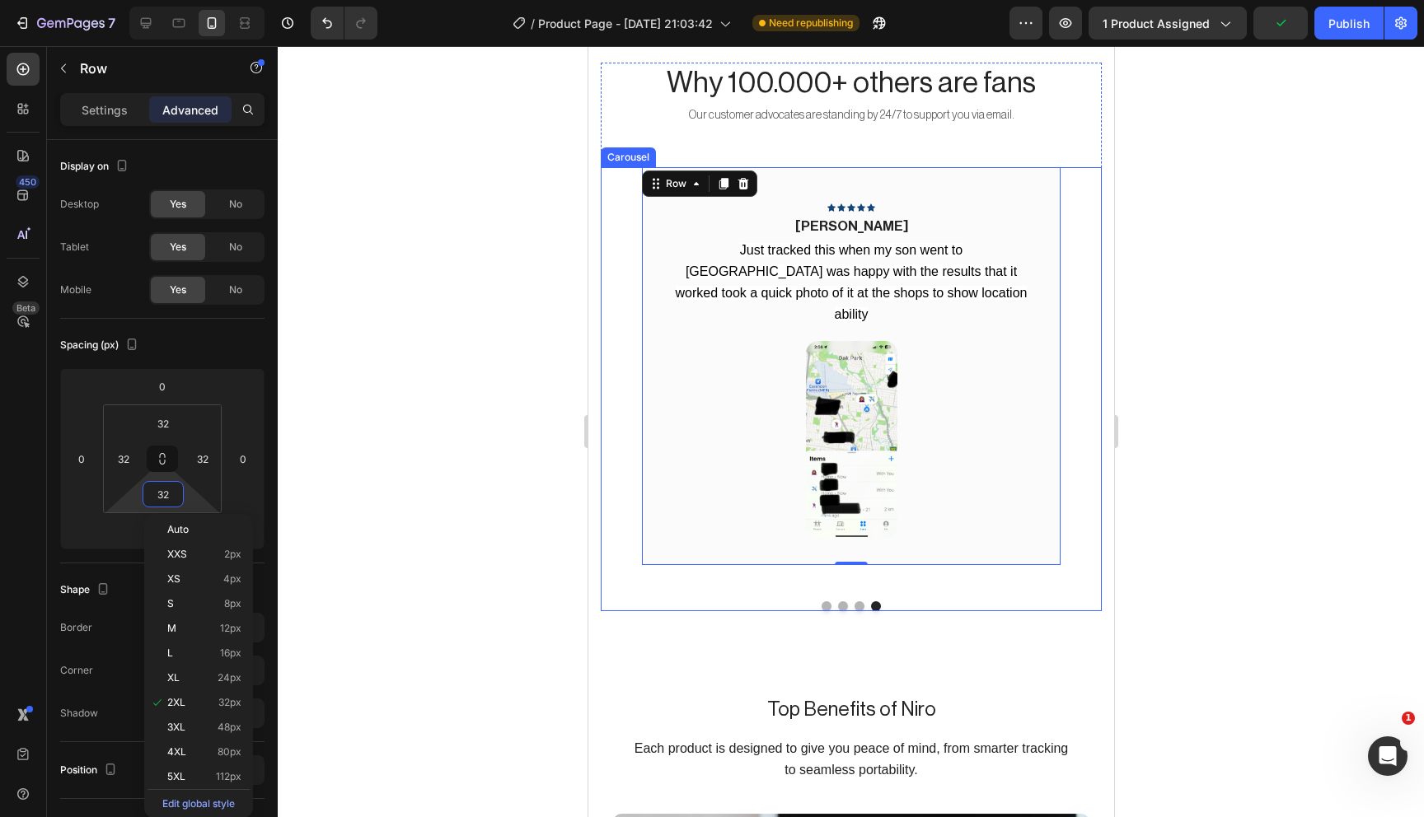
click at [839, 573] on div "Icon Icon Icon Icon Icon Row Desiree B. Text block Just tracked this when my so…" at bounding box center [850, 378] width 419 height 422
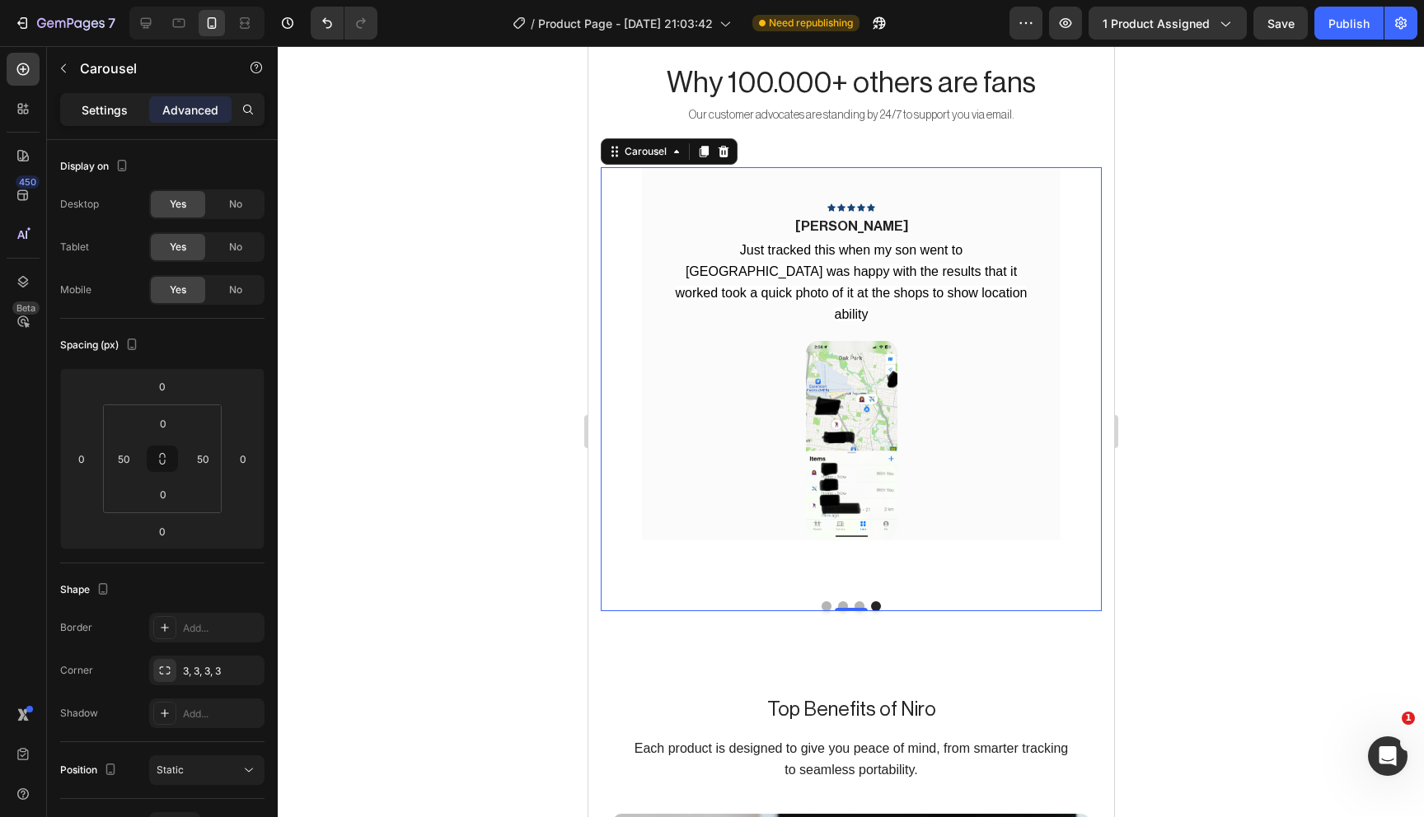
click at [94, 101] on p "Settings" at bounding box center [105, 109] width 46 height 17
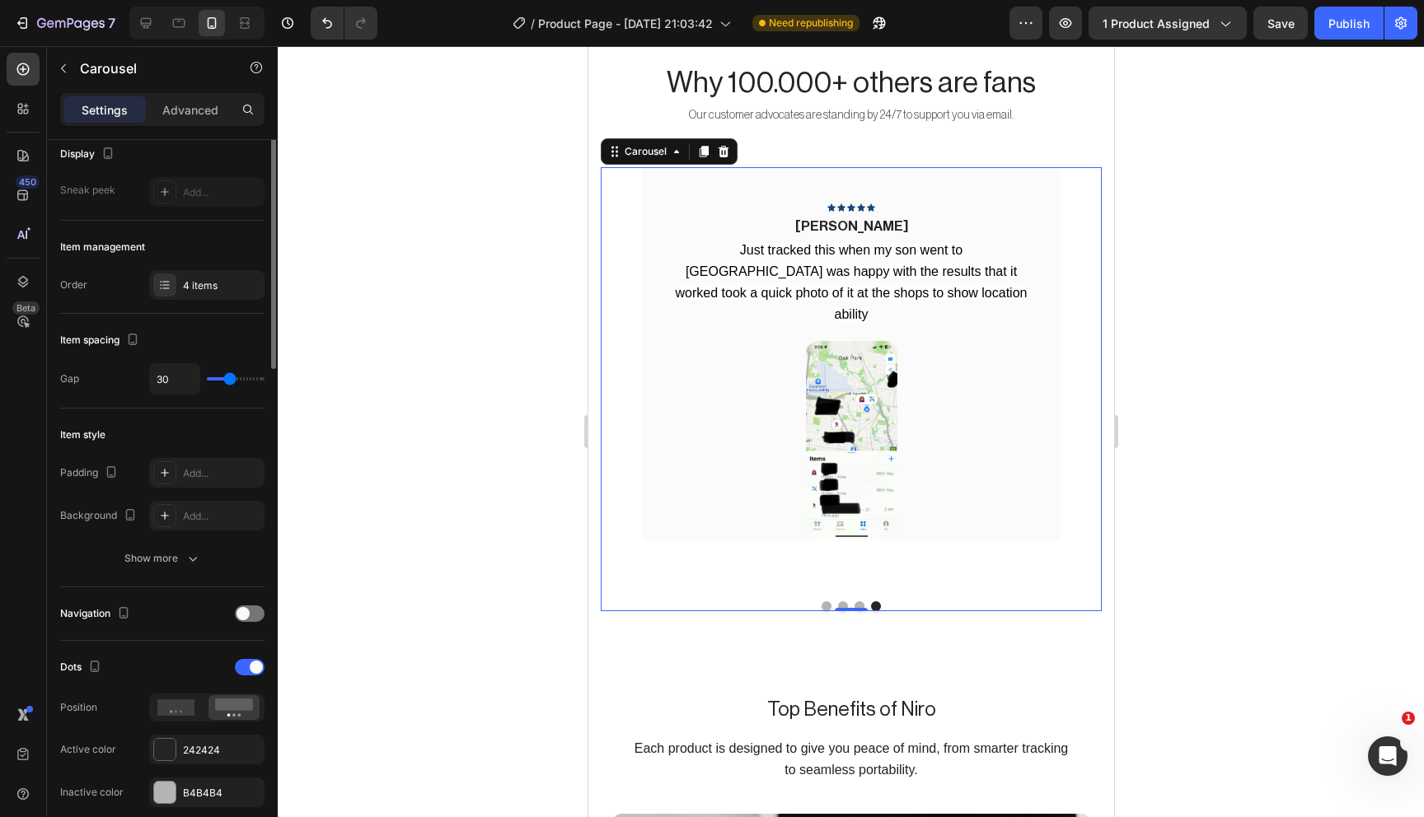
scroll to position [143, 0]
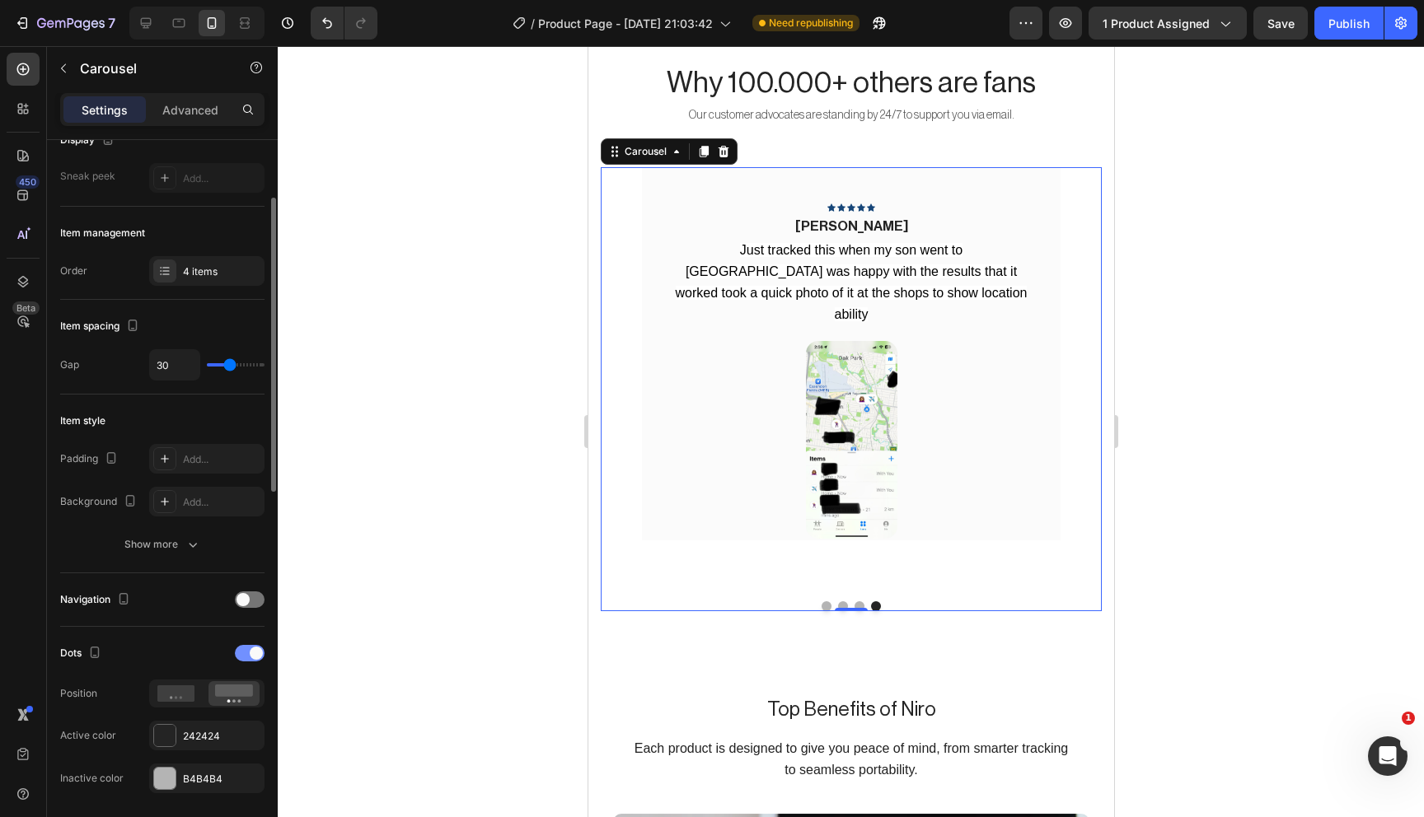
click at [257, 647] on span at bounding box center [256, 653] width 13 height 13
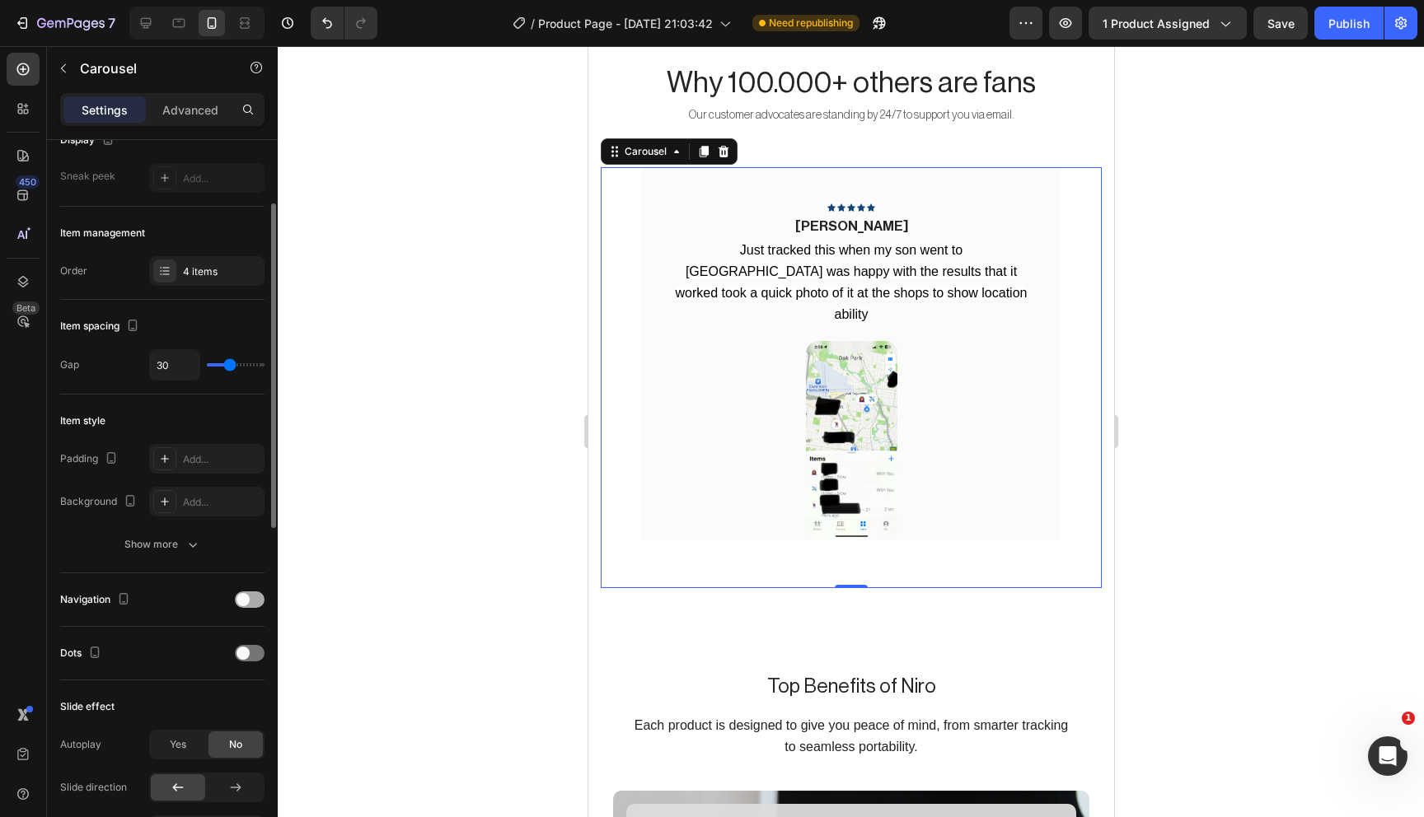
click at [248, 604] on div at bounding box center [250, 600] width 30 height 16
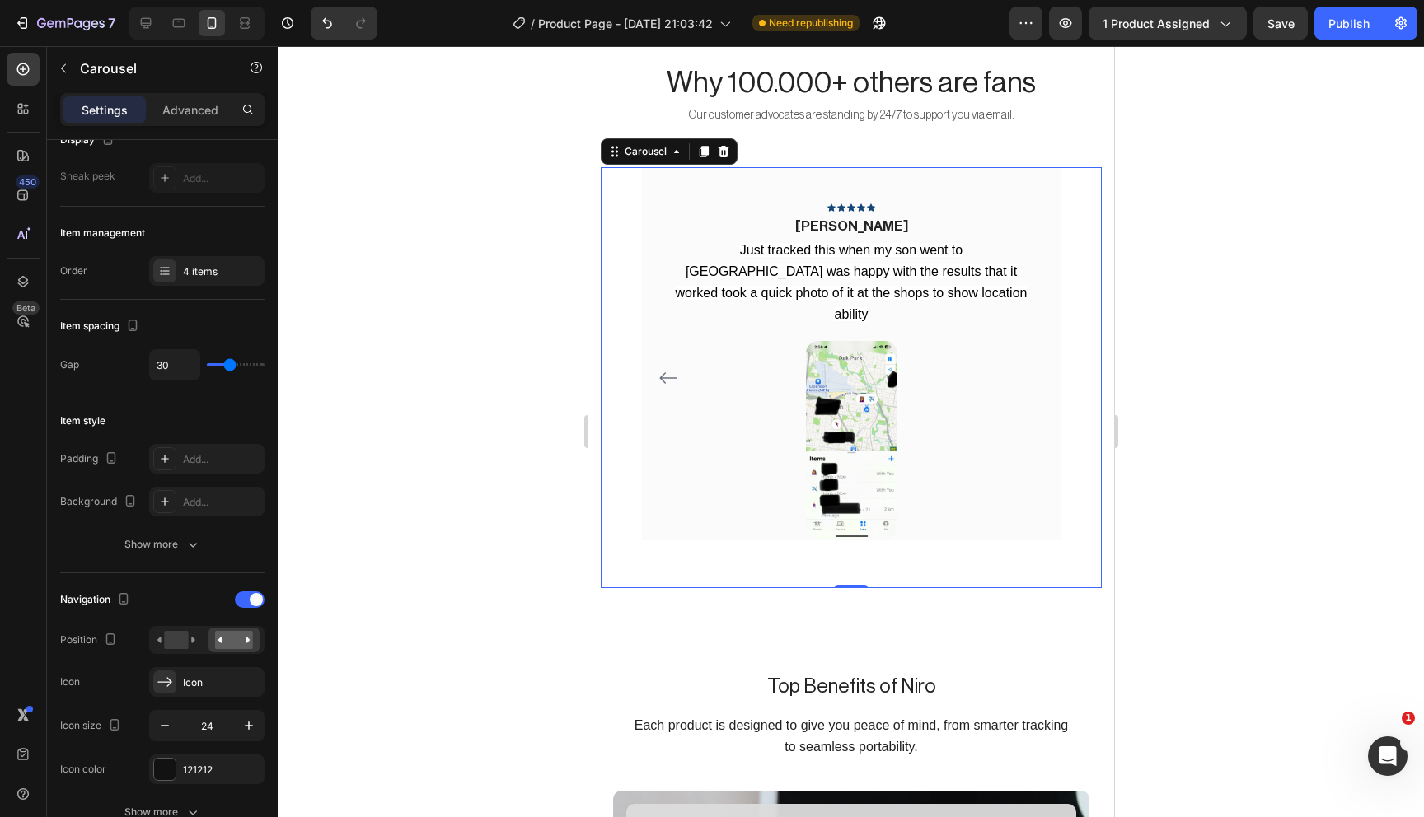
click at [660, 382] on icon "Carousel Back Arrow" at bounding box center [668, 378] width 20 height 20
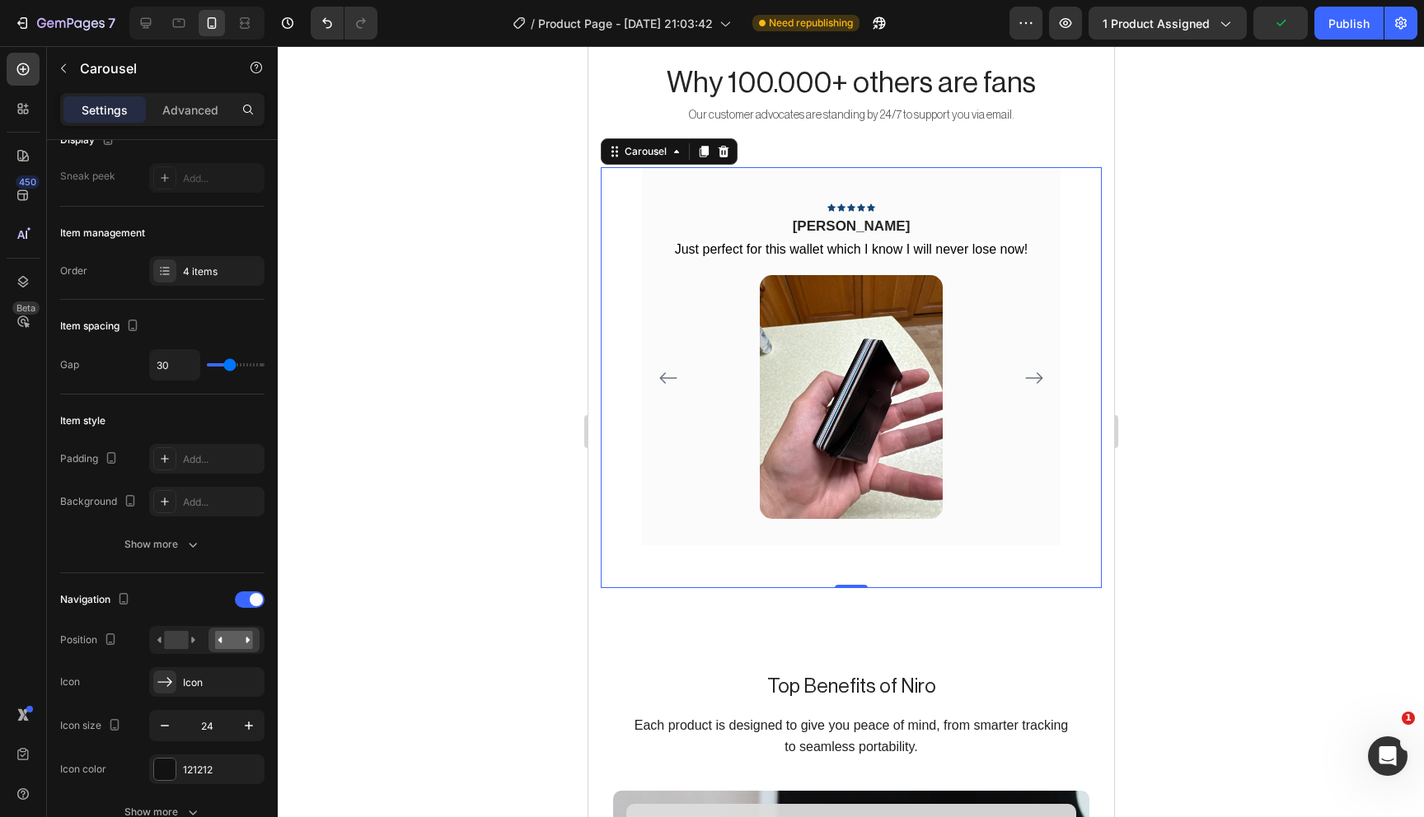
click at [660, 381] on icon "Carousel Back Arrow" at bounding box center [668, 378] width 20 height 20
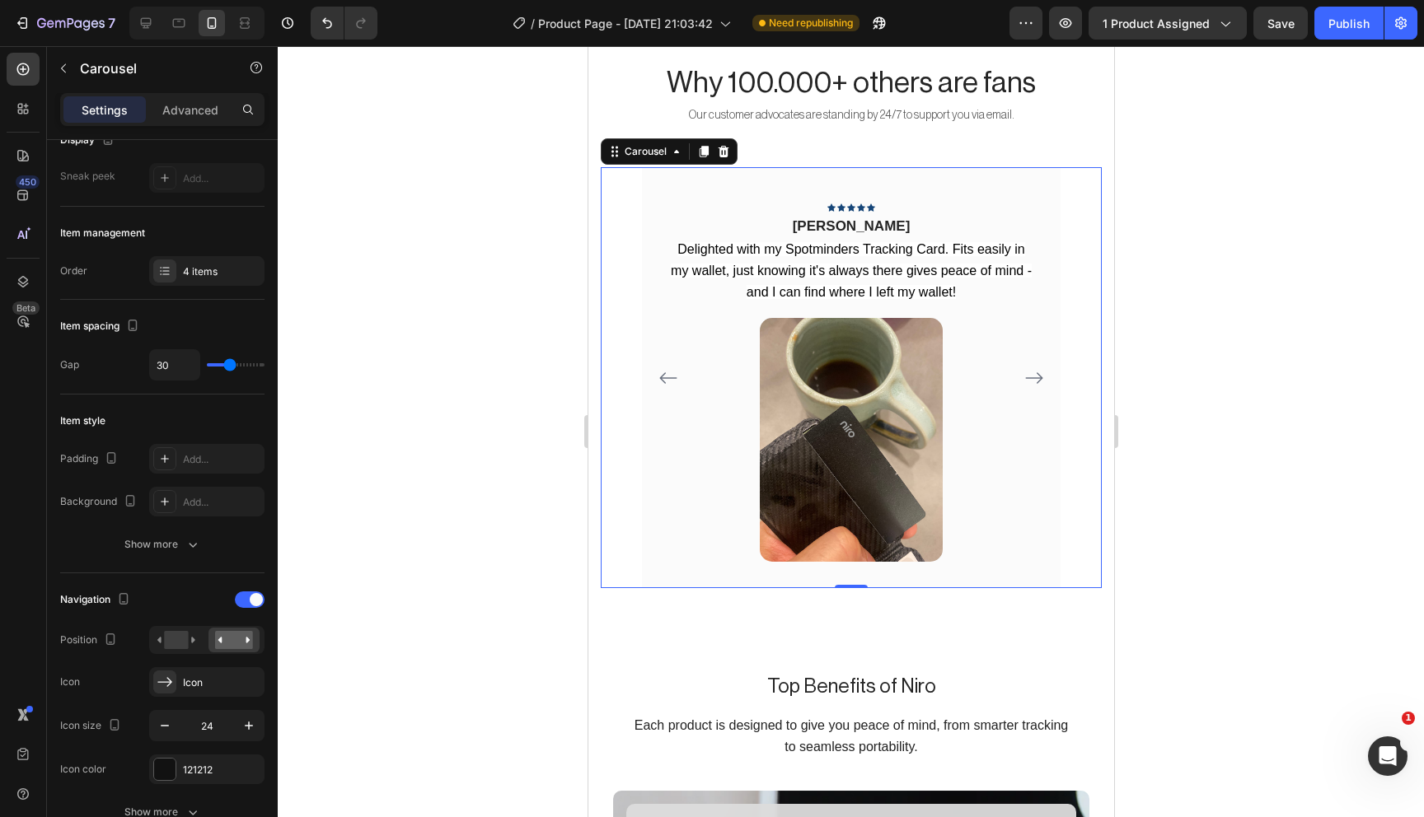
click at [660, 381] on icon "Carousel Back Arrow" at bounding box center [668, 378] width 20 height 20
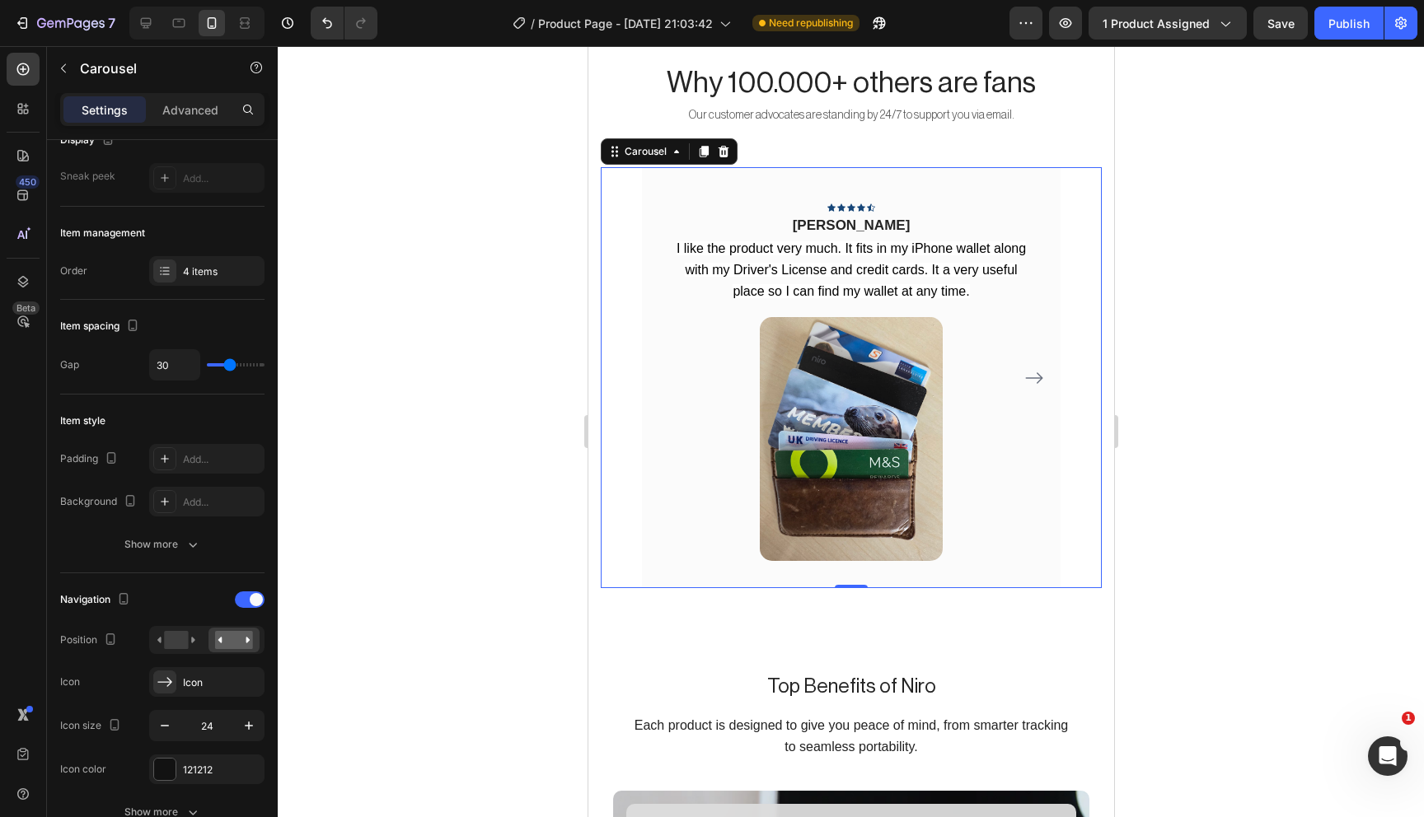
click at [458, 515] on div at bounding box center [851, 431] width 1146 height 771
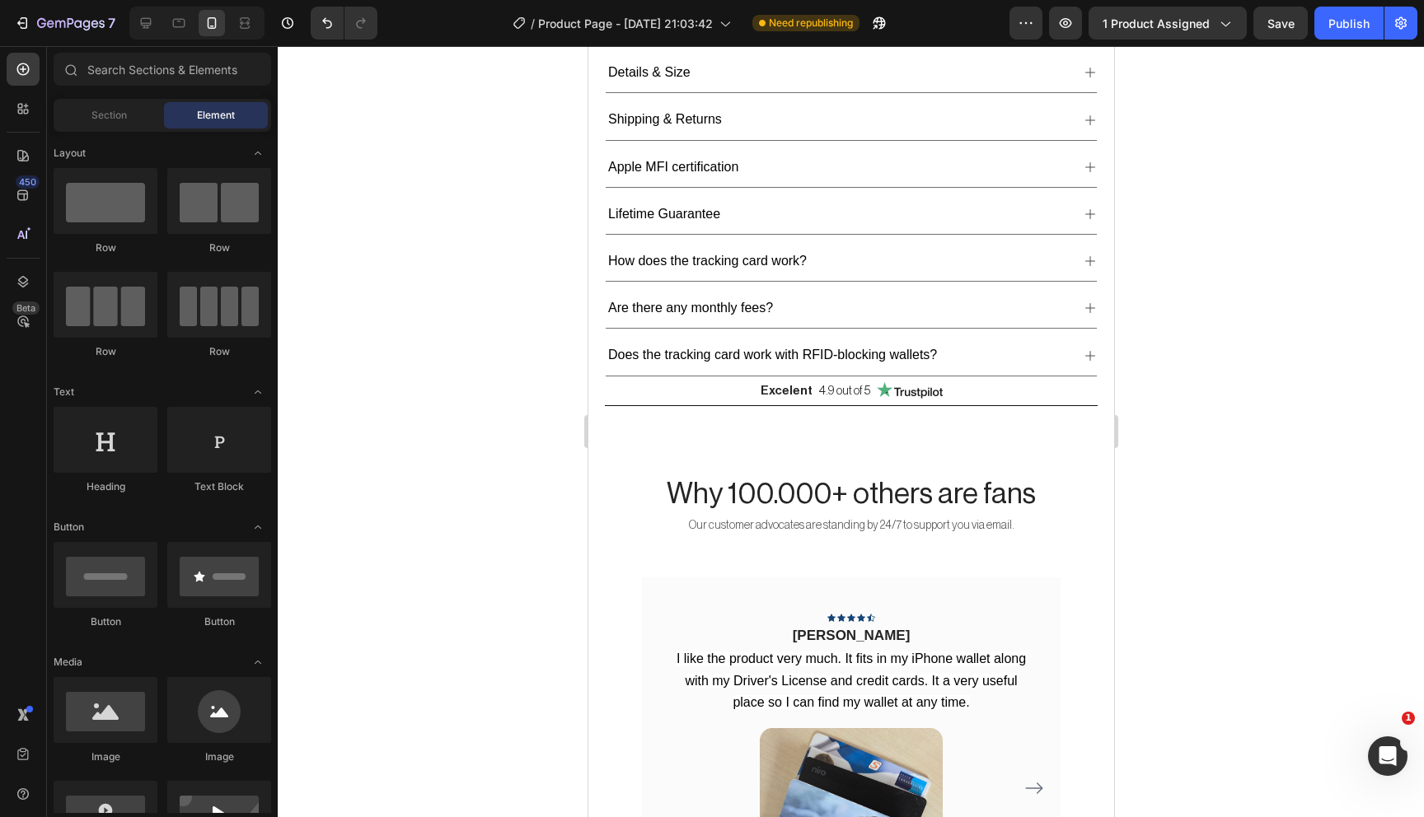
scroll to position [1135, 0]
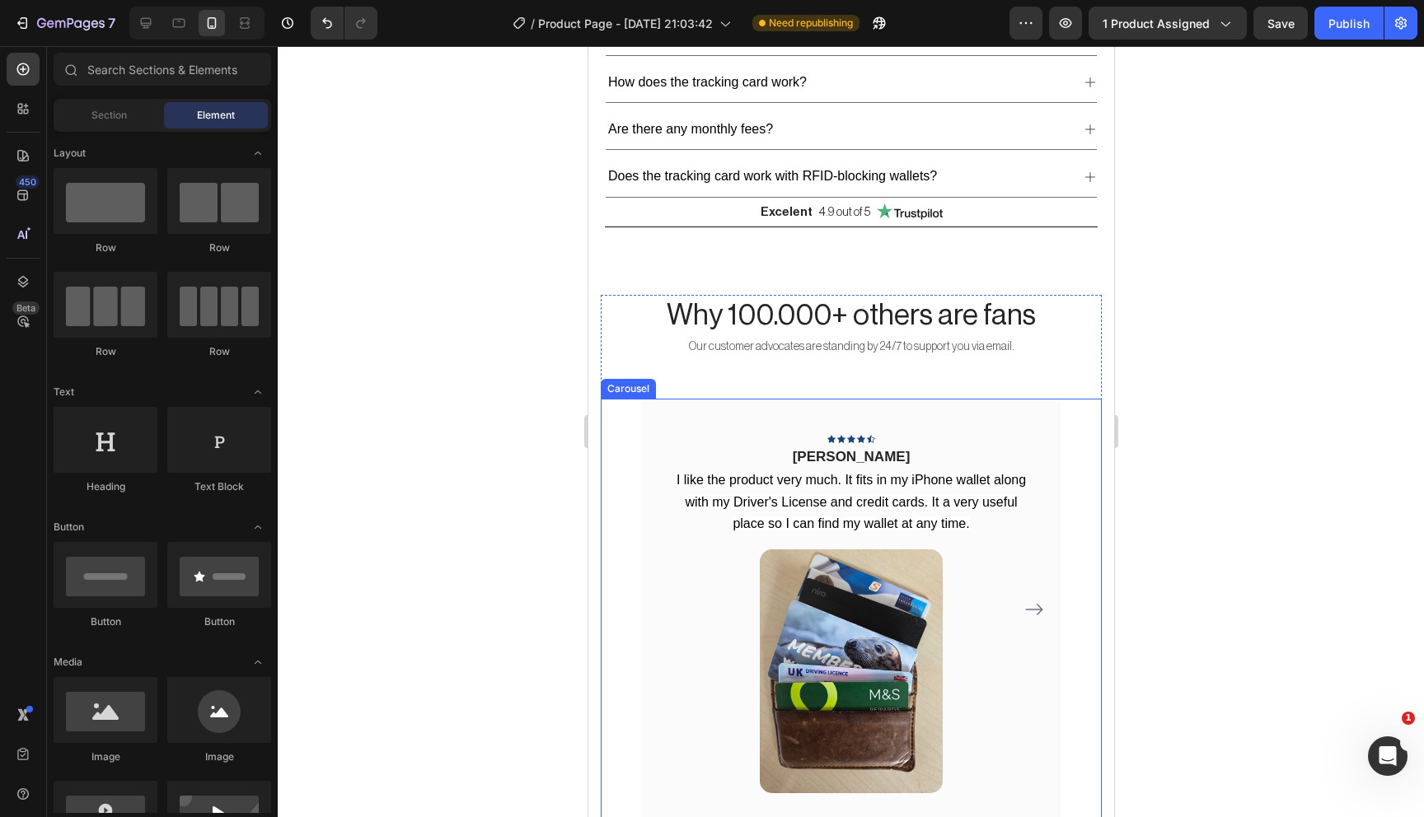
click at [1041, 608] on icon "Carousel Next Arrow" at bounding box center [1033, 610] width 20 height 20
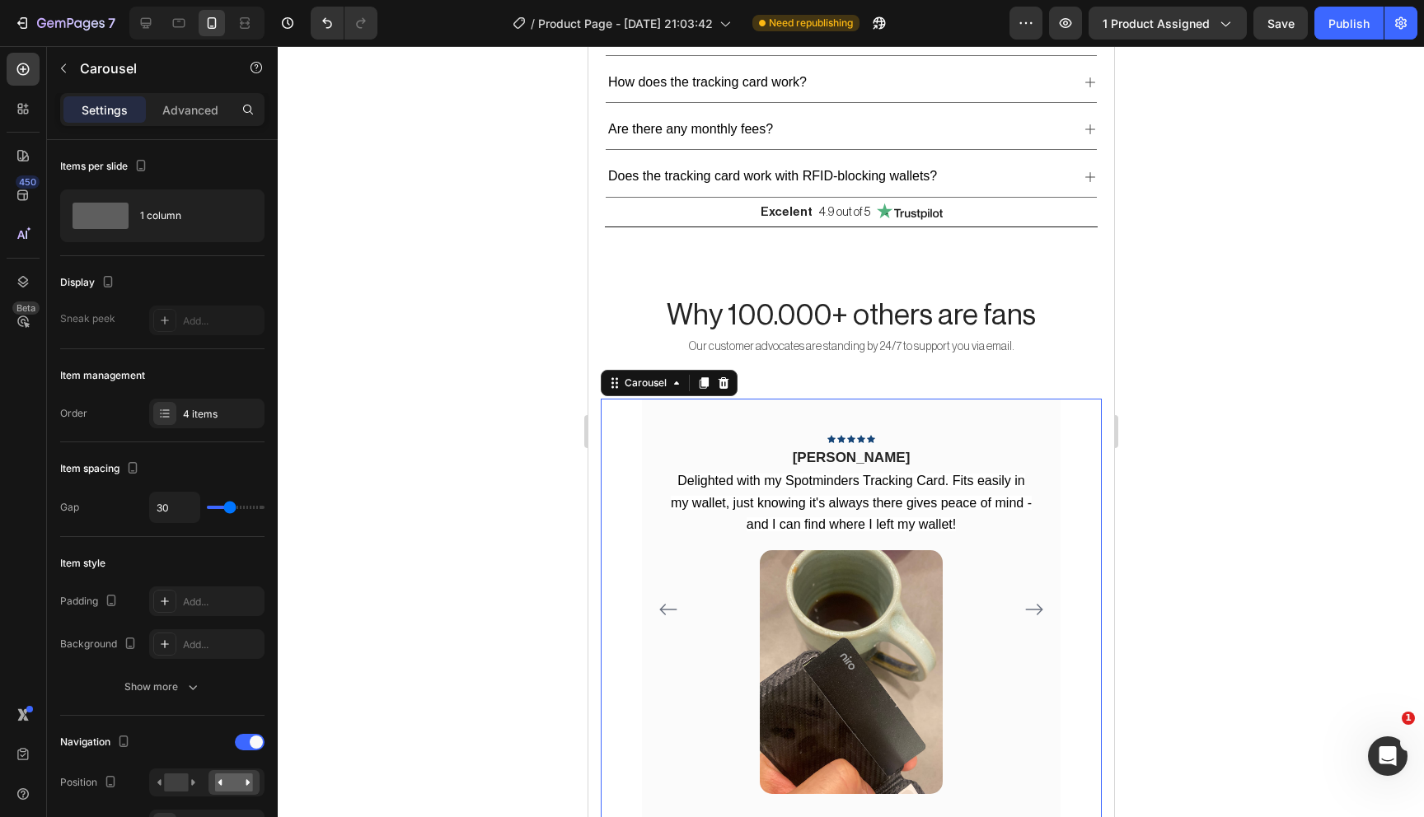
click at [1037, 603] on icon "Carousel Next Arrow" at bounding box center [1033, 610] width 20 height 20
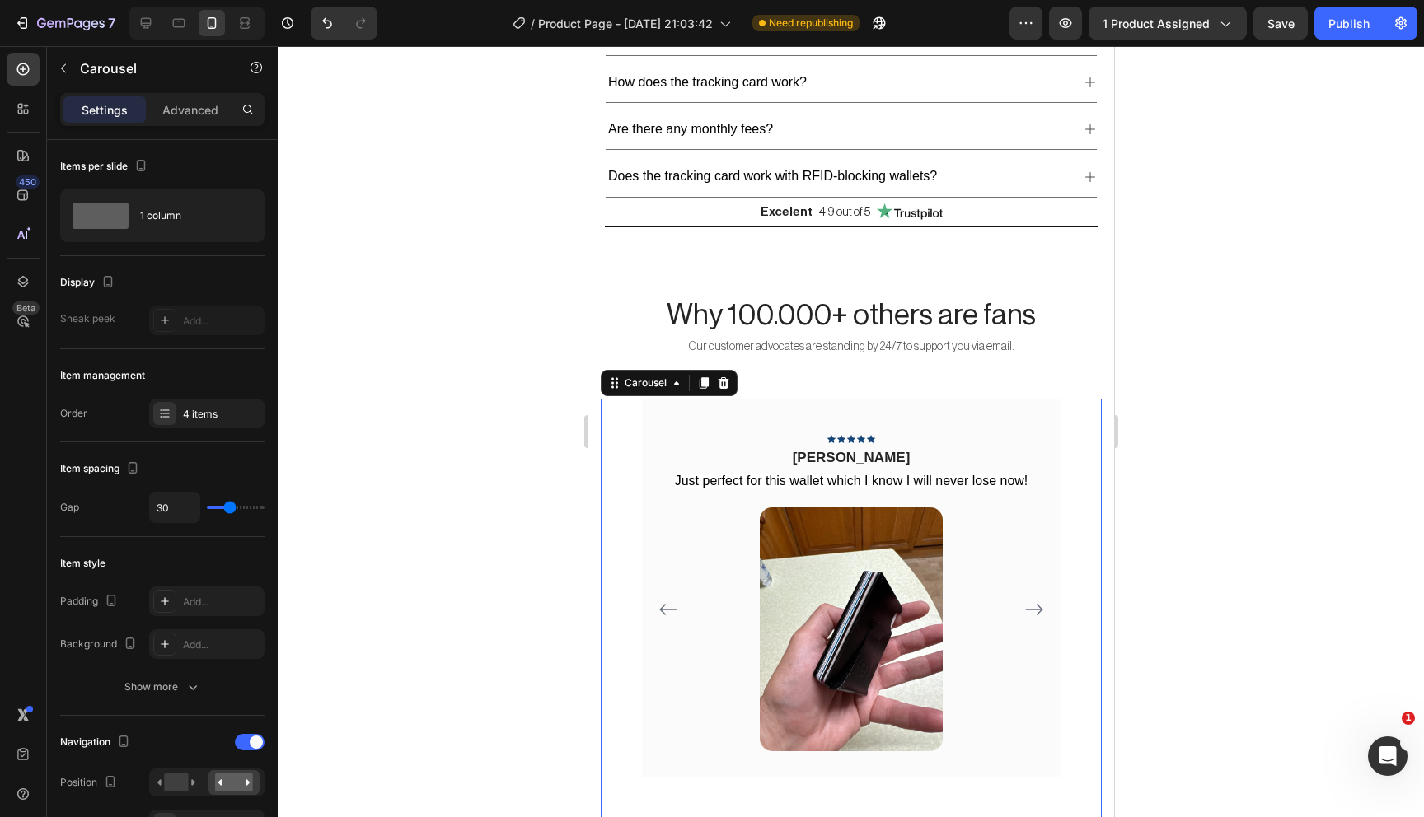
click at [1037, 603] on icon "Carousel Next Arrow" at bounding box center [1033, 610] width 20 height 20
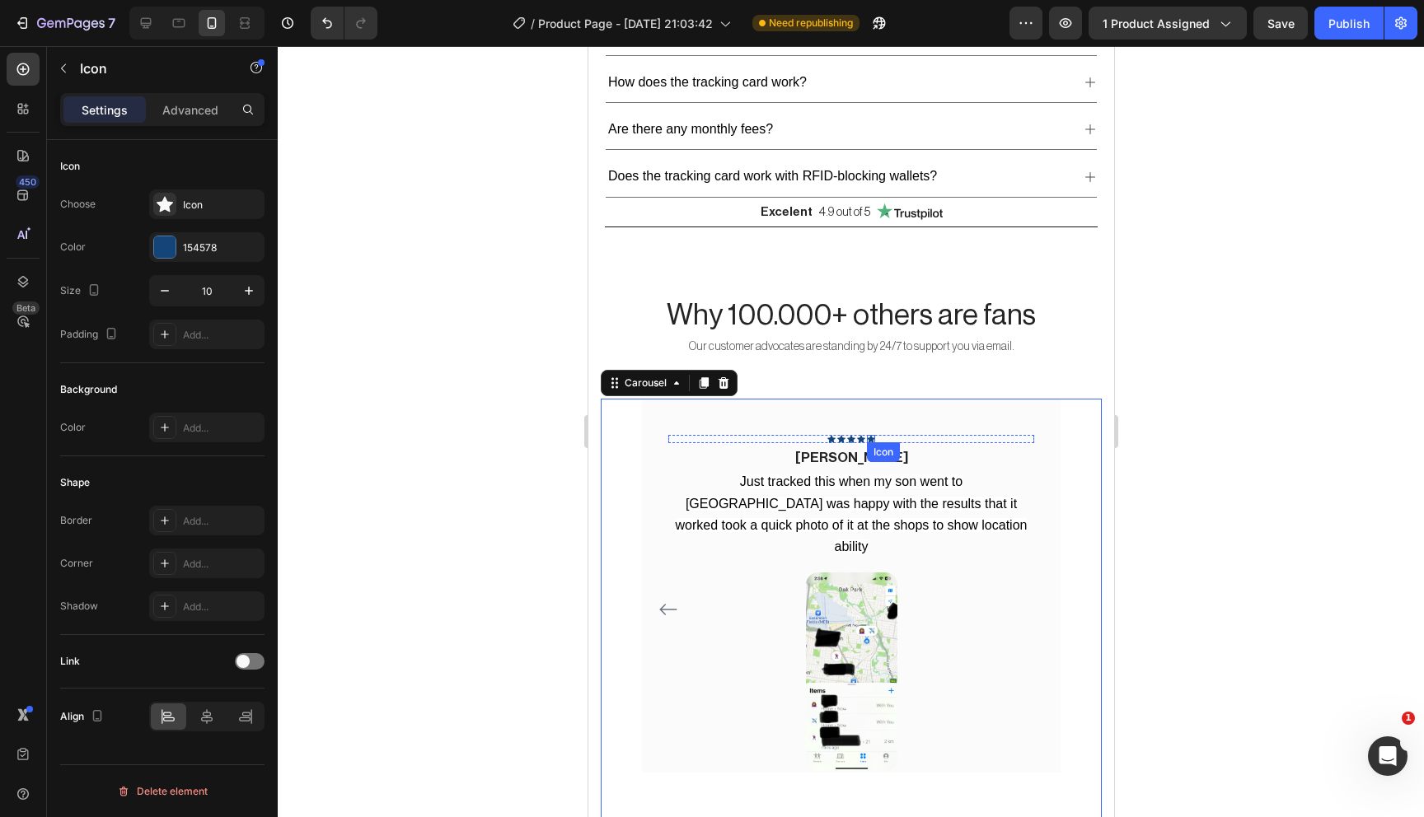
click at [869, 436] on icon at bounding box center [870, 439] width 8 height 7
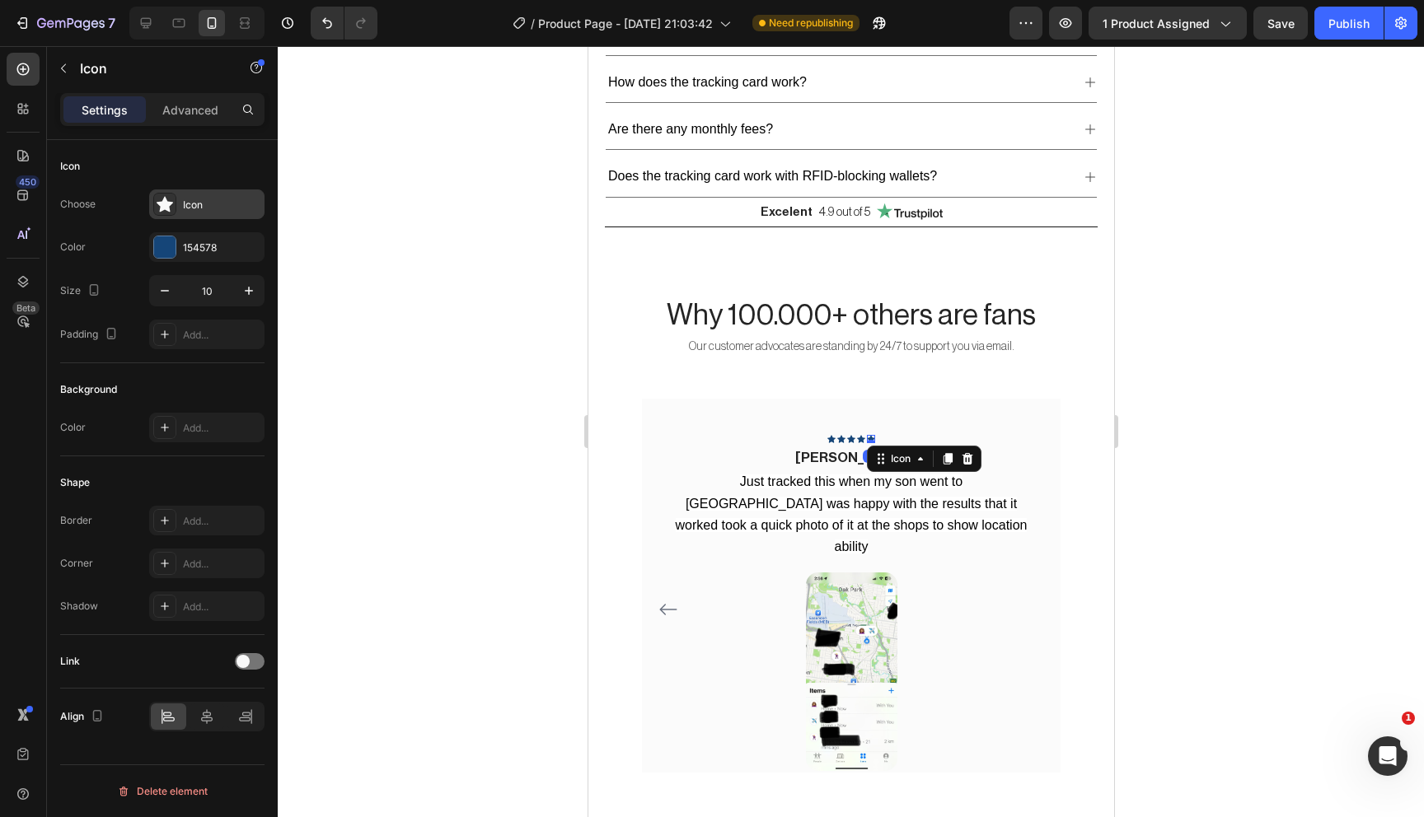
click at [196, 198] on div "Icon" at bounding box center [221, 205] width 77 height 15
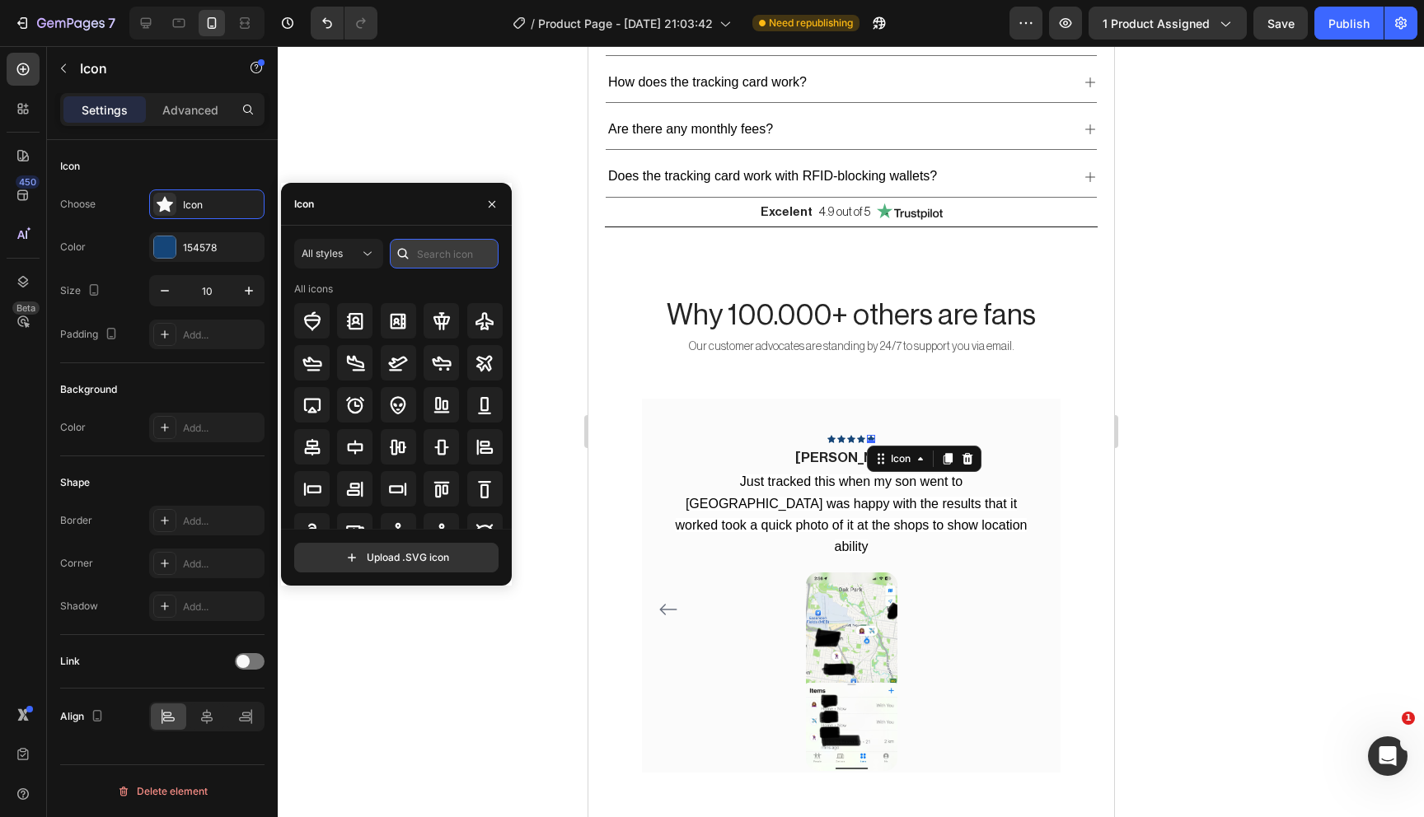
click at [438, 260] on input "text" at bounding box center [444, 254] width 109 height 30
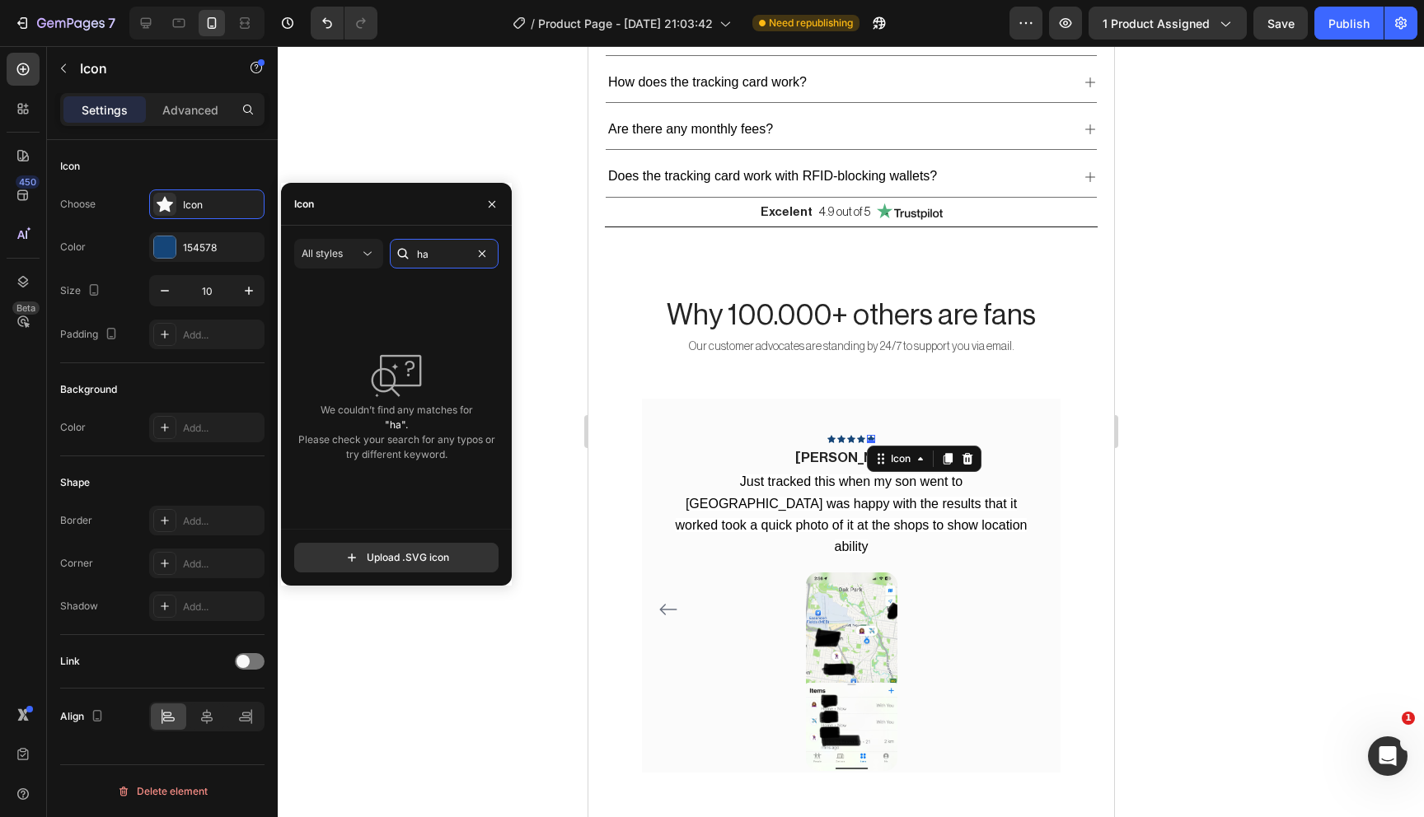
type input "h"
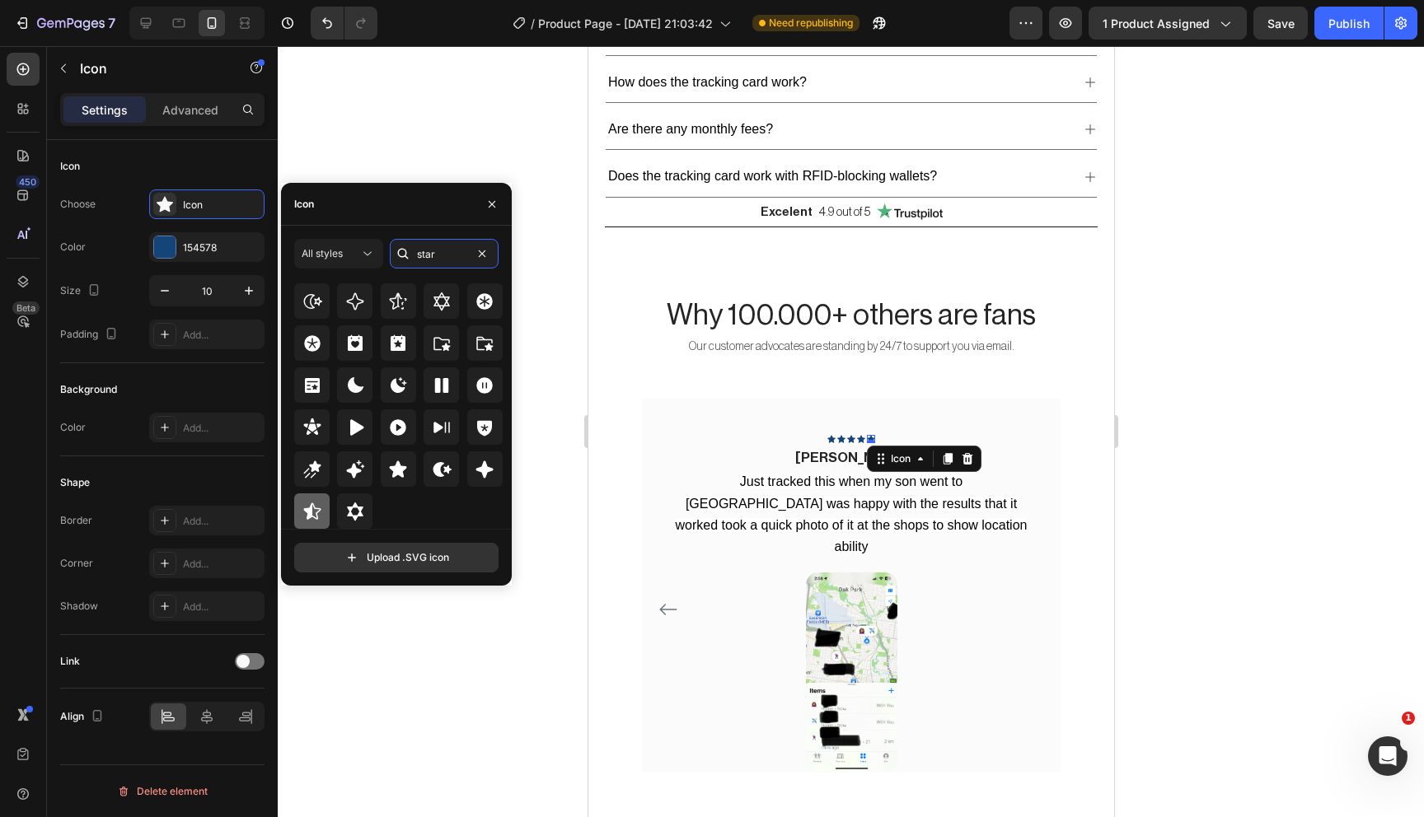
type input "star"
click at [309, 515] on icon at bounding box center [311, 511] width 17 height 16
click at [445, 644] on div at bounding box center [851, 431] width 1146 height 771
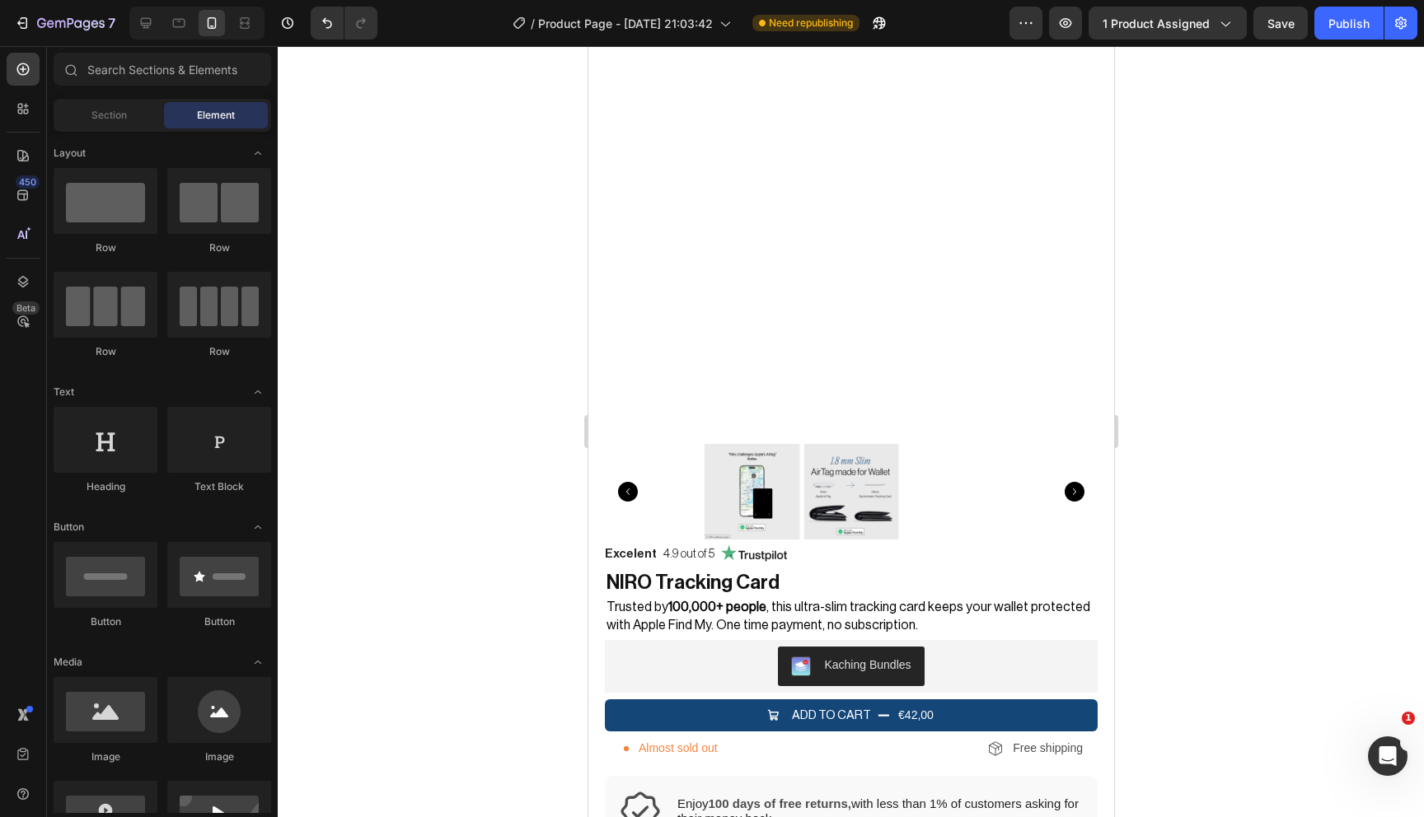
scroll to position [149, 0]
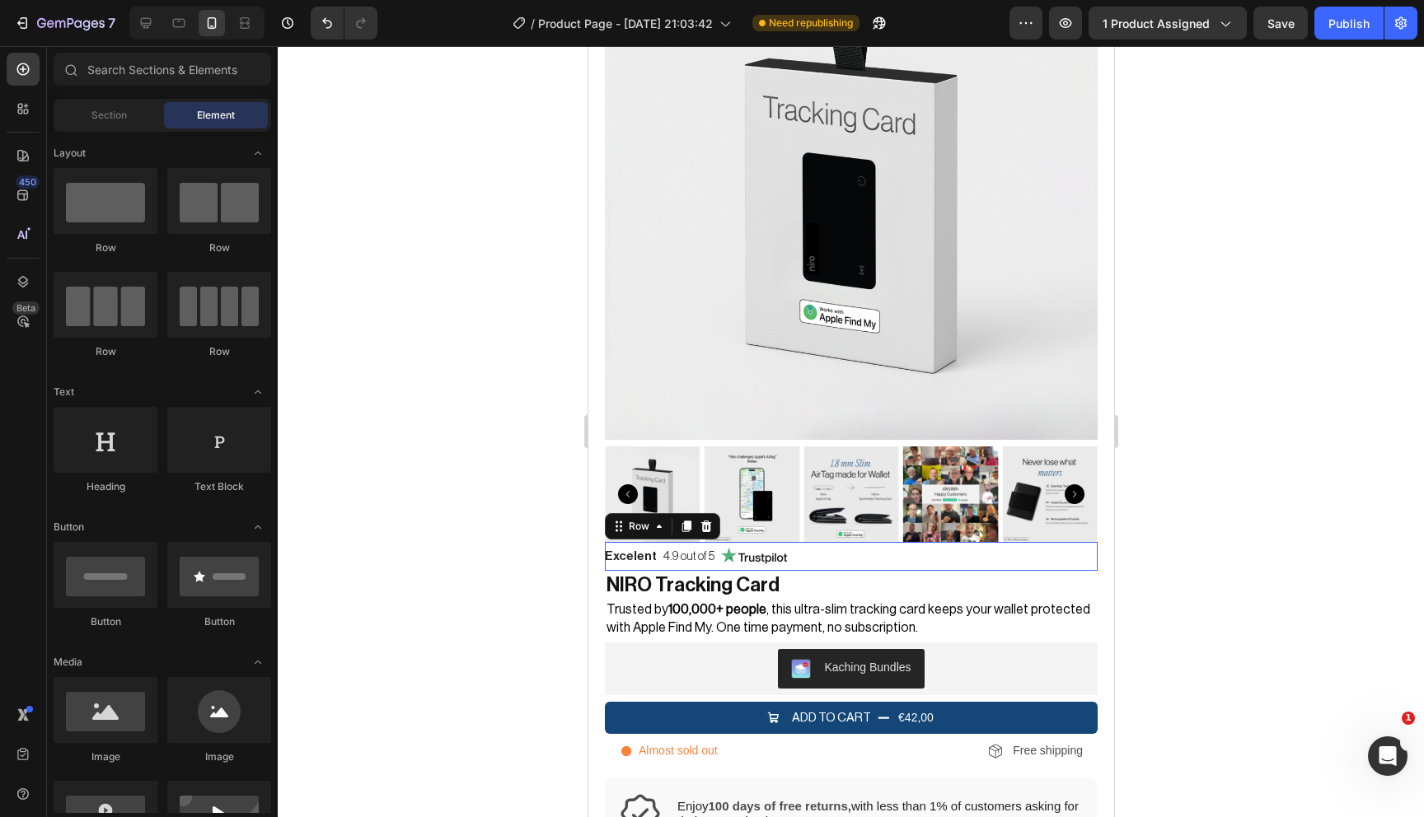
click at [798, 563] on div "Excelent Text Block 4.9 out of 5 Text Block Image Row 0" at bounding box center [850, 556] width 493 height 29
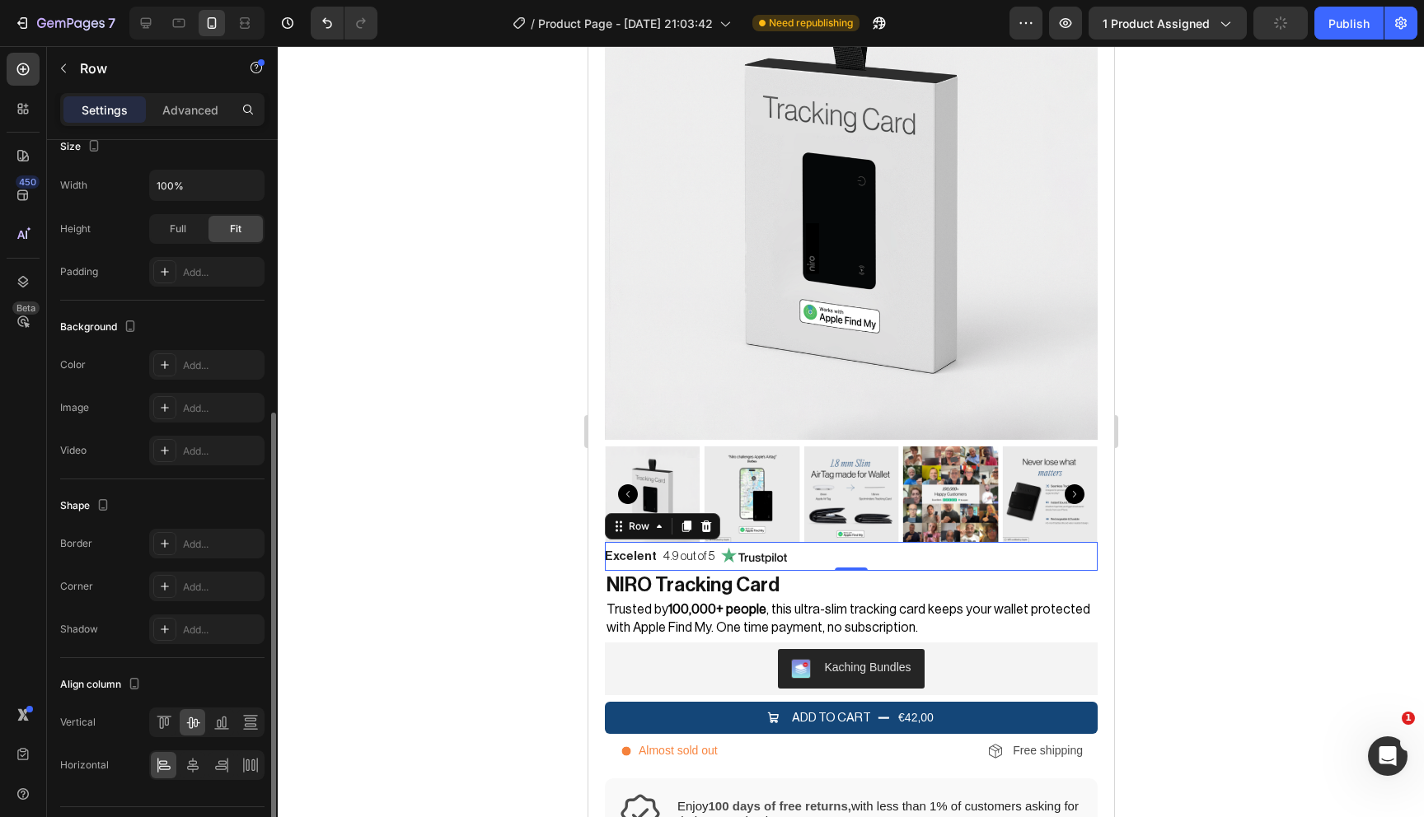
scroll to position [426, 0]
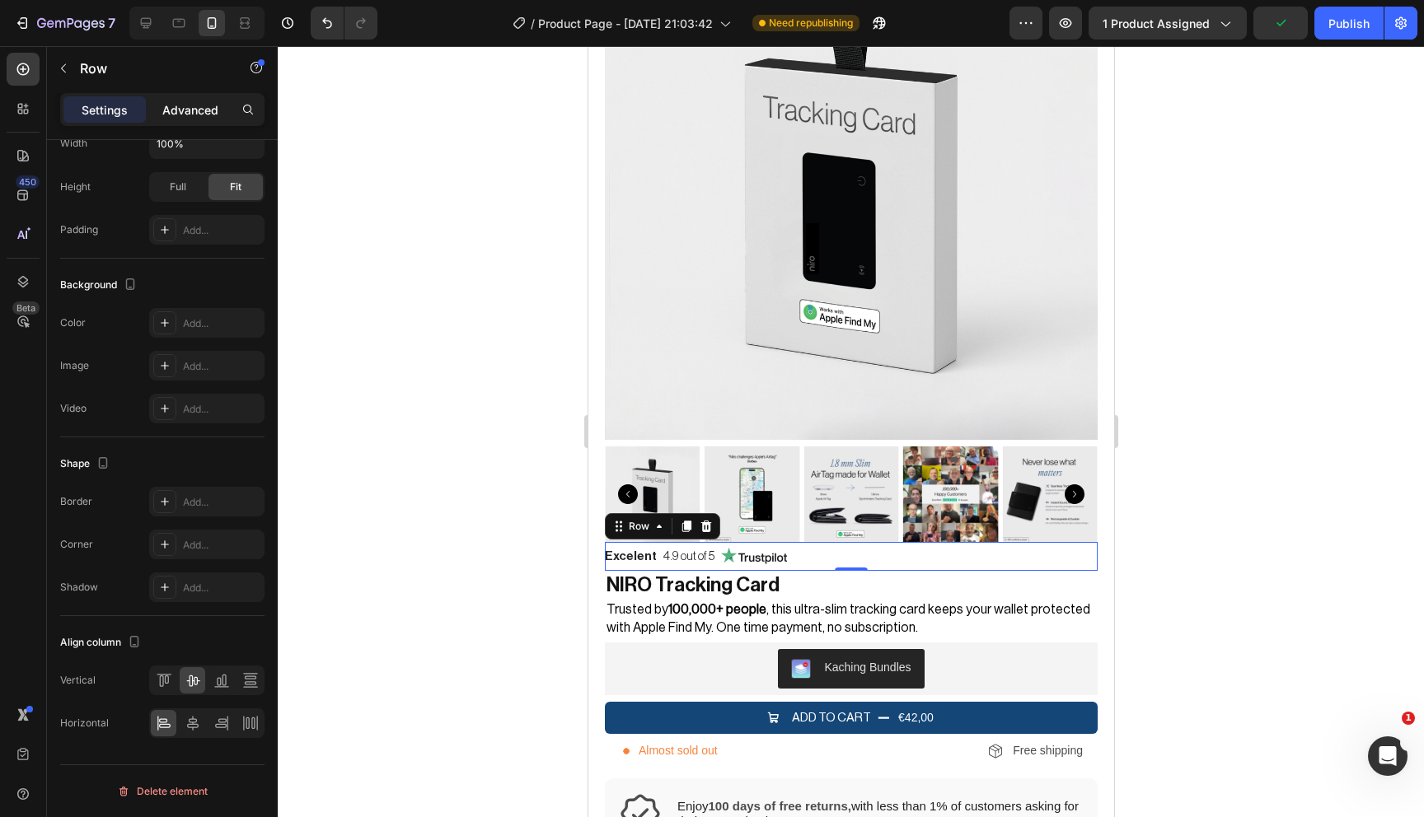
click at [187, 117] on p "Advanced" at bounding box center [190, 109] width 56 height 17
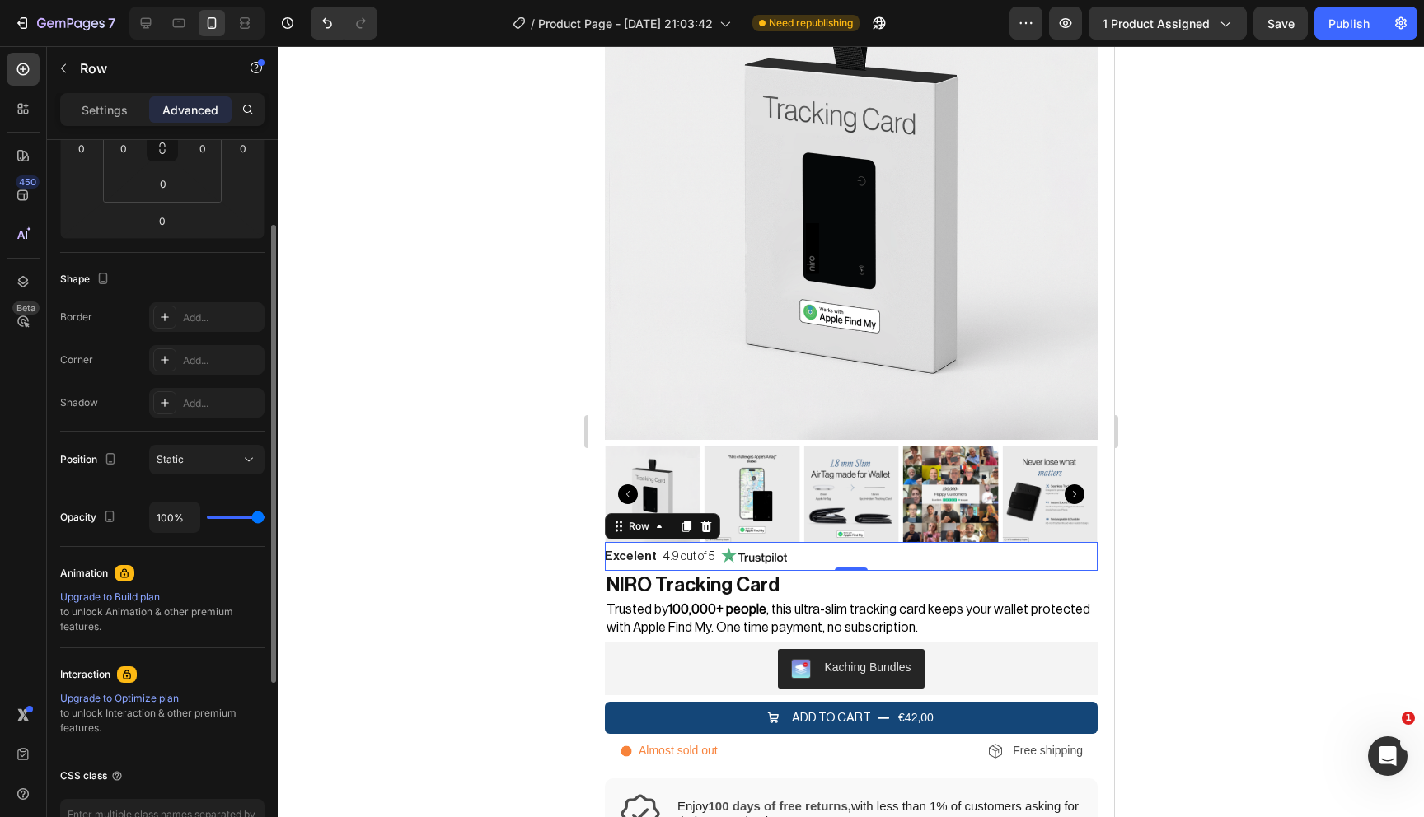
scroll to position [419, 0]
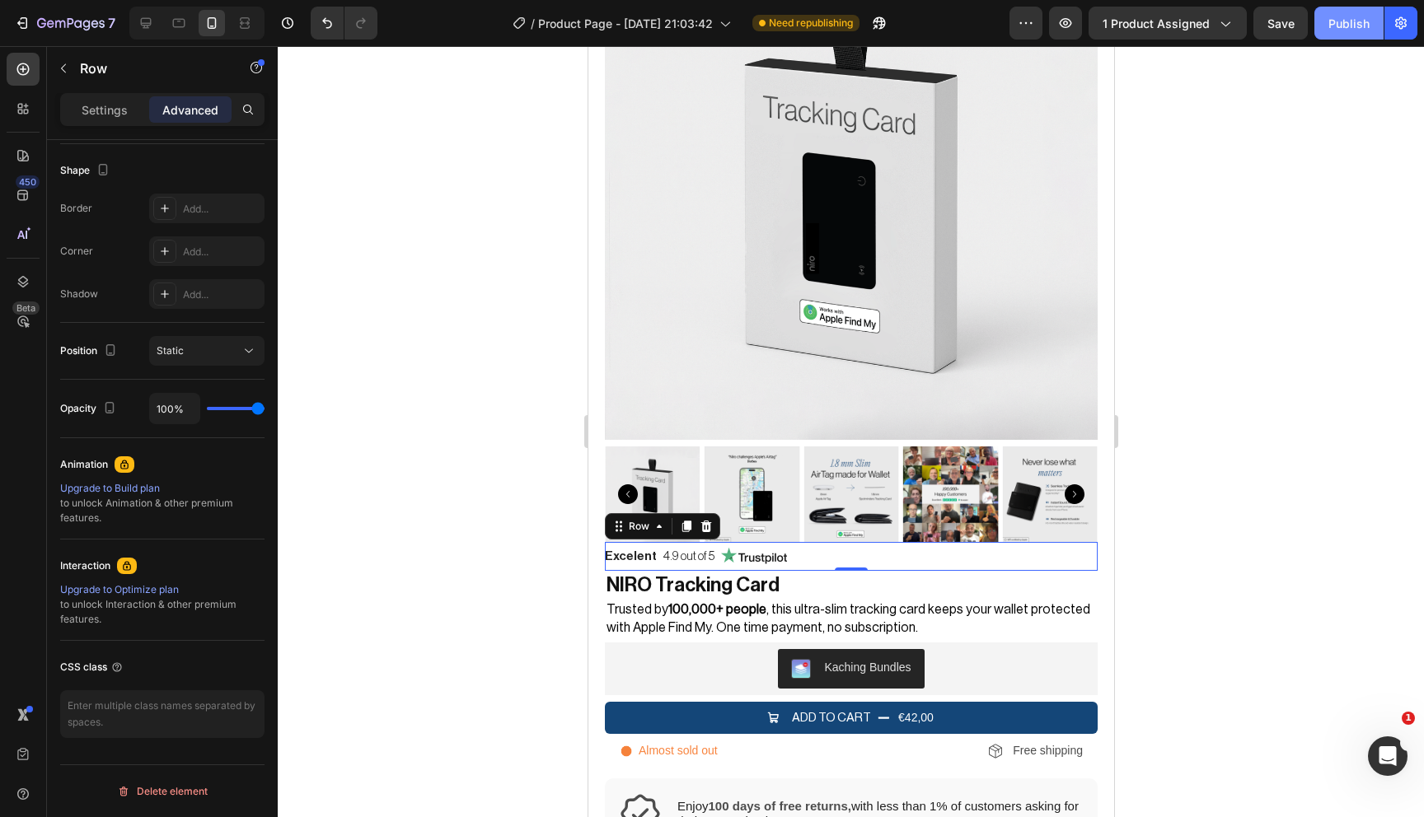
click at [1359, 24] on div "Publish" at bounding box center [1348, 23] width 41 height 17
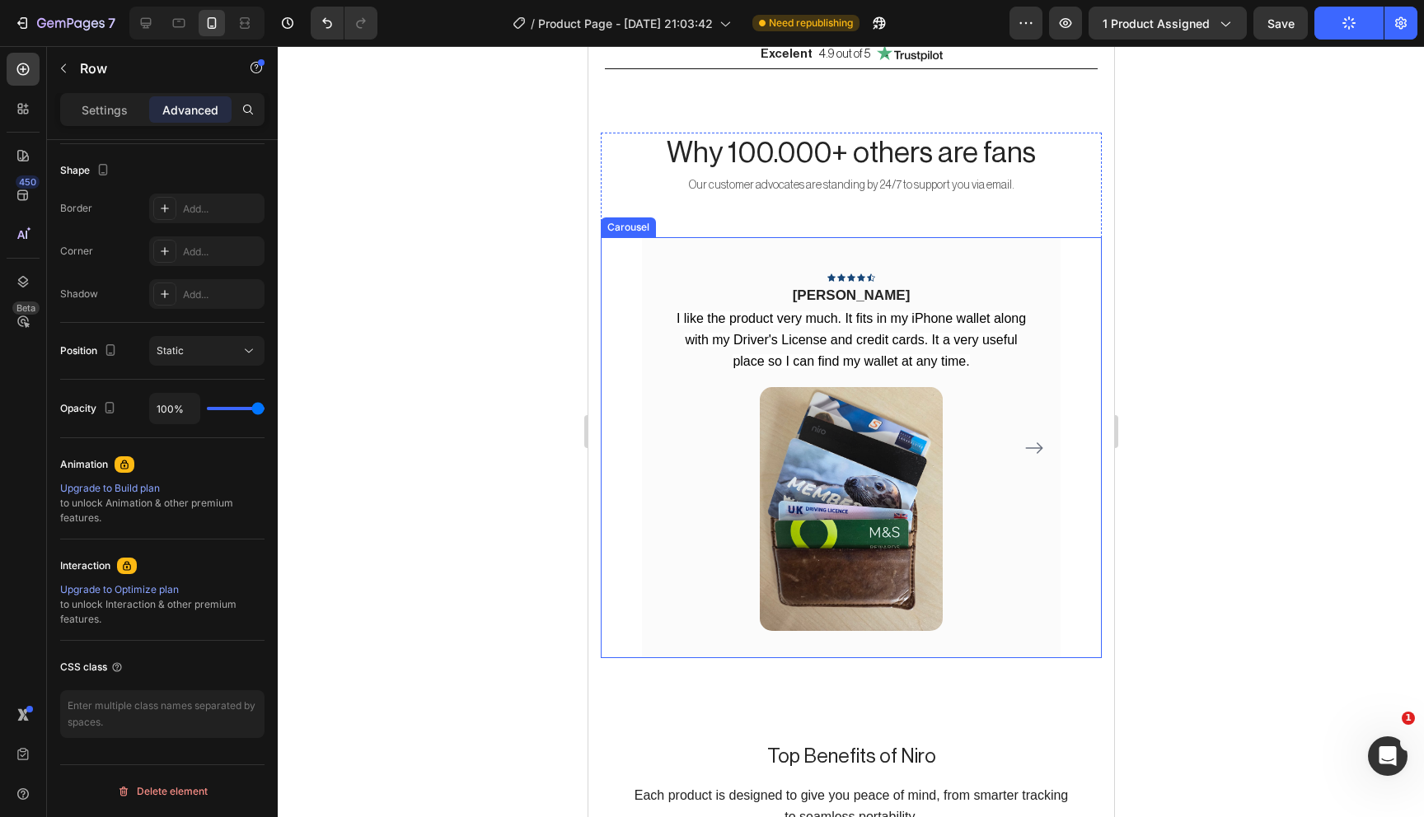
scroll to position [1339, 0]
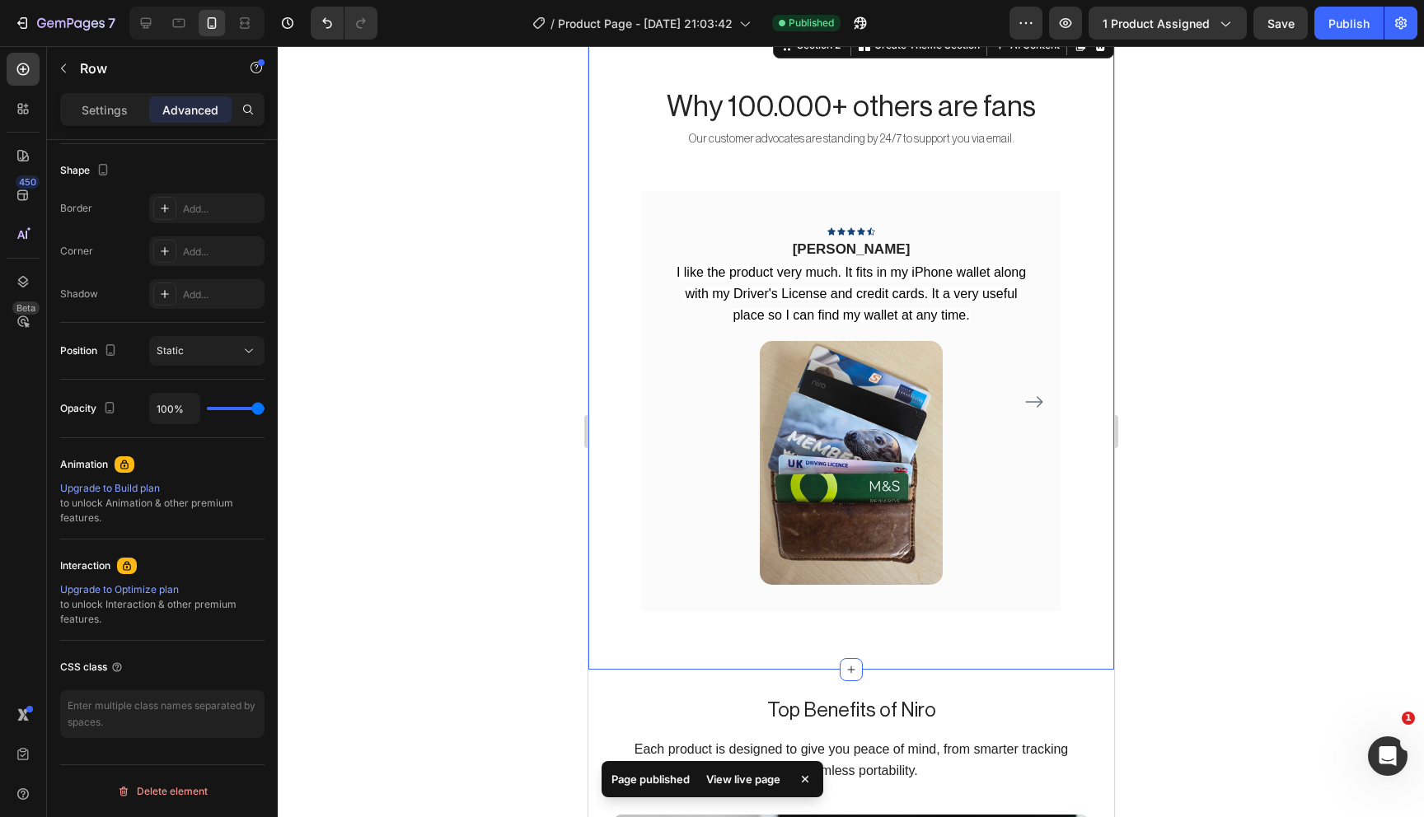
click at [614, 619] on div "Why 100.000+ others are fans Heading Our customer advocates are standing by 24/…" at bounding box center [851, 349] width 526 height 641
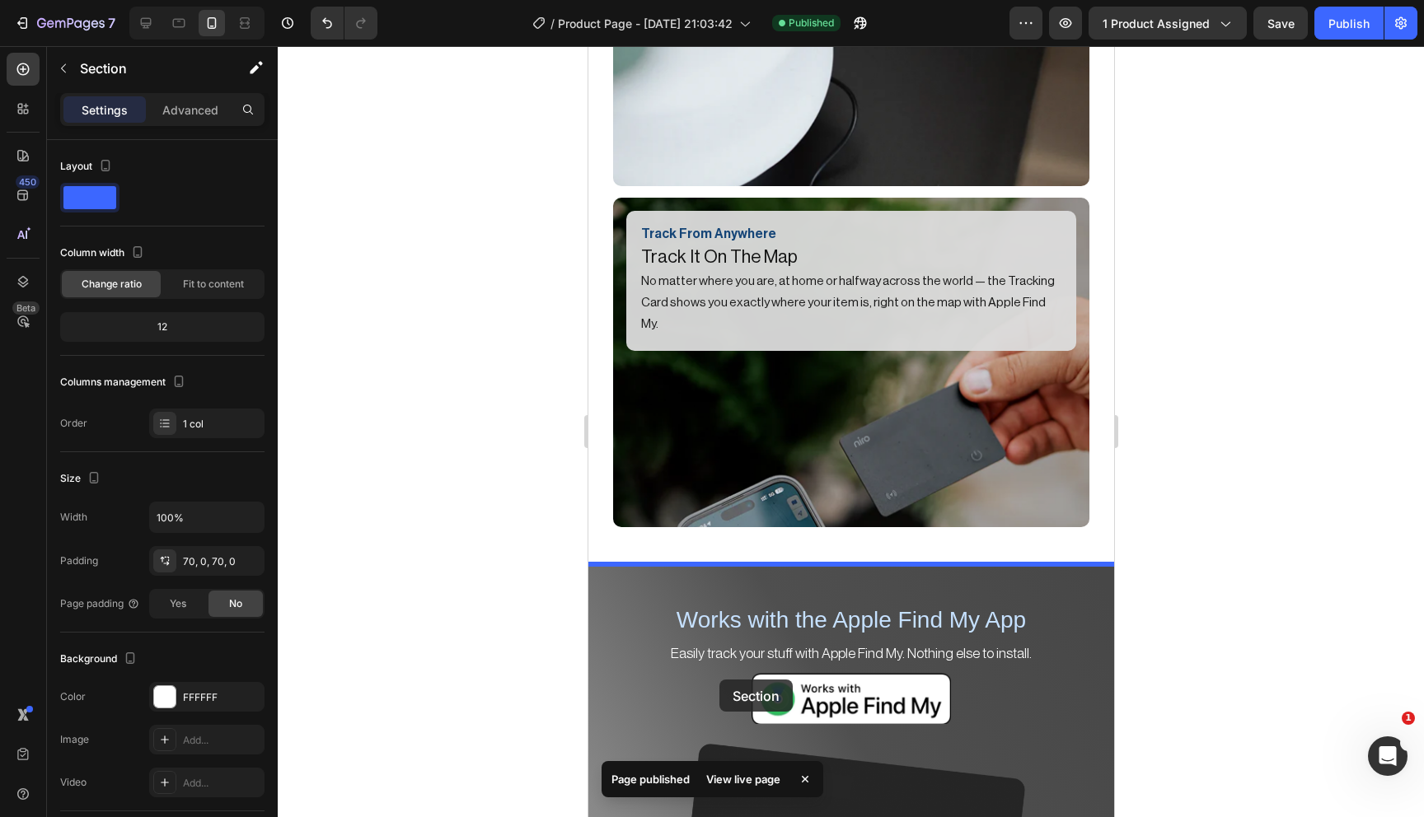
scroll to position [2660, 0]
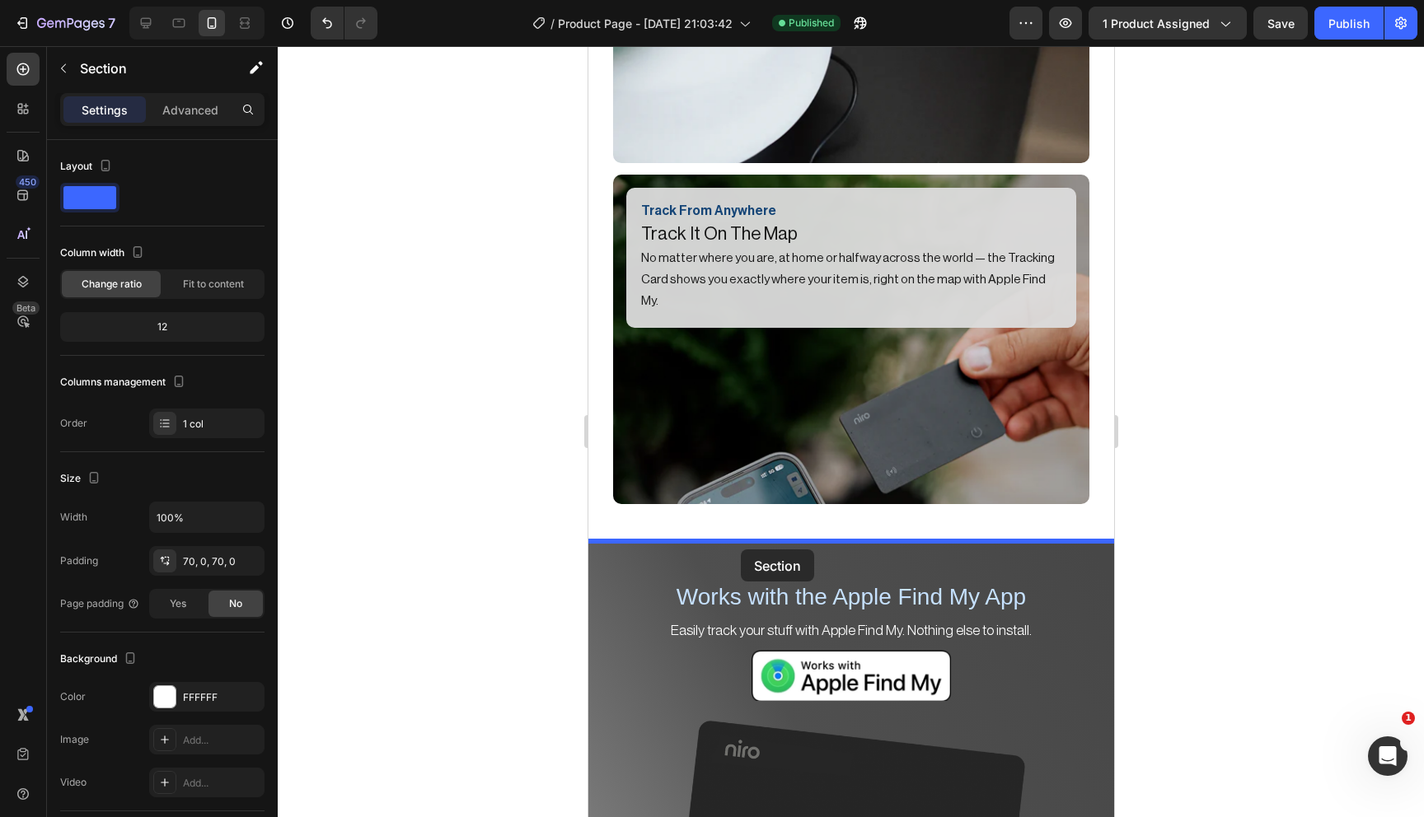
drag, startPoint x: 725, startPoint y: 296, endPoint x: 740, endPoint y: 550, distance: 254.2
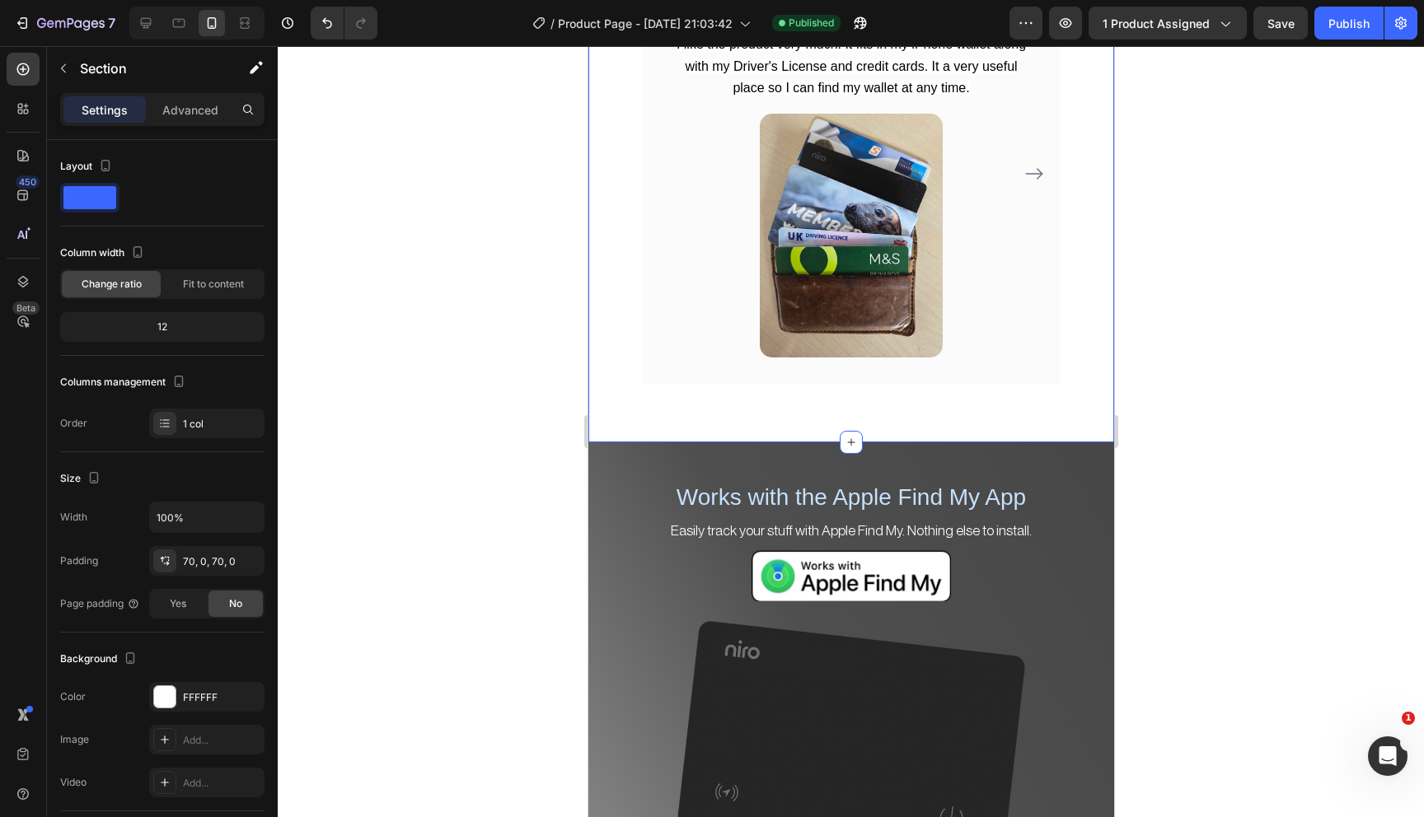
scroll to position [2755, 0]
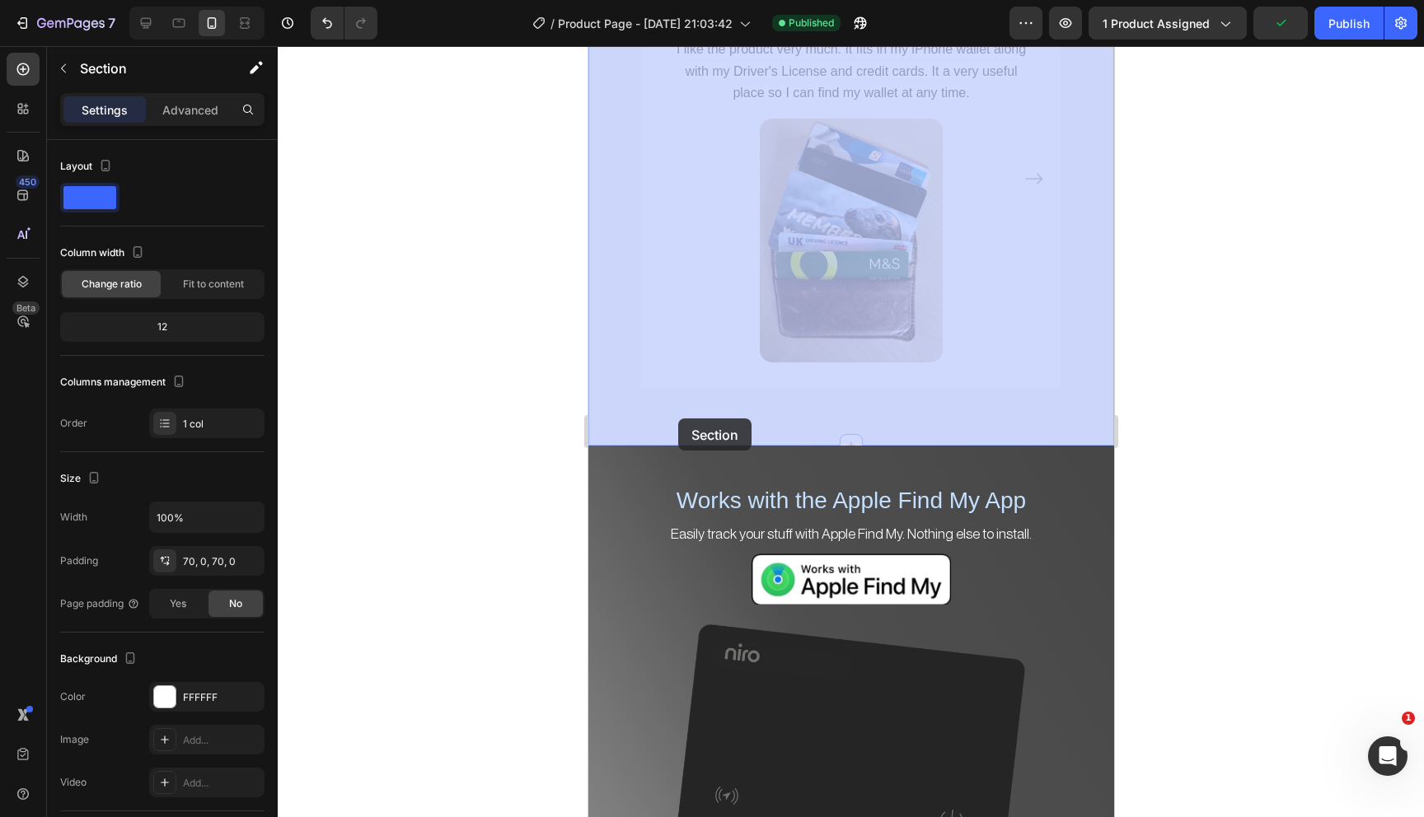
drag, startPoint x: 620, startPoint y: 421, endPoint x: 677, endPoint y: 418, distance: 57.8
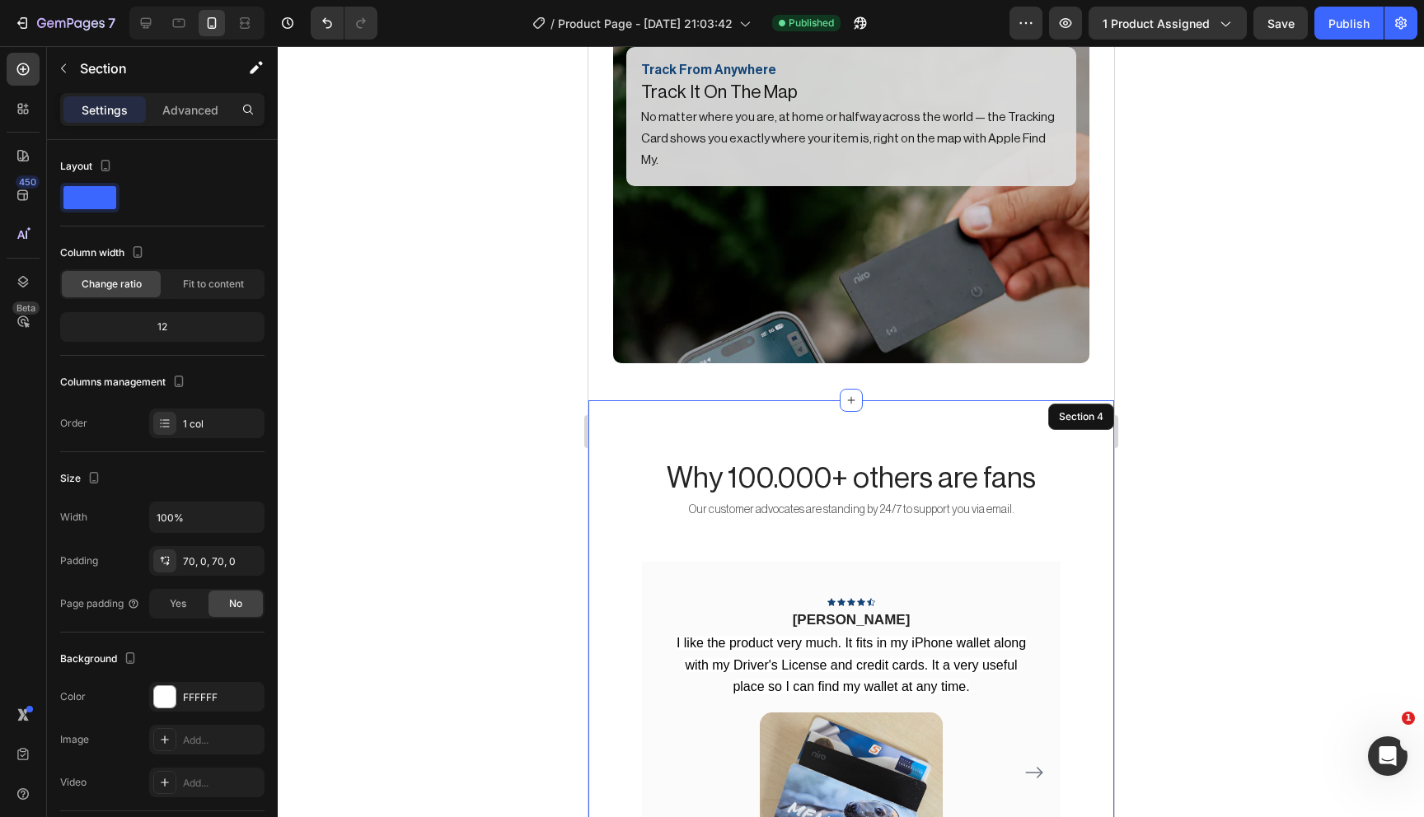
scroll to position [2163, 0]
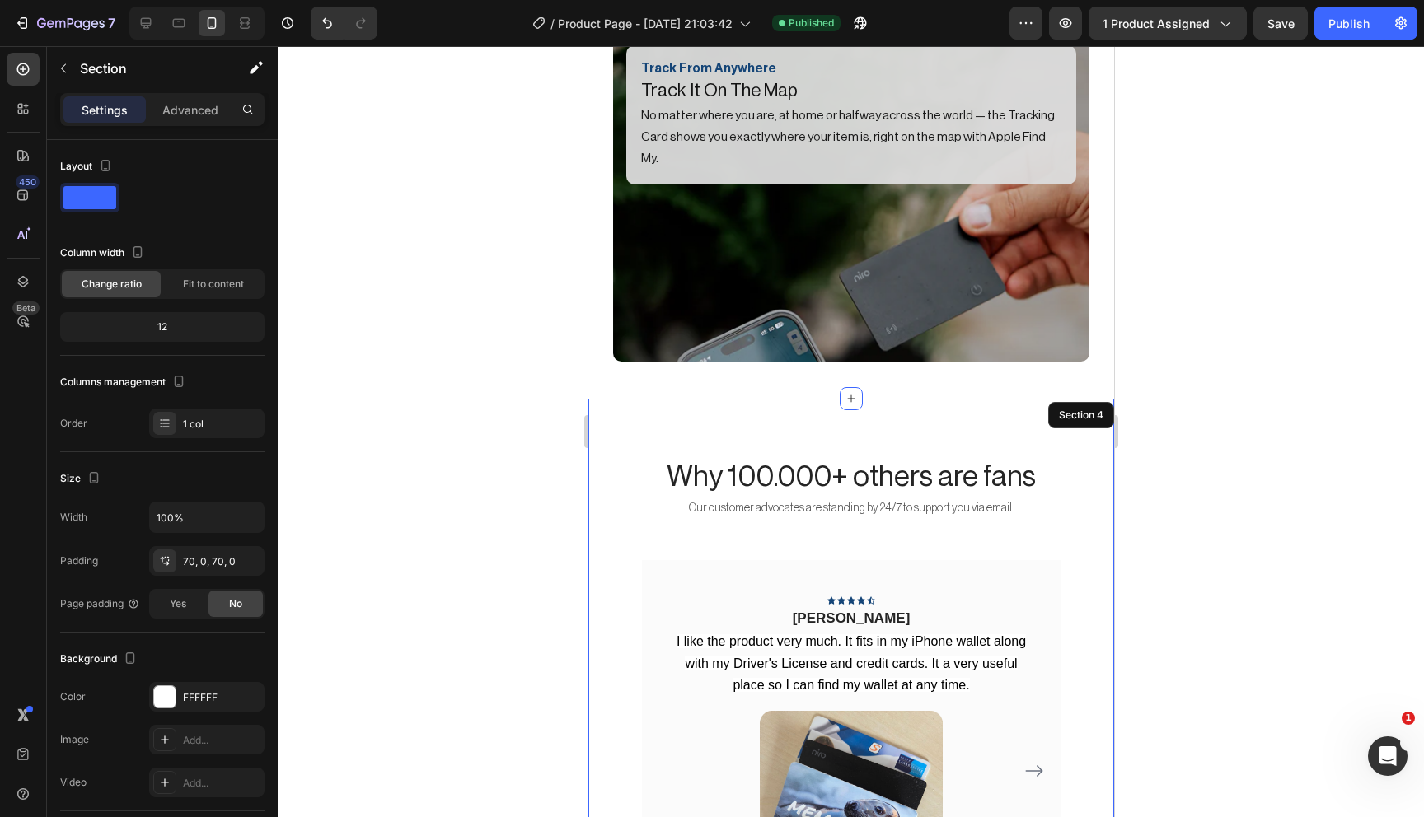
click at [552, 433] on div at bounding box center [851, 431] width 1146 height 771
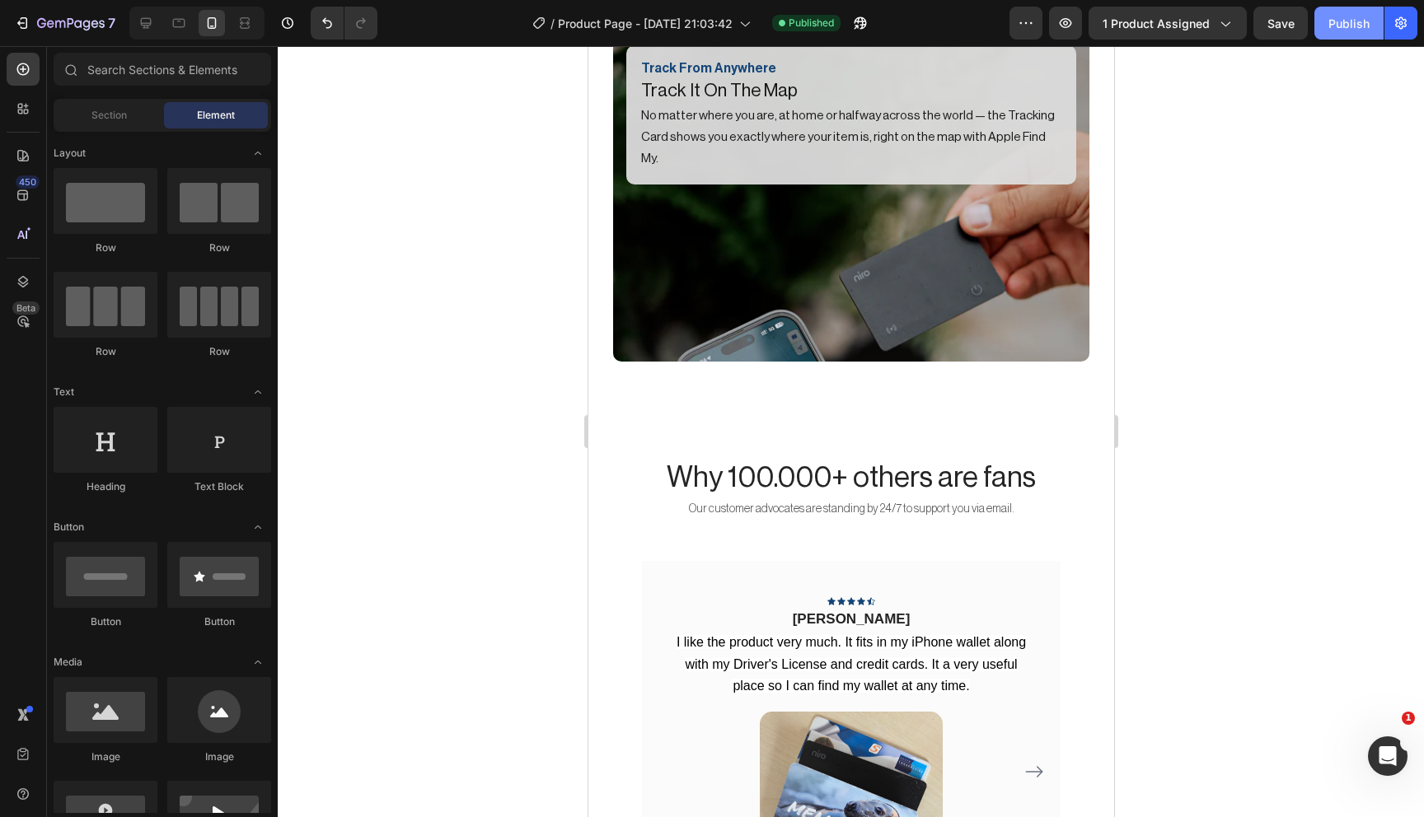
click at [1351, 30] on div "Publish" at bounding box center [1348, 23] width 41 height 17
